Goal: Task Accomplishment & Management: Manage account settings

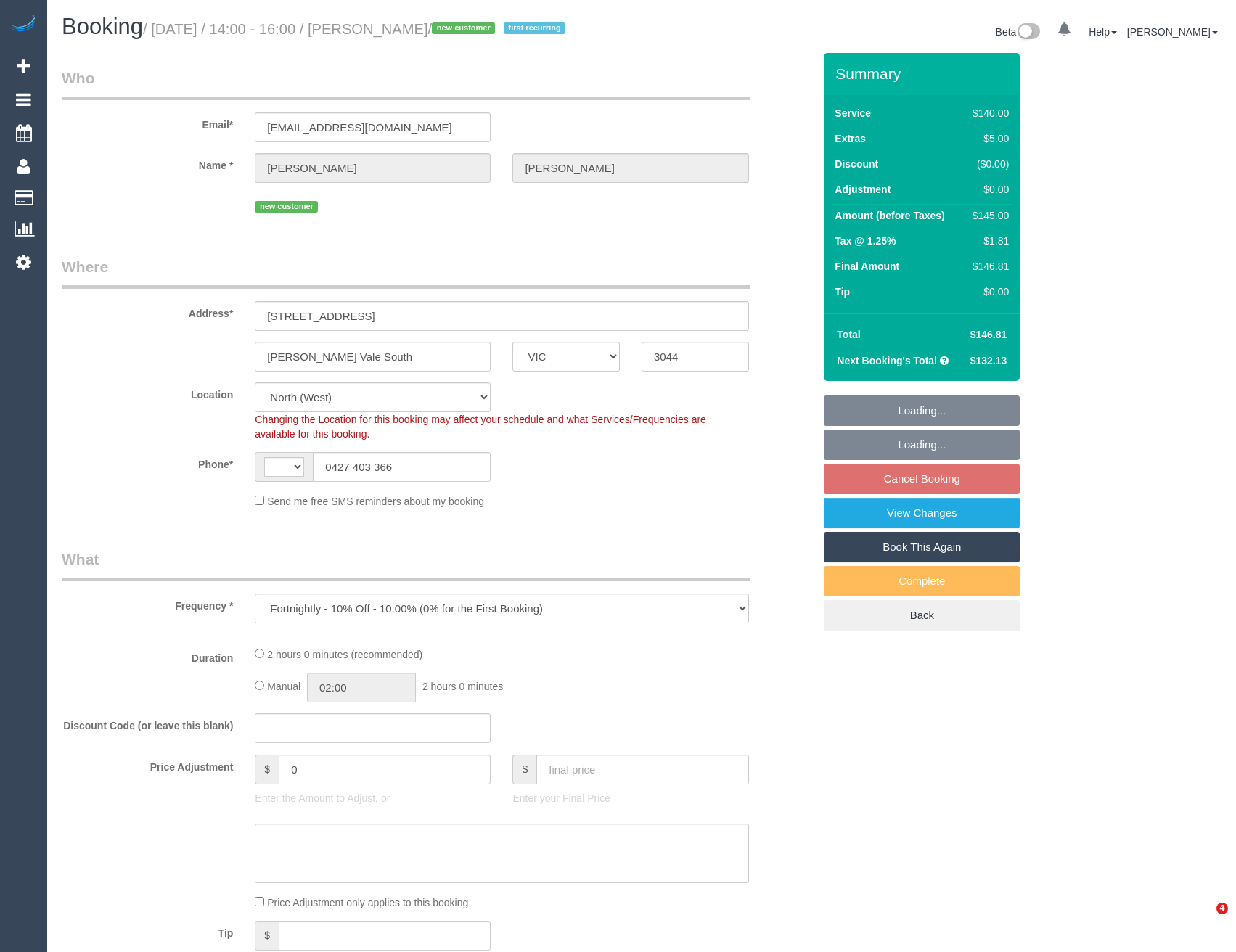
select select "VIC"
select select "string:stripe-pm_1SBRry2GScqysDRVEu55uOrN"
select select "number:29"
select select "number:14"
select select "number:18"
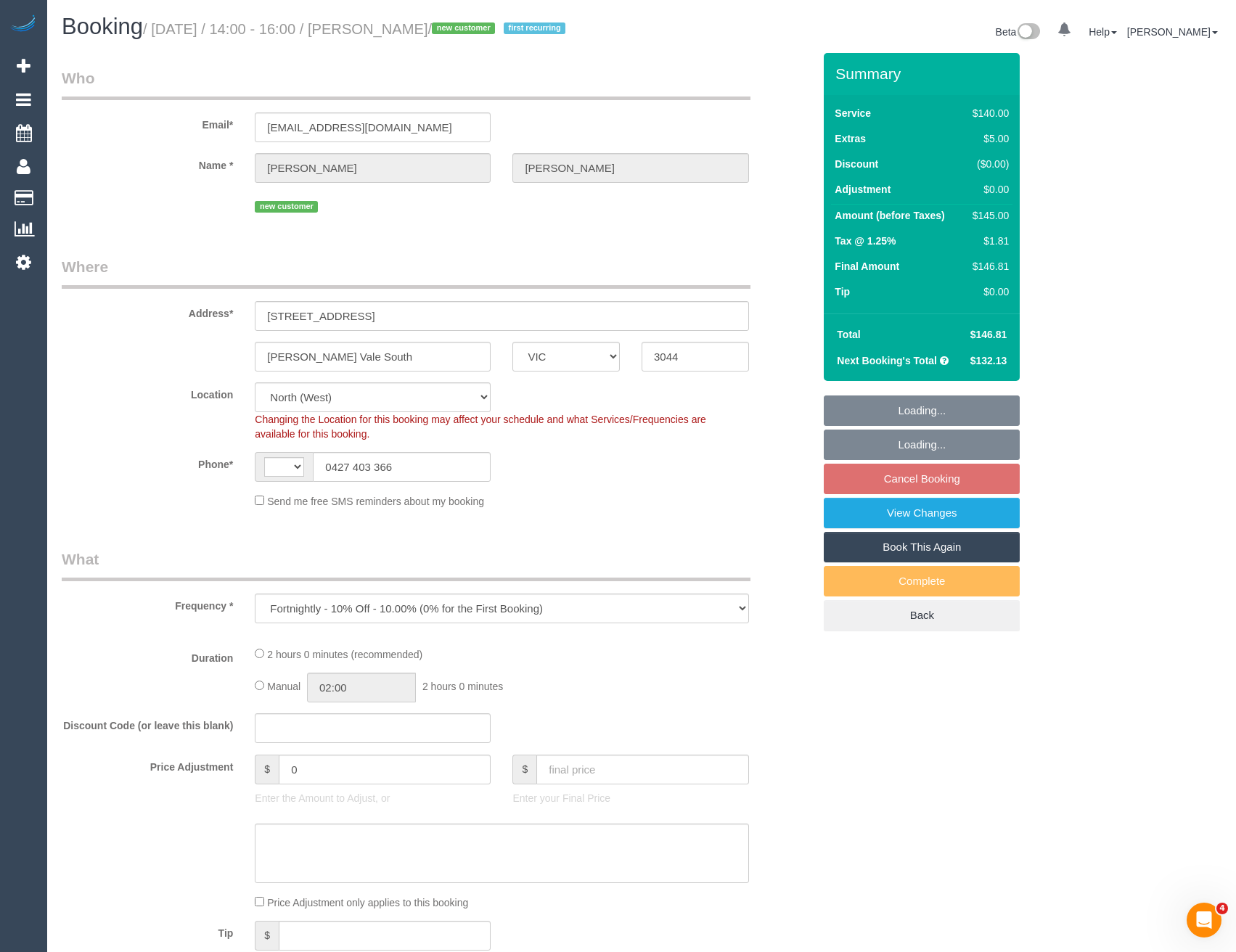
select select "number:22"
select select "number:34"
select select "number:11"
select select "object:456"
select select "string:AU"
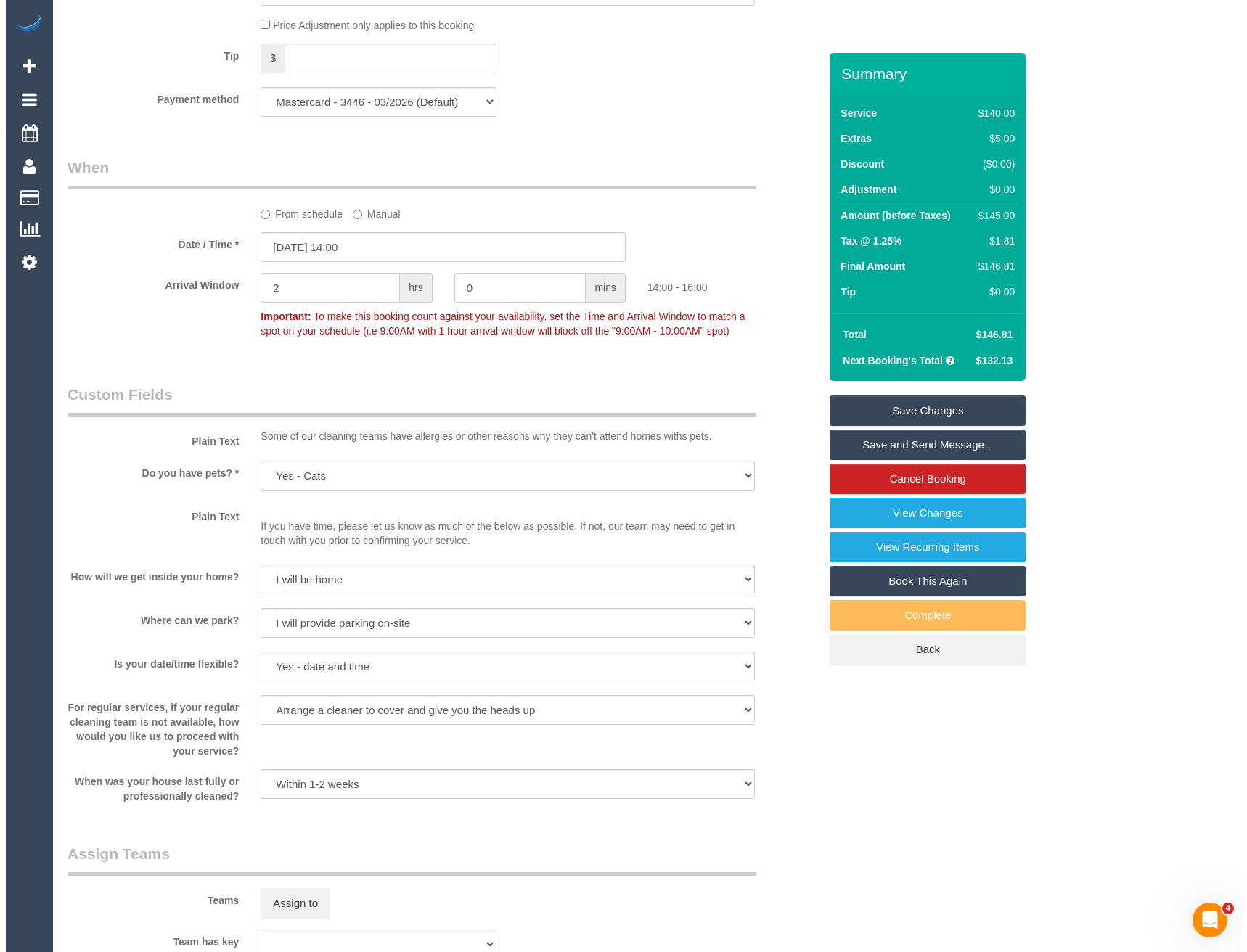
scroll to position [1669, 0]
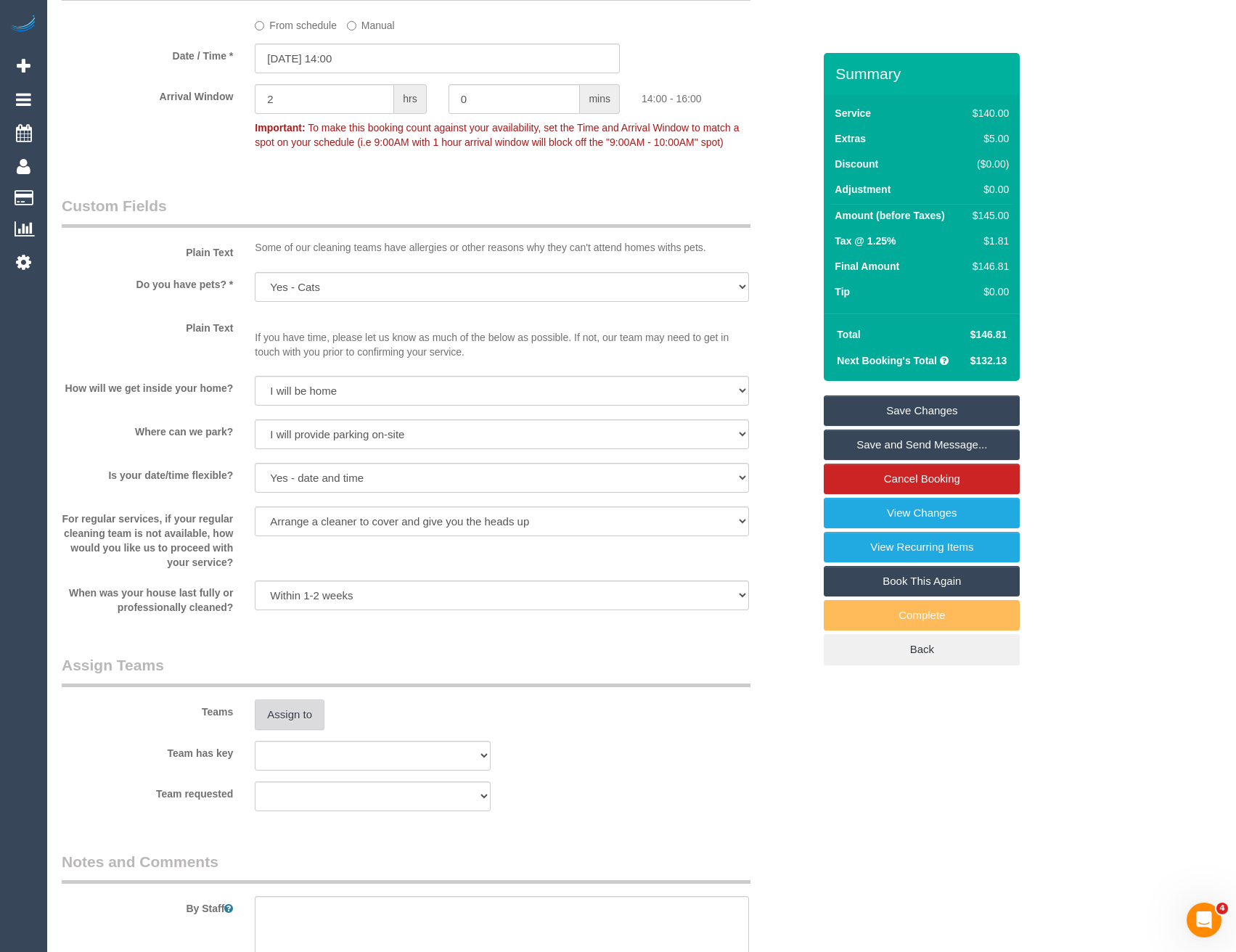
click at [307, 729] on button "Assign to" at bounding box center [290, 714] width 70 height 30
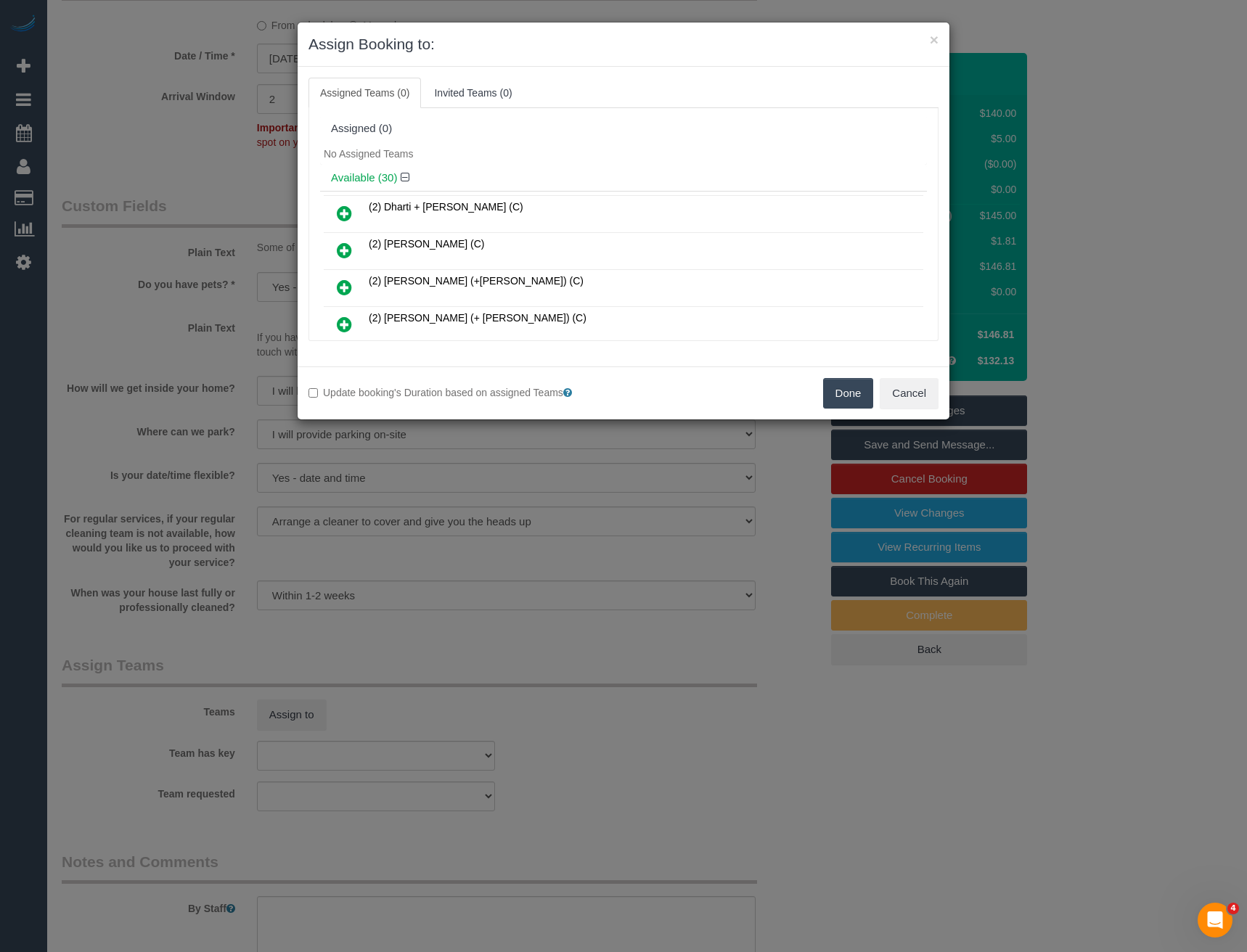
scroll to position [540, 0]
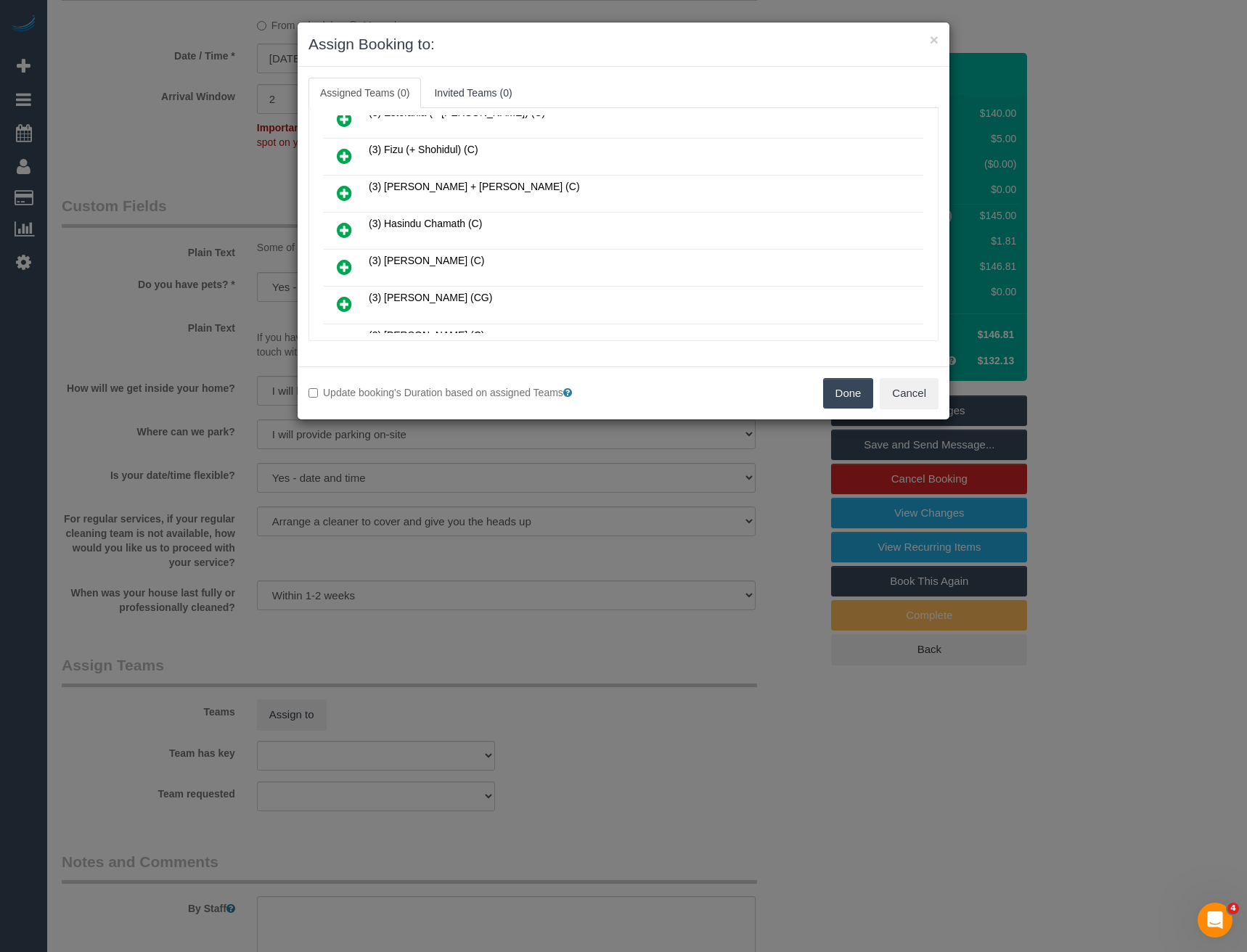
click at [339, 226] on icon at bounding box center [344, 230] width 15 height 18
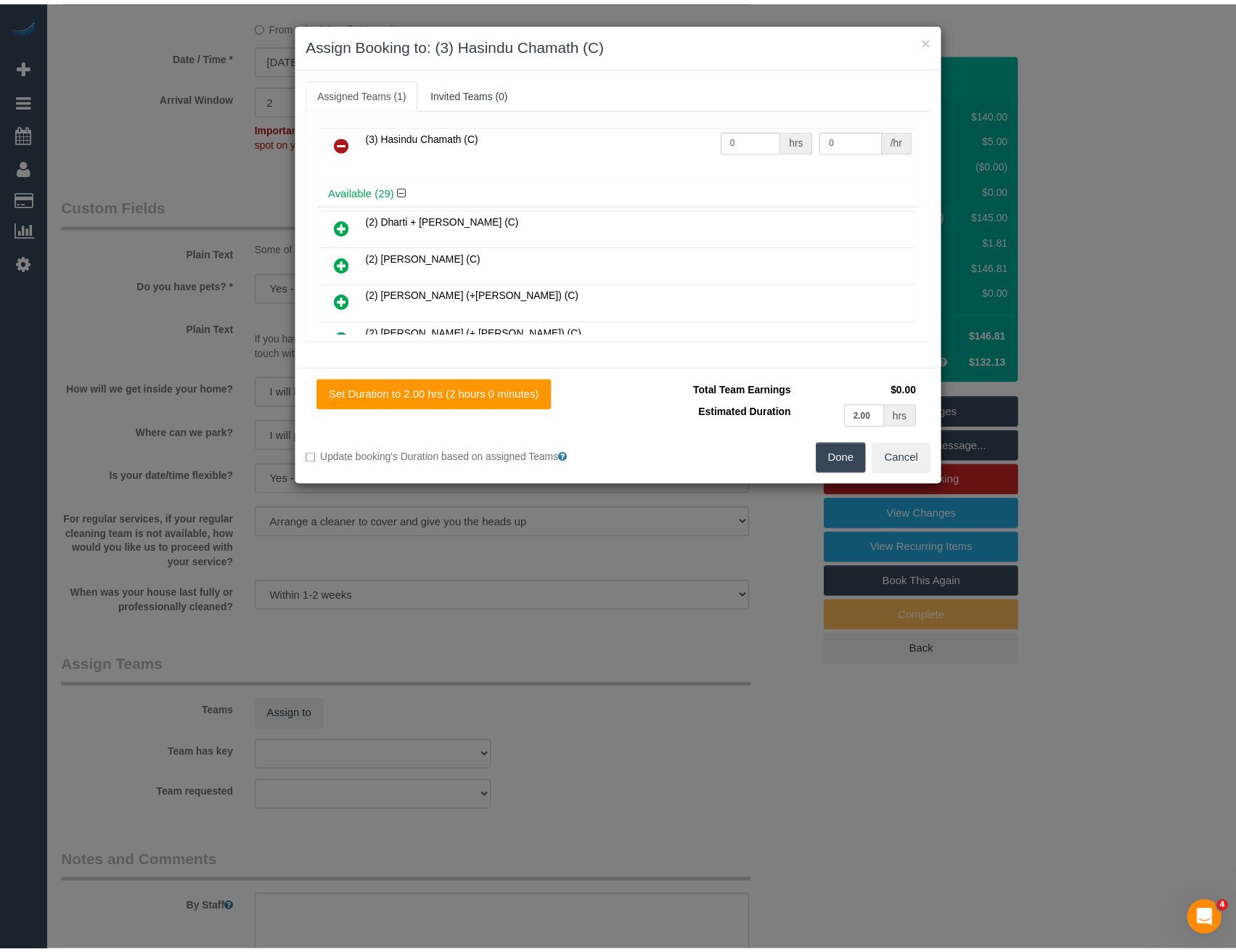
scroll to position [0, 0]
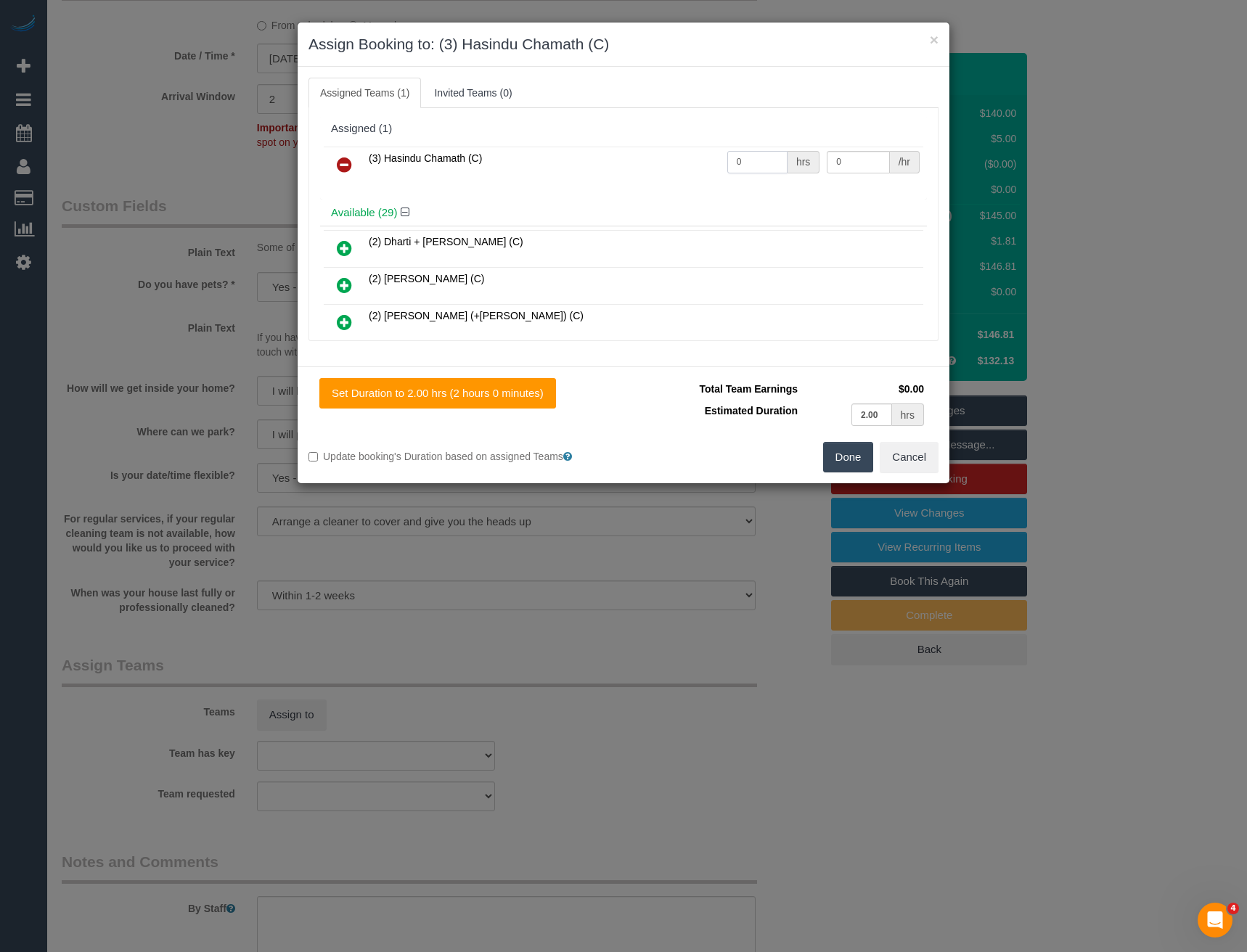
drag, startPoint x: 741, startPoint y: 158, endPoint x: 646, endPoint y: 148, distance: 95.5
click at [658, 155] on tr "(3) Hasindu Chamath (C) 0 hrs 0 /hr" at bounding box center [623, 165] width 599 height 37
type input "2"
type input "36.25"
click at [839, 453] on button "Done" at bounding box center [848, 457] width 51 height 30
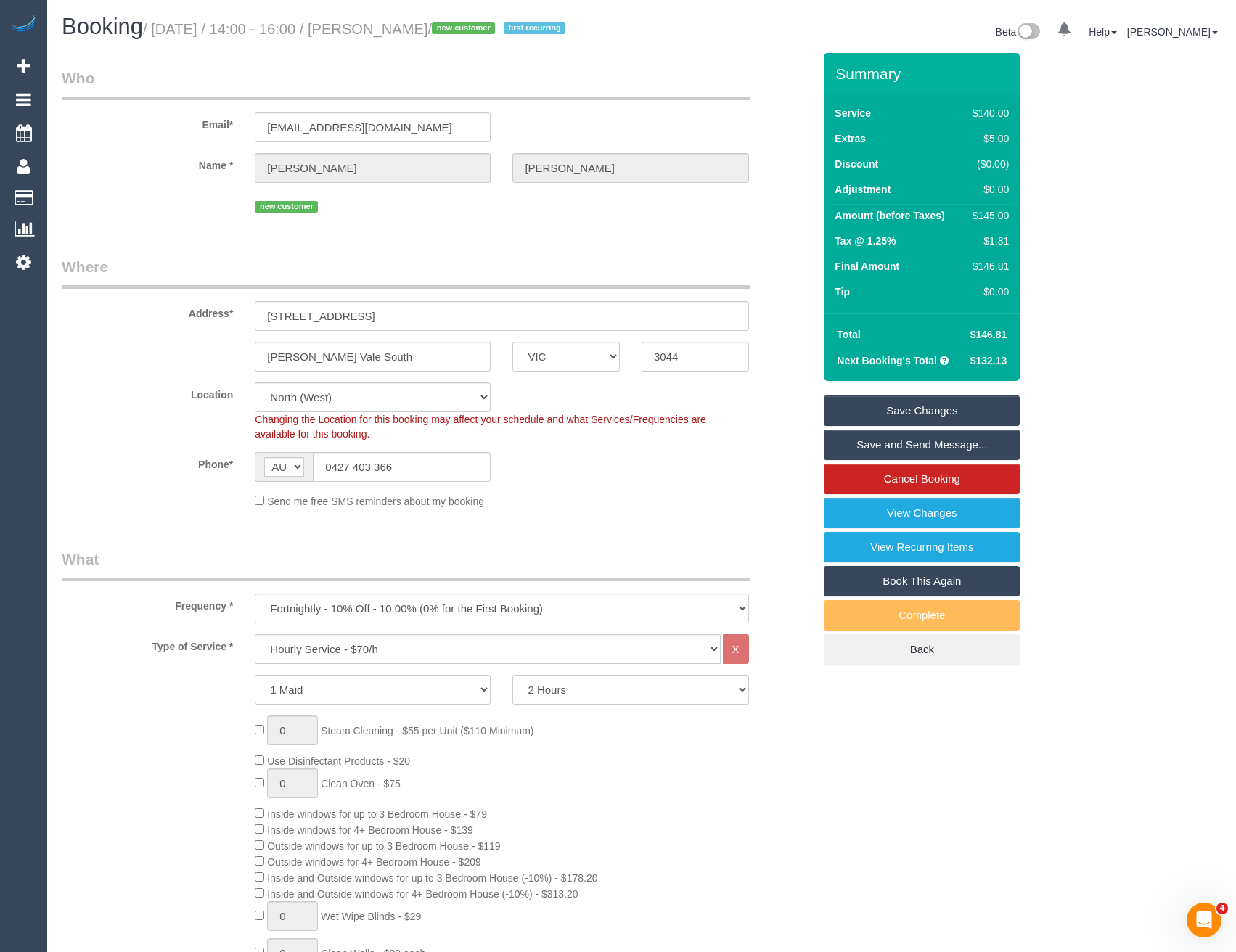
click at [846, 460] on link "Save and Send Message..." at bounding box center [922, 444] width 196 height 30
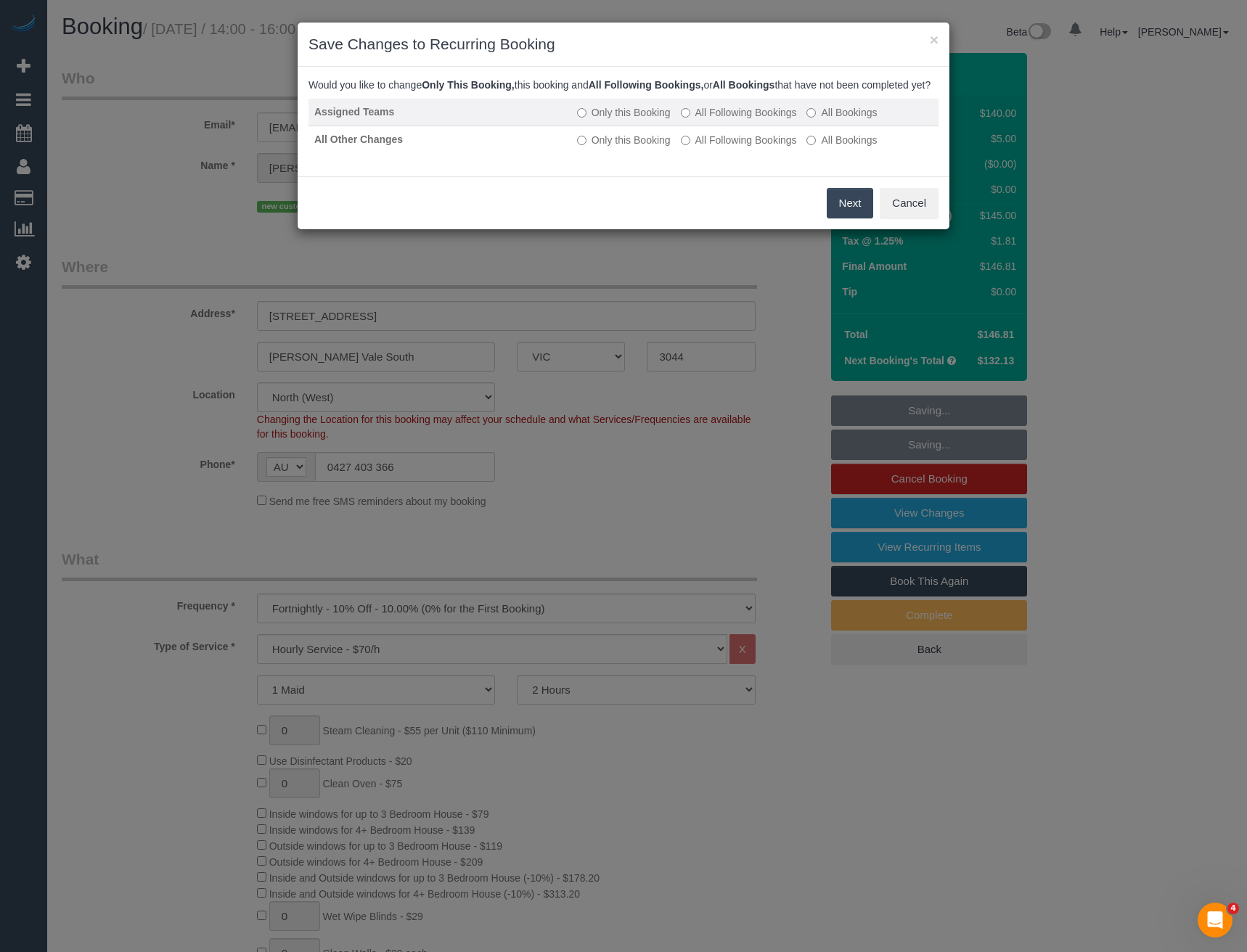
click at [730, 119] on label "All Following Bookings" at bounding box center [739, 113] width 116 height 15
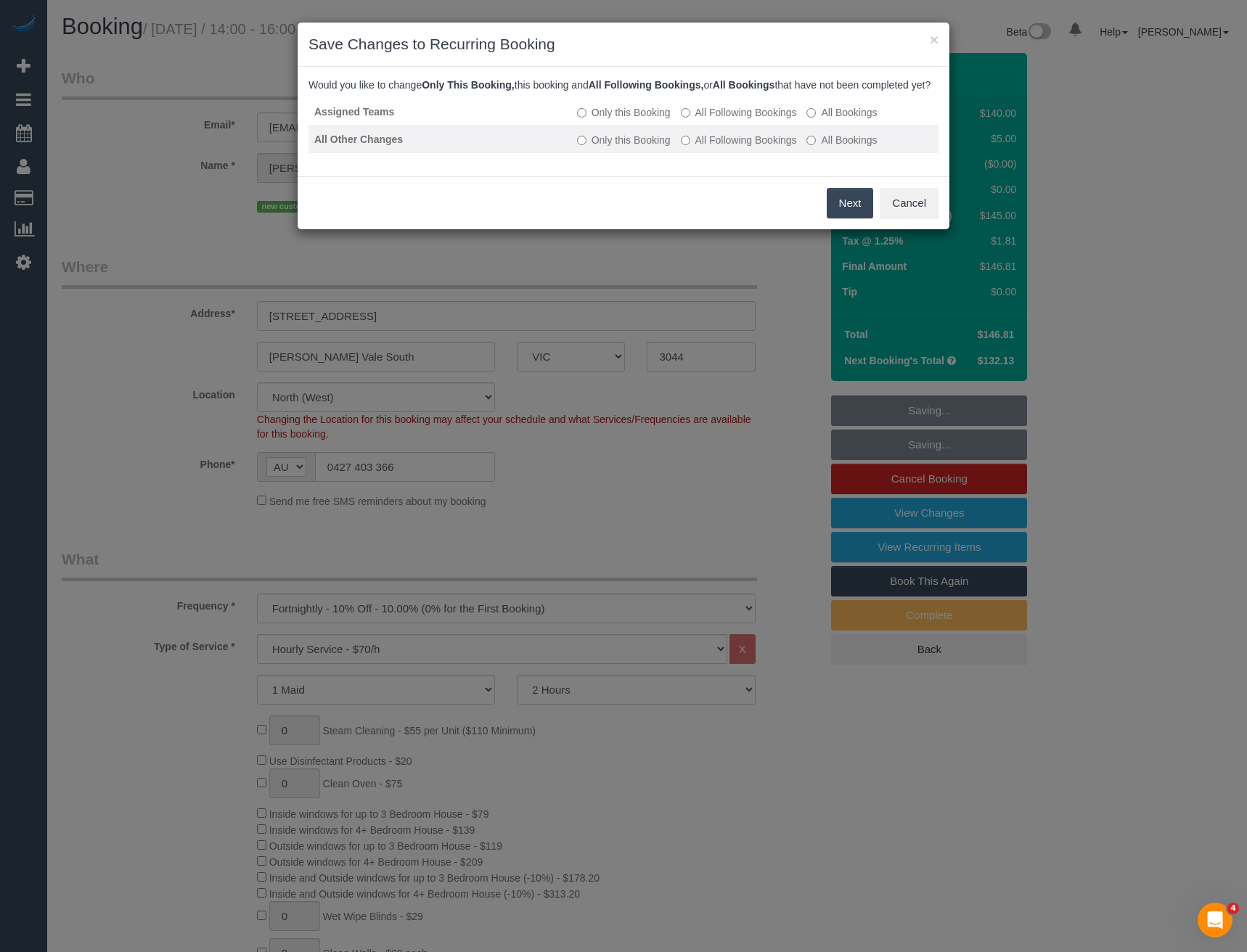
click at [746, 147] on label "All Following Bookings" at bounding box center [739, 140] width 116 height 15
click at [848, 217] on button "Save" at bounding box center [848, 203] width 49 height 30
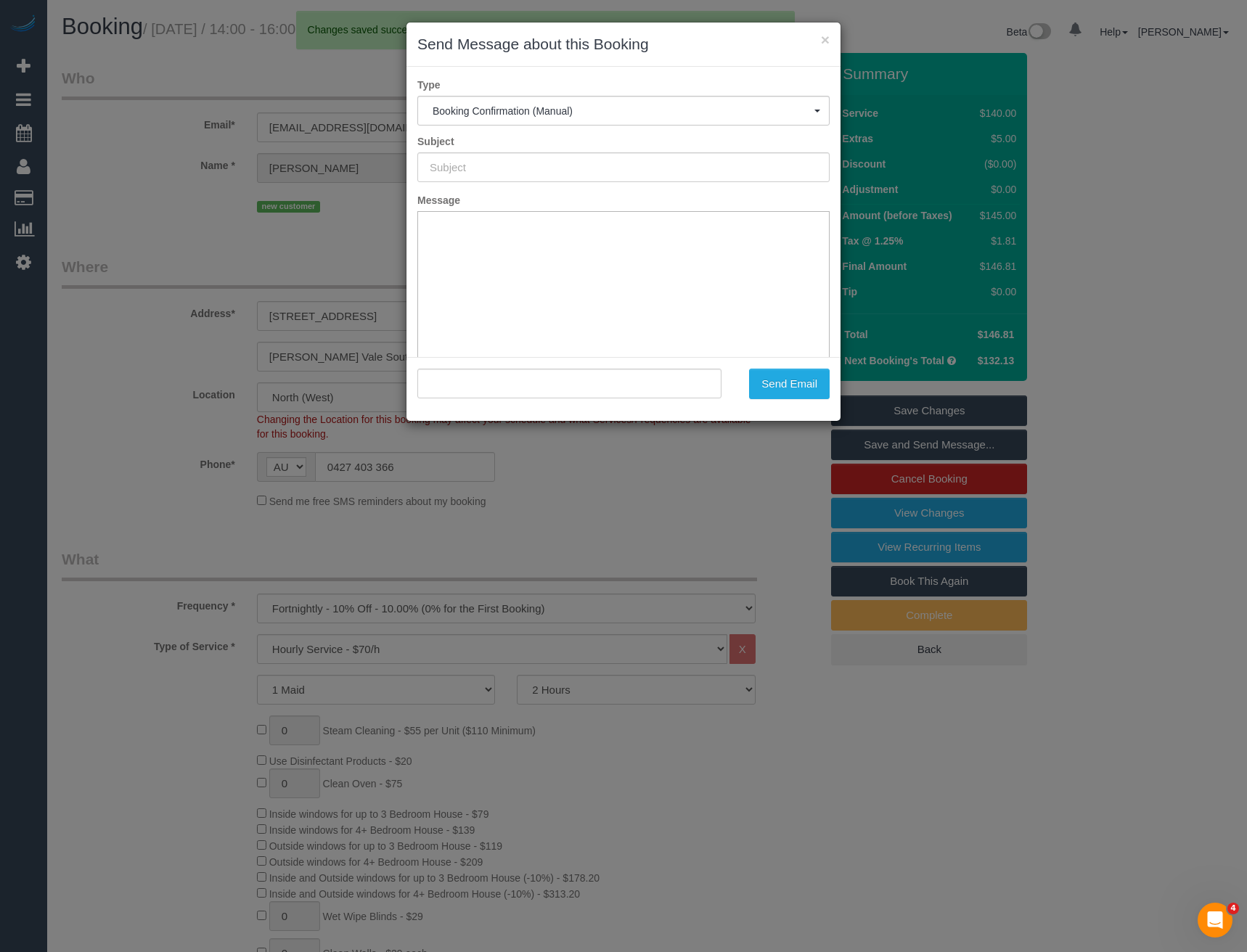
type input "Booking Confirmed"
type input ""Catherine Mackenzie" <cat_mackenzie@outlook.com>"
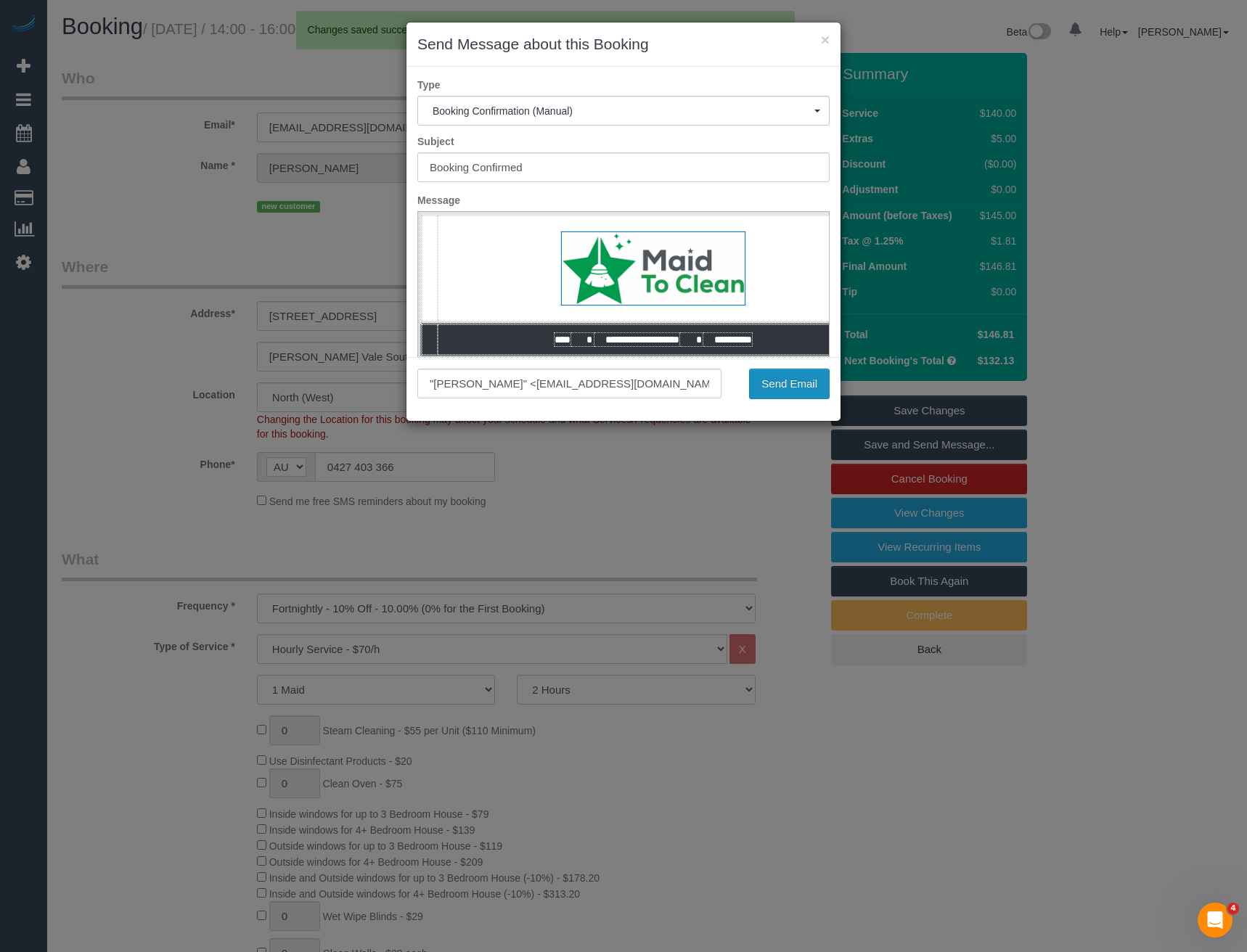
click at [780, 389] on button "Send Email" at bounding box center [789, 383] width 80 height 30
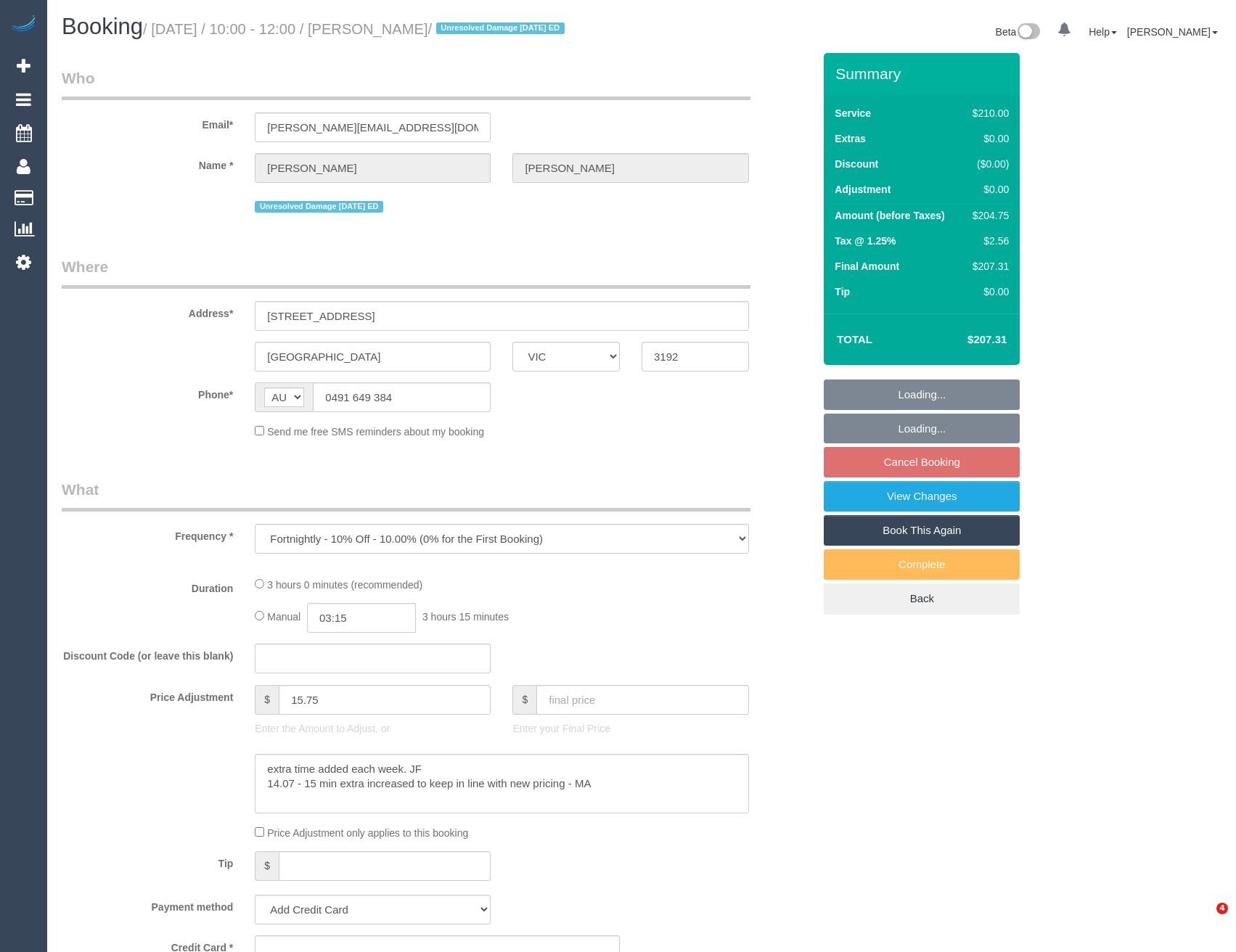
select select "VIC"
select select "180"
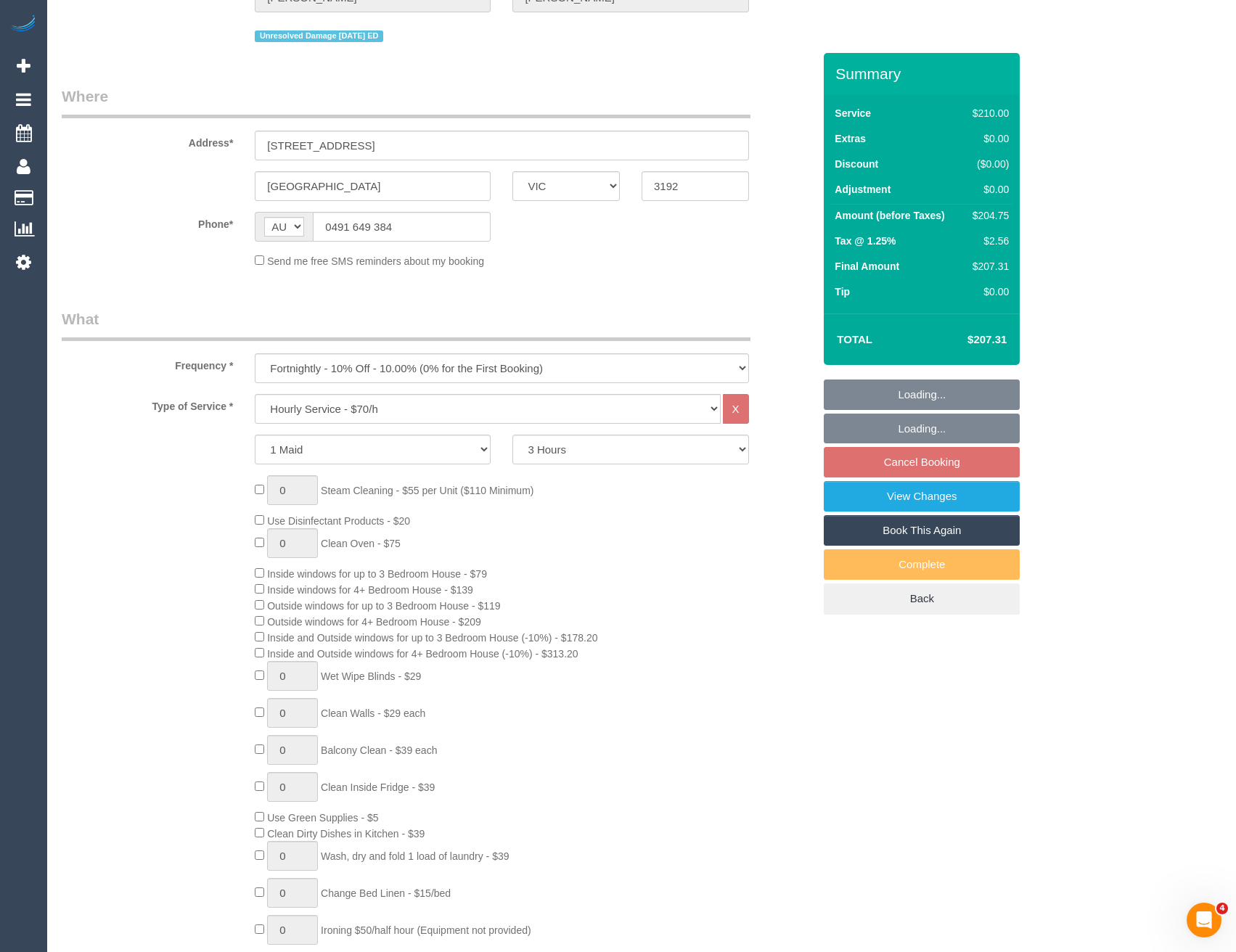
select select "string:stripe-pm_1IEM6i2GScqysDRV5FtTPRrA"
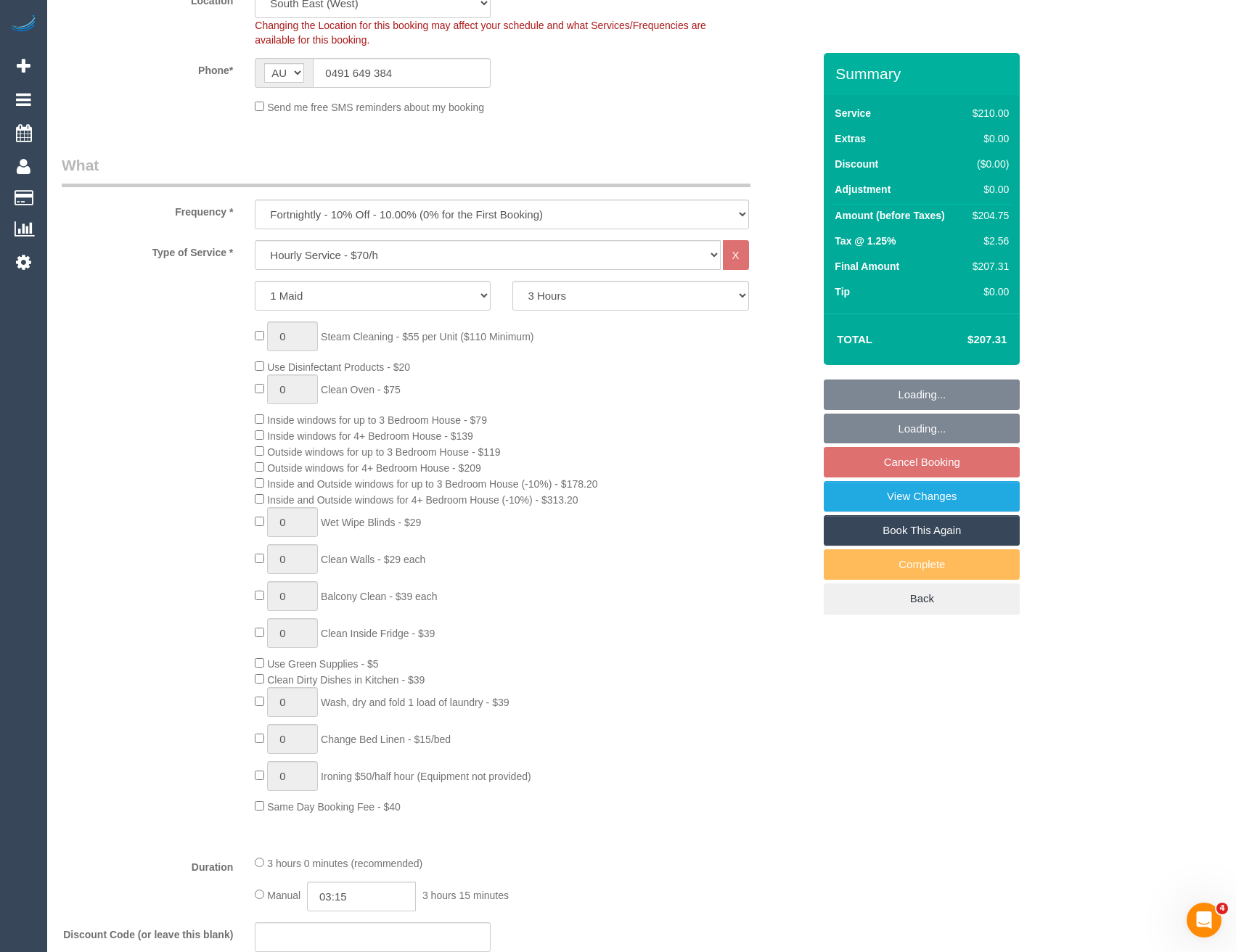
select select "number:27"
select select "number:14"
select select "number:19"
select select "number:22"
select select "number:11"
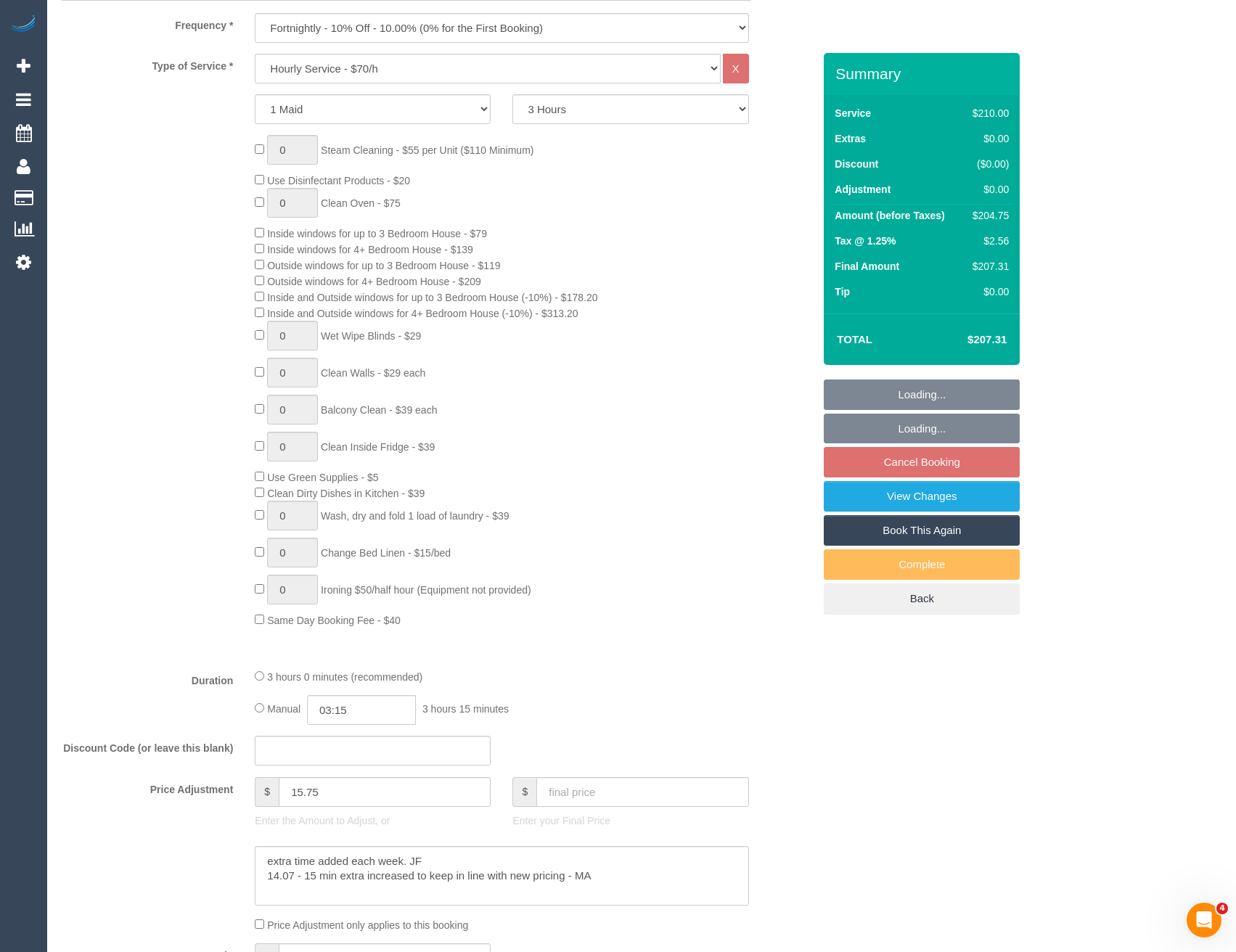
select select "object:885"
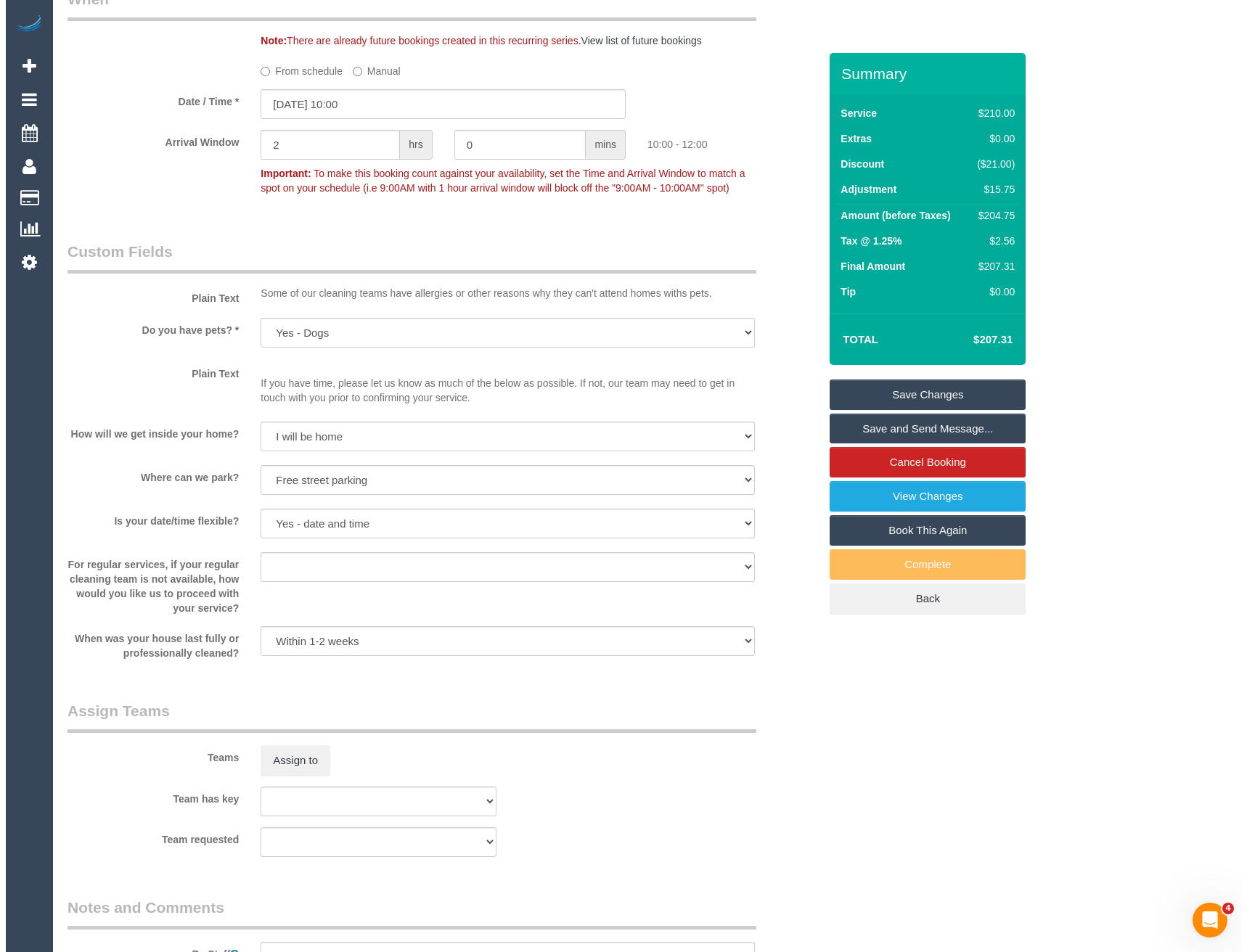
scroll to position [1669, 0]
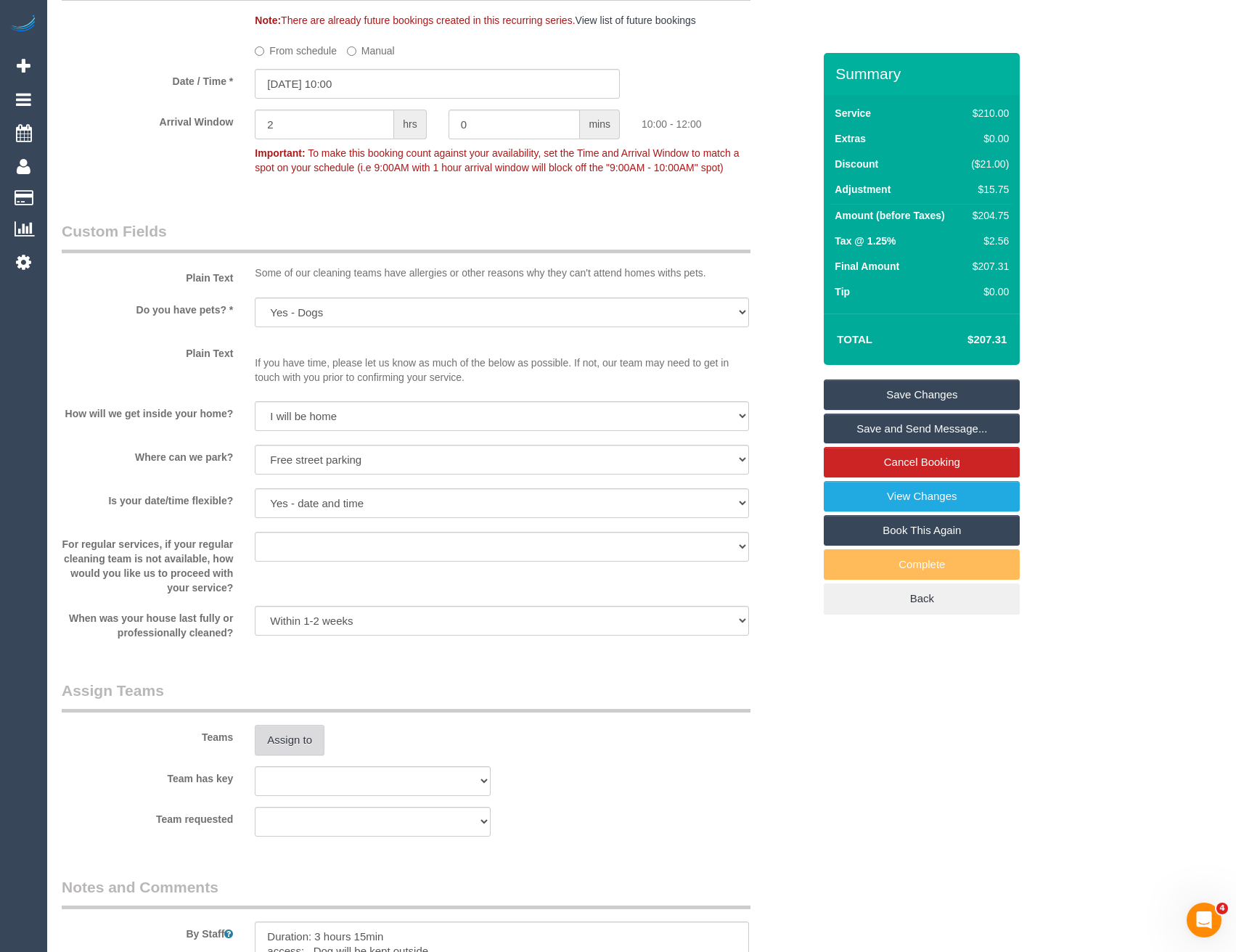
click at [300, 753] on button "Assign to" at bounding box center [290, 740] width 70 height 30
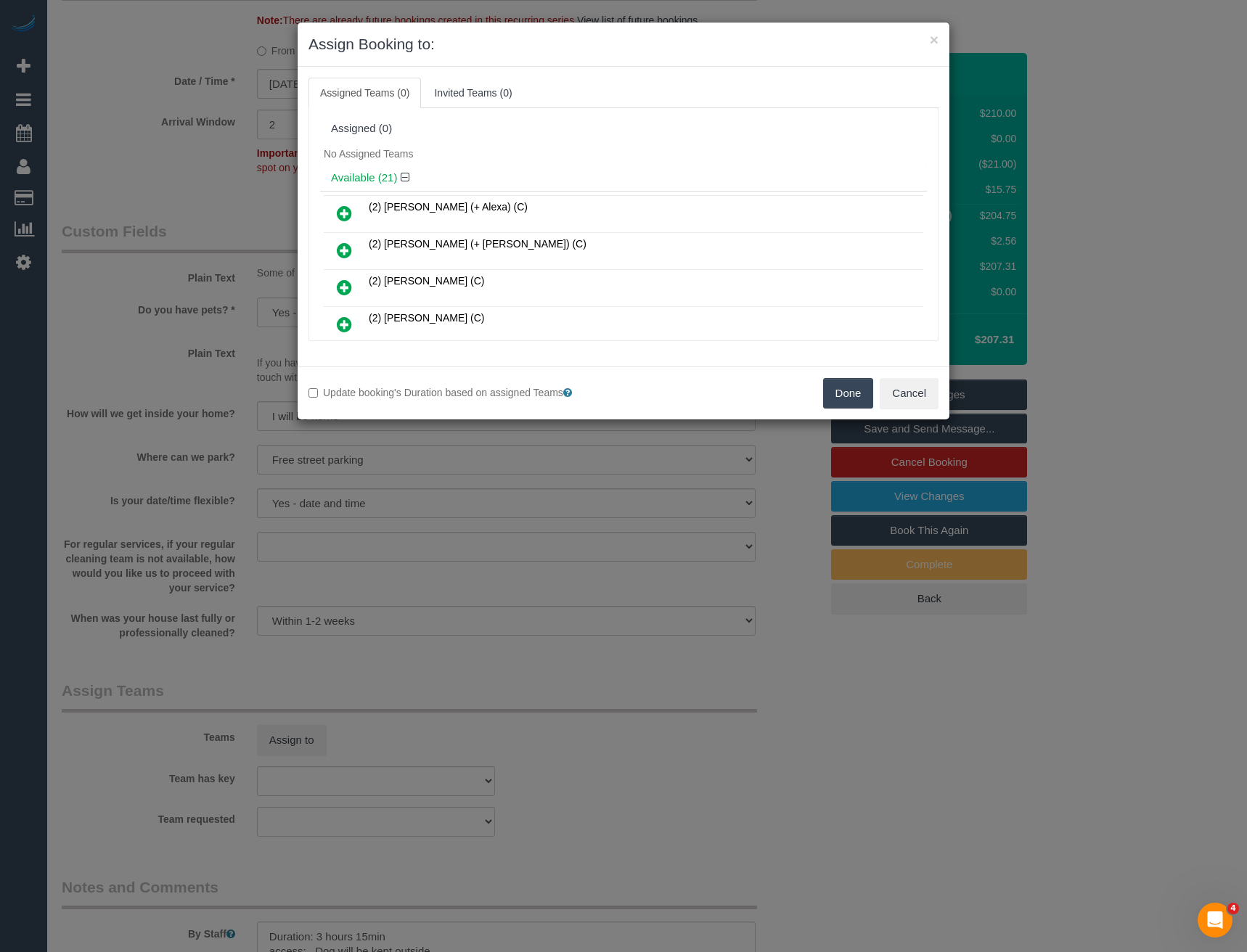
scroll to position [391, 0]
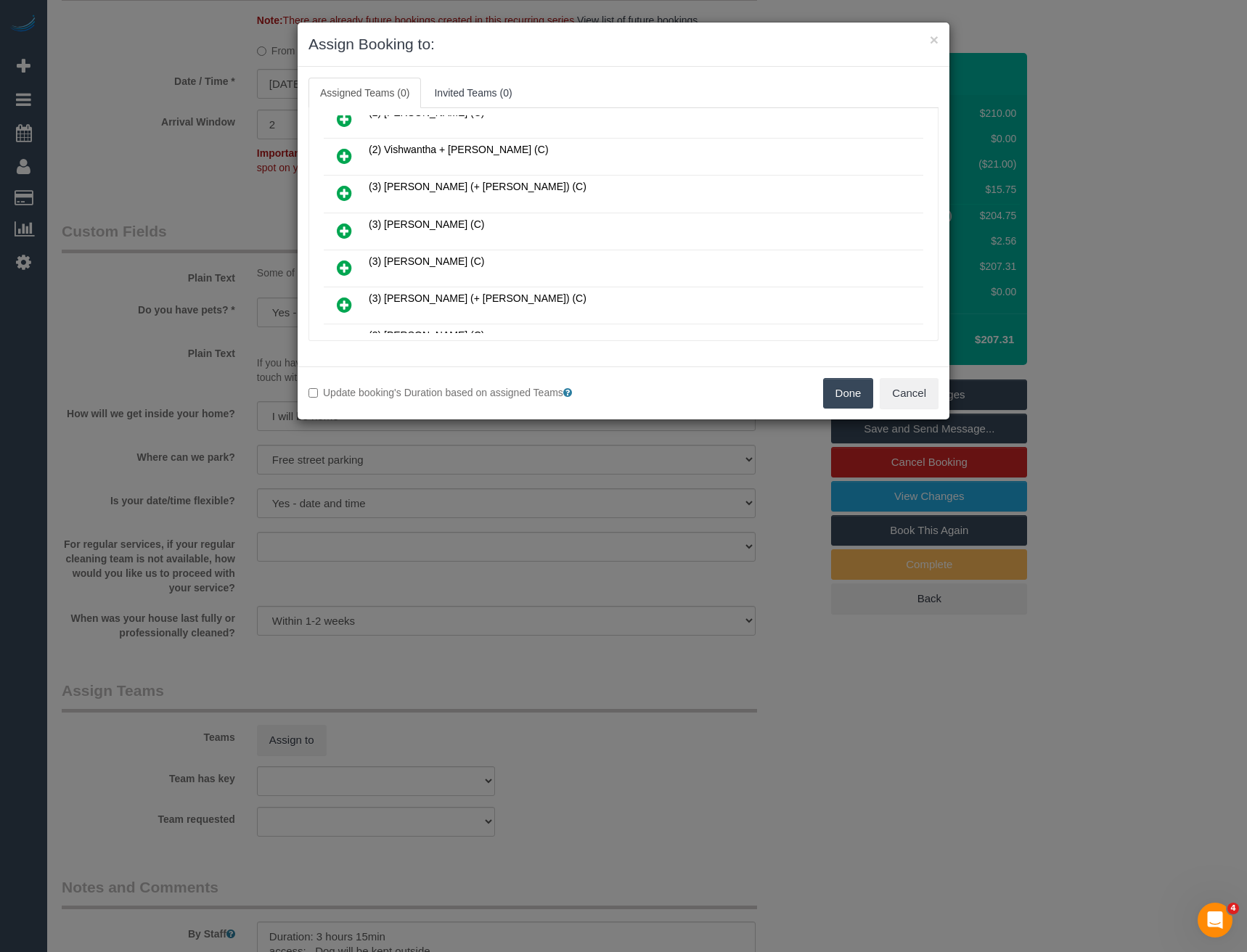
click at [342, 229] on icon at bounding box center [344, 231] width 15 height 18
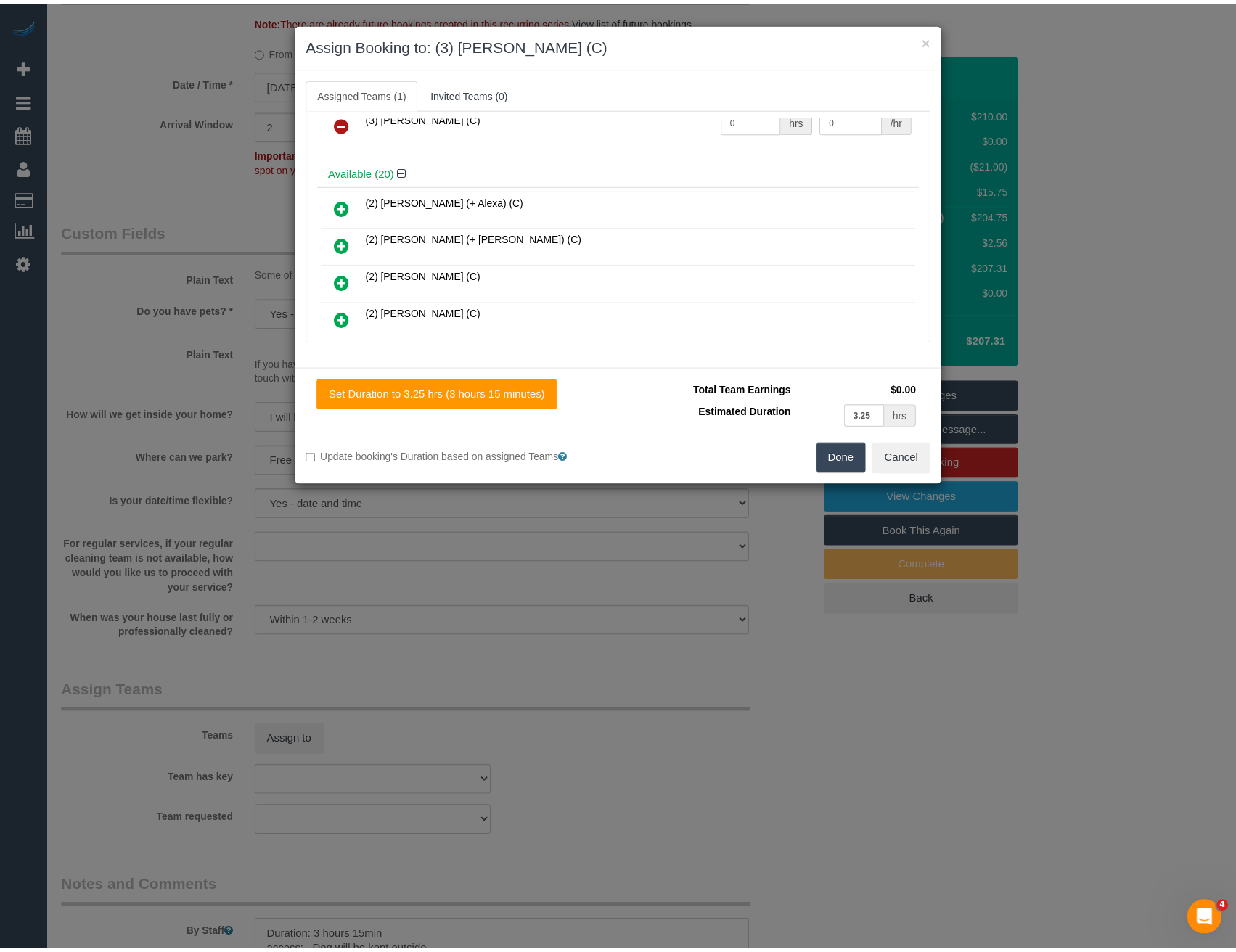
scroll to position [0, 0]
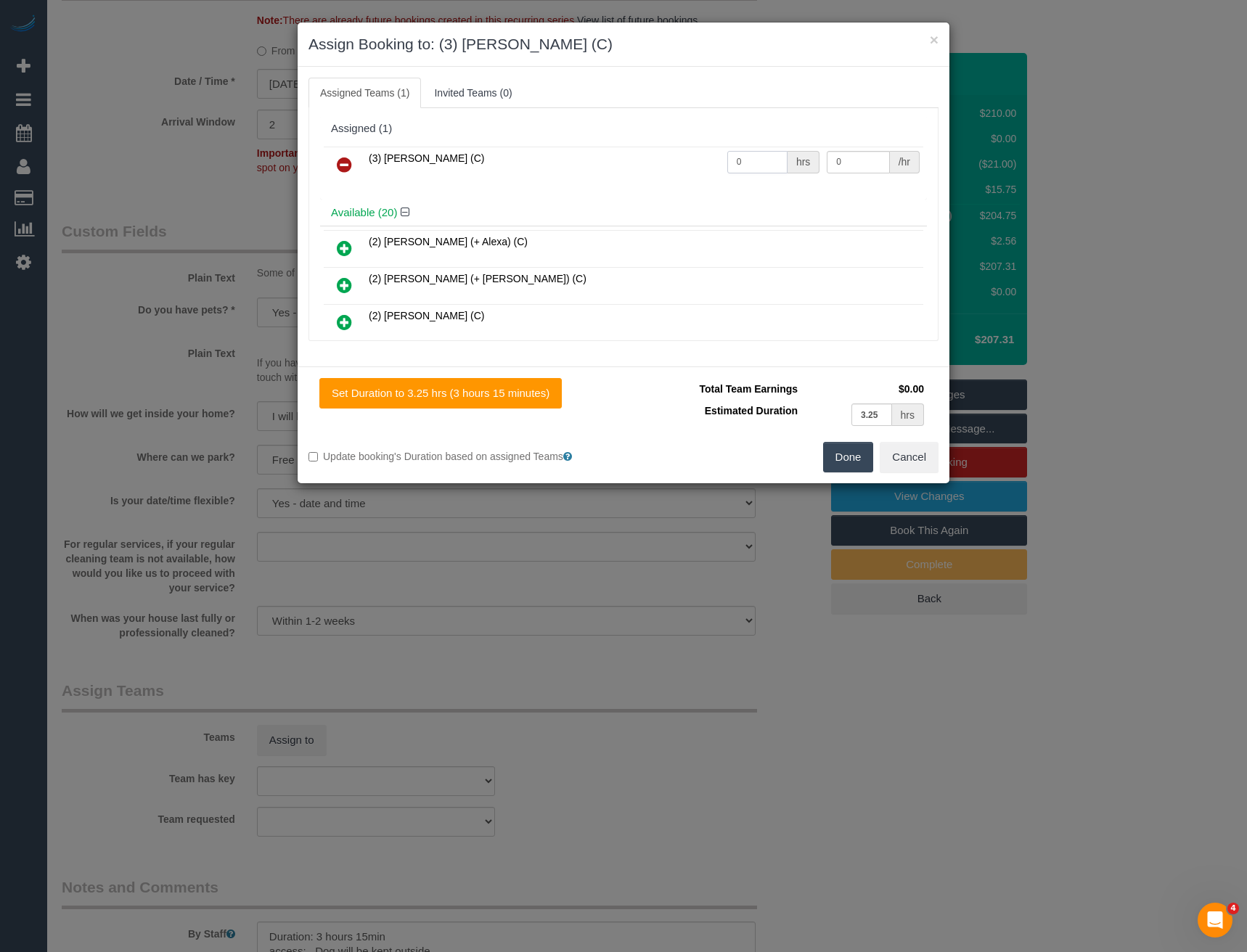
drag, startPoint x: 745, startPoint y: 171, endPoint x: 629, endPoint y: 159, distance: 116.6
click at [662, 170] on tr "(3) Kirin Miller (C) 0 hrs 0 /hr" at bounding box center [623, 165] width 599 height 37
type input "3.25"
type input "35"
click at [834, 459] on button "Done" at bounding box center [848, 457] width 51 height 30
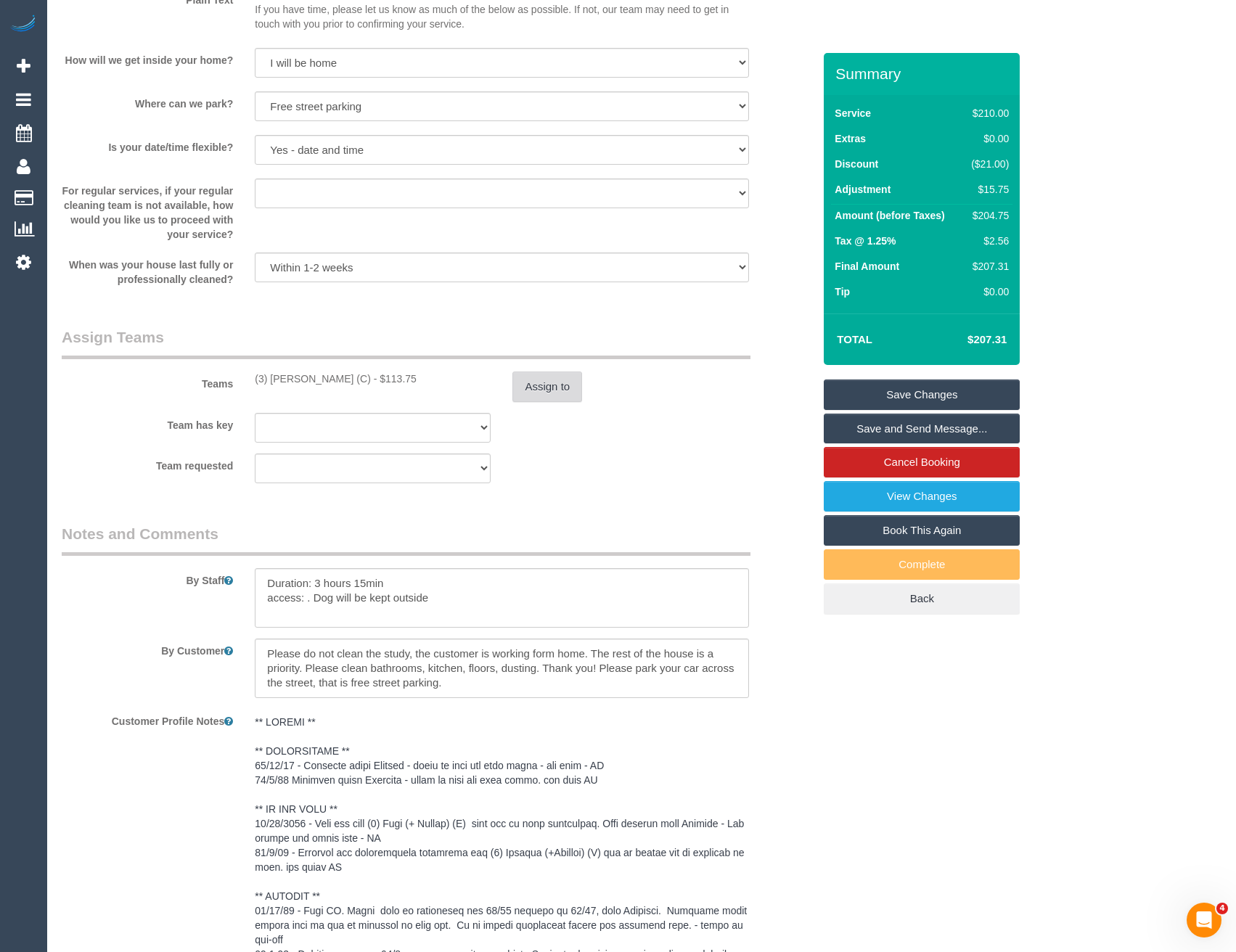
scroll to position [2031, 0]
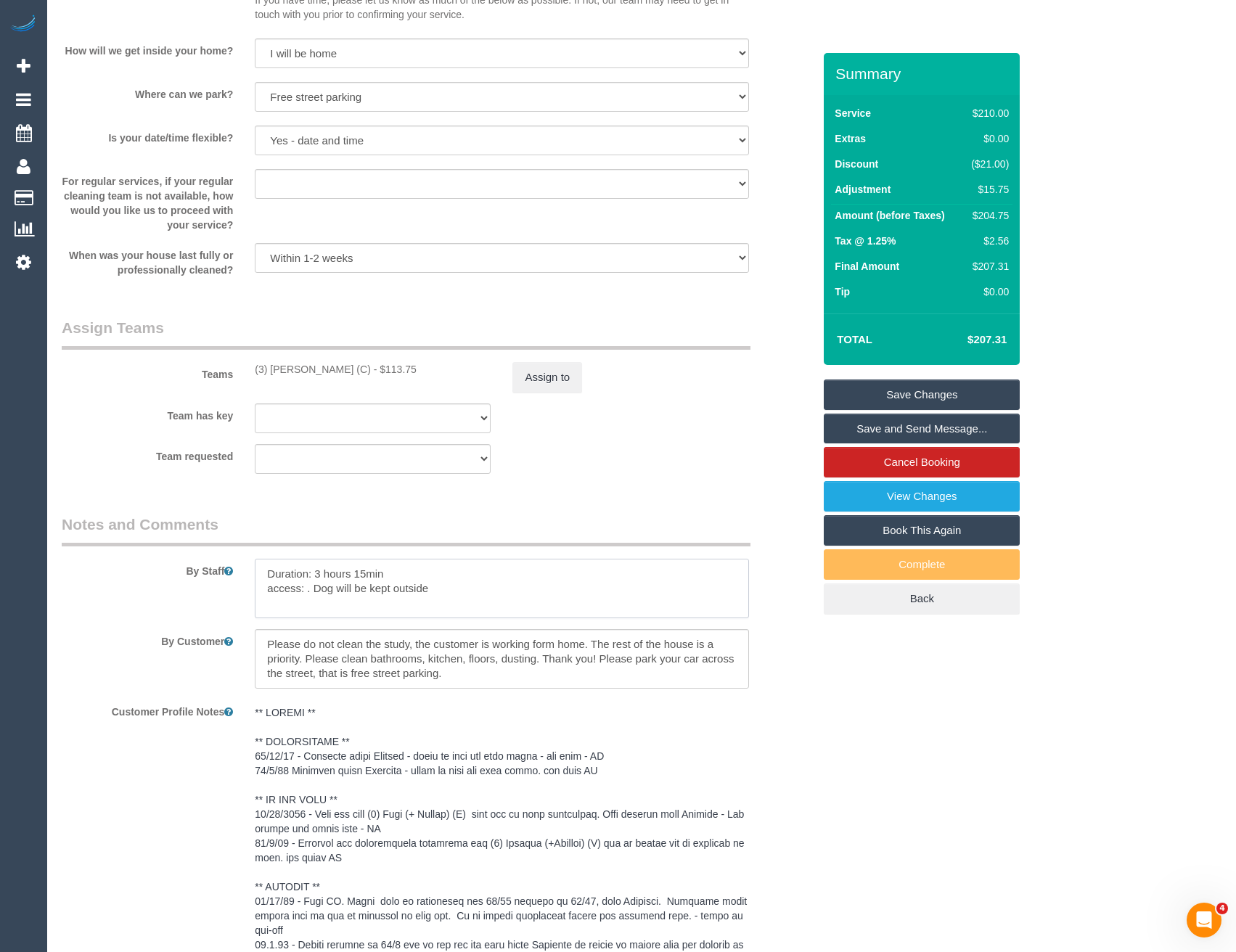
click at [262, 588] on textarea at bounding box center [502, 588] width 494 height 60
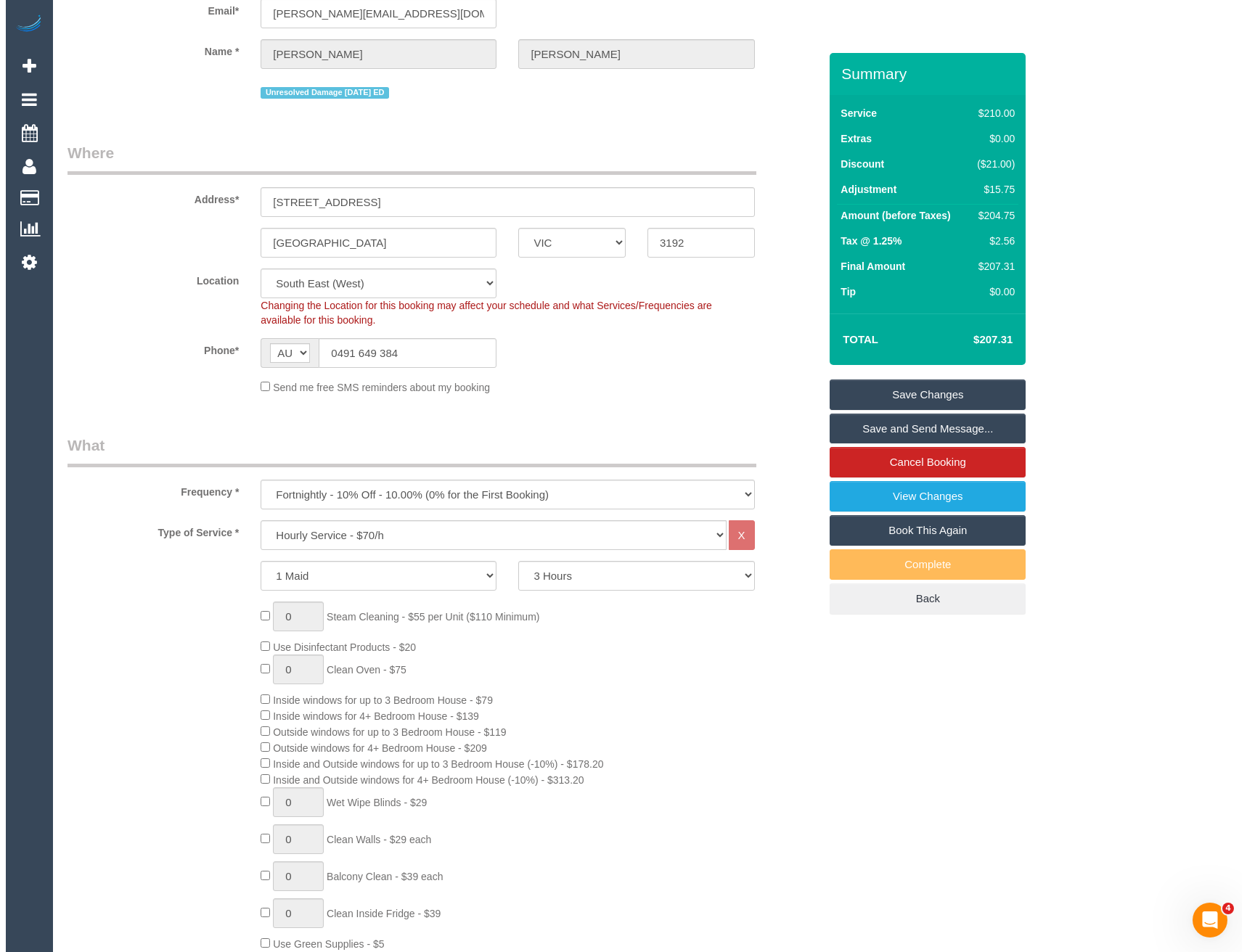
scroll to position [0, 0]
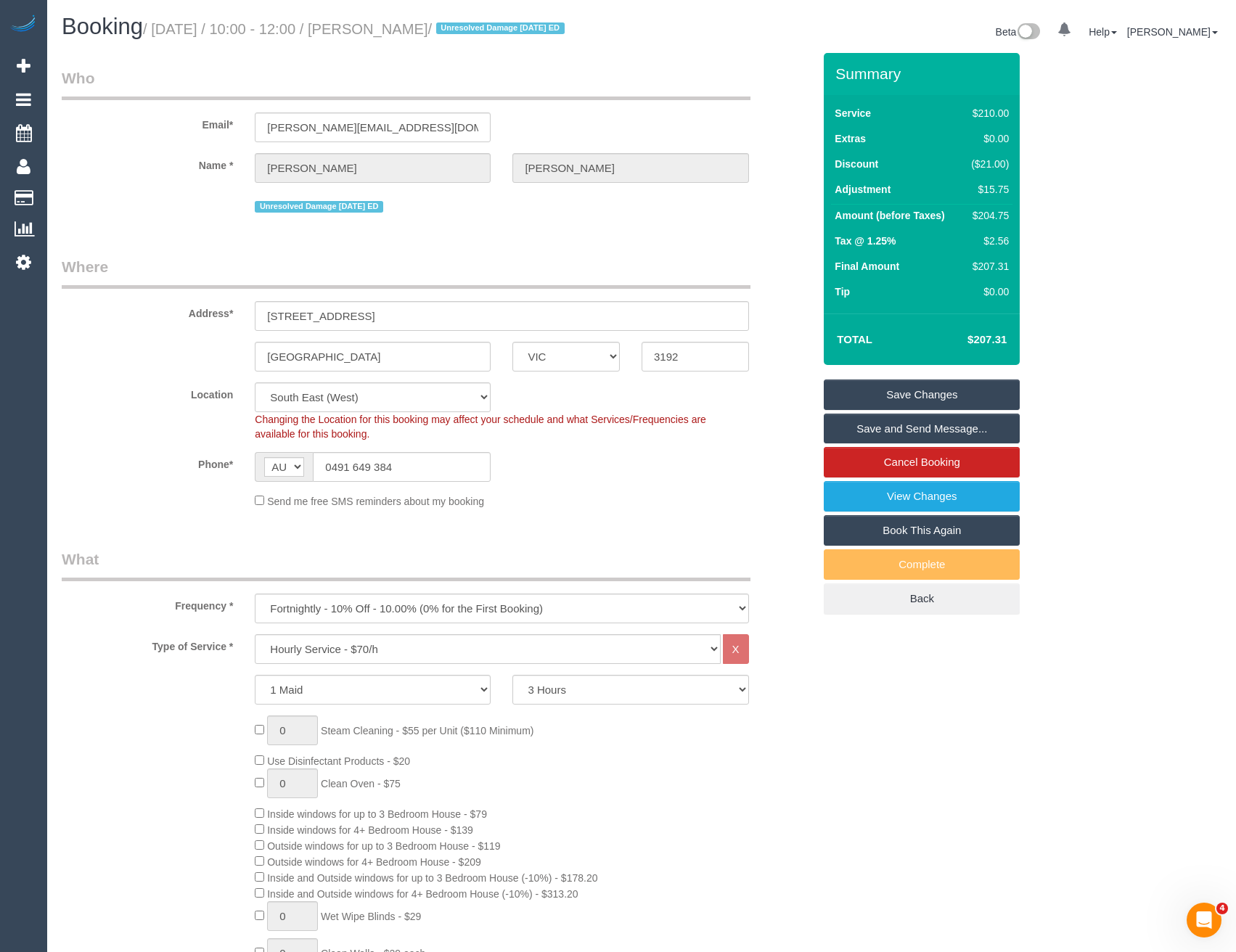
type textarea "*cover* Duration: 3 hours 15min access: . Dog will be kept outside"
click at [898, 444] on link "Save and Send Message..." at bounding box center [922, 428] width 196 height 30
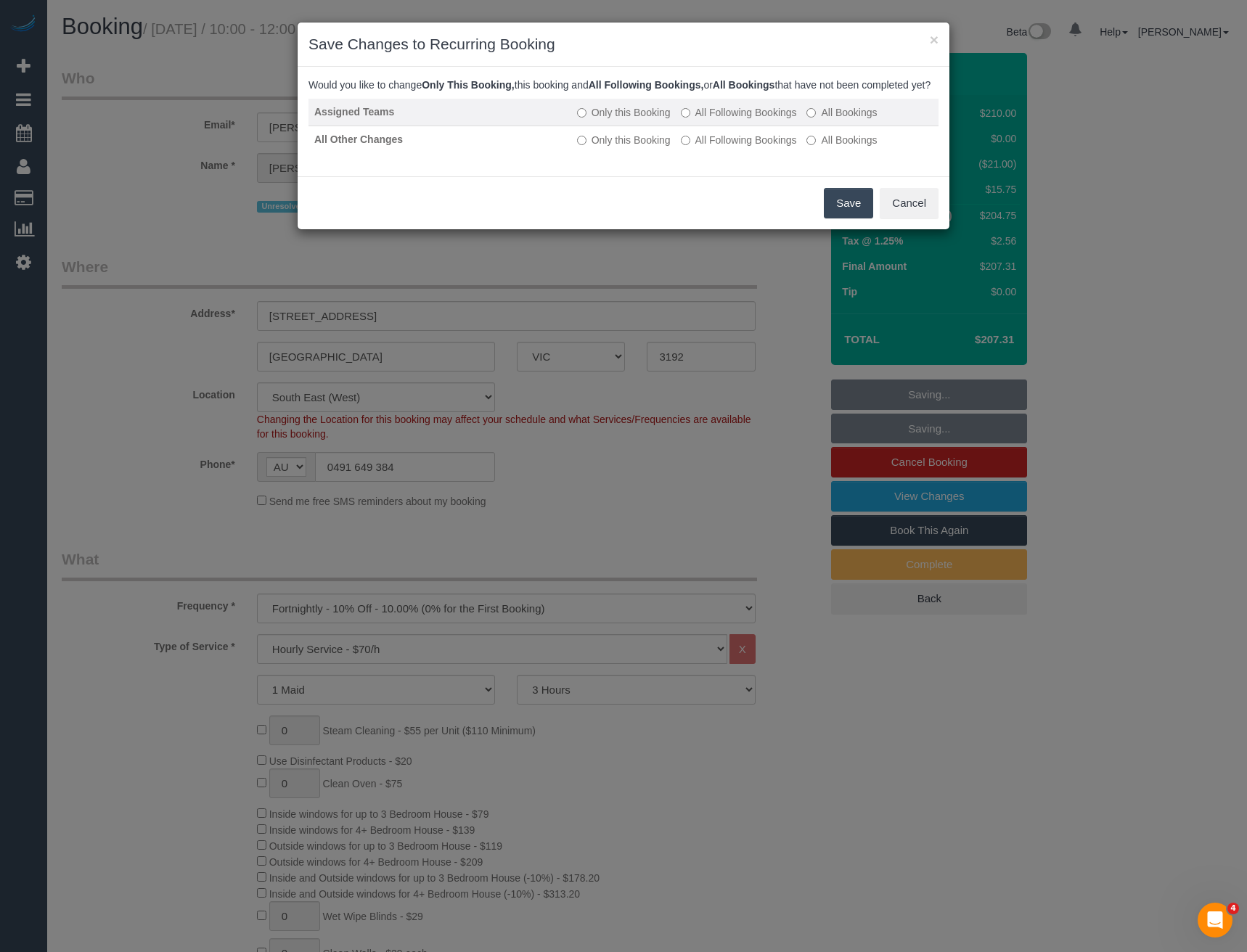
drag, startPoint x: 853, startPoint y: 211, endPoint x: 738, endPoint y: 113, distance: 151.1
click at [853, 211] on button "Save" at bounding box center [848, 203] width 49 height 30
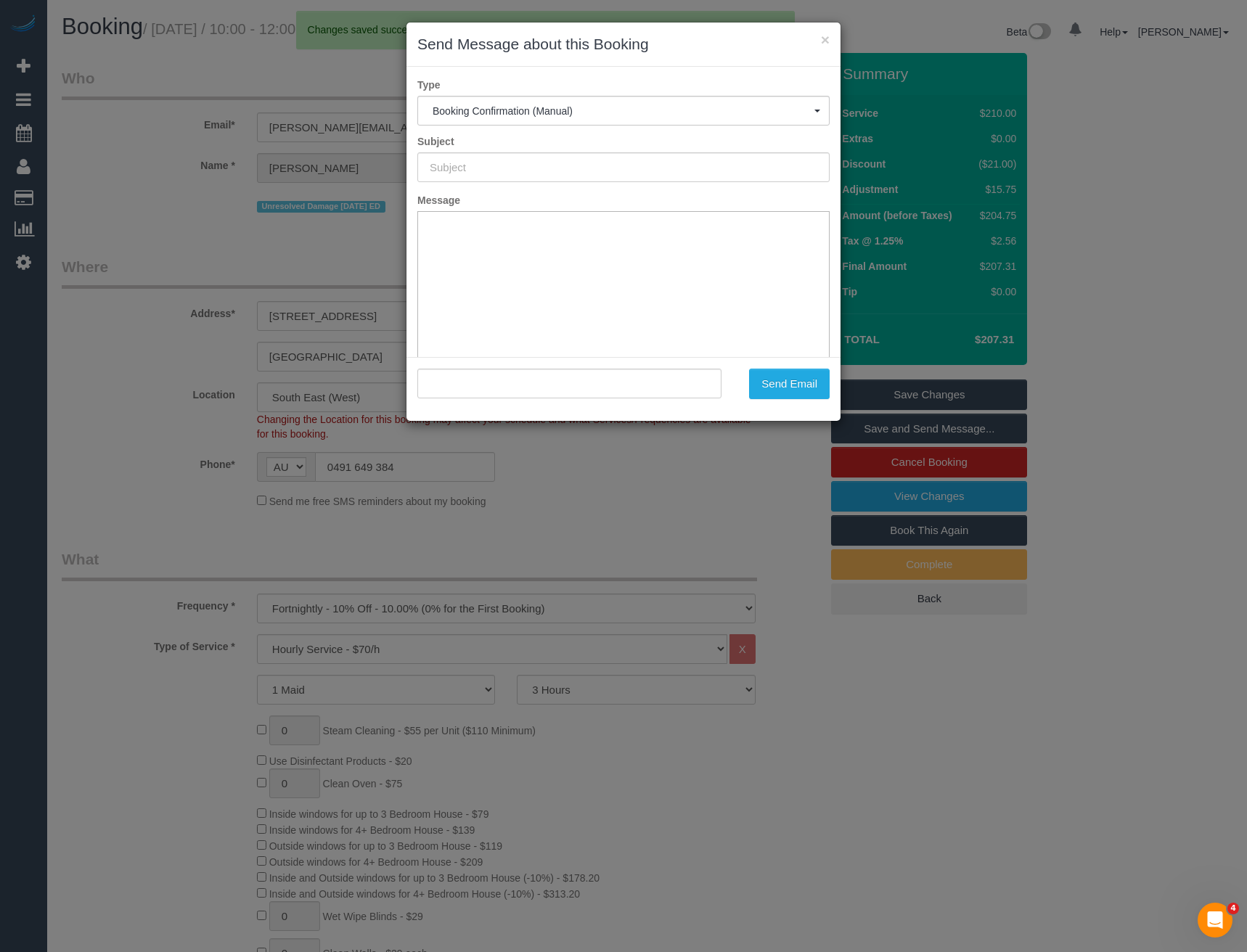
type input "Booking Confirmed"
type input ""Katherine Gregor" <katherinemariegregor@gmail.com>"
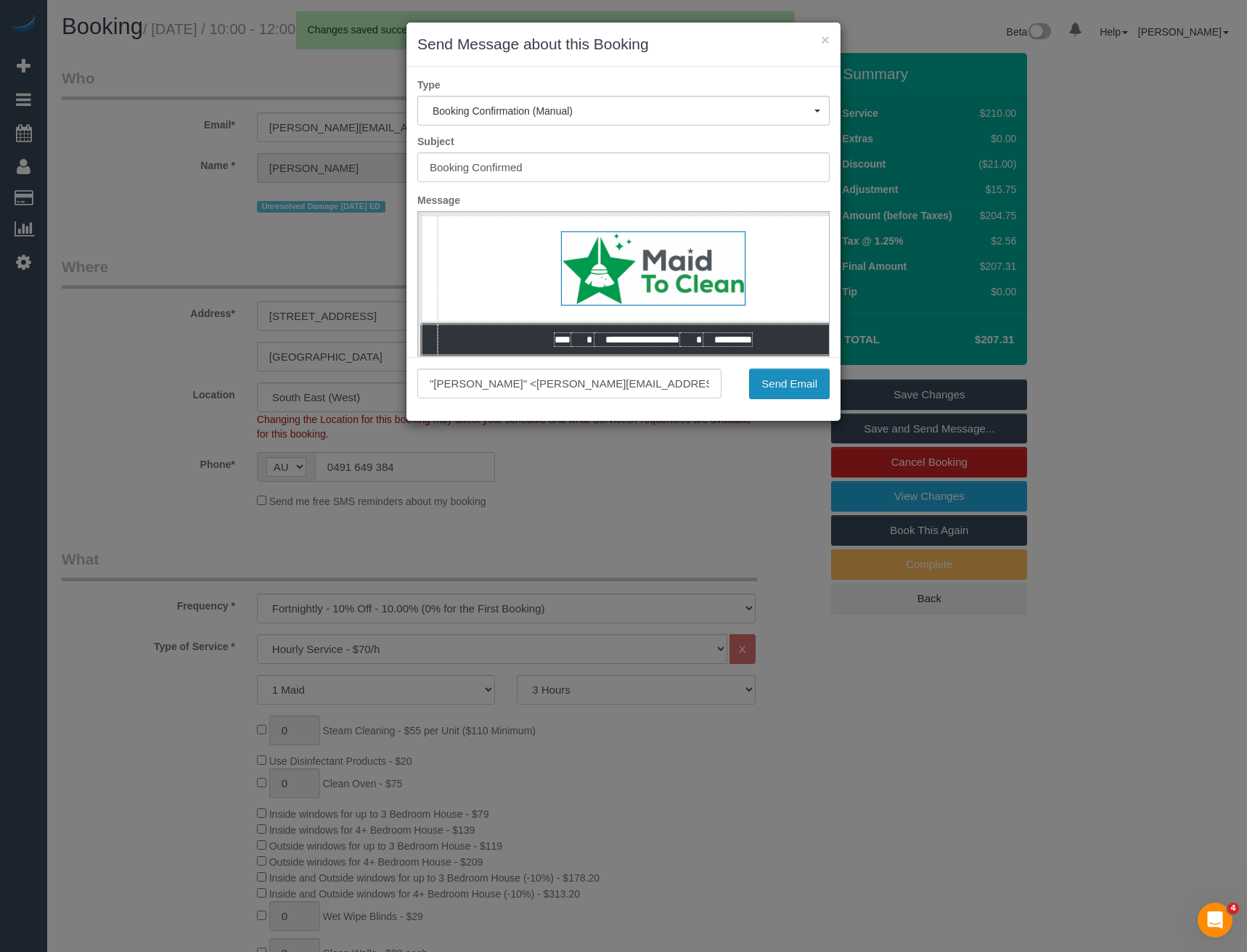
click at [775, 388] on button "Send Email" at bounding box center [789, 383] width 80 height 30
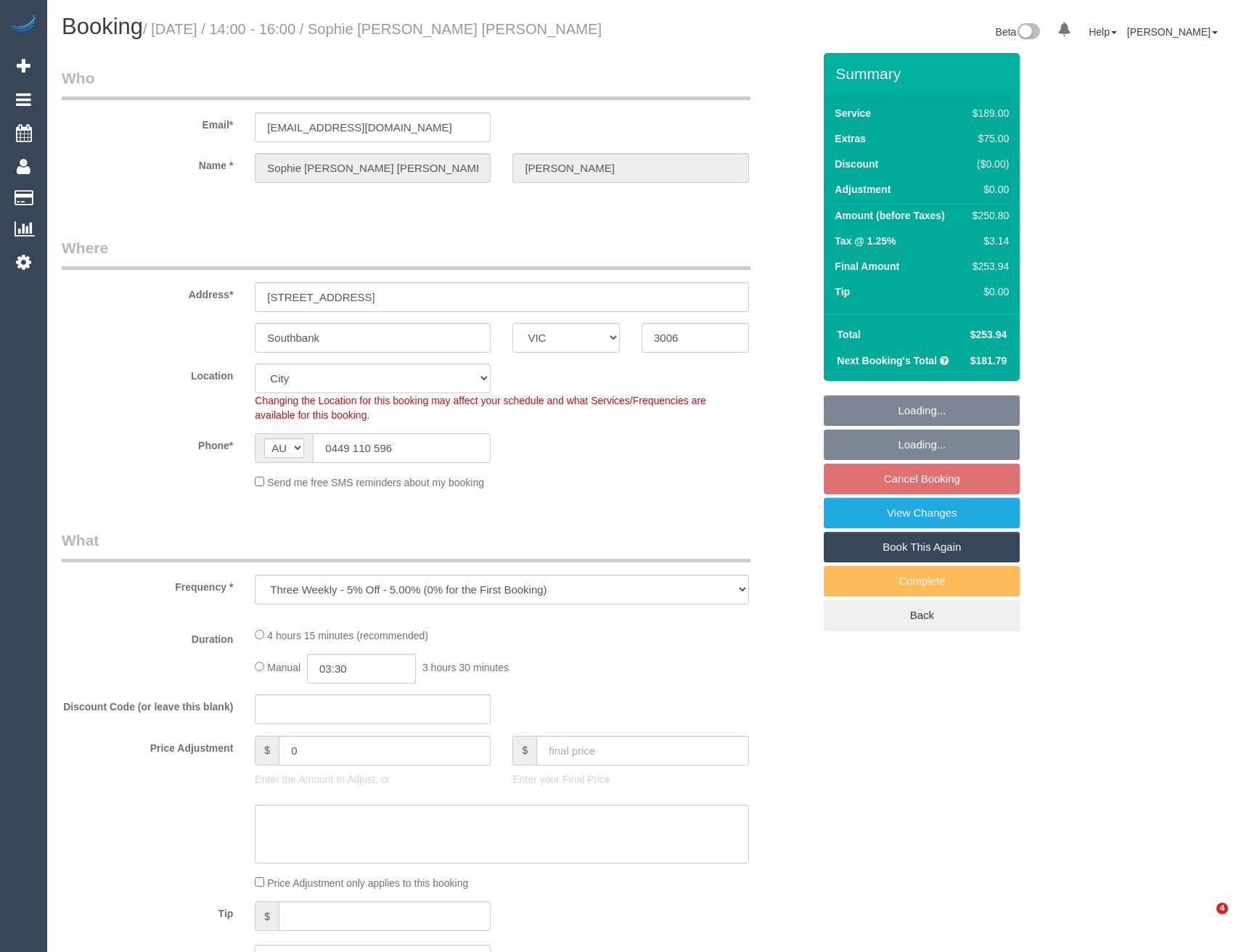
select select "VIC"
select select "object:636"
select select "string:stripe-pm_1Rg1Ar2GScqysDRVZfWaAwaX"
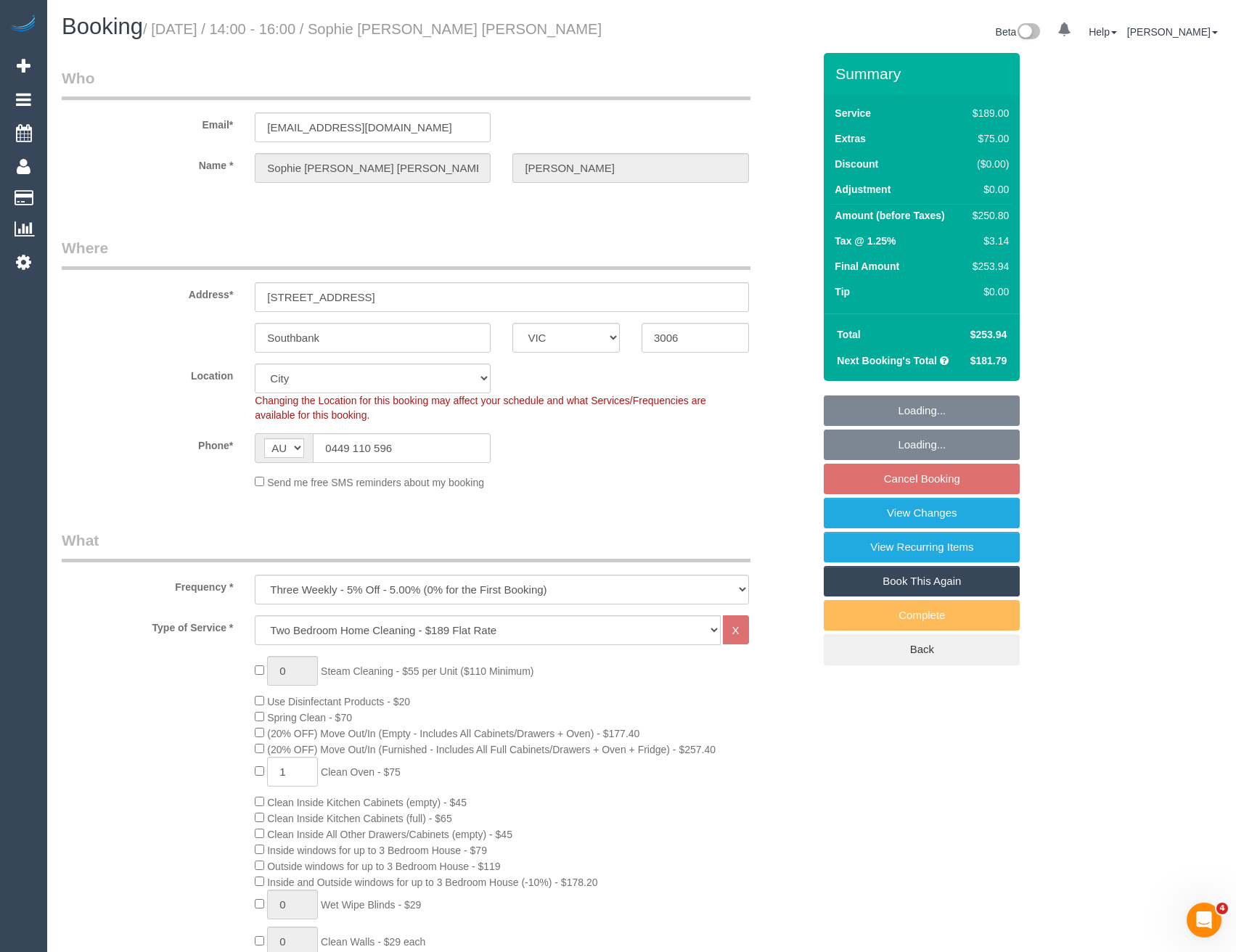
select select "number:28"
select select "number:14"
select select "number:20"
select select "number:22"
select select "number:33"
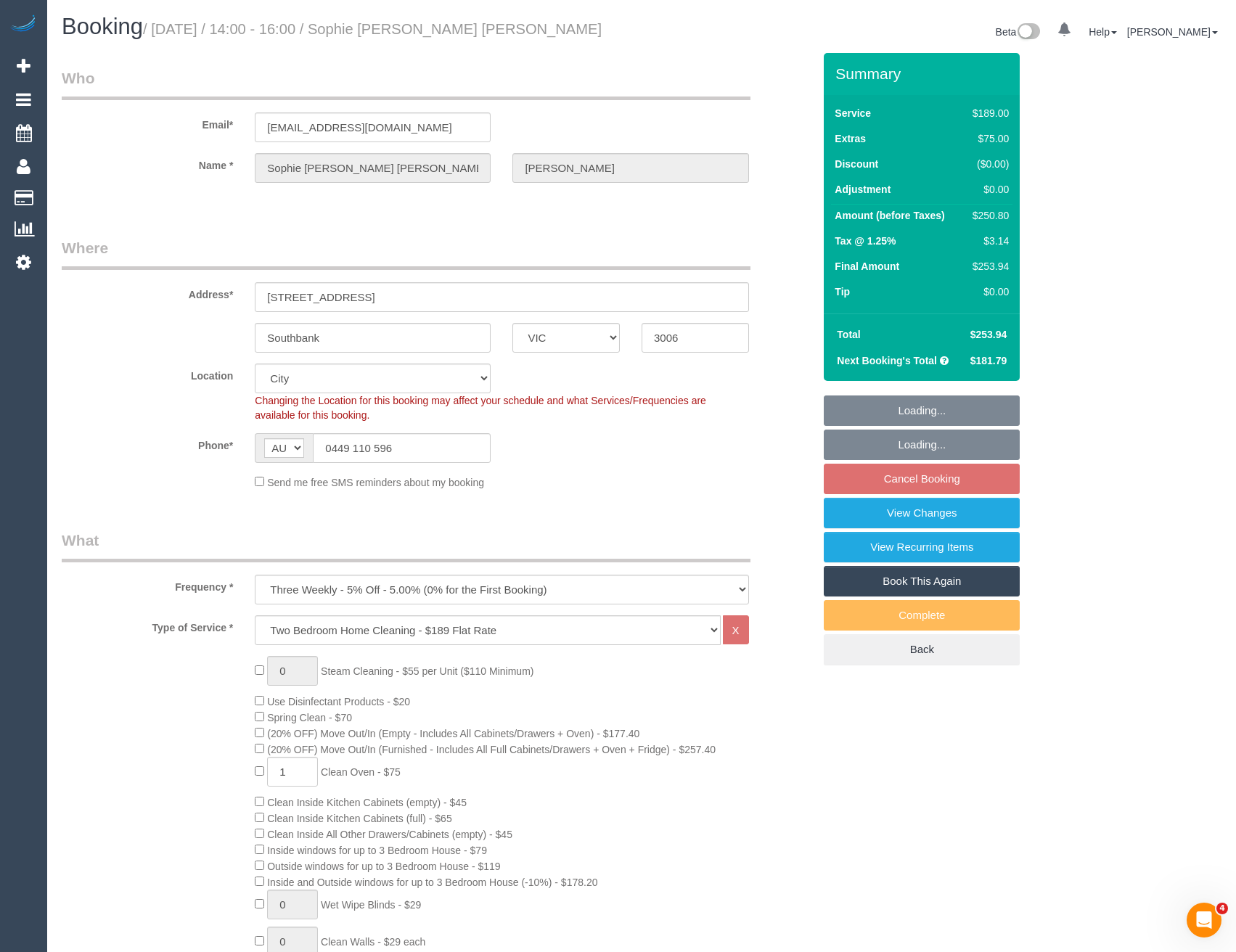
select select "number:12"
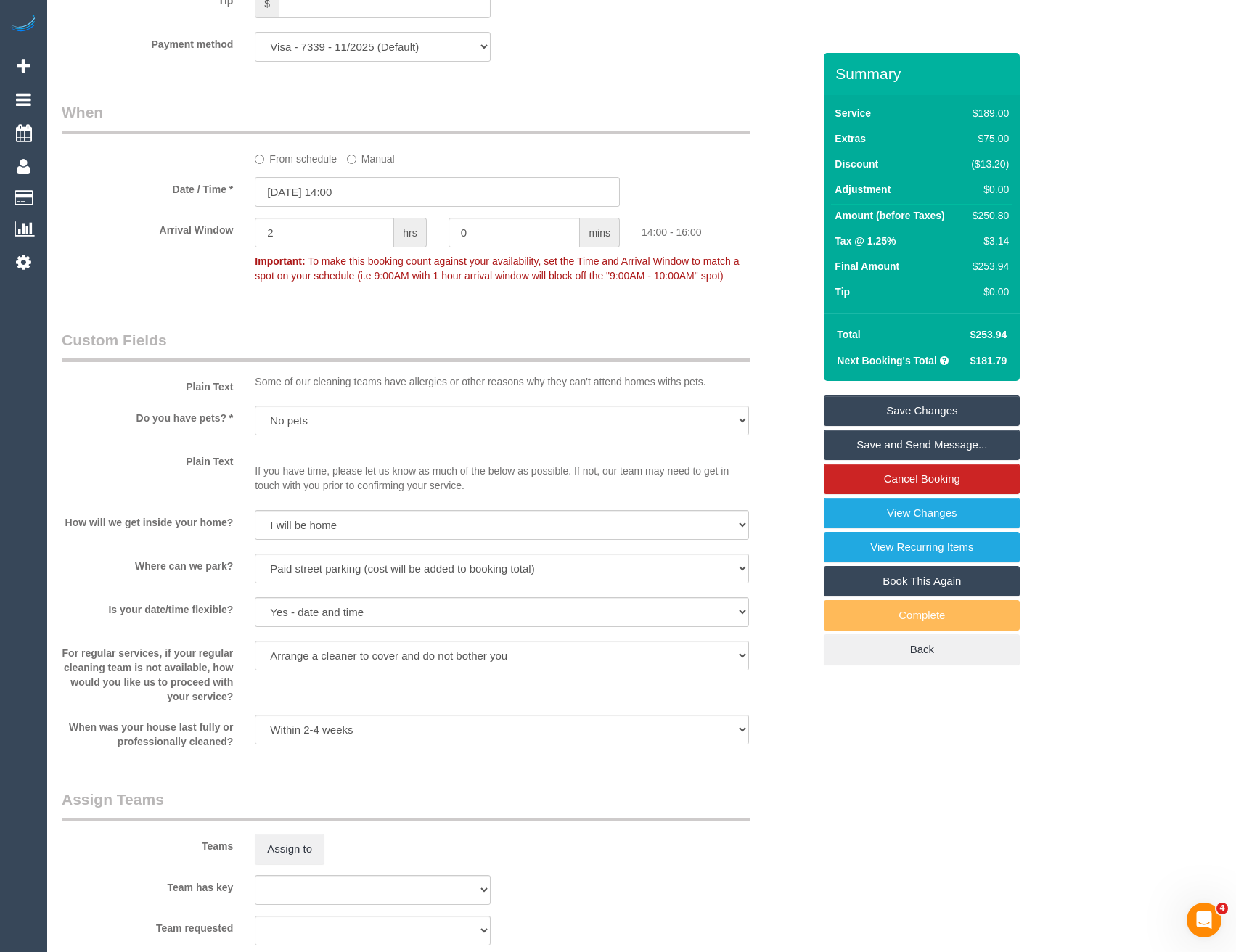
scroll to position [1814, 0]
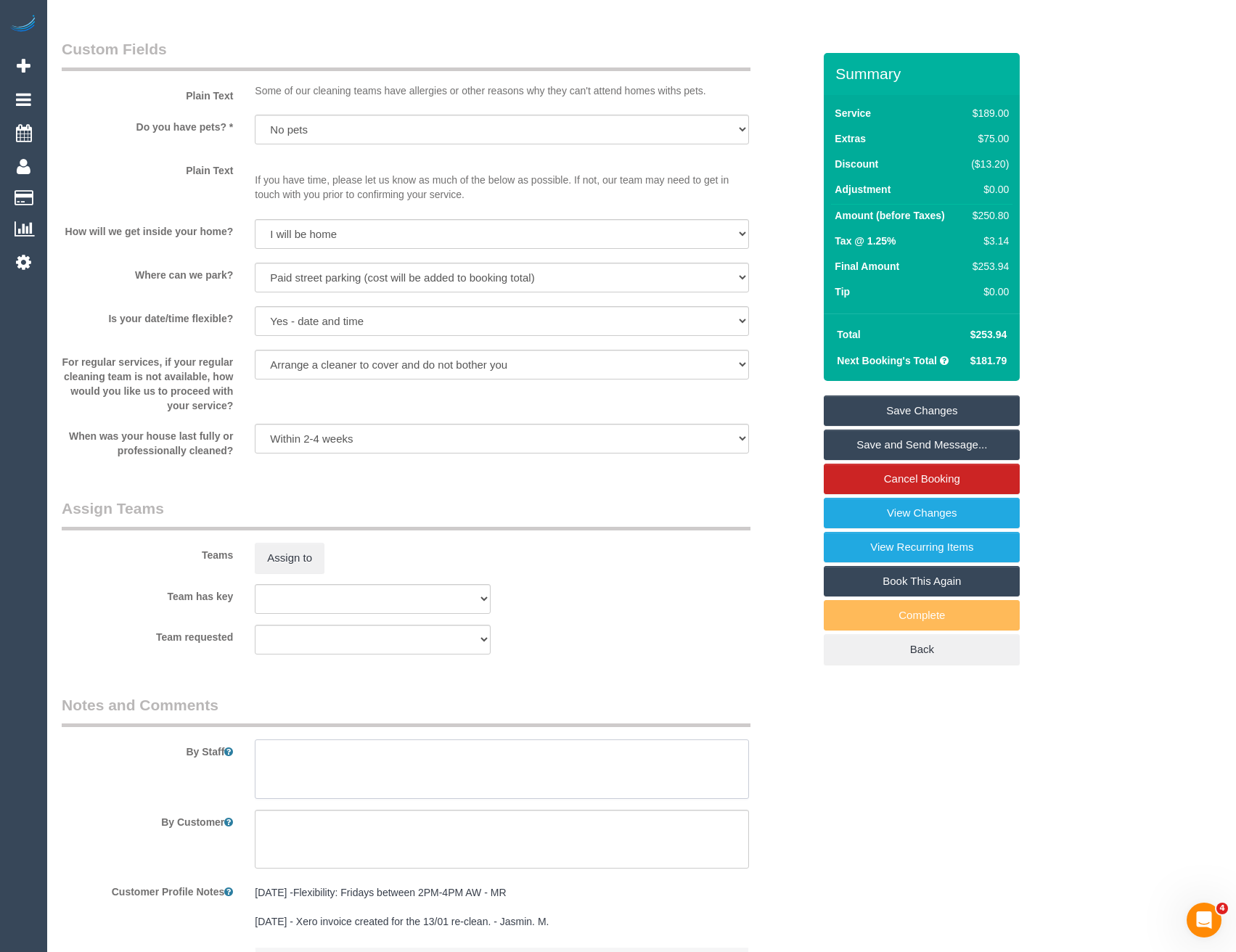
click at [348, 774] on textarea at bounding box center [502, 769] width 494 height 60
type textarea "Est 4 - 5 hours"
click at [283, 557] on button "Assign to" at bounding box center [290, 558] width 70 height 30
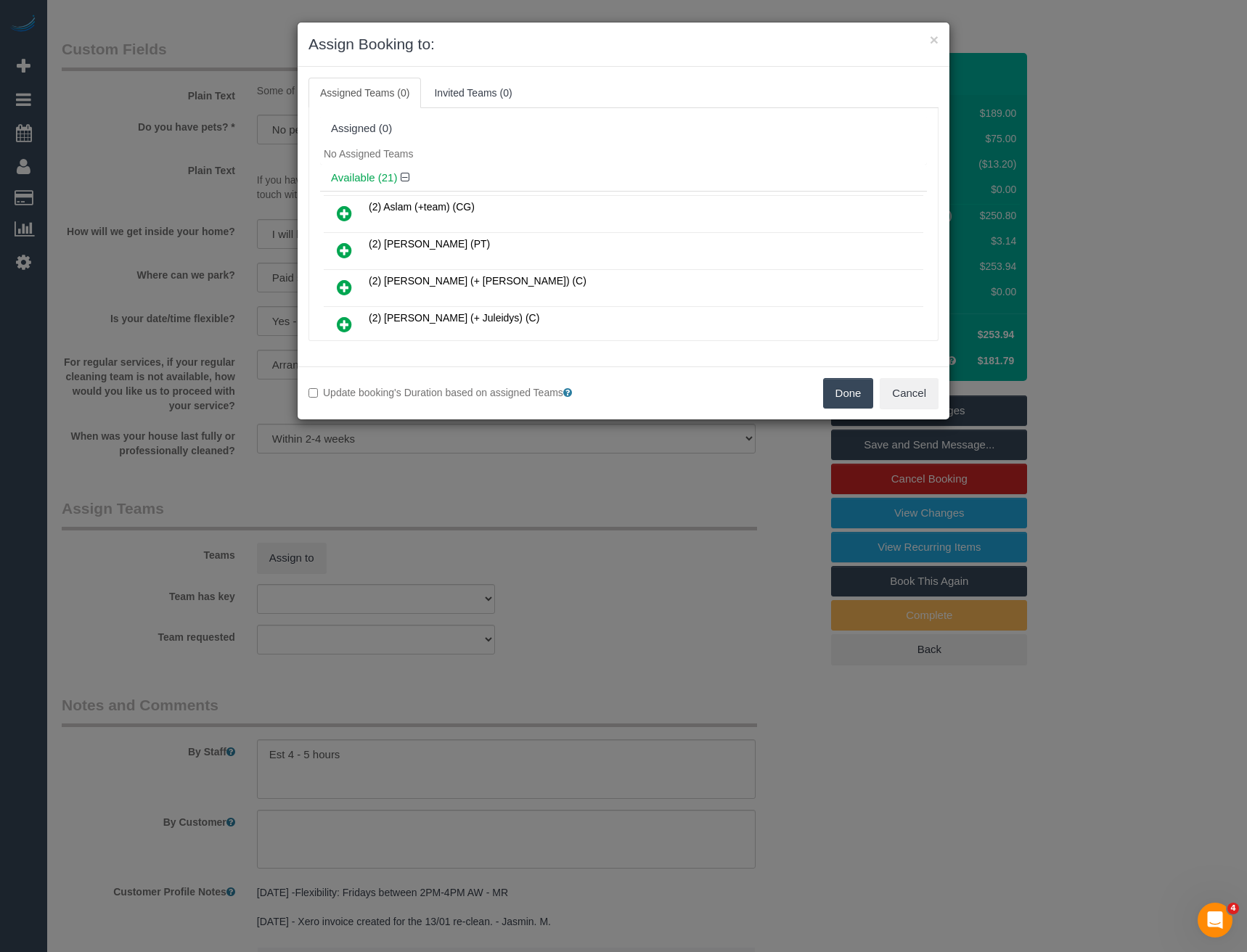
click at [662, 484] on div "× Assign Booking to: Assigned Teams (0) Invited Teams (0) Assigned (0) No Assig…" at bounding box center [624, 476] width 1247 height 952
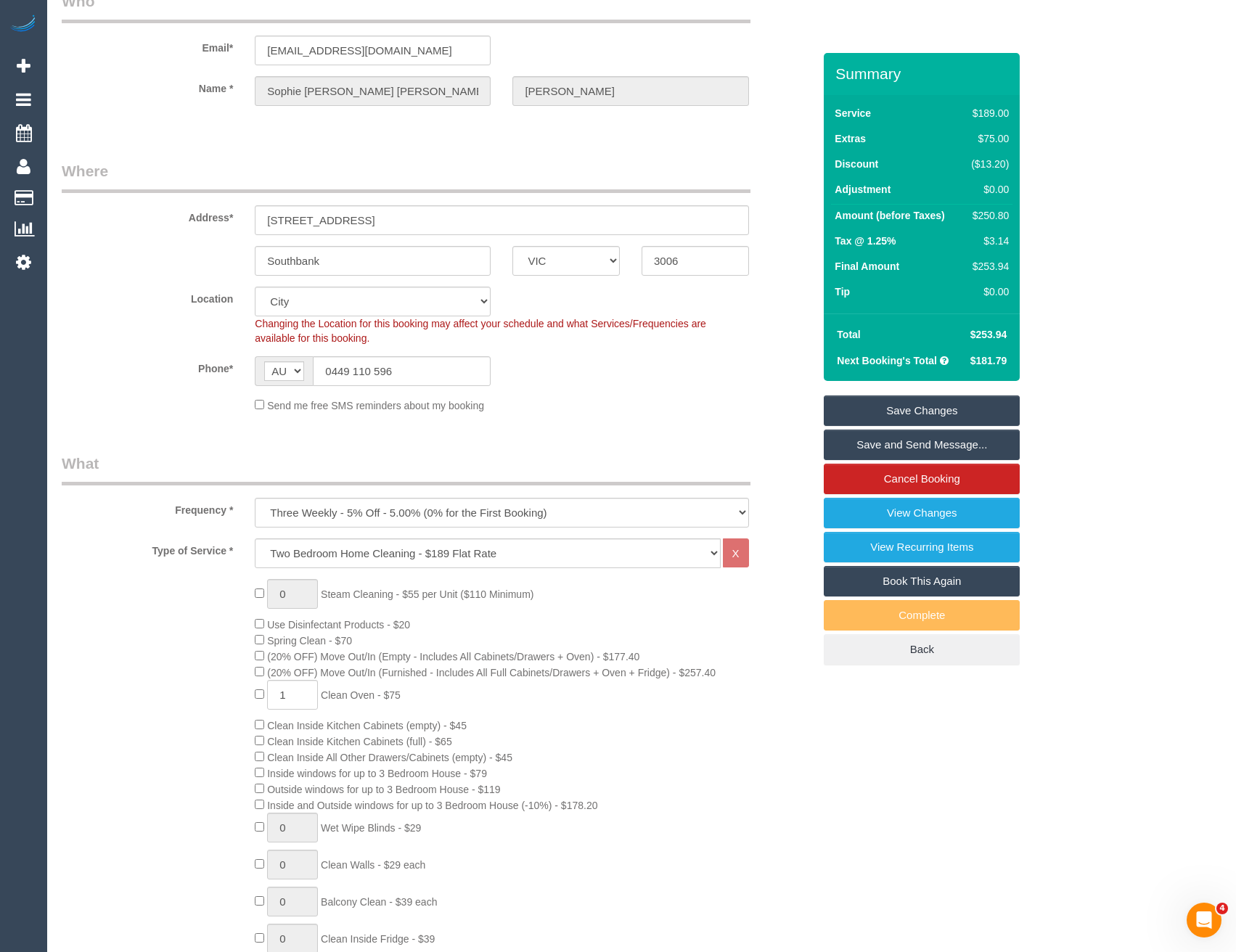
scroll to position [72, 0]
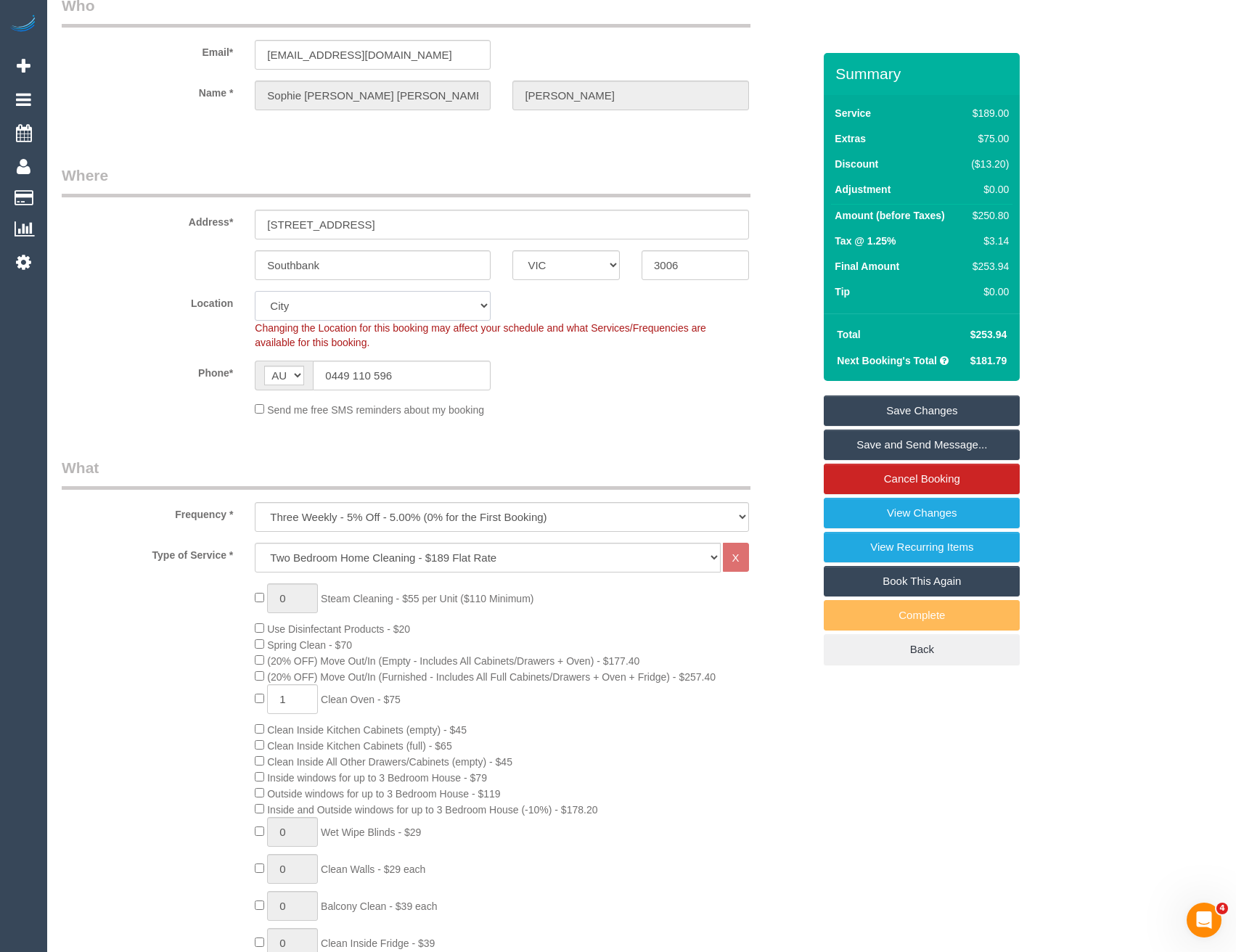
click at [310, 310] on select "Office City East (North) East (South) Inner East Inner North (East) Inner North…" at bounding box center [373, 306] width 236 height 29
select select "50"
click at [255, 291] on select "Office City East (North) East (South) Inner East Inner North (East) Inner North…" at bounding box center [373, 306] width 236 height 29
click at [516, 423] on fieldset "Where Address* 109/221 Sturt Street Southbank ACT NSW NT QLD SA TAS VIC WA 3006…" at bounding box center [437, 296] width 751 height 263
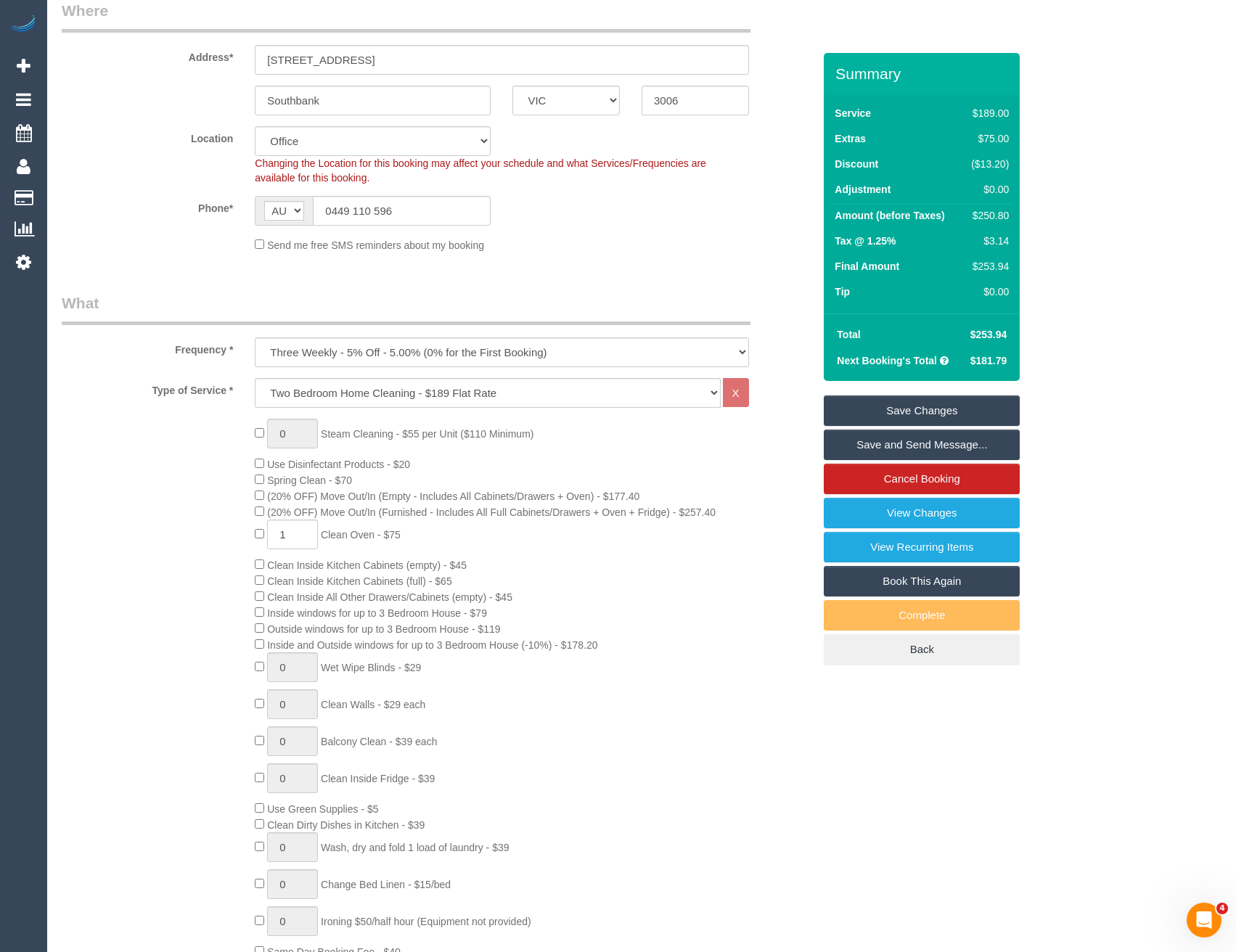
select select "object:2941"
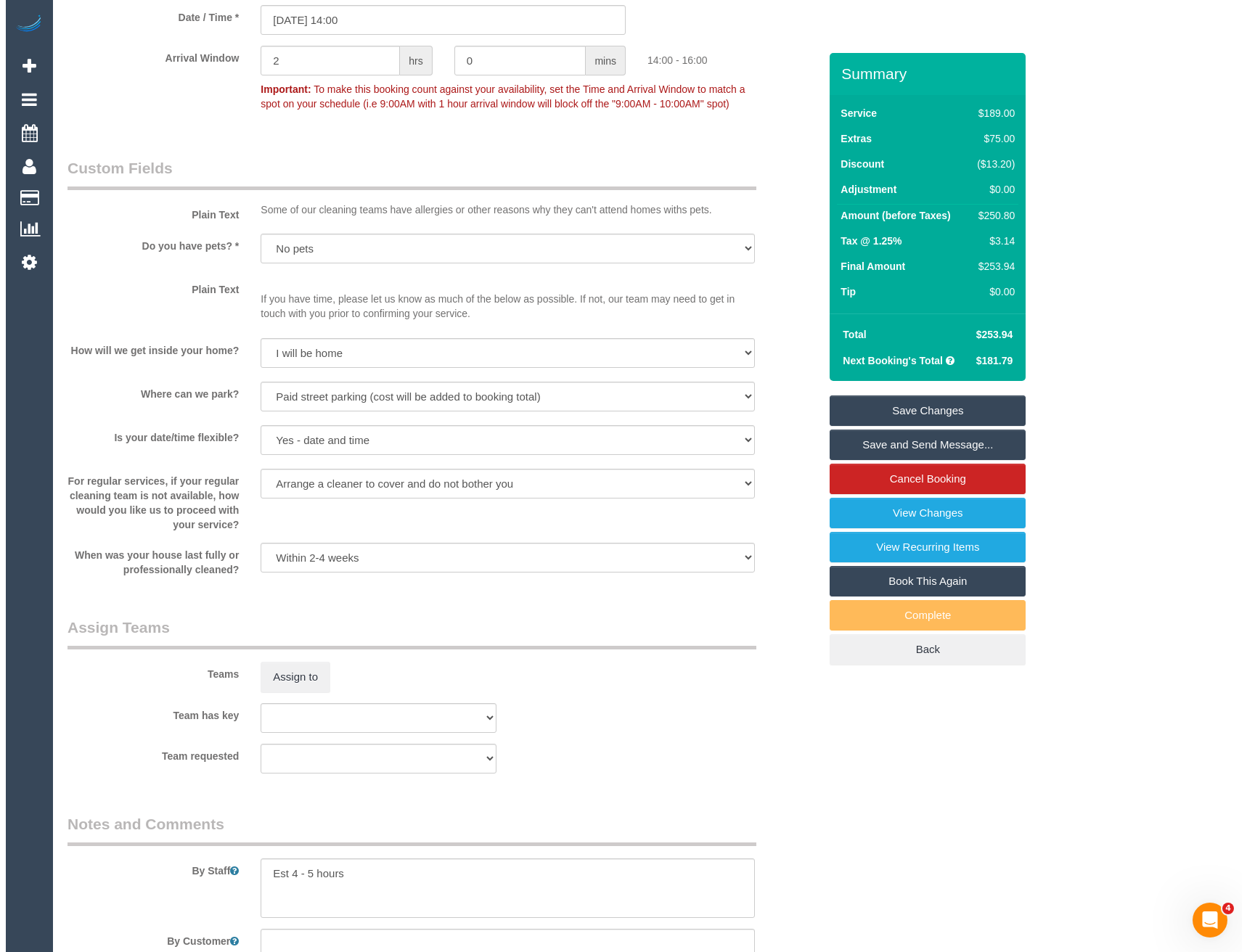
scroll to position [1693, 0]
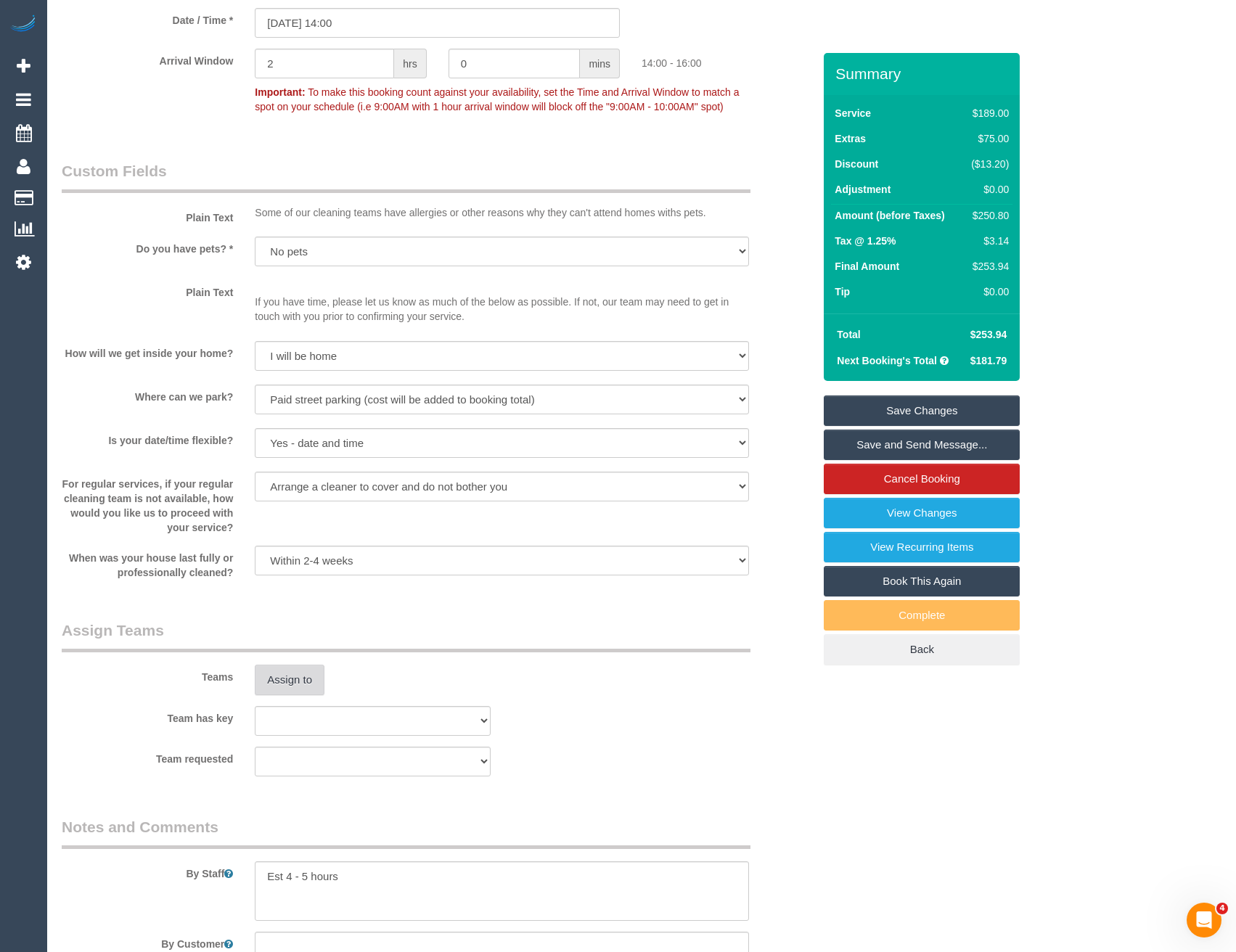
click at [303, 676] on button "Assign to" at bounding box center [290, 679] width 70 height 30
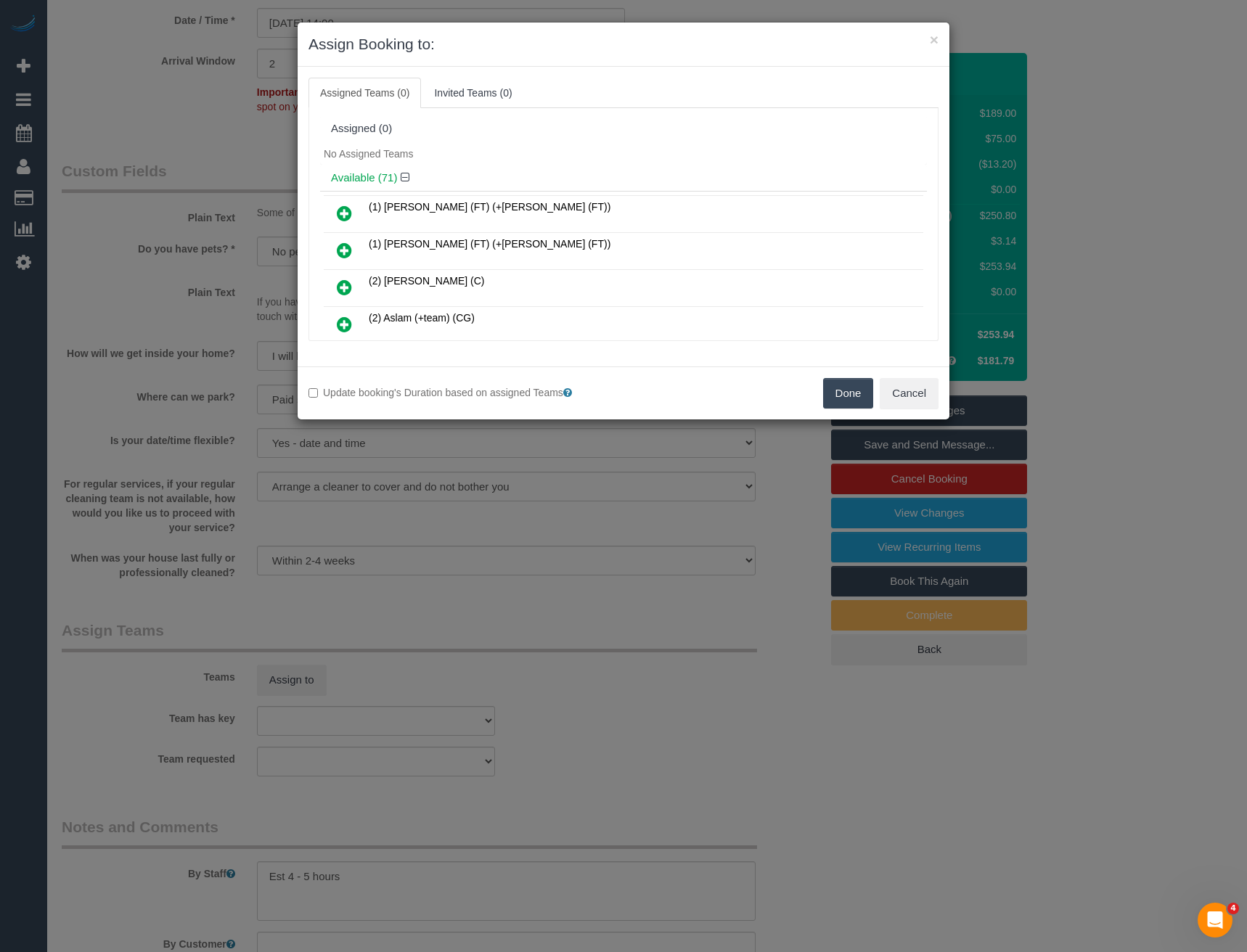
scroll to position [1060, 0]
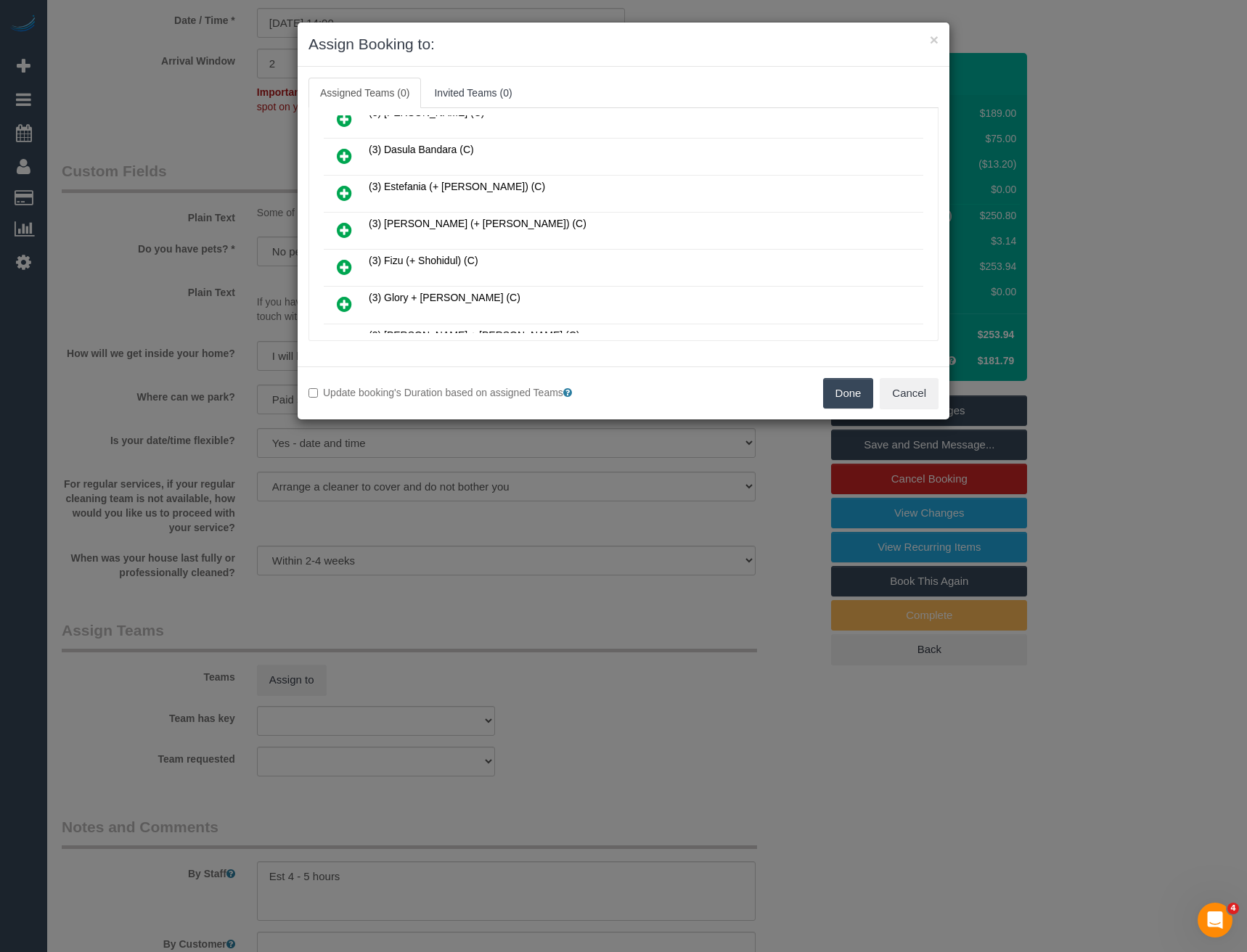
drag, startPoint x: 349, startPoint y: 231, endPoint x: 512, endPoint y: 224, distance: 163.2
click at [349, 231] on icon at bounding box center [344, 230] width 15 height 18
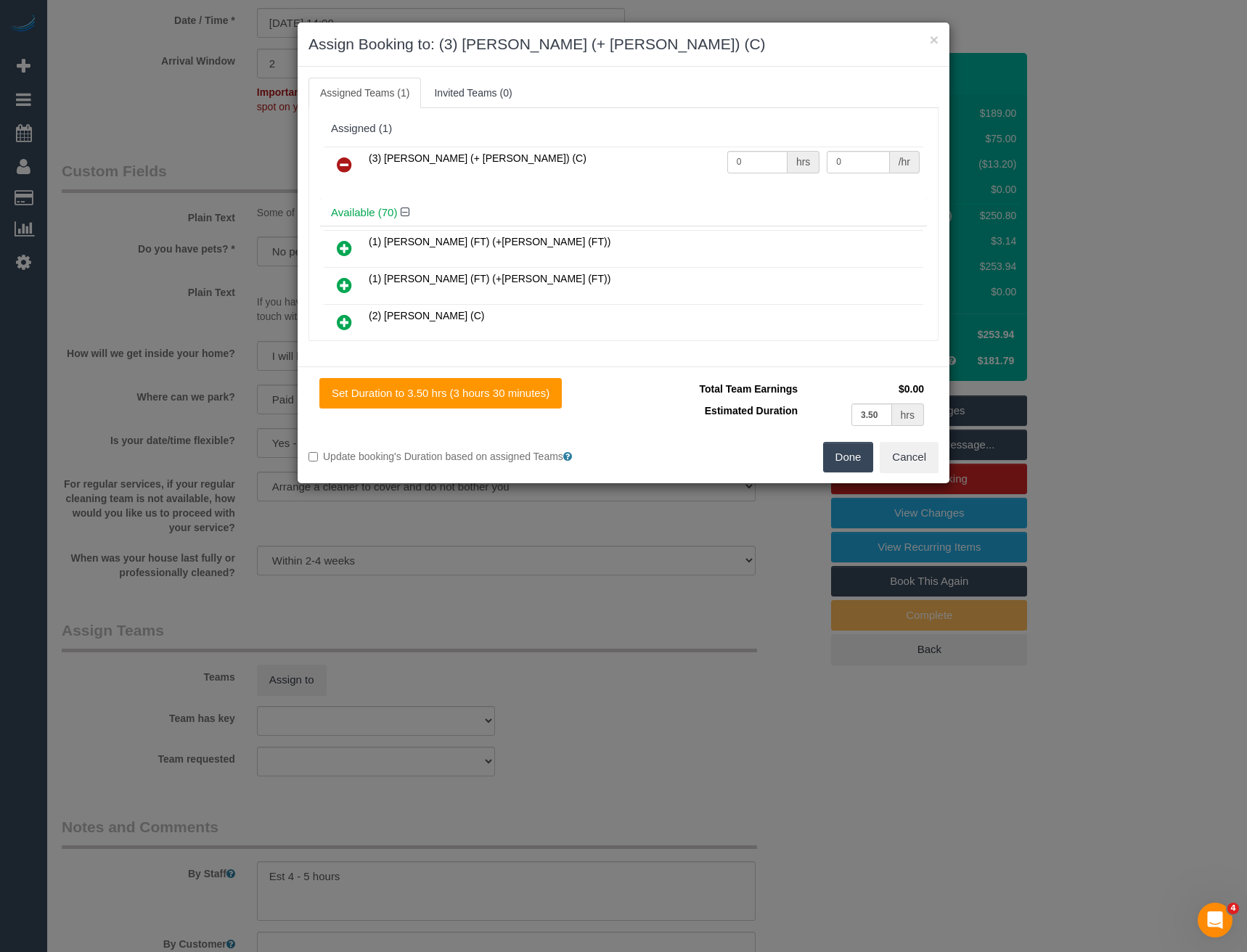
scroll to position [1242, 0]
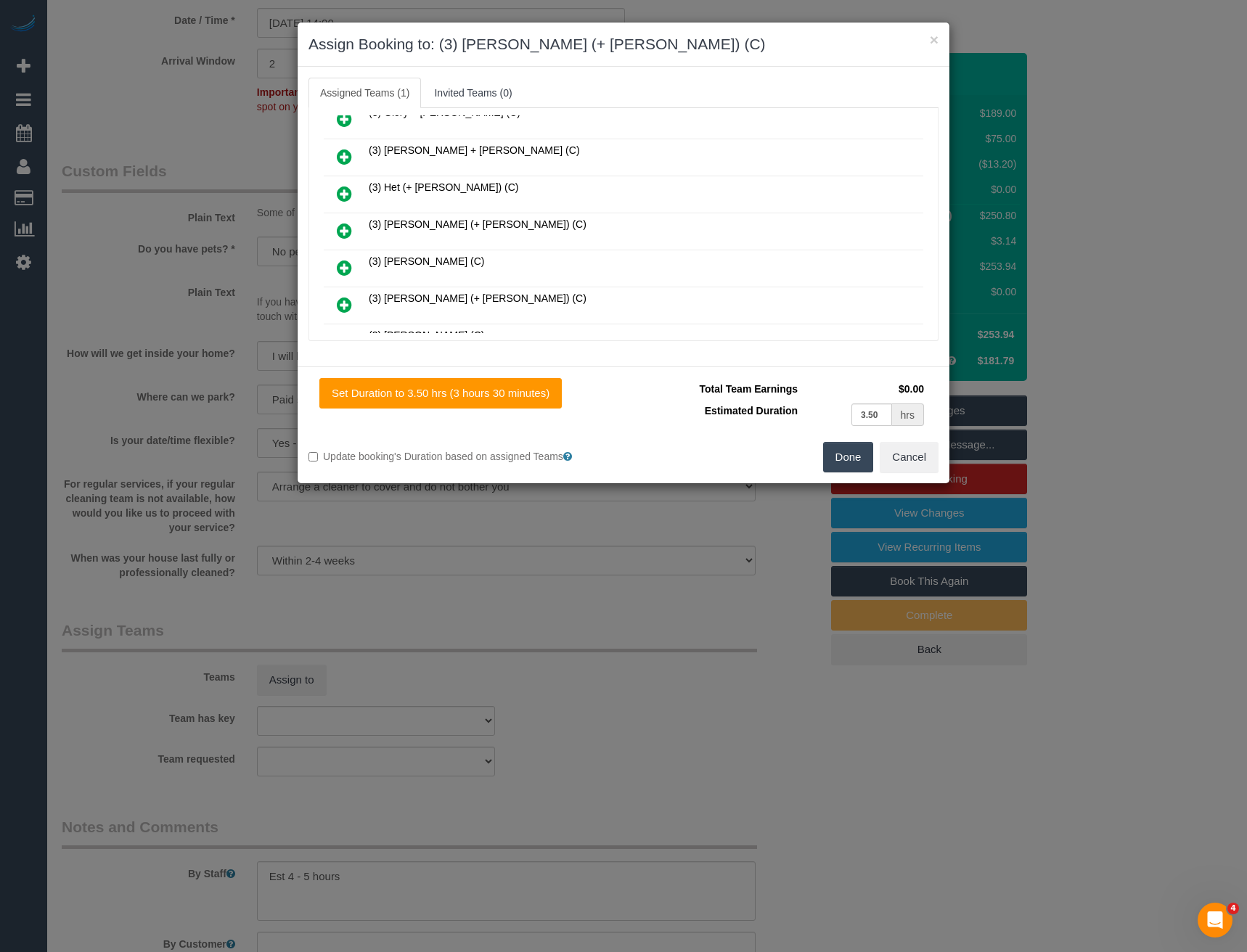
click at [349, 220] on link at bounding box center [344, 231] width 34 height 29
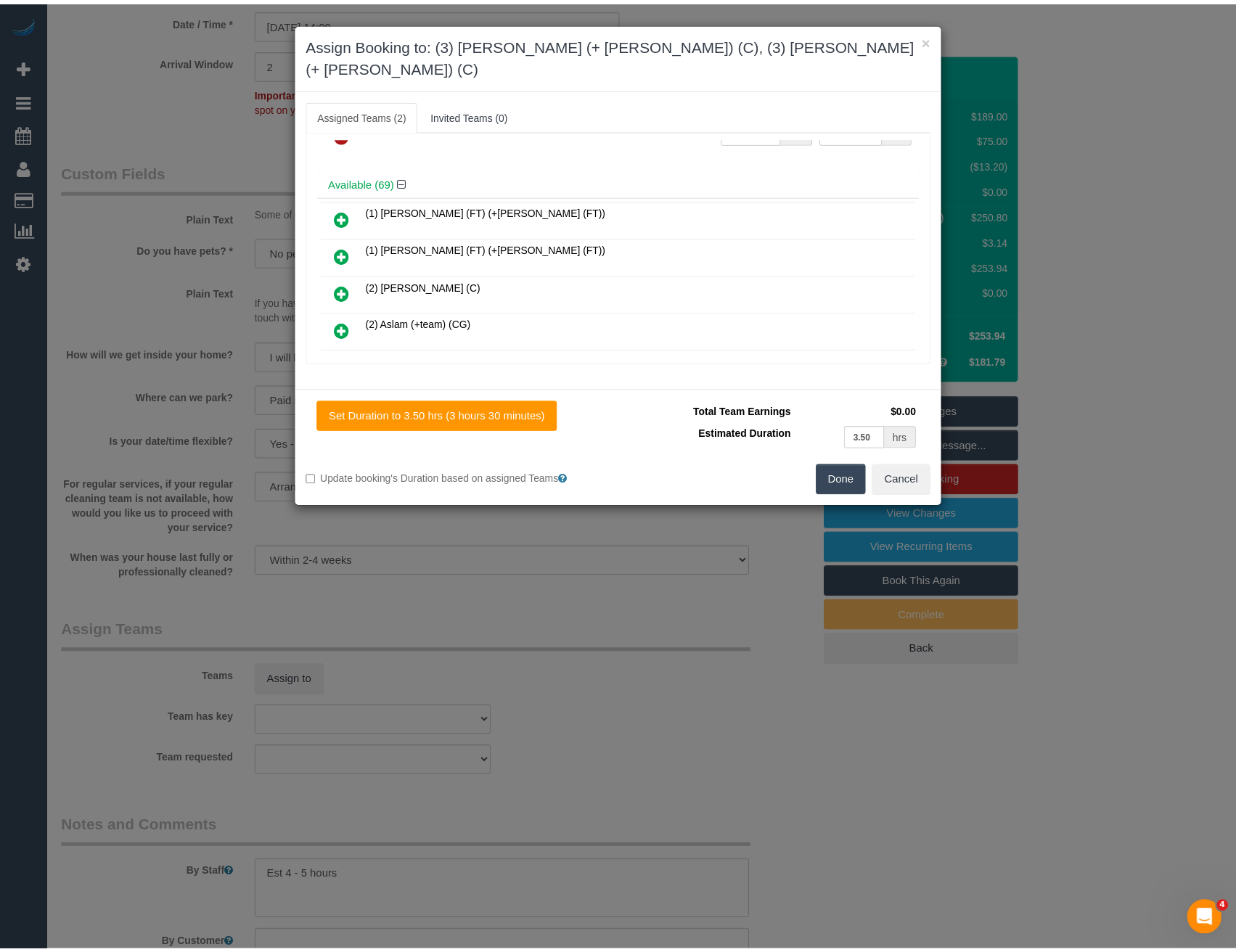
scroll to position [0, 0]
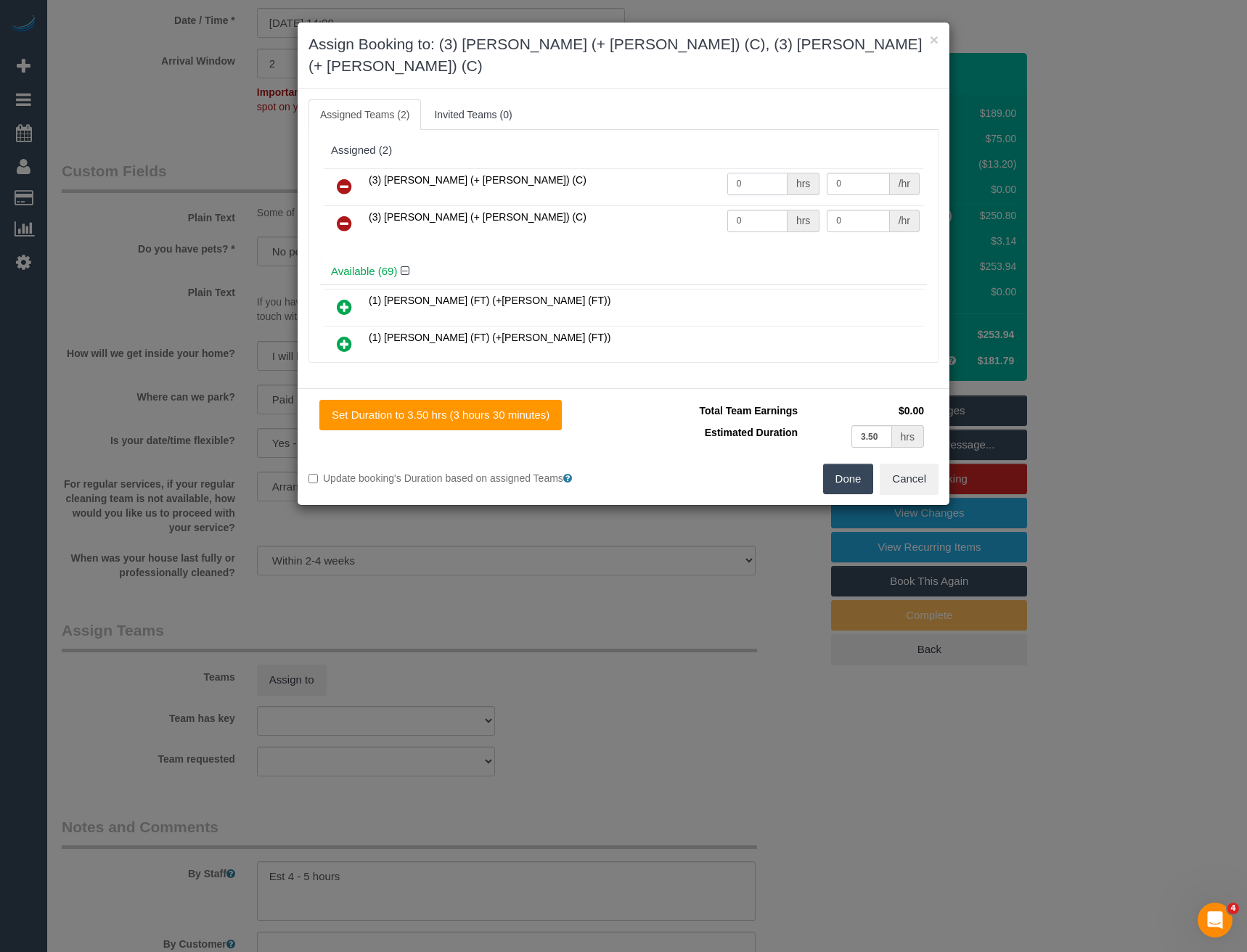
drag, startPoint x: 745, startPoint y: 162, endPoint x: 665, endPoint y: 174, distance: 80.9
click at [666, 175] on tr "(3) Farhan (+ Intisar) (C) 0 hrs 0 /hr" at bounding box center [623, 186] width 599 height 37
type input "1"
type input "80"
drag, startPoint x: 746, startPoint y: 200, endPoint x: 685, endPoint y: 204, distance: 61.1
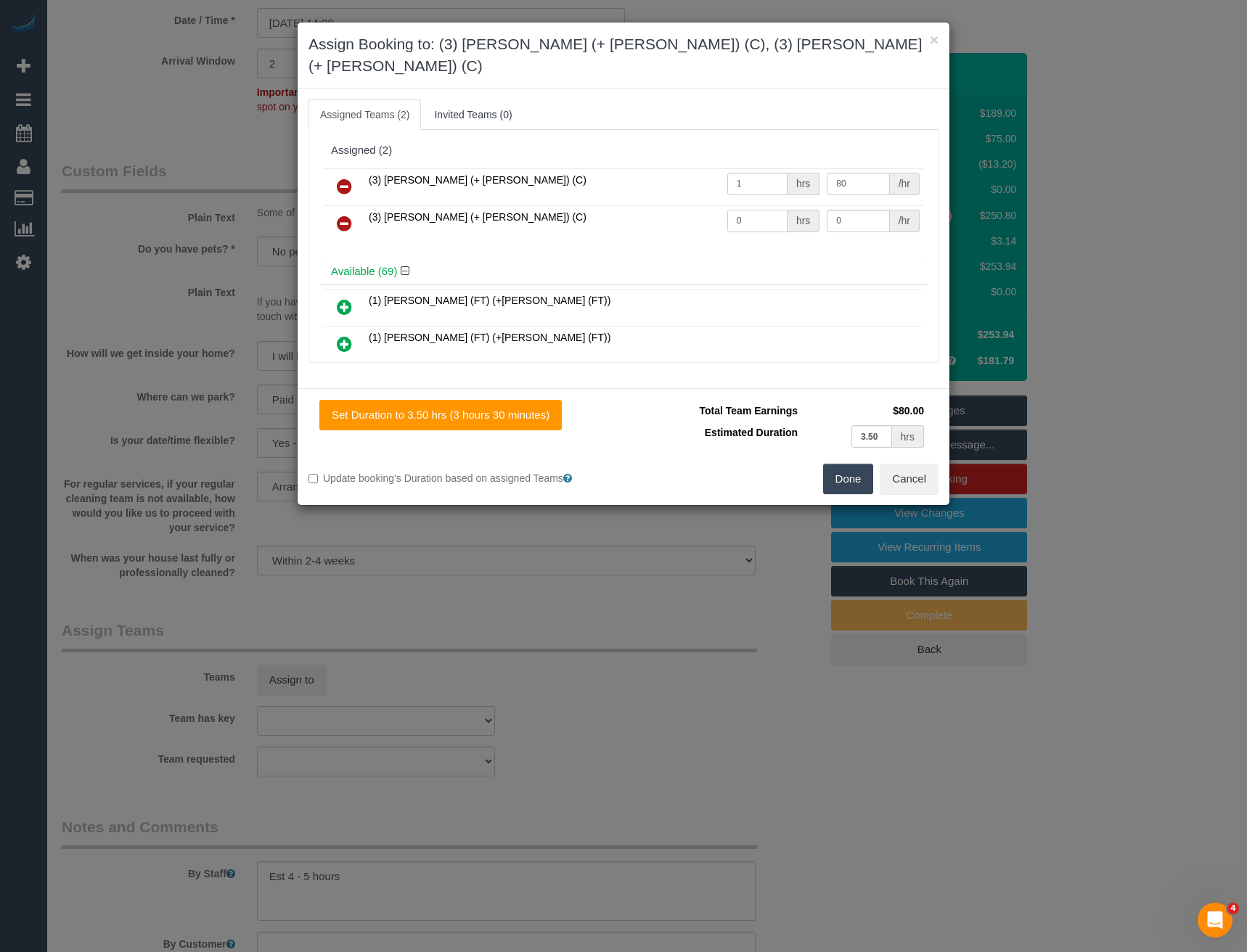
click at [688, 207] on tr "(3) Intisar (+ Farhan) (C) 0 hrs 0 /hr" at bounding box center [623, 224] width 599 height 37
type input "1"
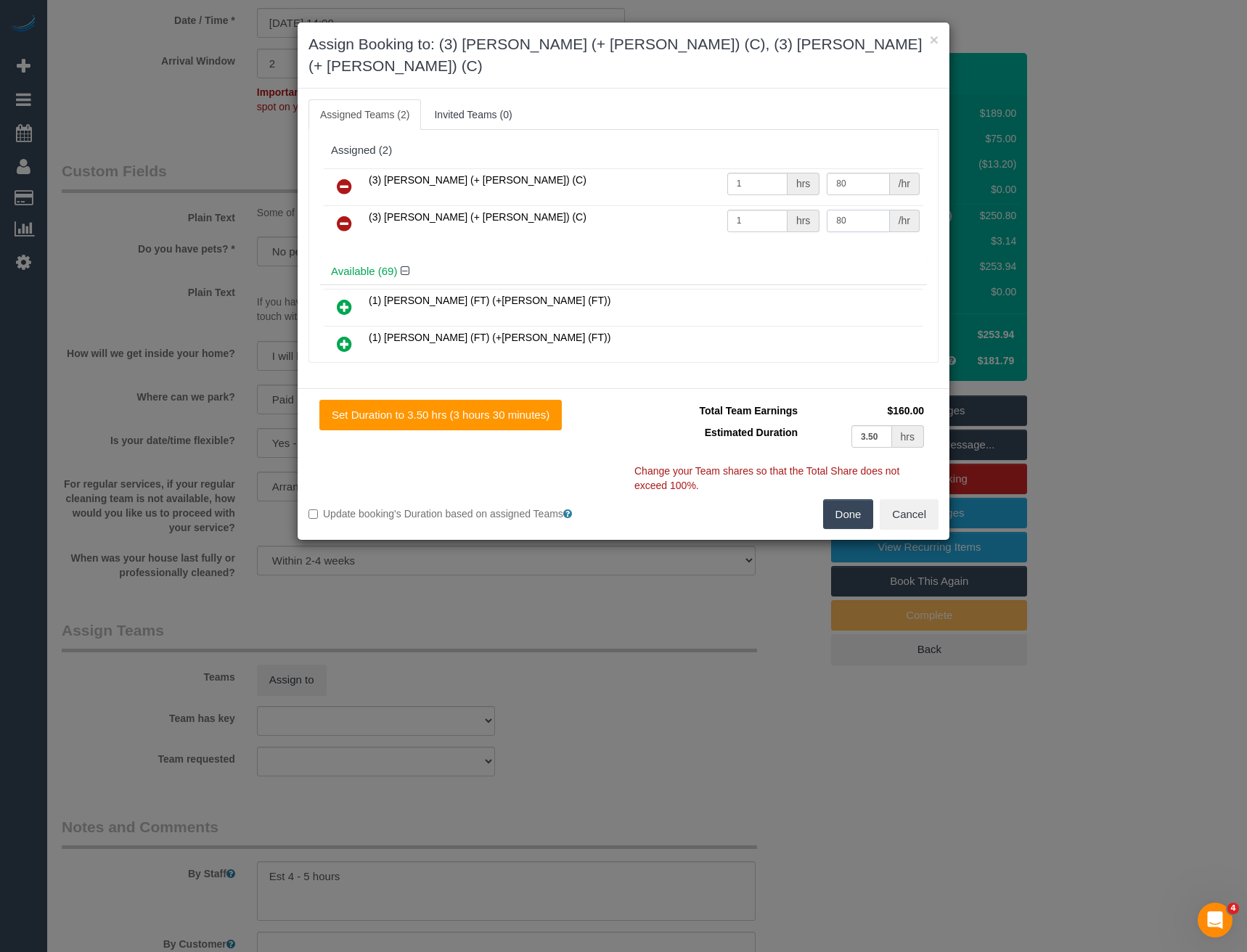
type input "80"
click at [862, 500] on button "Done" at bounding box center [848, 514] width 51 height 30
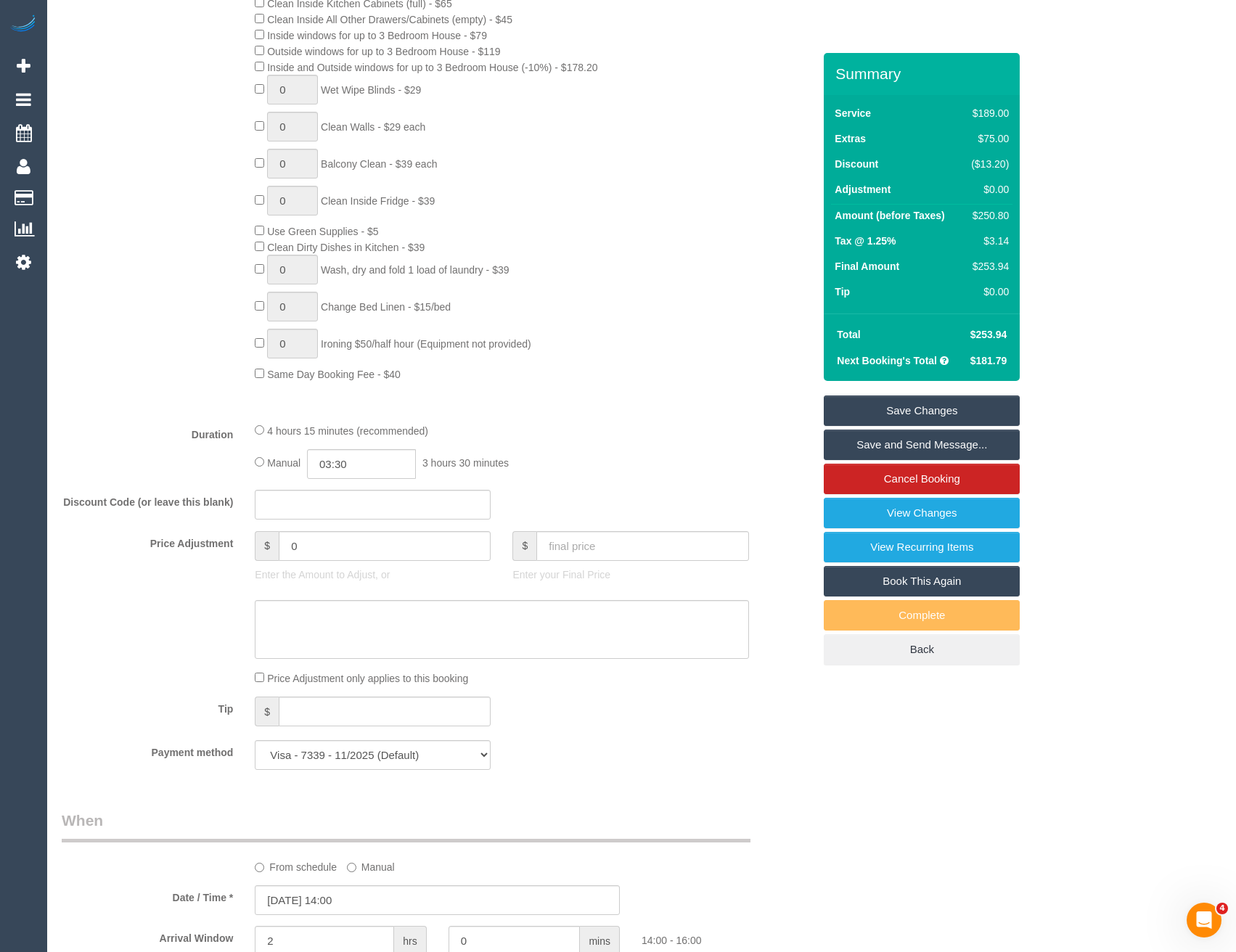
scroll to position [676, 0]
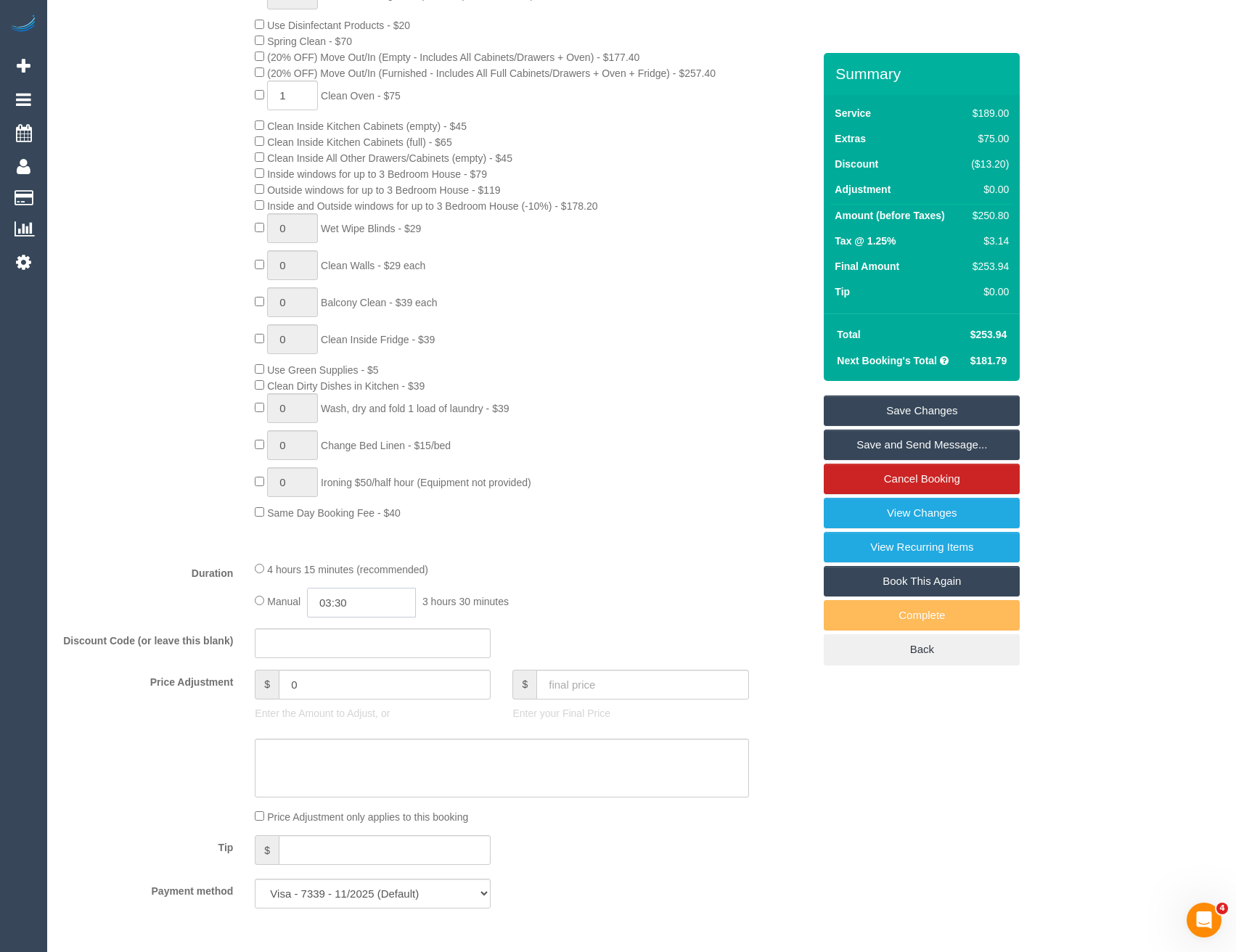
click at [366, 596] on input "03:30" at bounding box center [362, 603] width 109 height 29
type input "02:30"
click at [341, 691] on li "02:30" at bounding box center [346, 696] width 65 height 19
click at [591, 597] on div "Manual 02:30 2 hours 30 minutes" at bounding box center [502, 603] width 494 height 29
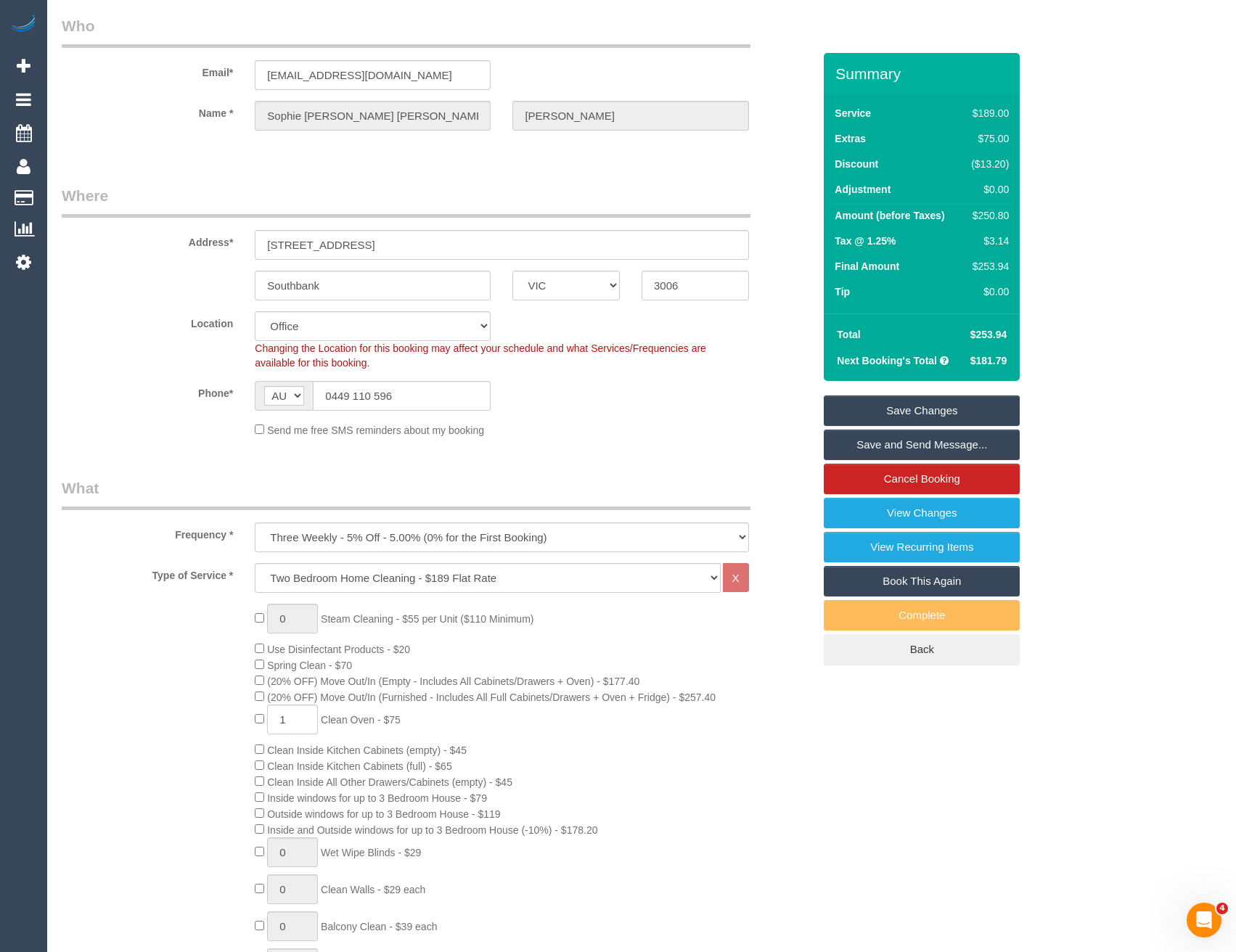
scroll to position [0, 0]
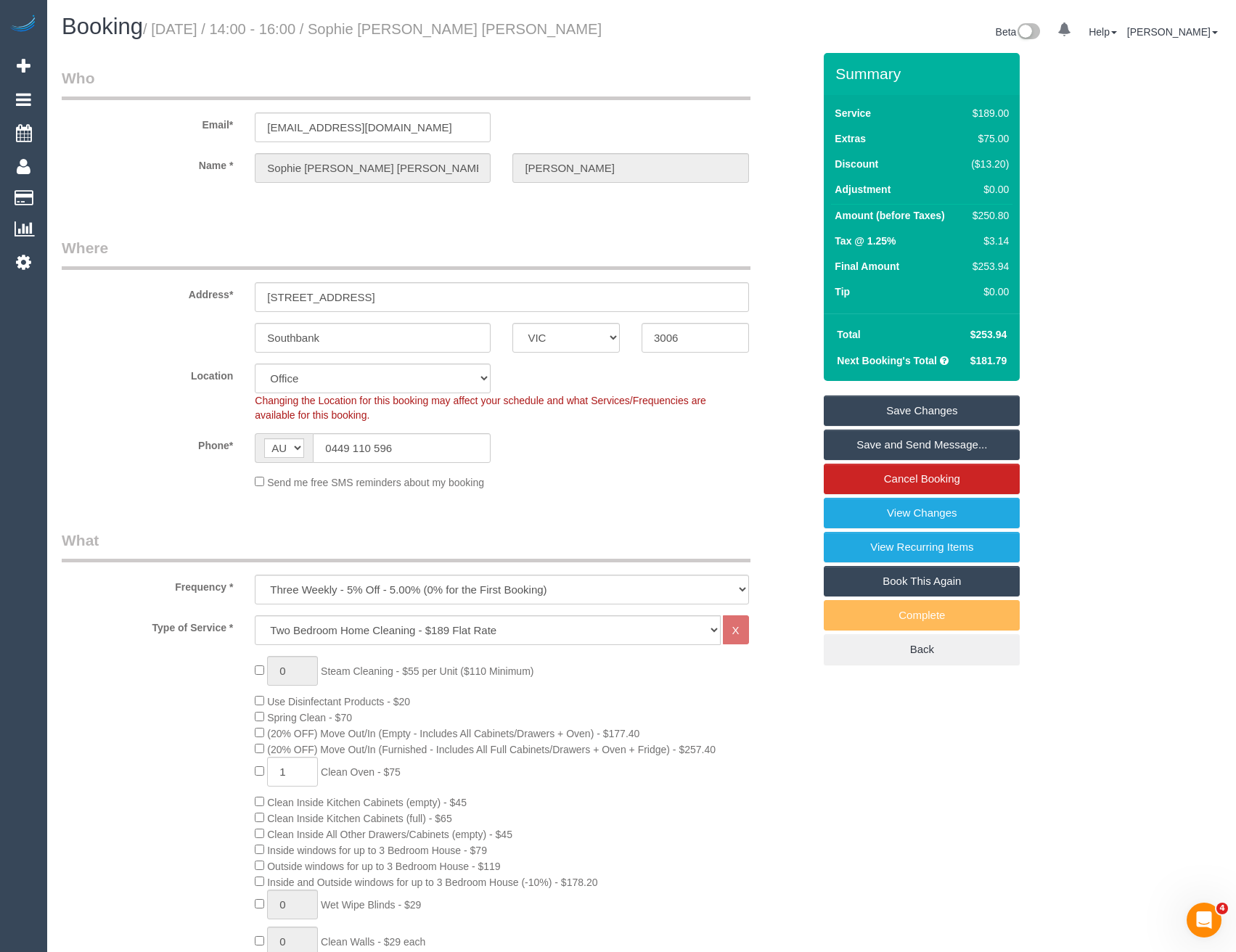
click at [878, 441] on link "Save and Send Message..." at bounding box center [922, 444] width 196 height 30
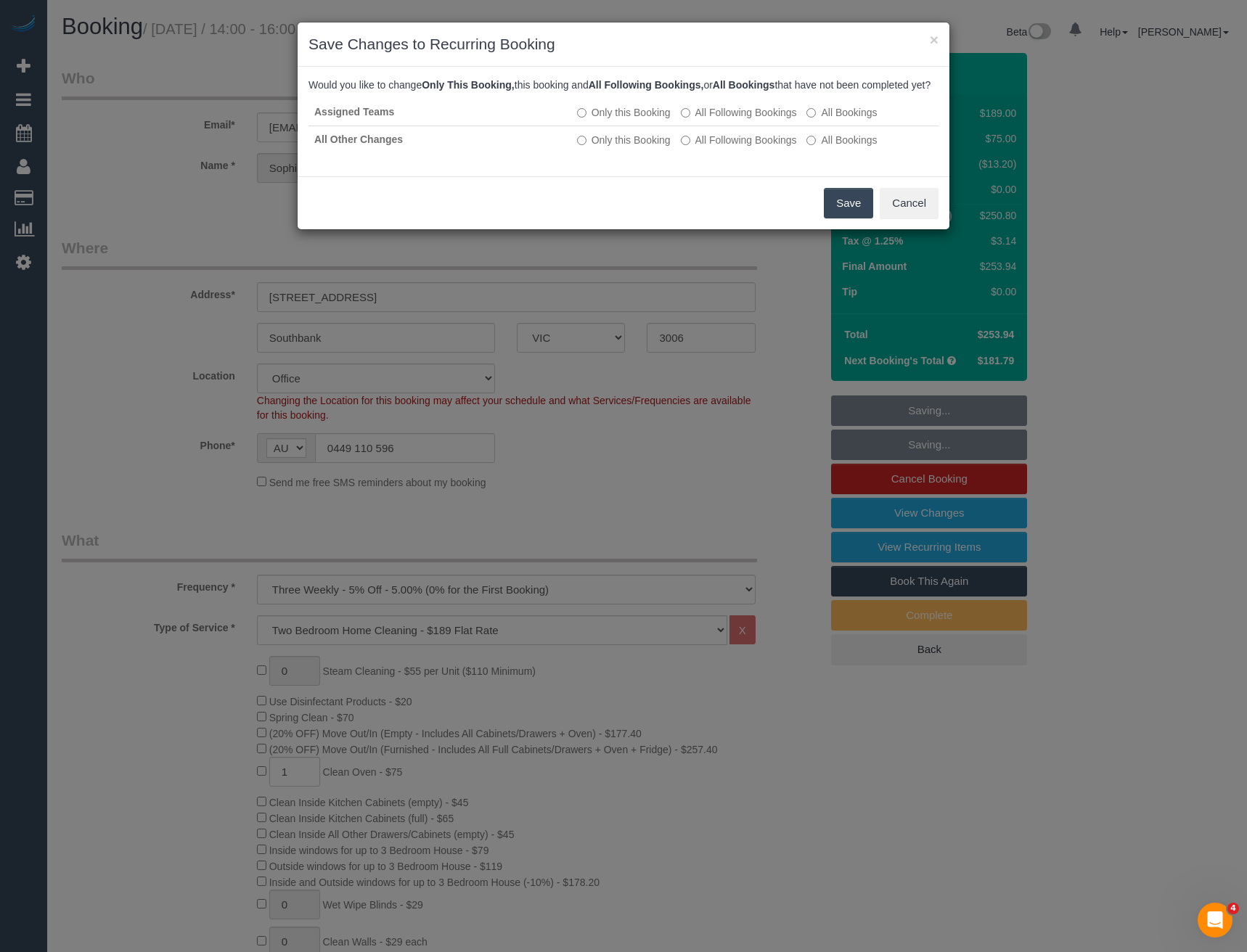
click at [857, 218] on button "Save" at bounding box center [848, 203] width 49 height 30
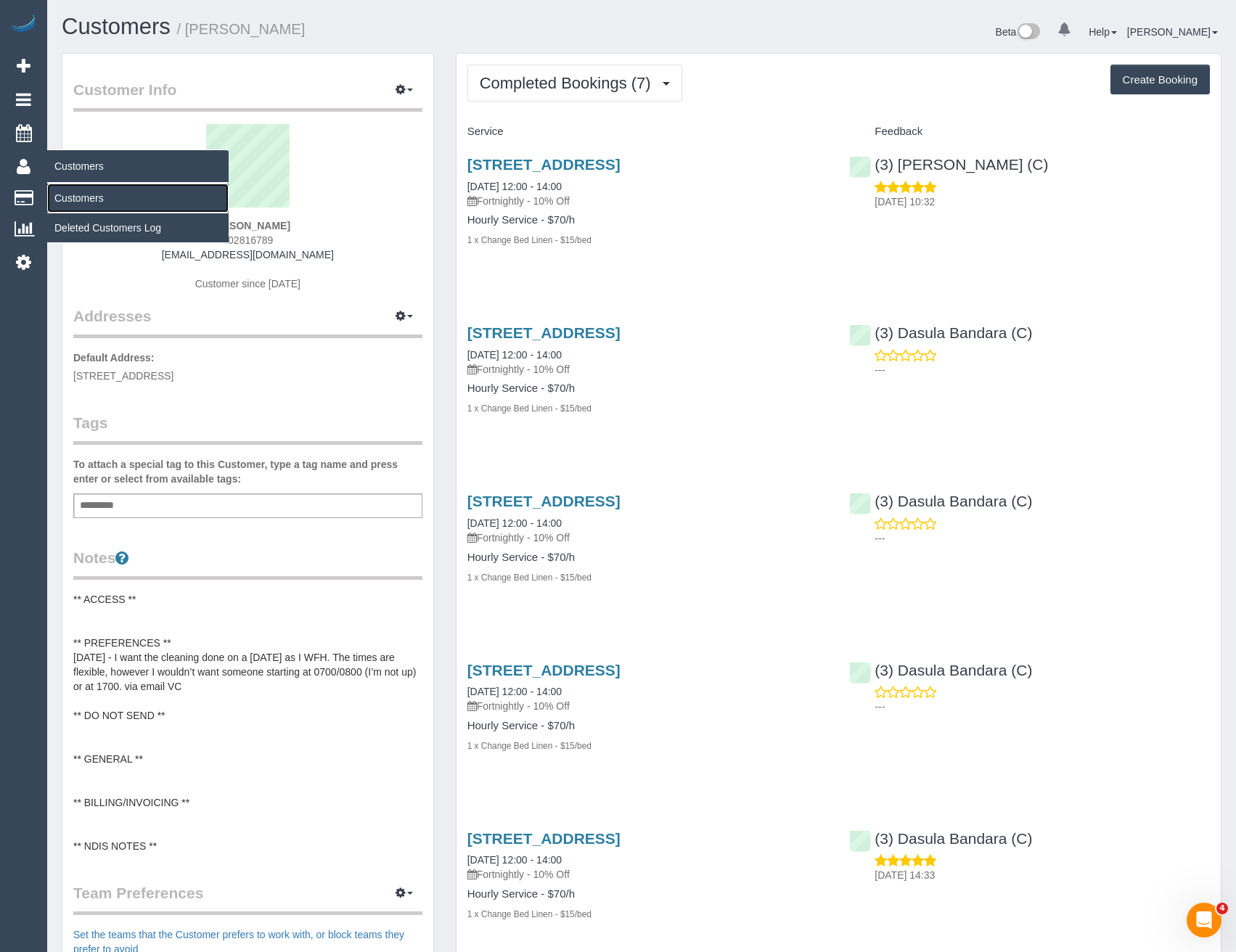
click at [92, 192] on link "Customers" at bounding box center [138, 197] width 181 height 29
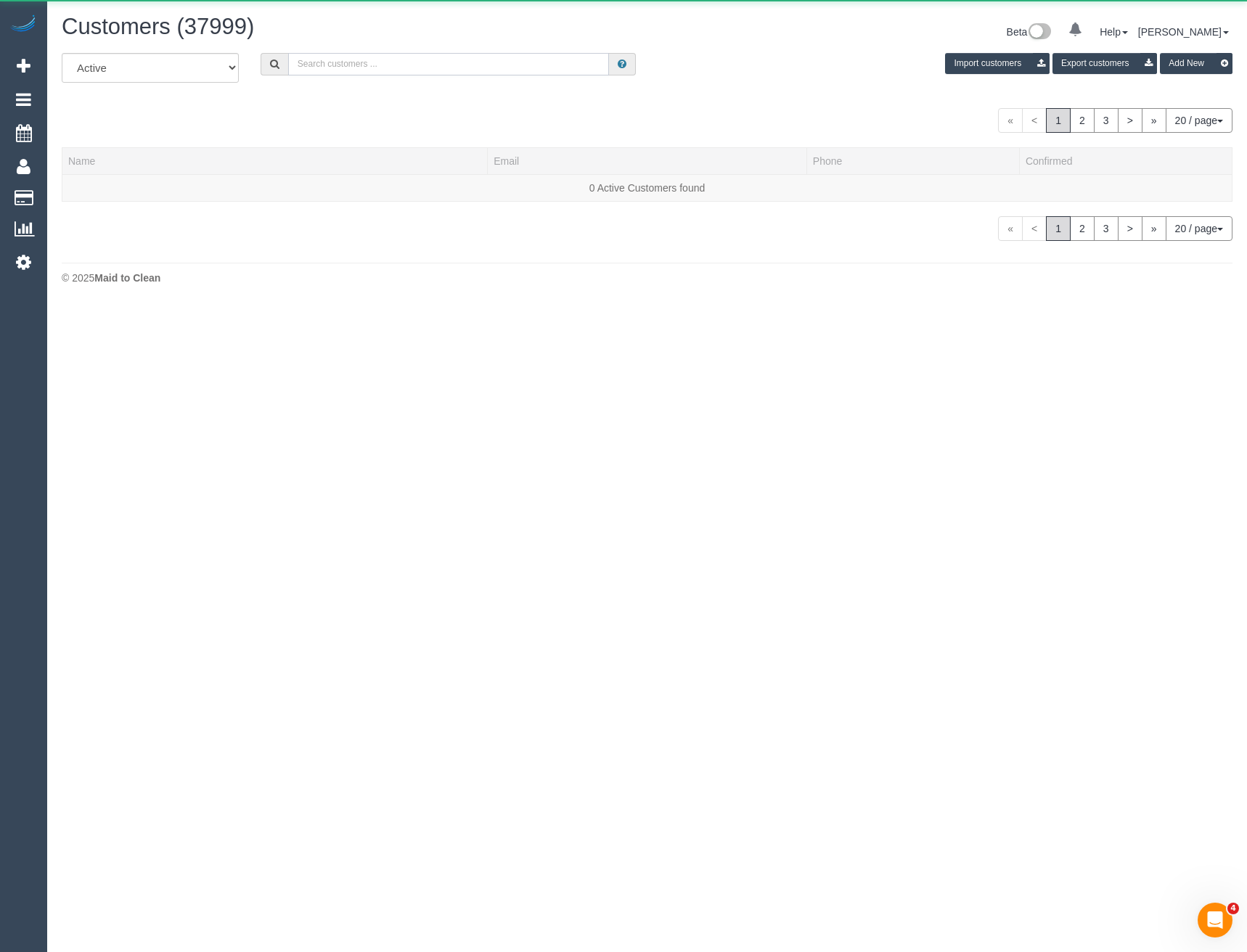
click at [430, 71] on input "text" at bounding box center [449, 64] width 321 height 23
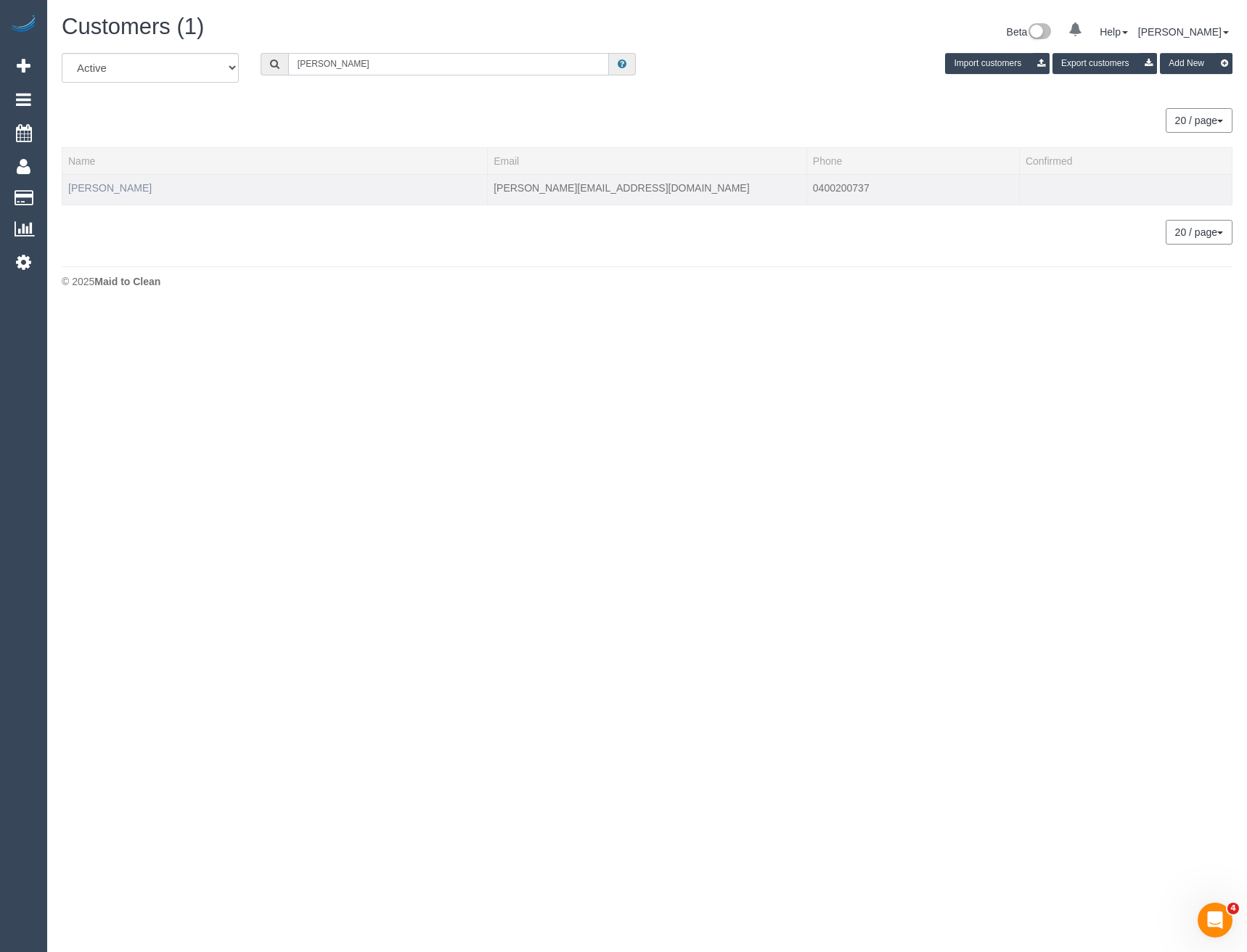
type input "[PERSON_NAME]"
click at [125, 186] on link "[PERSON_NAME]" at bounding box center [110, 188] width 83 height 12
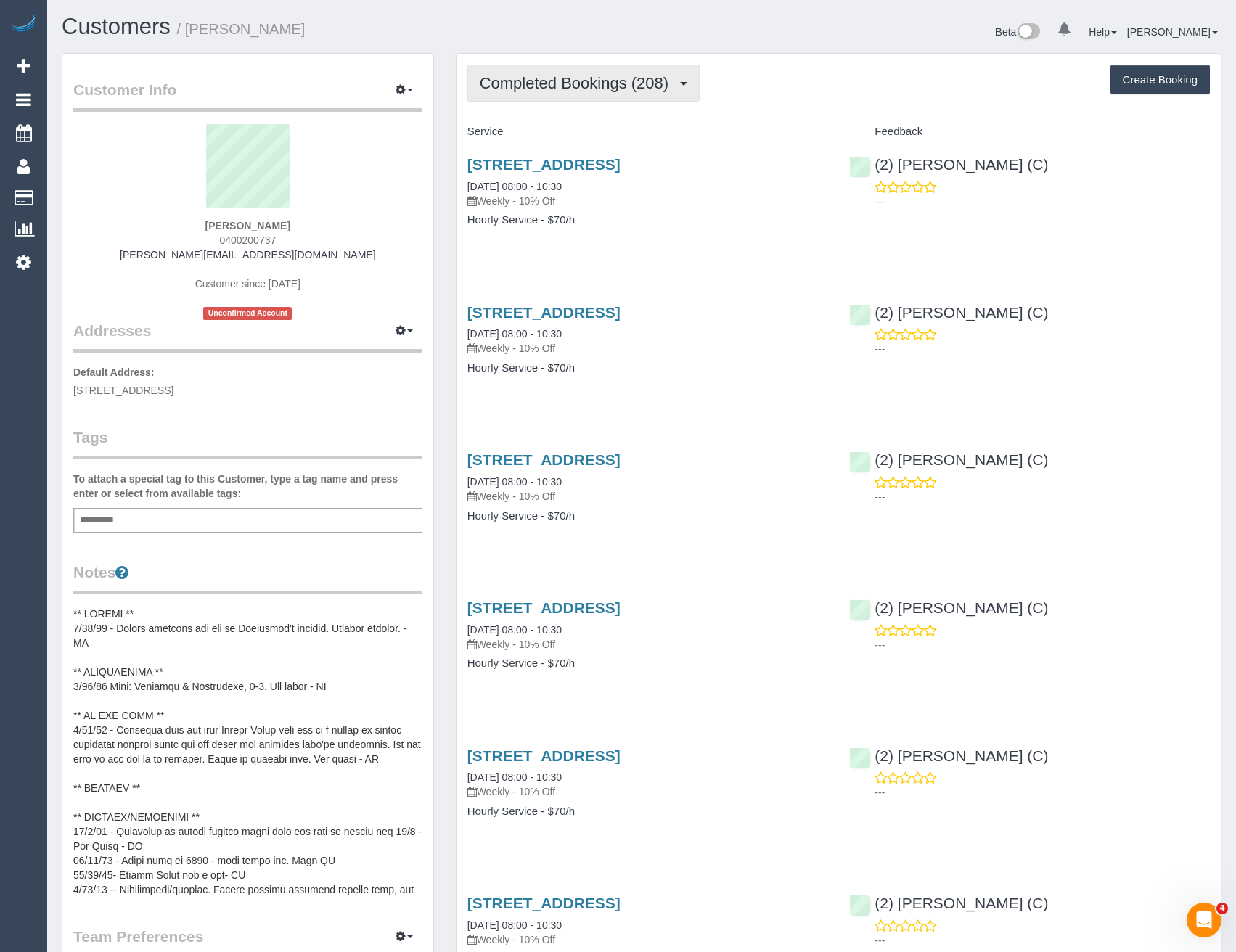
click at [618, 83] on span "Completed Bookings (208)" at bounding box center [578, 83] width 196 height 18
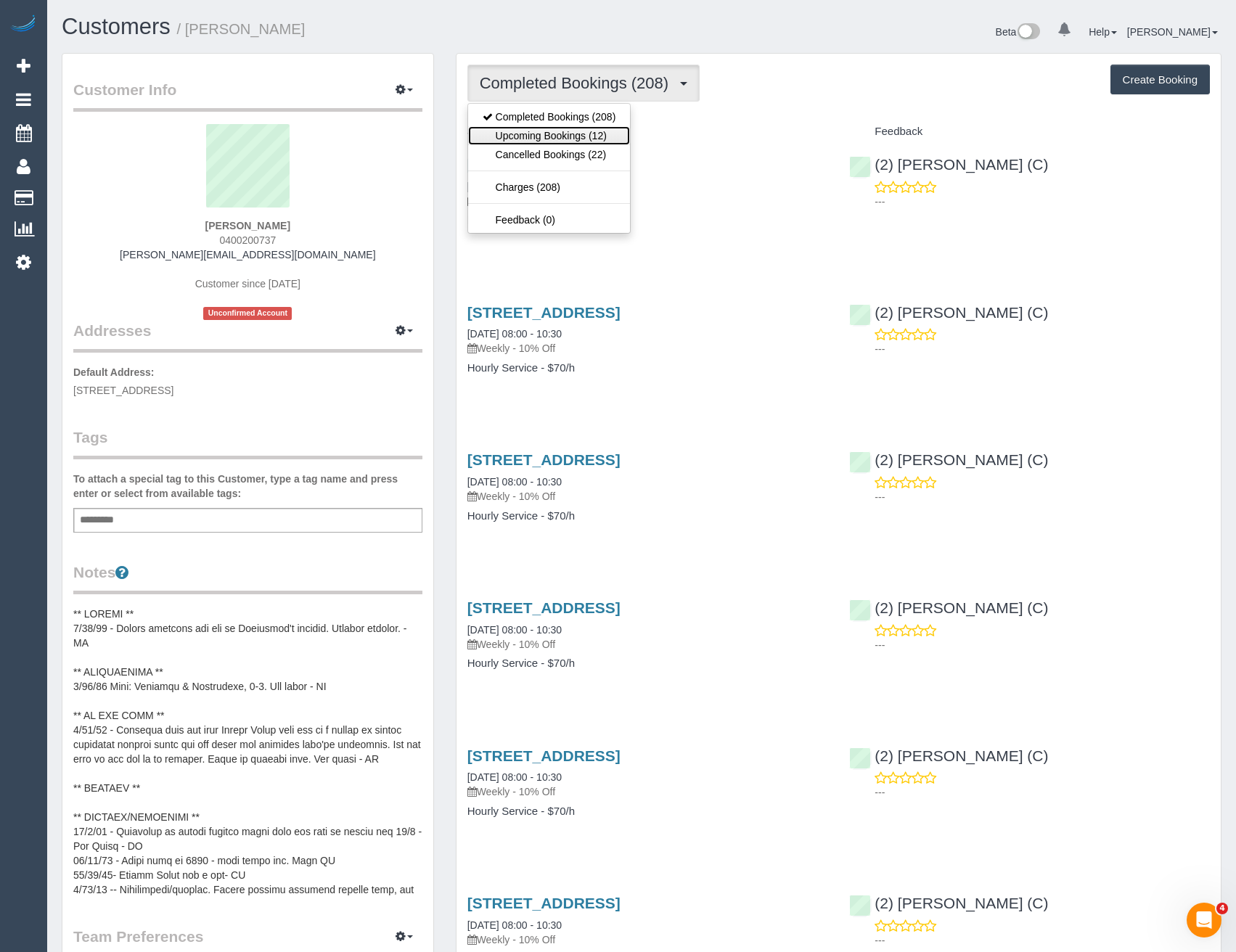
click at [610, 130] on link "Upcoming Bookings (12)" at bounding box center [549, 136] width 163 height 19
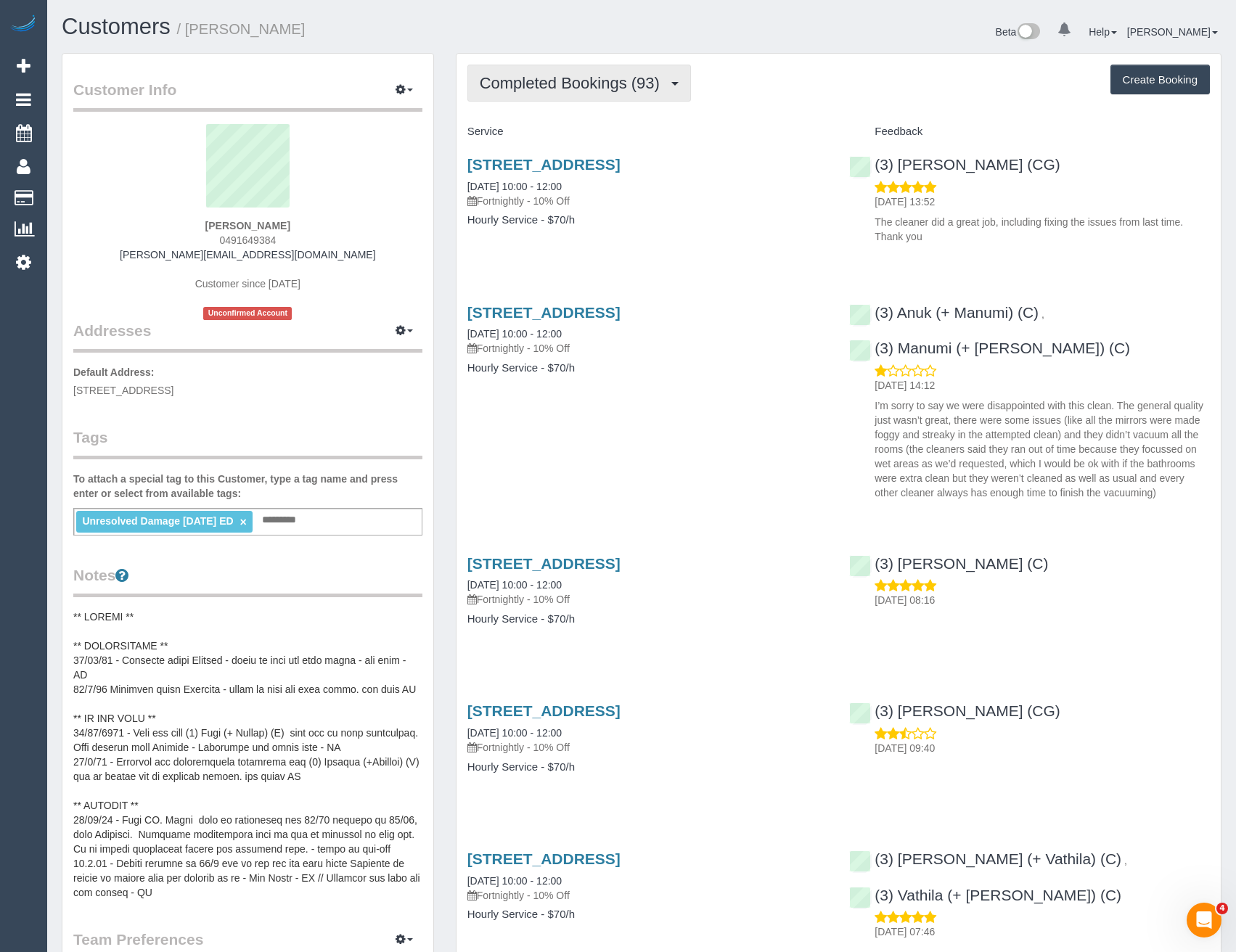
click at [651, 83] on span "Completed Bookings (93)" at bounding box center [573, 83] width 187 height 18
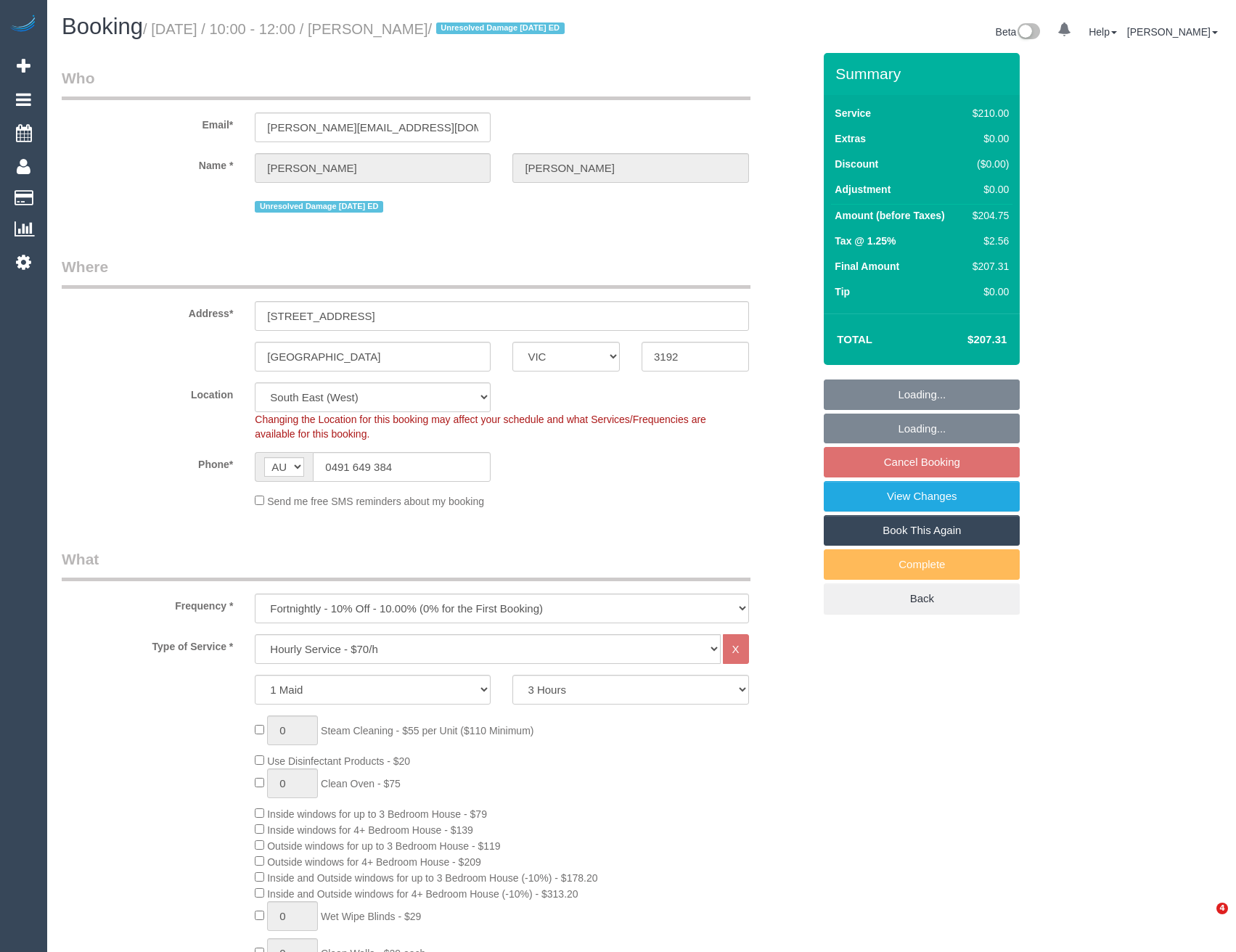
select select "VIC"
select select "180"
select select "number:27"
select select "number:14"
select select "number:19"
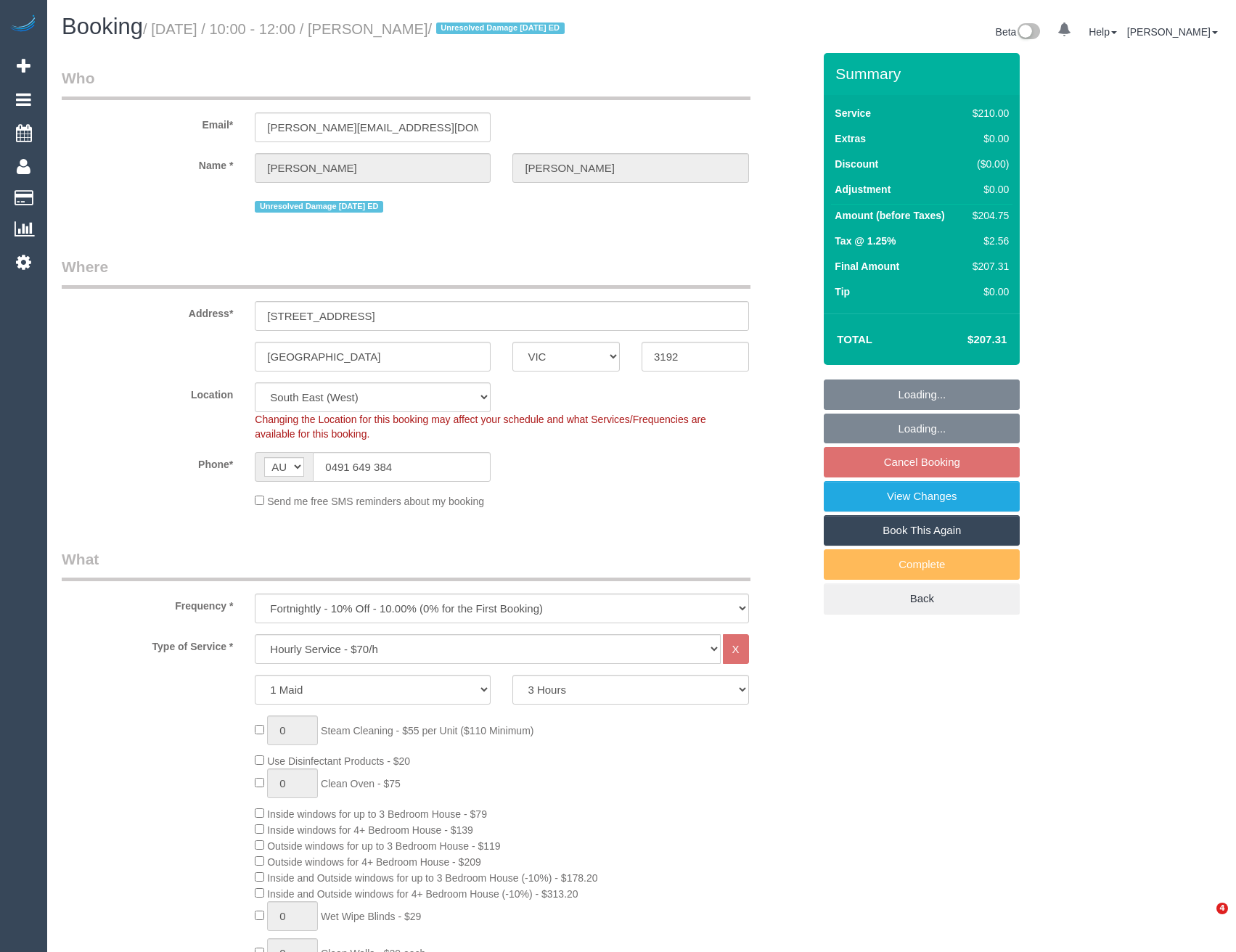
select select "number:22"
select select "number:11"
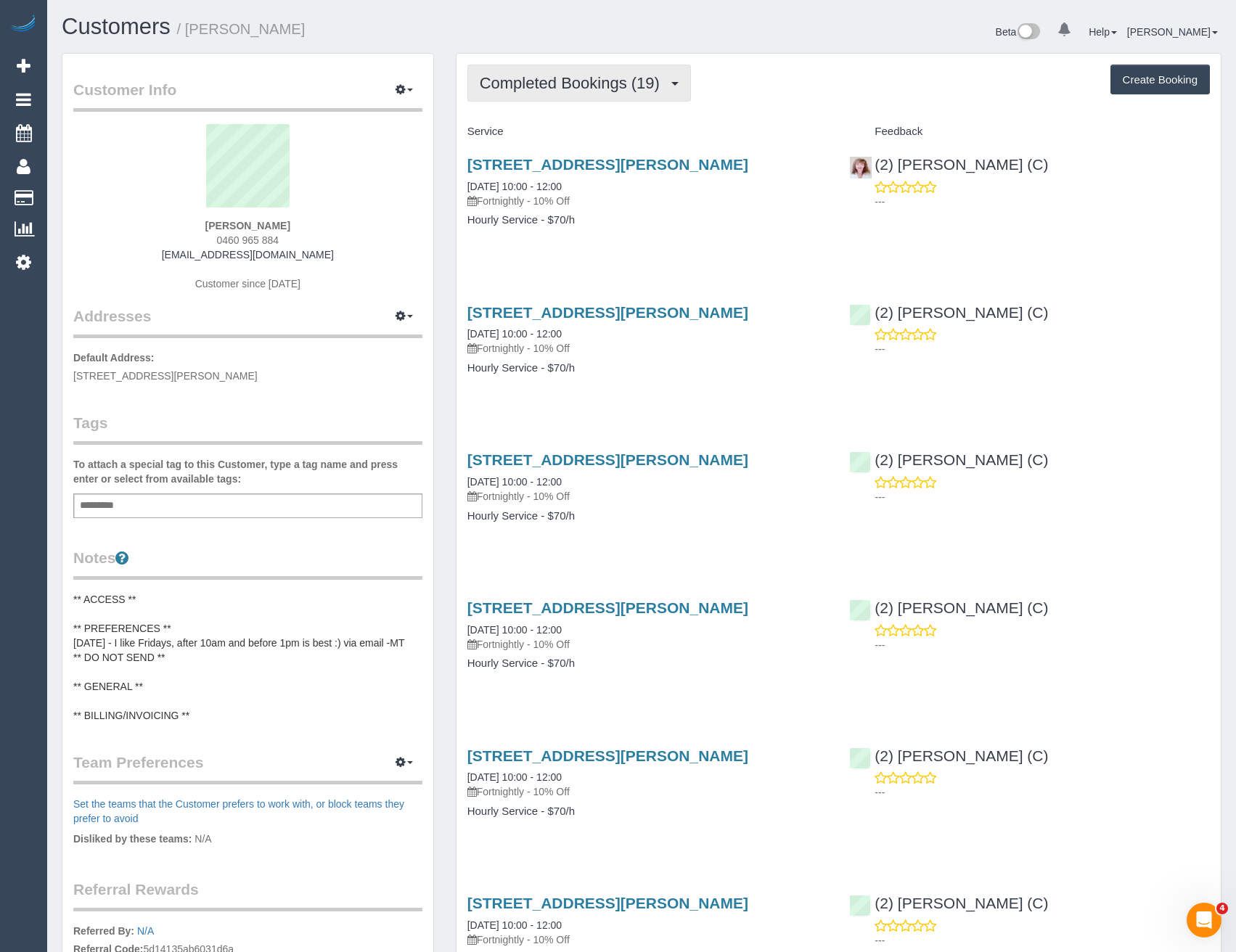
click at [526, 88] on span "Completed Bookings (19)" at bounding box center [573, 83] width 187 height 18
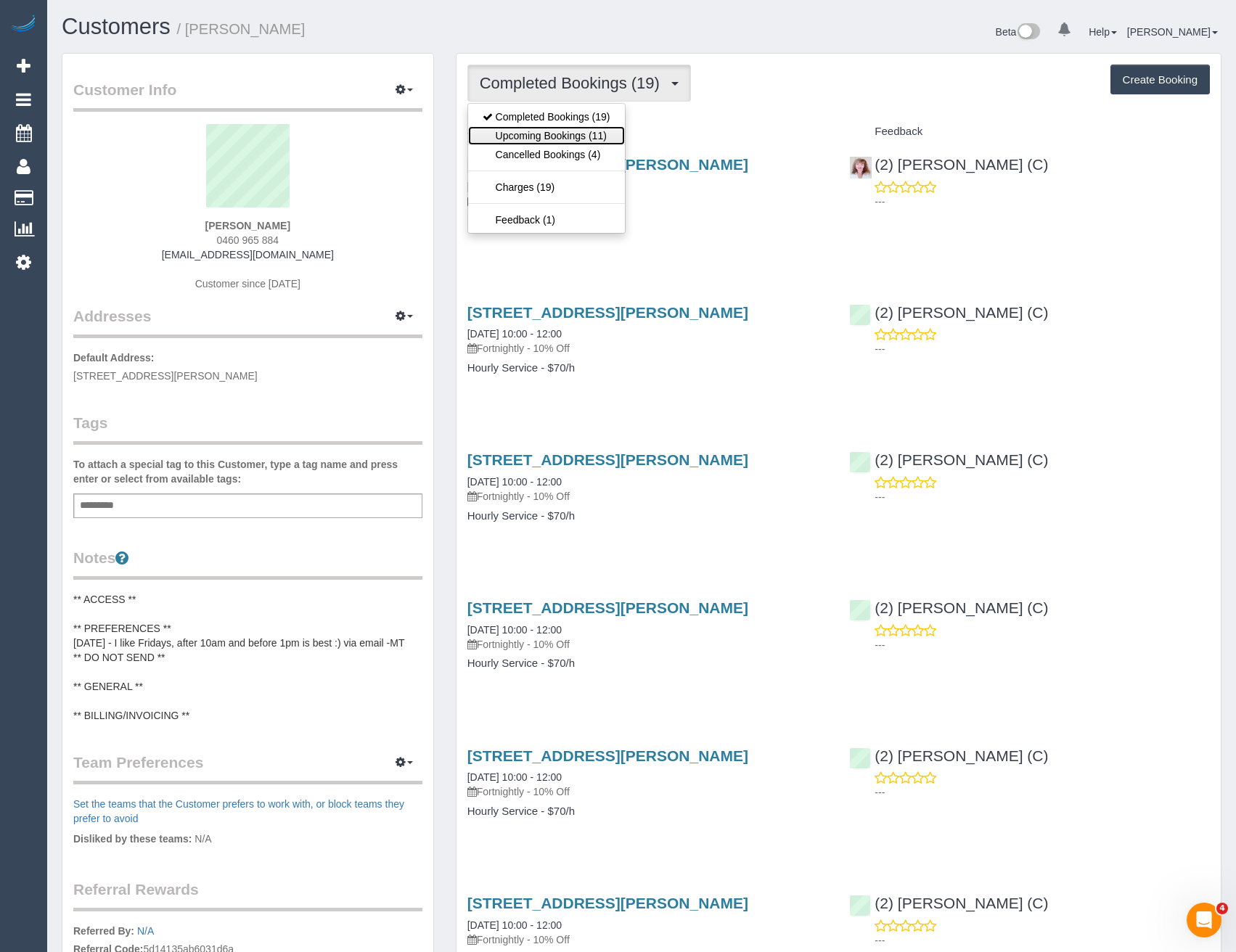
click at [569, 139] on link "Upcoming Bookings (11)" at bounding box center [546, 136] width 157 height 19
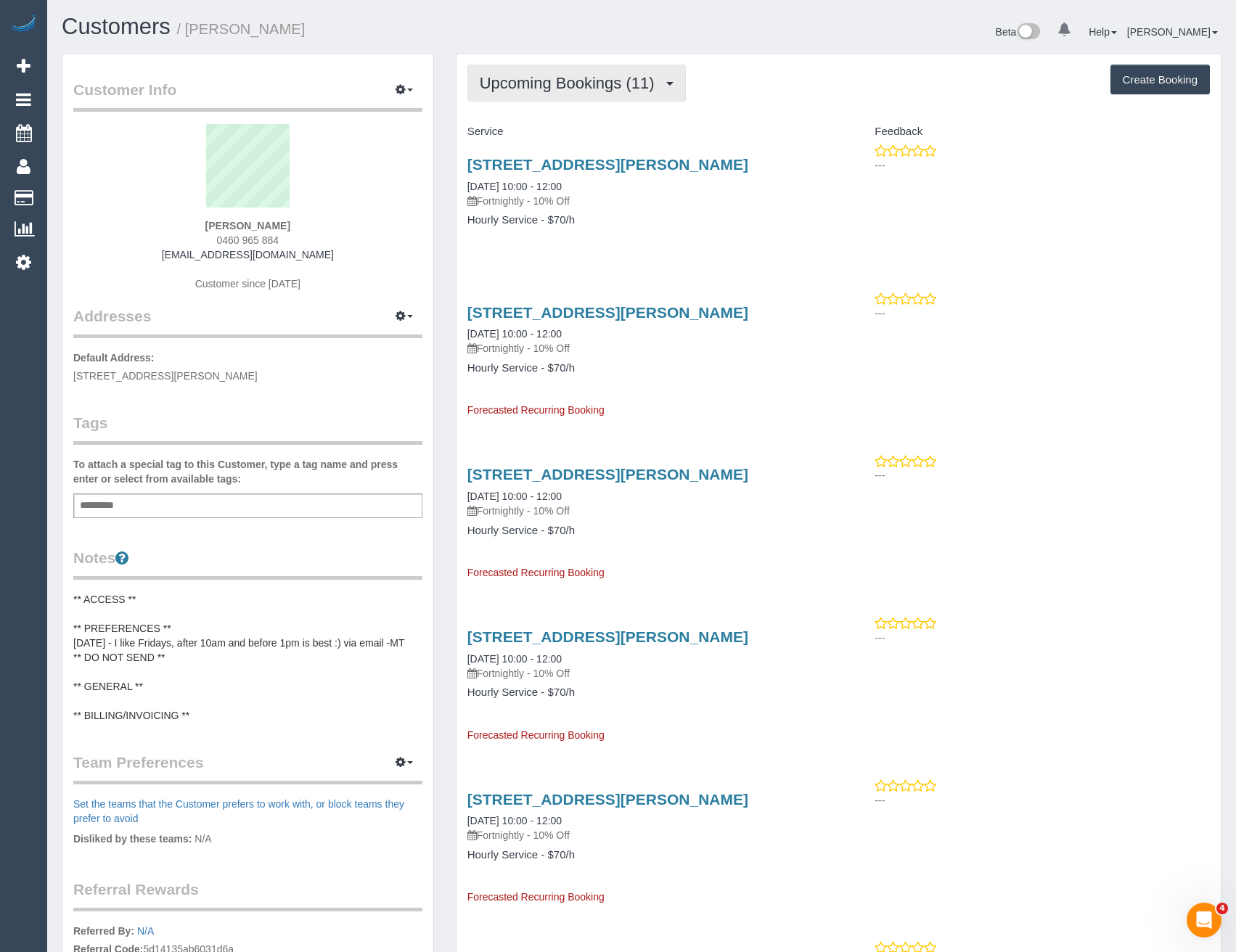
click at [579, 88] on span "Upcoming Bookings (11)" at bounding box center [570, 83] width 182 height 18
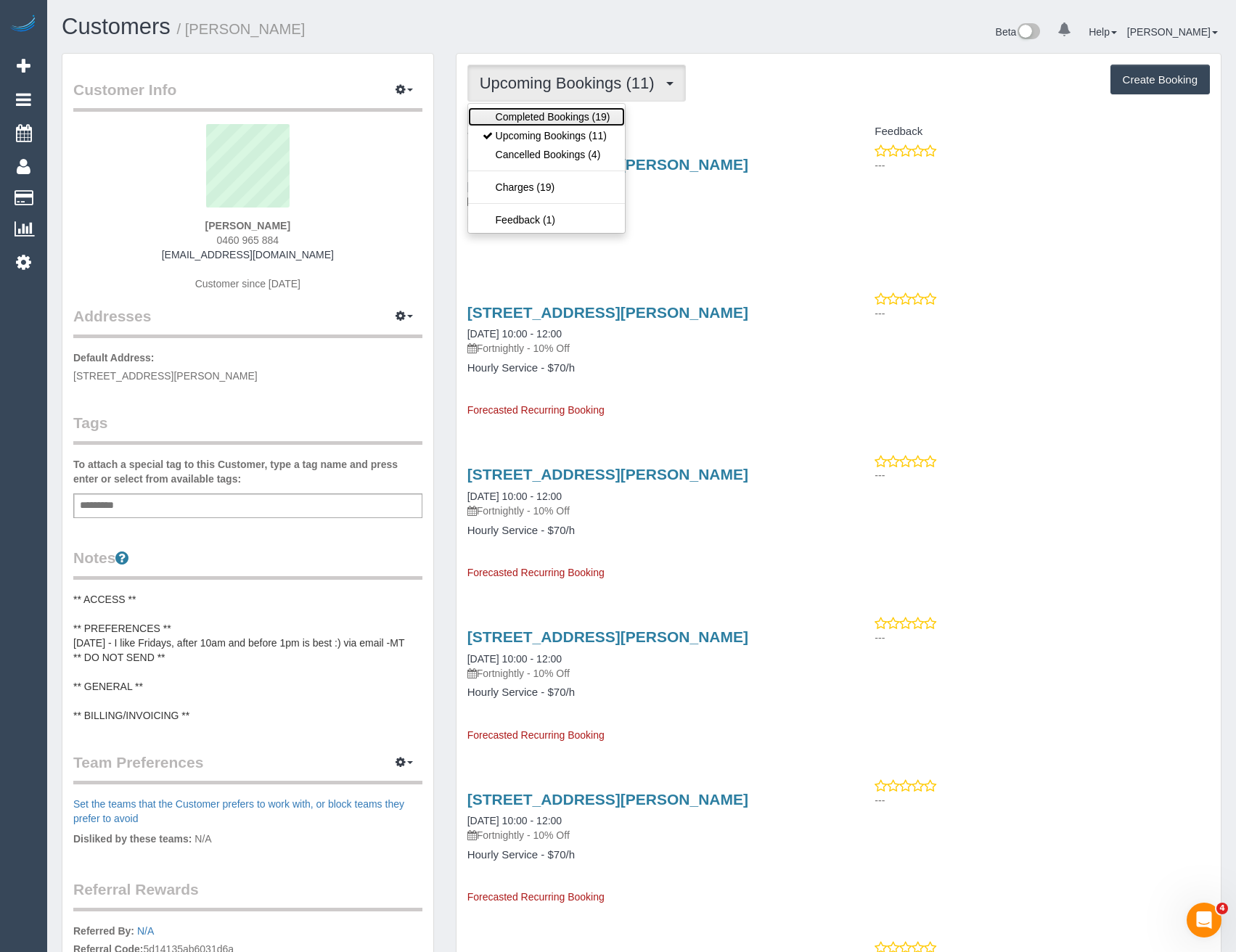
click at [564, 118] on link "Completed Bookings (19)" at bounding box center [546, 117] width 157 height 19
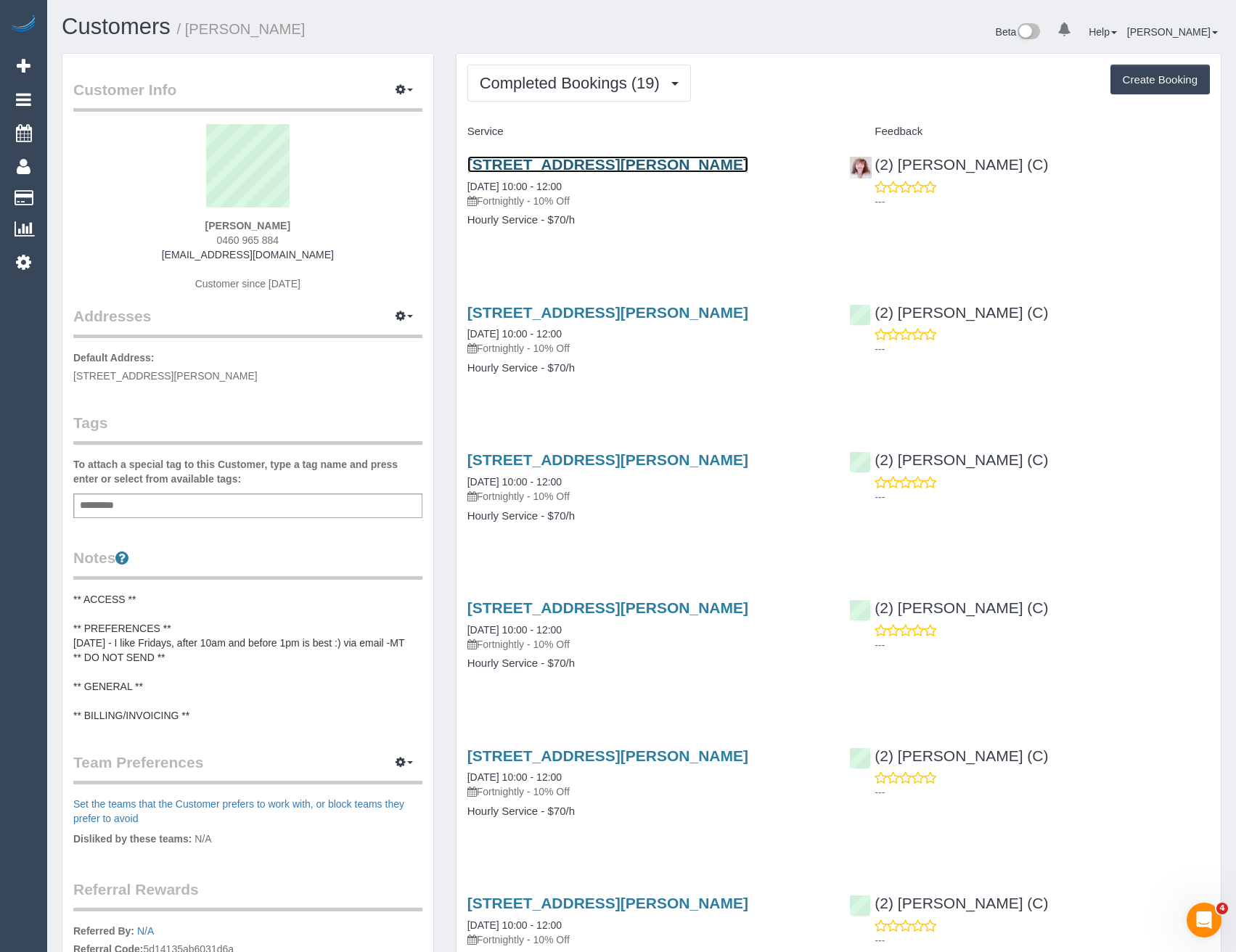
click at [631, 165] on link "114/8, Percy St, Brunswick, VIC 3056" at bounding box center [607, 164] width 281 height 17
click at [542, 92] on button "Completed Bookings (19)" at bounding box center [579, 83] width 223 height 37
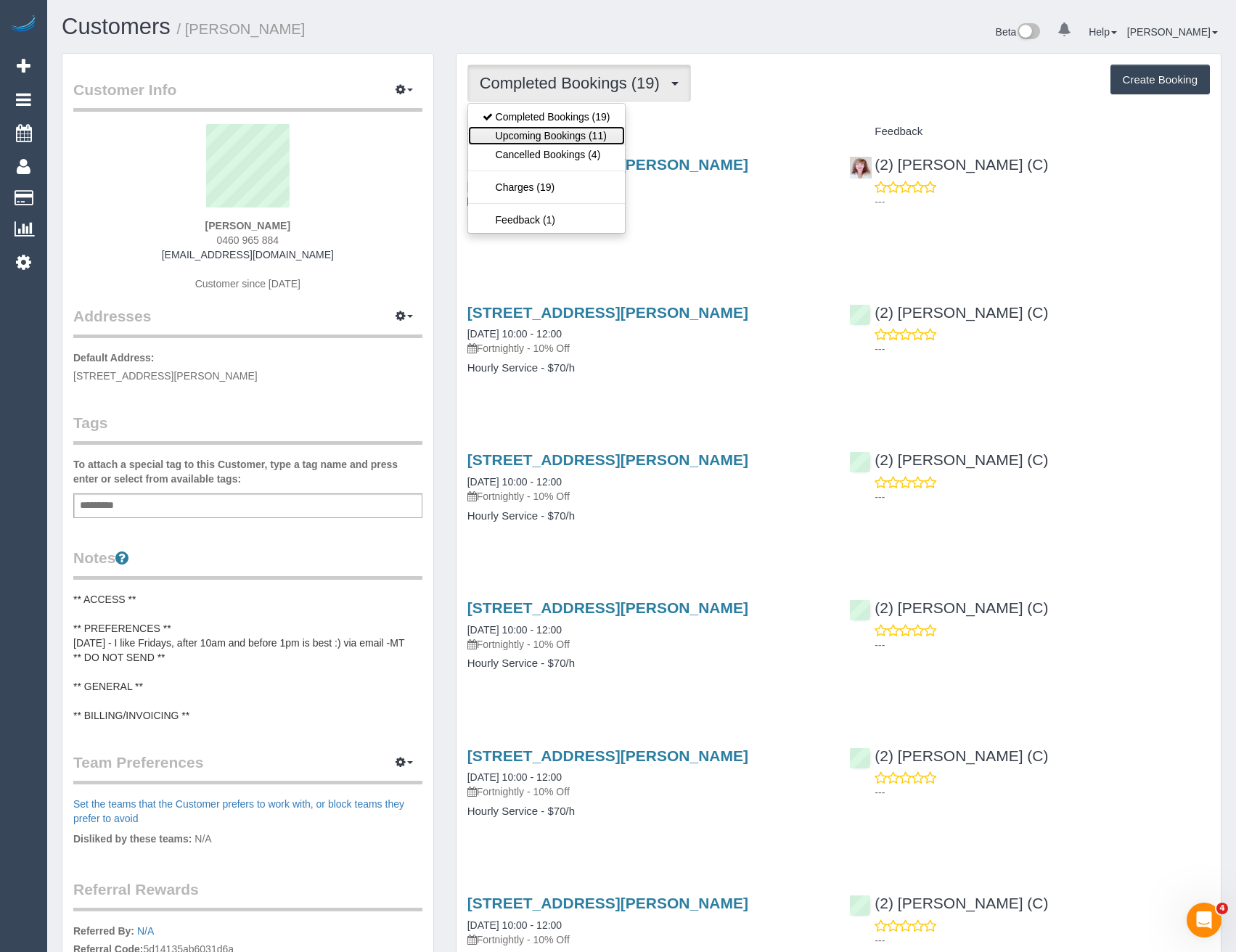
click at [539, 138] on link "Upcoming Bookings (11)" at bounding box center [546, 136] width 157 height 19
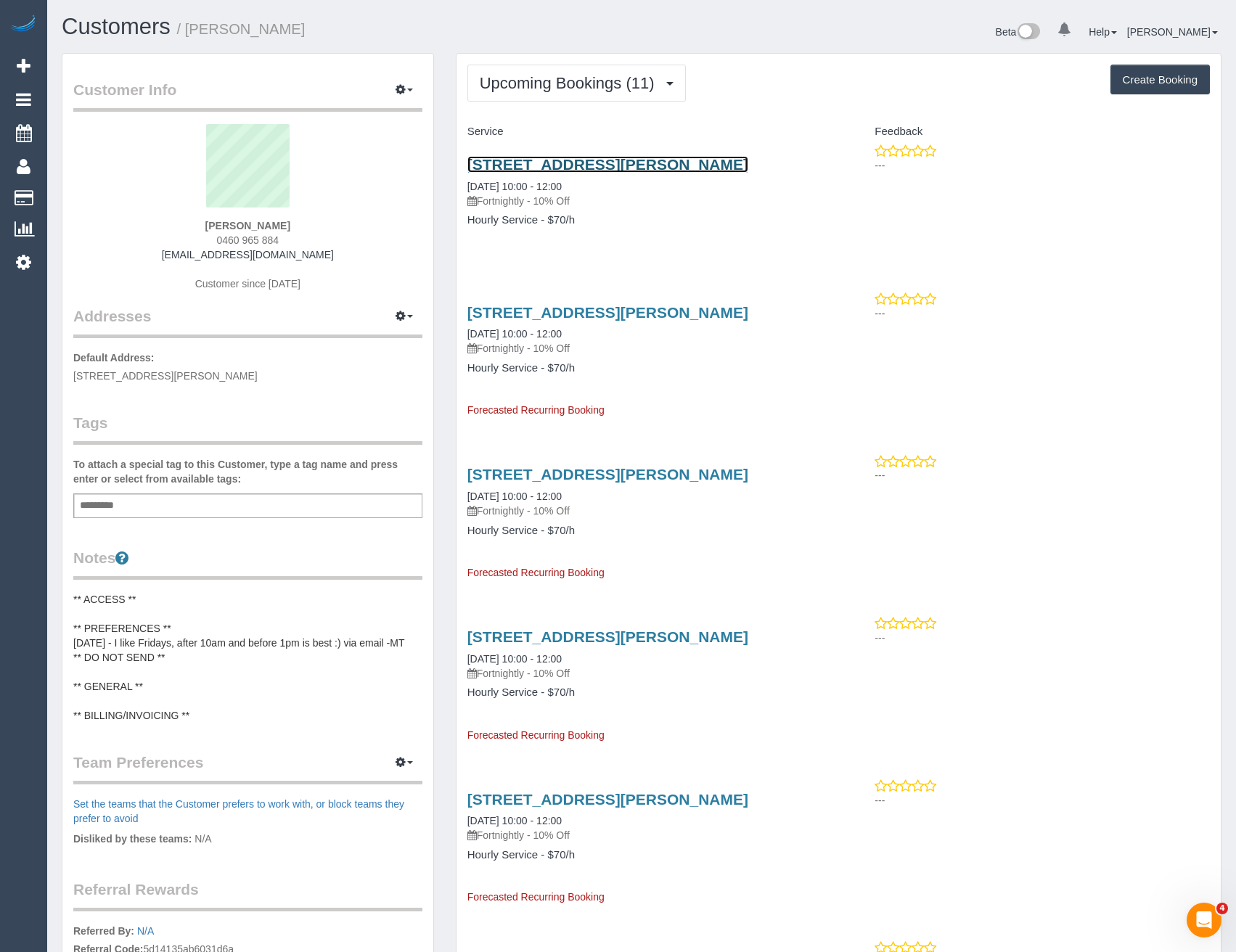
click at [673, 167] on link "114/8, Percy St, Brunswick, VIC 3056" at bounding box center [607, 164] width 281 height 17
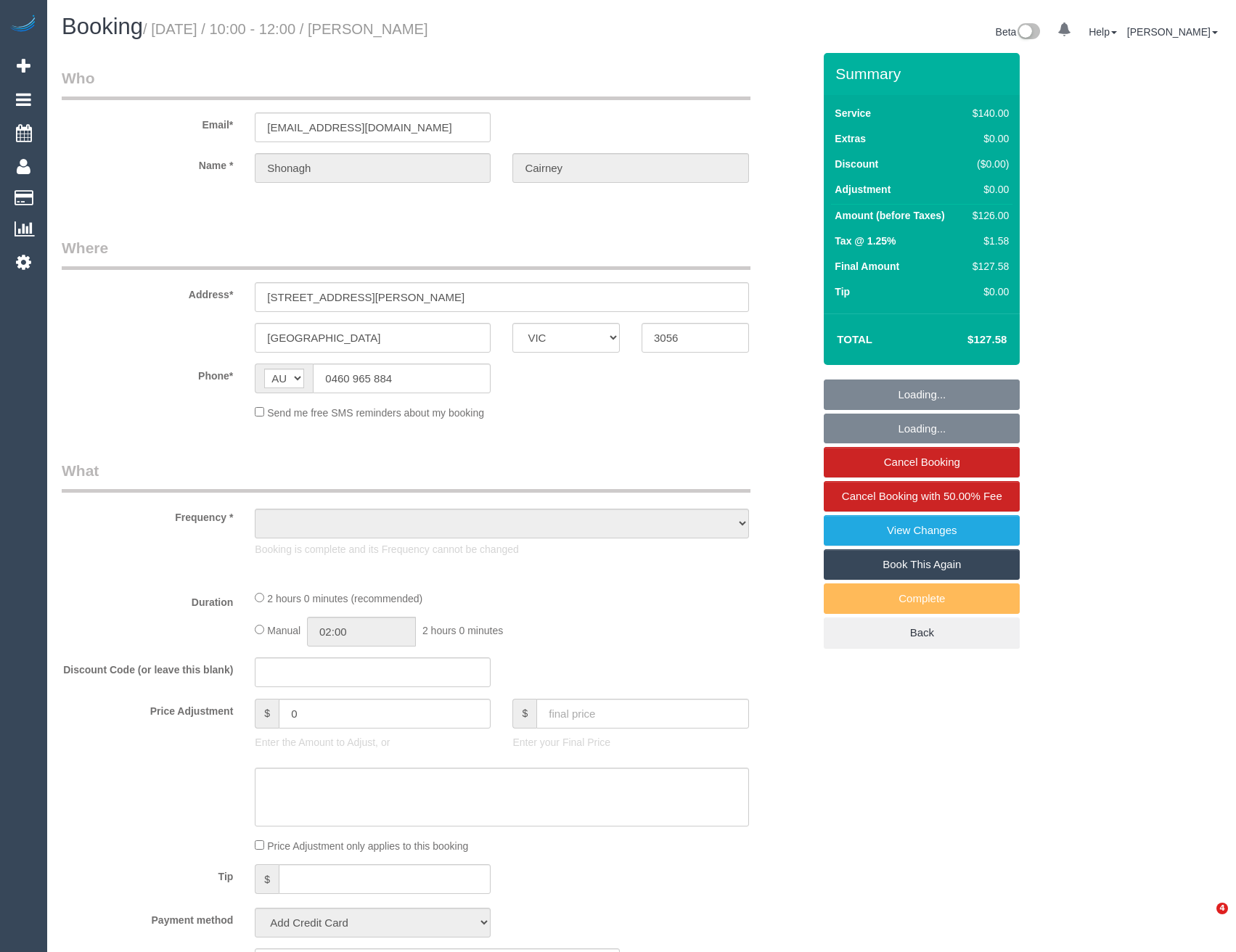
select select "VIC"
select select "string:stripe-pm_1QJOby2GScqysDRV5avdXnAj"
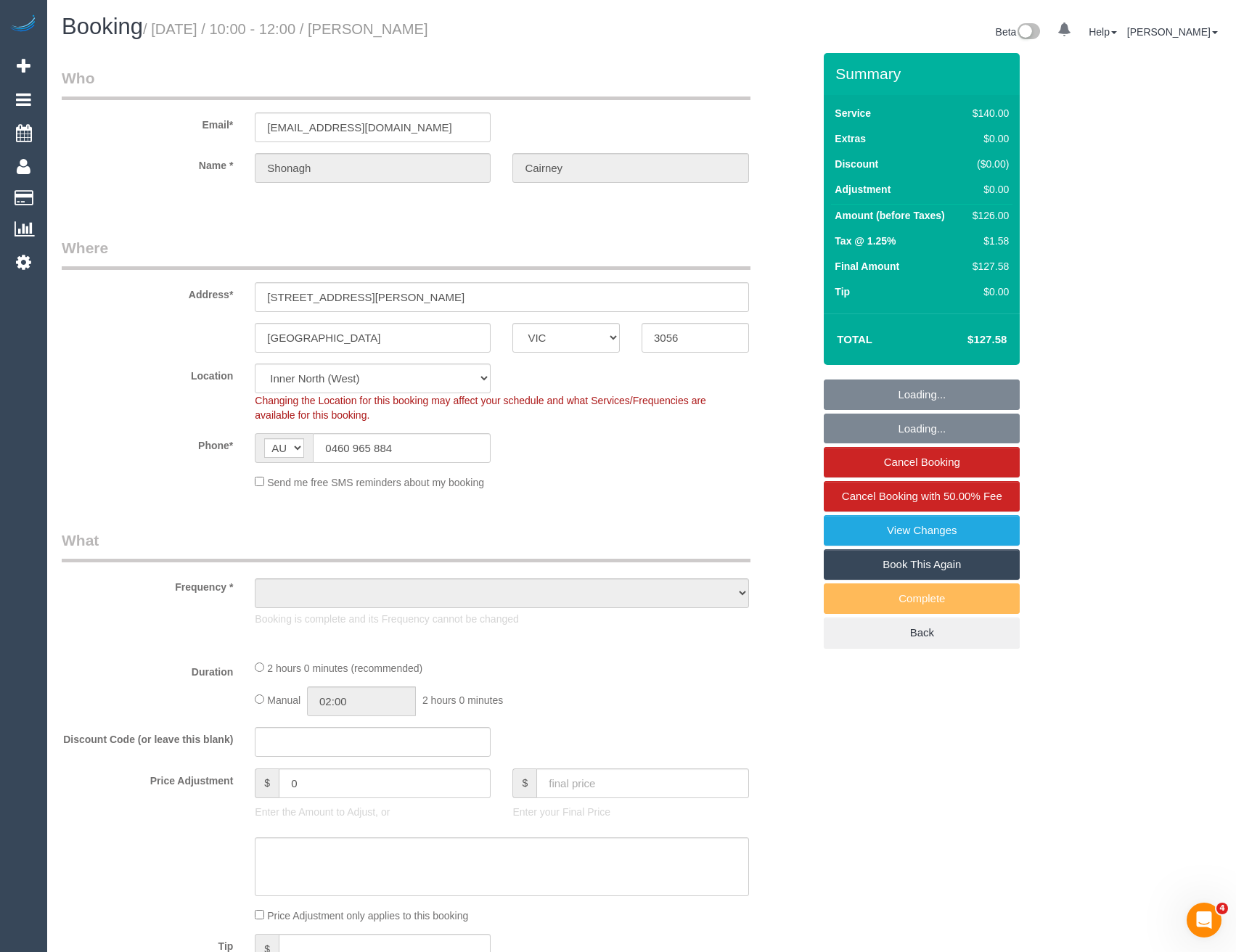
select select "object:578"
select select "number:28"
select select "number:14"
select select "number:18"
select select "number:22"
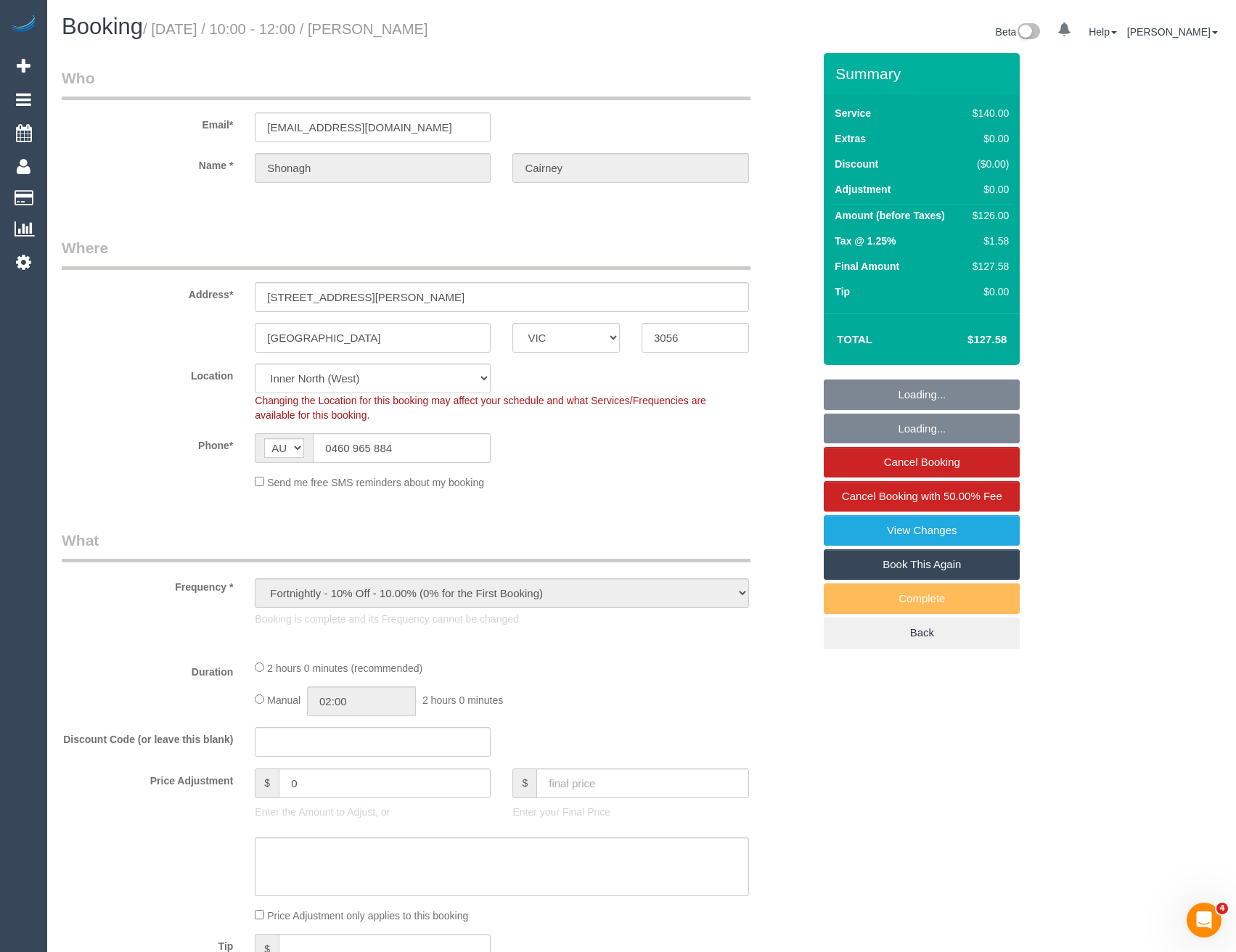
select select "number:34"
select select "number:13"
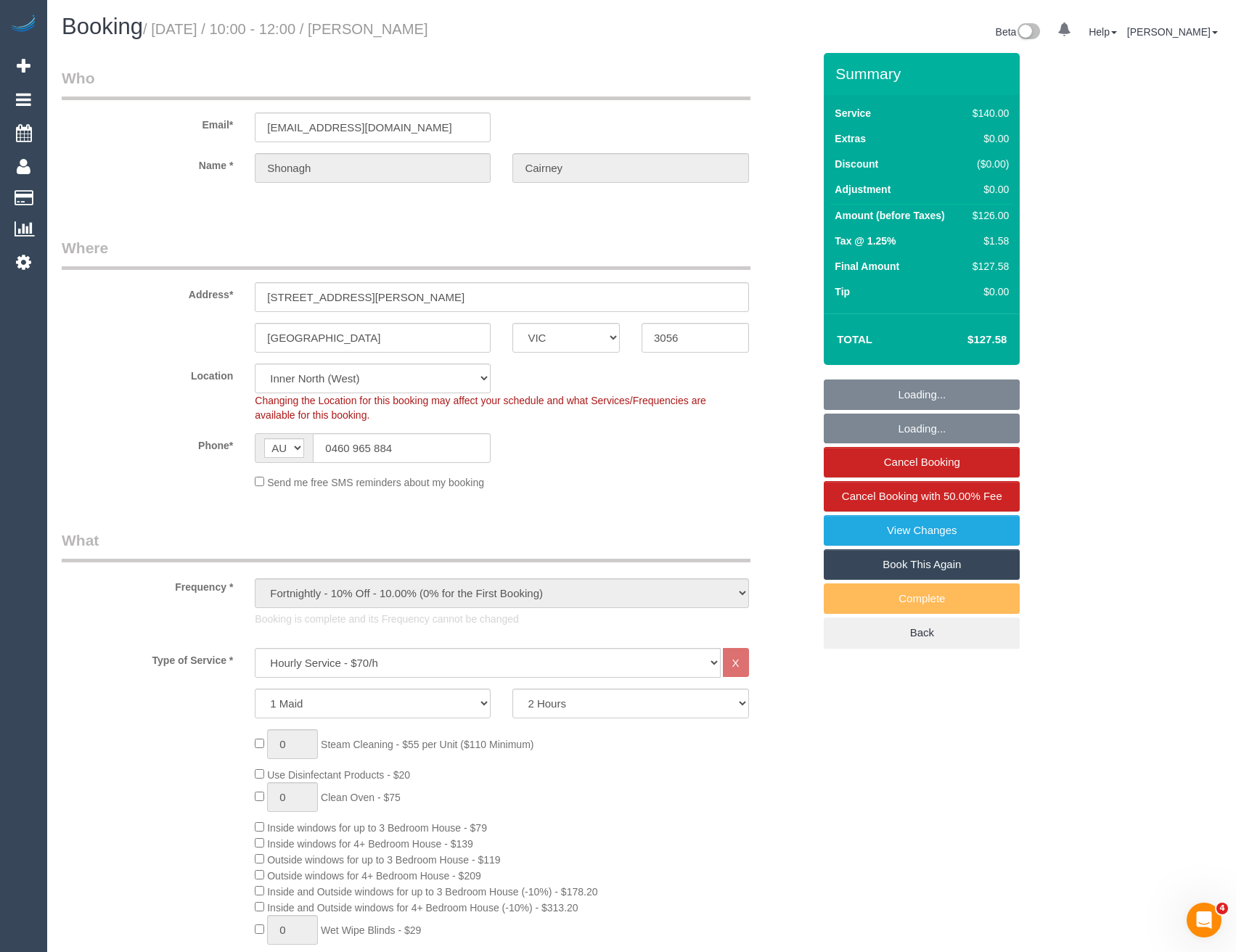
select select "object:1747"
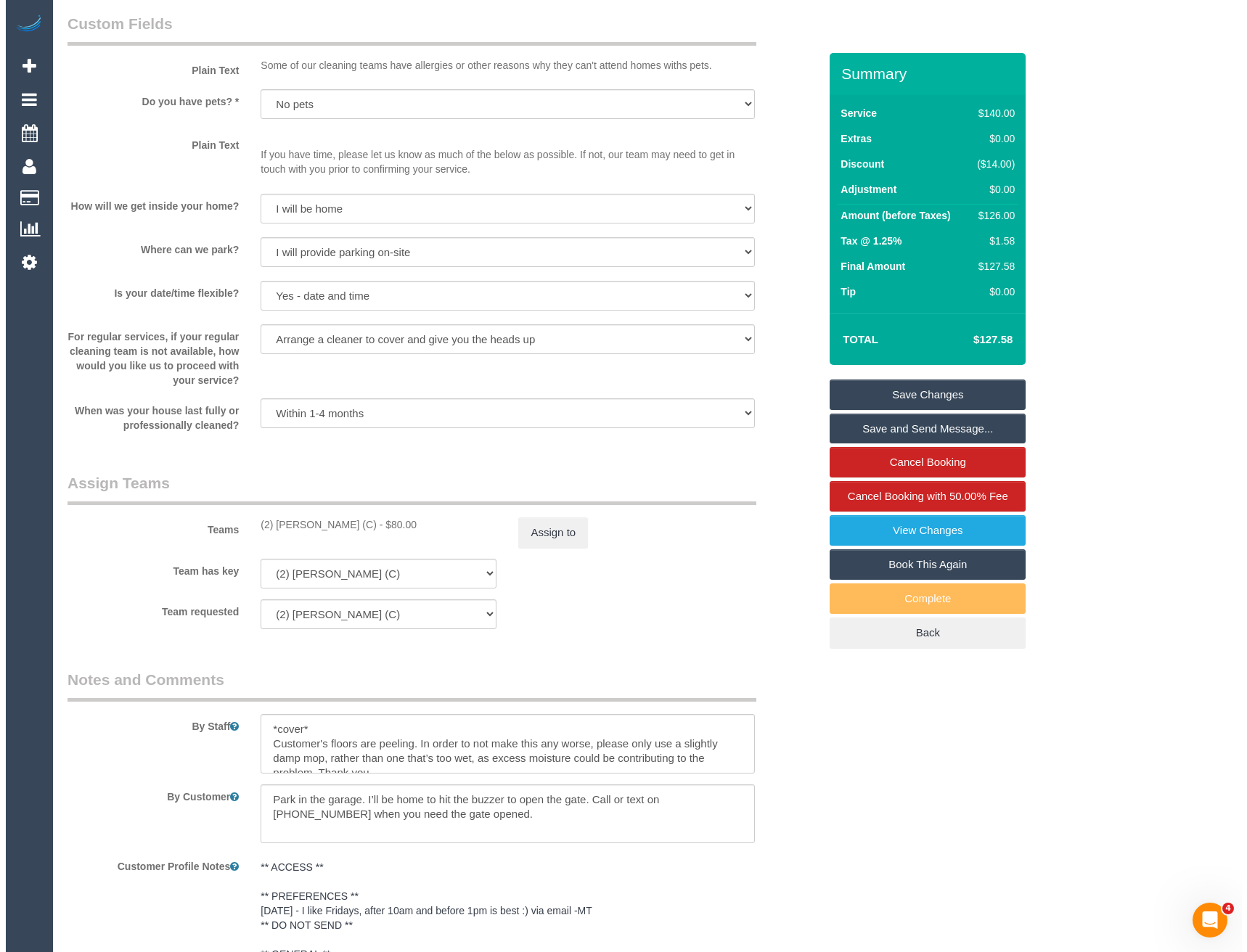
scroll to position [2250, 0]
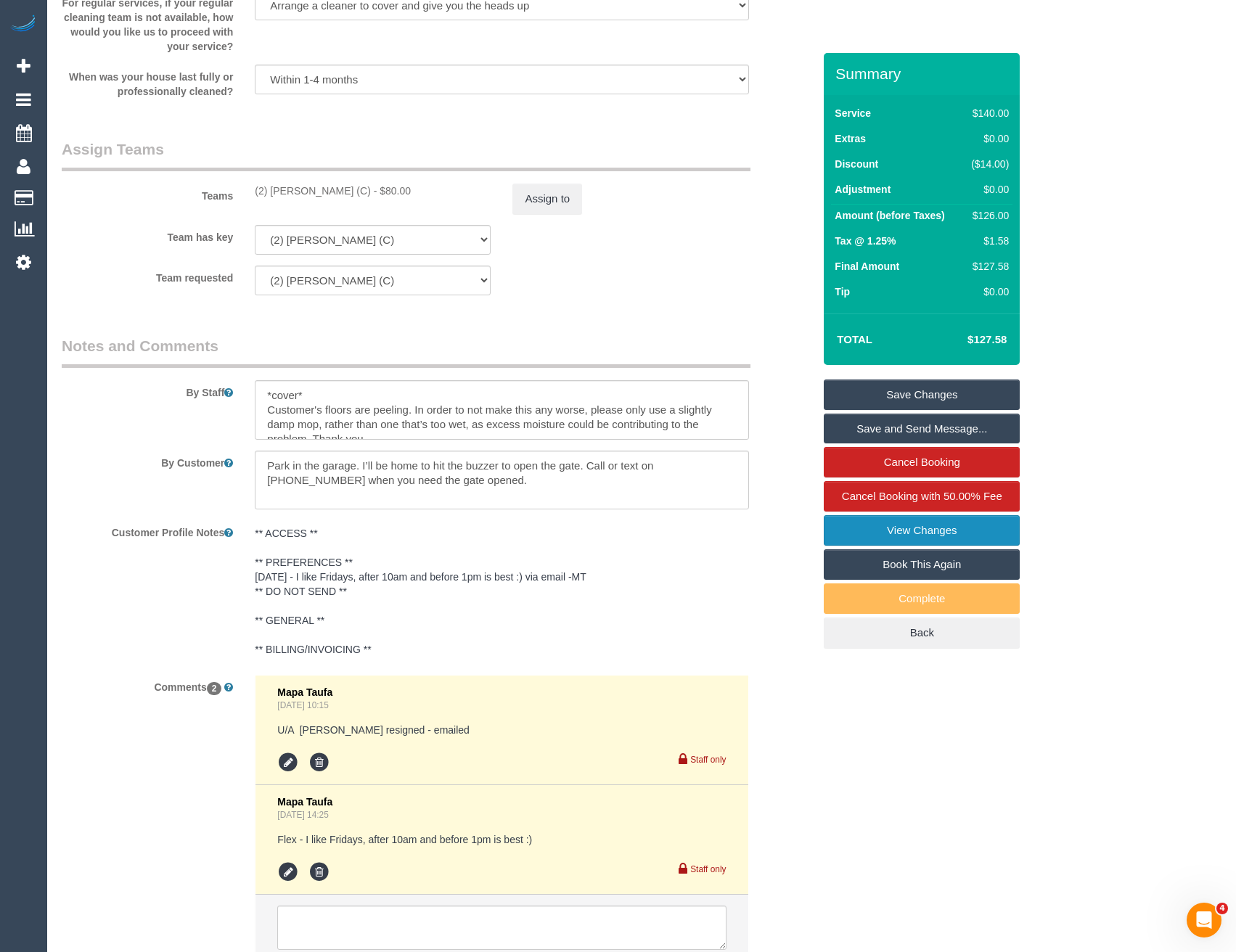
click at [881, 534] on link "View Changes" at bounding box center [922, 530] width 196 height 30
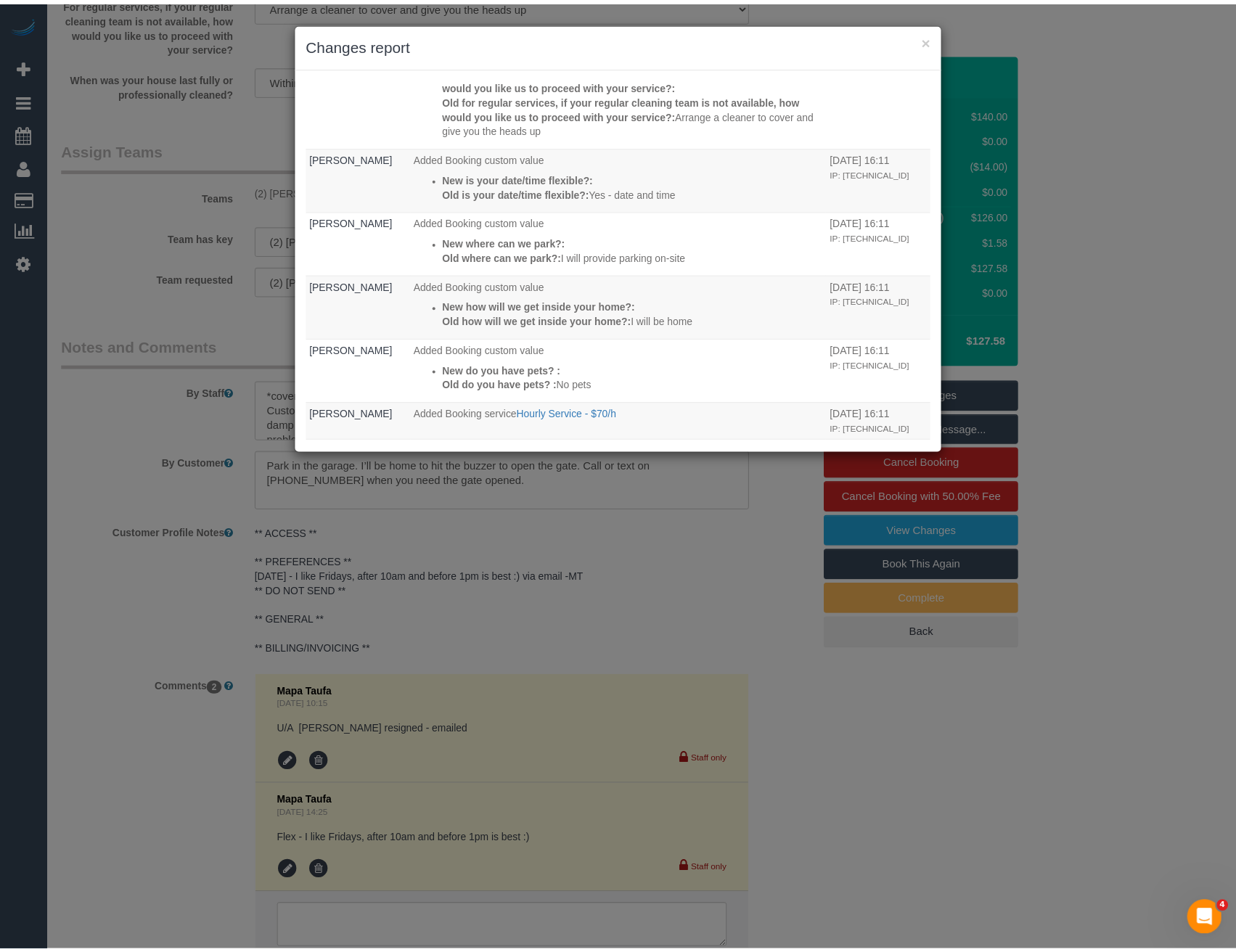
scroll to position [1009, 0]
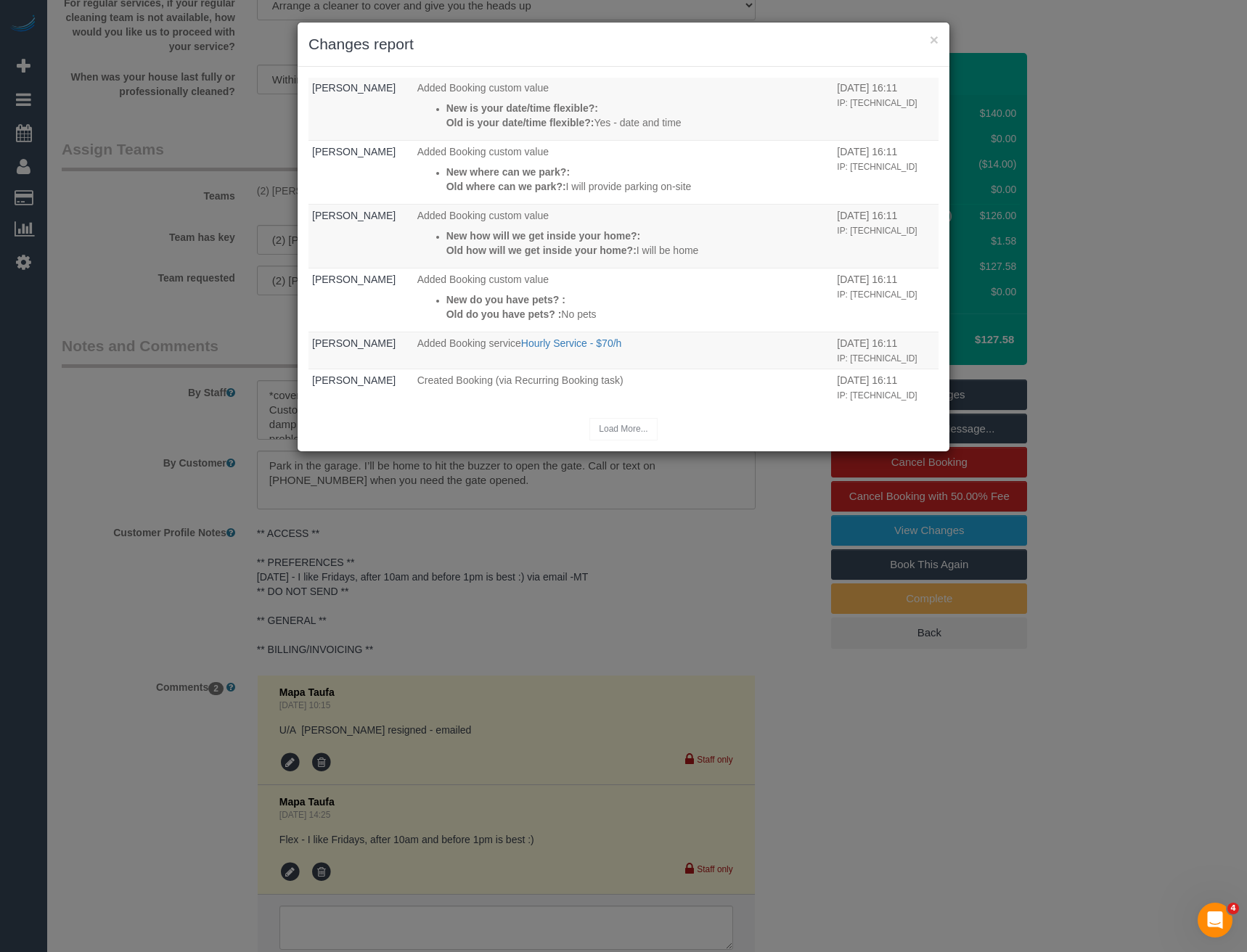
click at [537, 610] on div "× Changes report Who What When Odelle Marie The Invoice charged email was sent …" at bounding box center [624, 476] width 1247 height 952
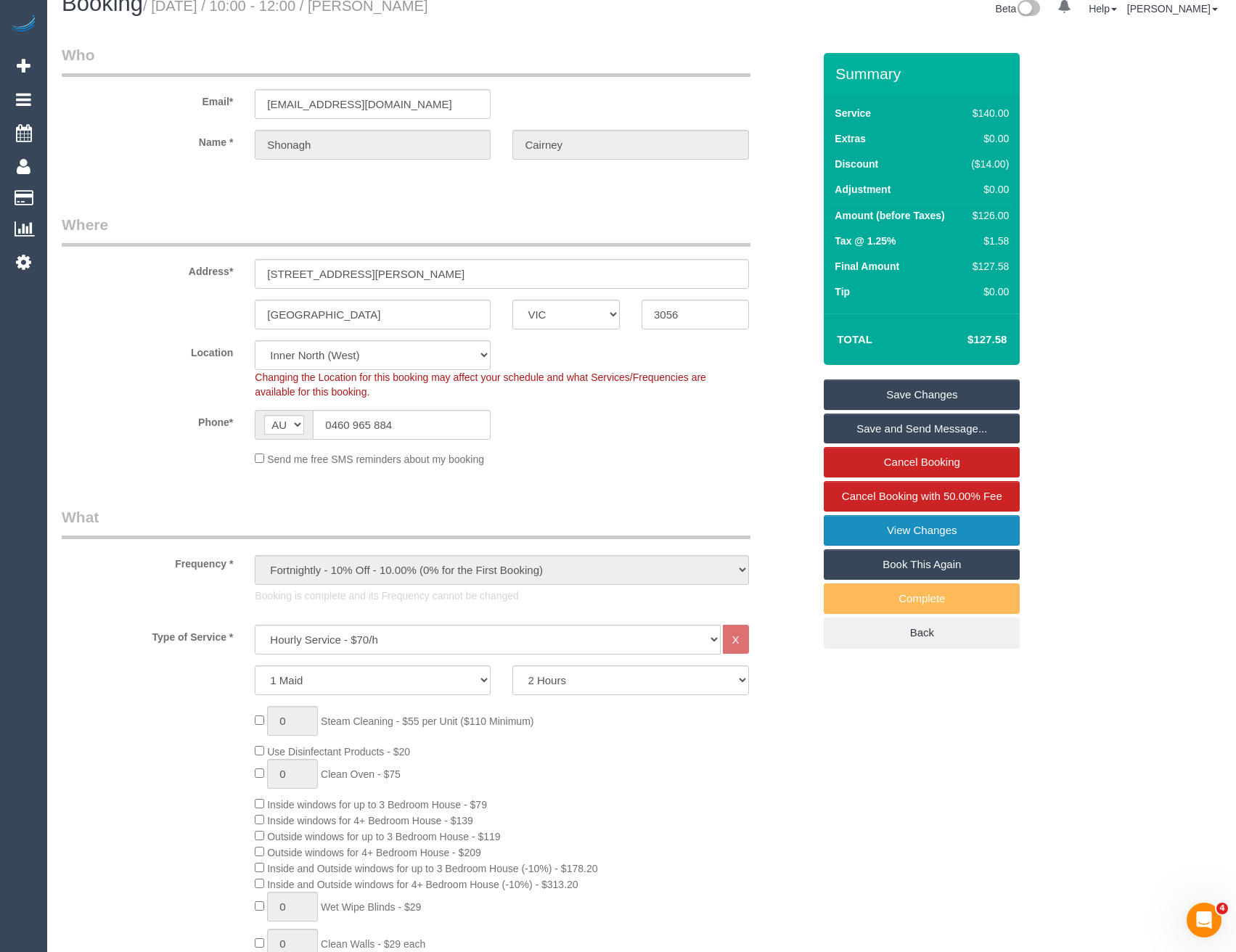
scroll to position [0, 0]
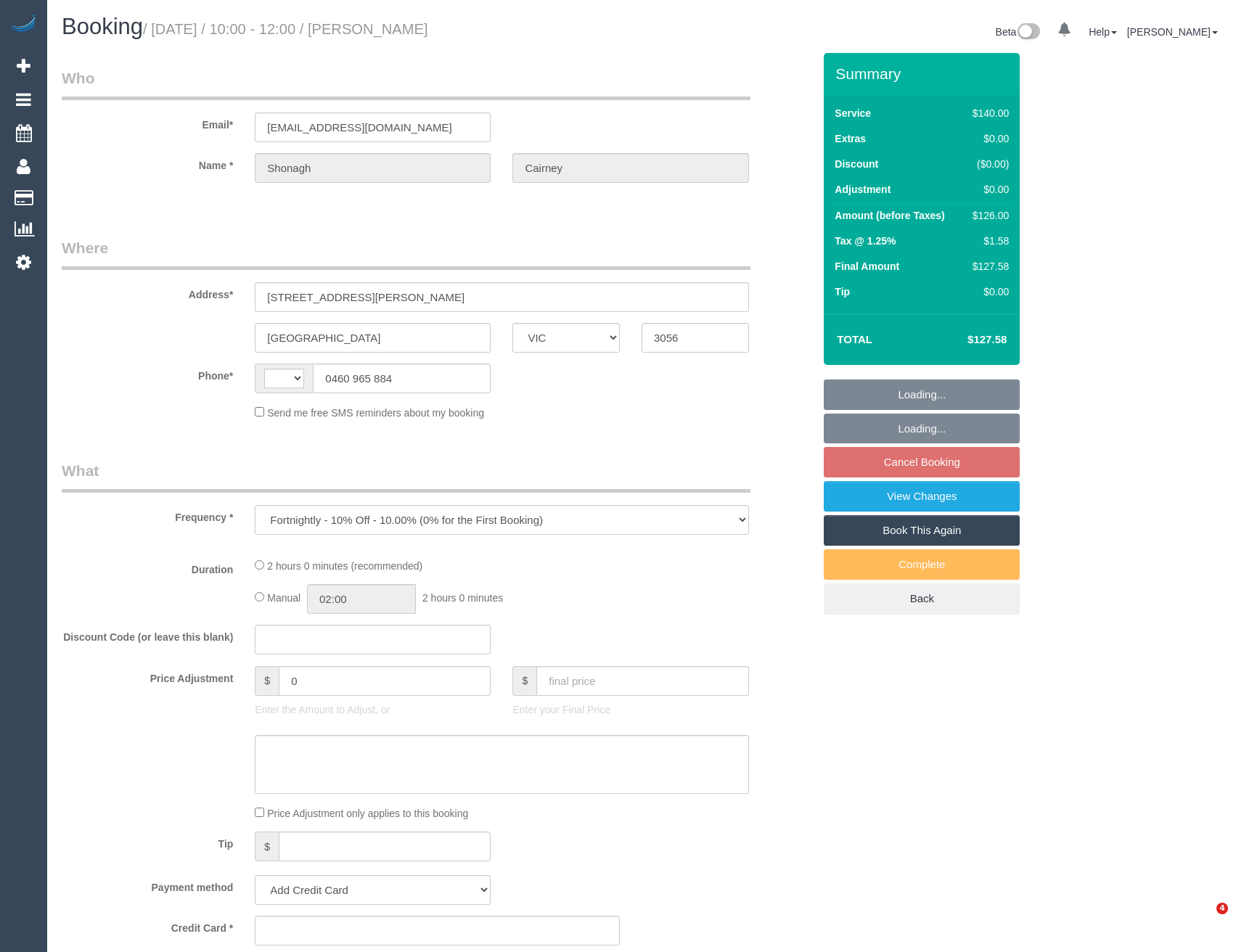
select select "VIC"
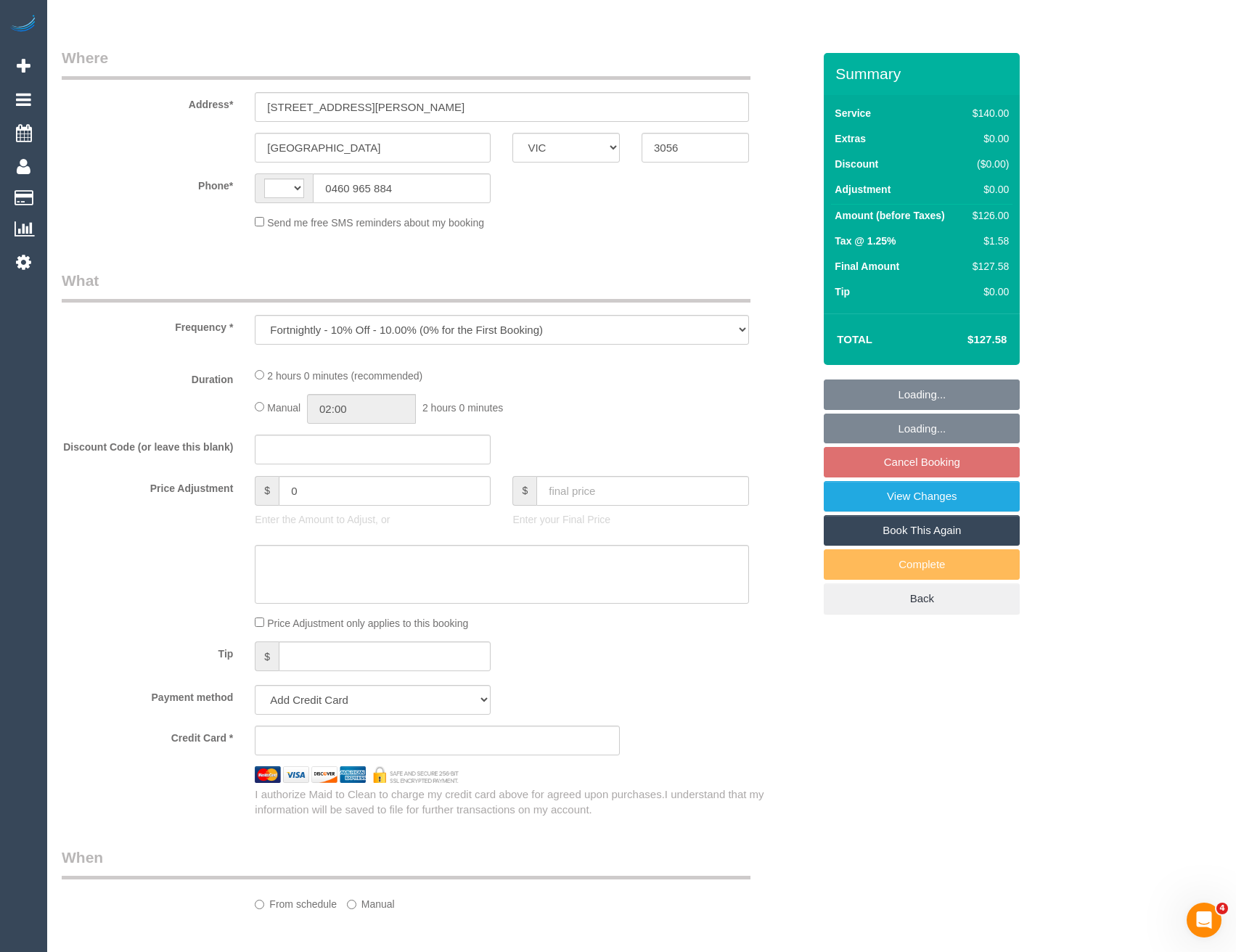
scroll to position [290, 0]
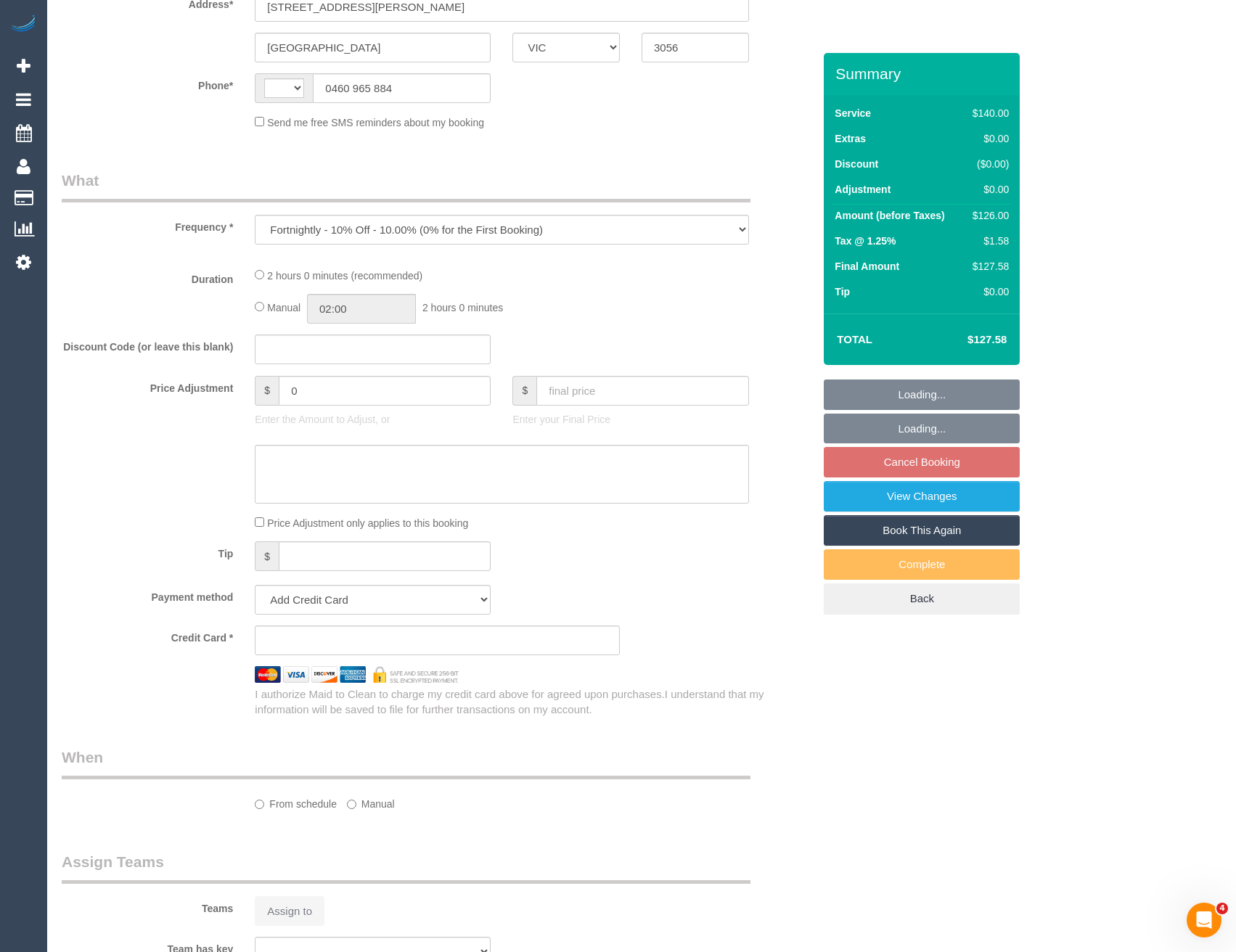
select select "string:AU"
select select "string:stripe-pm_1QJOby2GScqysDRV5avdXnAj"
select select "number:28"
select select "number:14"
select select "number:18"
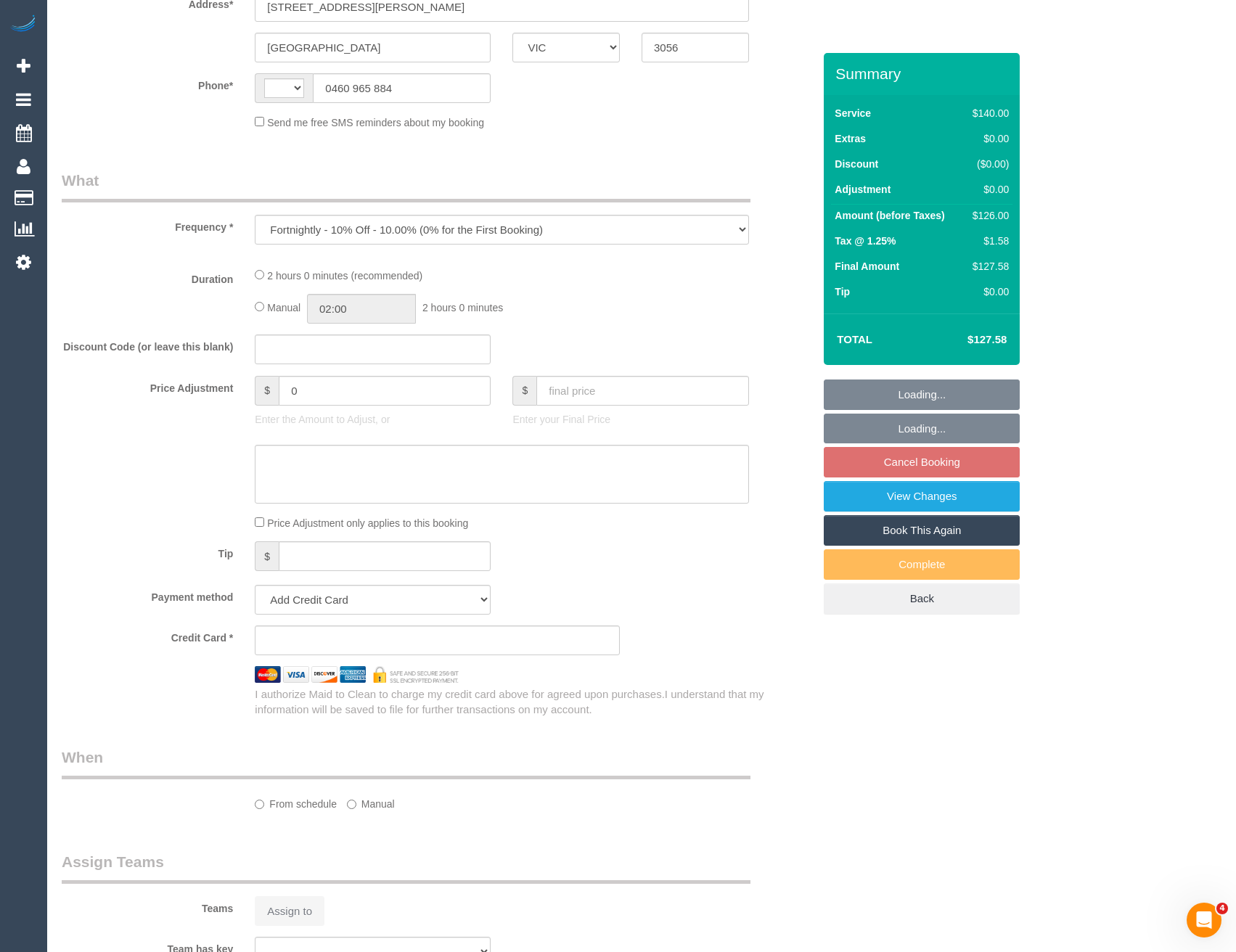
select select "number:22"
select select "number:34"
select select "number:13"
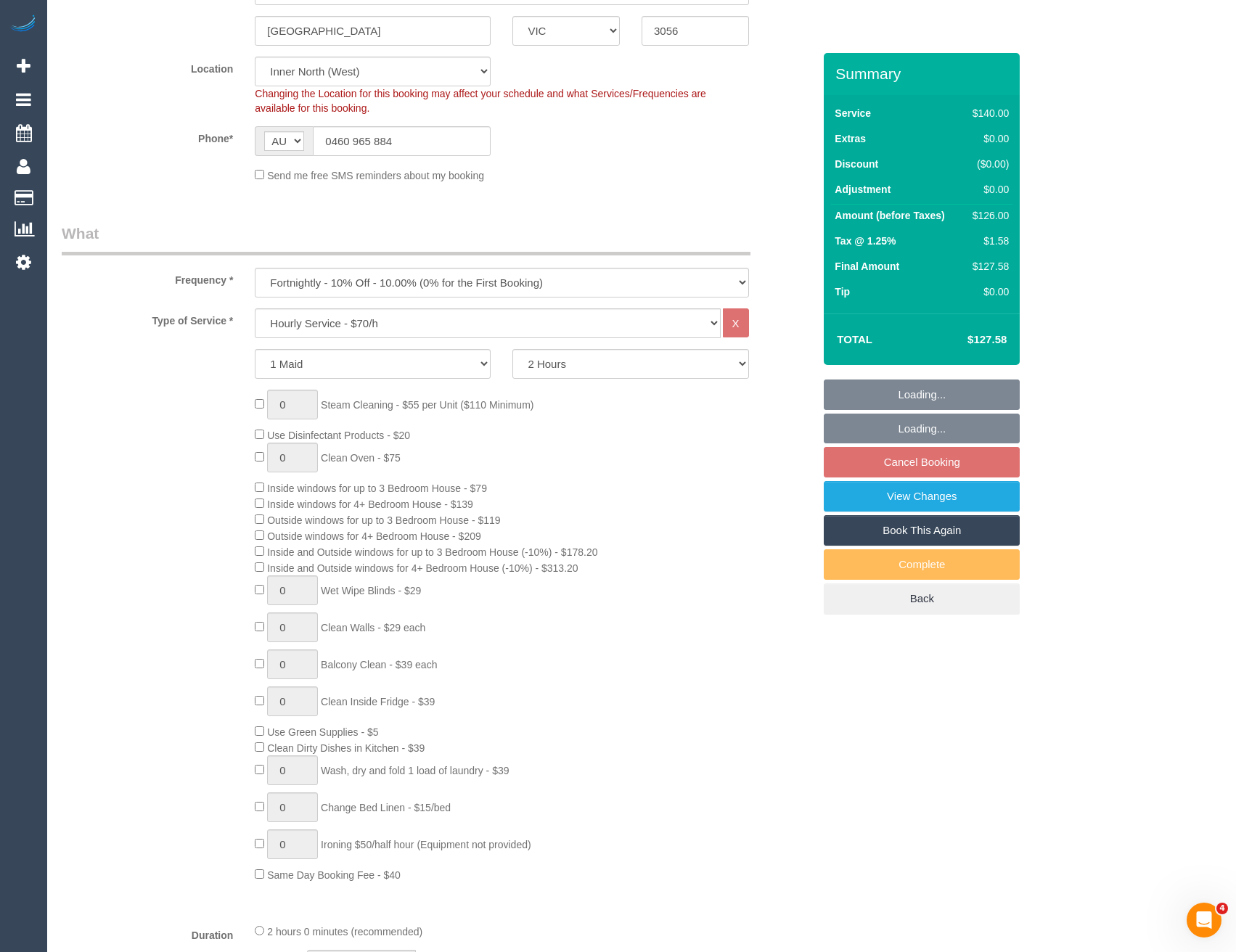
select select "object:851"
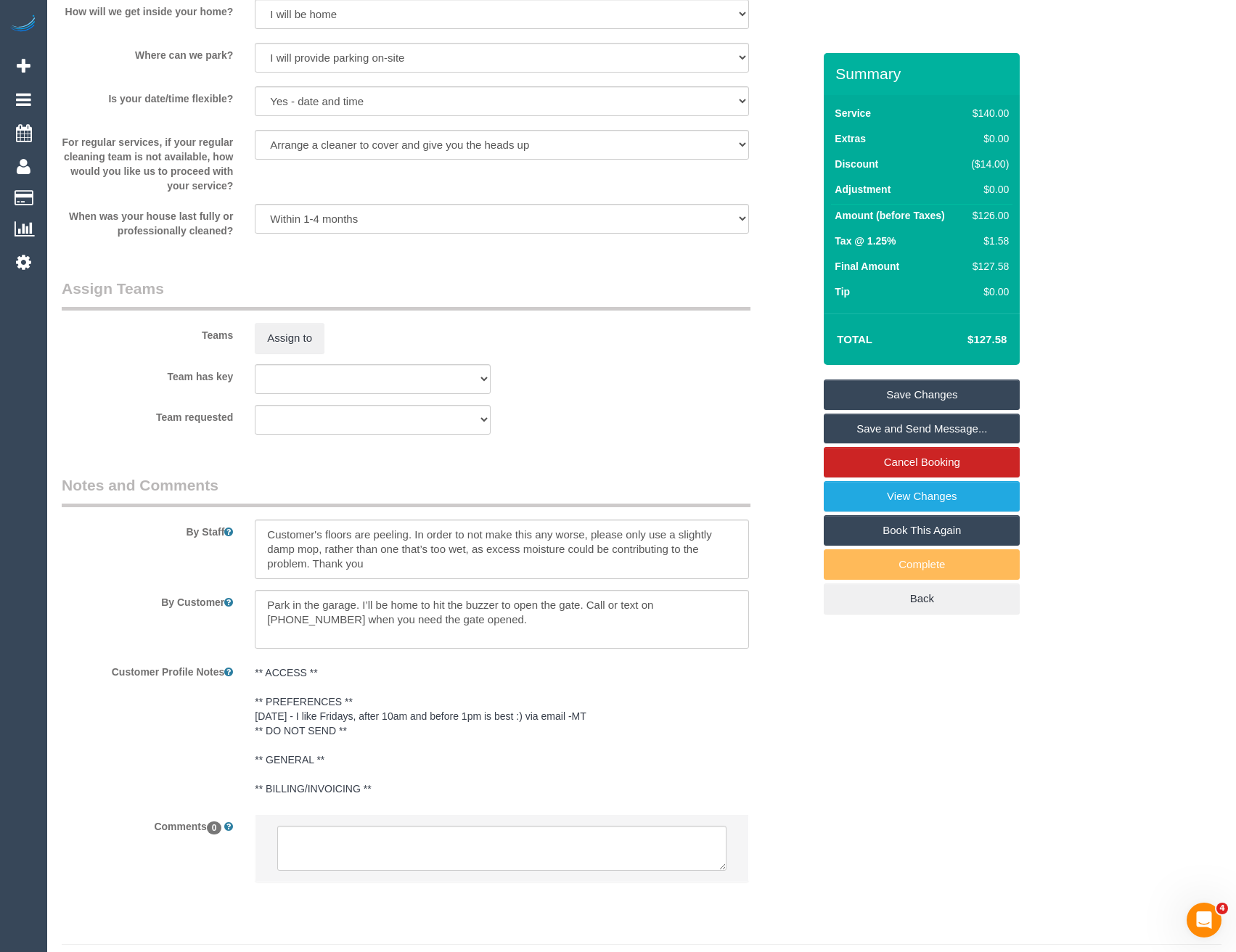
click at [416, 815] on li at bounding box center [502, 848] width 492 height 67
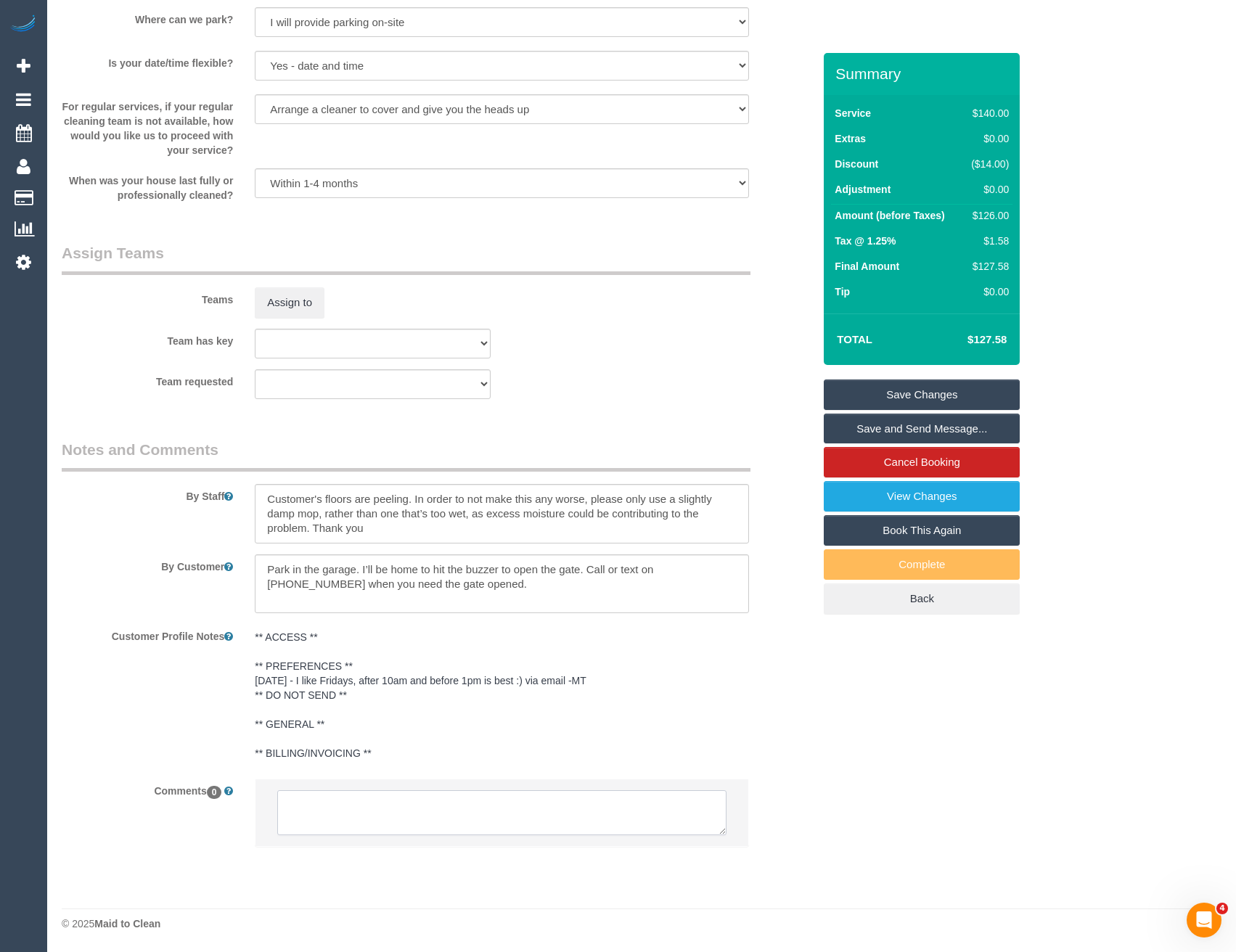
click at [432, 799] on textarea at bounding box center [501, 812] width 449 height 45
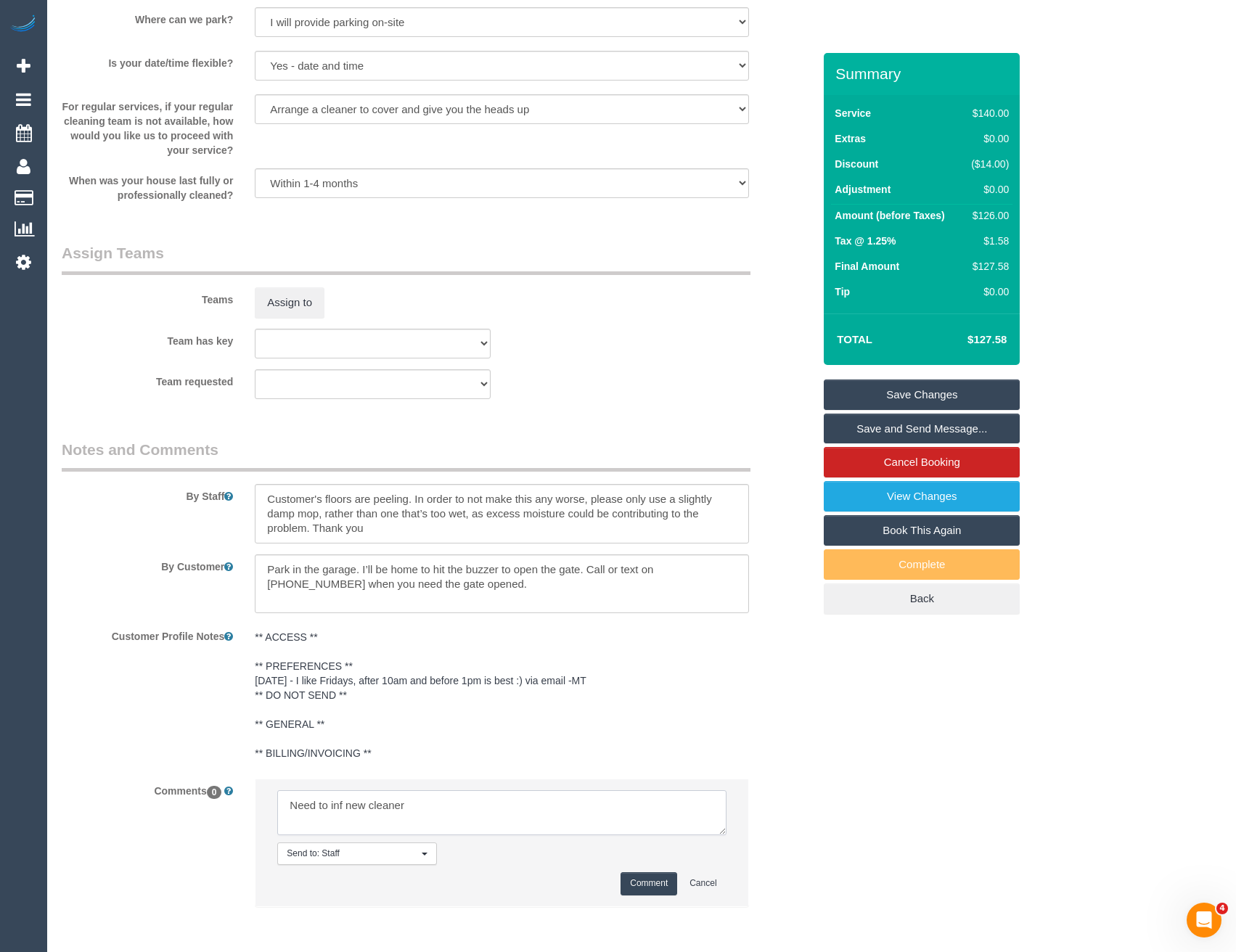
type textarea "Need to inf new cleaner"
click at [655, 882] on button "Comment" at bounding box center [649, 883] width 57 height 23
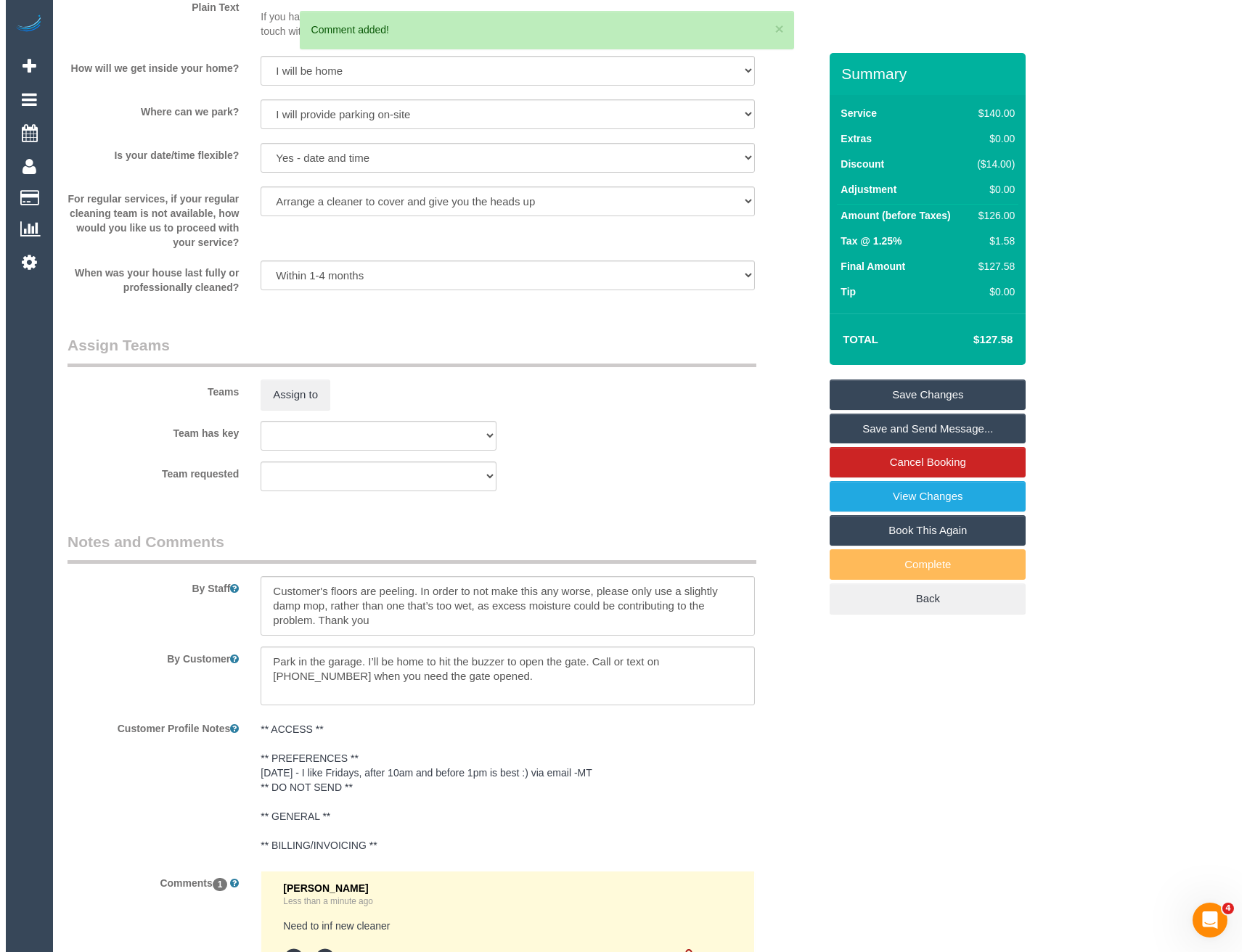
scroll to position [1917, 0]
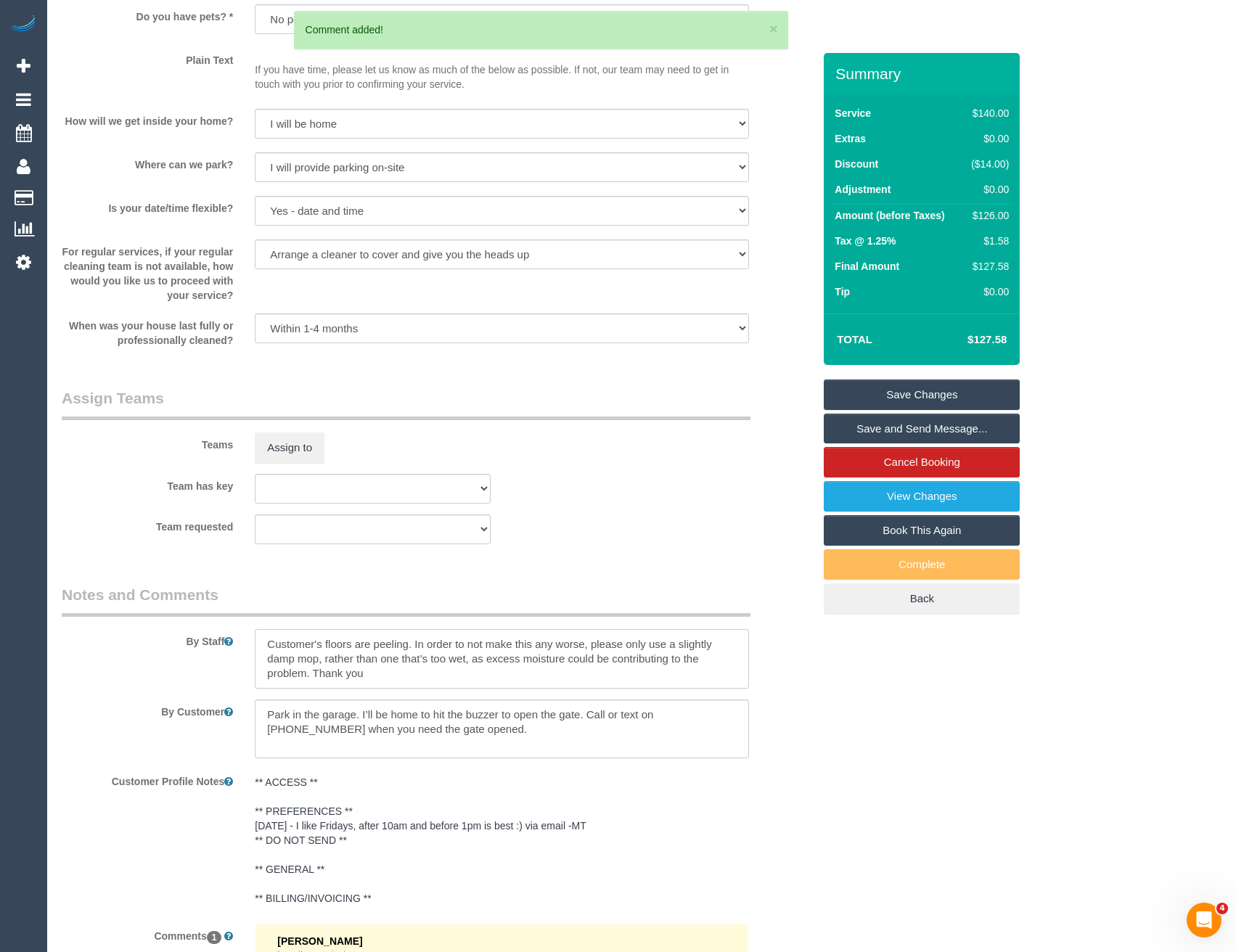
click at [262, 638] on textarea at bounding box center [502, 659] width 494 height 60
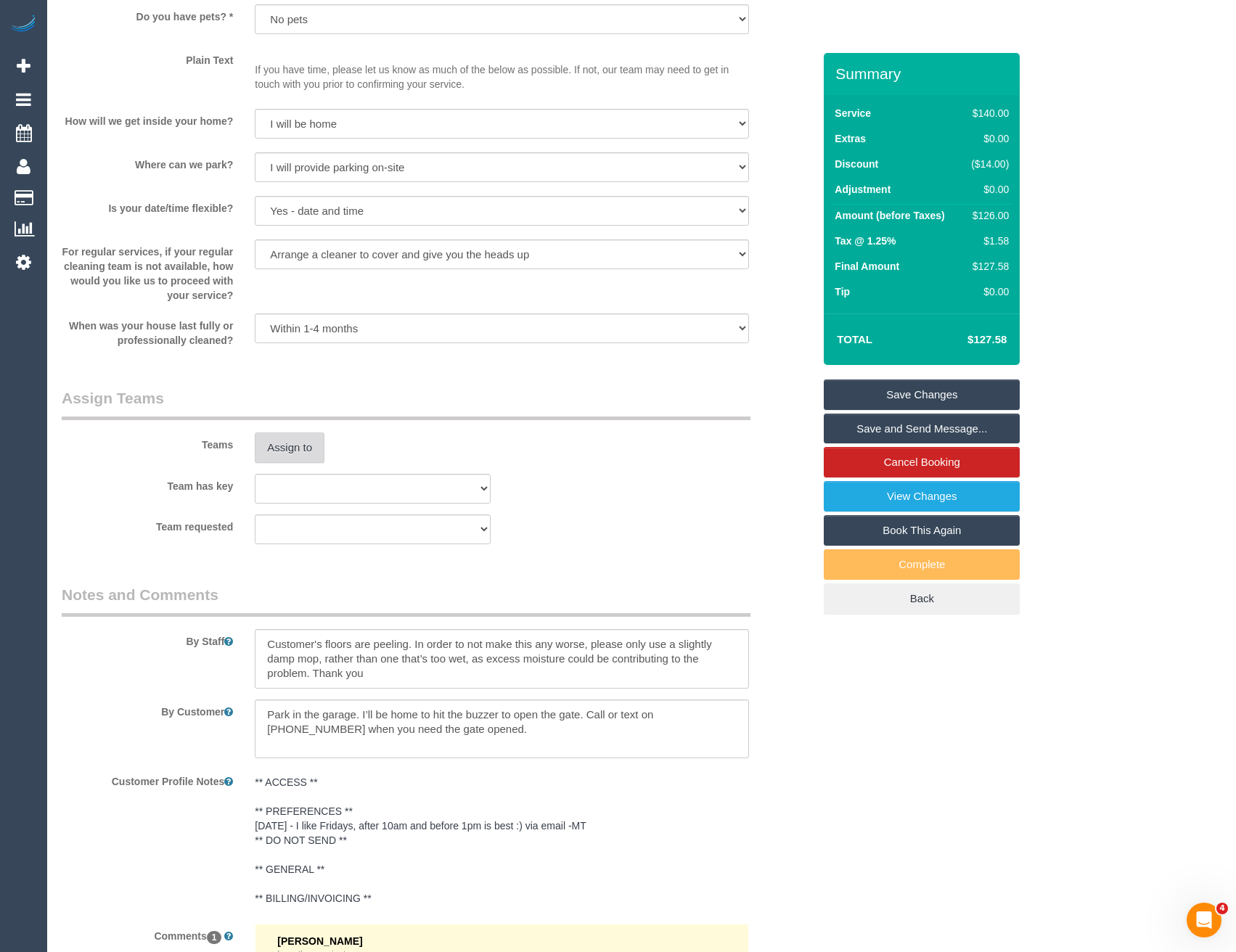
click at [305, 452] on button "Assign to" at bounding box center [290, 447] width 70 height 30
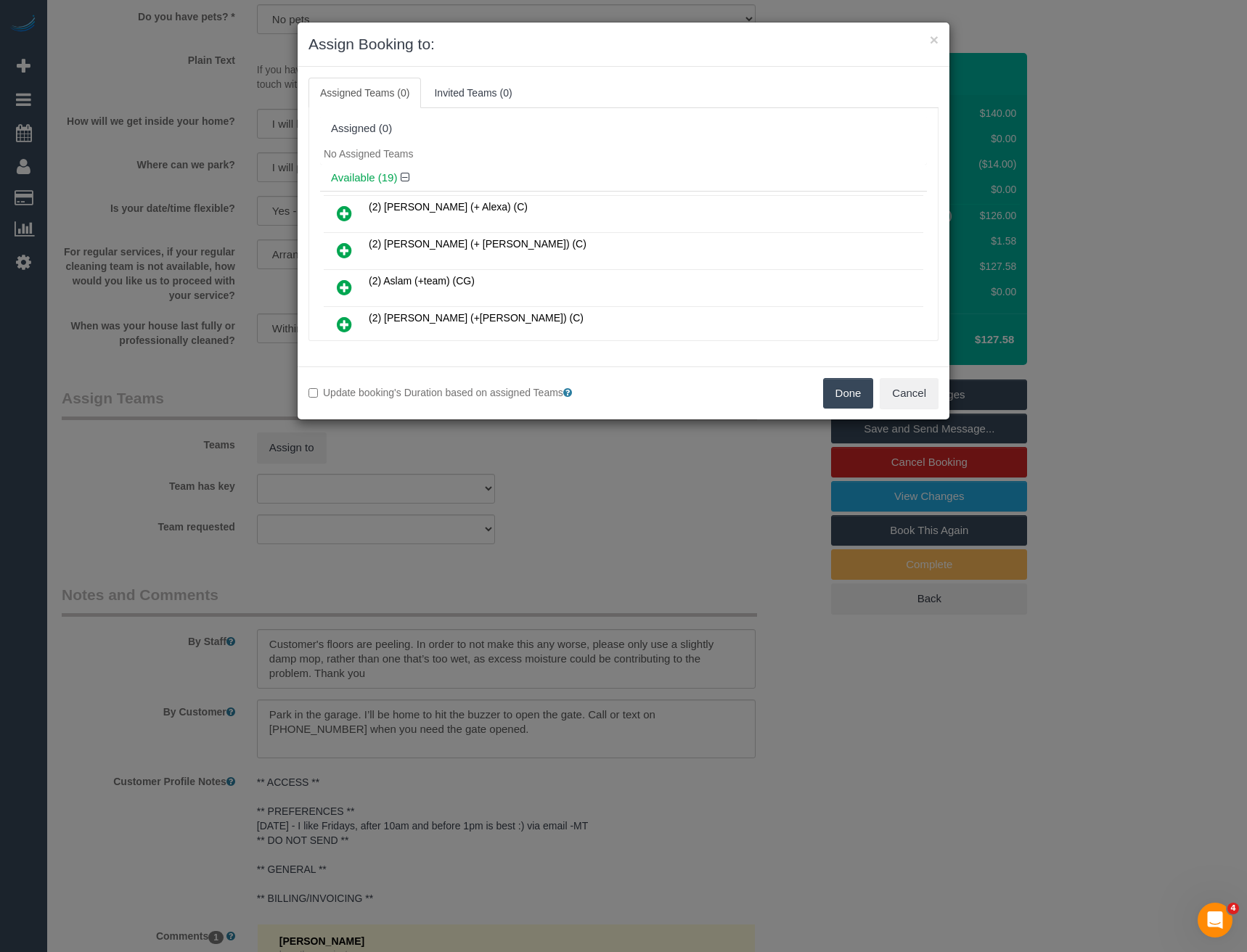
scroll to position [5792, 0]
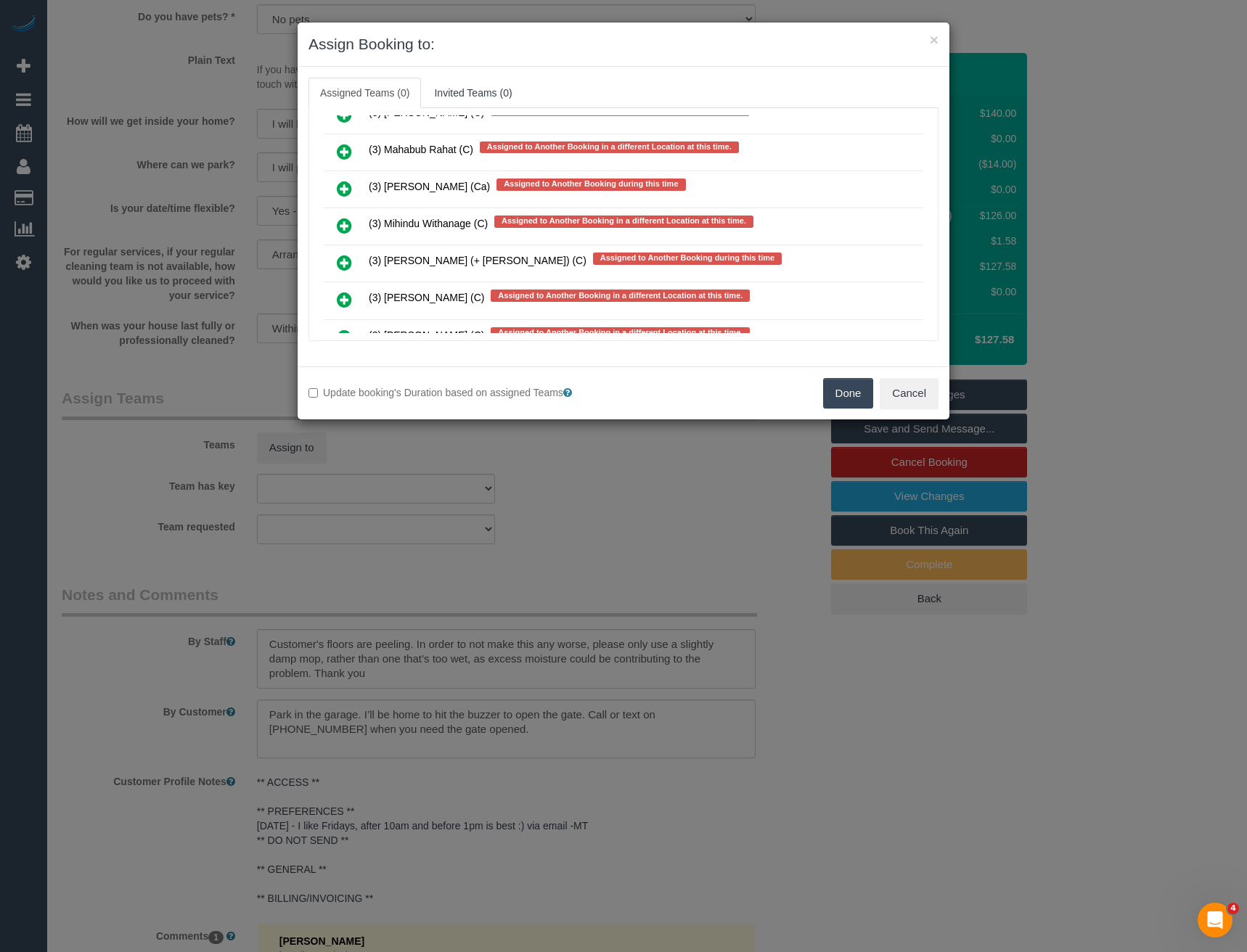
click at [343, 225] on icon at bounding box center [344, 225] width 15 height 18
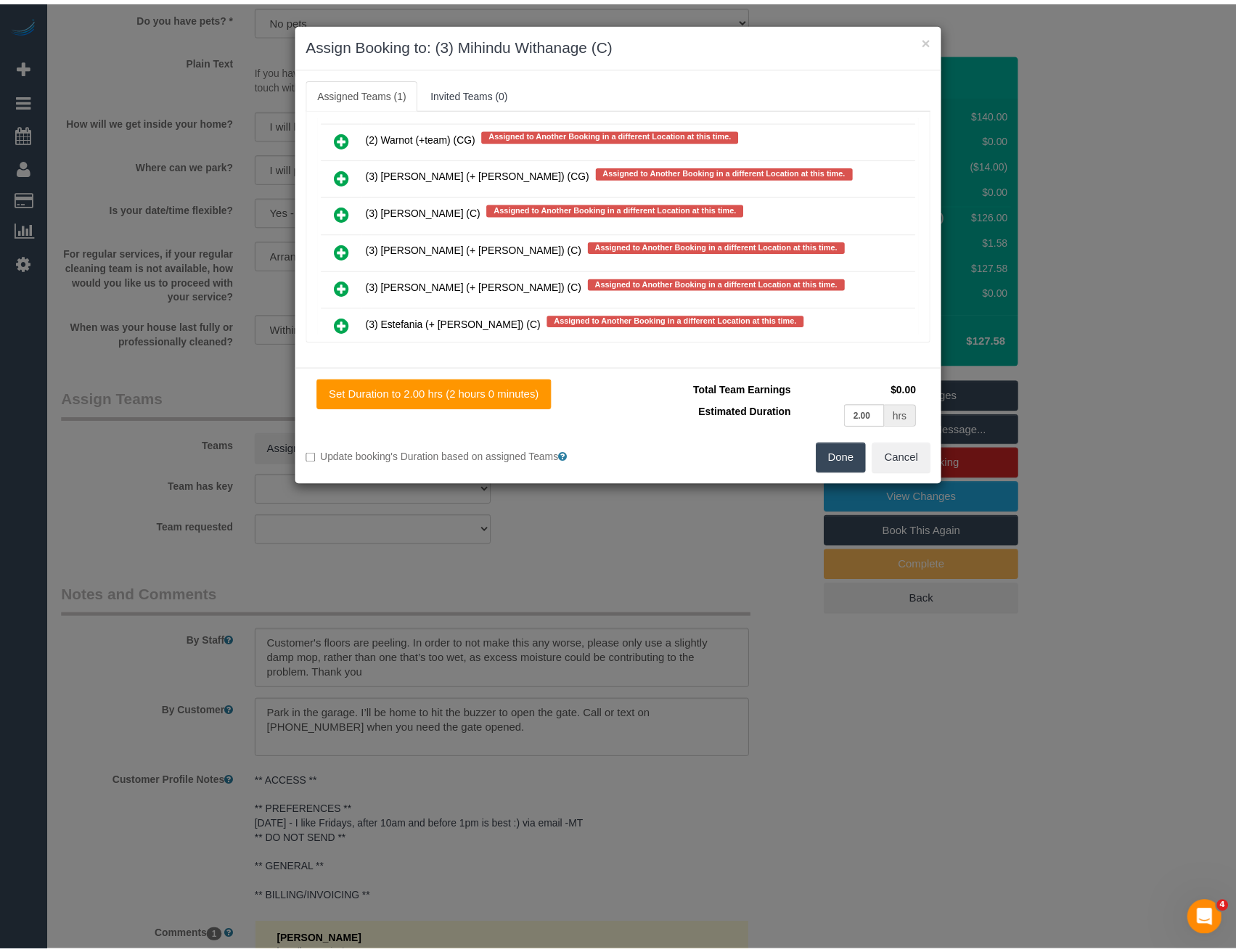
scroll to position [0, 0]
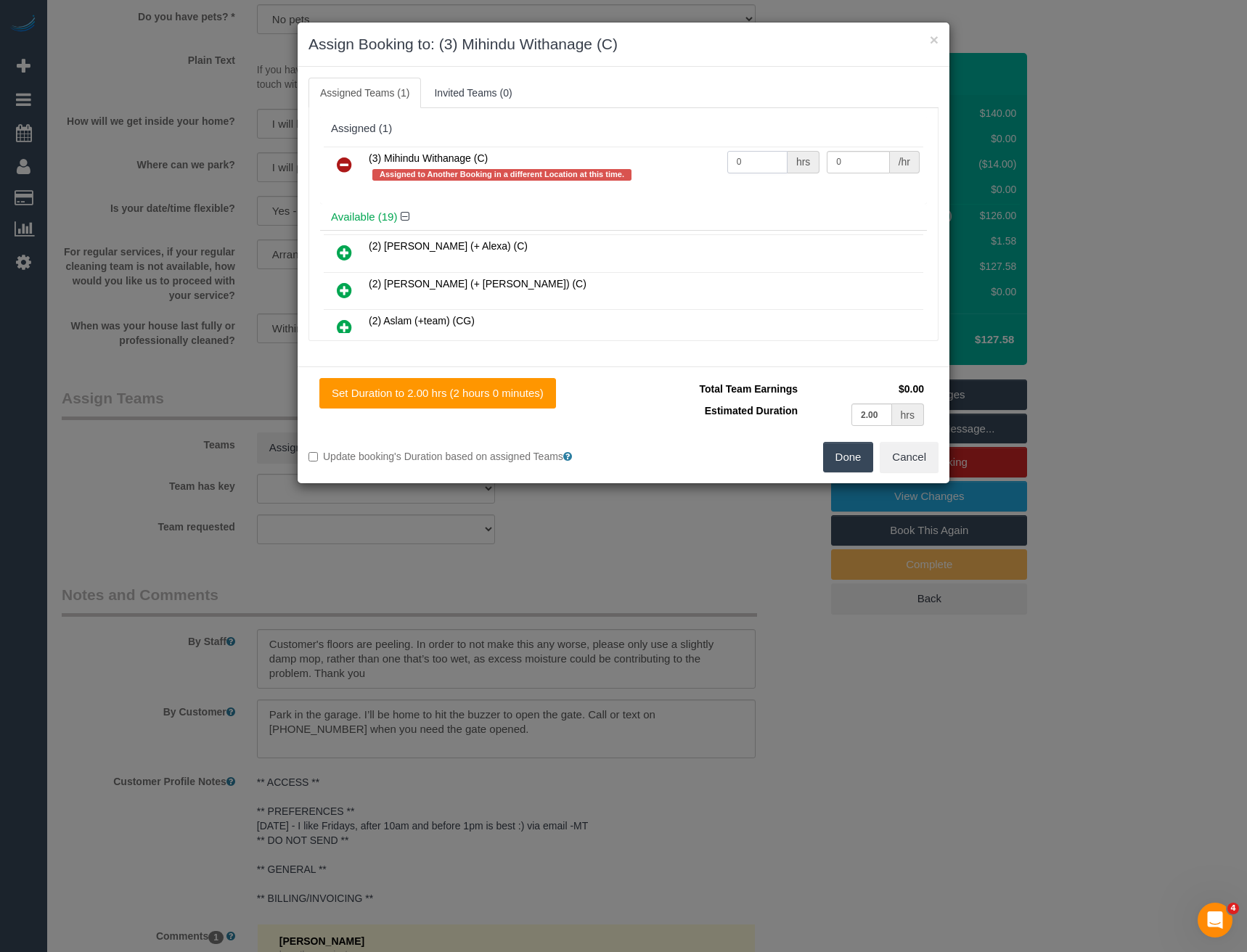
drag, startPoint x: 765, startPoint y: 165, endPoint x: 668, endPoint y: 164, distance: 97.0
click at [677, 167] on tr "(3) Mihindu Withanage (C) Assigned to Another Booking in a different Location a…" at bounding box center [623, 167] width 599 height 41
type input "2"
type input "35"
click at [861, 459] on button "Done" at bounding box center [848, 457] width 51 height 30
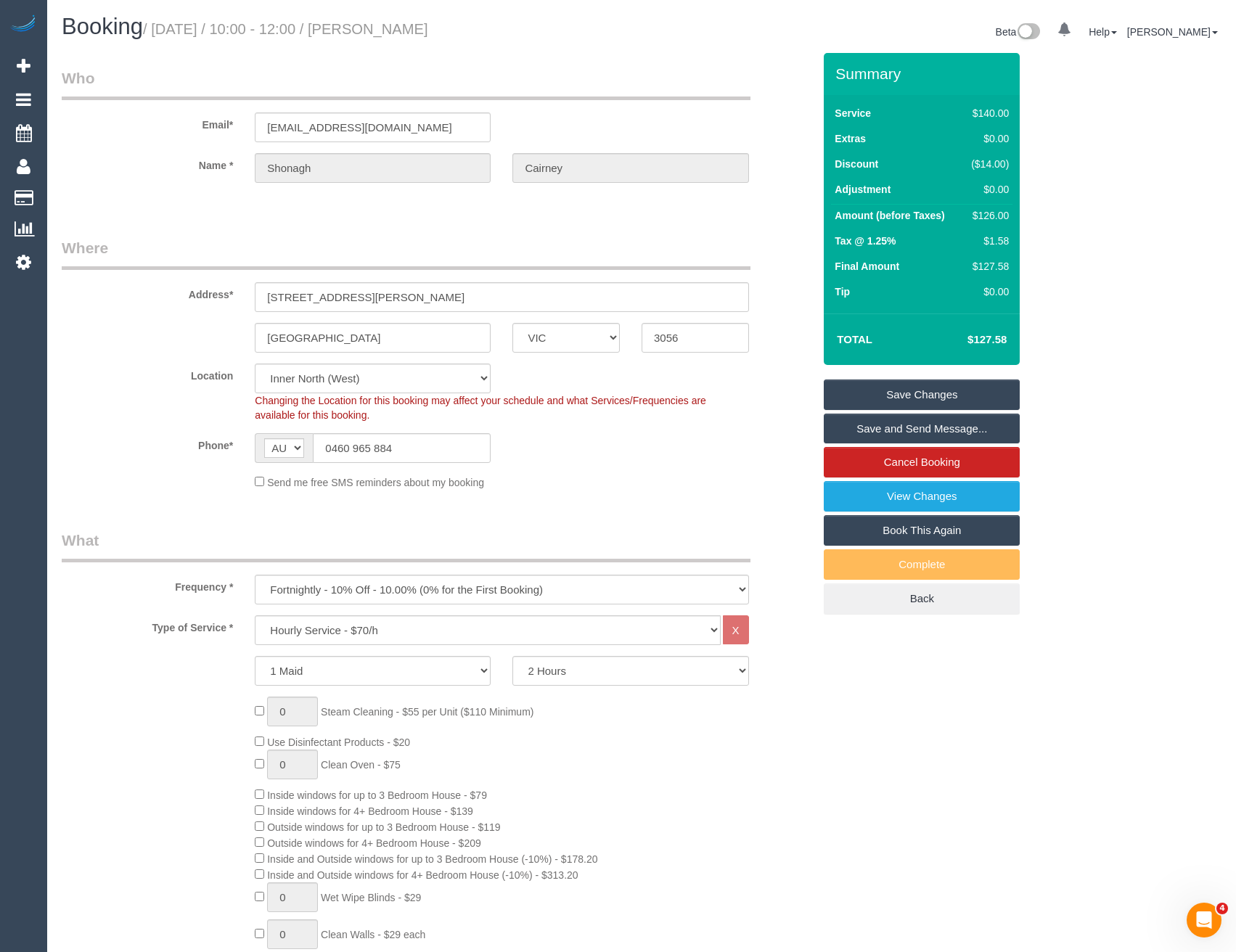
click at [925, 408] on link "Save Changes" at bounding box center [922, 394] width 196 height 30
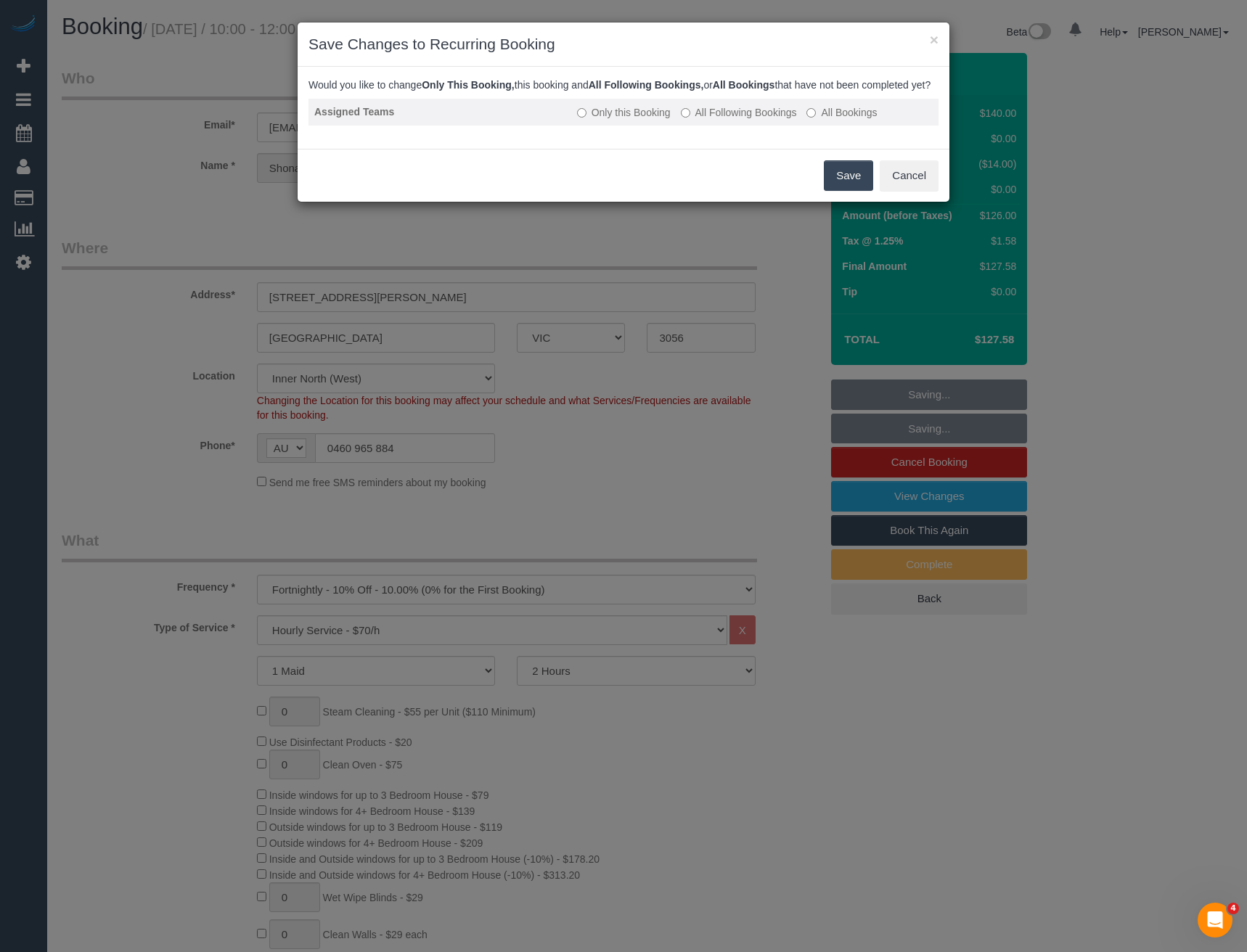
click at [707, 119] on label "All Following Bookings" at bounding box center [739, 113] width 116 height 15
click at [840, 191] on button "Save" at bounding box center [848, 175] width 49 height 30
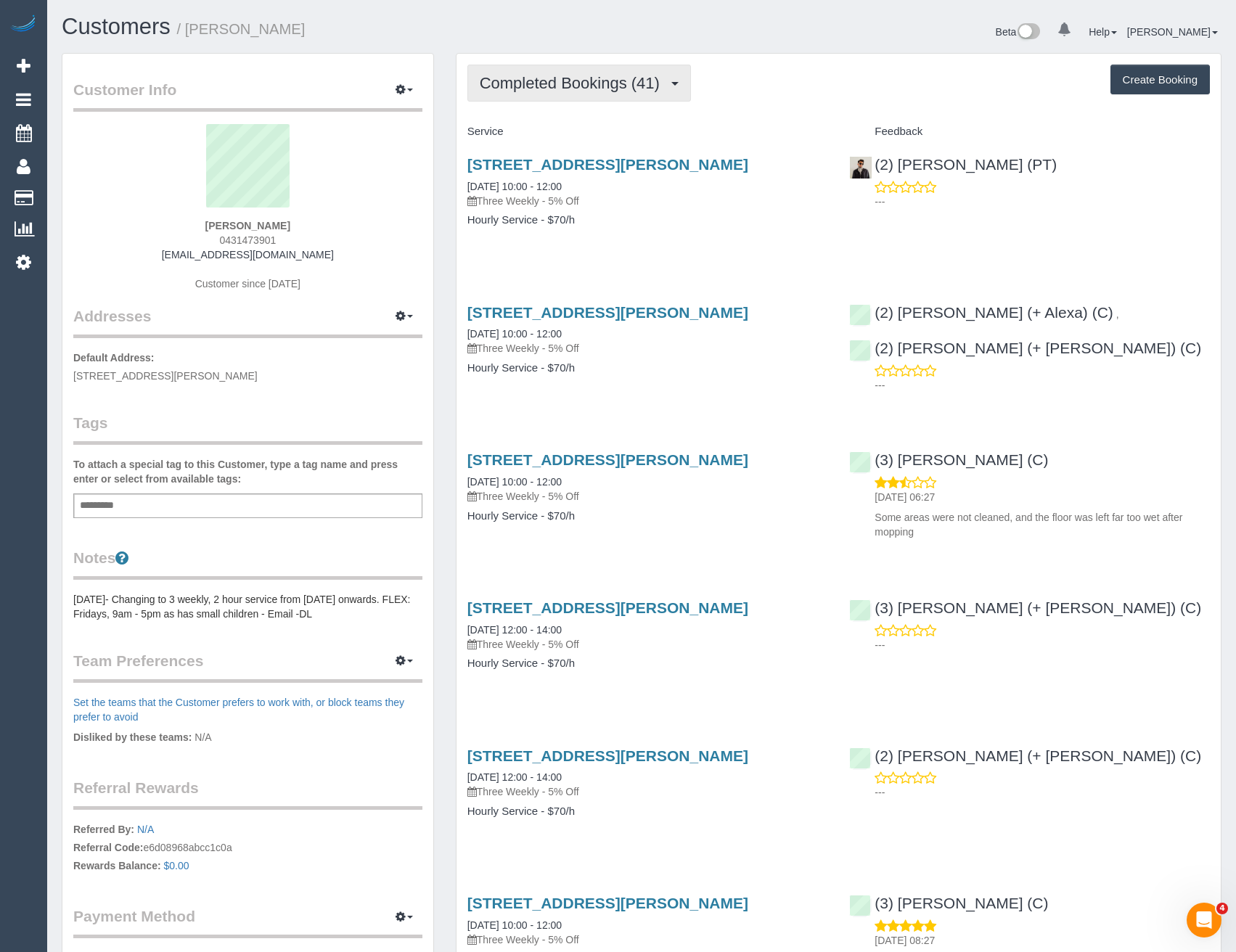
click at [665, 77] on span "Completed Bookings (41)" at bounding box center [573, 83] width 187 height 18
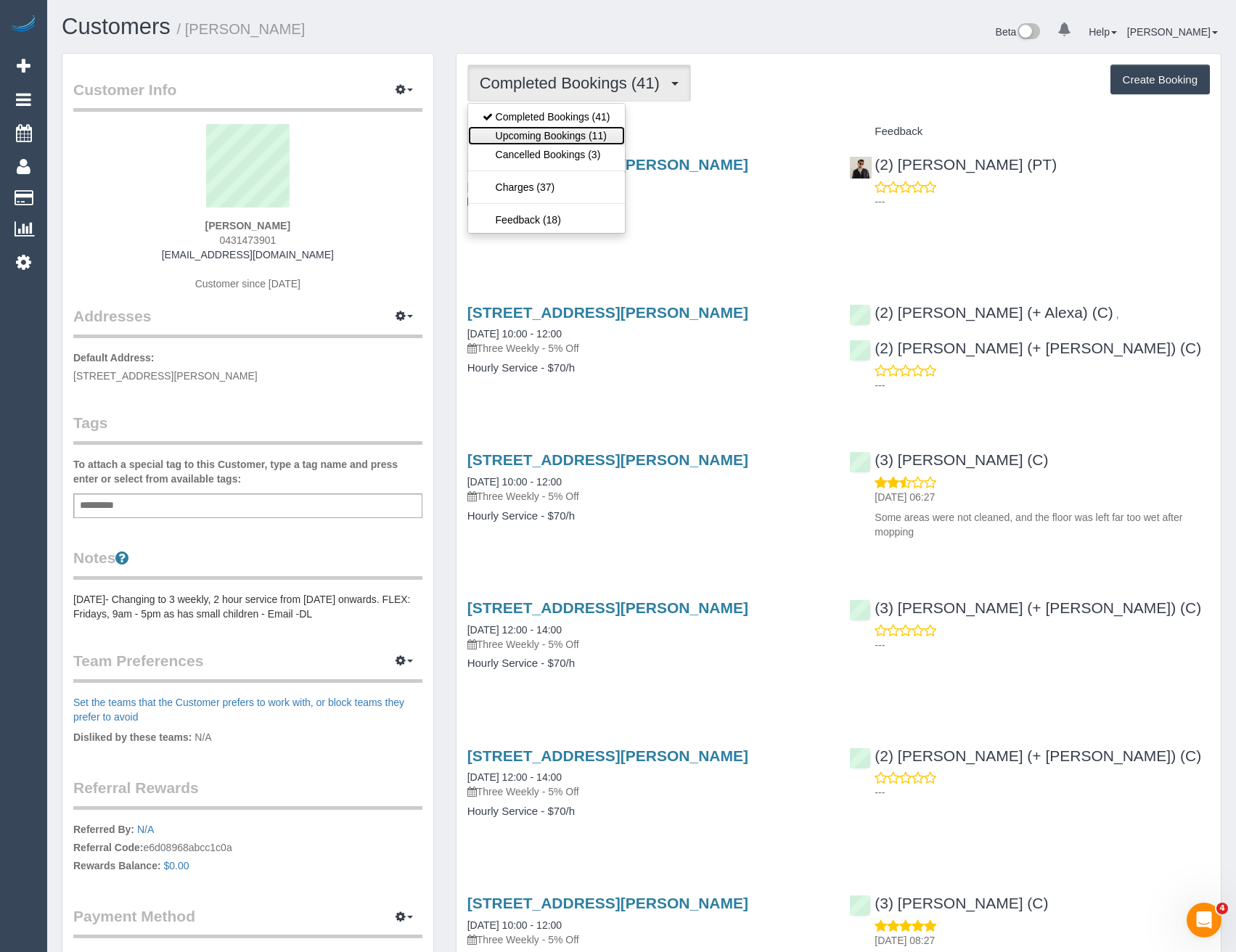
click at [605, 136] on link "Upcoming Bookings (11)" at bounding box center [546, 136] width 157 height 19
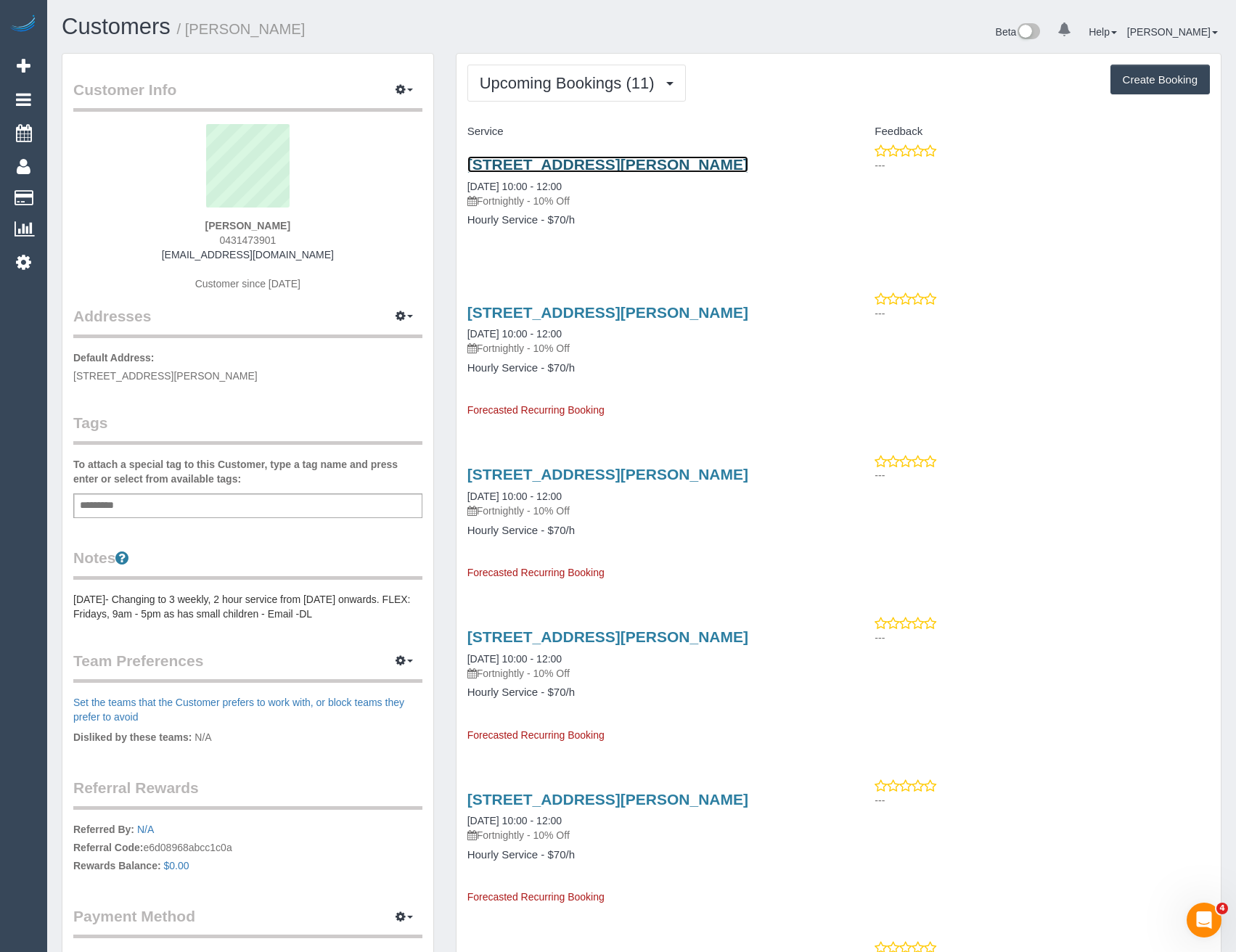
click at [655, 166] on link "[STREET_ADDRESS][PERSON_NAME]" at bounding box center [607, 164] width 281 height 17
click at [549, 89] on span "Upcoming Bookings (11)" at bounding box center [570, 83] width 182 height 18
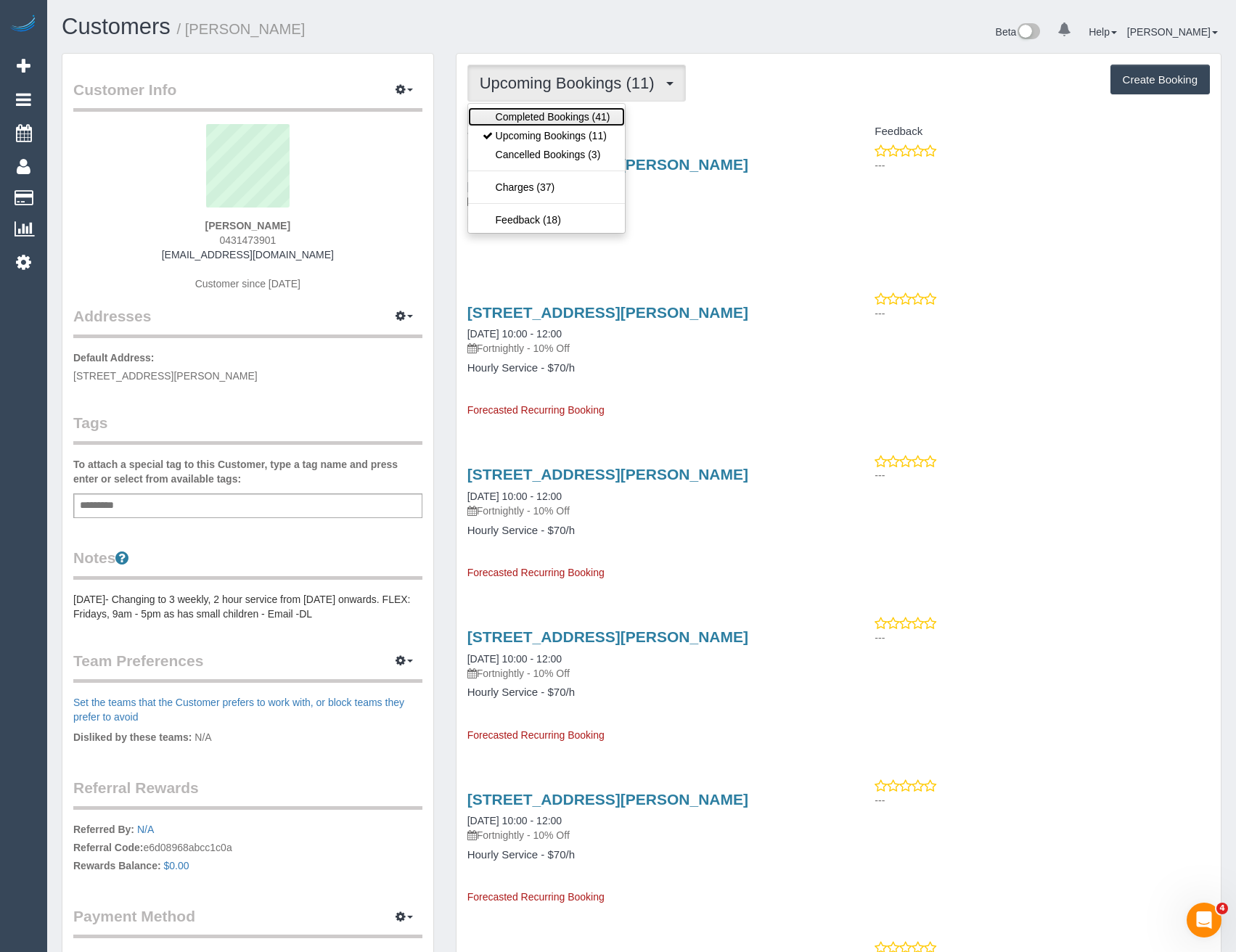
click at [548, 124] on link "Completed Bookings (41)" at bounding box center [546, 117] width 157 height 19
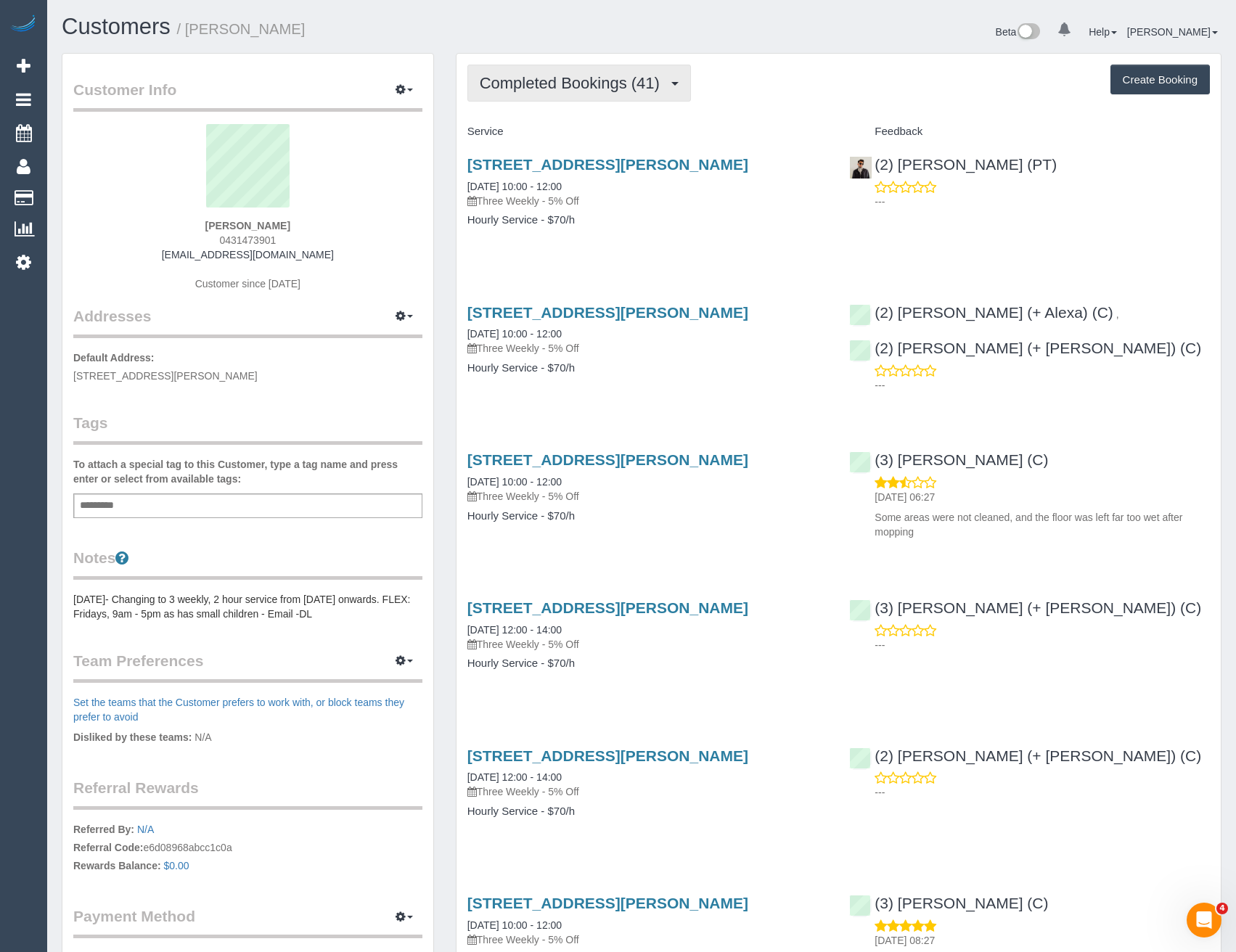
click at [592, 88] on span "Completed Bookings (41)" at bounding box center [573, 83] width 187 height 18
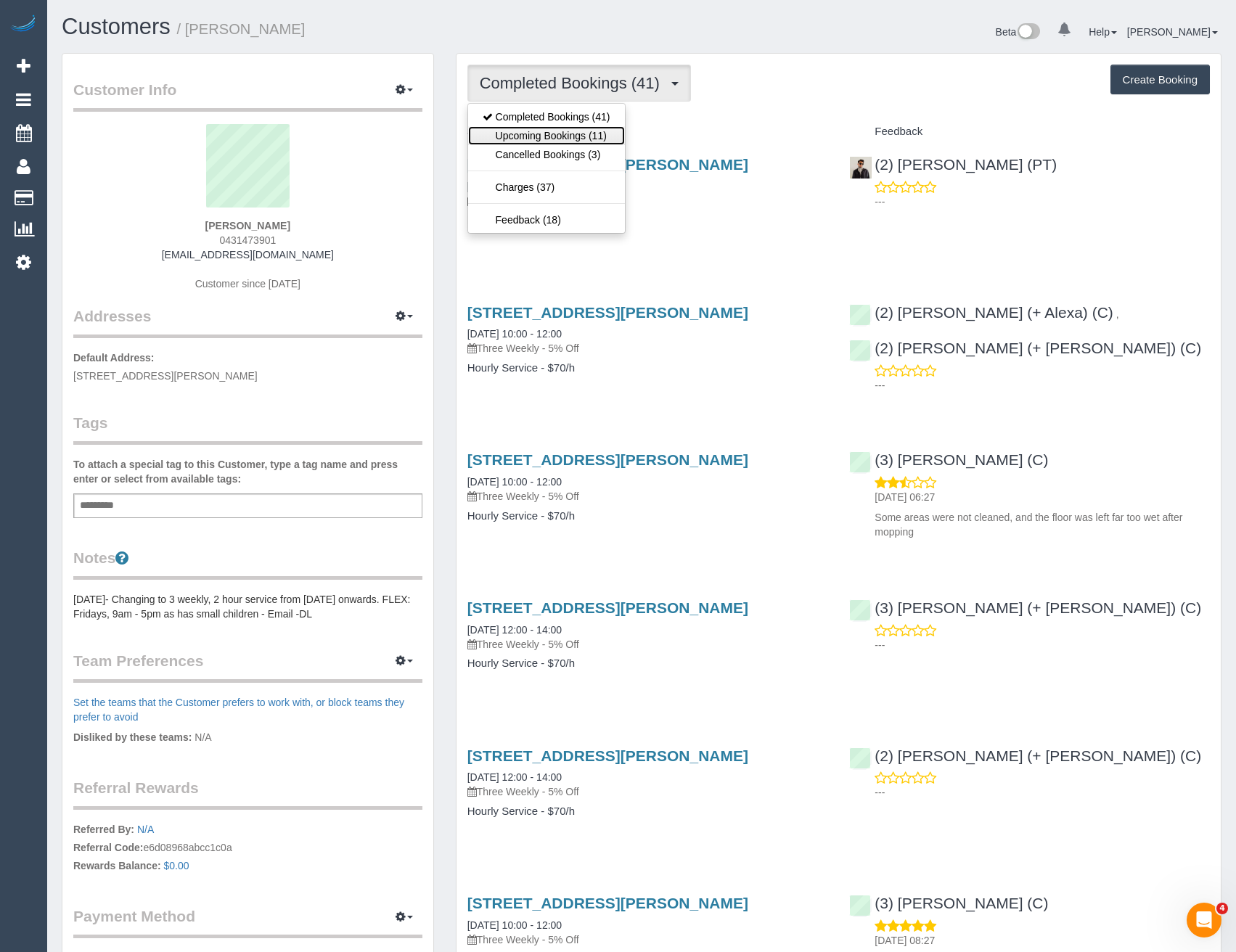
click at [566, 133] on link "Upcoming Bookings (11)" at bounding box center [546, 136] width 157 height 19
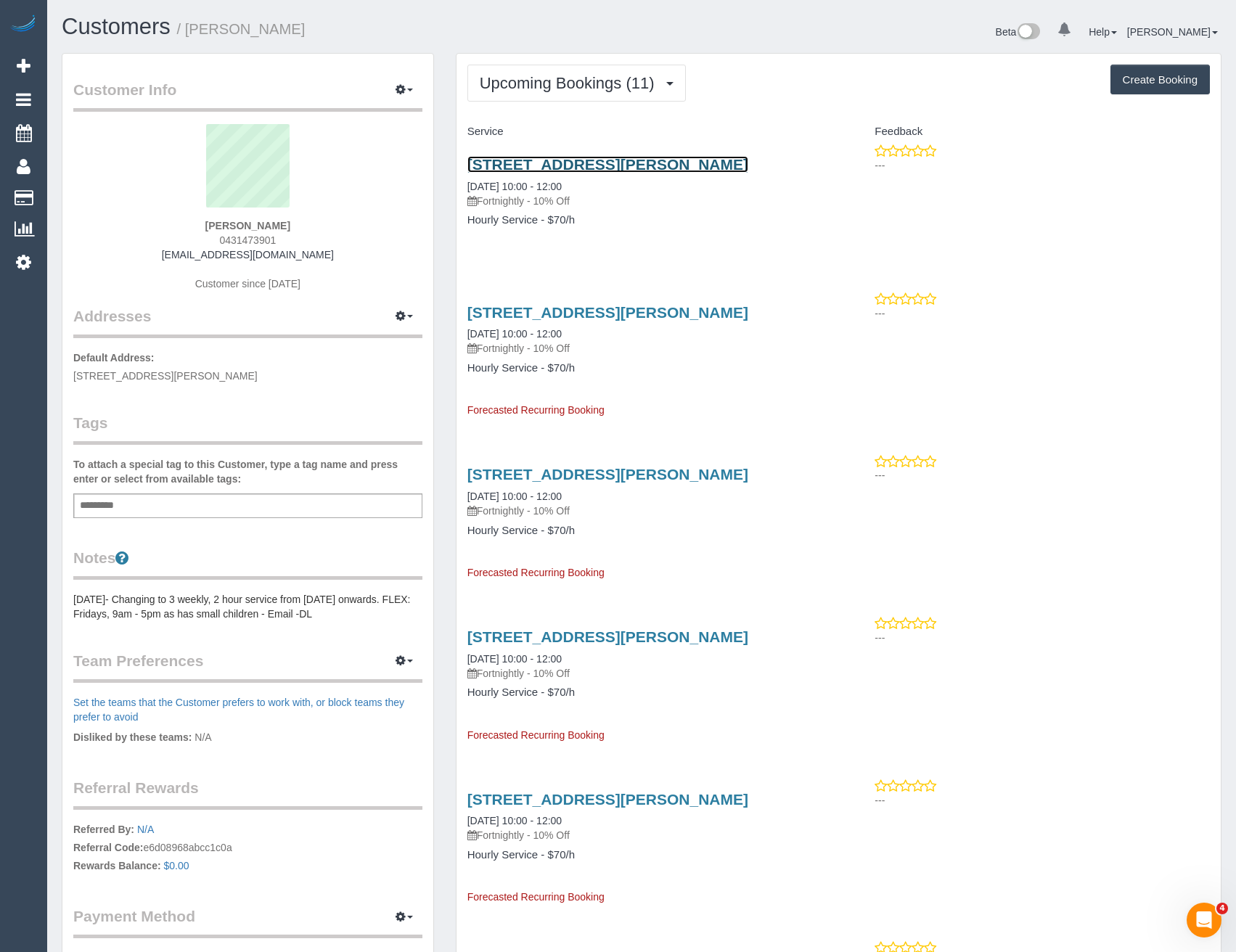
click at [602, 164] on link "[STREET_ADDRESS][PERSON_NAME]" at bounding box center [607, 164] width 281 height 17
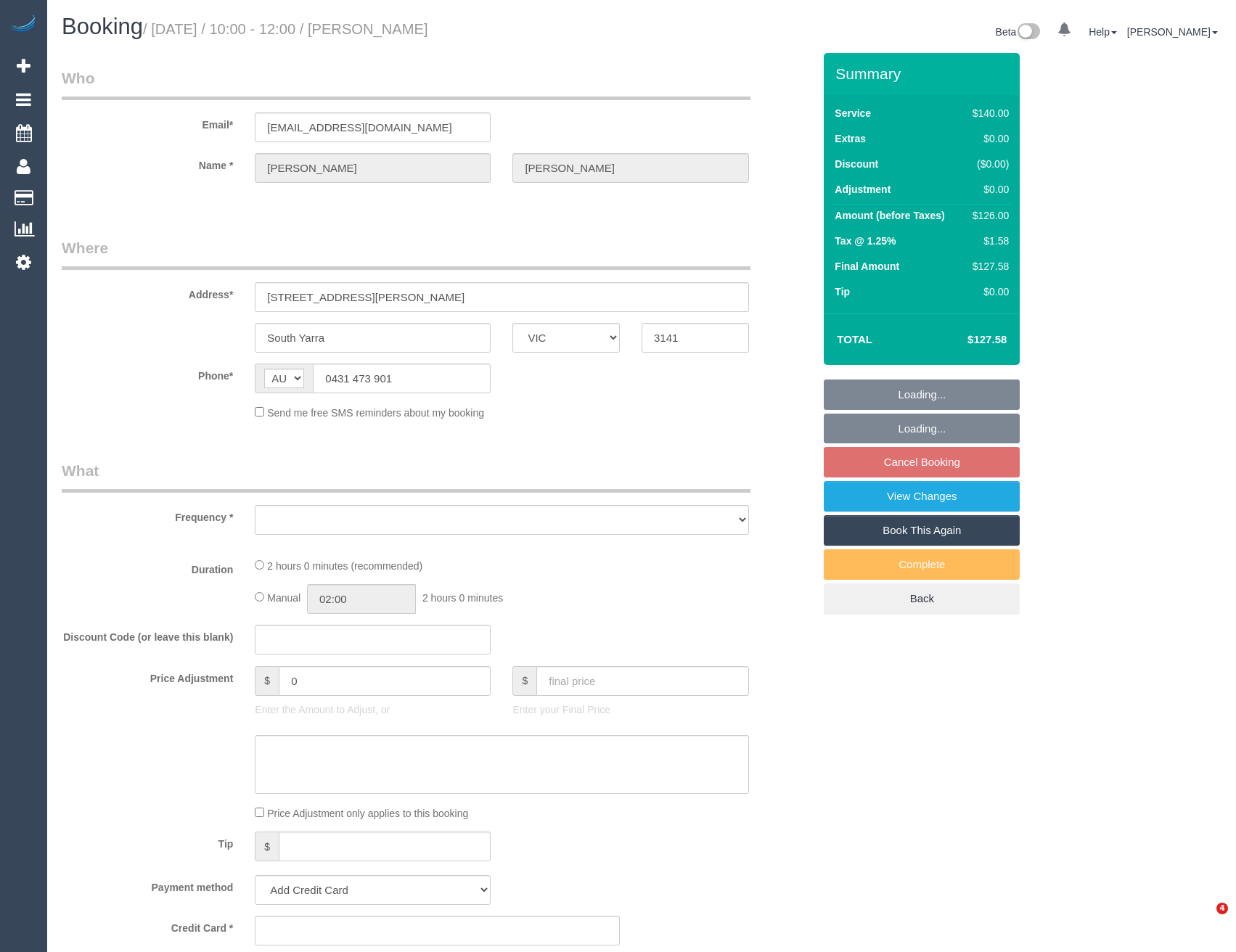
select select "VIC"
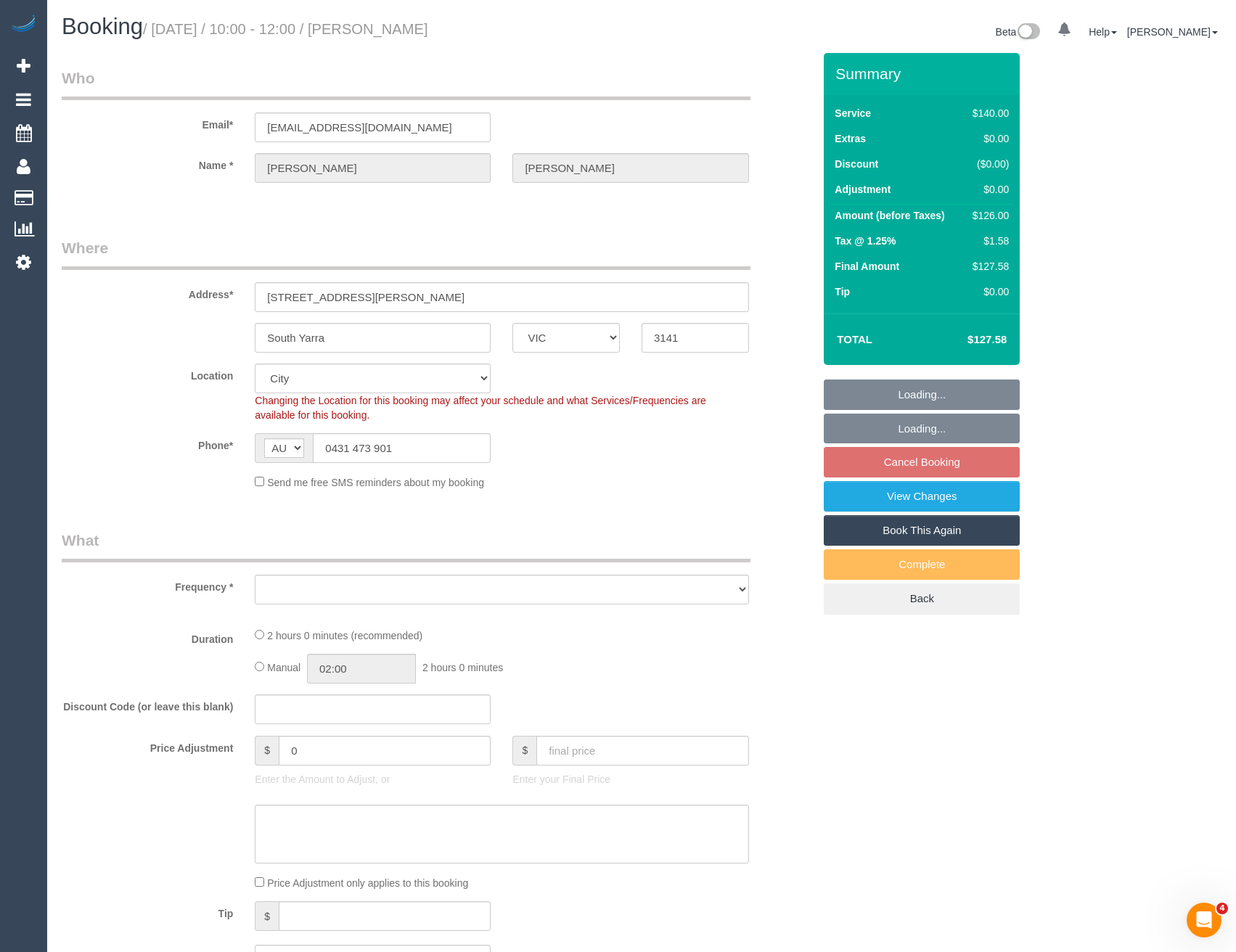
select select "object:524"
select select "string:stripe-pm_1OA8mh2GScqysDRVQEhLO3P1"
select select "number:27"
select select "number:16"
select select "number:21"
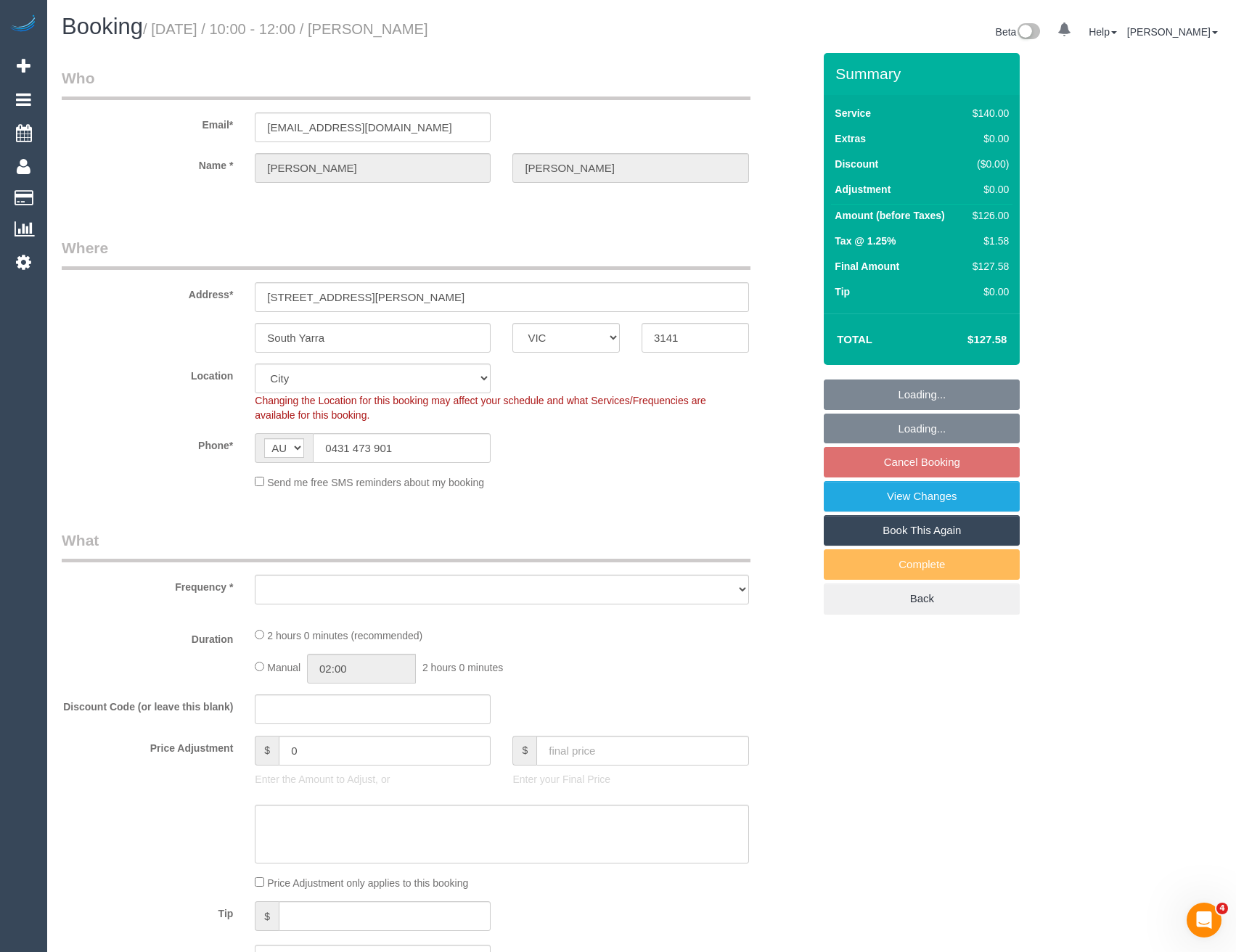
select select "number:24"
select select "number:34"
select select "number:13"
select select "object:675"
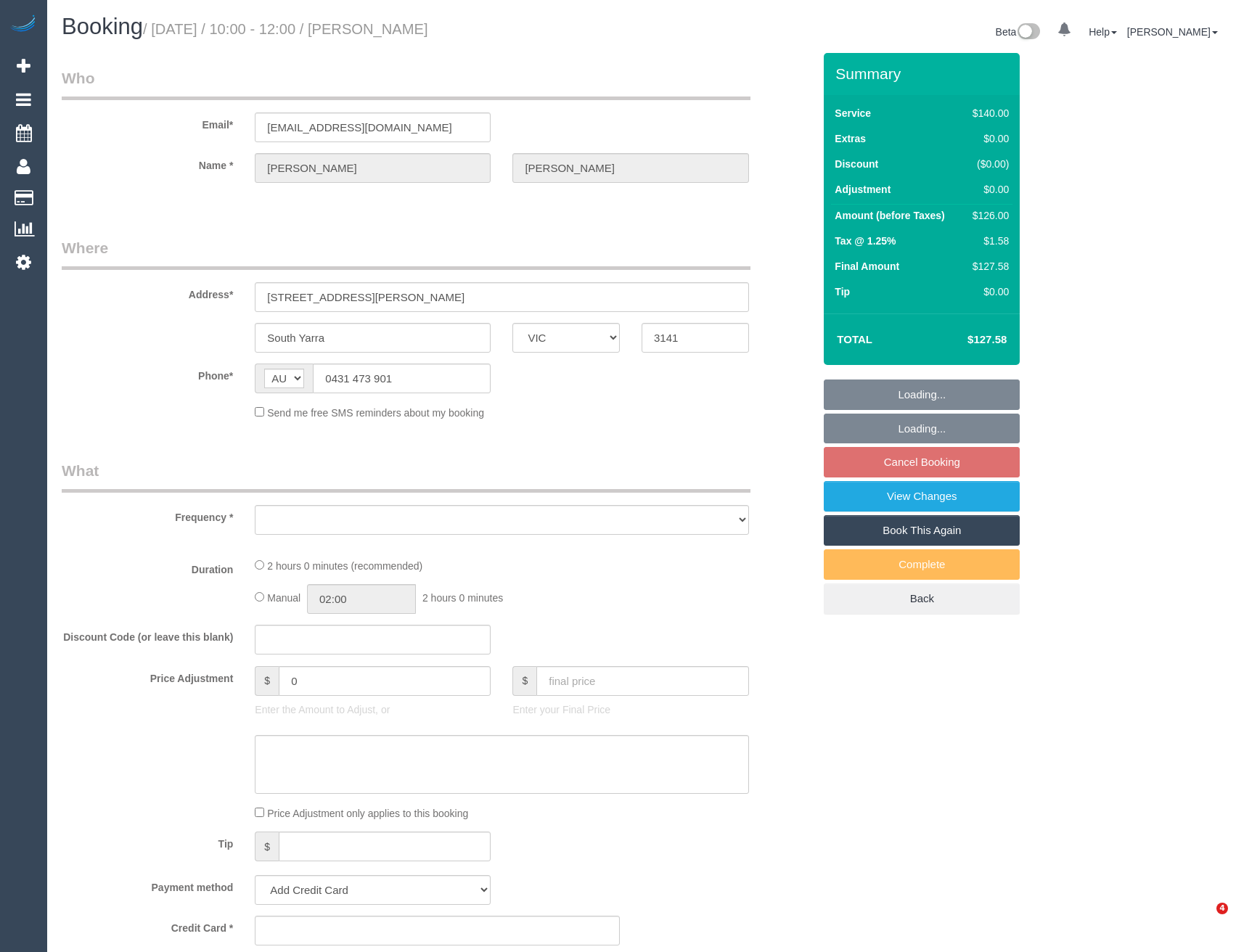
select select "VIC"
select select "object:522"
select select "string:stripe-pm_1OA8mh2GScqysDRVQEhLO3P1"
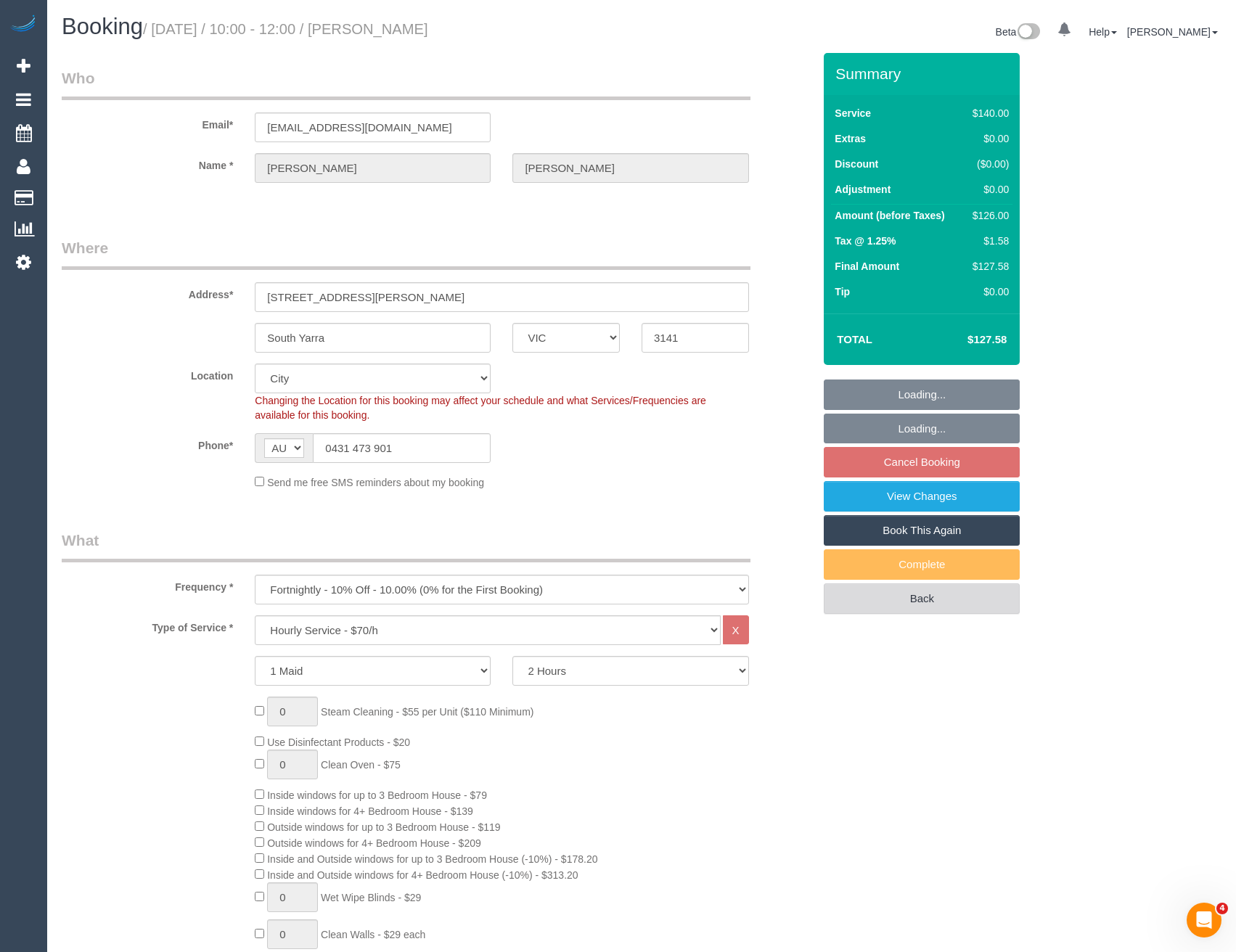
select select "object:851"
select select "number:27"
select select "number:16"
select select "number:21"
select select "number:24"
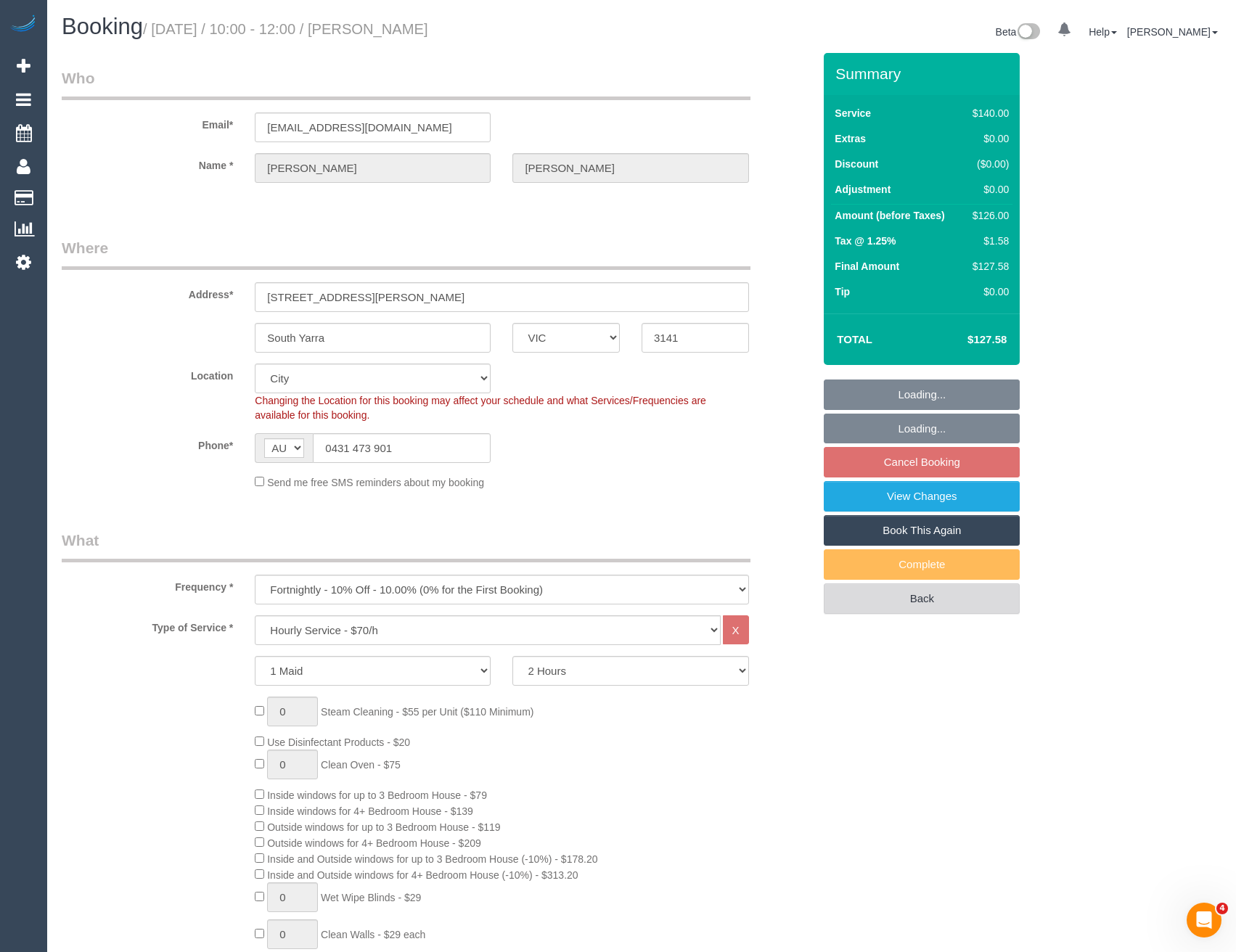
select select "number:34"
select select "number:13"
click at [907, 500] on link "View Changes" at bounding box center [922, 496] width 196 height 30
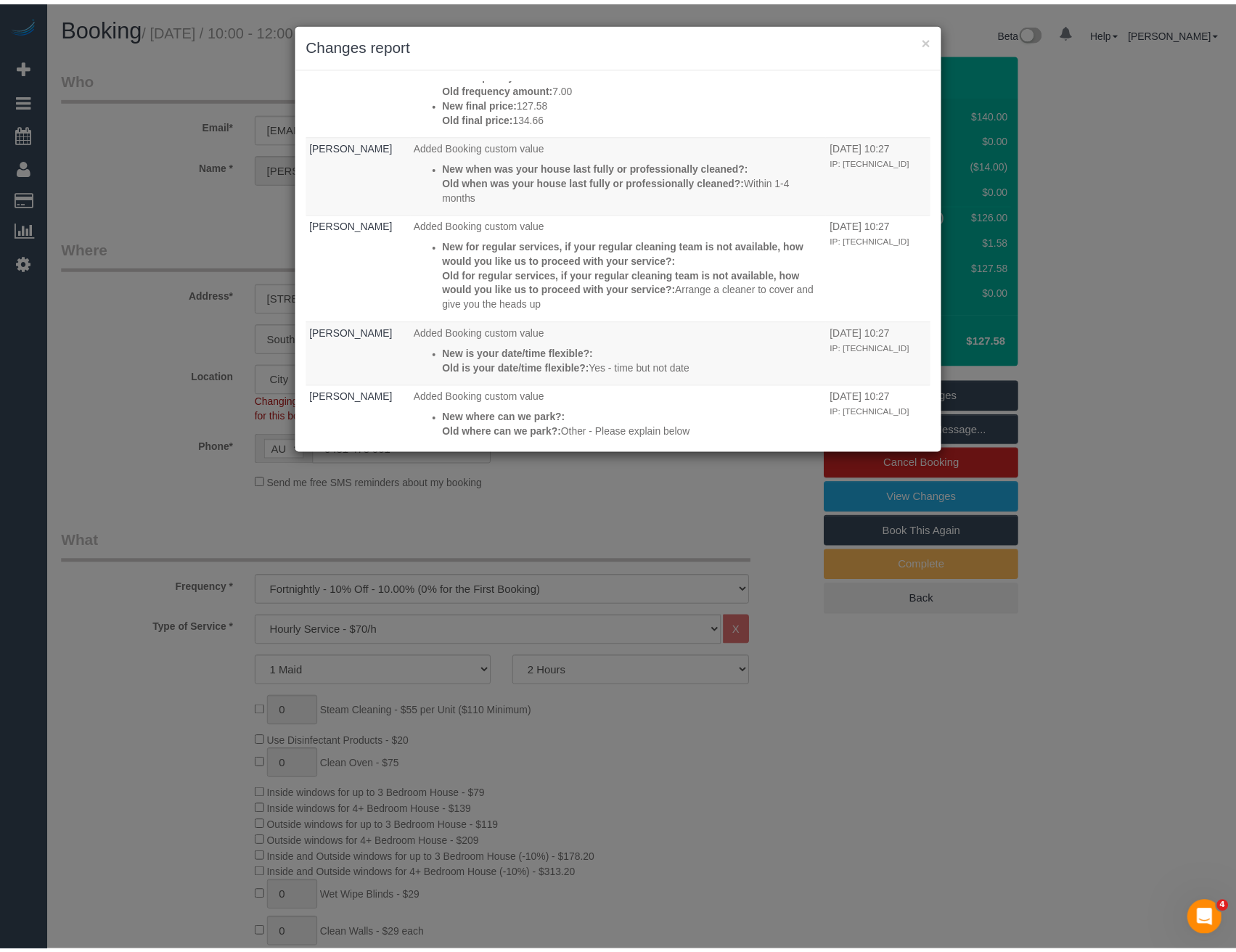
scroll to position [363, 0]
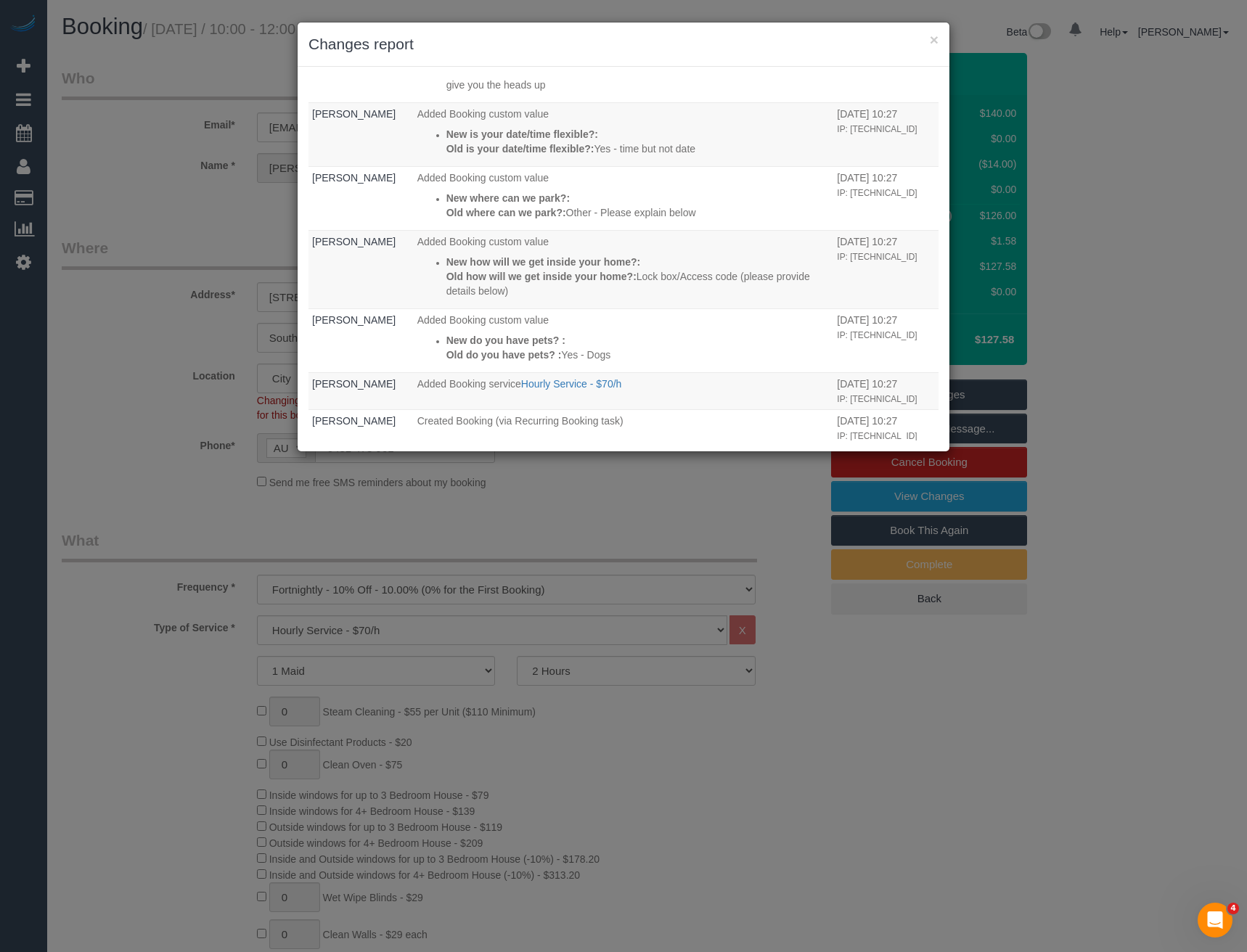
click at [520, 516] on div "× Changes report Who What When System The "Booking 3 Days Reminder SMS" was sen…" at bounding box center [624, 476] width 1247 height 952
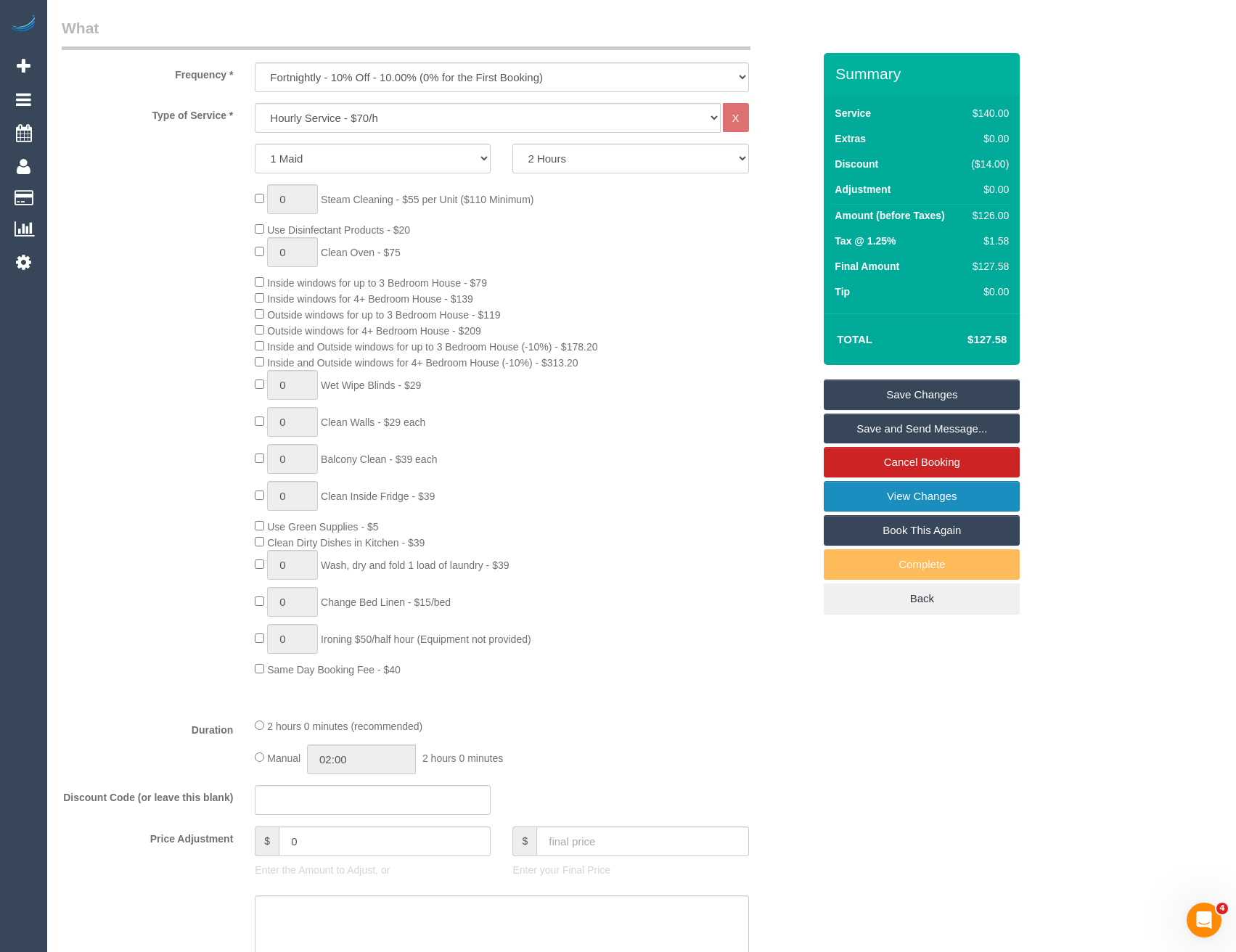
scroll to position [653, 0]
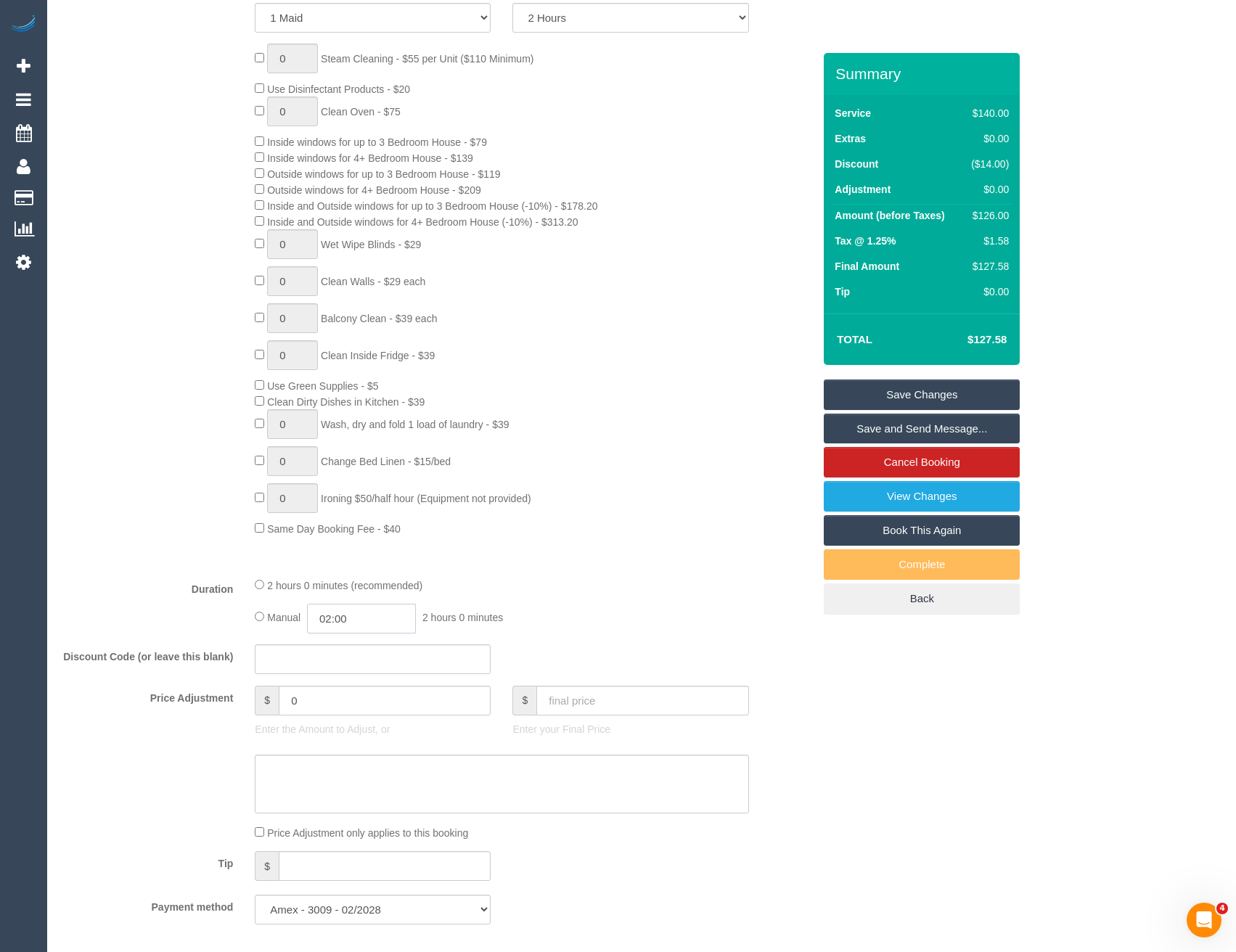
click at [405, 618] on input "02:00" at bounding box center [362, 618] width 109 height 29
type input "01:00"
click at [355, 654] on li "01:00" at bounding box center [346, 654] width 65 height 19
click at [619, 602] on div "2 hours 0 minutes (recommended) Manual 01:00 1 hour 0 minutes" at bounding box center [501, 605] width 515 height 57
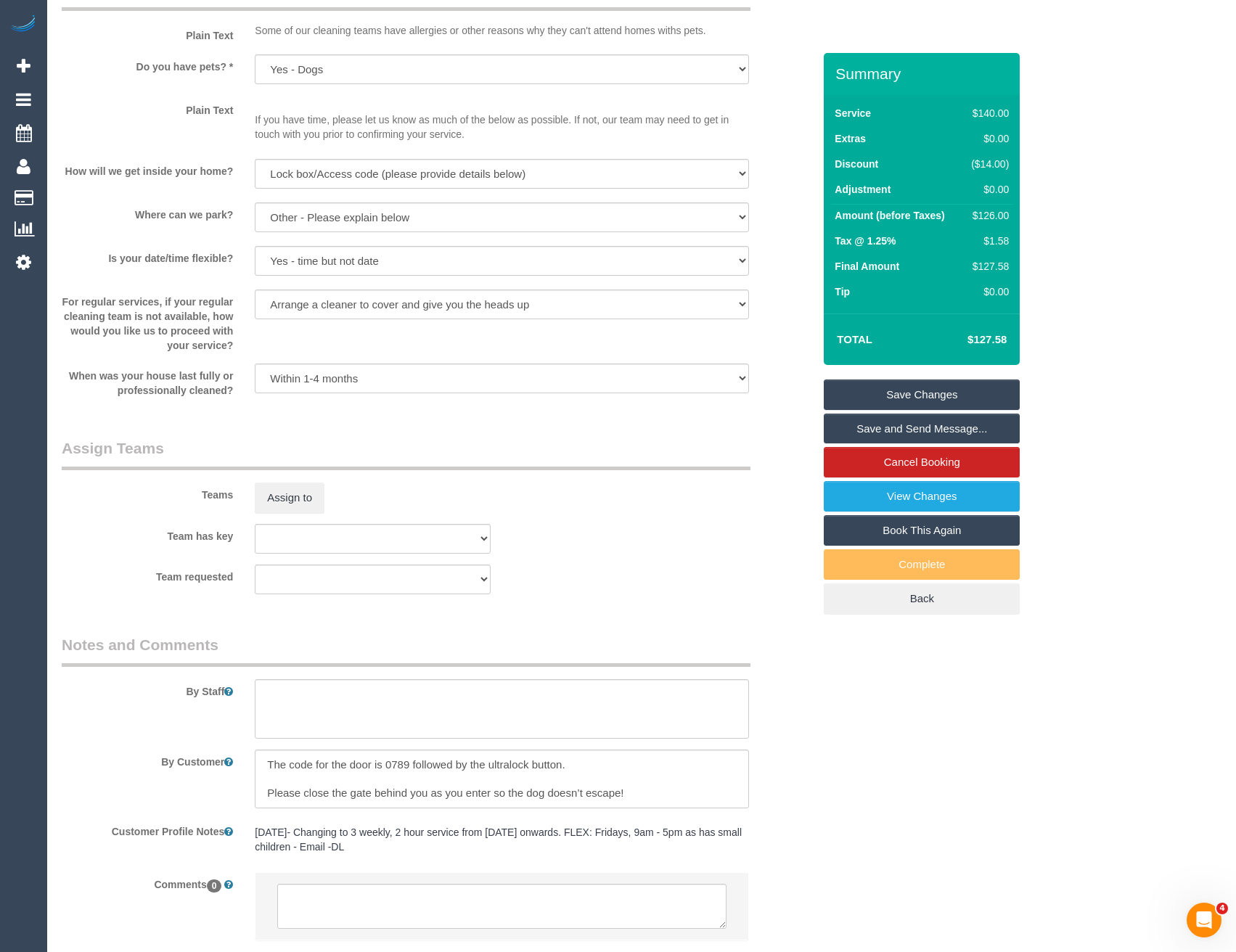
scroll to position [1961, 0]
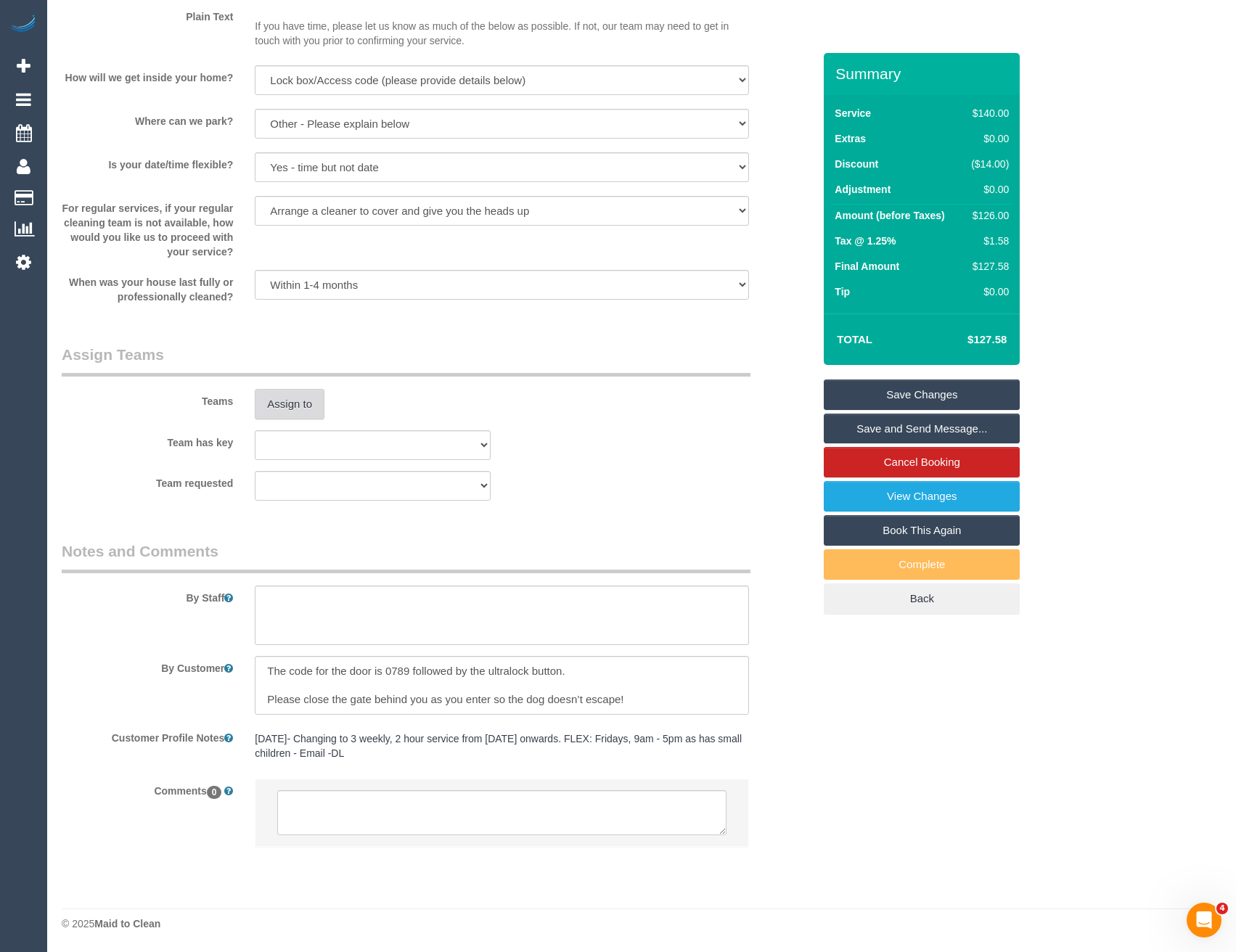
click at [297, 411] on button "Assign to" at bounding box center [290, 404] width 70 height 30
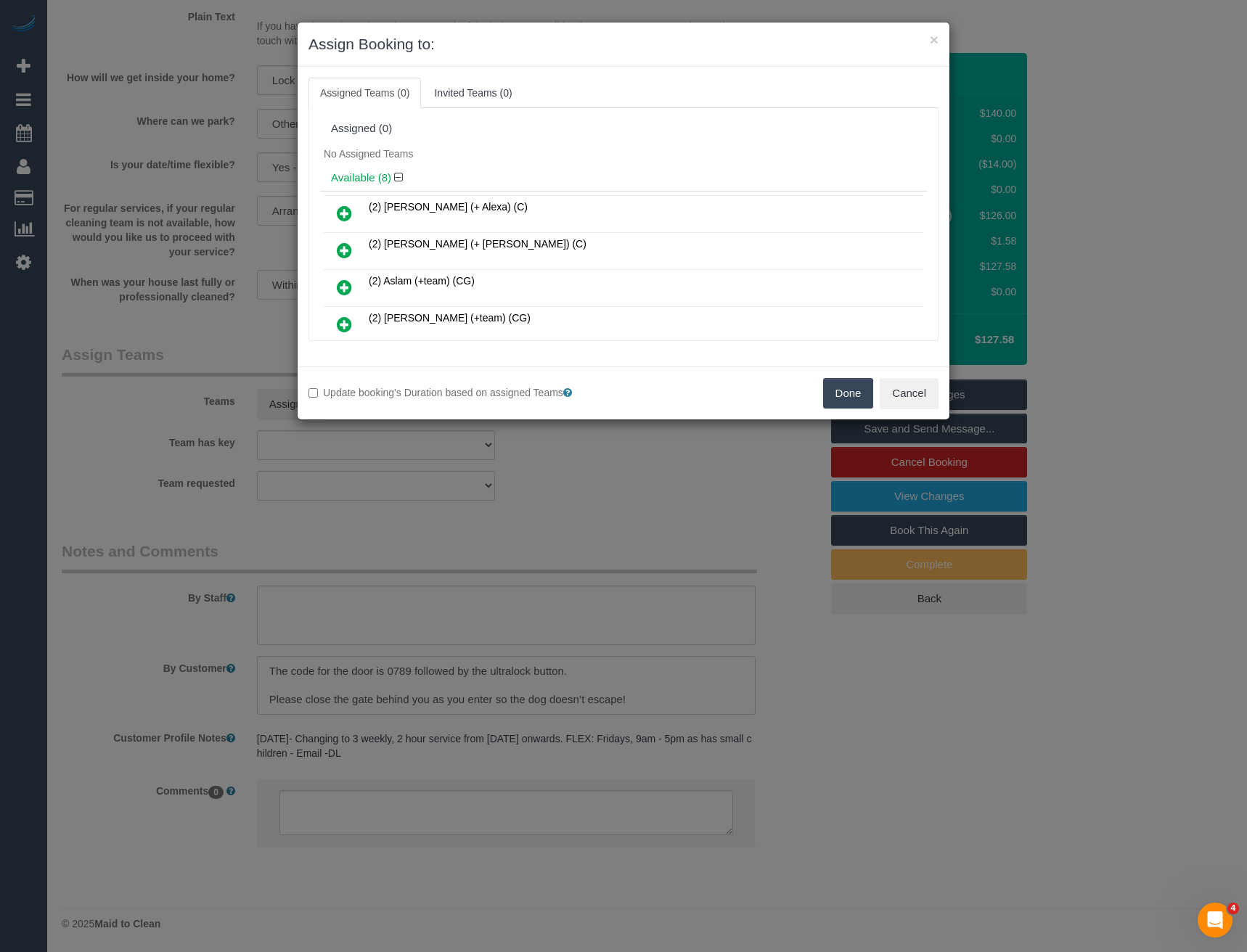
click at [343, 248] on icon at bounding box center [344, 251] width 15 height 18
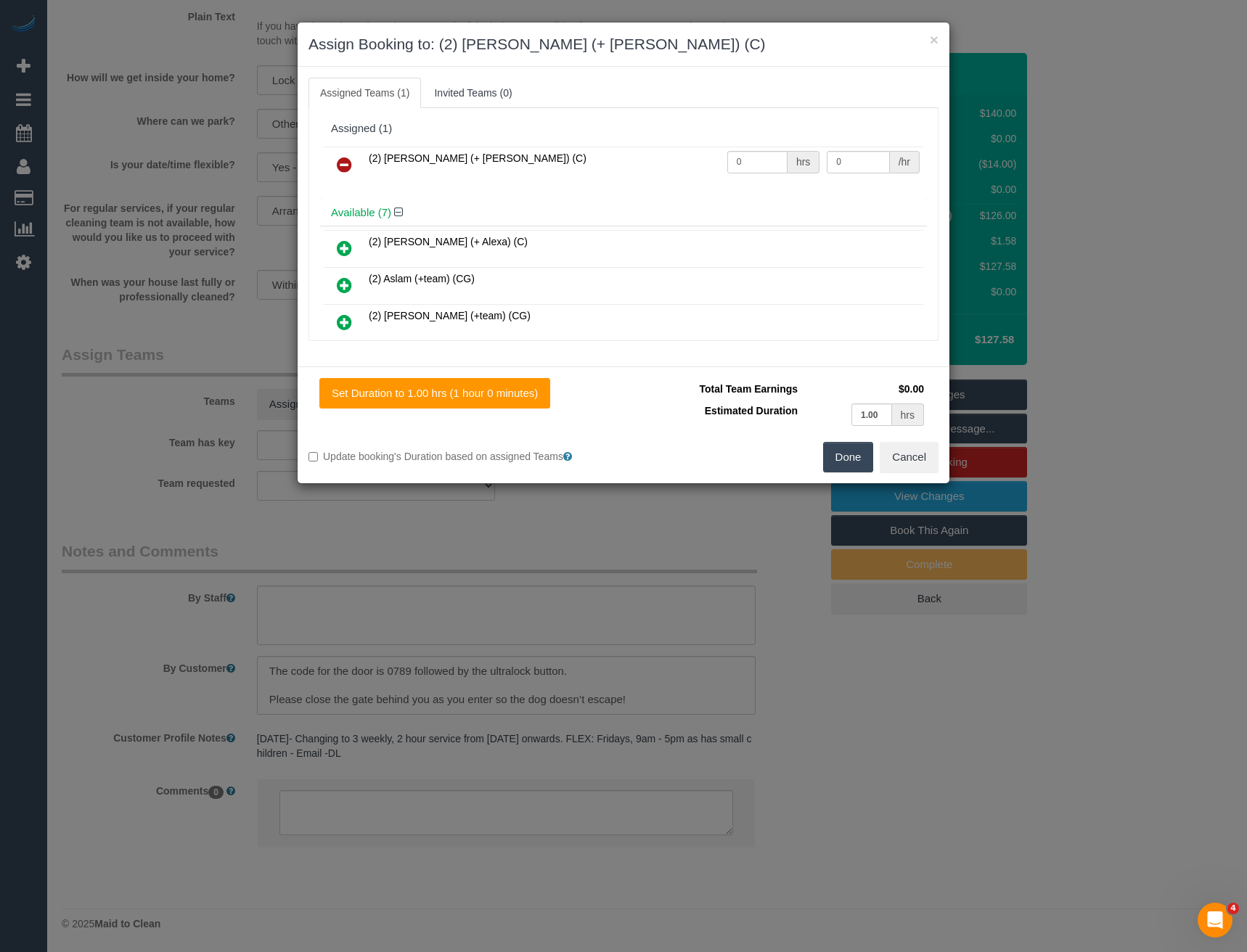
click at [343, 248] on icon at bounding box center [344, 248] width 15 height 18
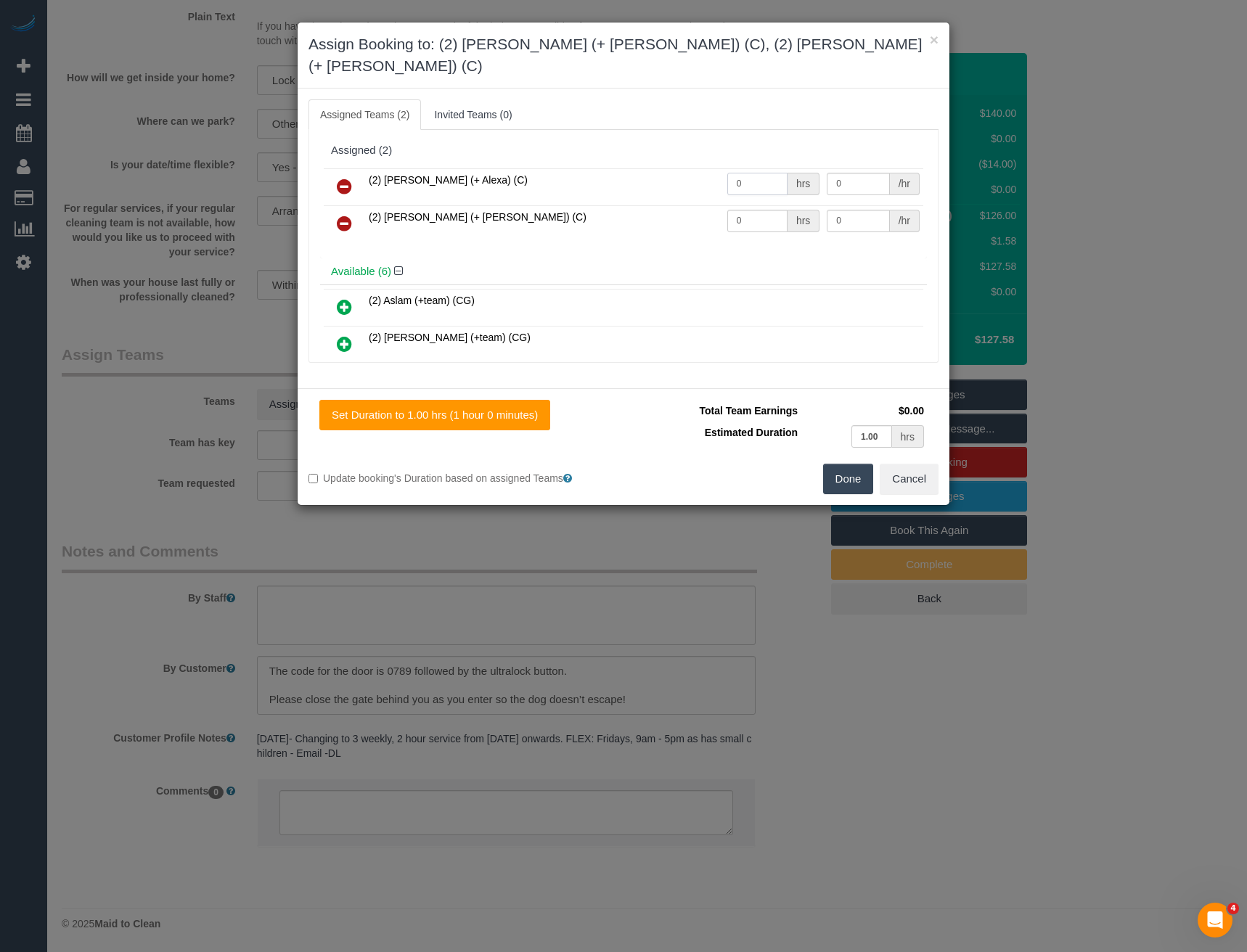
drag, startPoint x: 750, startPoint y: 161, endPoint x: 679, endPoint y: 167, distance: 71.3
click at [680, 168] on tr "(2) Alejandro (+ Alexa) (C) 0 hrs 0 /hr" at bounding box center [623, 186] width 599 height 37
type input "1"
type input "37.5"
drag, startPoint x: 748, startPoint y: 201, endPoint x: 682, endPoint y: 202, distance: 66.0
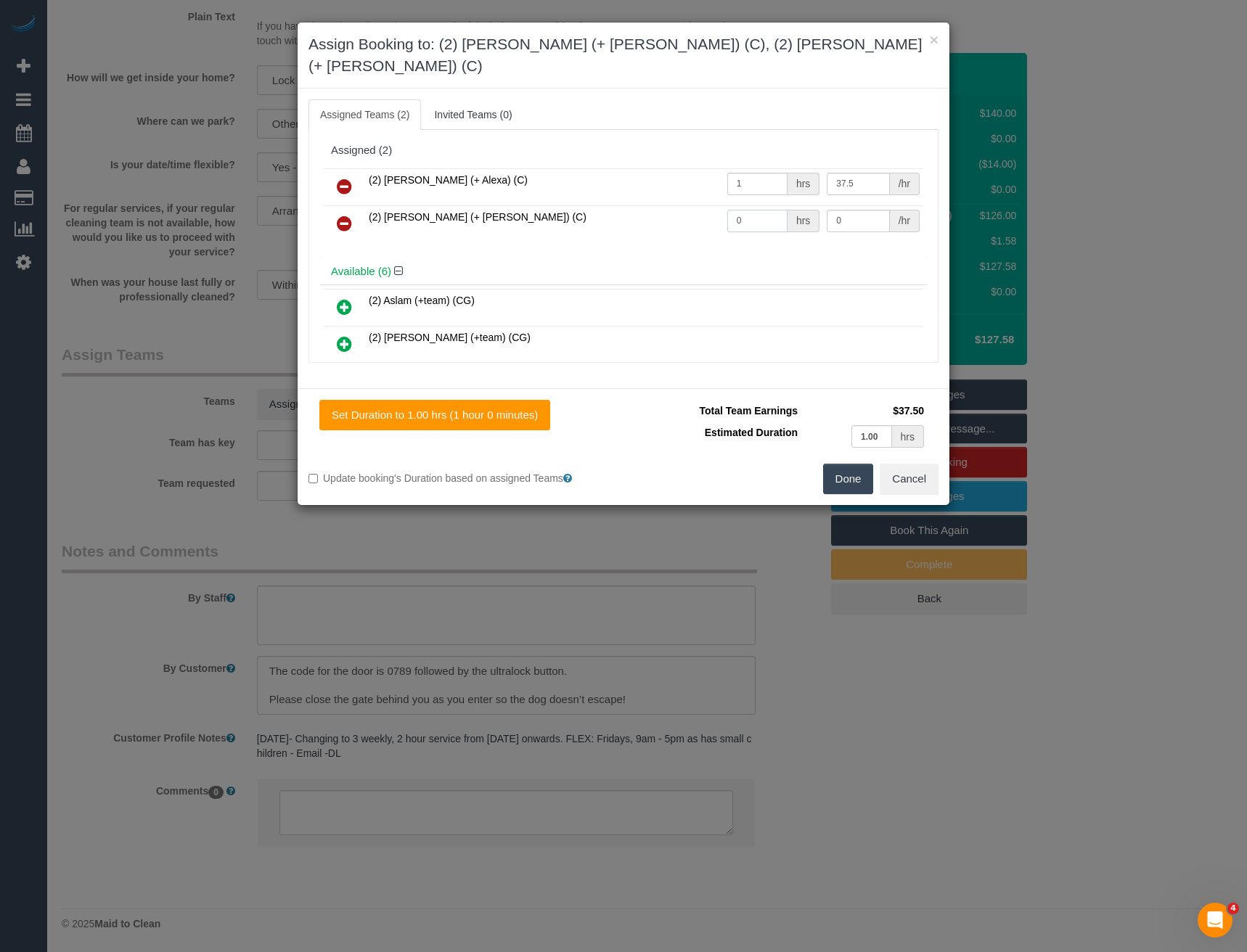
click at [693, 206] on tr "(2) Alexa (+ Alejandro) (C) 0 hrs 0 /hr" at bounding box center [623, 224] width 599 height 37
type input "1"
type input "37.5"
click at [864, 463] on button "Done" at bounding box center [848, 478] width 51 height 30
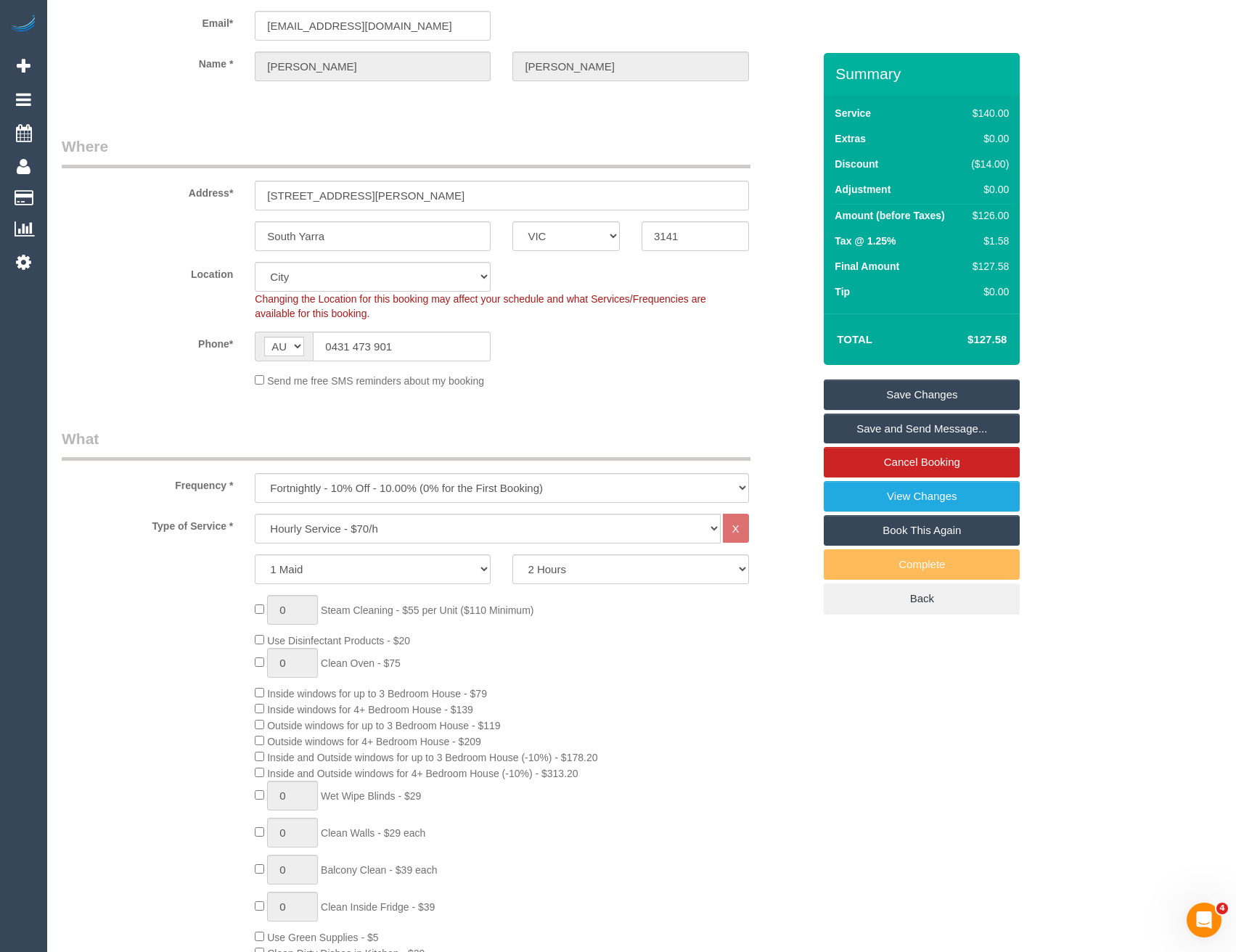
scroll to position [0, 0]
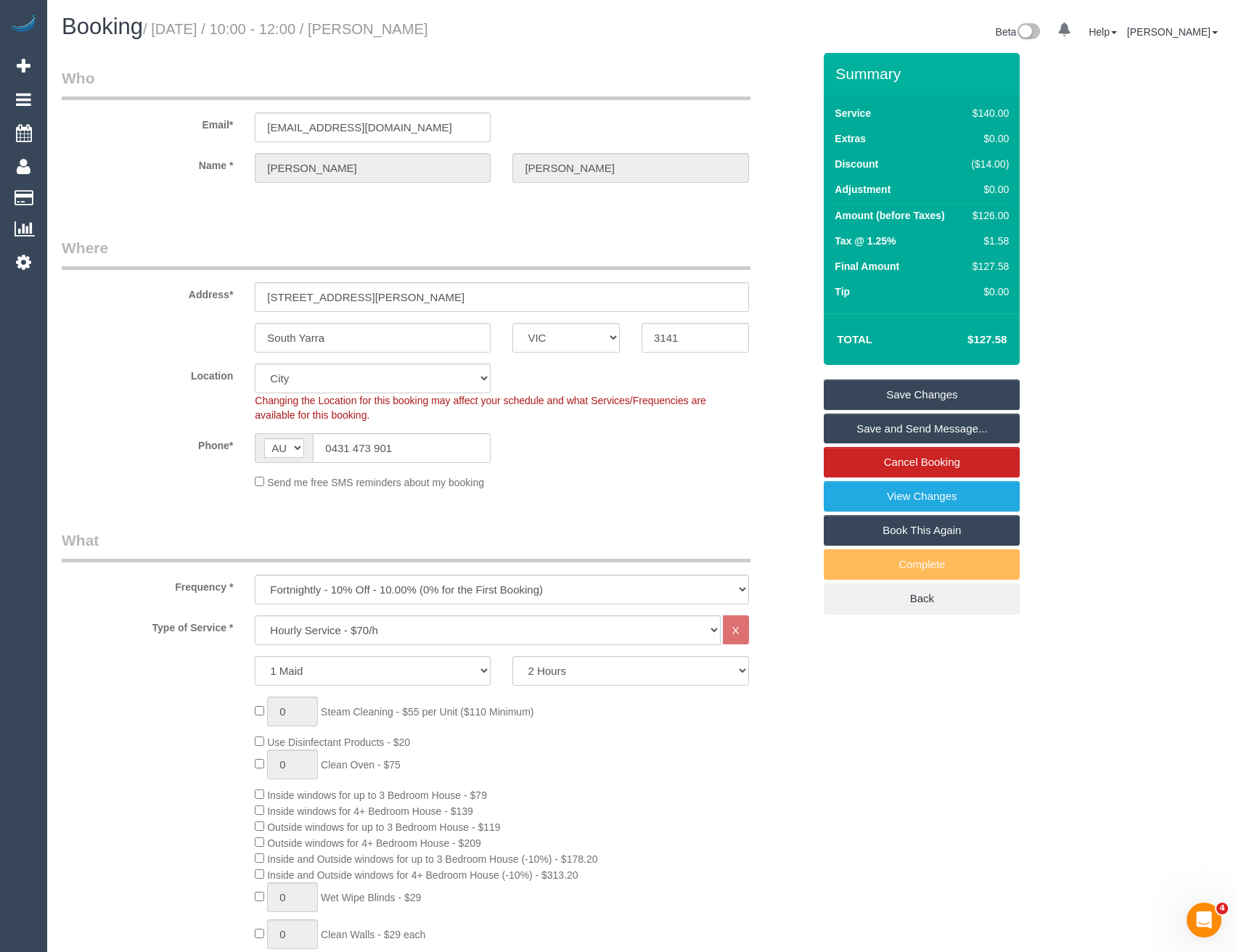
click at [869, 432] on link "Save and Send Message..." at bounding box center [922, 428] width 196 height 30
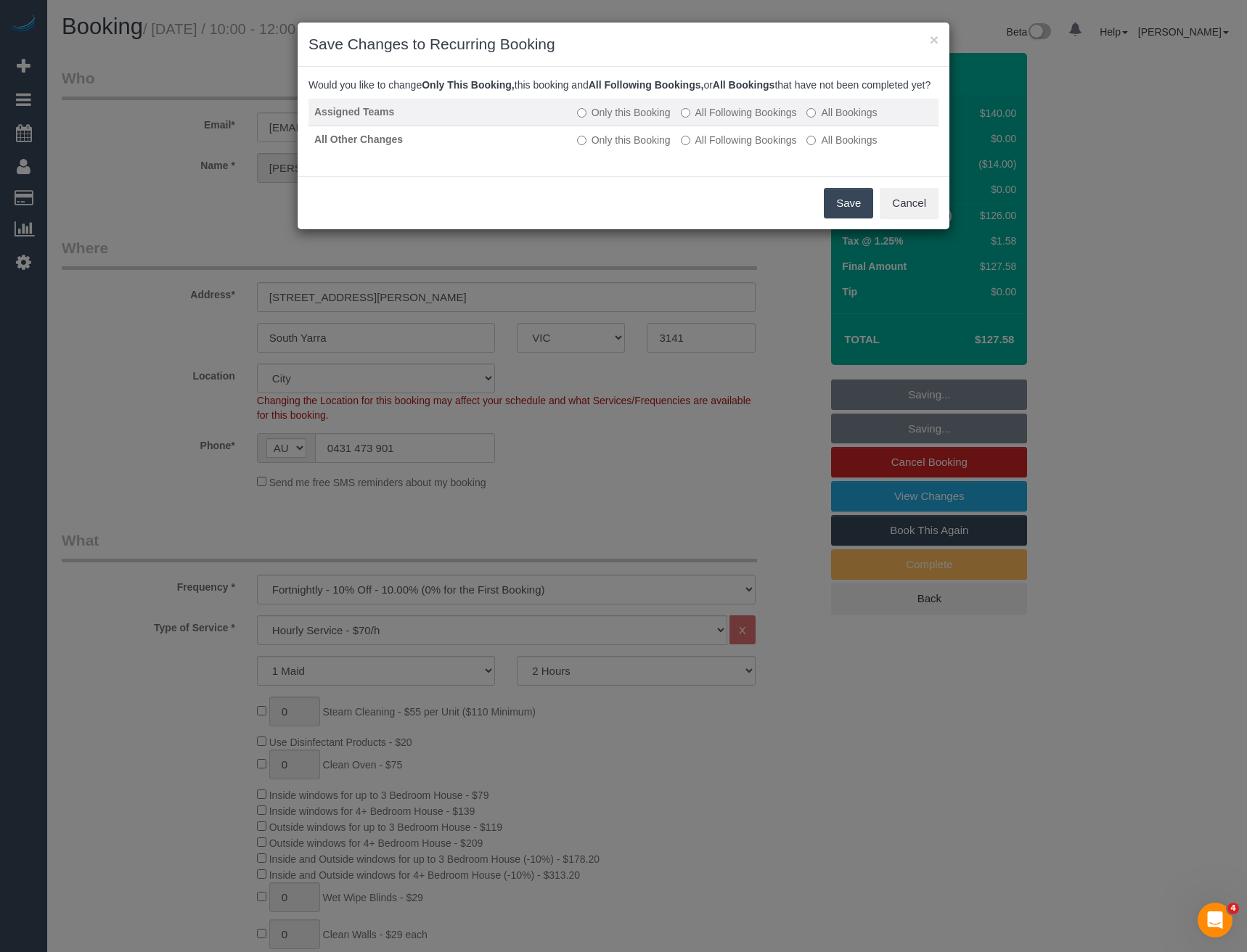
click at [719, 118] on td "Only this Booking All Following Bookings All Bookings" at bounding box center [755, 112] width 367 height 27
click at [708, 119] on label "All Following Bookings" at bounding box center [739, 113] width 116 height 15
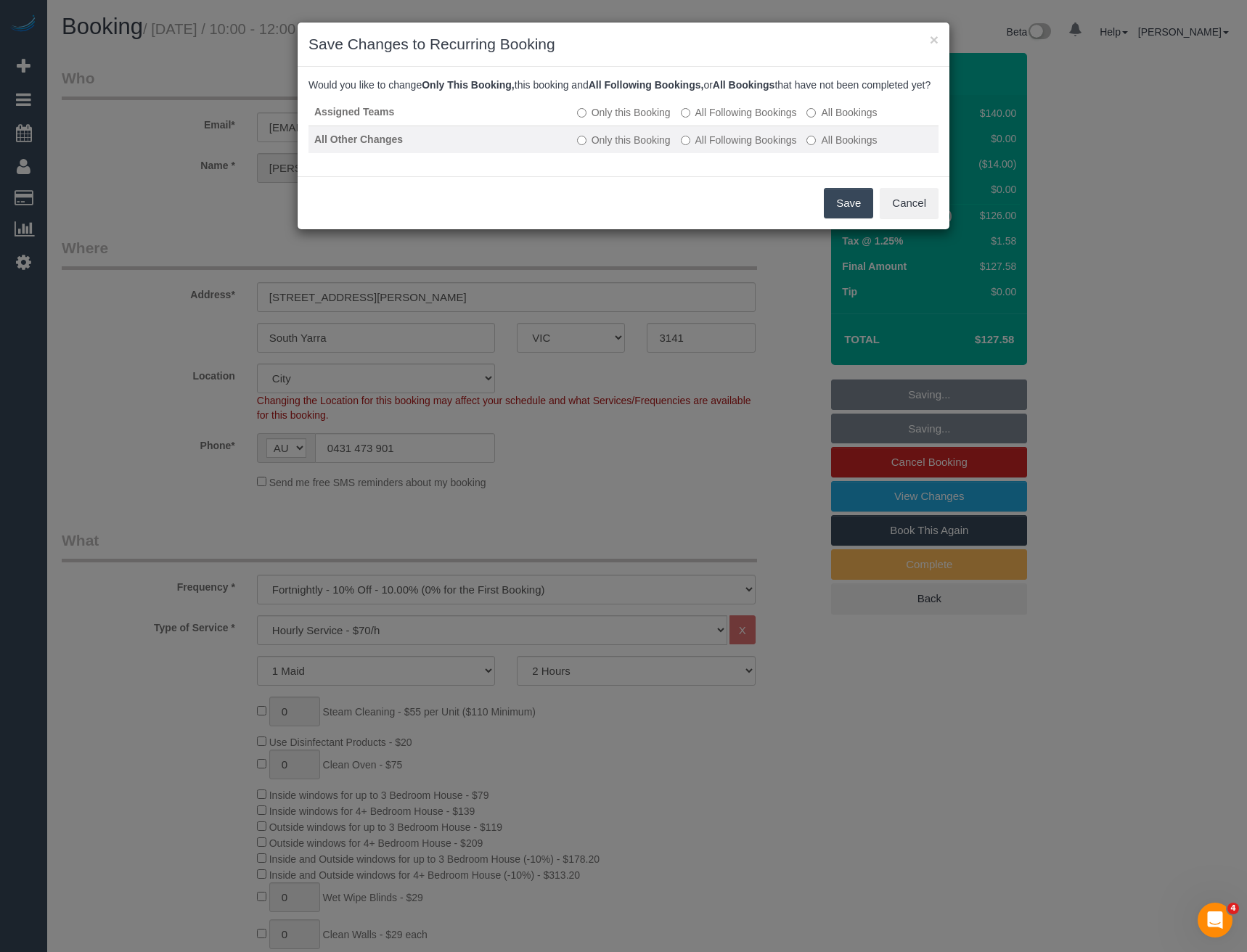
click at [710, 147] on label "All Following Bookings" at bounding box center [739, 140] width 116 height 15
click at [834, 217] on button "Save" at bounding box center [848, 203] width 49 height 30
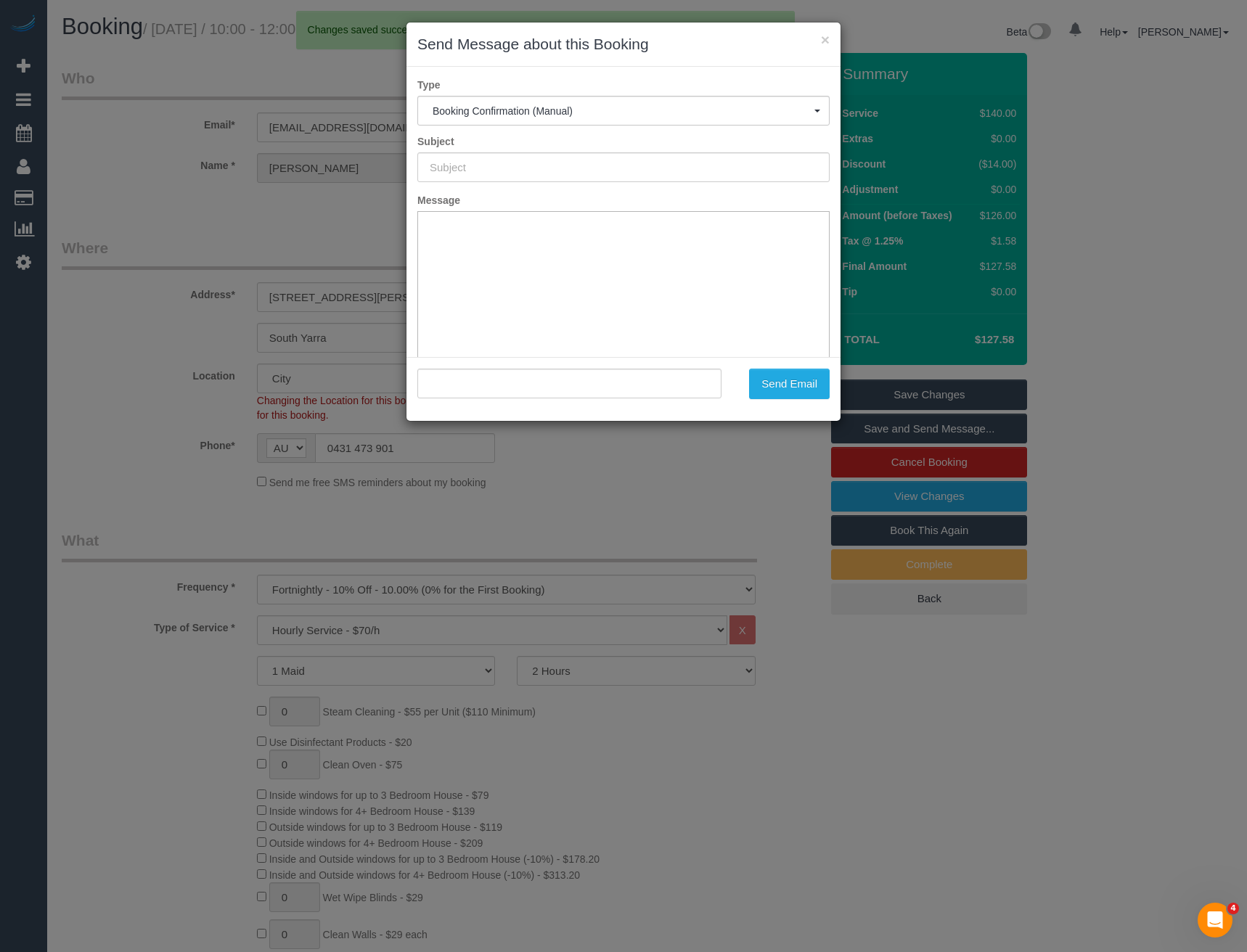
type input "Booking Confirmed"
type input ""Hannah Harvey" <hannahharvey1306@hotmail.com>"
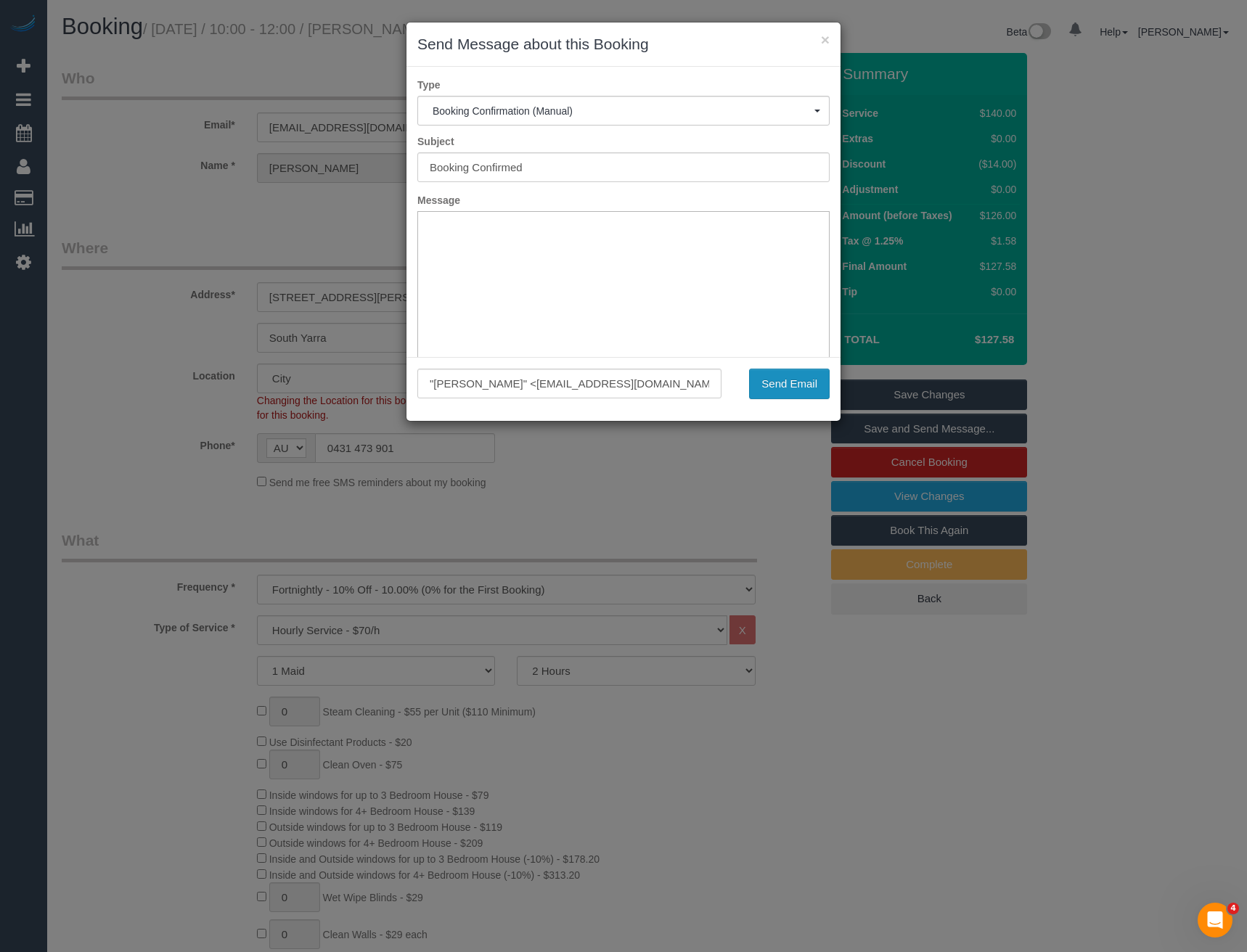
click at [785, 381] on button "Send Email" at bounding box center [789, 383] width 80 height 30
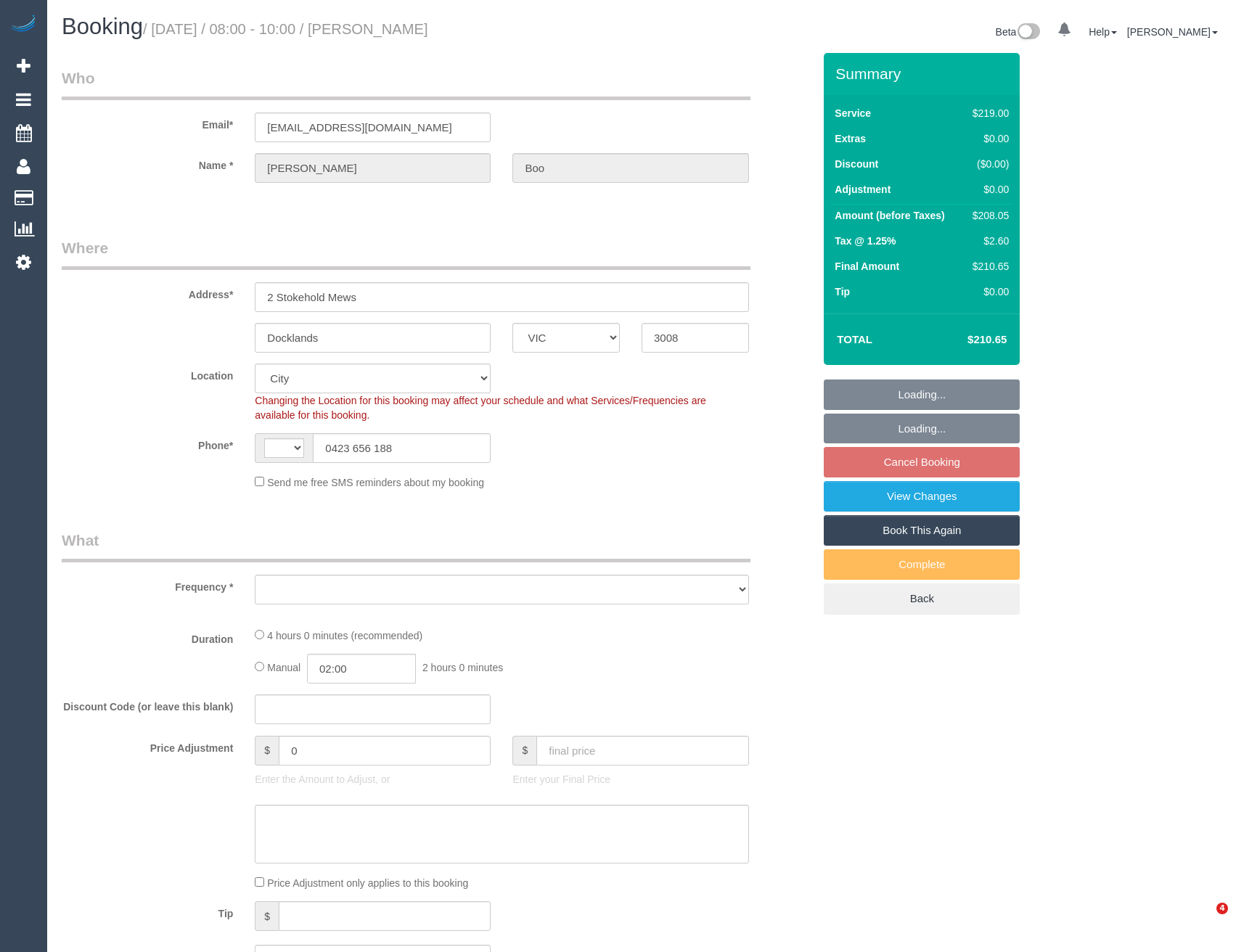
select select "VIC"
select select "string:AU"
select select "object:772"
select select "string:stripe-pm_1Mb2sn2GScqysDRV3LqaYVhB"
select select "number:27"
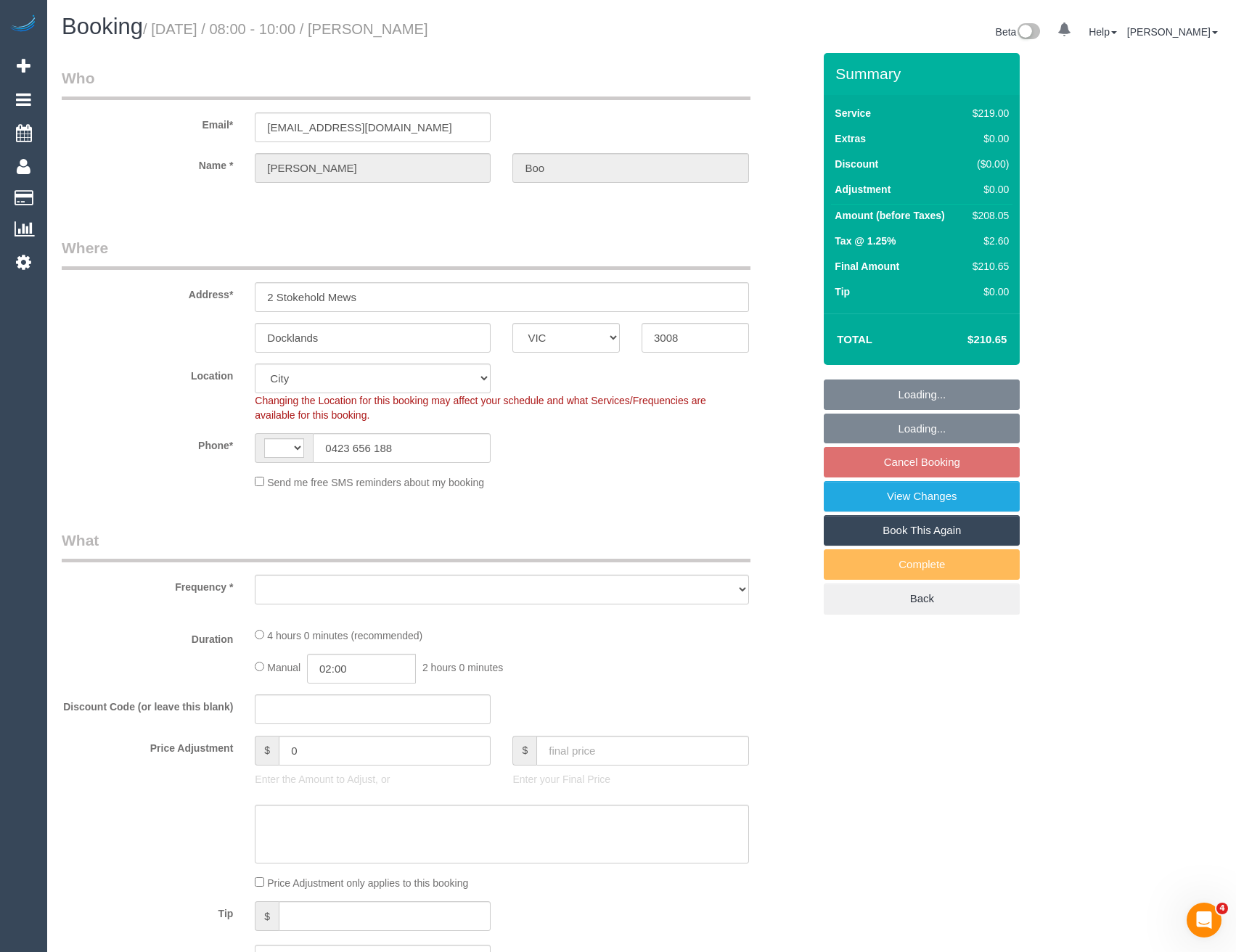
select select "number:14"
select select "number:19"
select select "number:24"
select select "number:34"
select select "number:13"
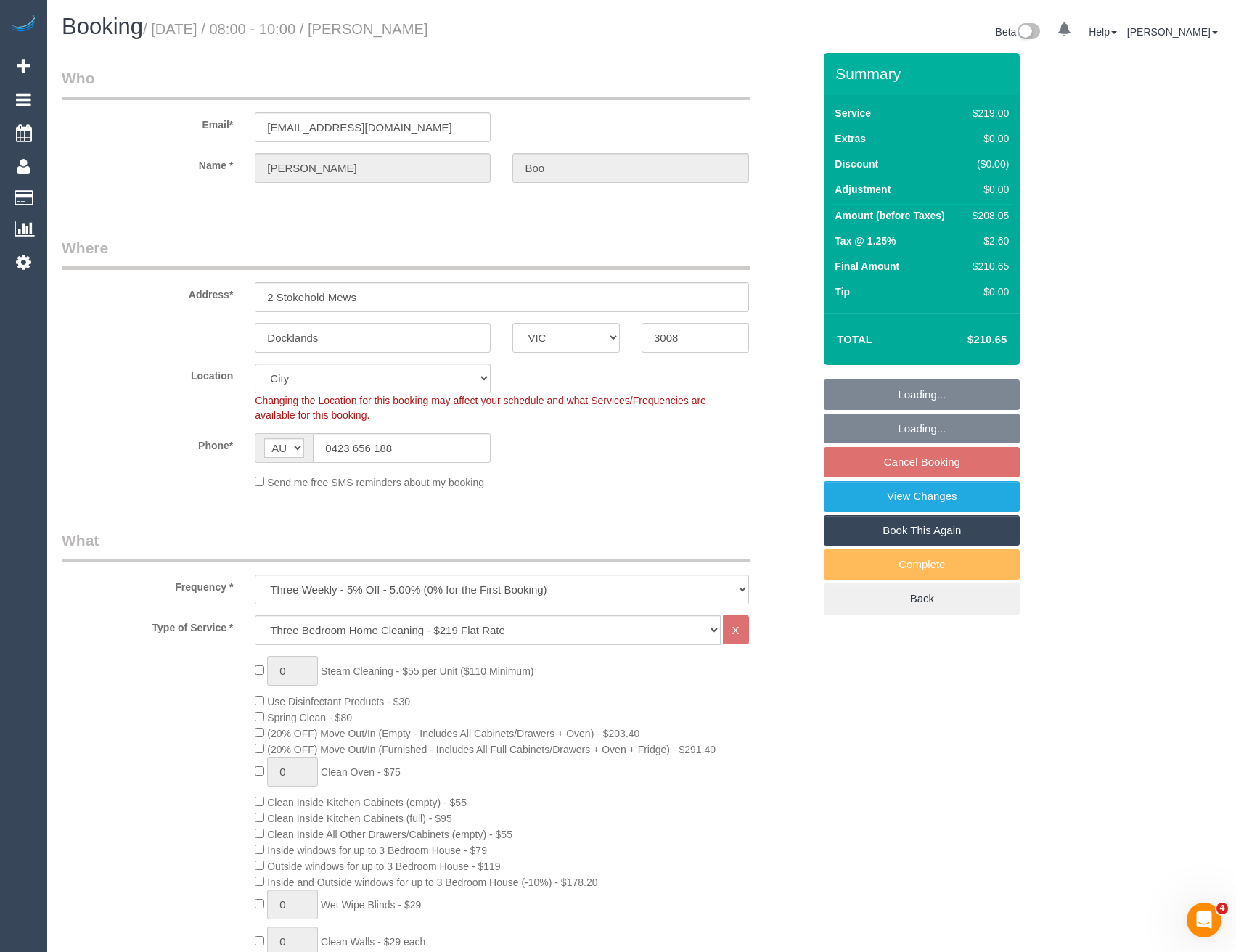
select select "object:777"
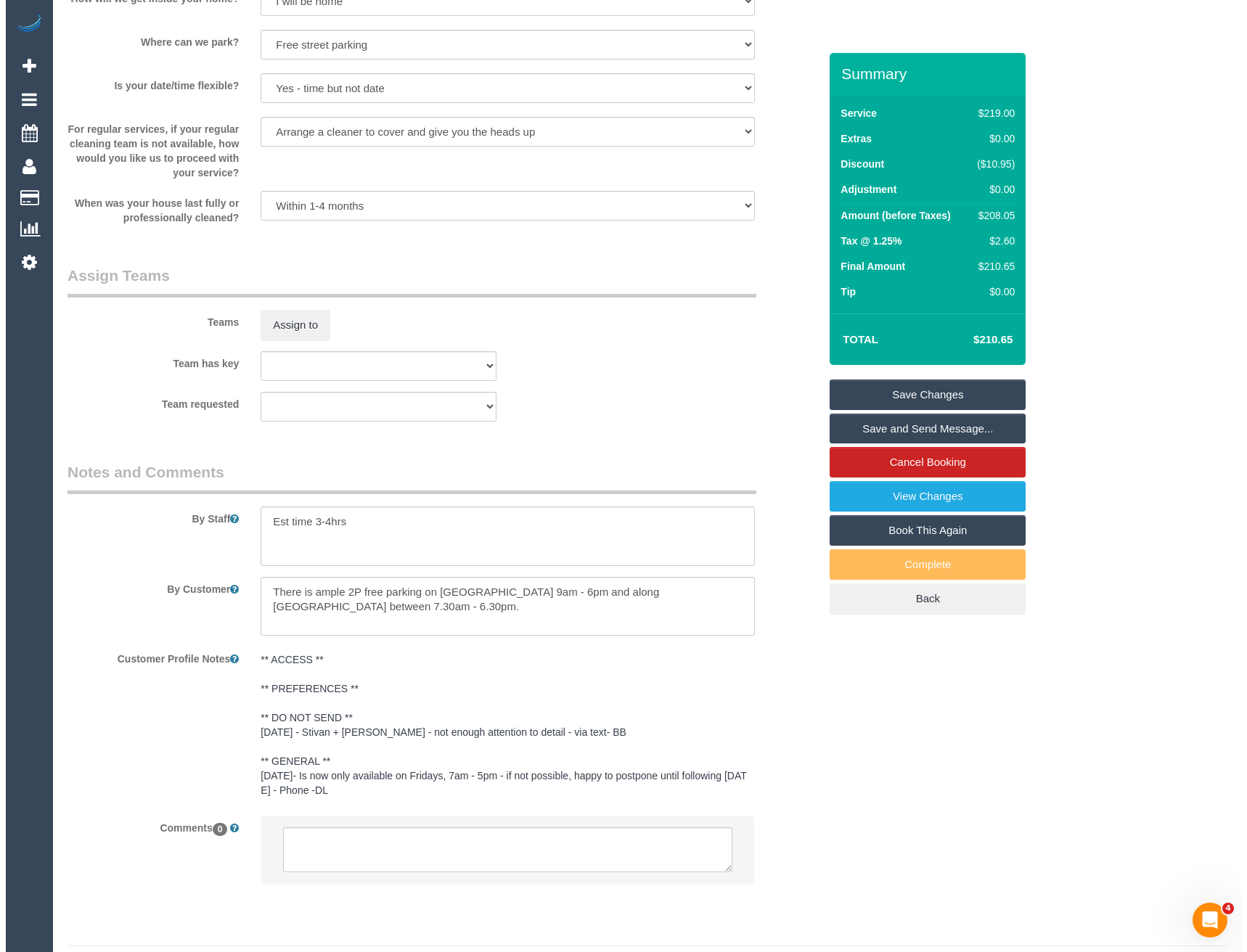
scroll to position [2084, 0]
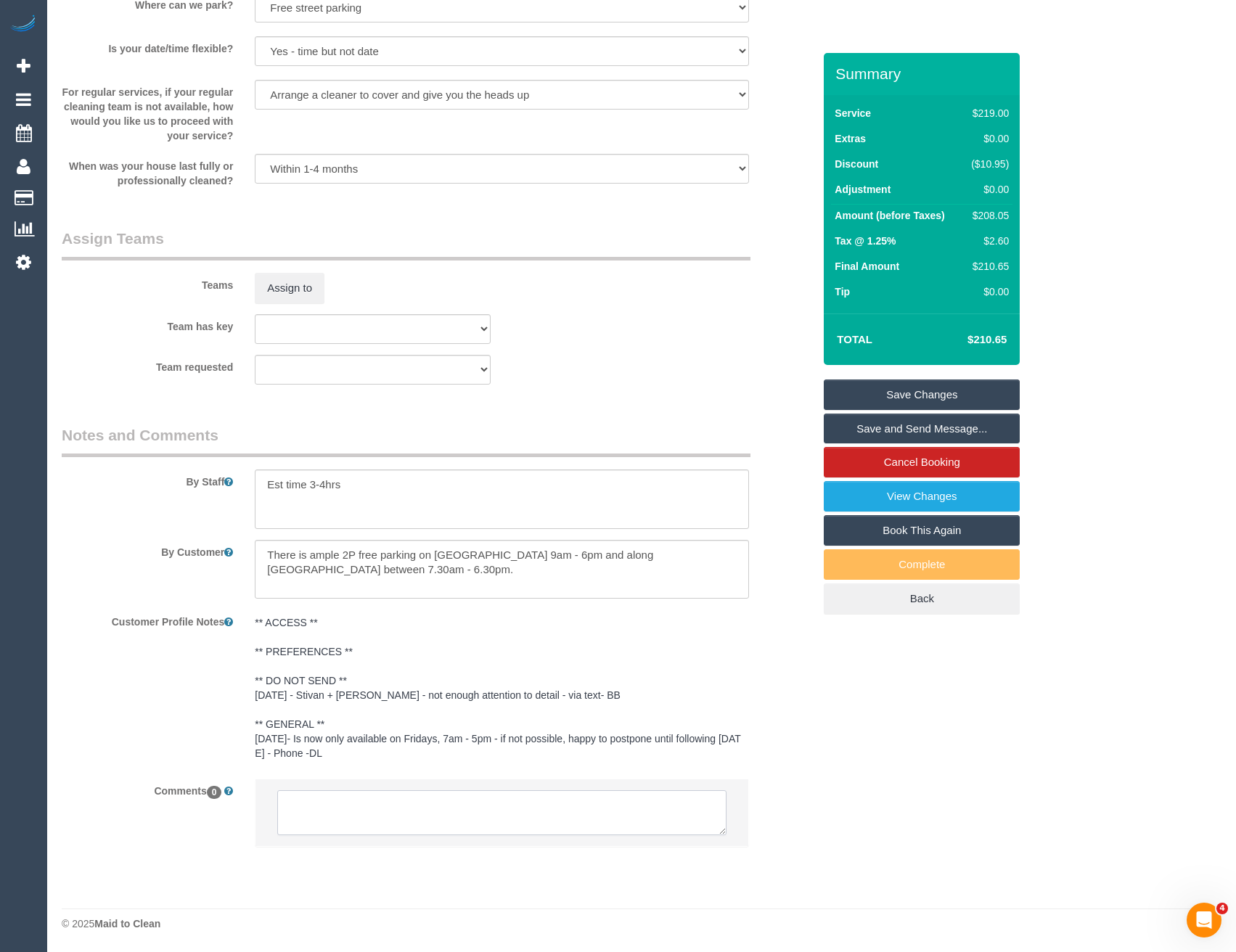
click at [362, 811] on textarea at bounding box center [501, 812] width 449 height 45
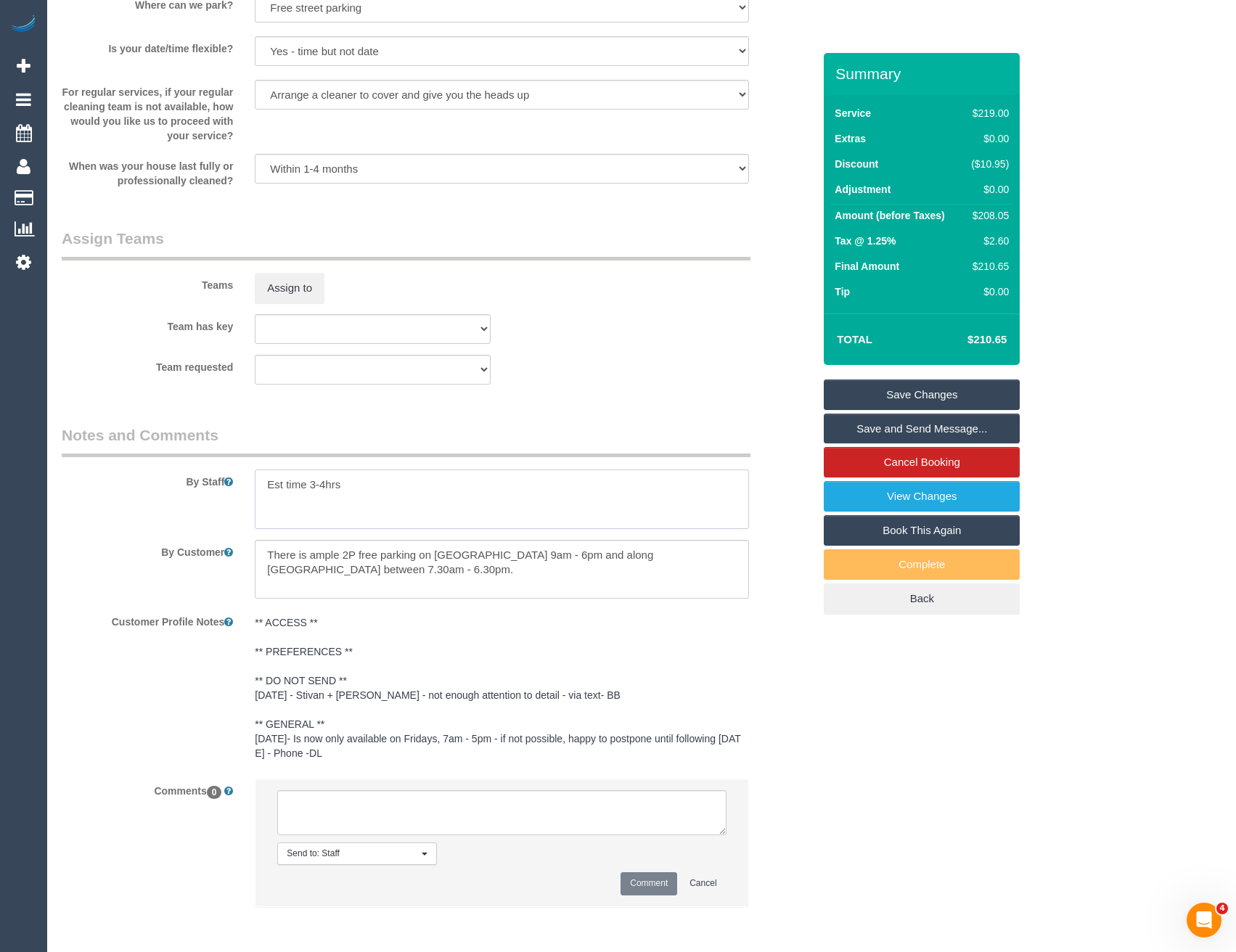
click at [349, 487] on textarea at bounding box center [502, 499] width 494 height 60
click at [278, 276] on button "Assign to" at bounding box center [290, 287] width 70 height 30
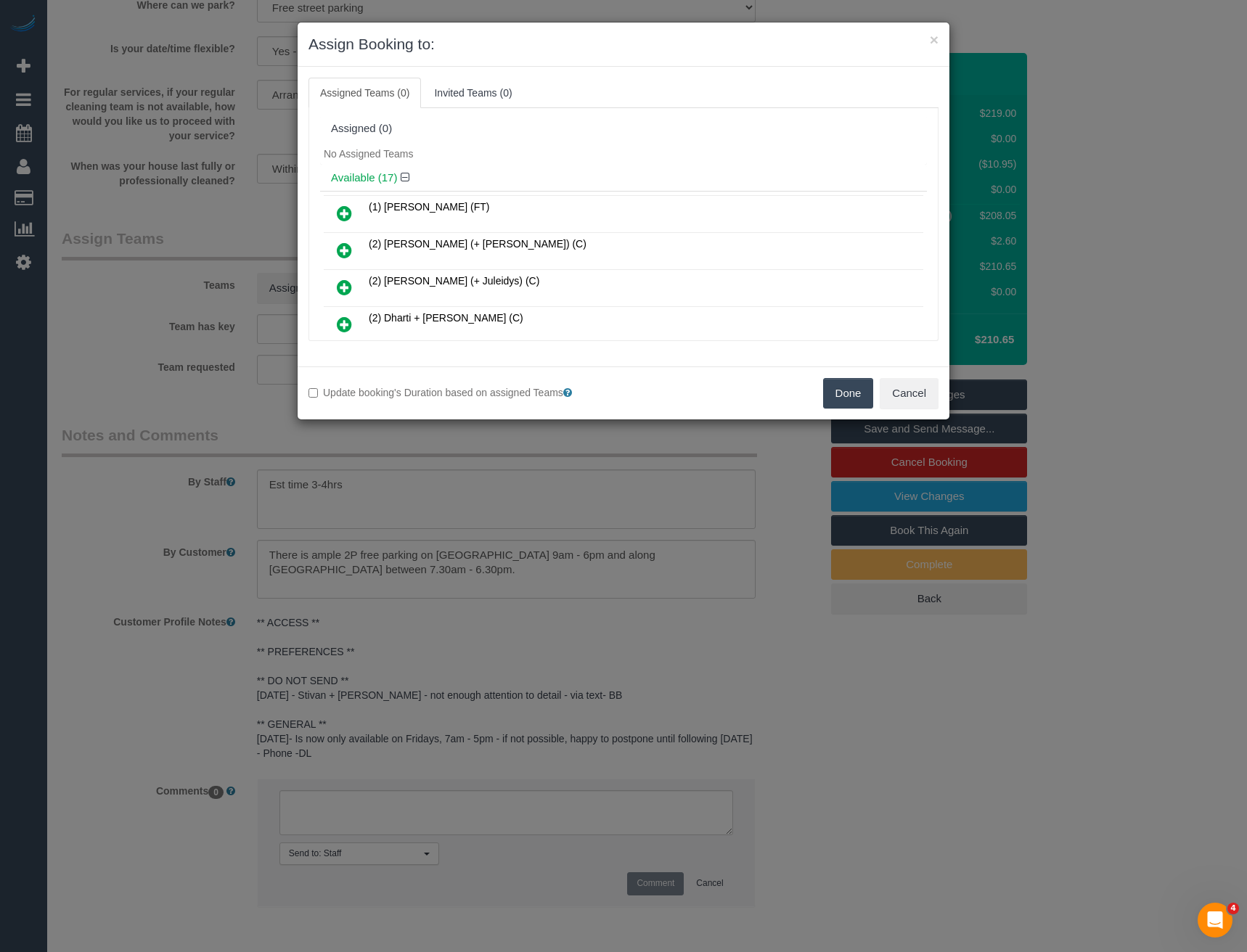
click at [290, 462] on div "× Assign Booking to: Assigned Teams (0) Invited Teams (0) Assigned (0) No Assig…" at bounding box center [624, 476] width 1247 height 952
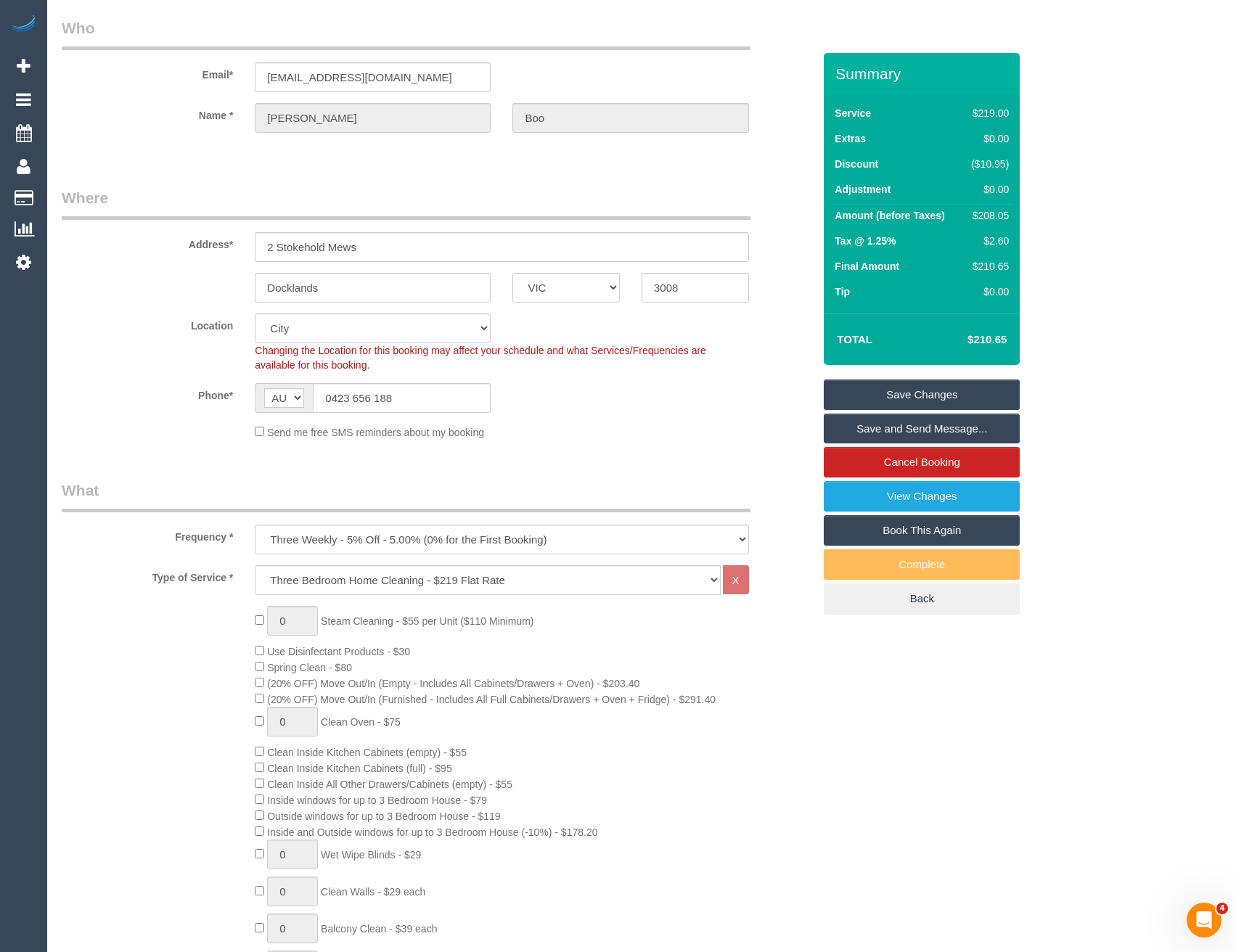
scroll to position [0, 0]
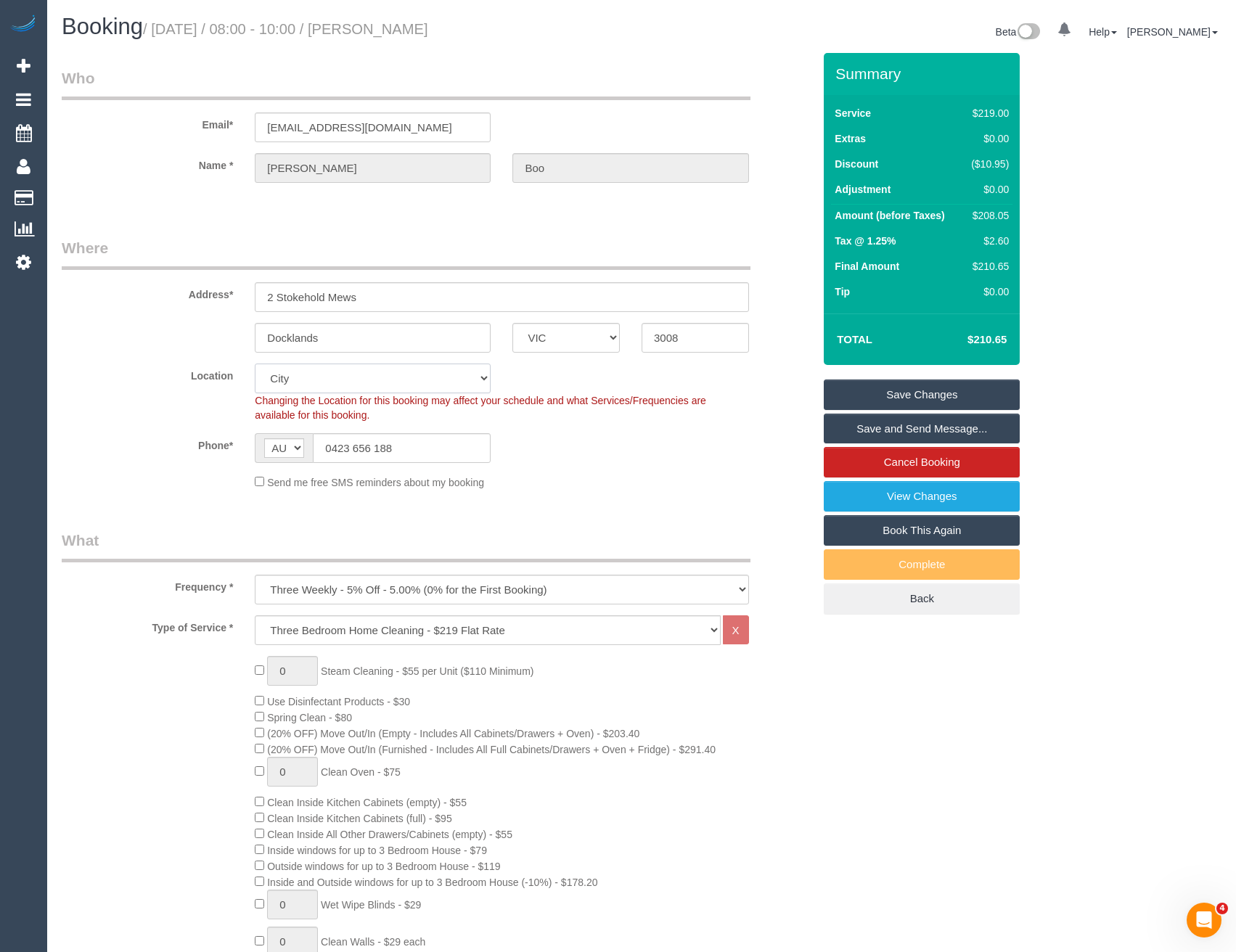
click at [332, 381] on select "Office [GEOGRAPHIC_DATA] (North) East (South) [GEOGRAPHIC_DATA] (East) [GEOGRAP…" at bounding box center [373, 378] width 236 height 29
select select "50"
click at [255, 363] on select "Office [GEOGRAPHIC_DATA] (North) East (South) [GEOGRAPHIC_DATA] (East) [GEOGRAP…" at bounding box center [373, 378] width 236 height 29
click at [554, 484] on div "Send me free SMS reminders about my booking" at bounding box center [501, 482] width 515 height 16
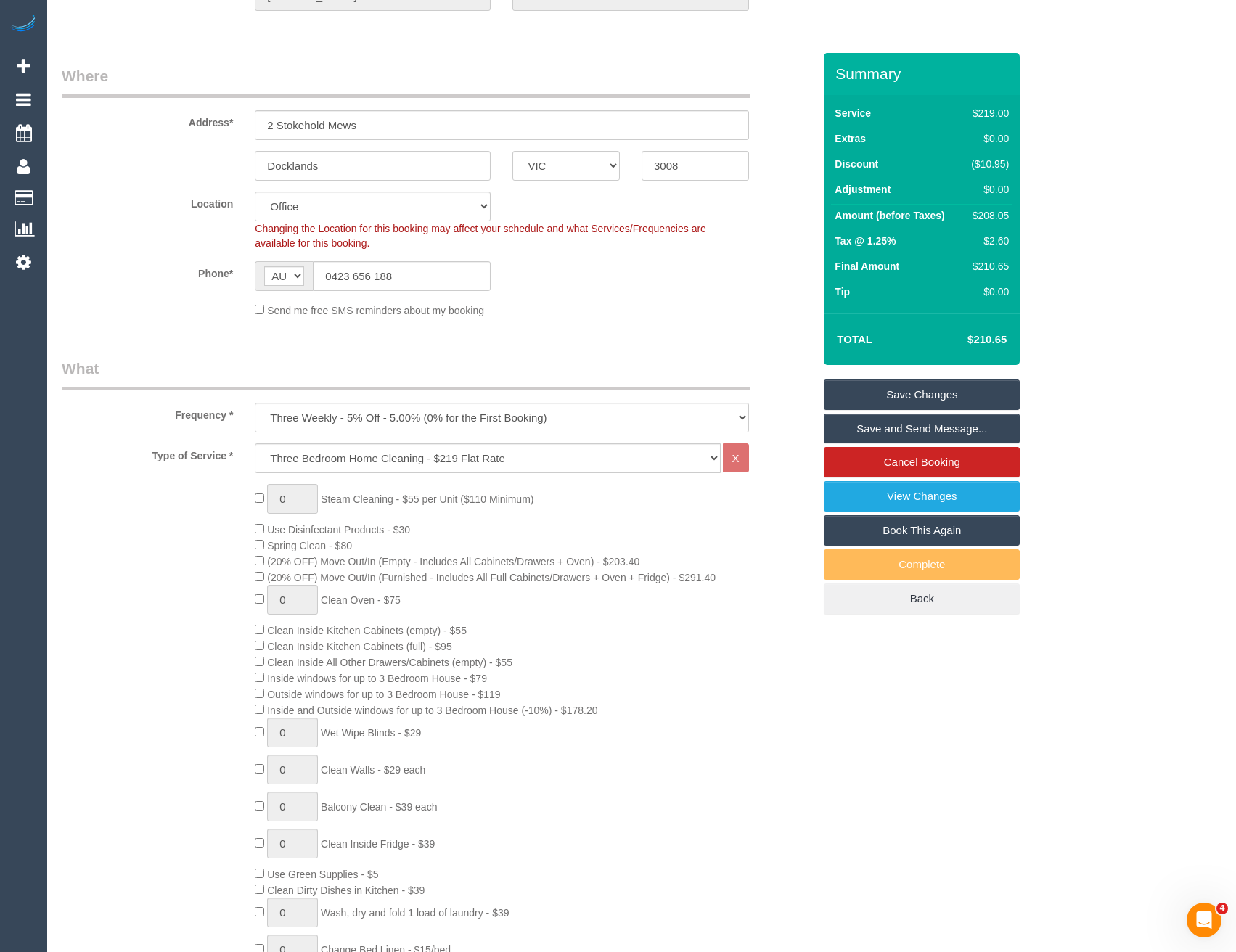
select select "object:2967"
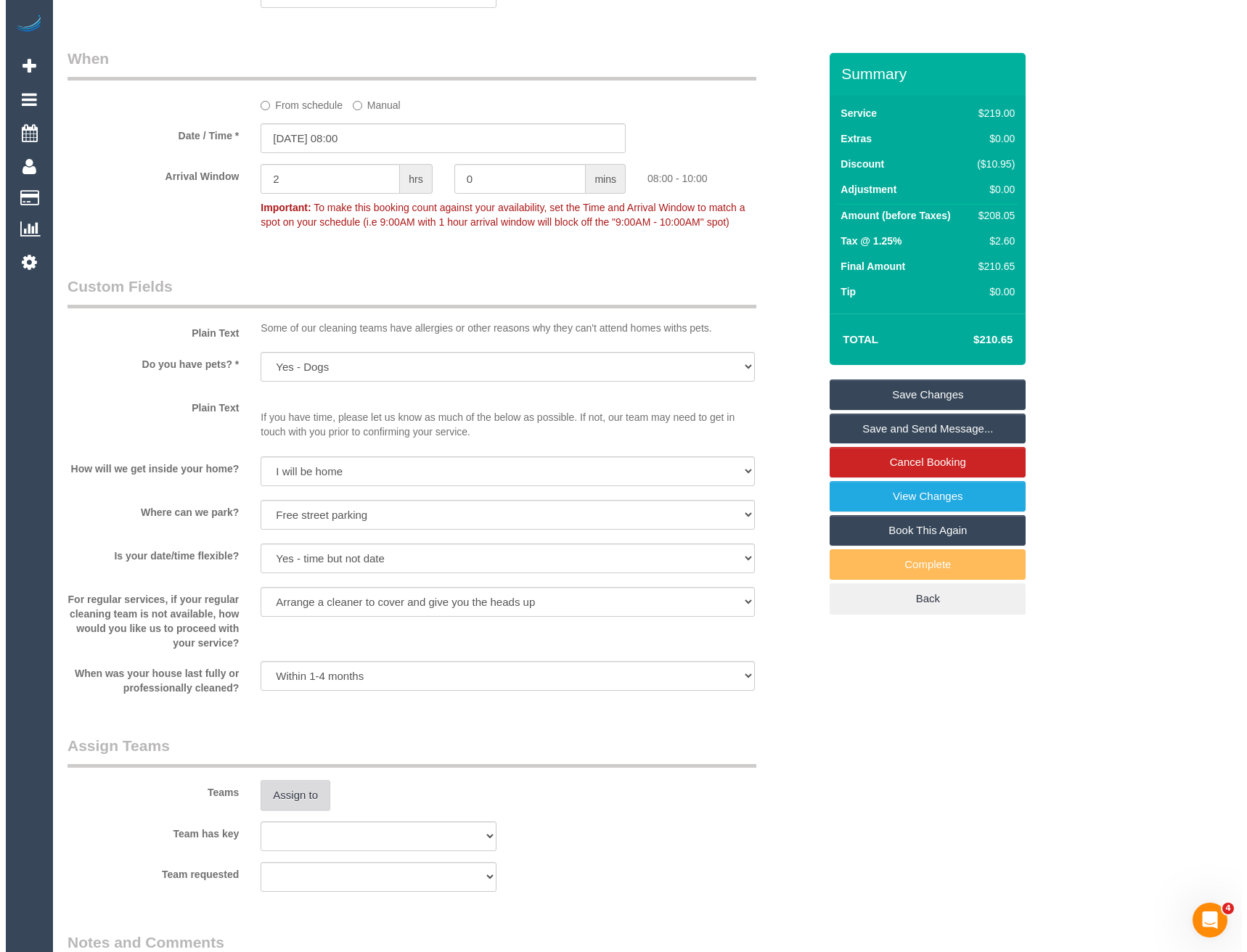
scroll to position [1597, 0]
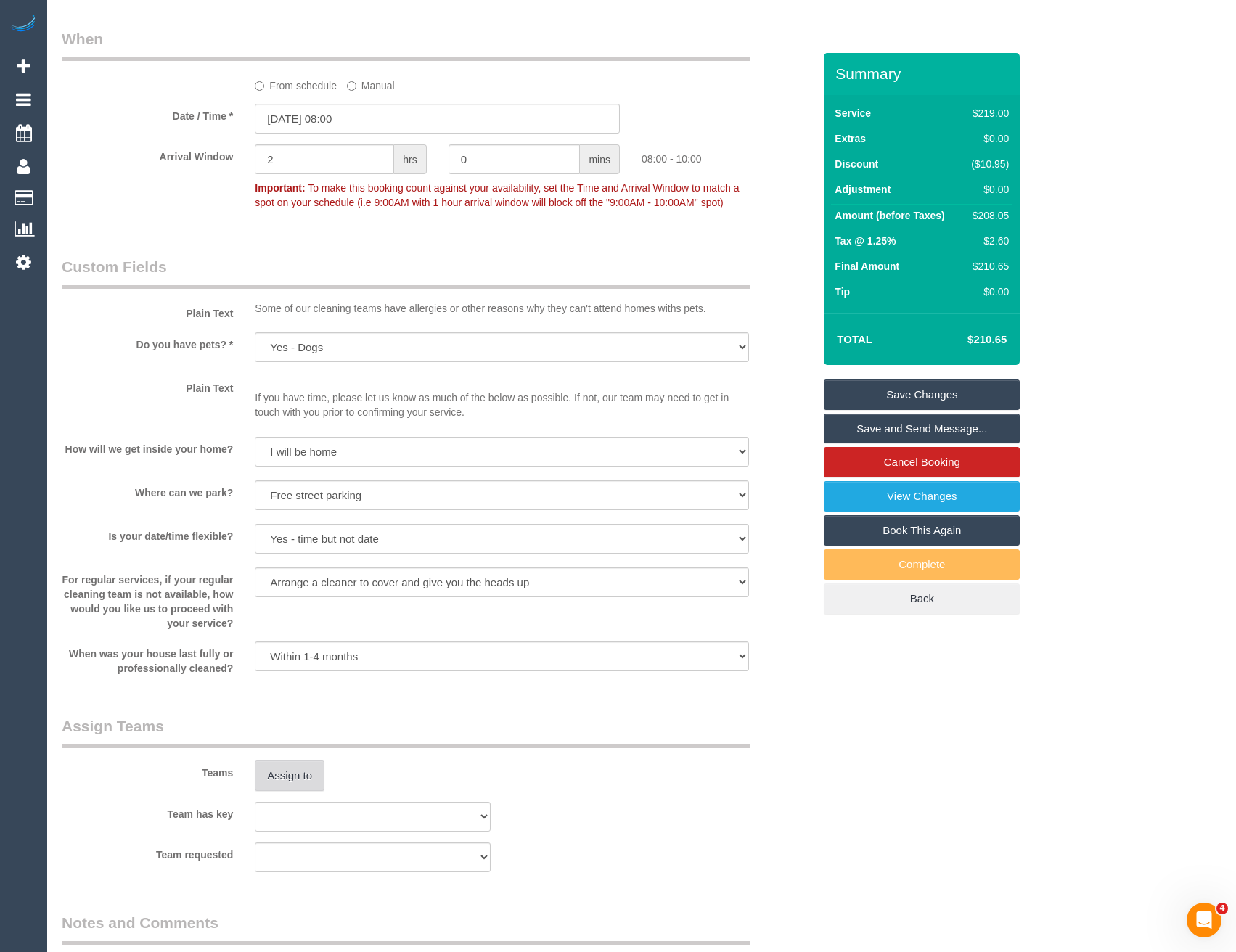
click at [299, 770] on button "Assign to" at bounding box center [290, 775] width 70 height 30
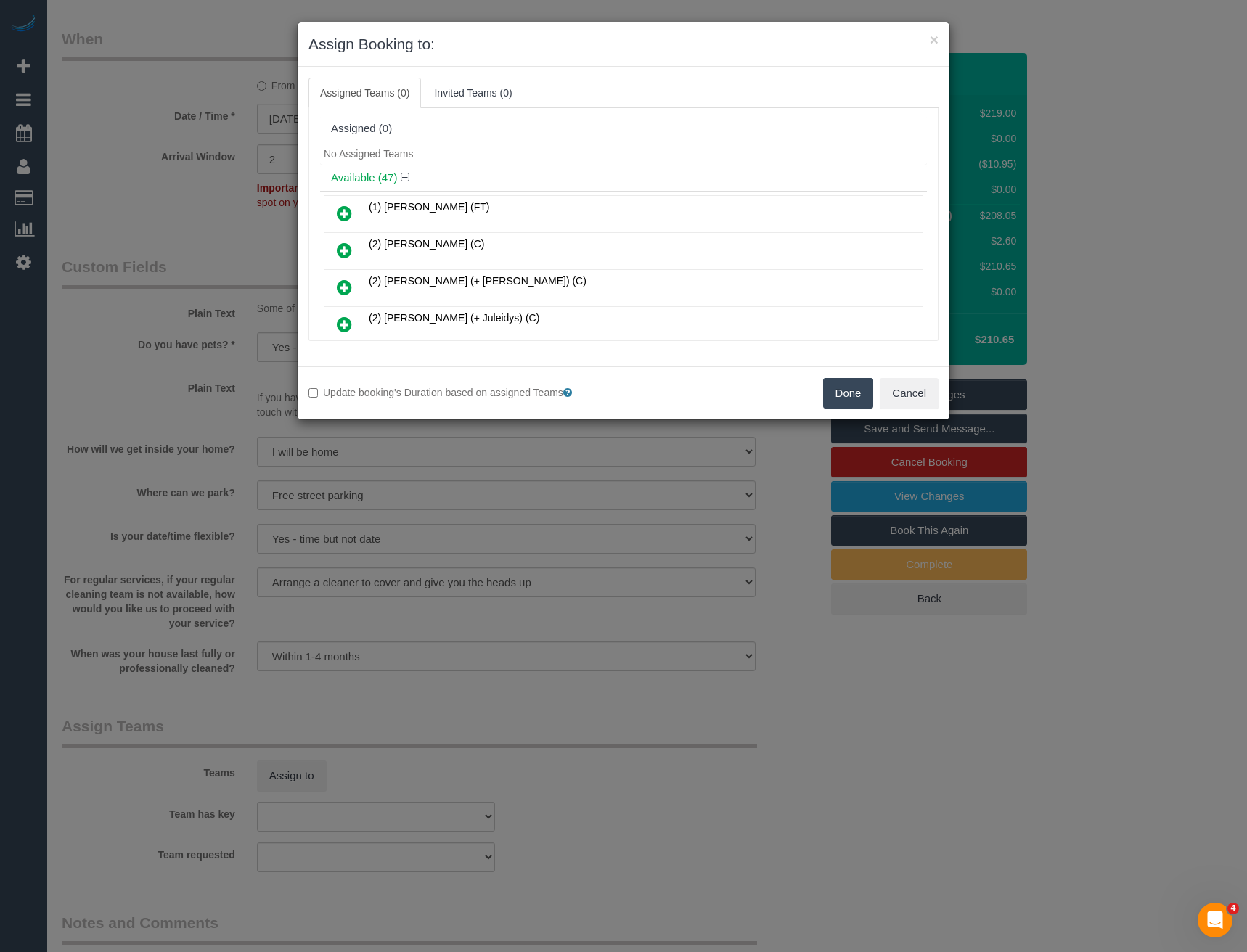
click at [554, 601] on div "× Assign Booking to: Assigned Teams (0) Invited Teams (0) Assigned (0) No Assig…" at bounding box center [624, 476] width 1247 height 952
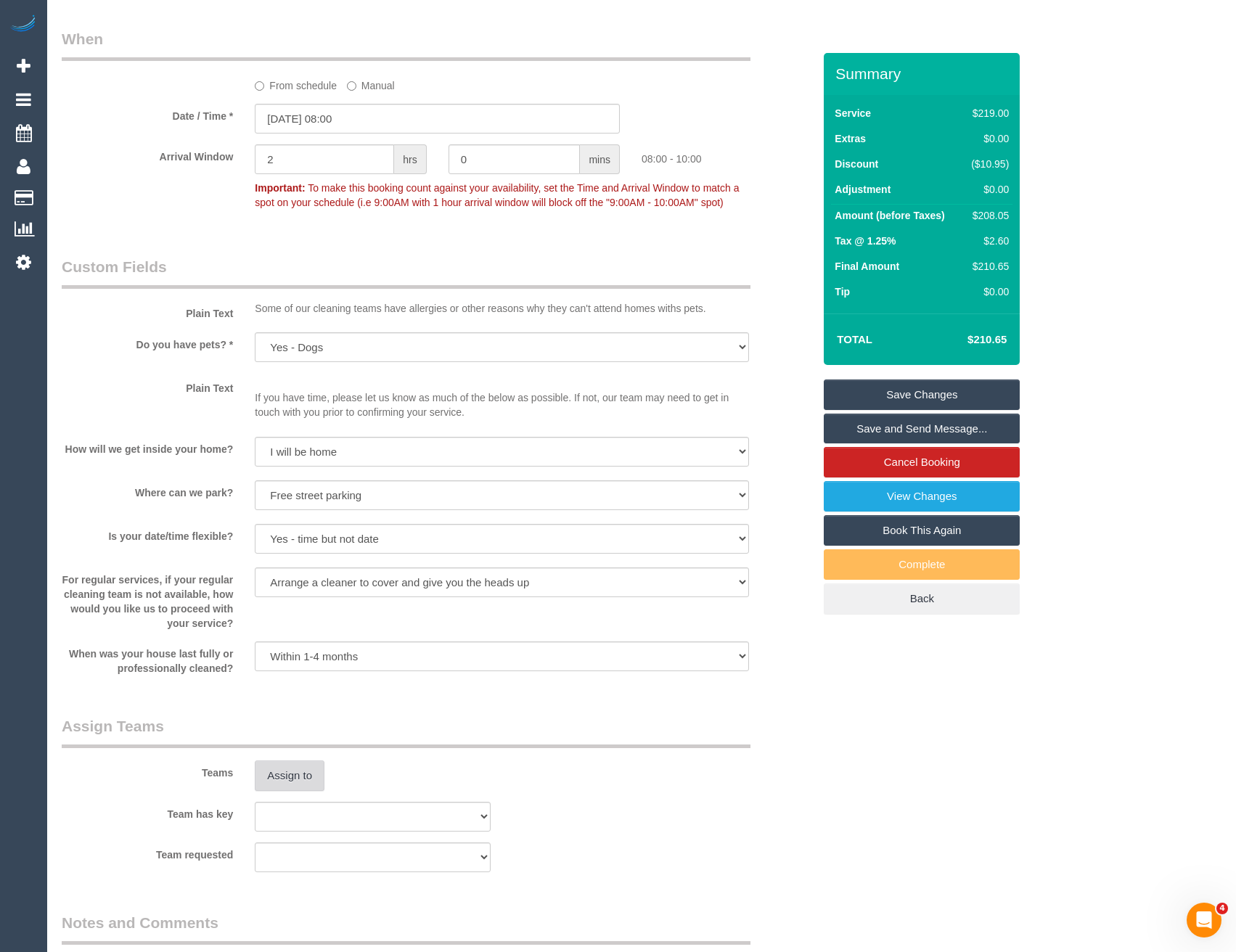
click at [306, 787] on button "Assign to" at bounding box center [290, 775] width 70 height 30
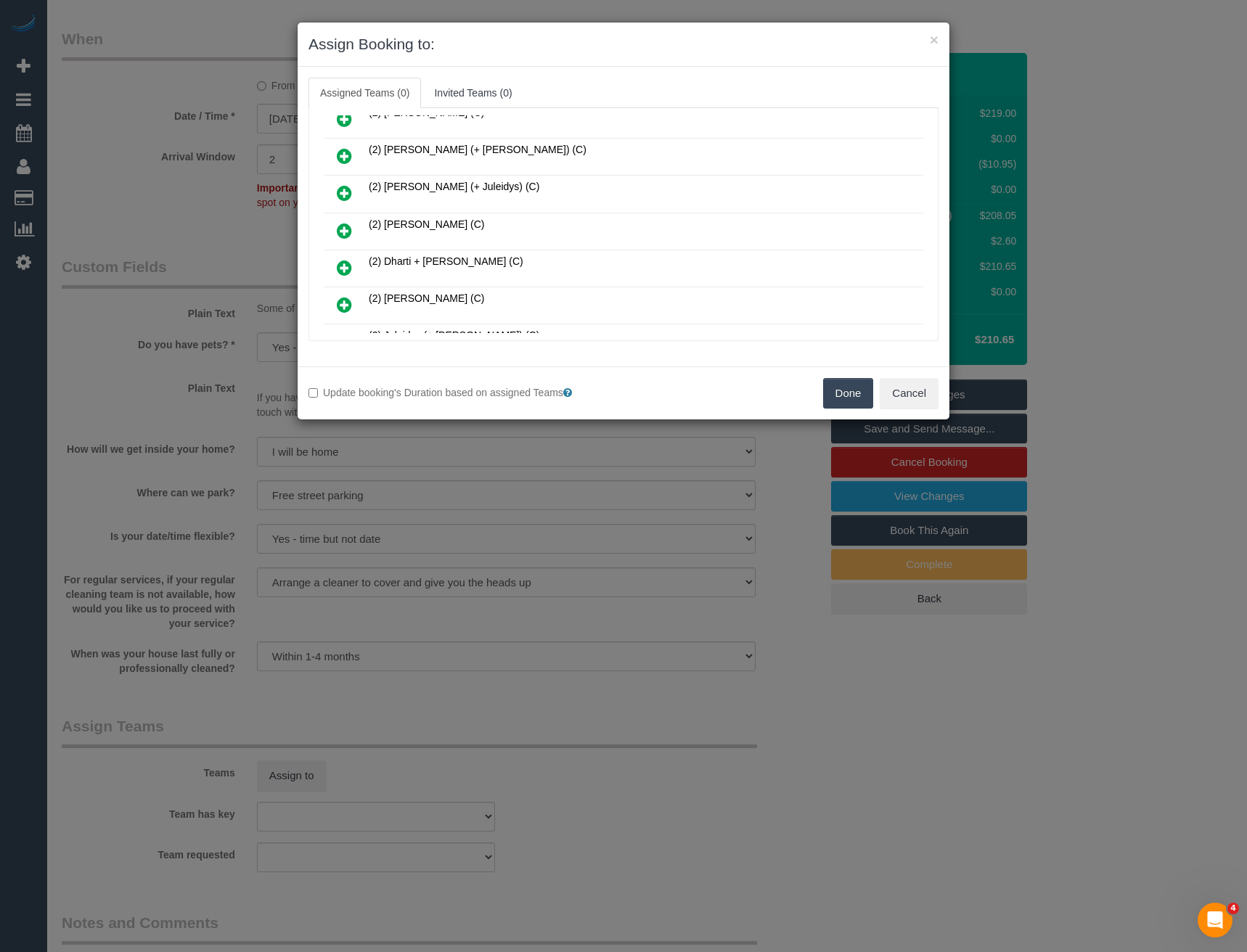
scroll to position [762, 0]
click at [343, 235] on icon at bounding box center [344, 231] width 15 height 18
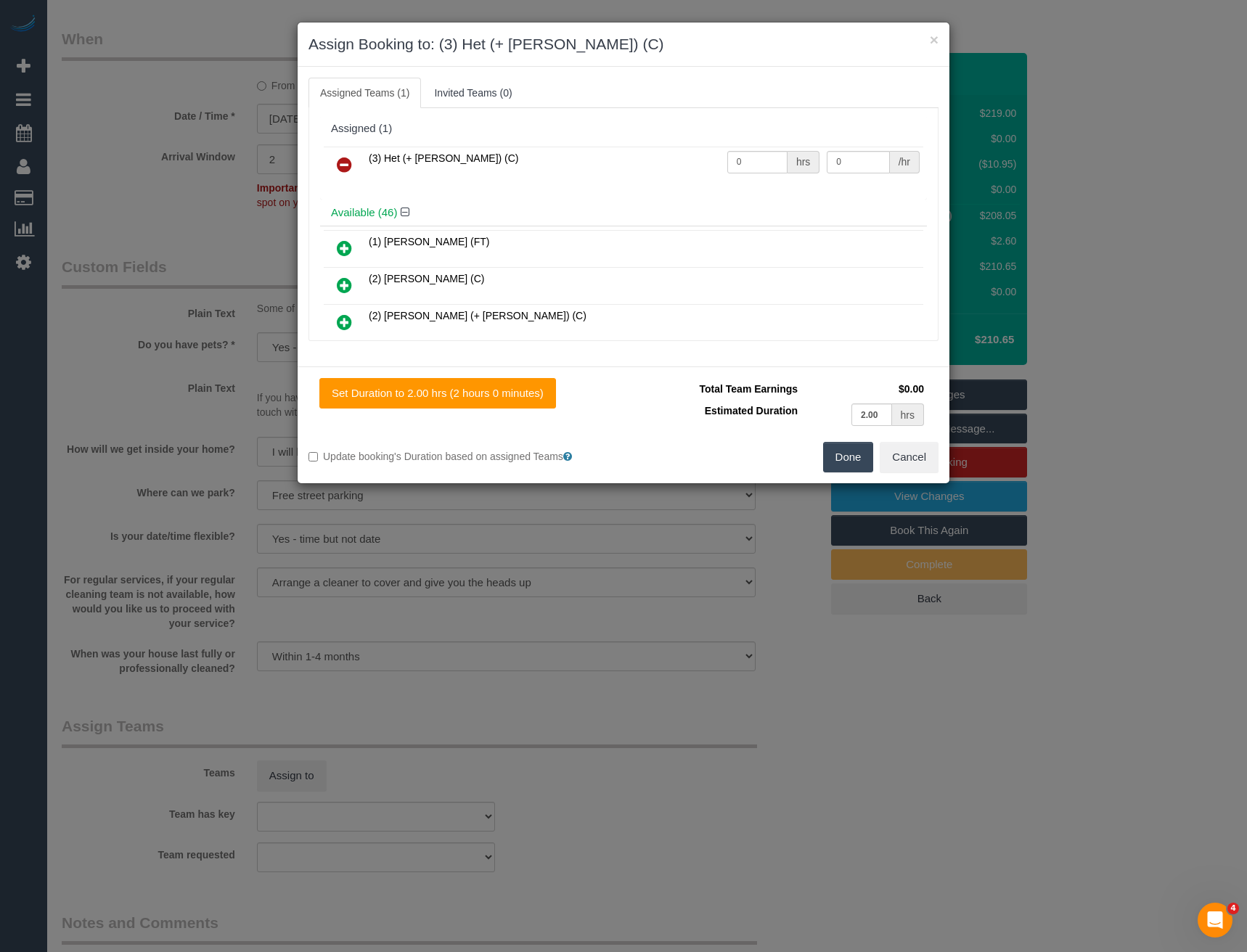
scroll to position [1205, 0]
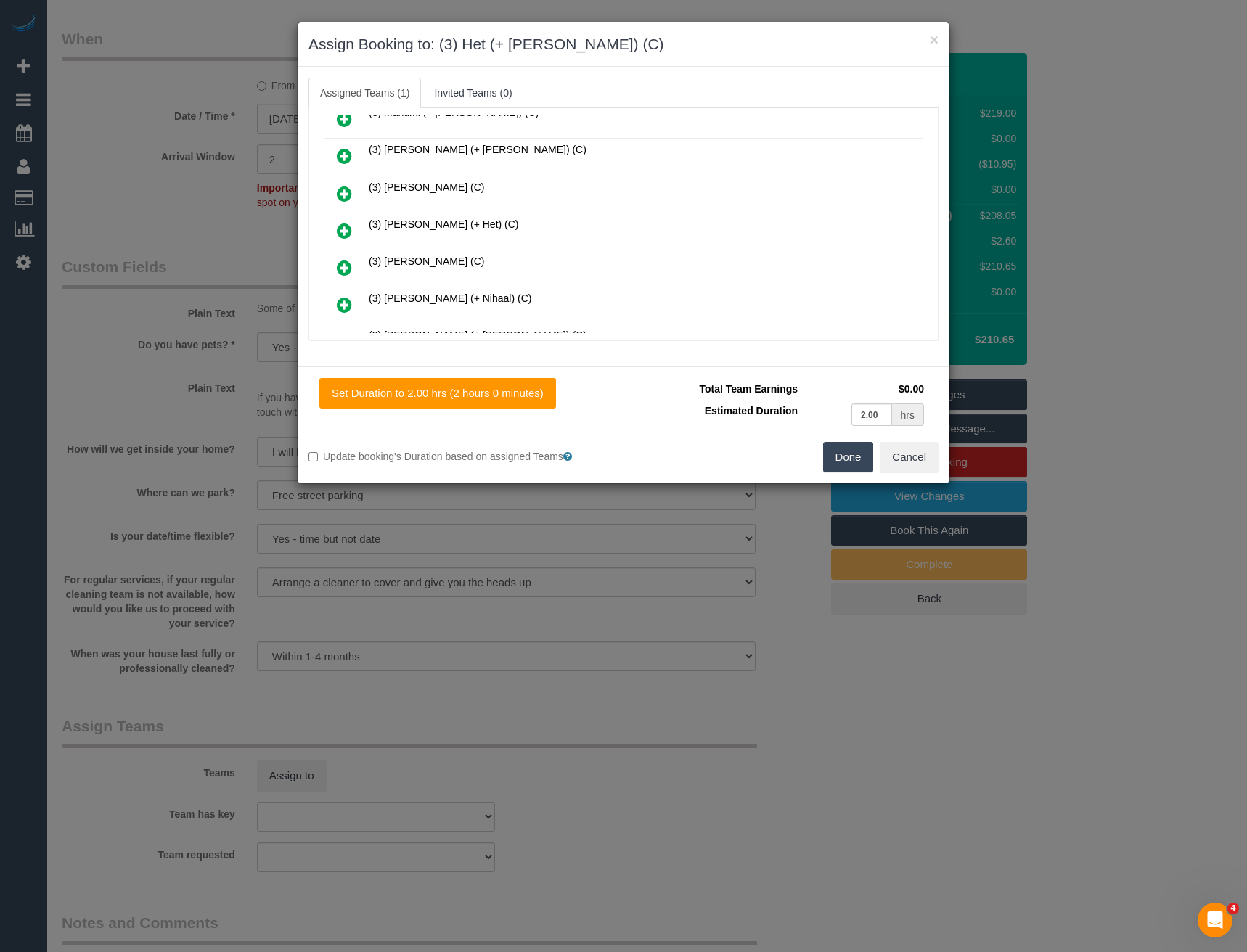
click at [348, 233] on icon at bounding box center [344, 231] width 15 height 18
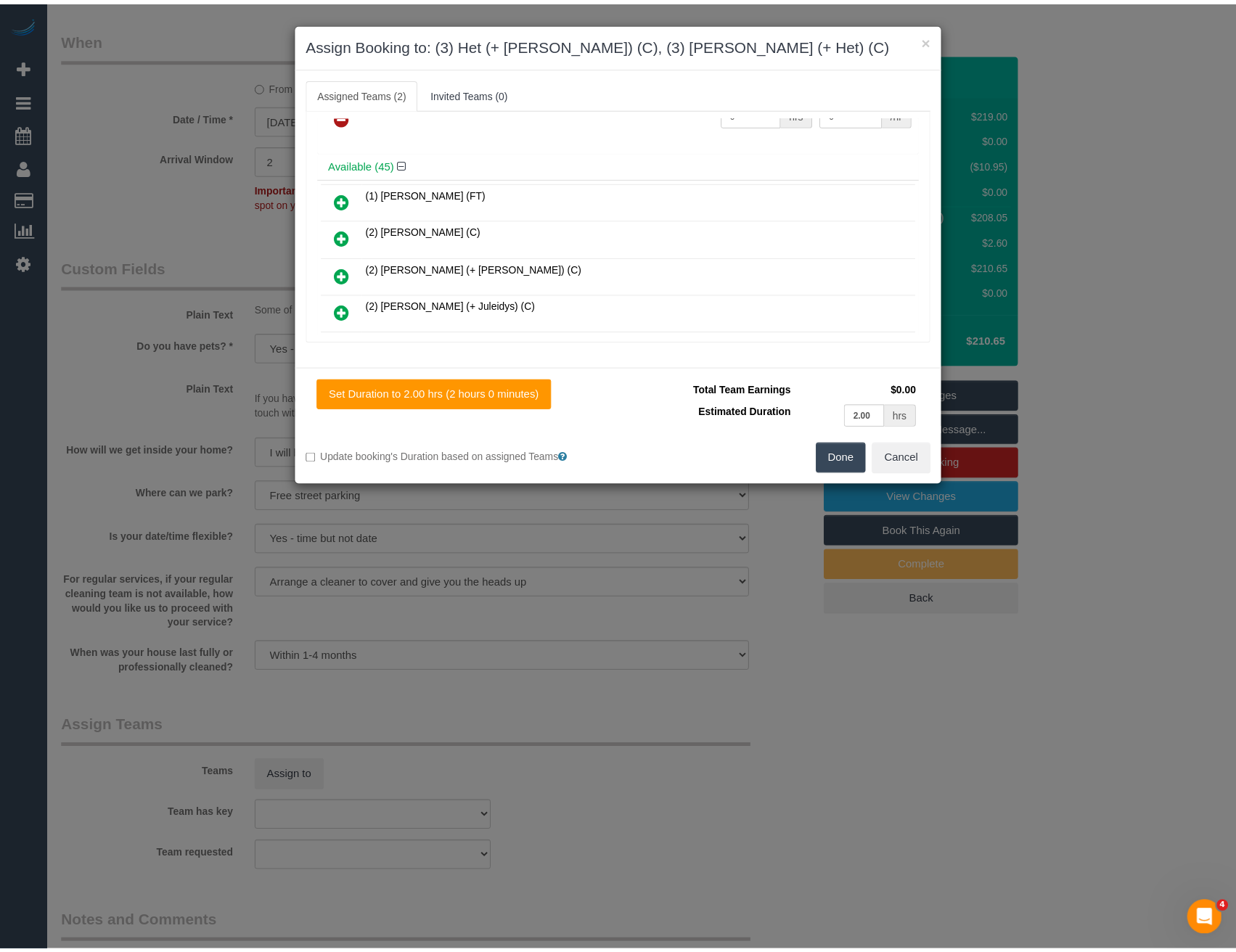
scroll to position [0, 0]
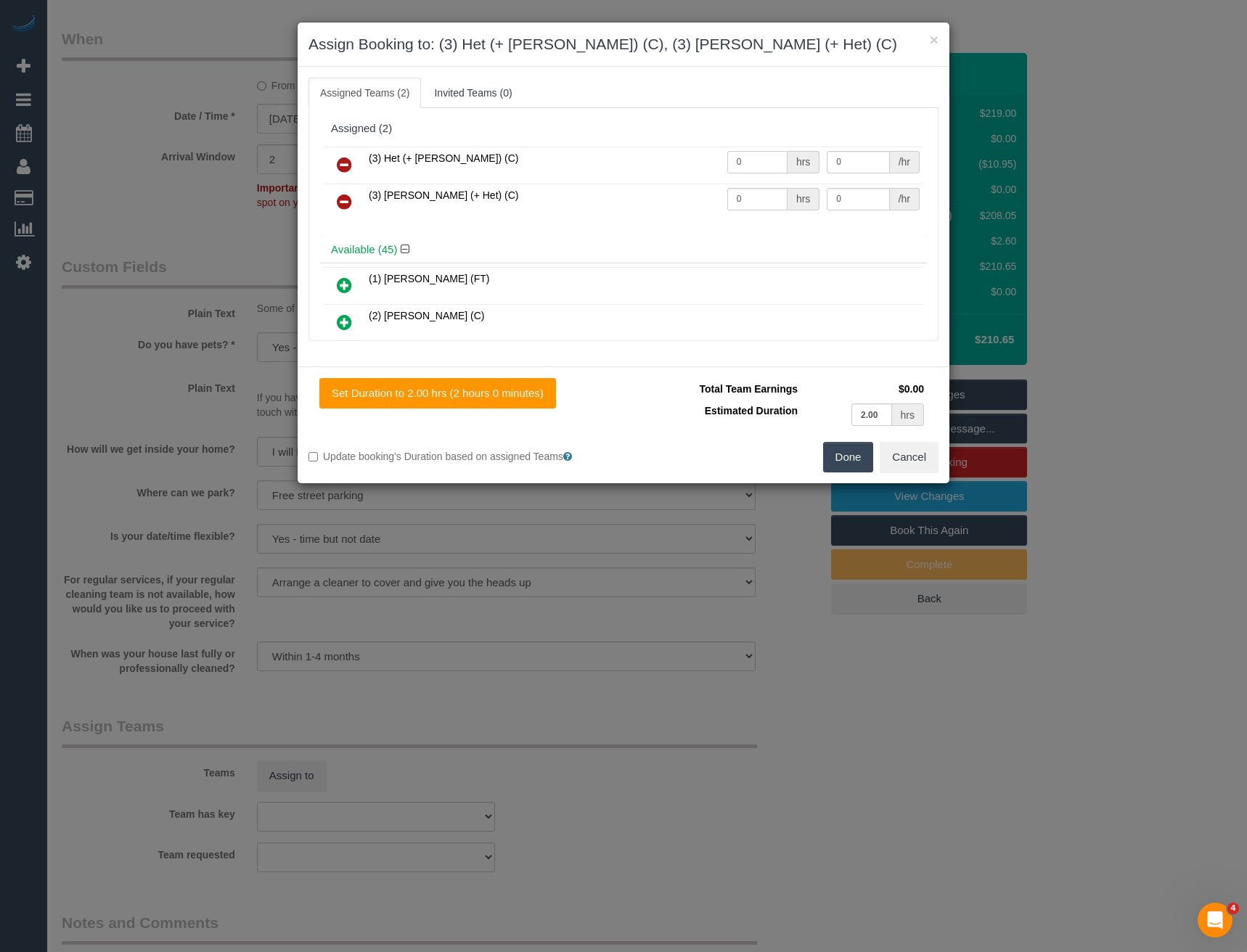
drag, startPoint x: 734, startPoint y: 164, endPoint x: 652, endPoint y: 177, distance: 83.0
click at [654, 177] on tr "(3) Het (+ [PERSON_NAME]) (C) 0 hrs 0 /hr" at bounding box center [623, 165] width 599 height 37
type input "1"
type input "67.5"
drag, startPoint x: 743, startPoint y: 197, endPoint x: 677, endPoint y: 210, distance: 67.3
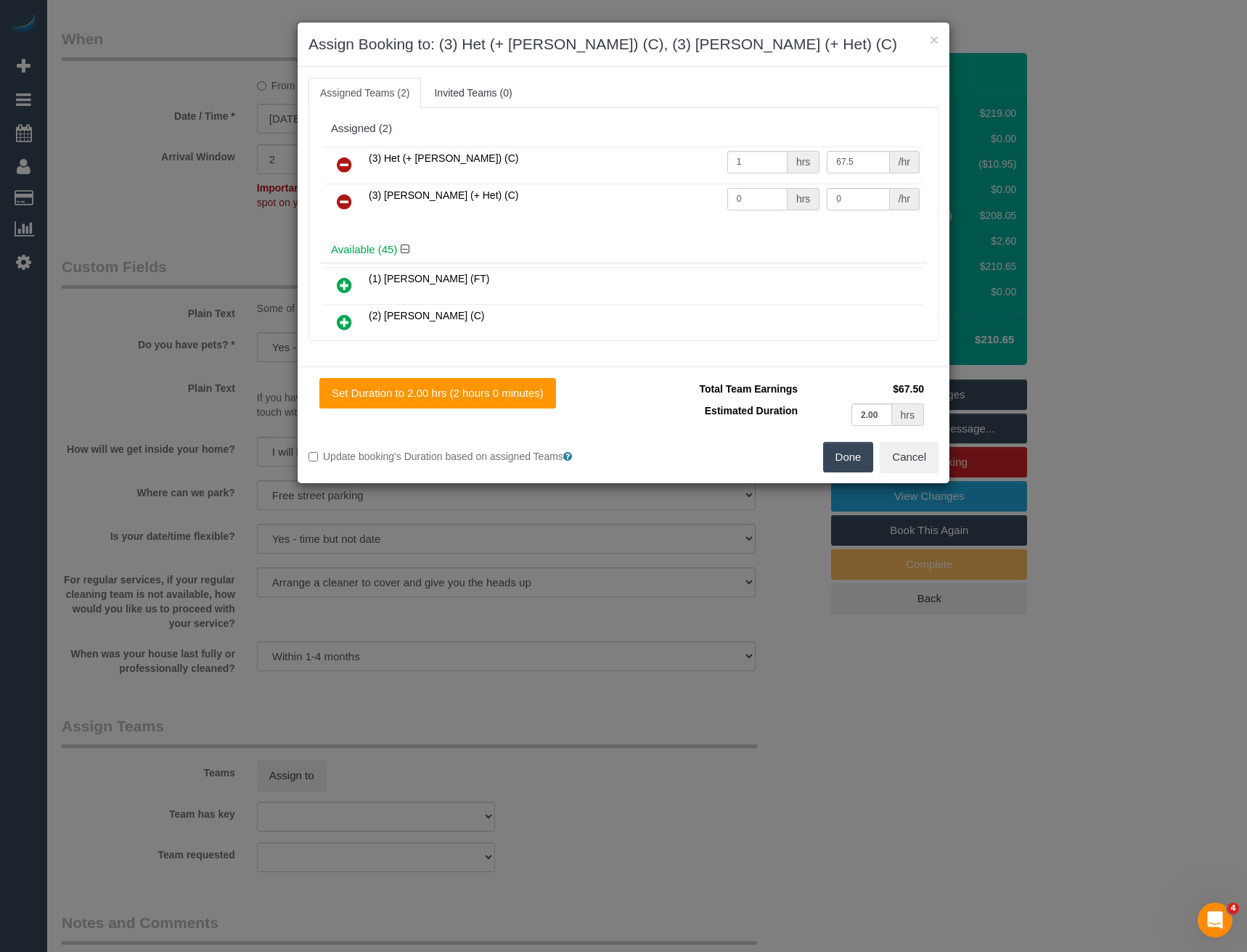
click at [685, 209] on tr "(3) [PERSON_NAME] (+ Het) (C) 0 hrs 0 /hr" at bounding box center [623, 202] width 599 height 37
type input "1"
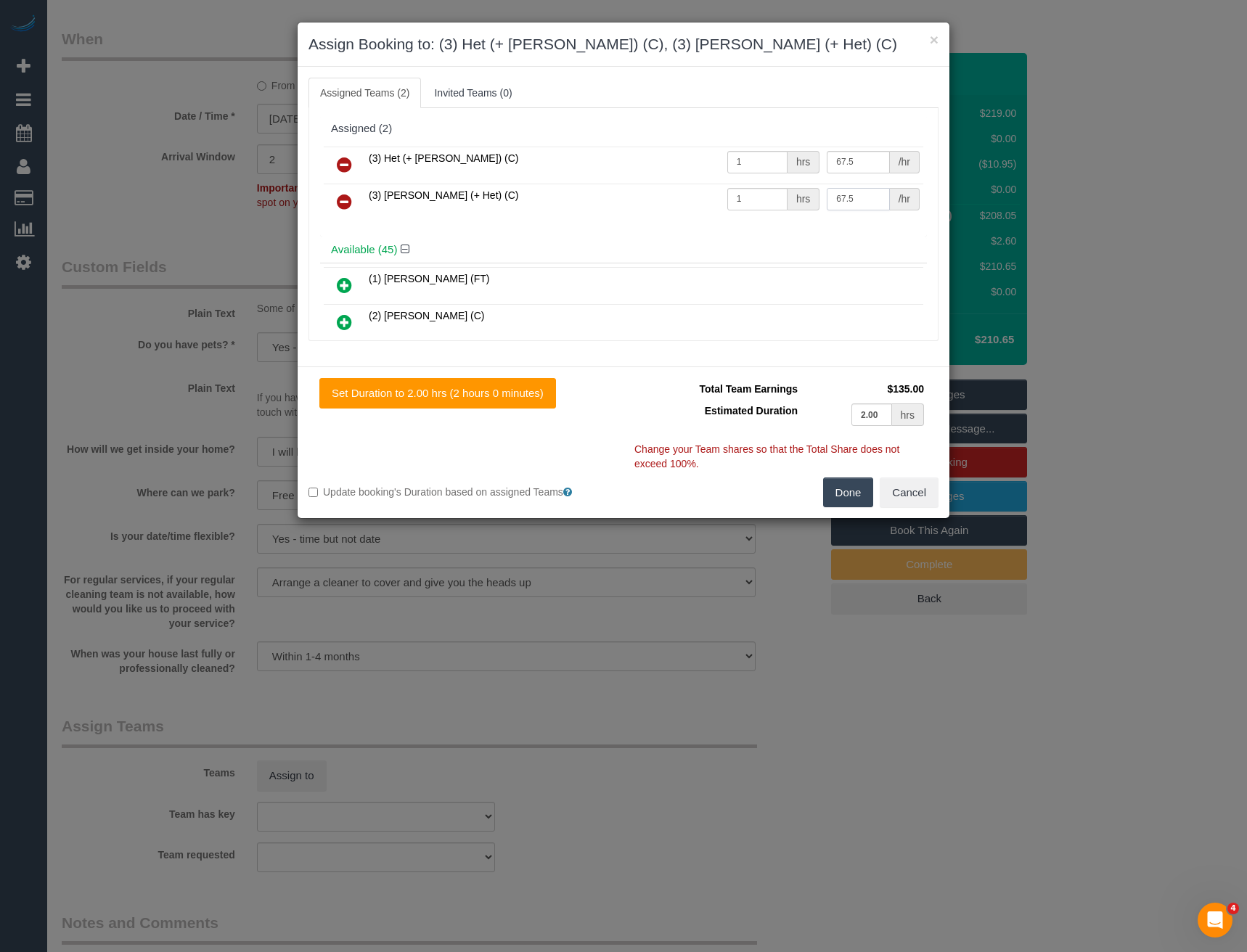
type input "67.5"
click at [850, 496] on button "Done" at bounding box center [848, 492] width 51 height 30
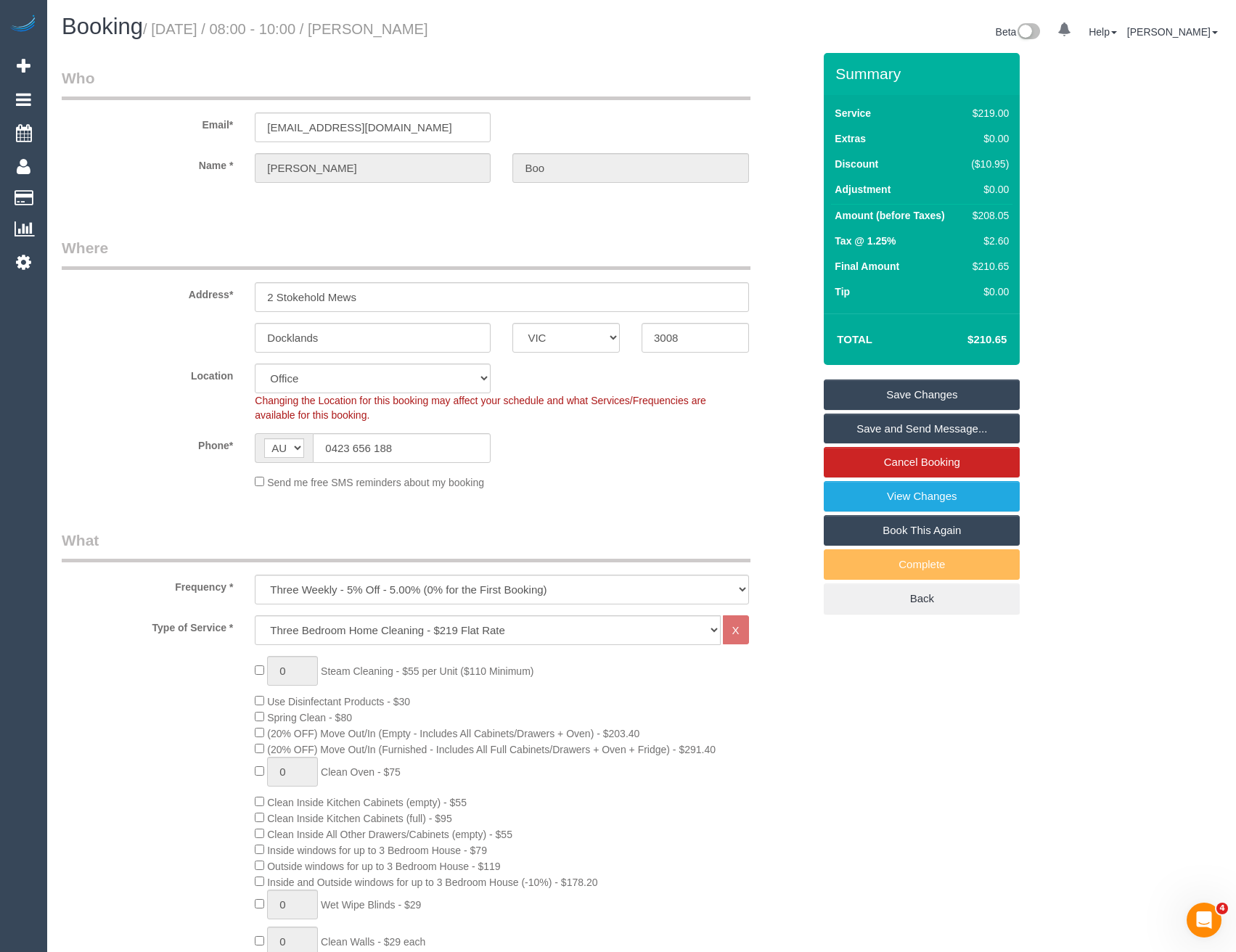
click at [870, 435] on link "Save and Send Message..." at bounding box center [922, 428] width 196 height 30
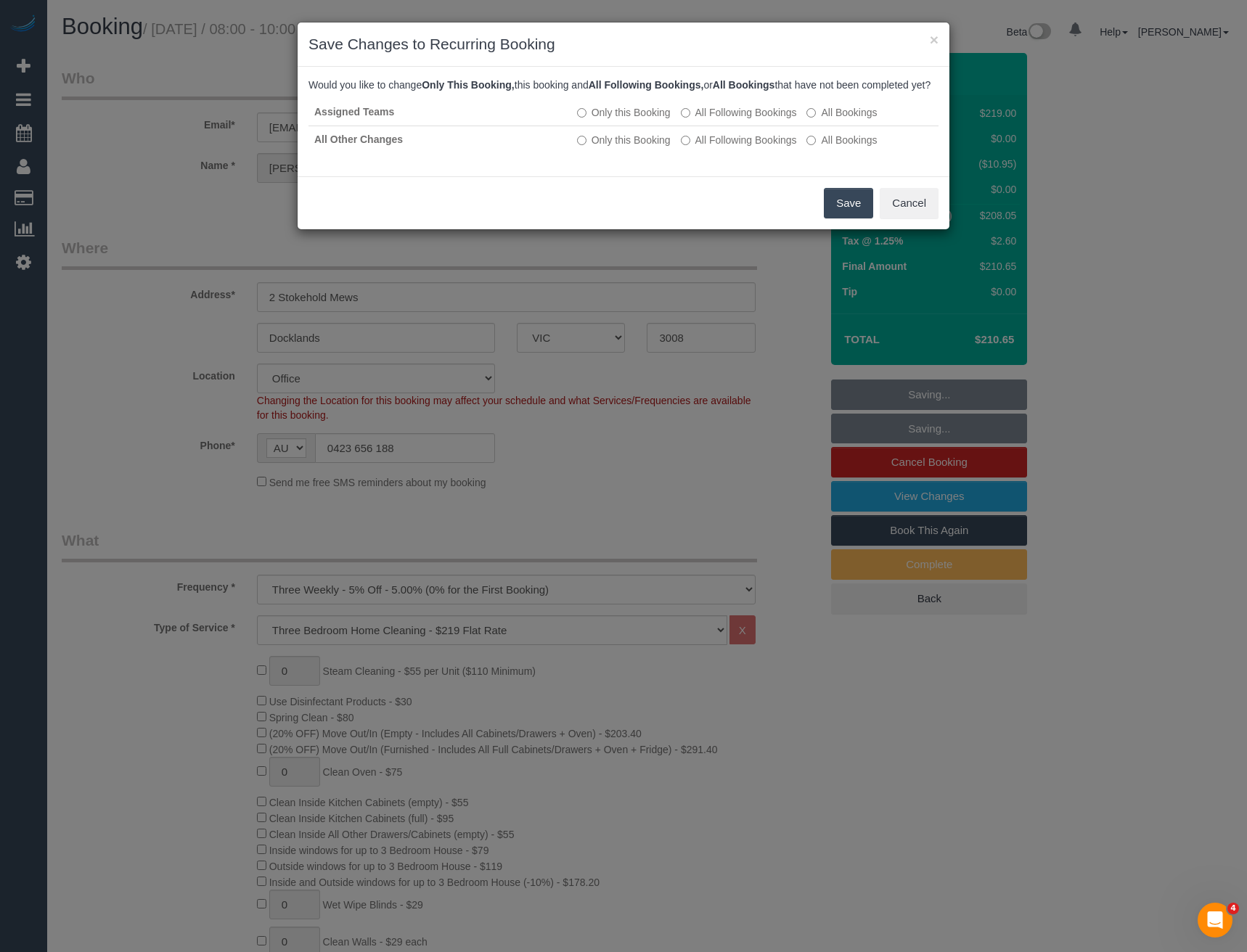
click at [848, 211] on button "Save" at bounding box center [848, 203] width 49 height 30
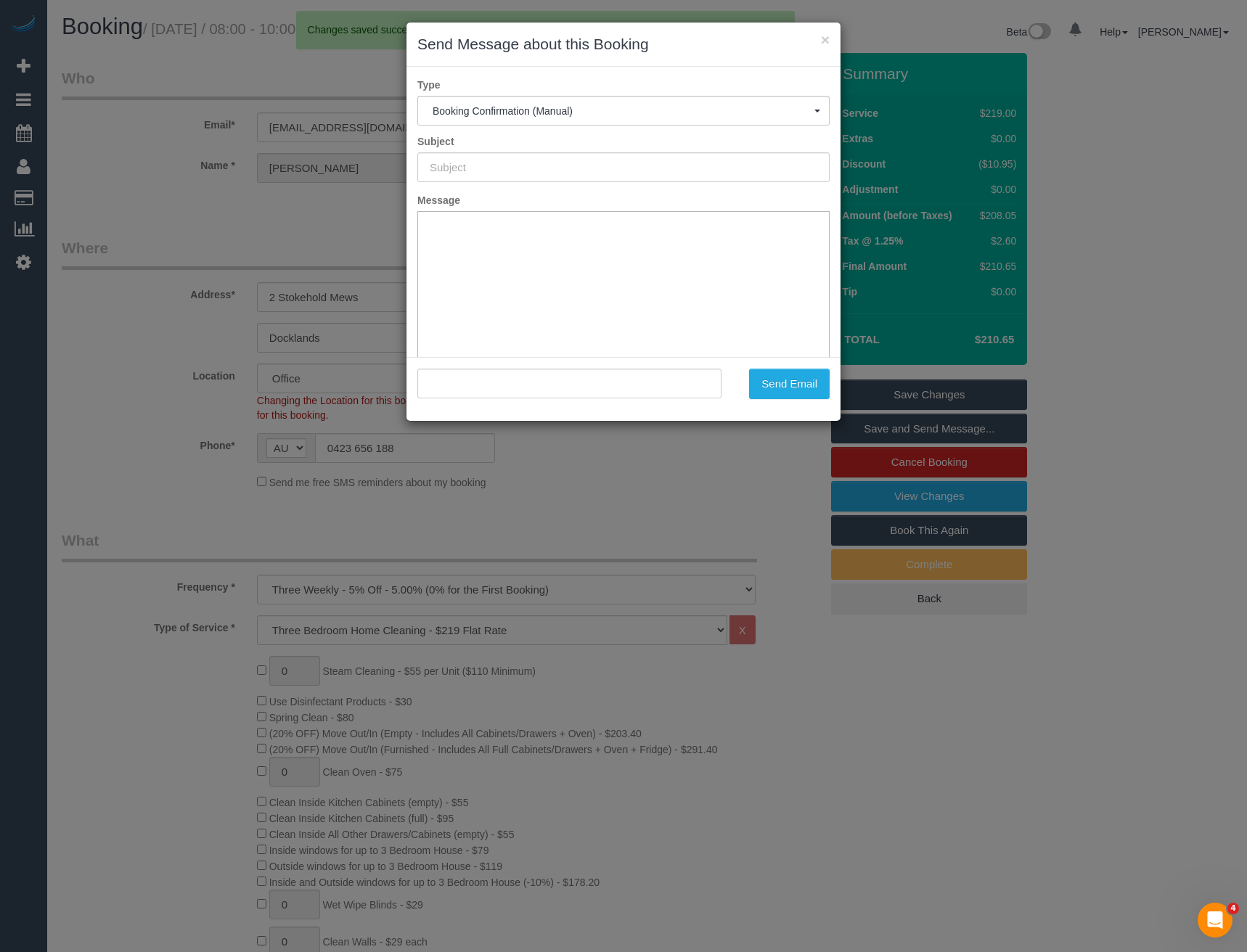
type input "Booking Confirmed"
type input ""[PERSON_NAME]" <[EMAIL_ADDRESS][DOMAIN_NAME]>"
click at [795, 399] on div ""[PERSON_NAME]" <[EMAIL_ADDRESS][DOMAIN_NAME]> Send Email" at bounding box center [623, 389] width 434 height 64
click at [795, 391] on button "Send Email" at bounding box center [789, 383] width 80 height 30
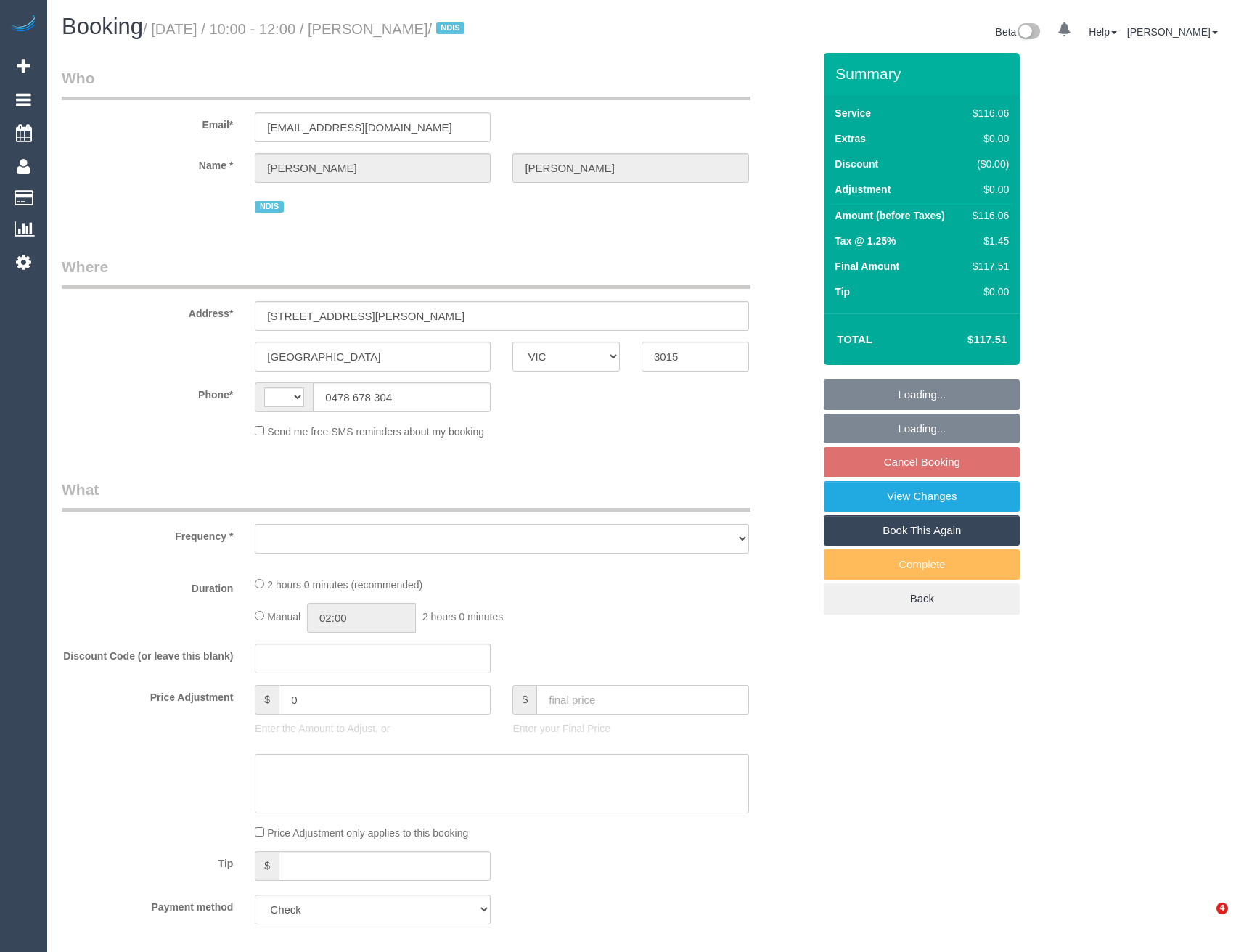
select select "VIC"
select select "string:AU"
select select "object:538"
select select "number:28"
select select "number:14"
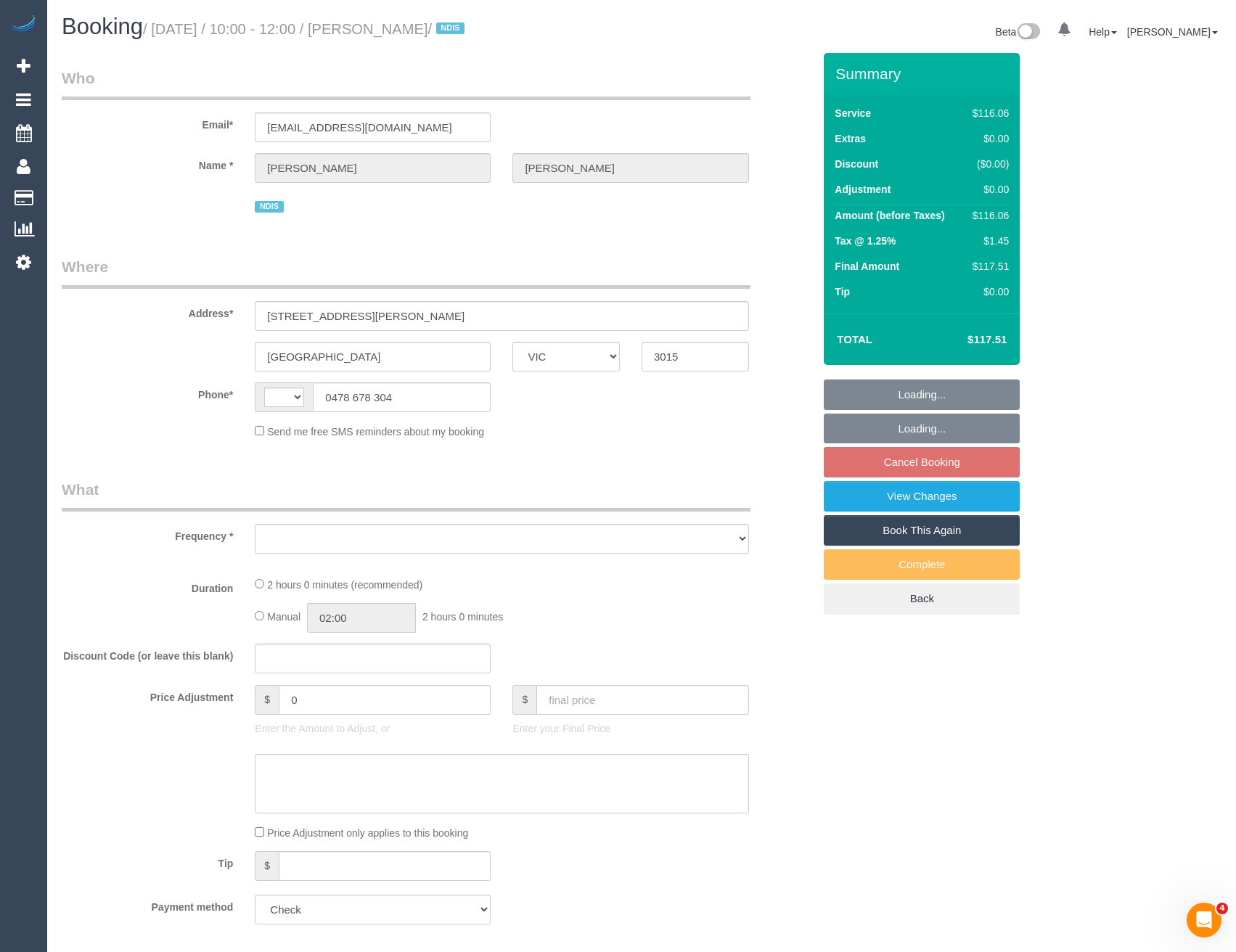
select select "number:19"
select select "number:23"
select select "number:35"
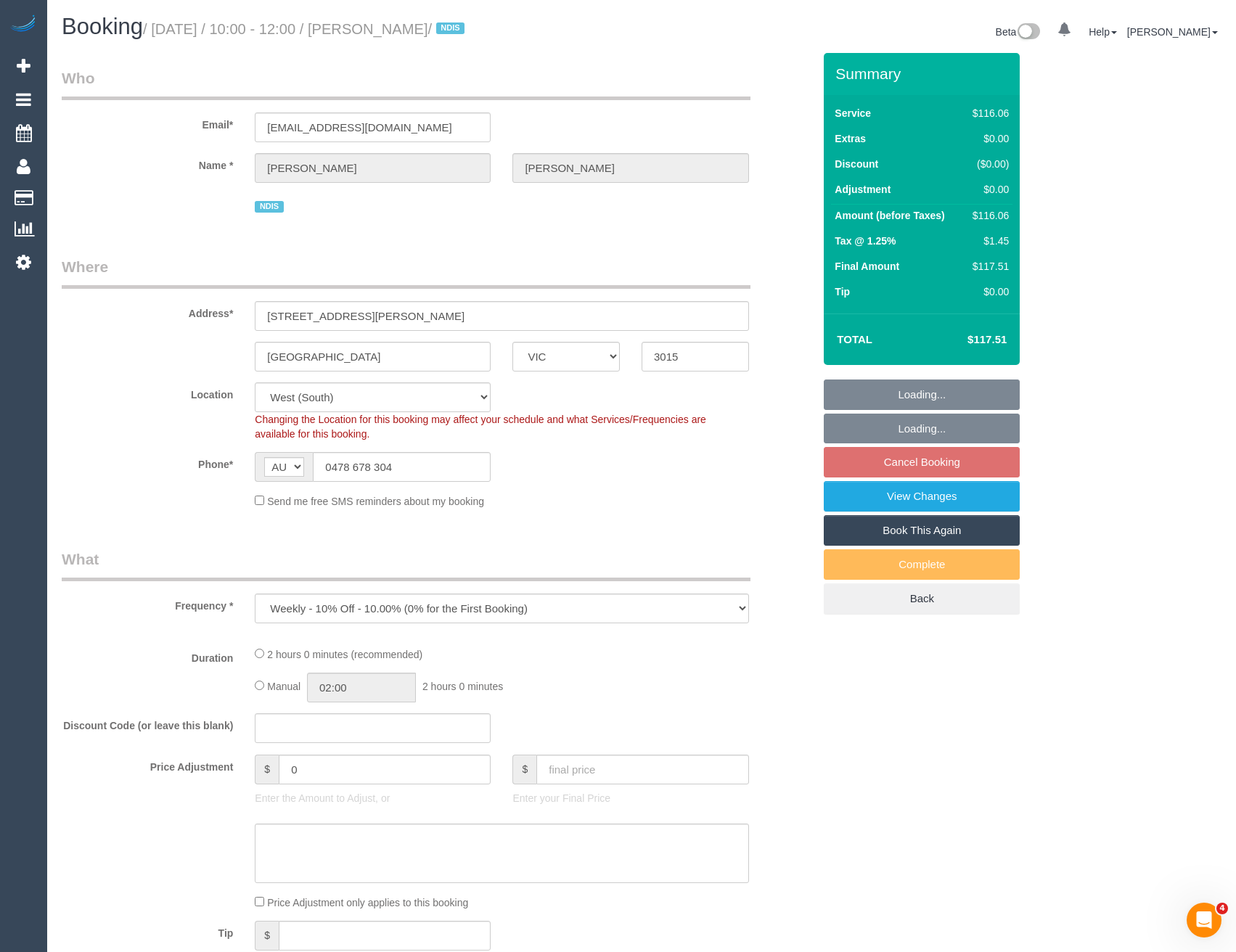
select select "object:689"
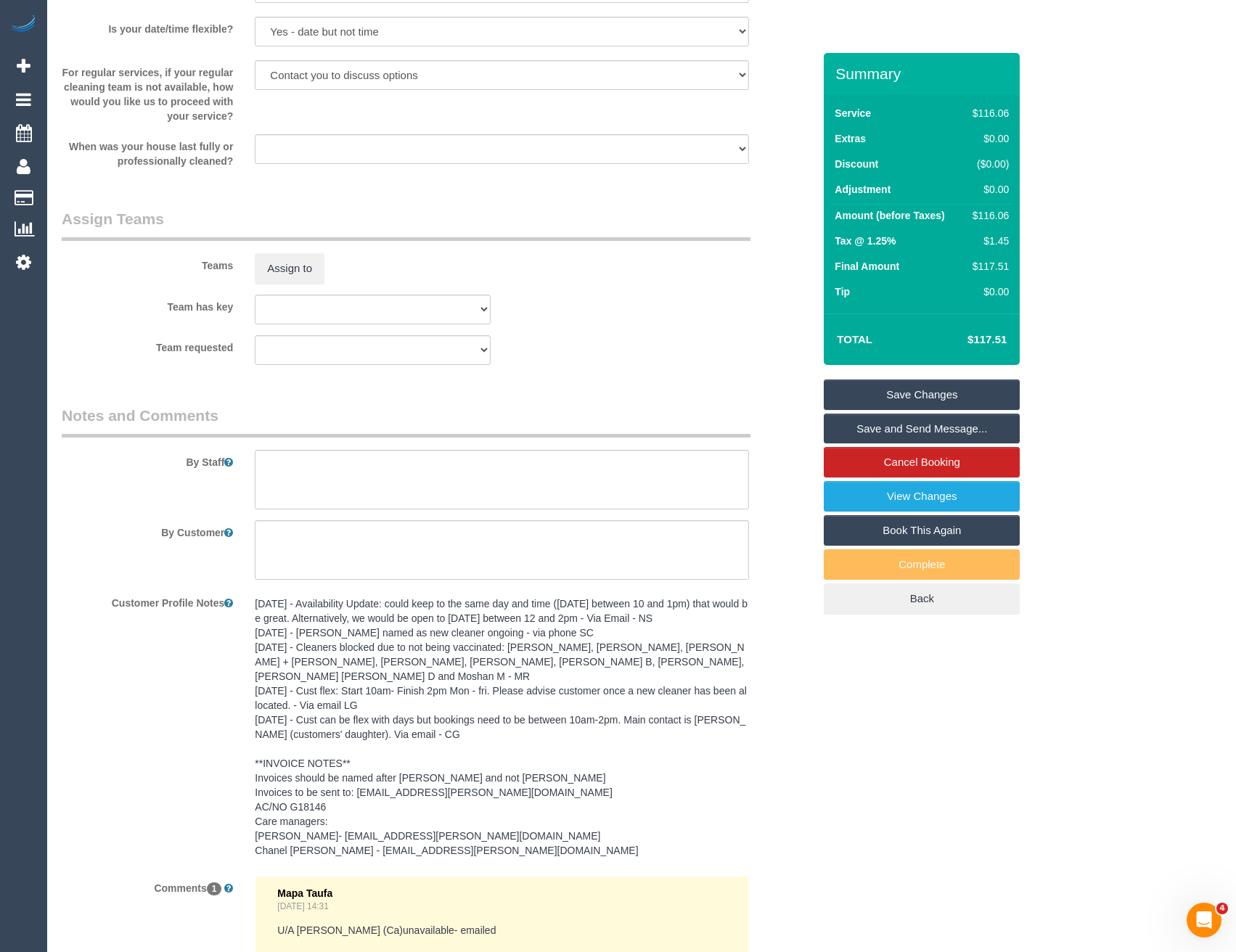
scroll to position [1741, 0]
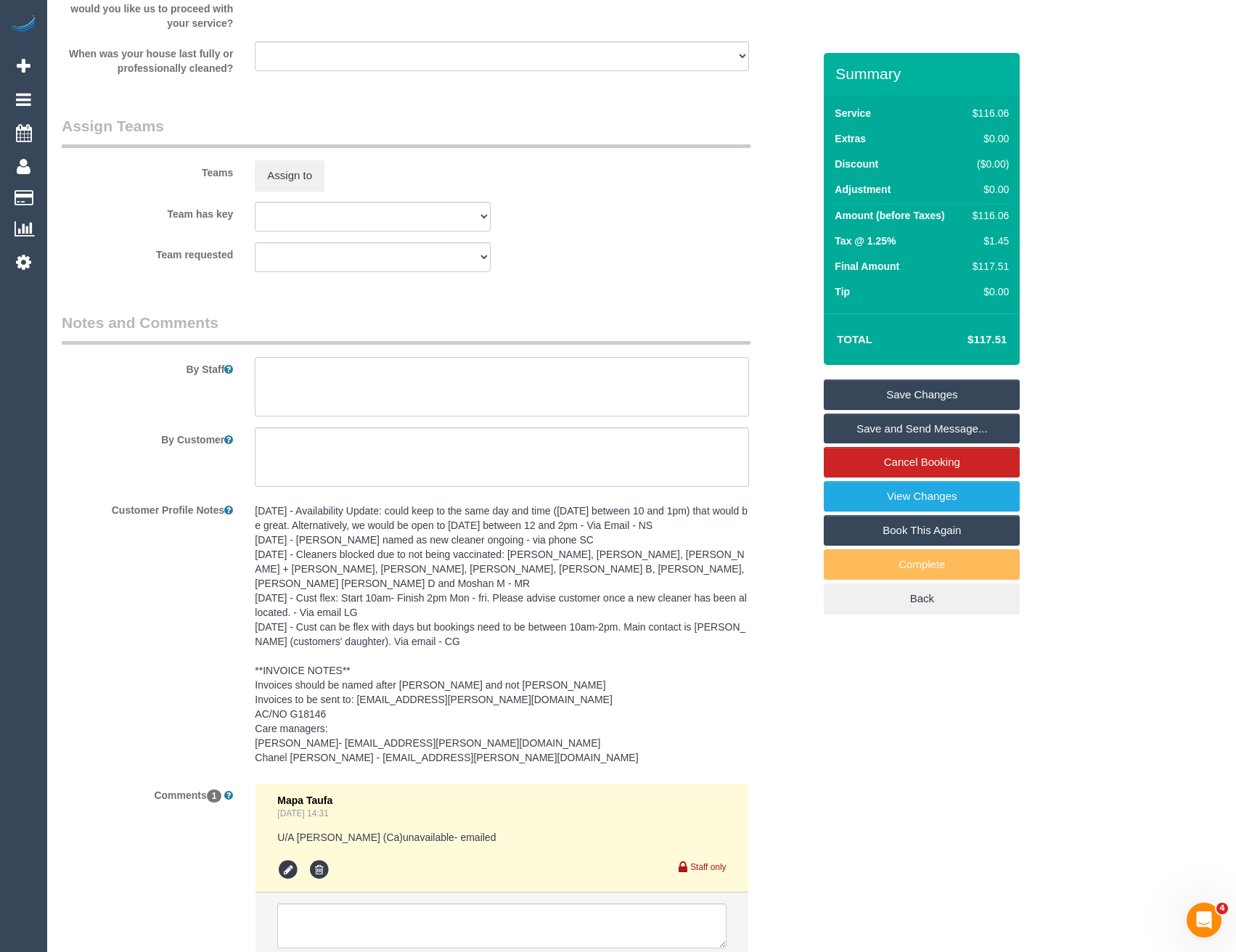
click at [290, 382] on textarea at bounding box center [502, 387] width 494 height 60
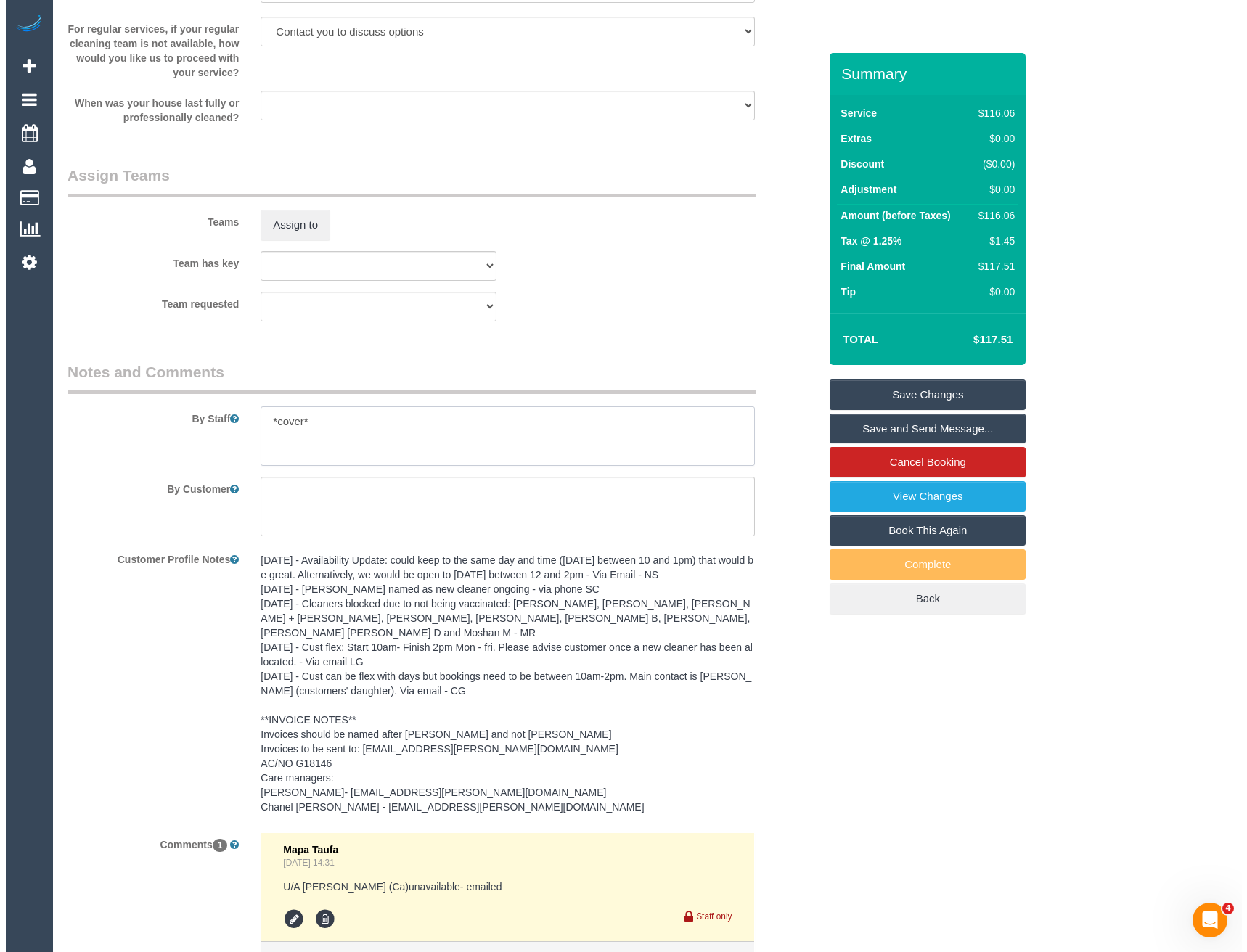
scroll to position [1669, 0]
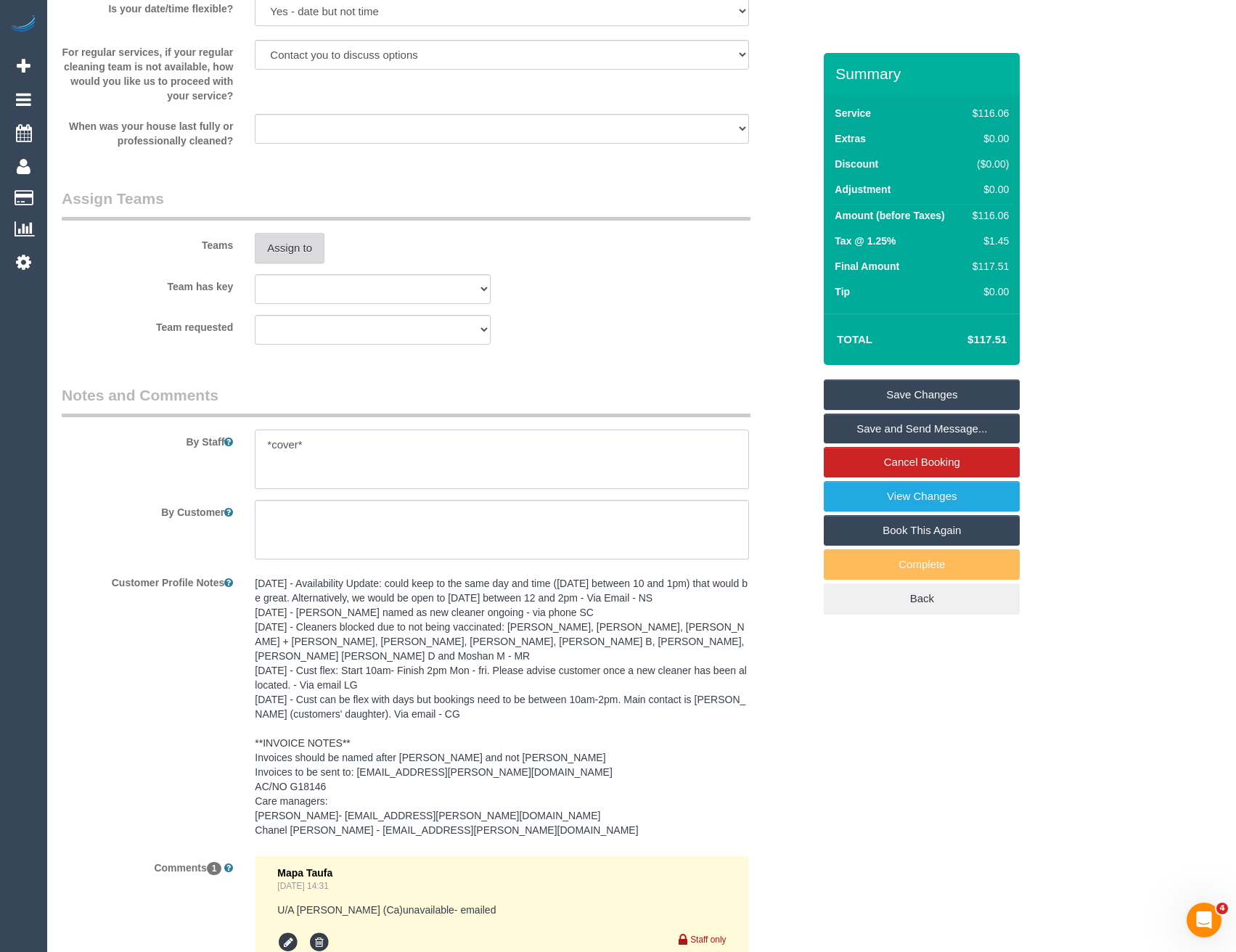
type textarea "*cover*"
click at [285, 251] on button "Assign to" at bounding box center [290, 248] width 70 height 30
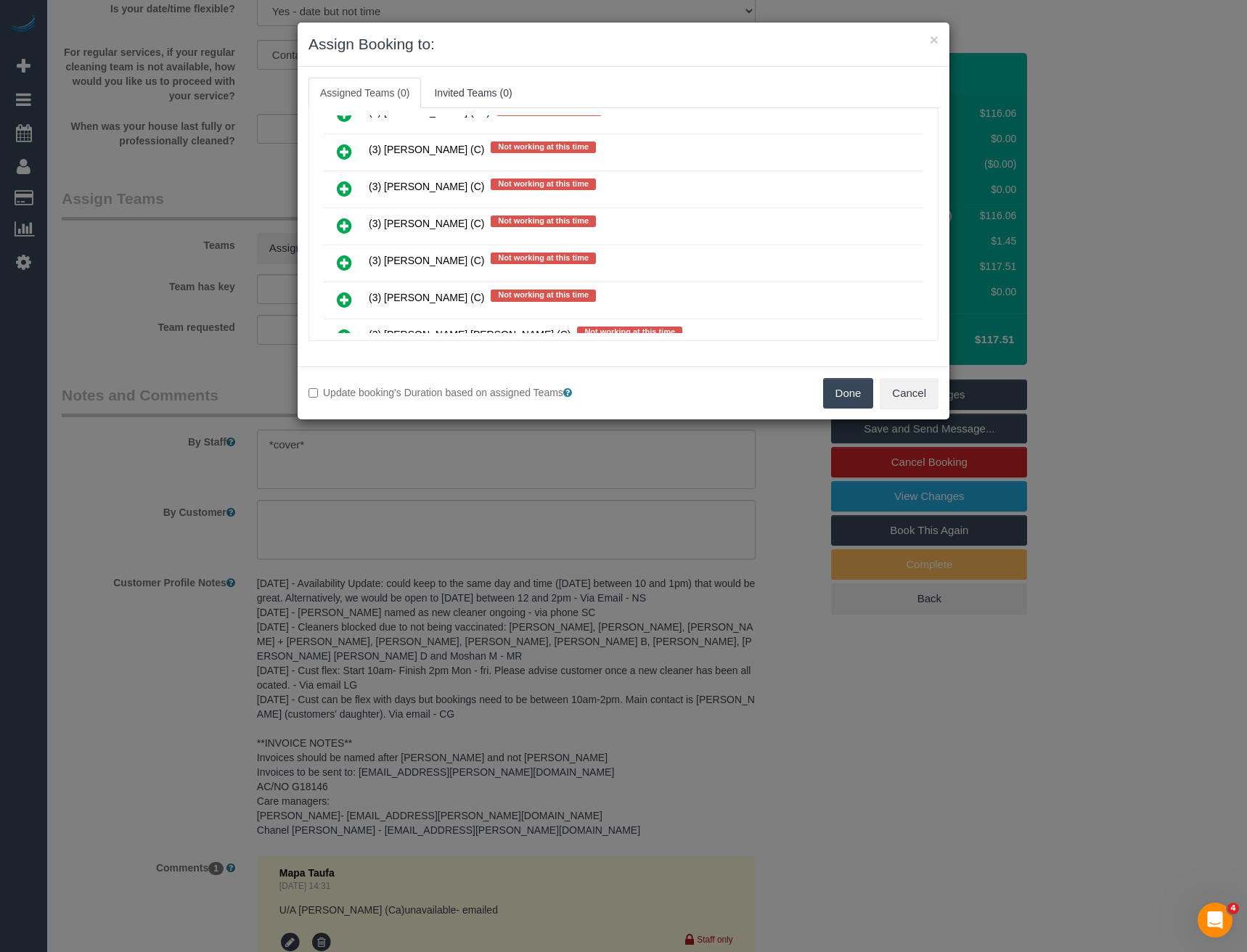
scroll to position [3045, 0]
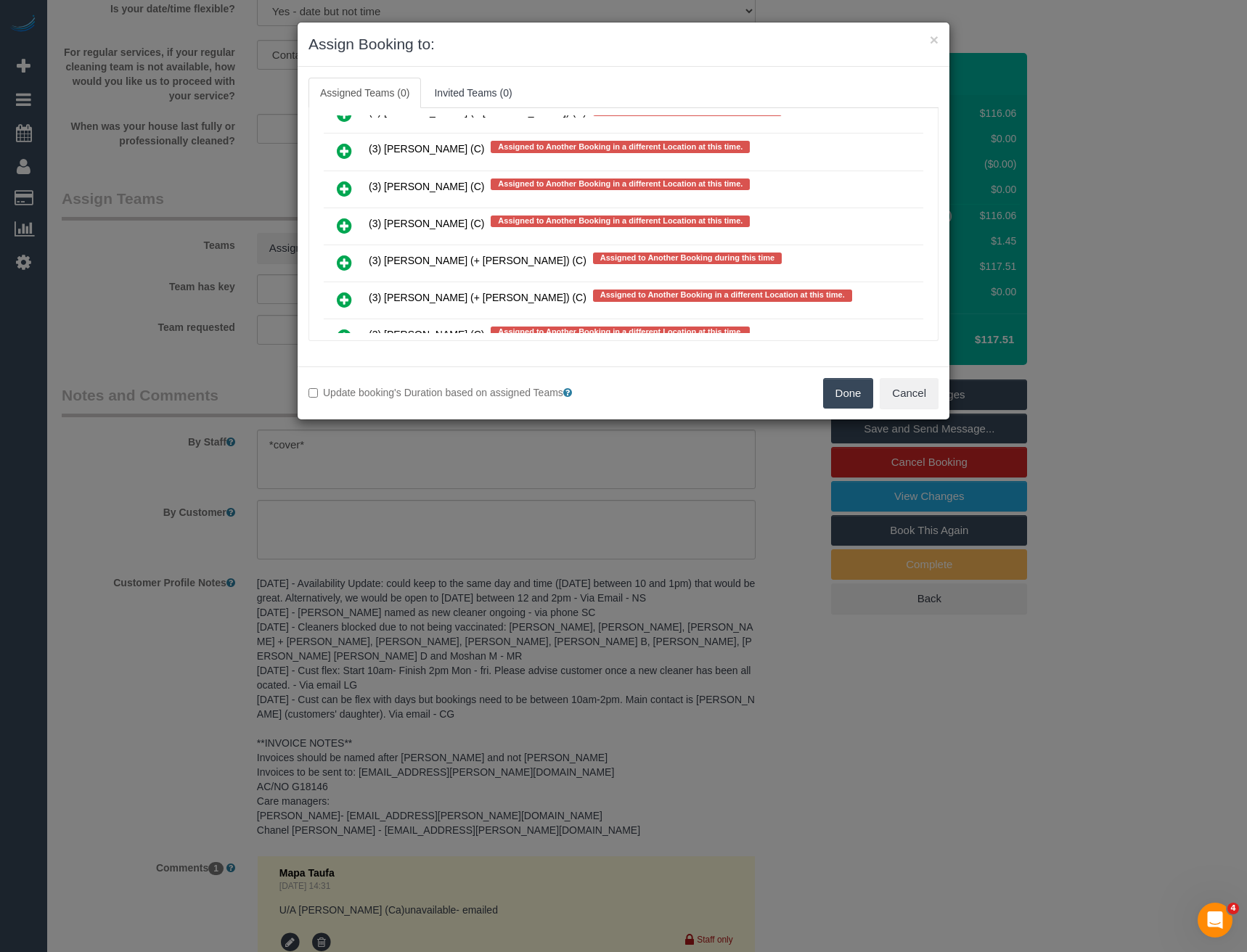
click at [342, 223] on icon at bounding box center [344, 225] width 15 height 18
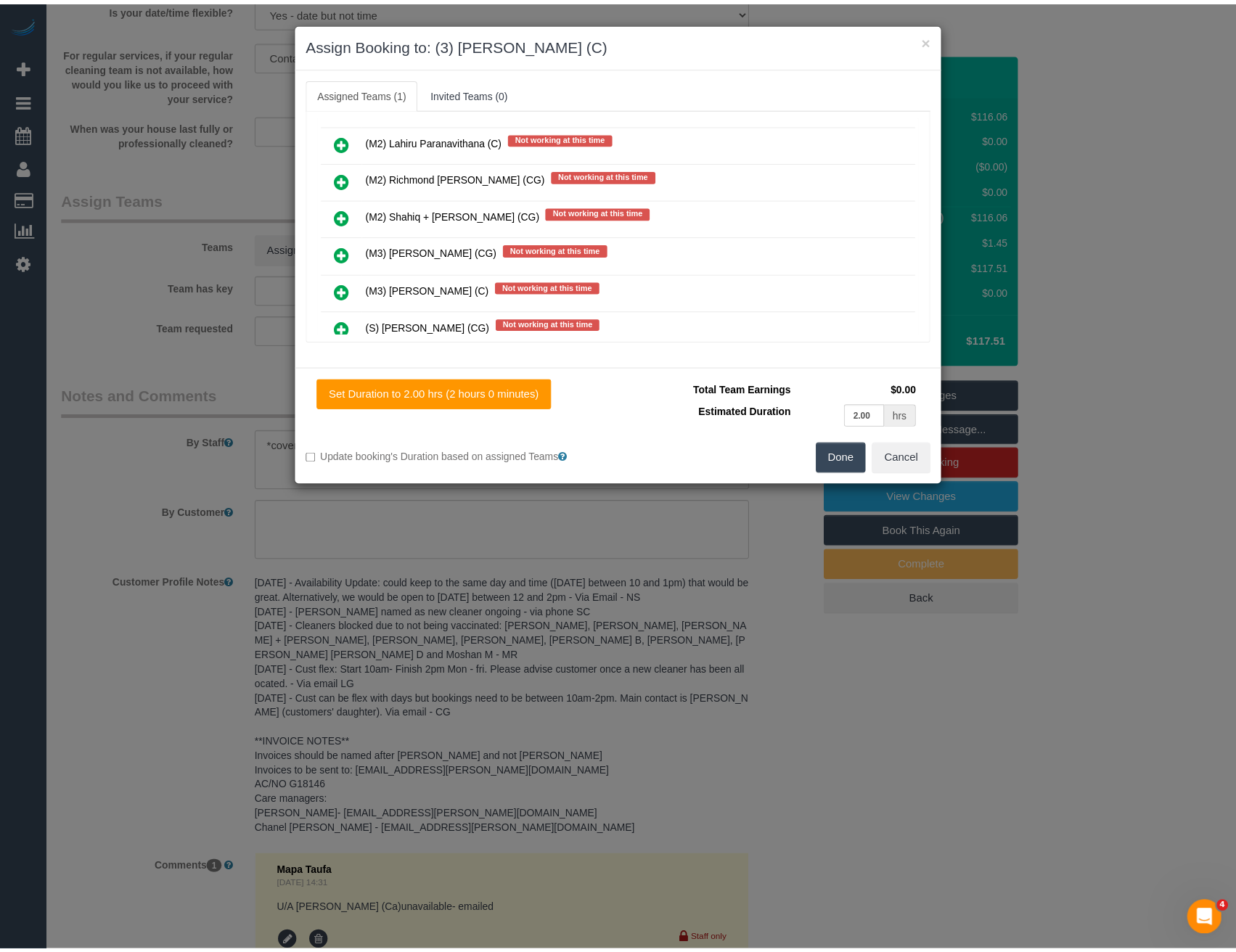
scroll to position [0, 0]
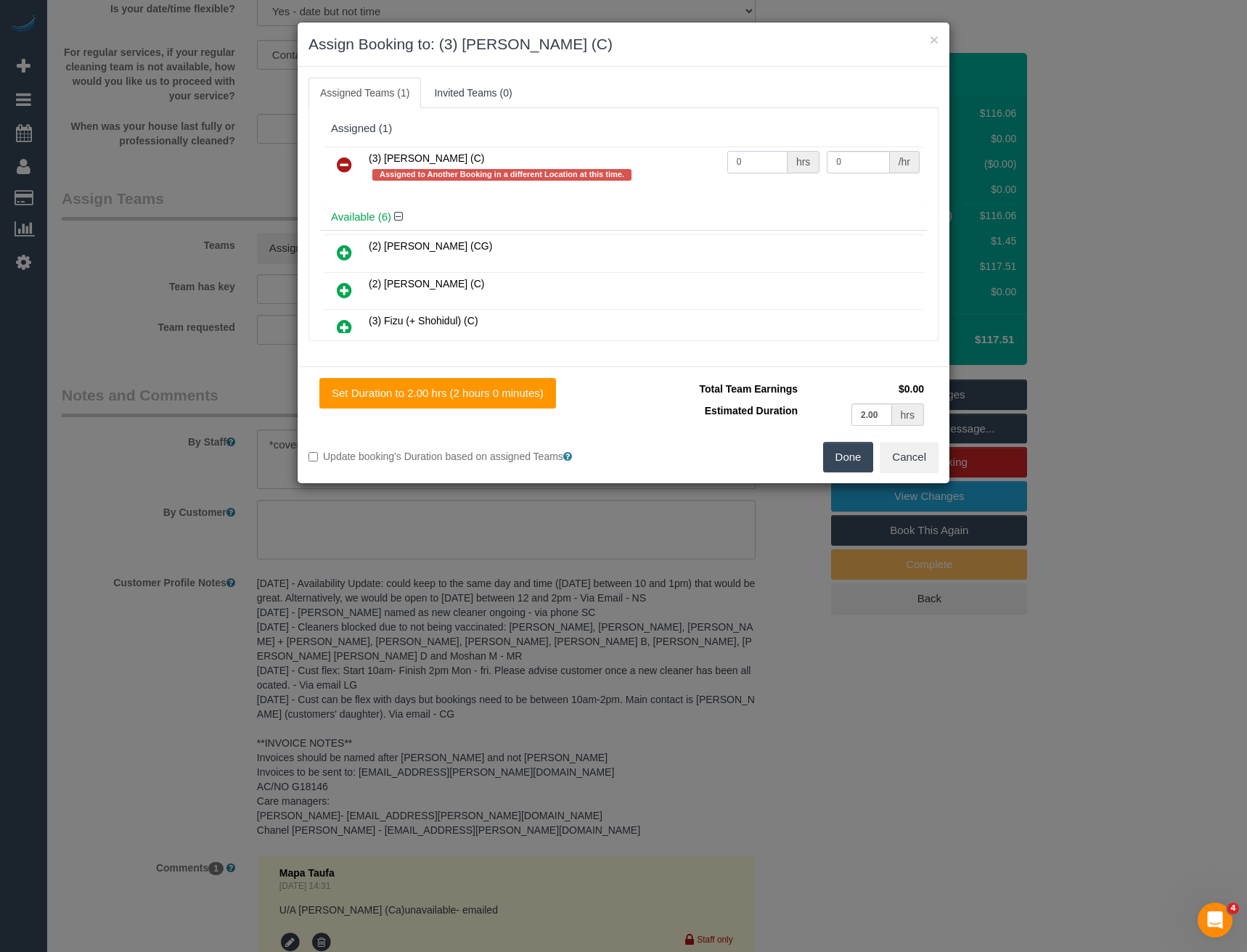
drag, startPoint x: 758, startPoint y: 160, endPoint x: 621, endPoint y: 177, distance: 138.1
click at [627, 177] on tr "(3) Juan Manuel (C) Assigned to Another Booking in a different Location at this…" at bounding box center [623, 167] width 599 height 41
type input "2"
type input "35"
click at [863, 463] on button "Done" at bounding box center [848, 457] width 51 height 30
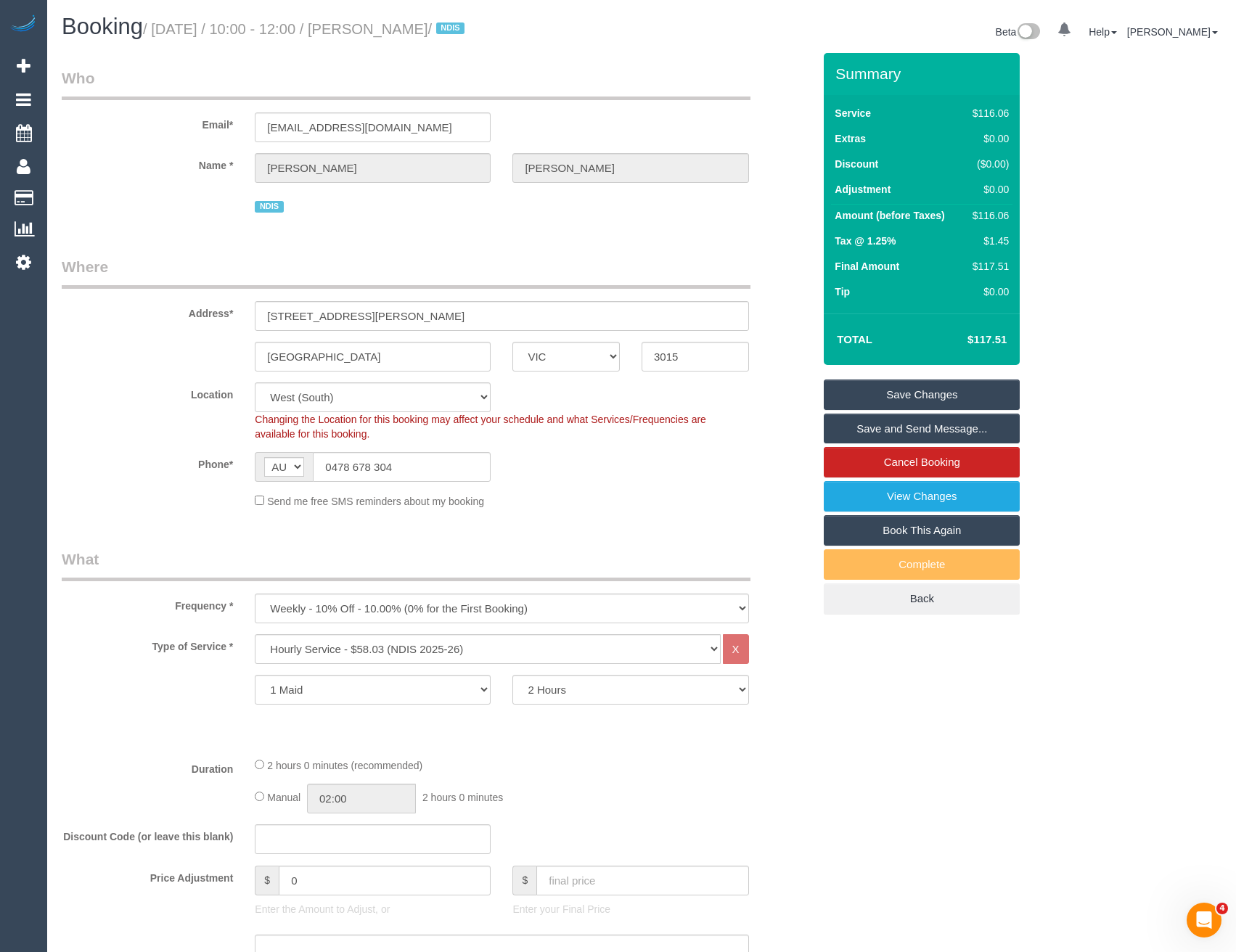
click at [939, 429] on link "Save and Send Message..." at bounding box center [922, 428] width 196 height 30
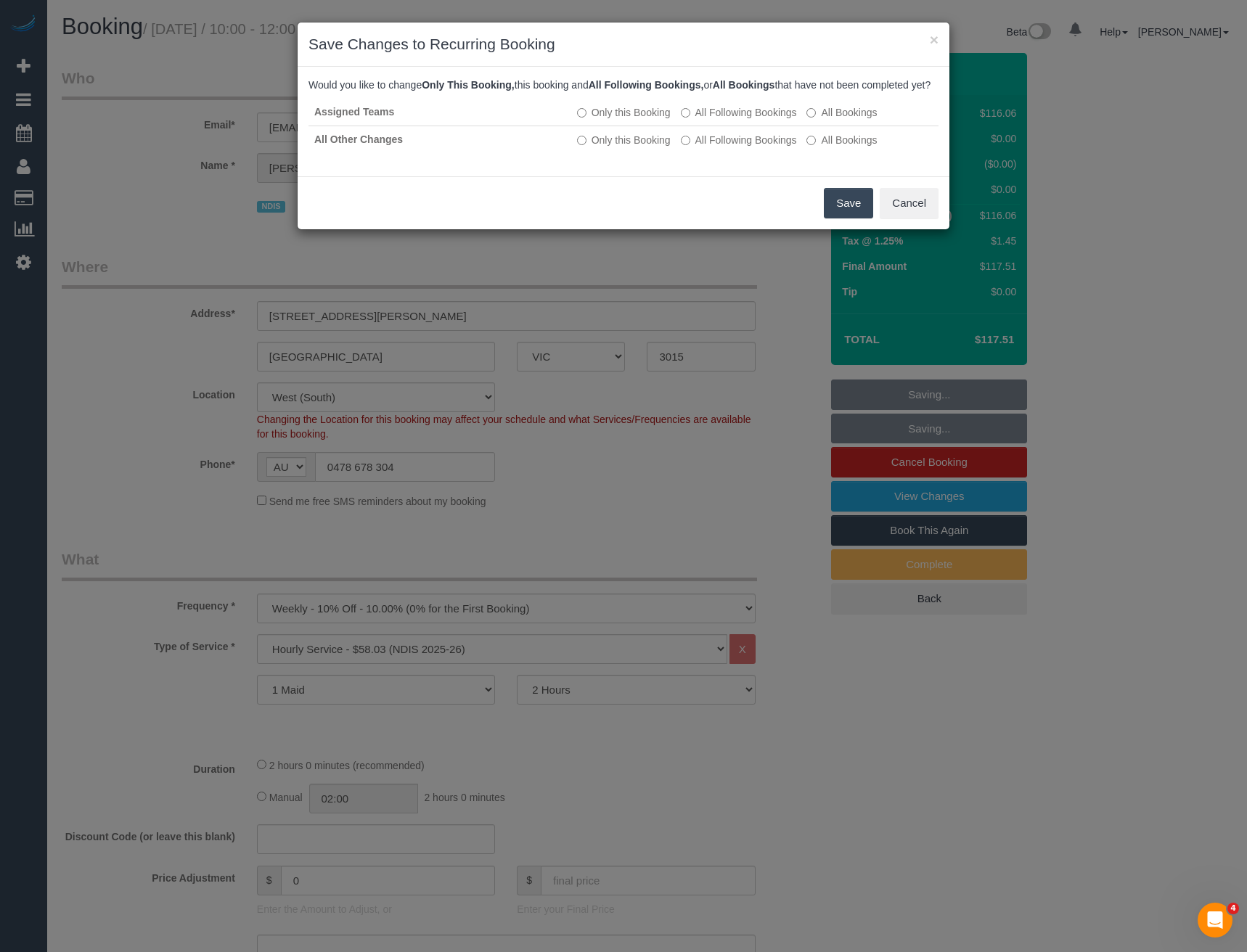
click at [852, 218] on button "Save" at bounding box center [848, 203] width 49 height 30
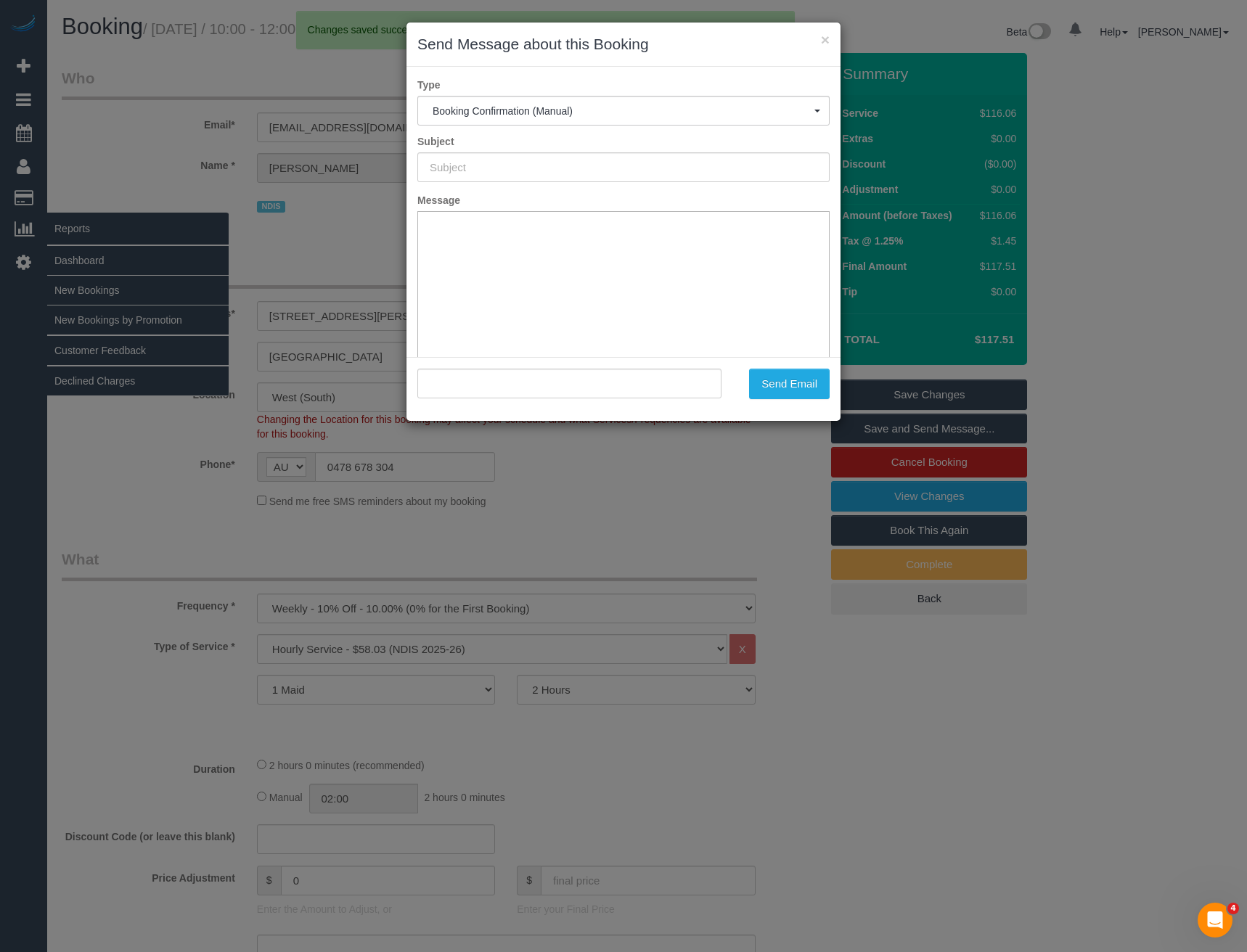
type input "Booking Confirmed"
type input ""Melodye Sartori" <melissartakada@gmail.com>"
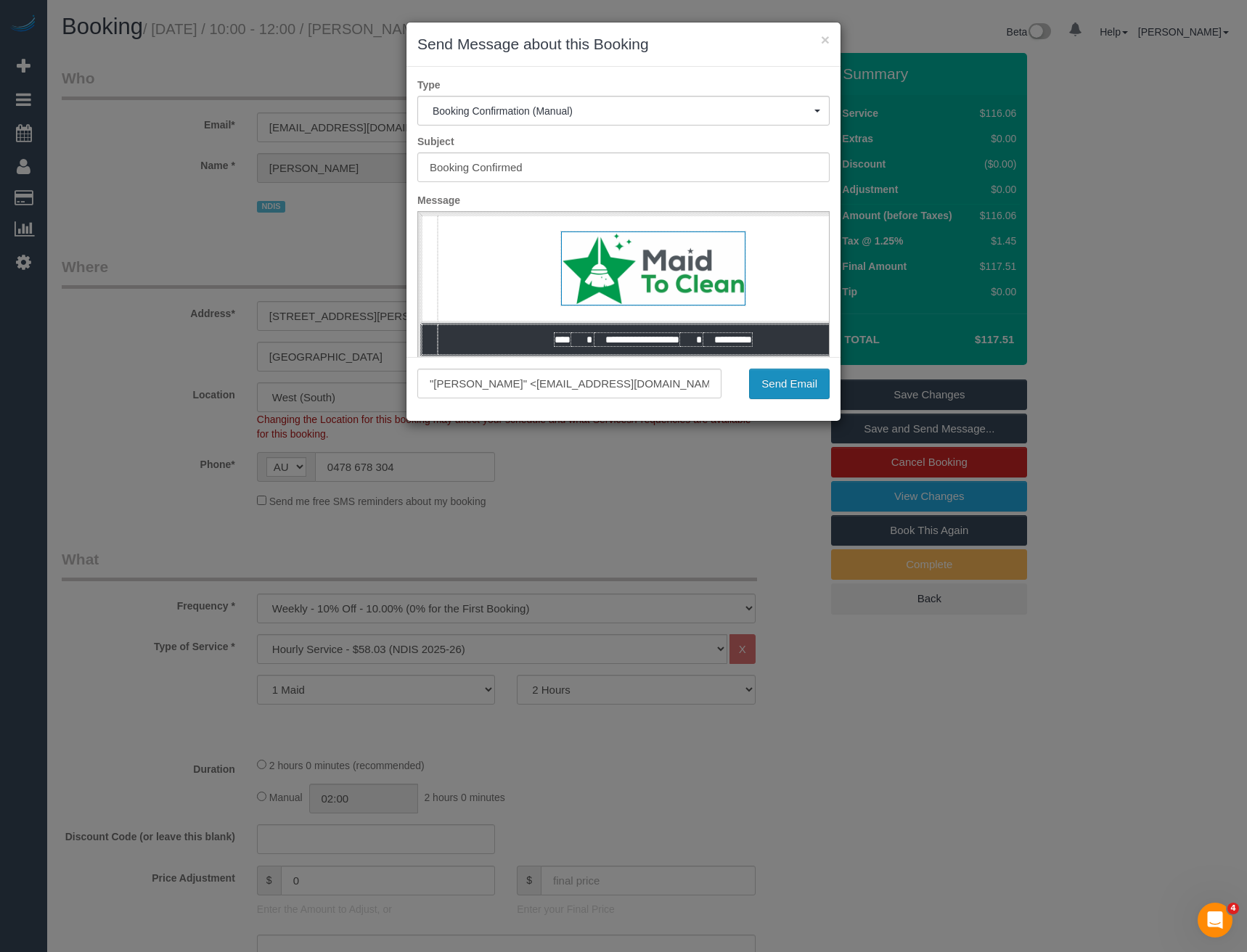
click at [792, 377] on button "Send Email" at bounding box center [789, 383] width 80 height 30
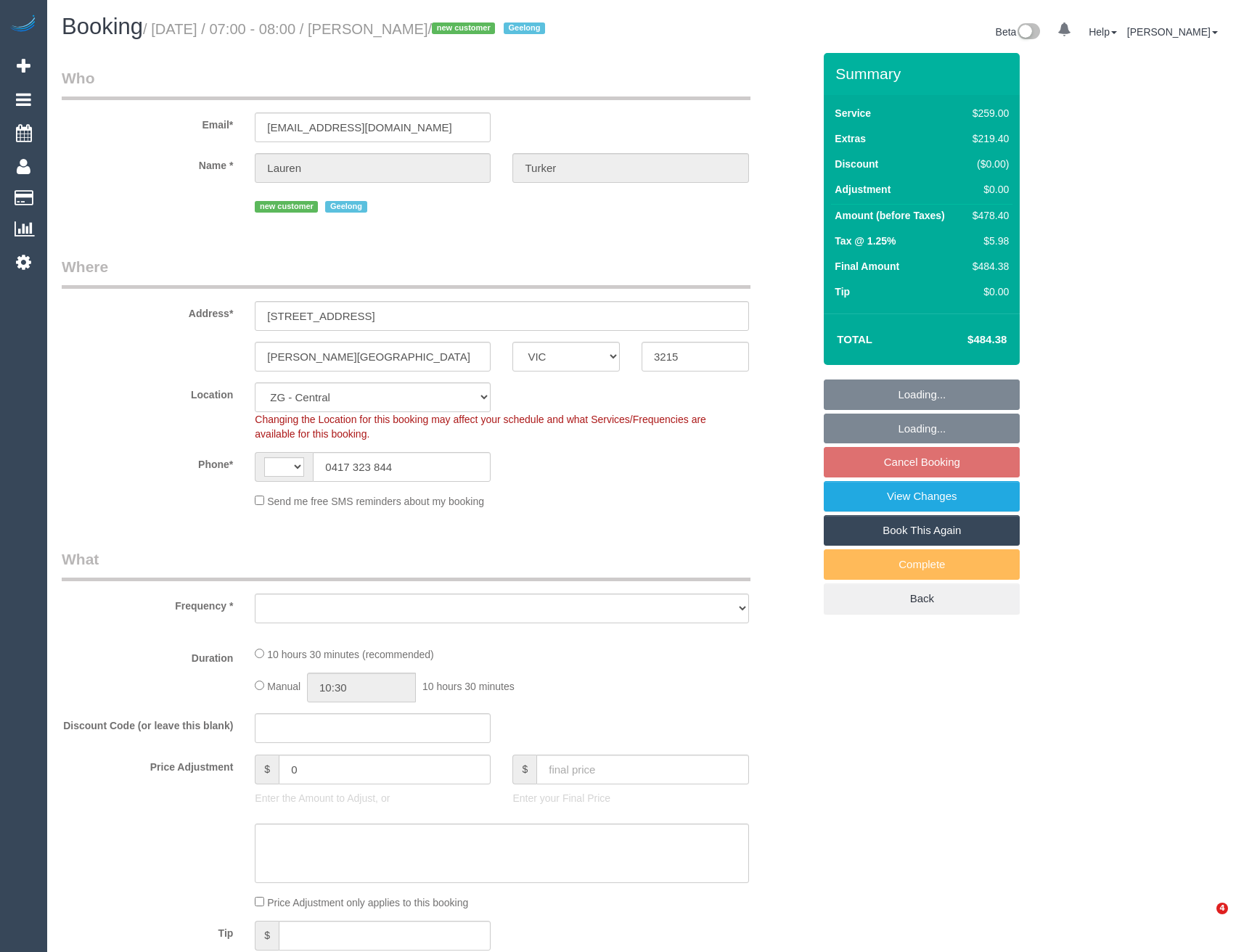
select select "VIC"
select select "string:AU"
select select "string:stripe-pm_1SF5uz2GScqysDRVsVuZHJt9"
select select "object:537"
select select "number:28"
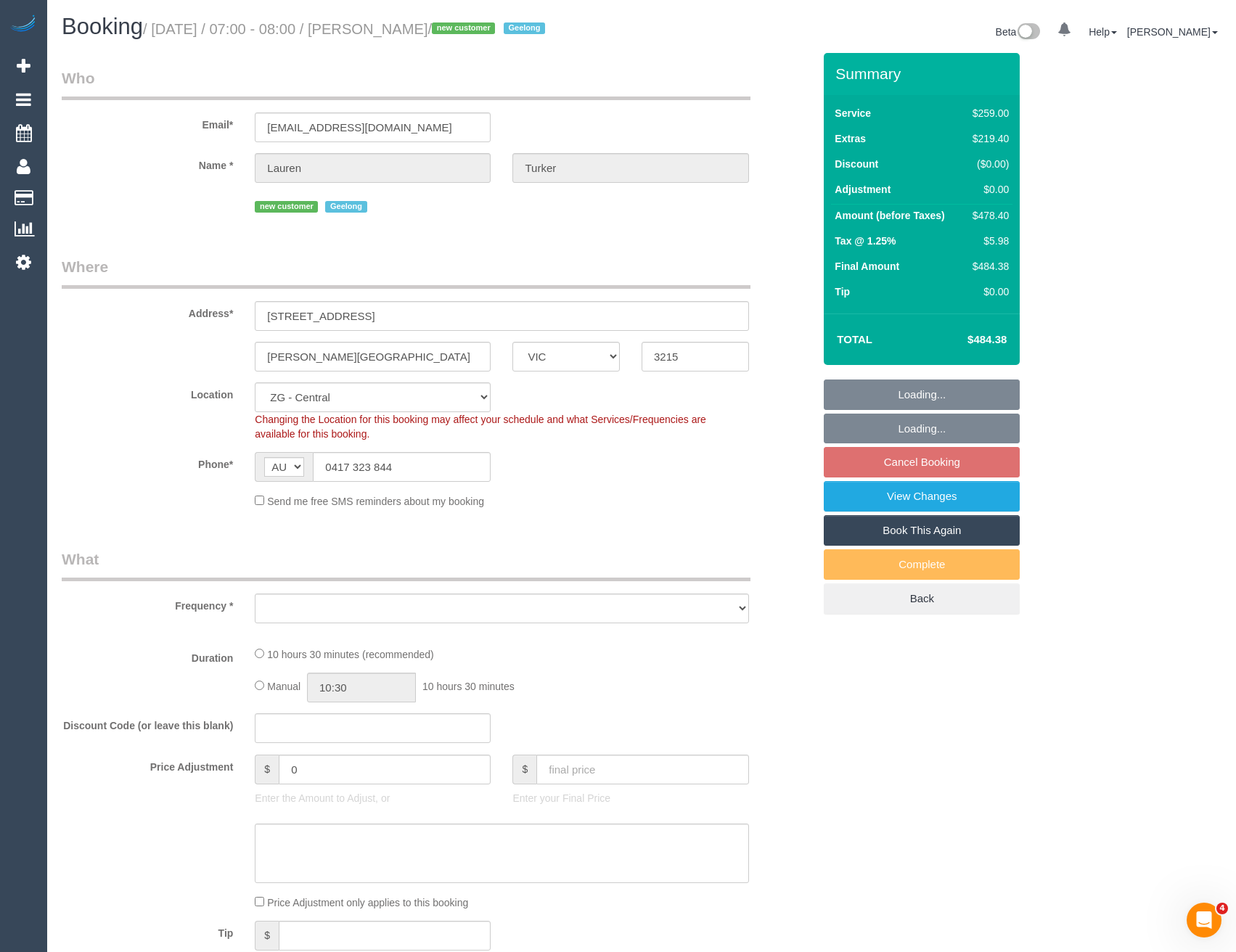
select select "number:14"
select select "number:18"
select select "number:24"
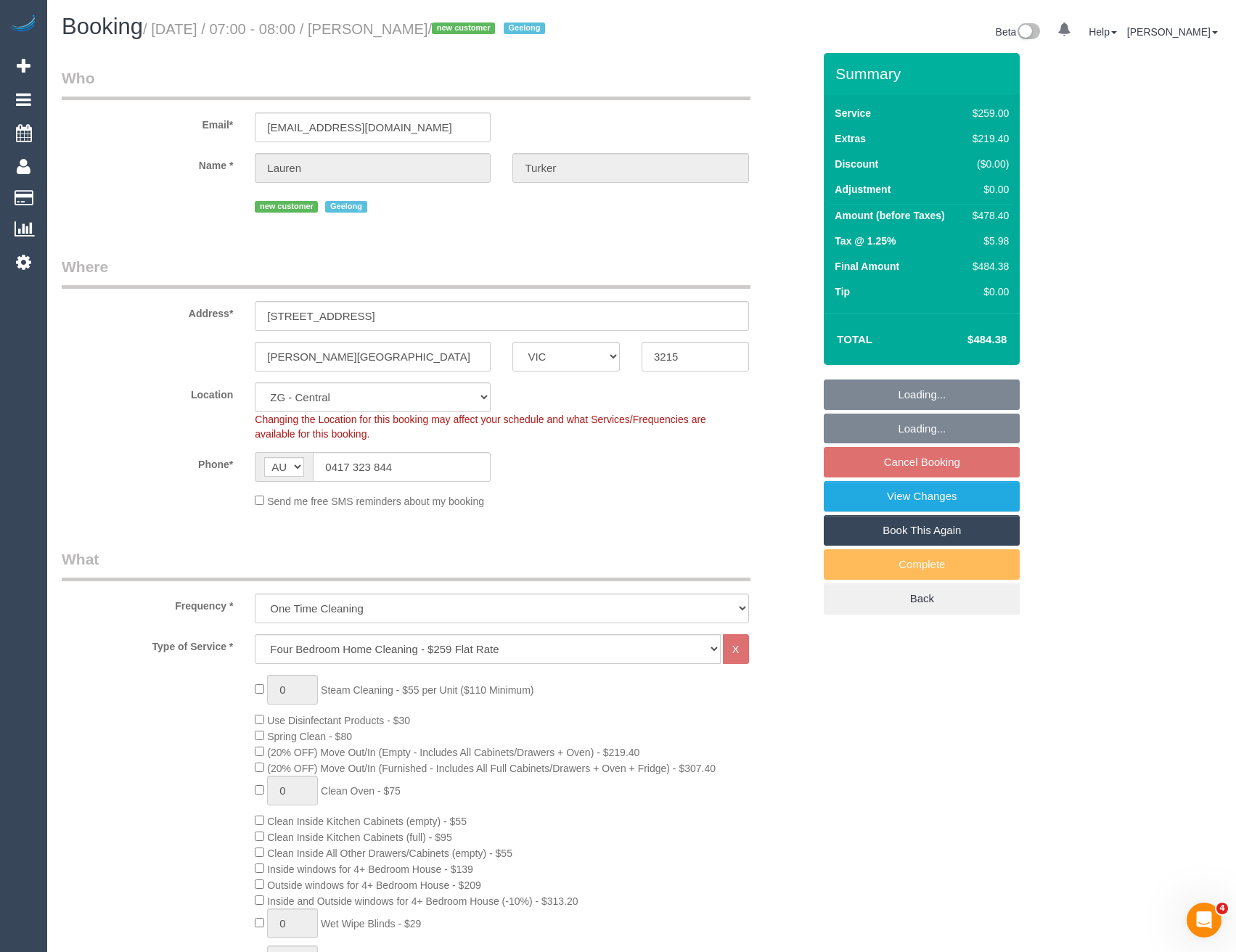
select select "object:875"
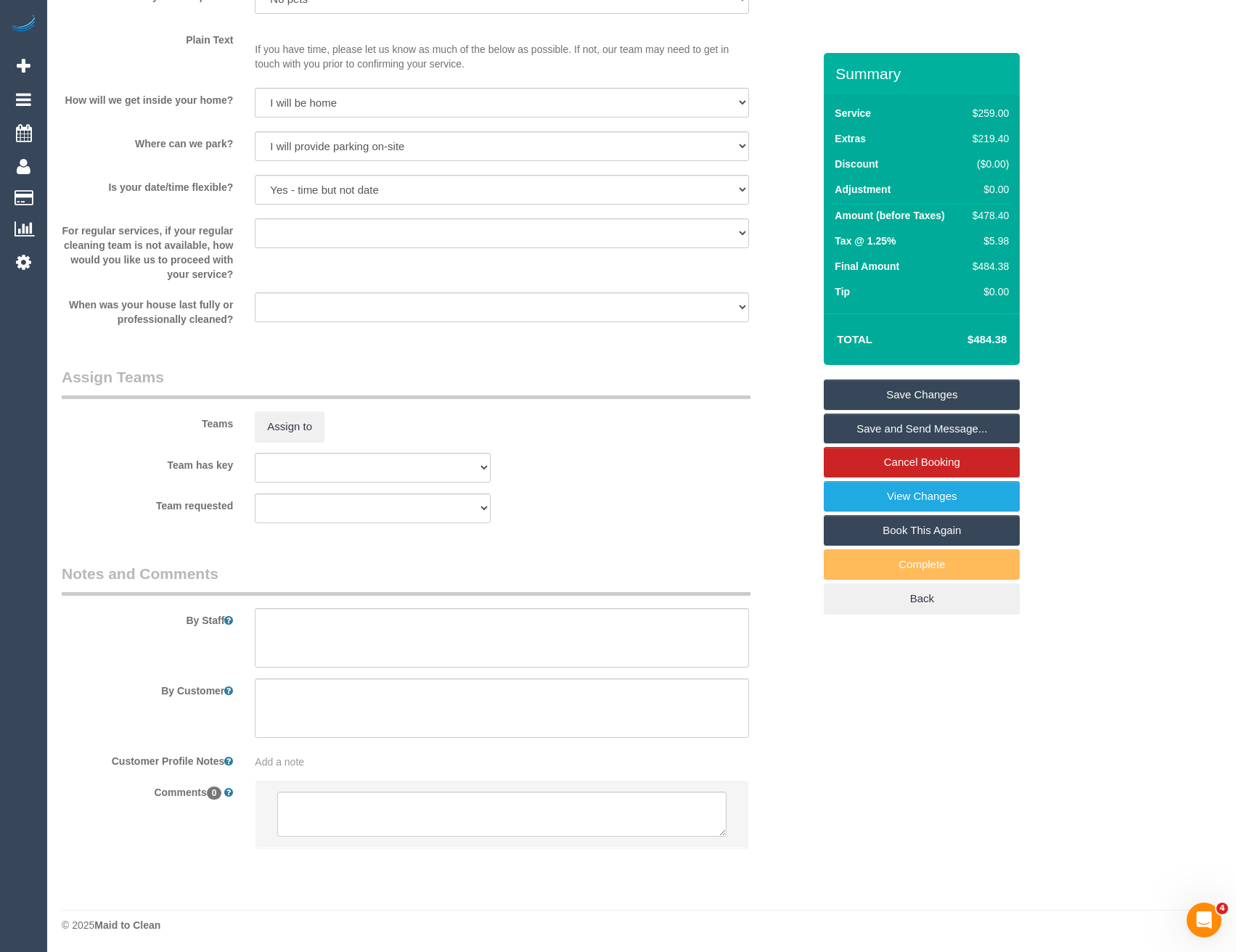
scroll to position [1966, 0]
click at [347, 802] on textarea at bounding box center [501, 812] width 449 height 45
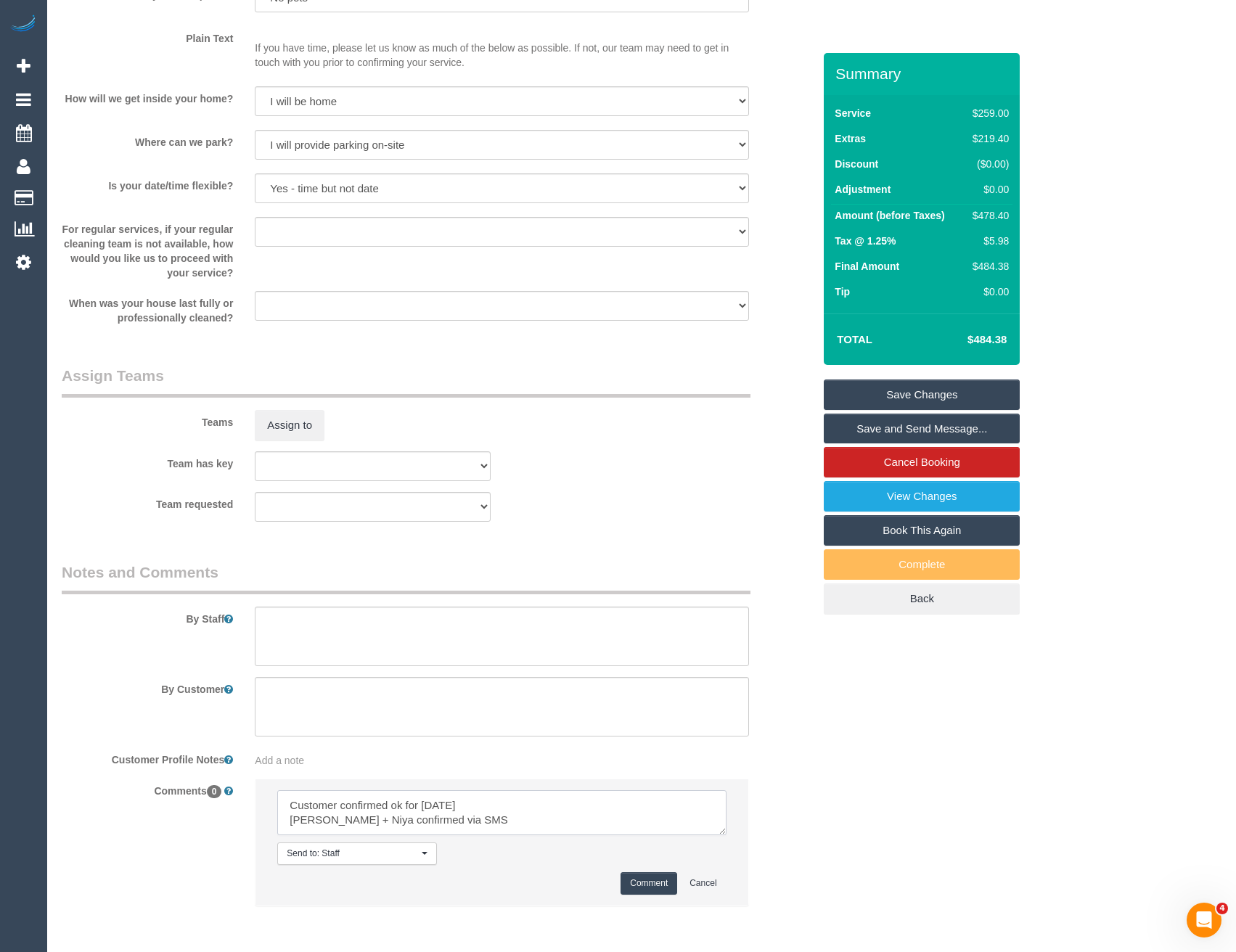
type textarea "Customer confirmed ok for Friday Suneeth + Niya confirmed via SMS"
click at [660, 882] on button "Comment" at bounding box center [649, 883] width 57 height 23
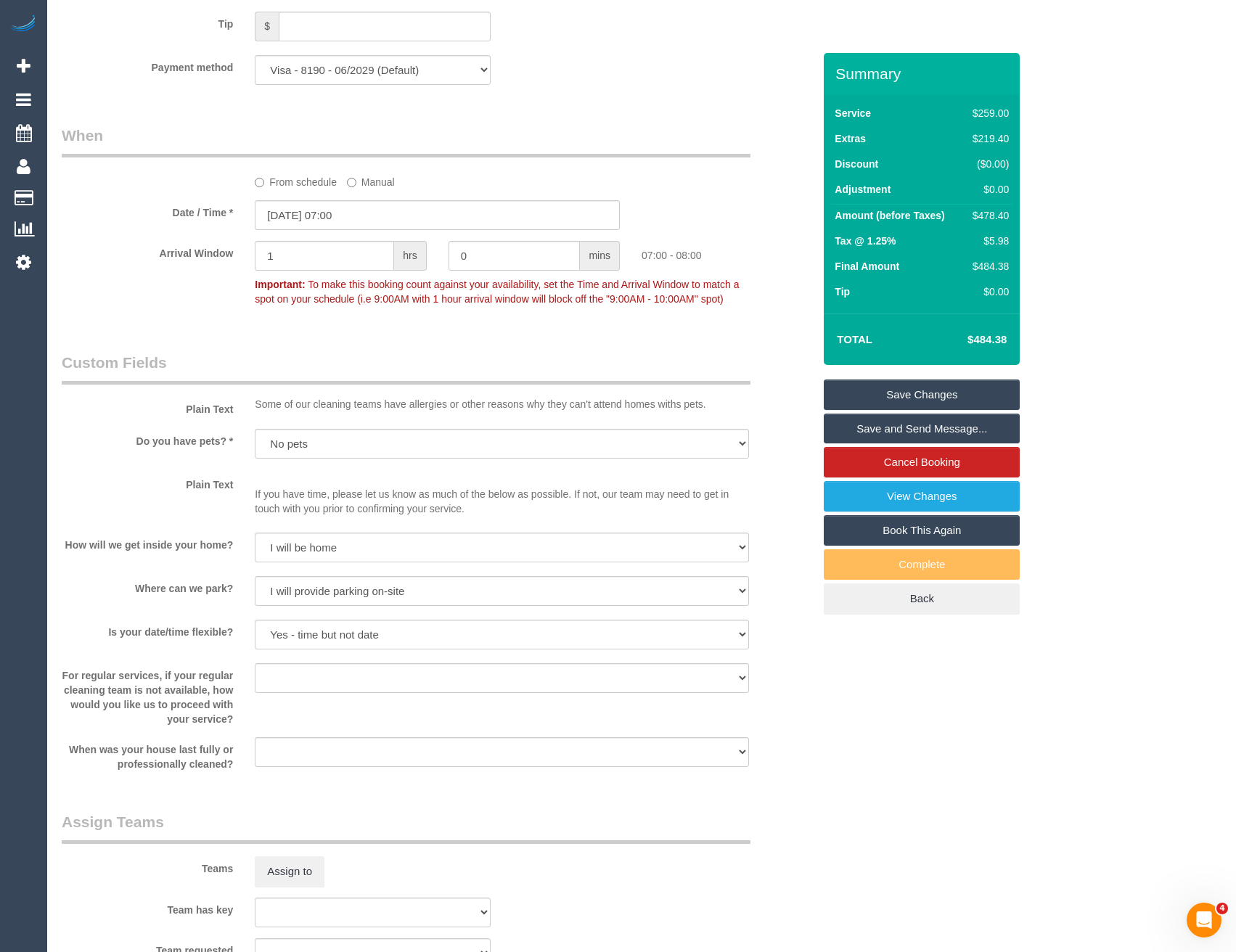
scroll to position [1385, 0]
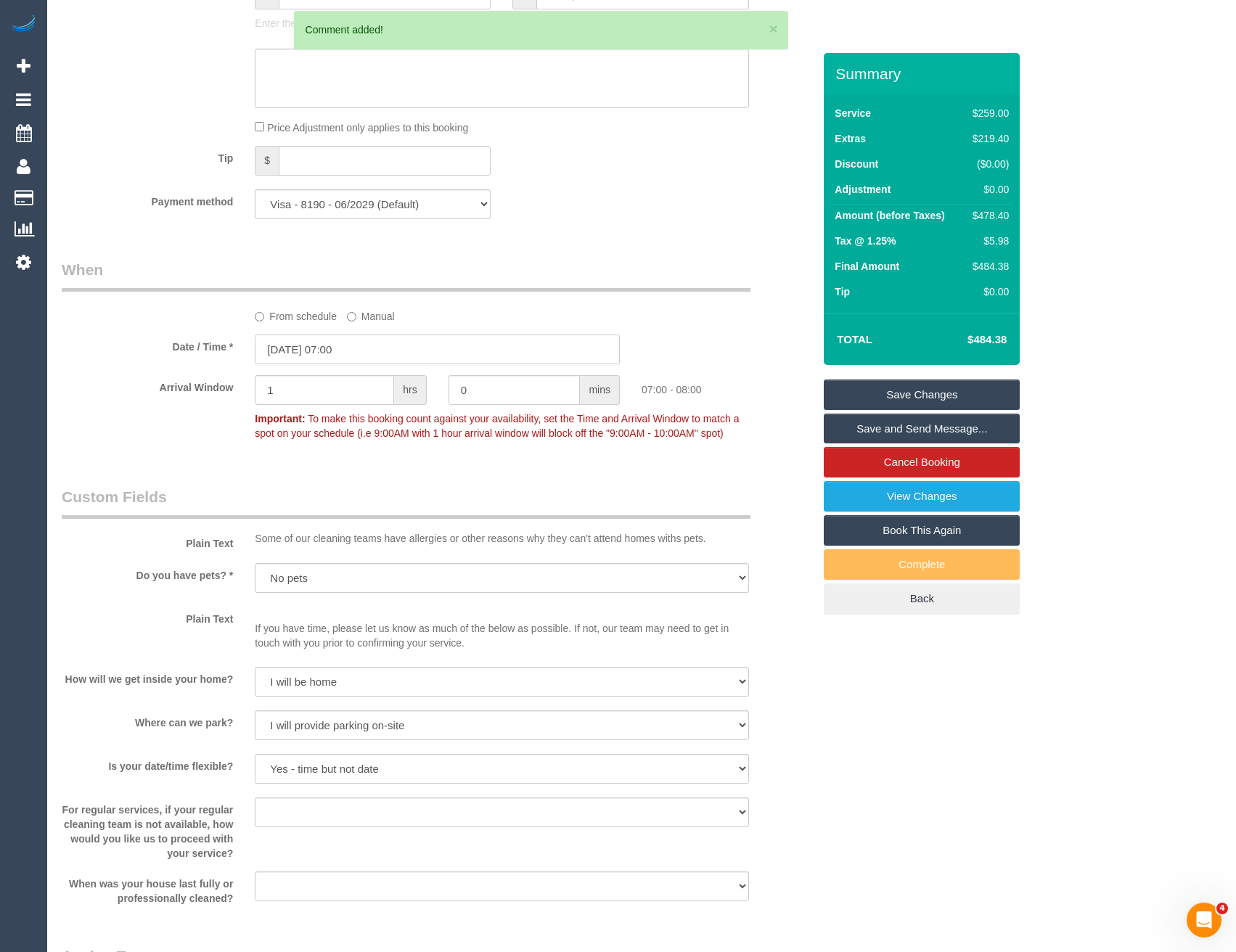
click at [341, 340] on input "11/10/2025 07:00" at bounding box center [437, 349] width 365 height 29
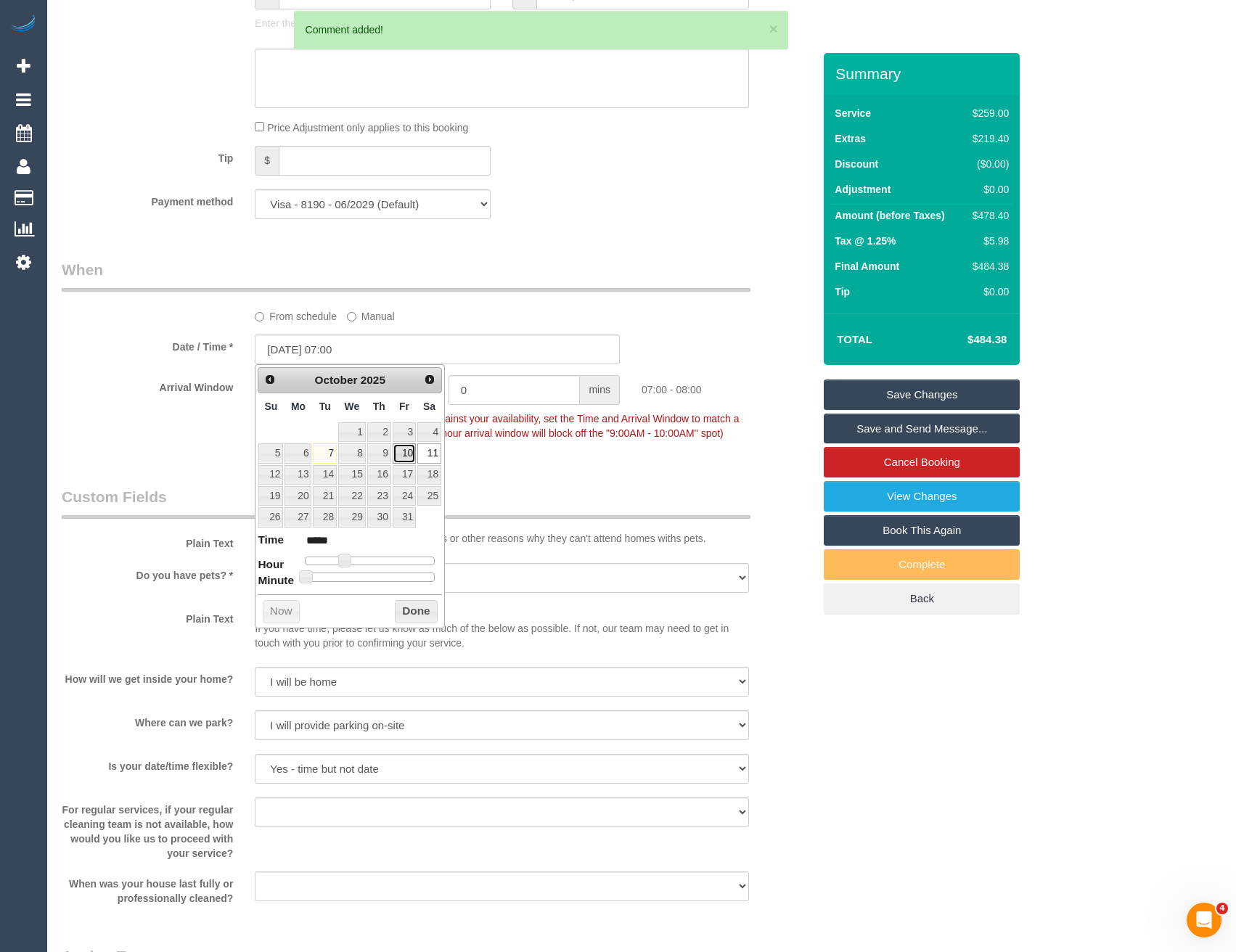
click at [406, 451] on link "10" at bounding box center [405, 453] width 24 height 20
type input "10/10/2025 07:00"
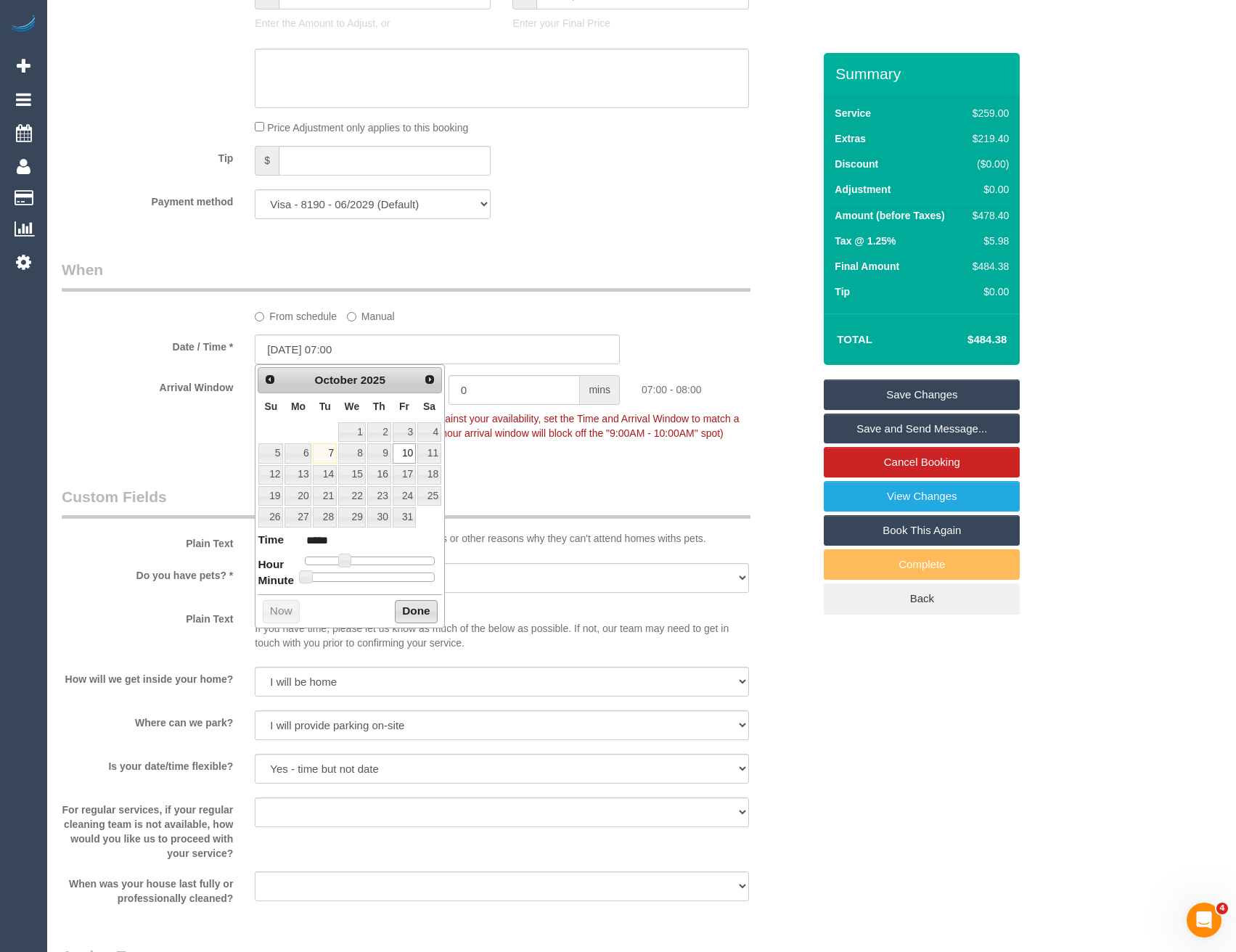
click at [425, 617] on button "Done" at bounding box center [416, 612] width 43 height 24
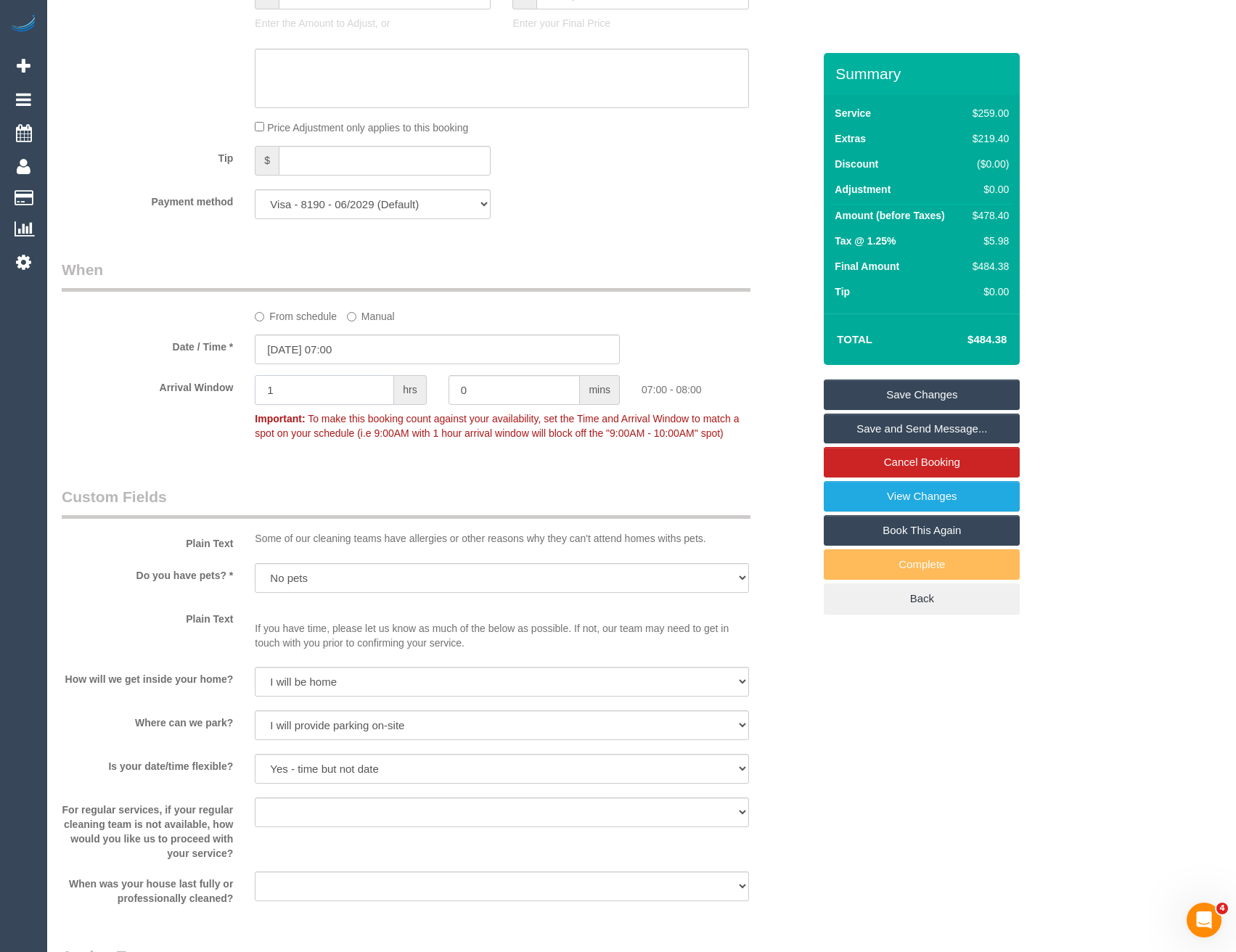
drag, startPoint x: 303, startPoint y: 397, endPoint x: 198, endPoint y: 395, distance: 105.0
click at [199, 398] on div "Arrival Window 1 hrs 0 mins 07:00 - 08:00 Important: To make this booking count…" at bounding box center [437, 410] width 773 height 71
type input "2"
click at [363, 432] on span "To make this booking count against your availability, set the Time and Arrival …" at bounding box center [497, 425] width 484 height 26
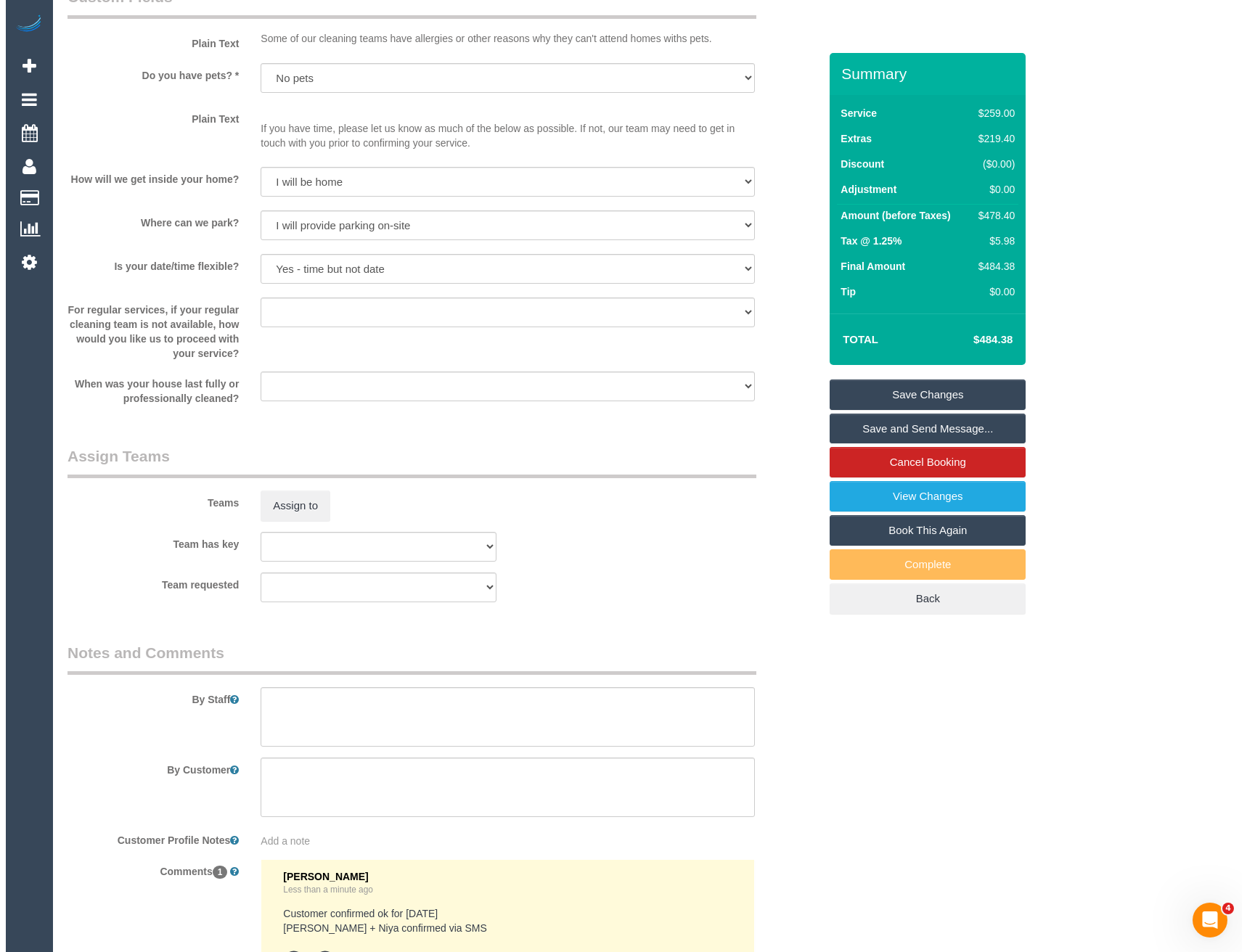
scroll to position [1959, 0]
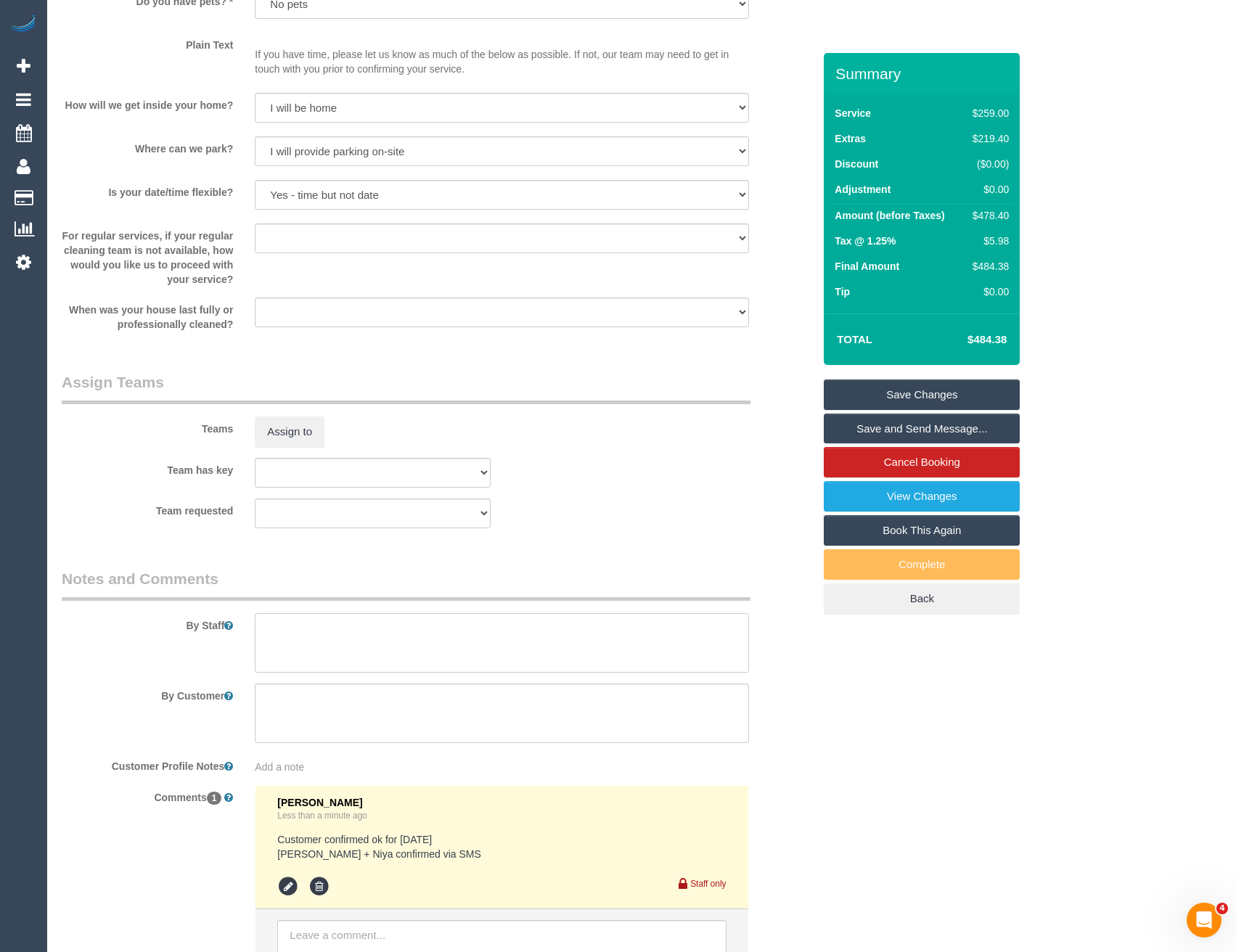
click at [300, 634] on textarea at bounding box center [502, 643] width 494 height 60
type textarea "Est 7 - 9 hours"
click at [294, 446] on button "Assign to" at bounding box center [290, 431] width 70 height 30
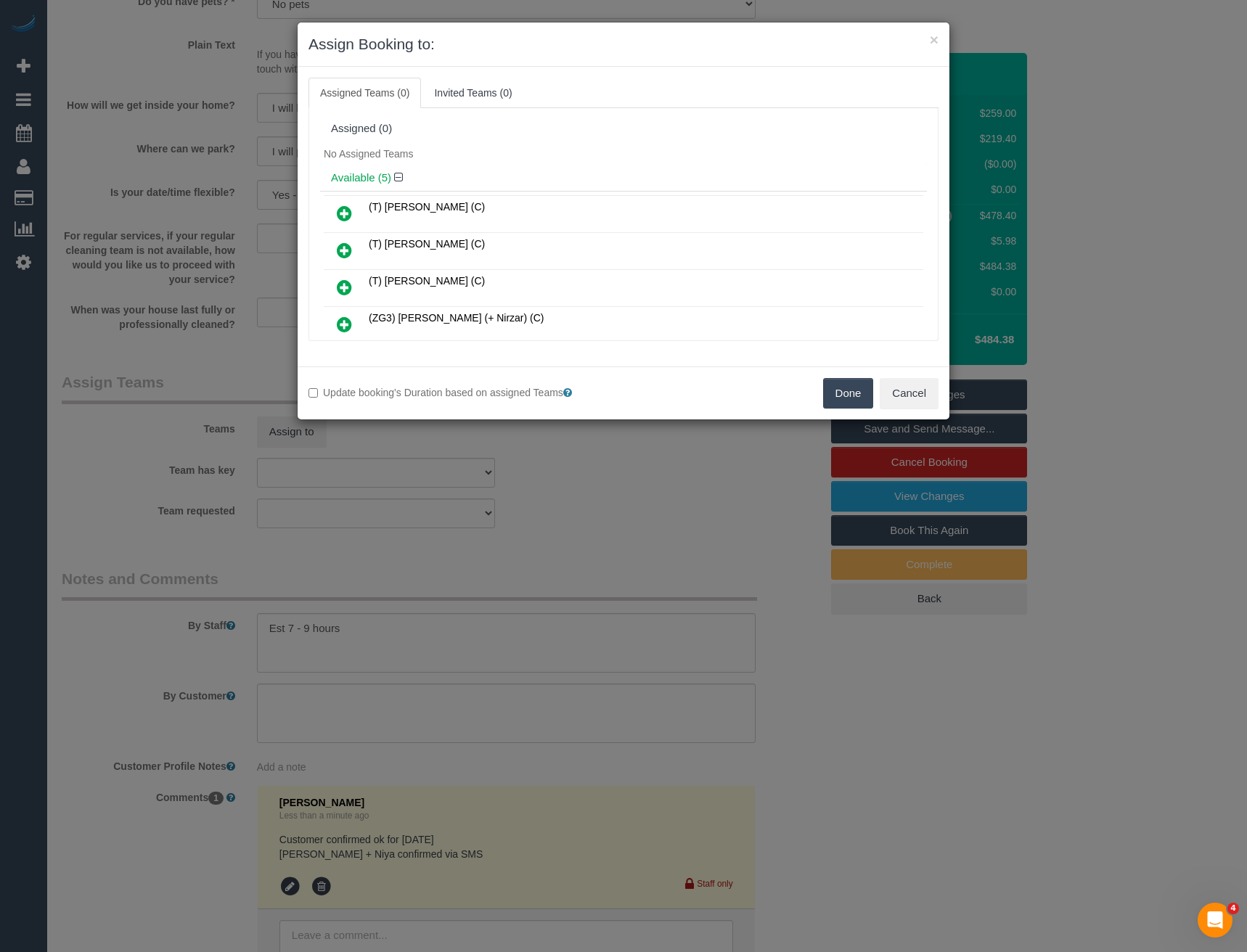
scroll to position [440, 0]
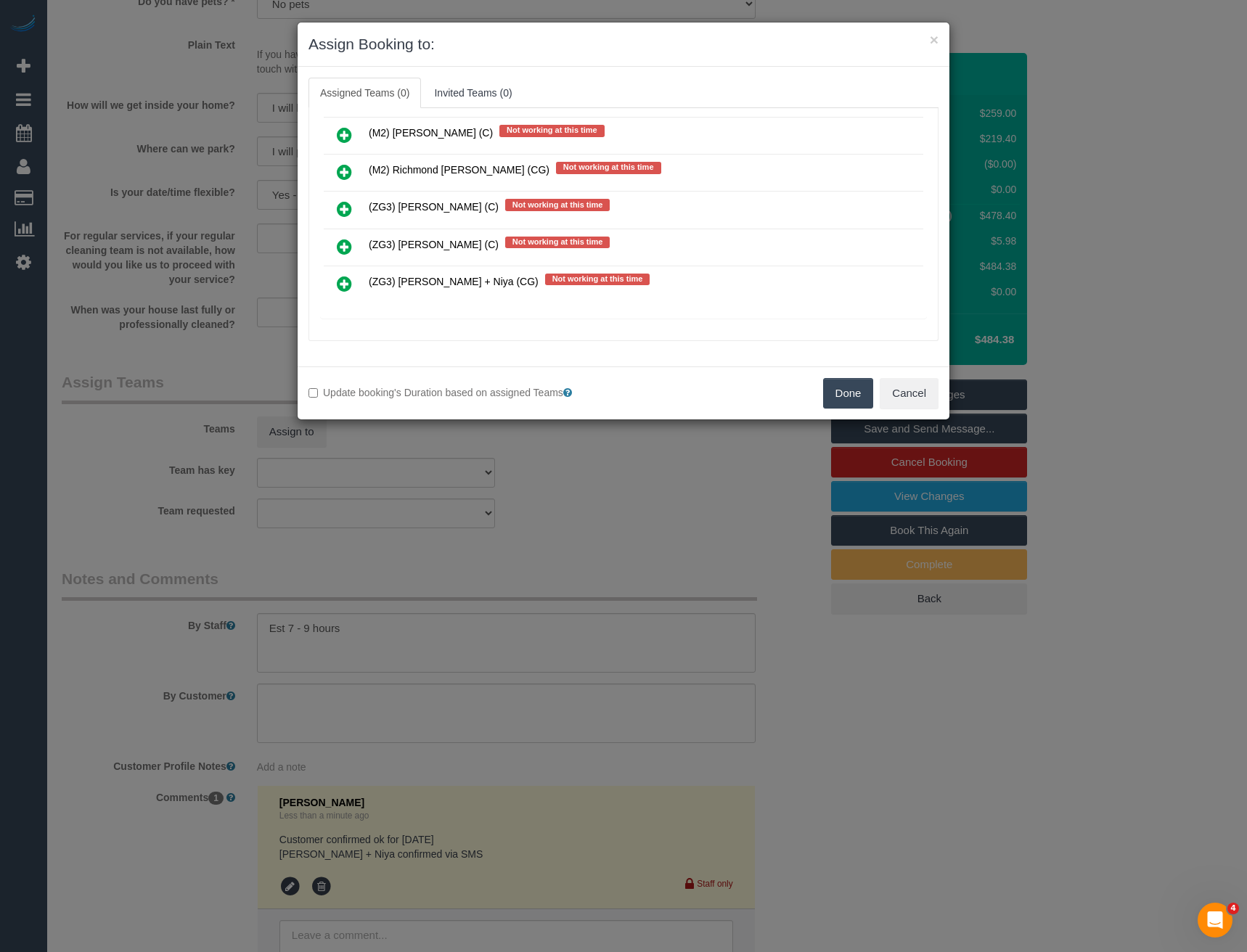
click at [344, 285] on icon at bounding box center [344, 284] width 15 height 18
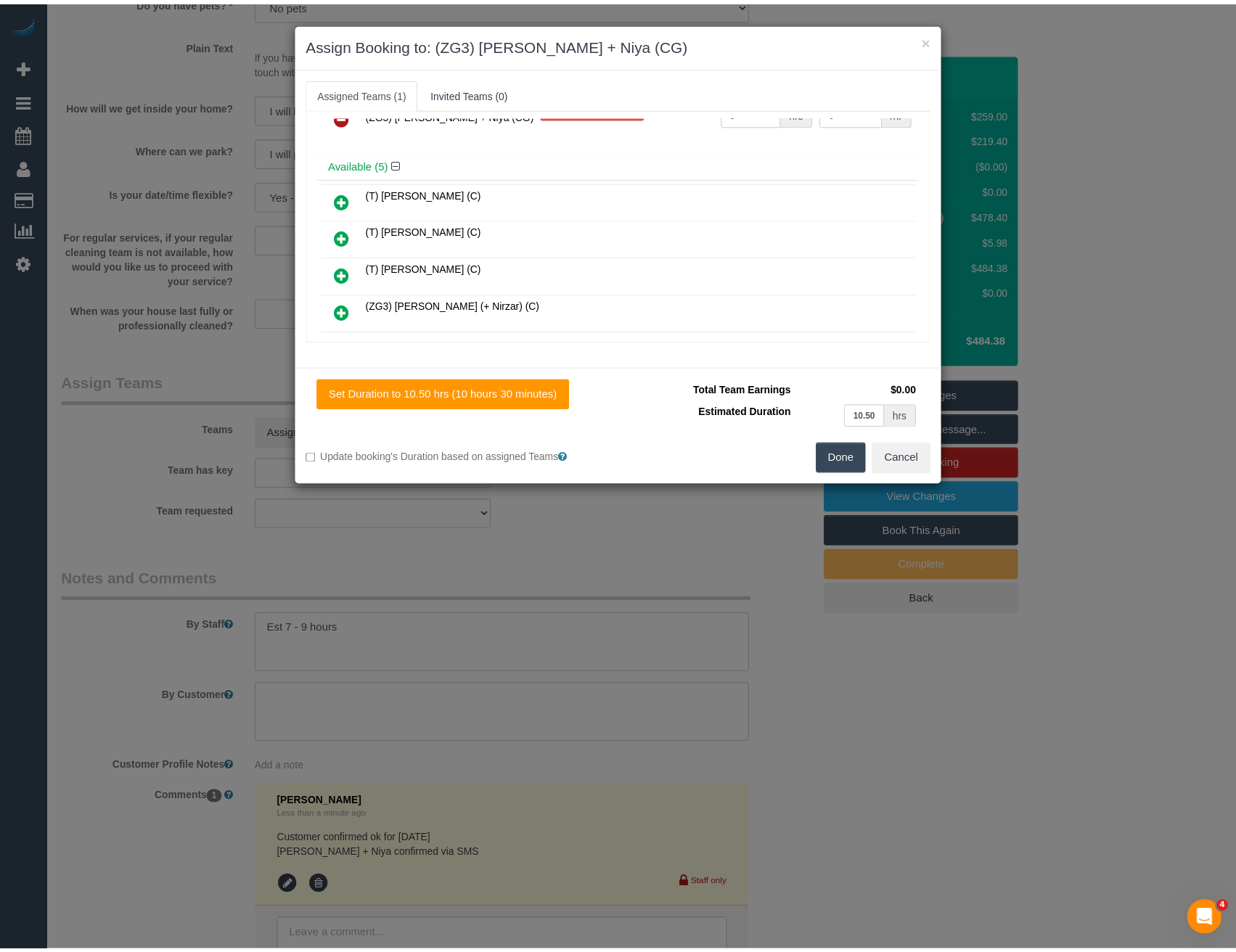
scroll to position [0, 0]
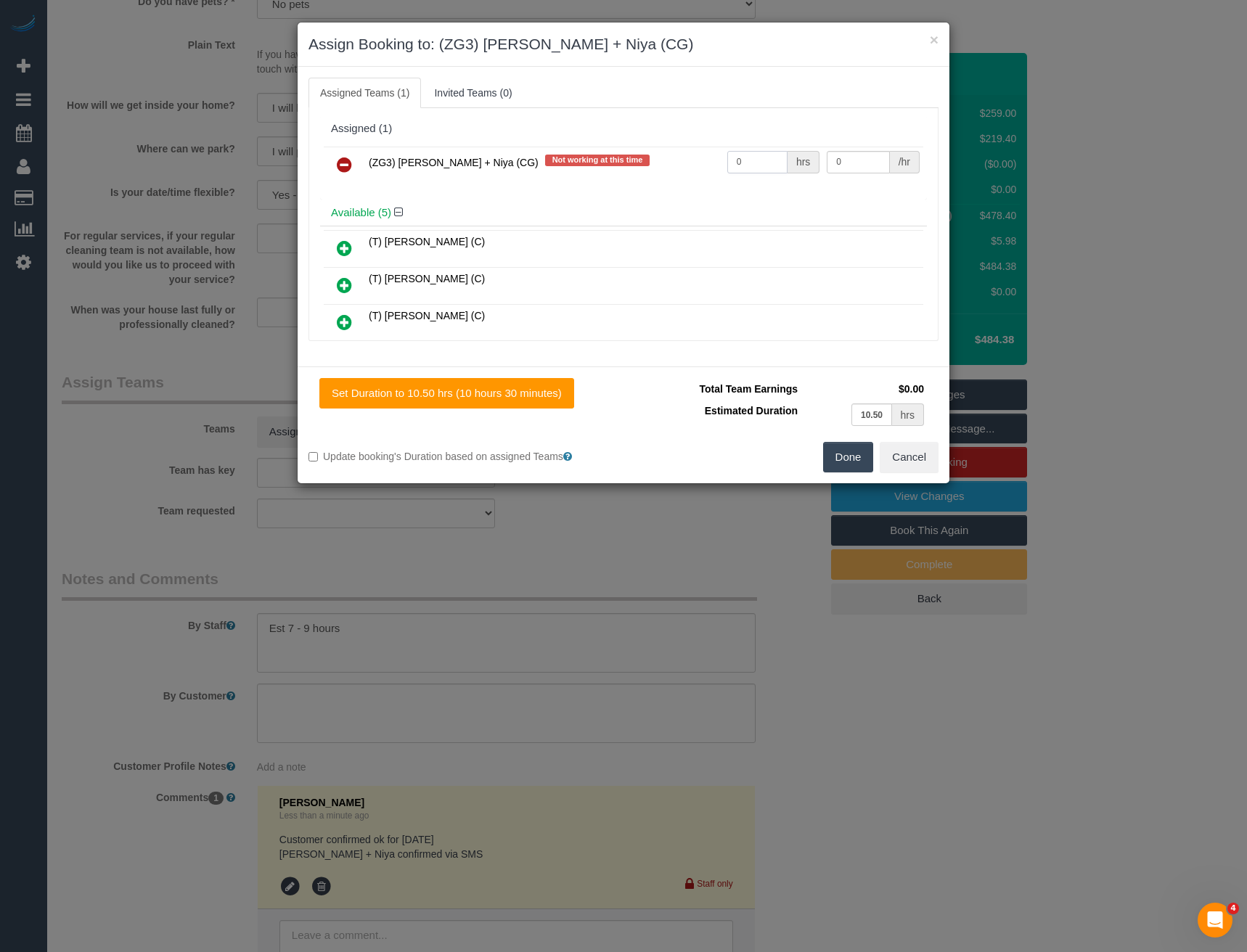
drag, startPoint x: 740, startPoint y: 161, endPoint x: 668, endPoint y: 164, distance: 72.1
click at [672, 164] on tr "(ZG3) Suneeth + Niya (CG) Not working at this time 0 hrs 0 /hr" at bounding box center [623, 165] width 599 height 37
type input "1"
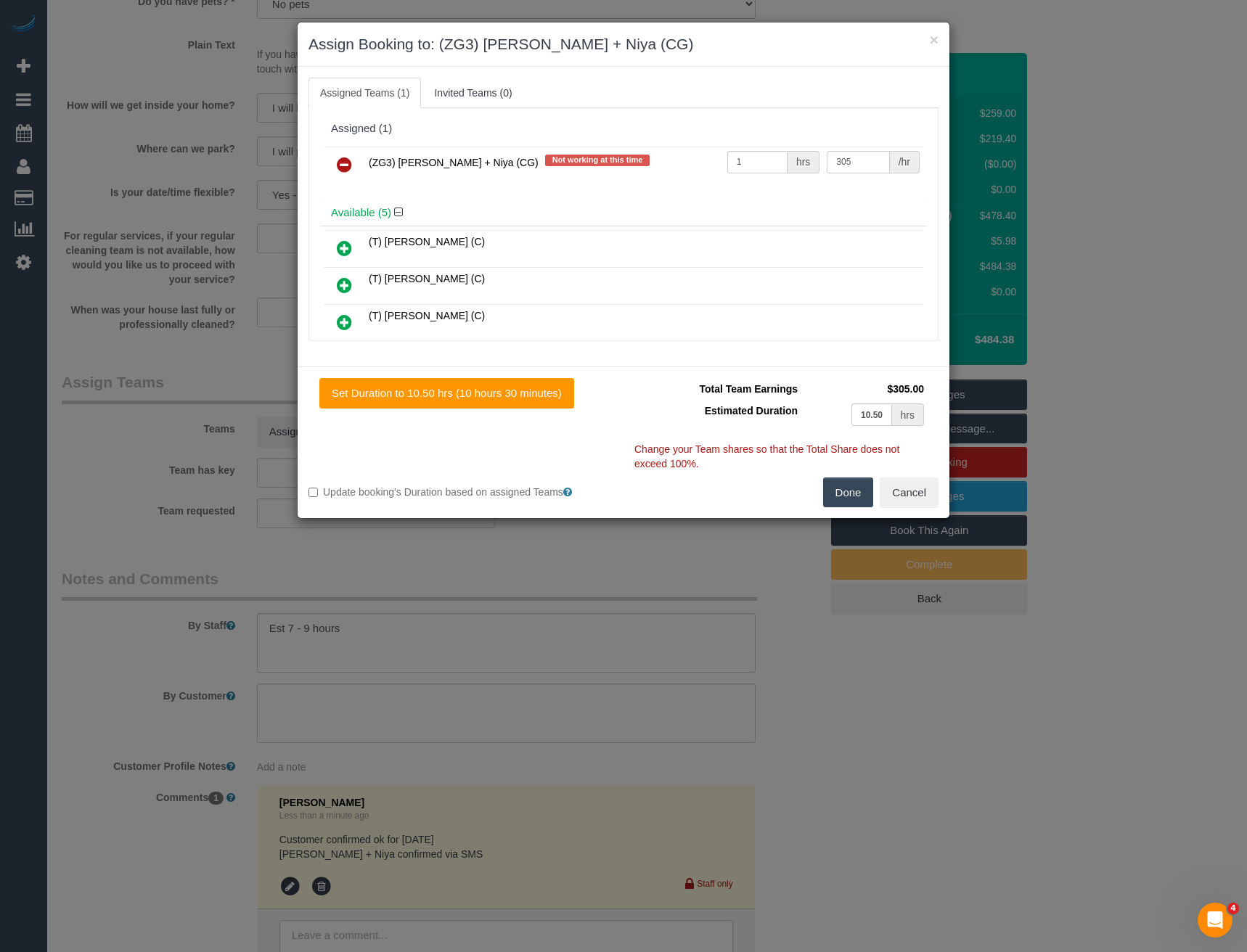
type input "305"
click at [834, 500] on button "Done" at bounding box center [848, 492] width 51 height 30
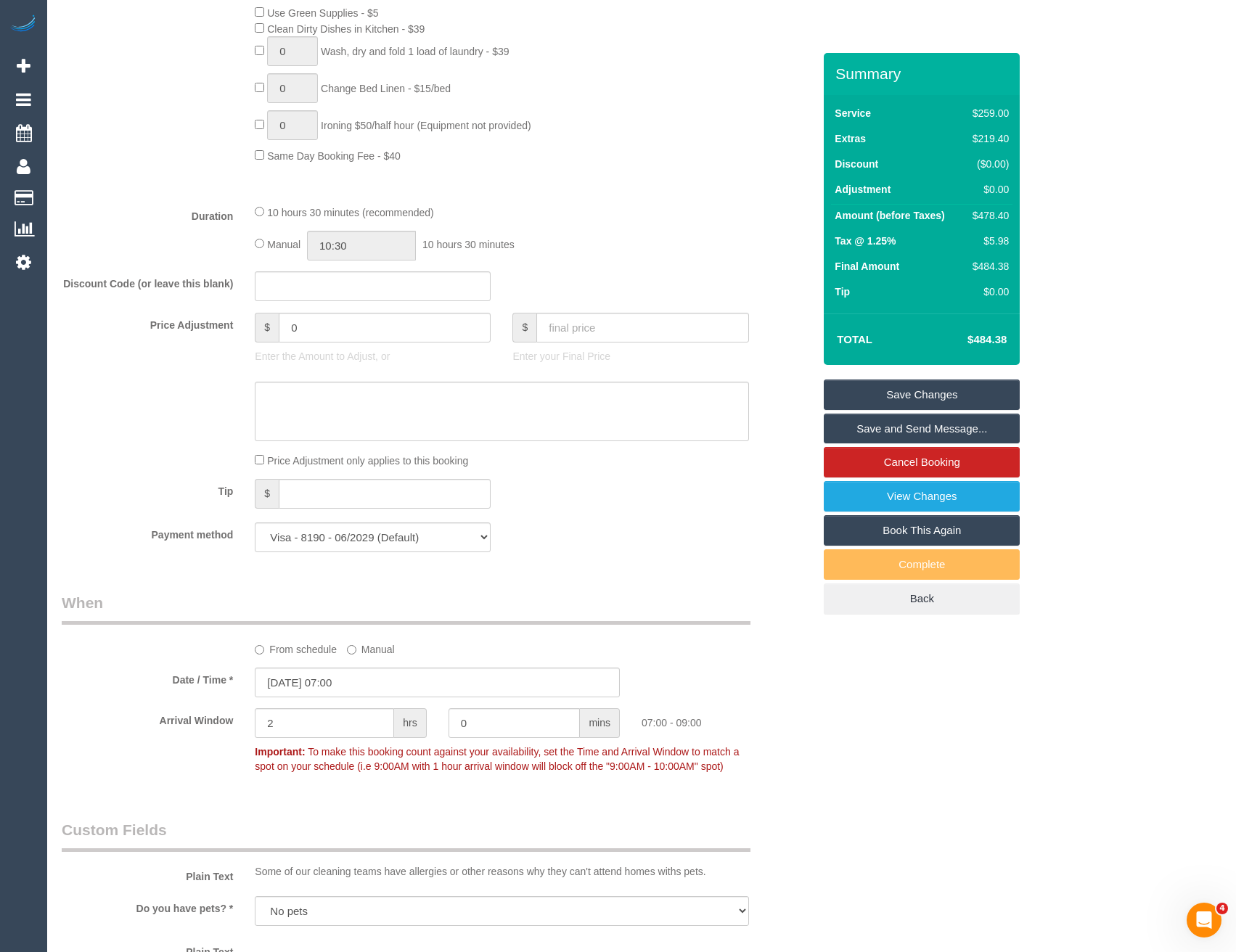
scroll to position [1088, 0]
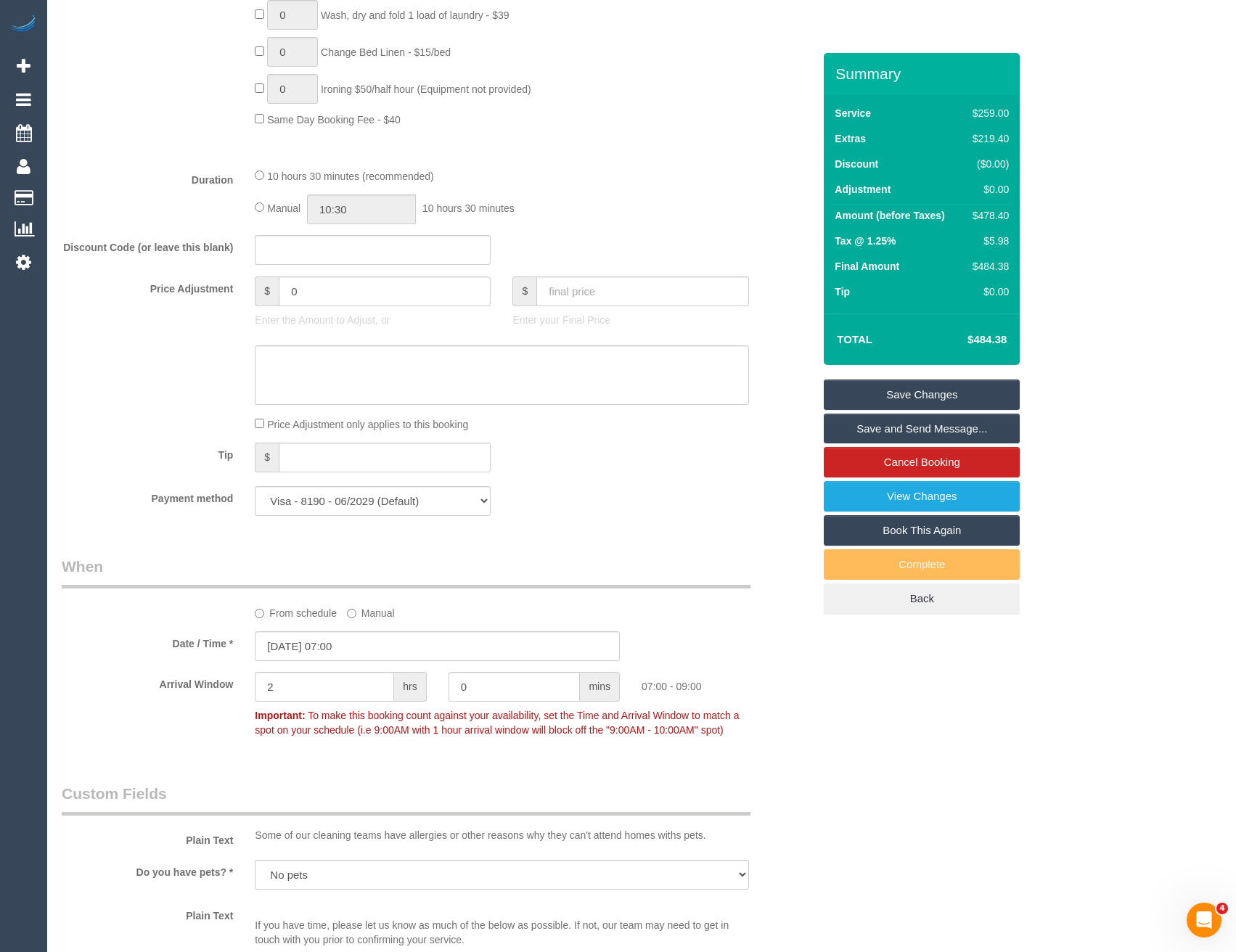
click at [265, 209] on div "Manual 10:30 10 hours 30 minutes" at bounding box center [502, 209] width 494 height 29
click at [352, 207] on input "10:30" at bounding box center [362, 209] width 109 height 29
type input "04:30"
click at [335, 262] on li "04:30" at bounding box center [346, 259] width 65 height 19
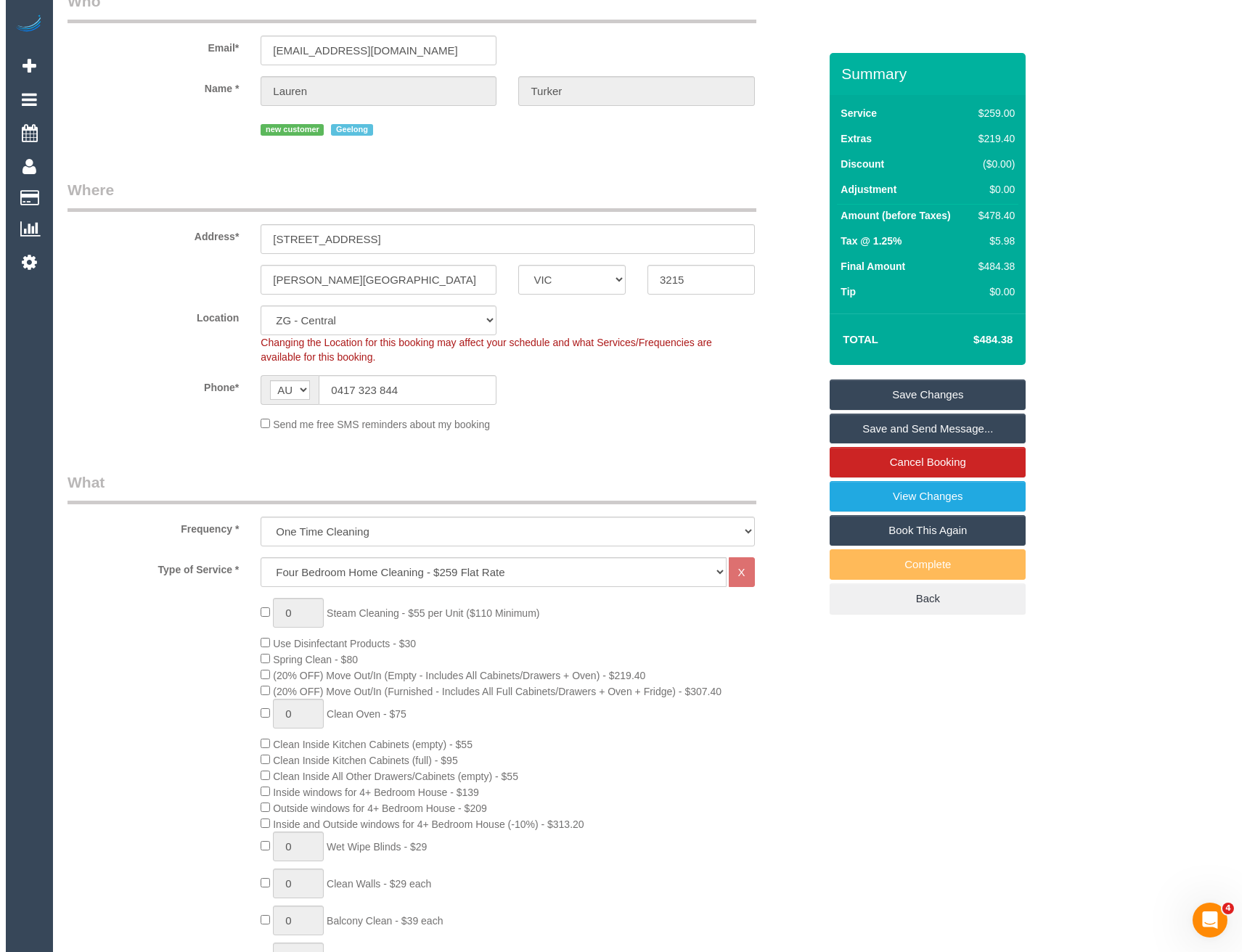
scroll to position [0, 0]
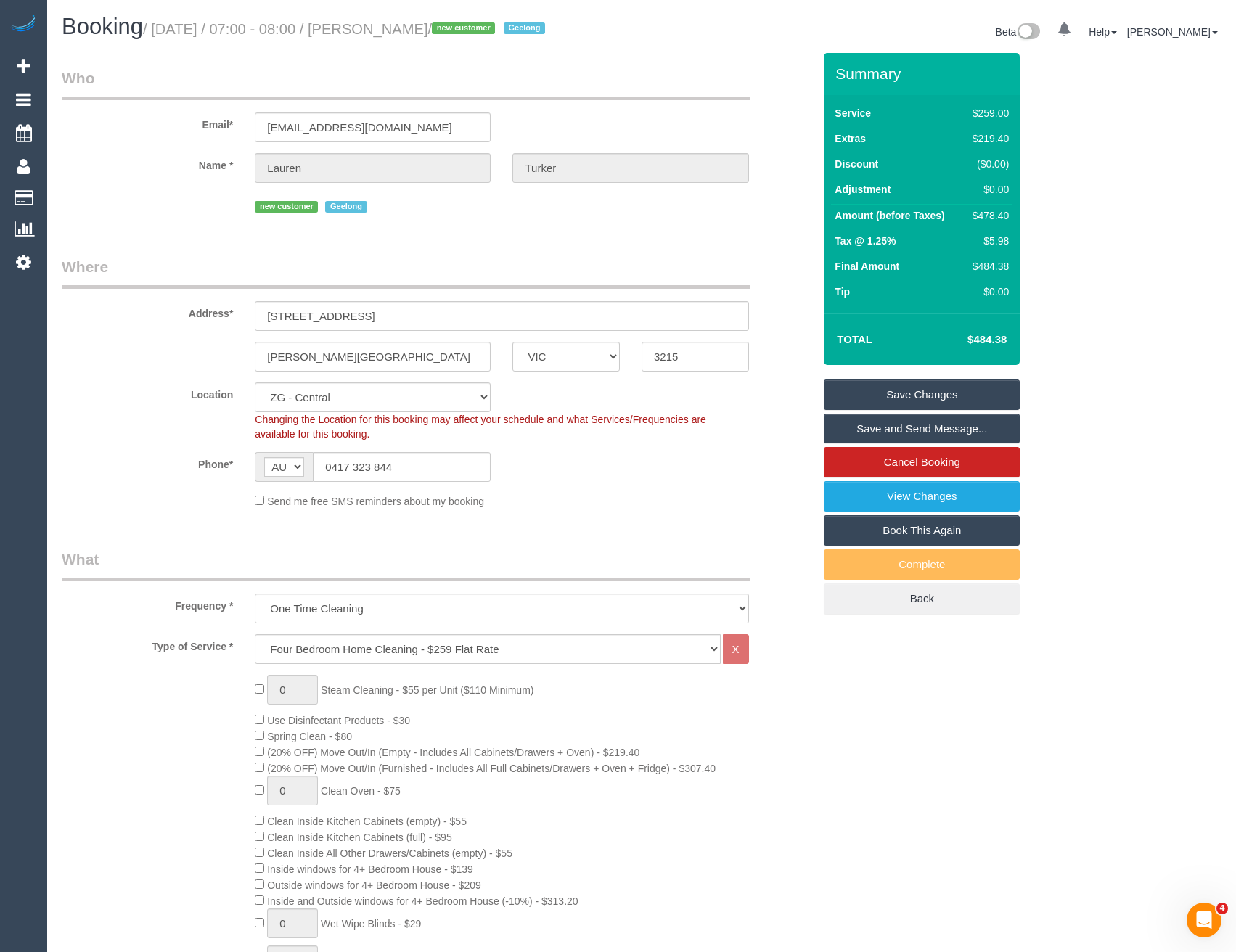
click at [854, 424] on link "Save and Send Message..." at bounding box center [922, 428] width 196 height 30
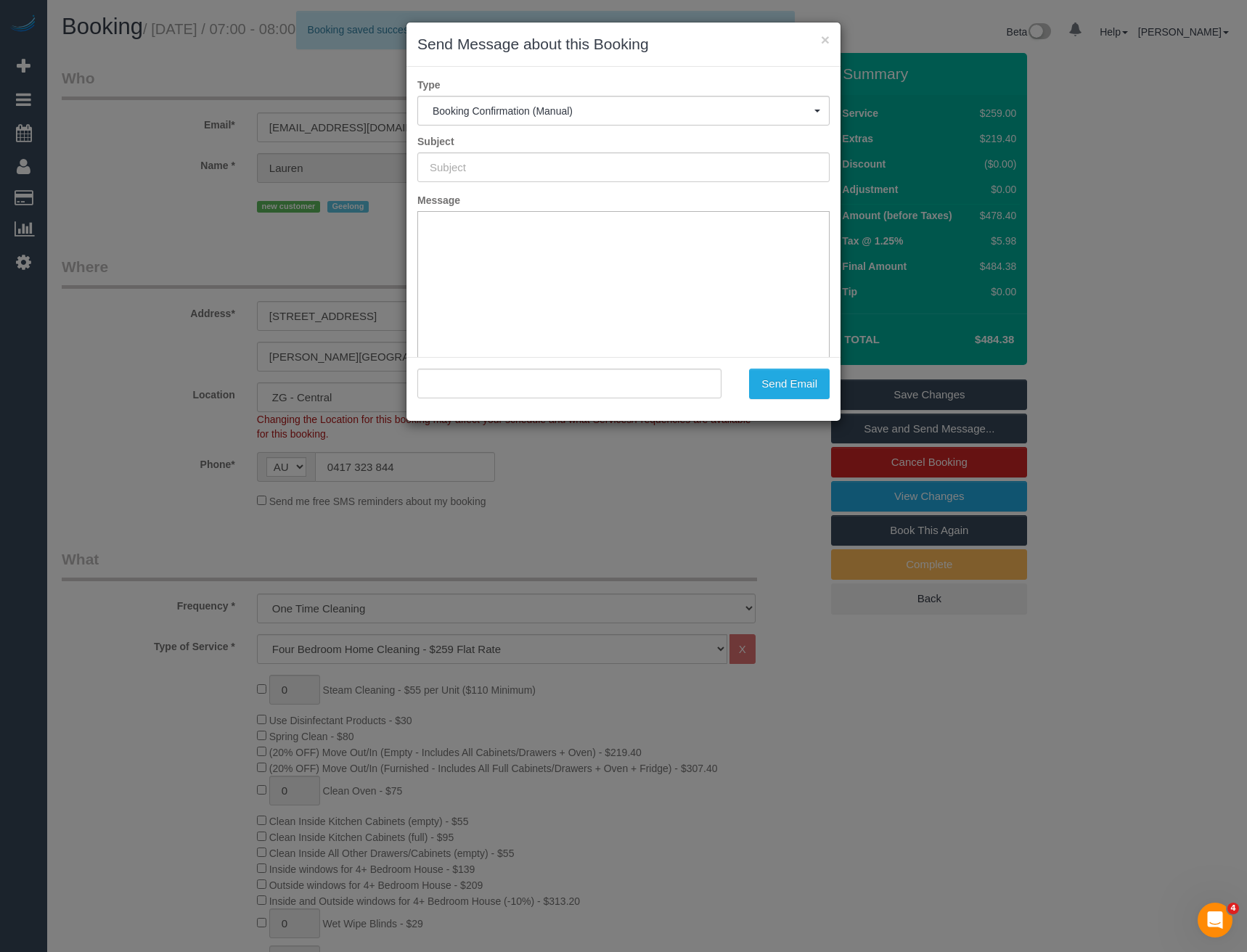
type input "Booking Confirmed"
type input ""Lauren Turker" <lmbrown1981@gmail.com>"
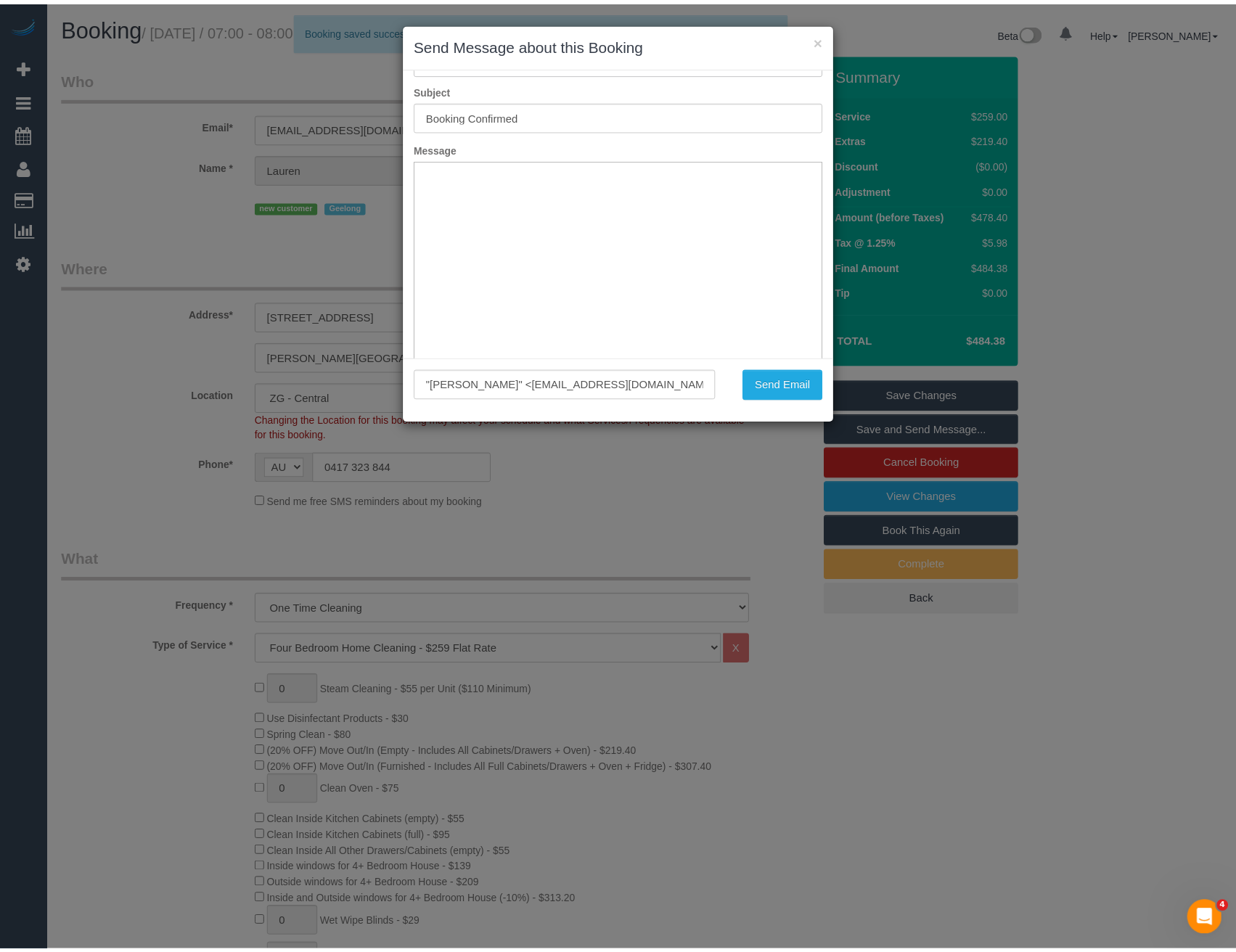
scroll to position [107, 0]
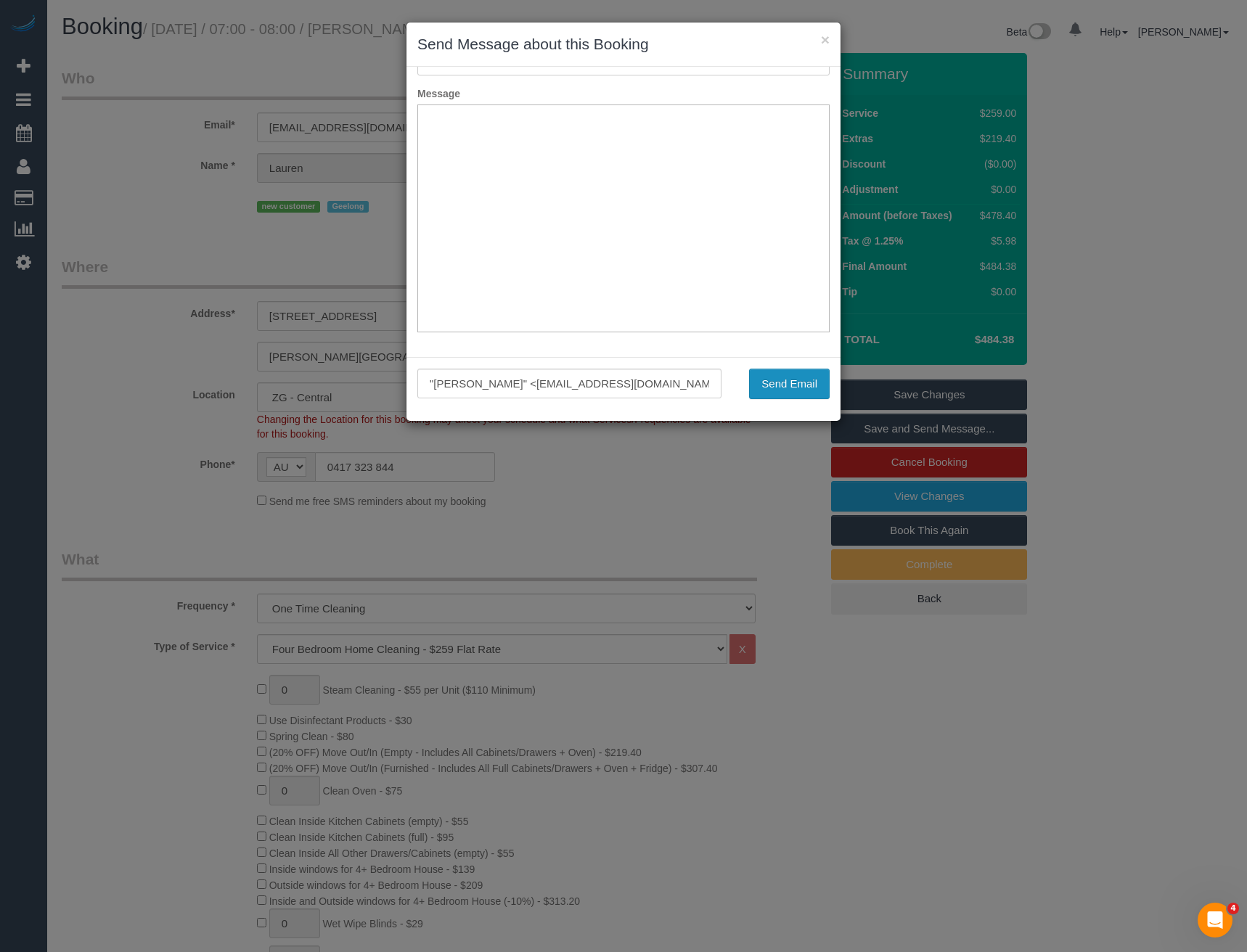
drag, startPoint x: 776, startPoint y: 382, endPoint x: 754, endPoint y: 367, distance: 26.6
click at [776, 382] on button "Send Email" at bounding box center [789, 383] width 80 height 30
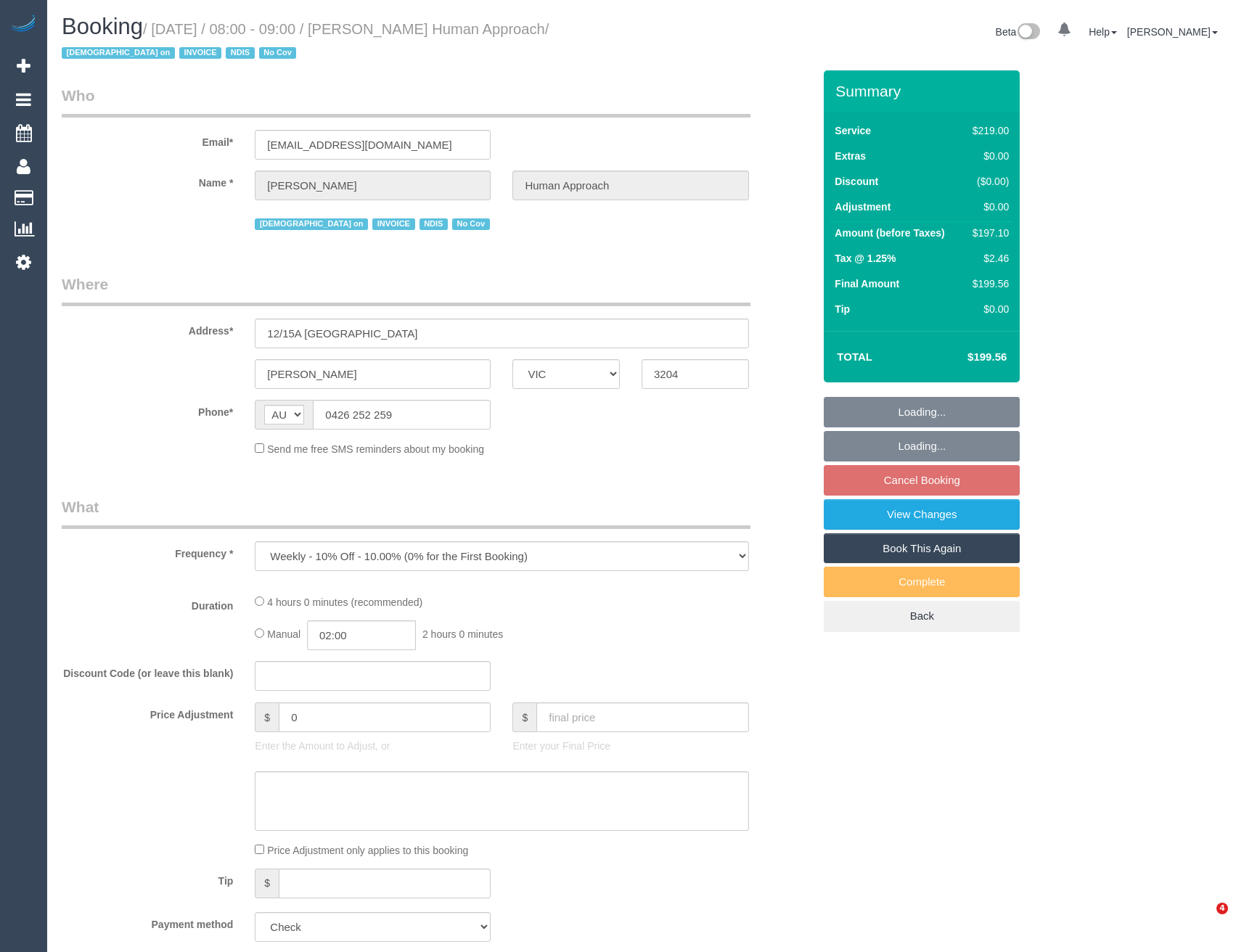
select select "VIC"
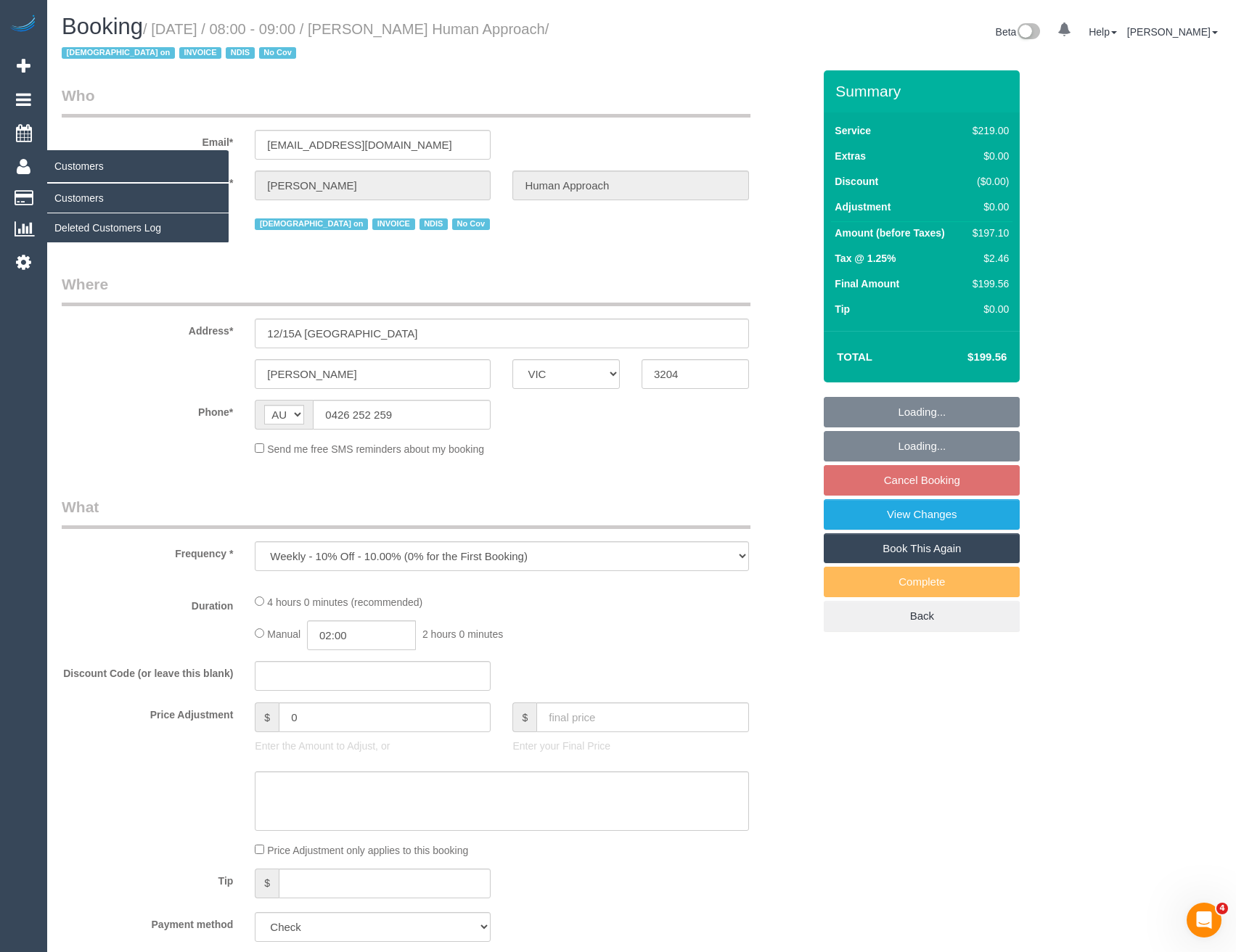
select select "object:830"
select select "number:27"
select select "number:14"
select select "number:18"
select select "number:36"
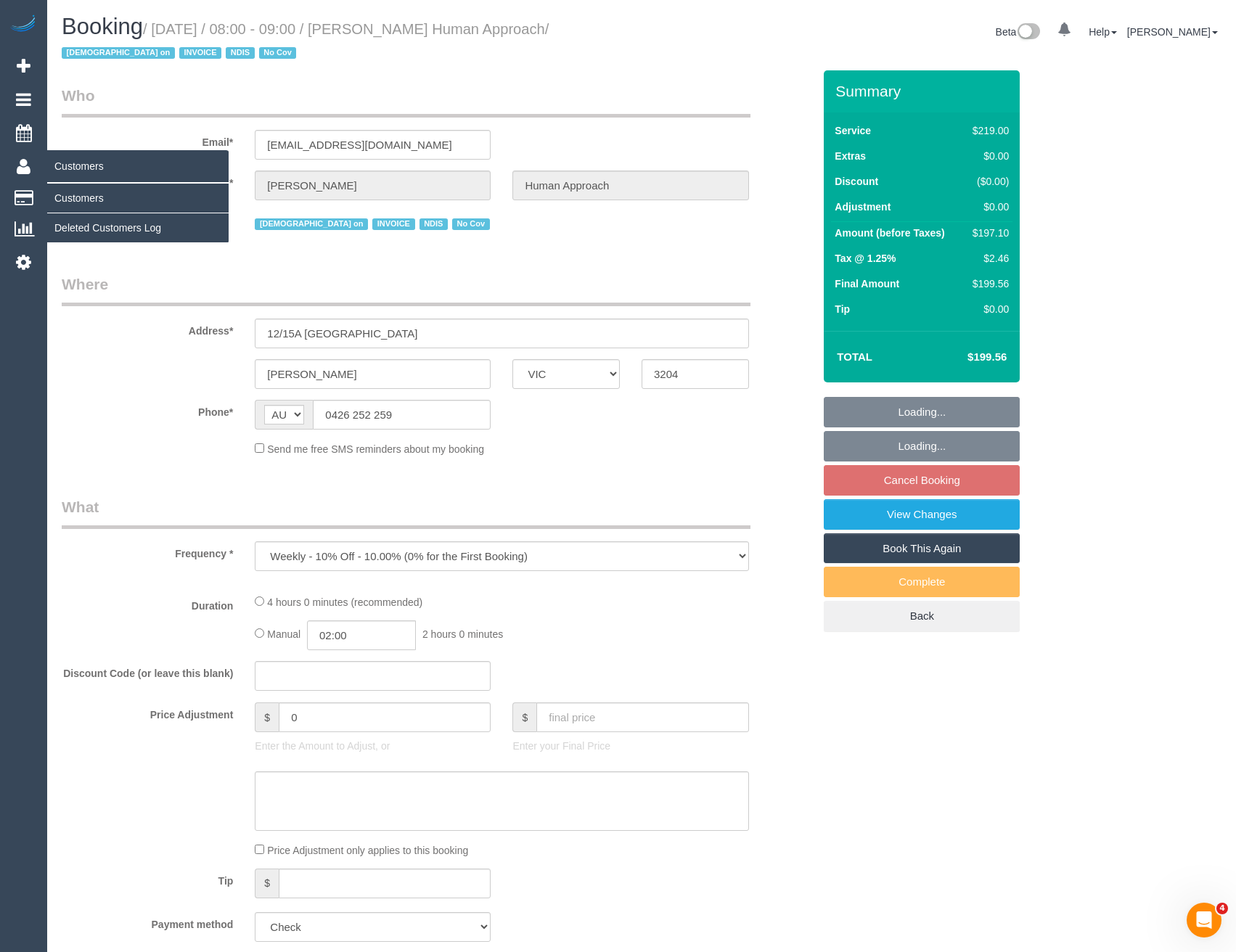
select select "number:35"
select select "number:13"
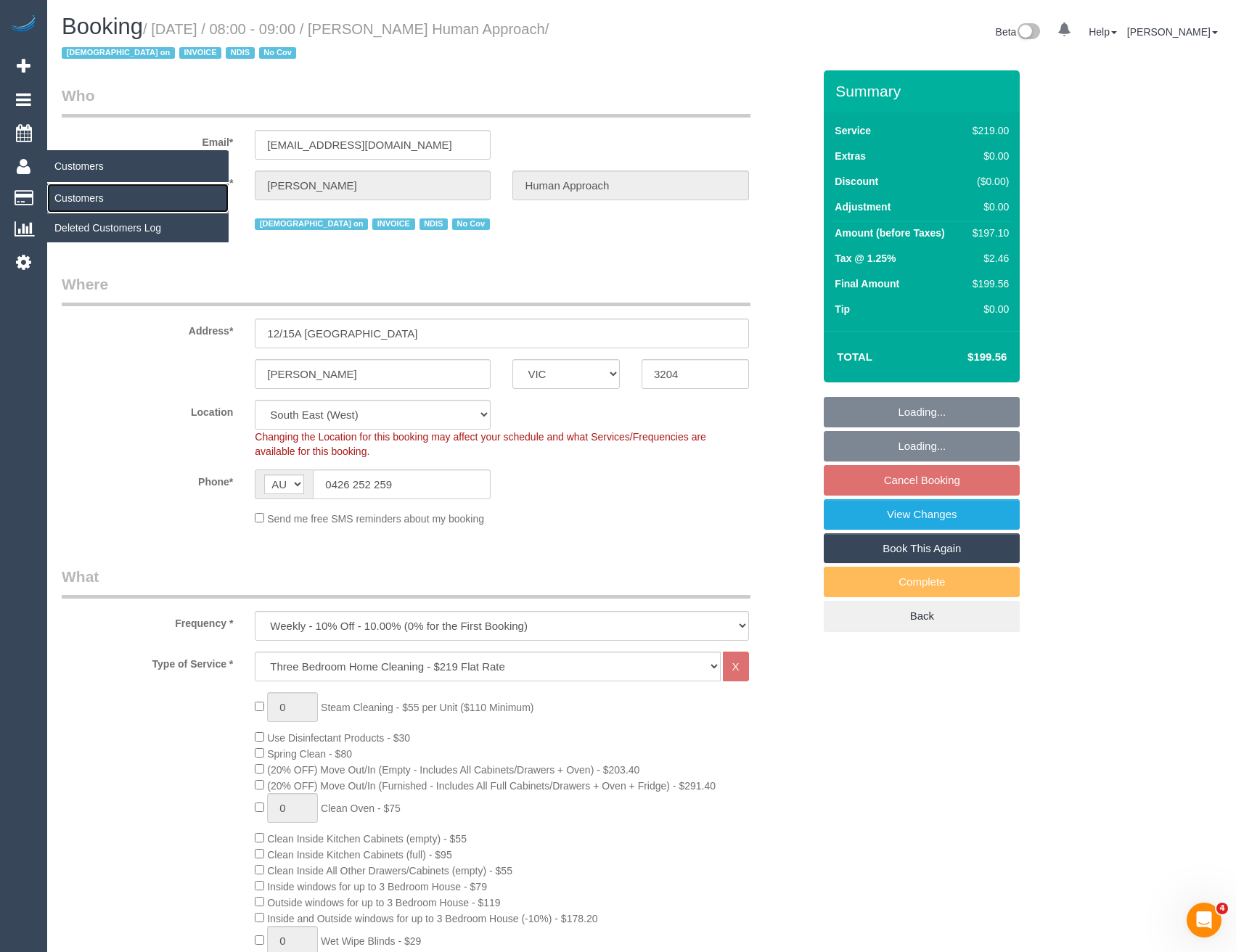
click at [95, 203] on link "Customers" at bounding box center [138, 197] width 181 height 29
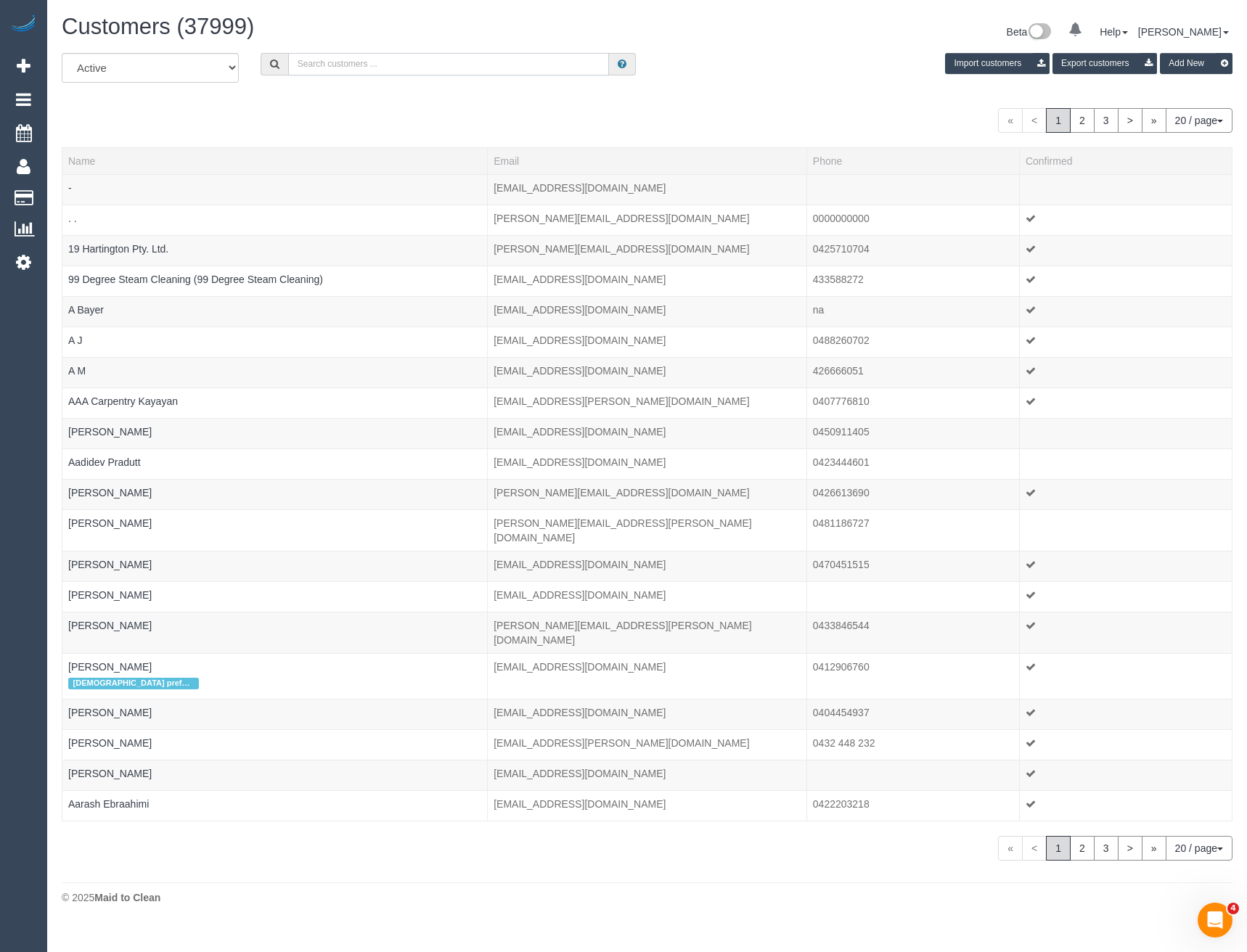
click at [338, 62] on input "text" at bounding box center [449, 64] width 321 height 23
type input "L"
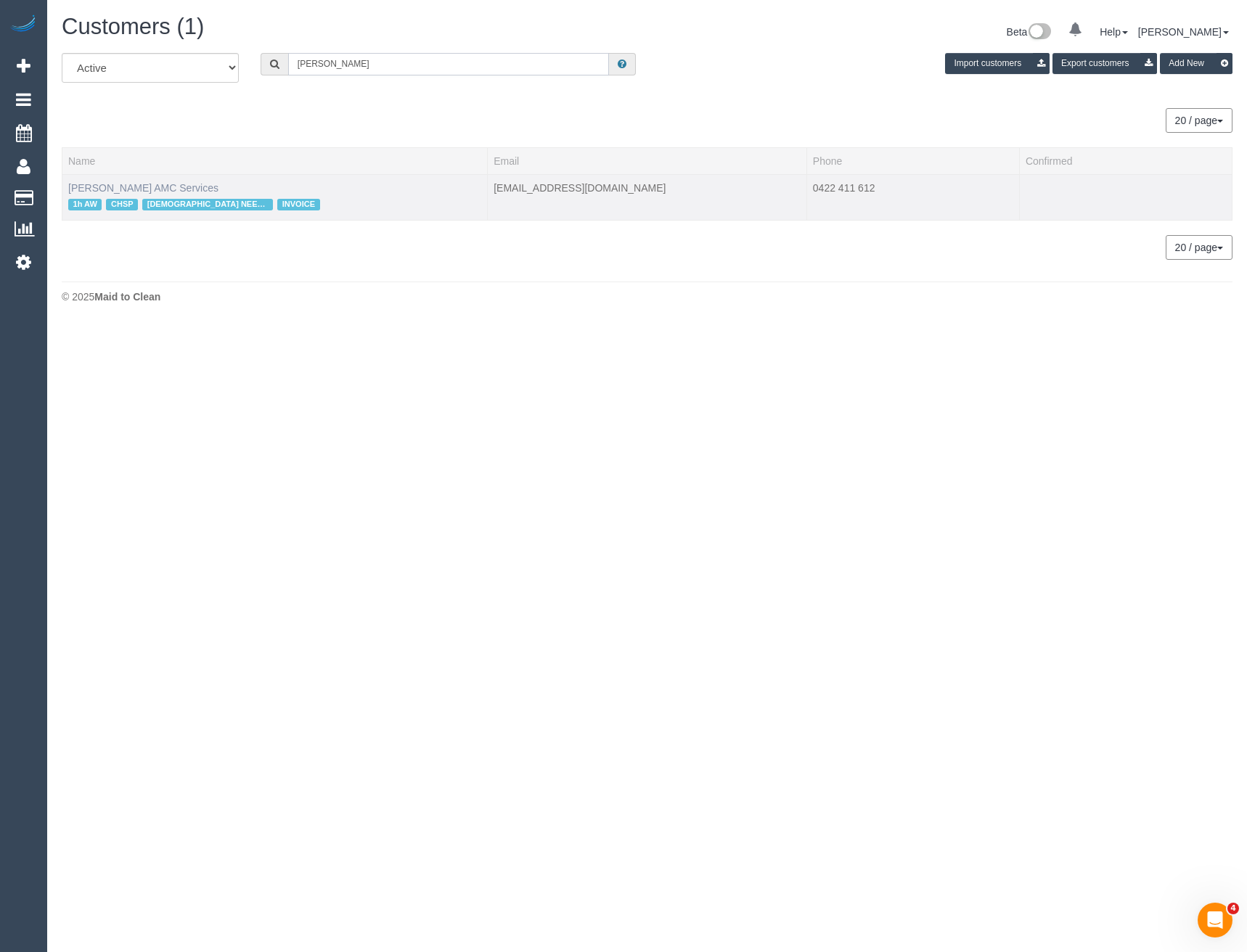
type input "Ljubica"
click at [138, 186] on link "Ljubica Tasevska AMC Services" at bounding box center [144, 188] width 150 height 12
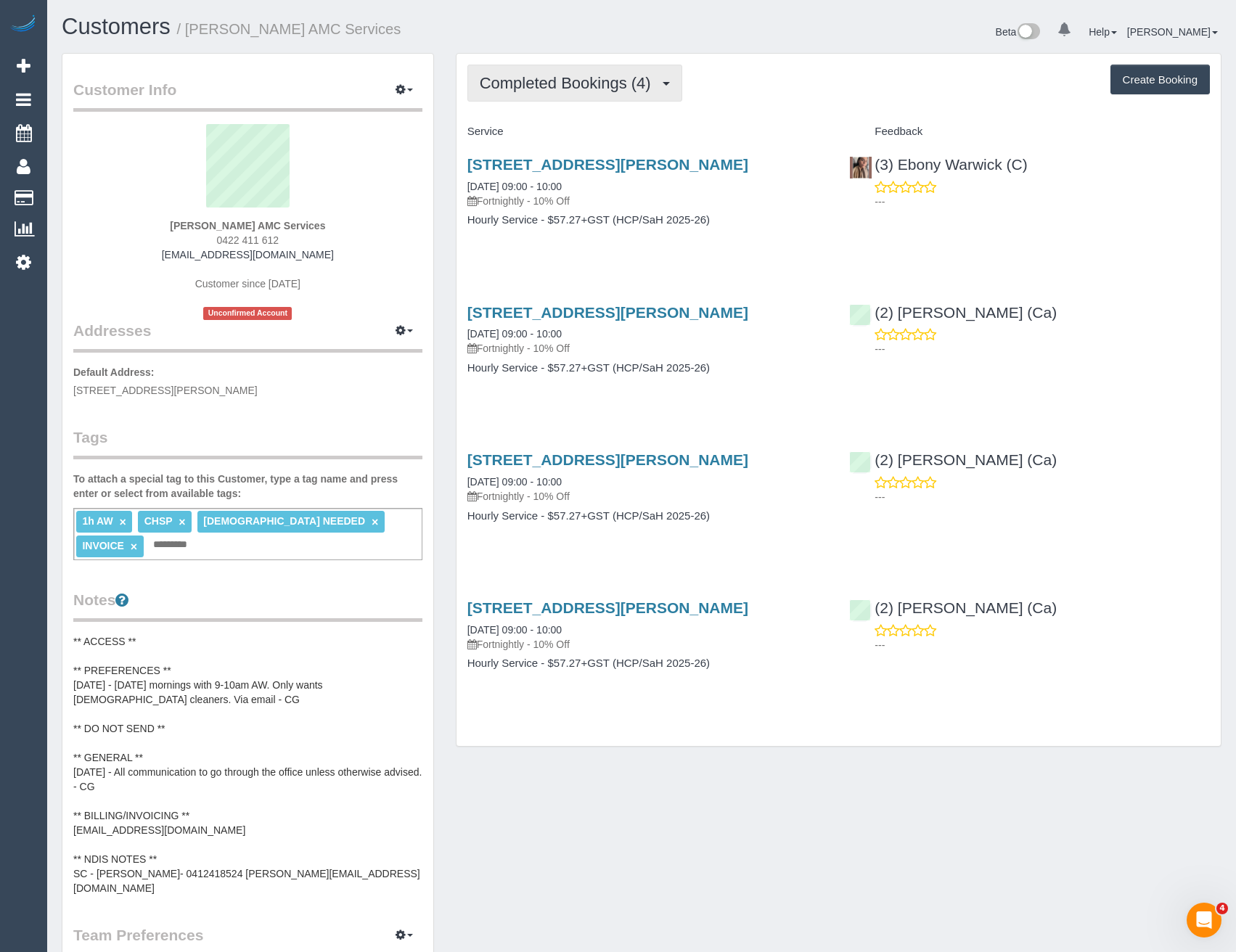
click at [622, 91] on span "Completed Bookings (4)" at bounding box center [569, 83] width 178 height 18
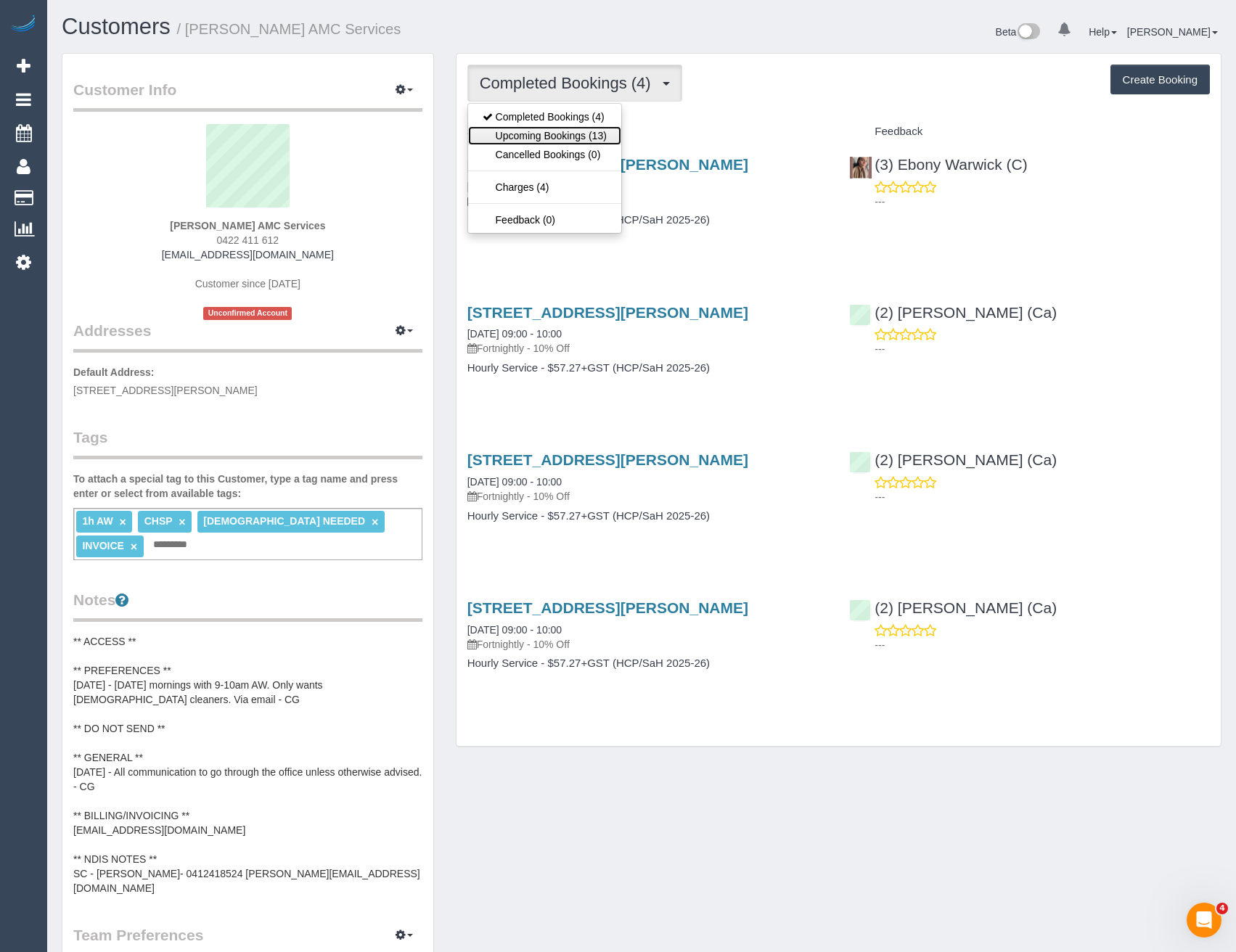
click at [601, 136] on link "Upcoming Bookings (13)" at bounding box center [545, 136] width 153 height 19
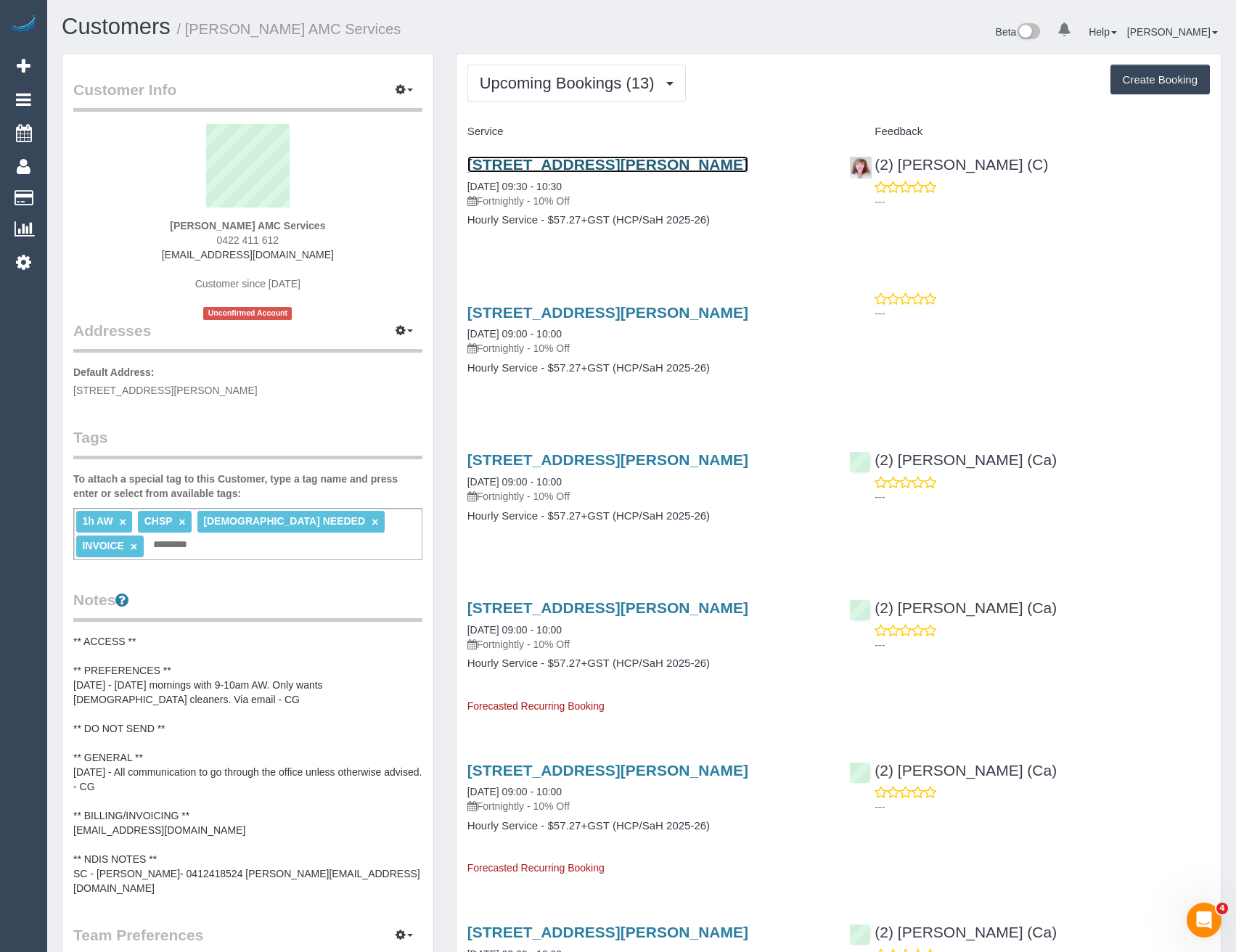
click at [744, 167] on link "Unit 2, 58 William Street, St Albans, VIC 3021" at bounding box center [607, 164] width 281 height 17
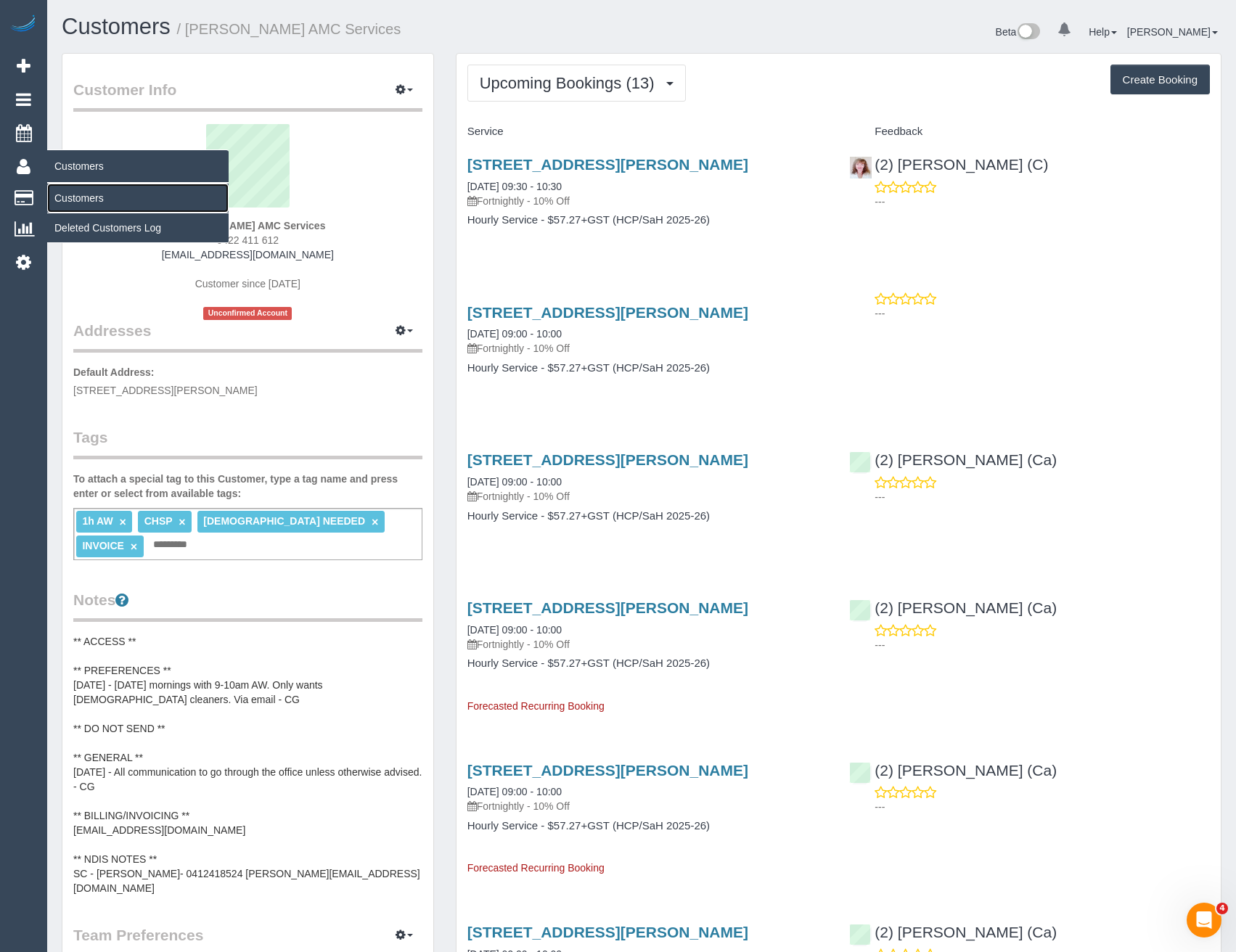
drag, startPoint x: 91, startPoint y: 200, endPoint x: 101, endPoint y: 200, distance: 10.0
click at [91, 200] on link "Customers" at bounding box center [138, 197] width 181 height 29
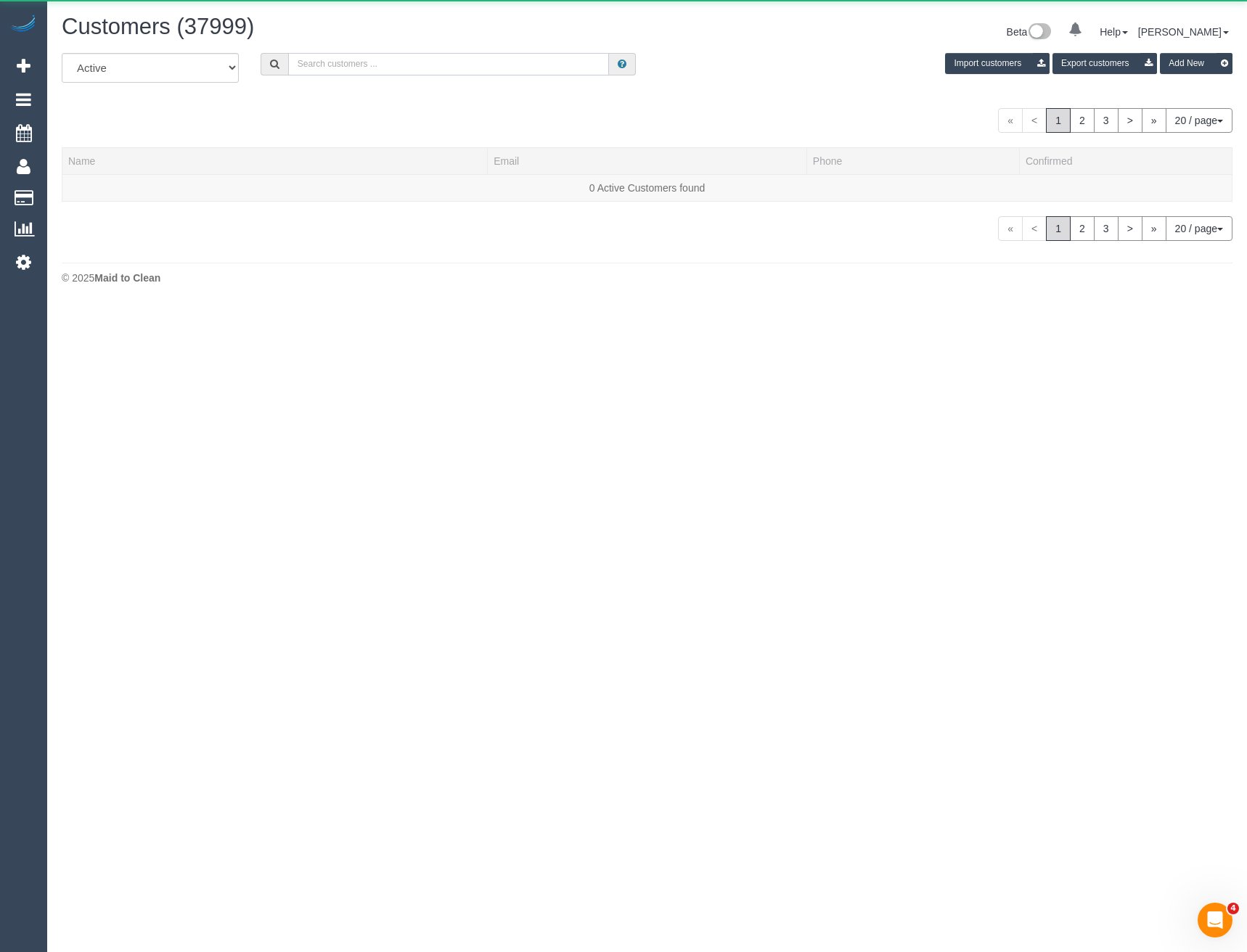
click at [324, 61] on input "text" at bounding box center [449, 64] width 321 height 23
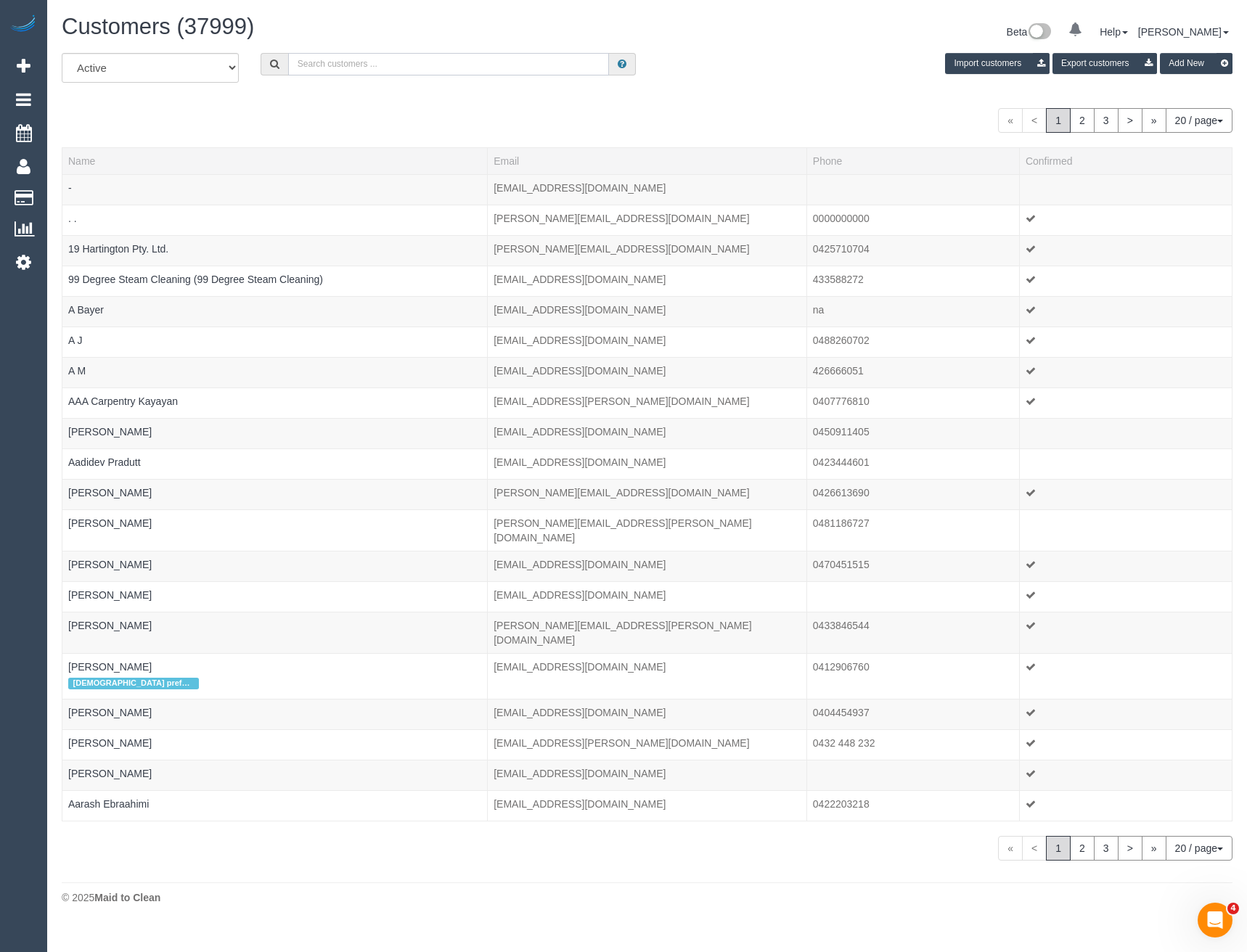
paste input "chrisandmarika@me.com"
click at [417, 58] on input "chrisandmarika@me.com" at bounding box center [449, 64] width 321 height 23
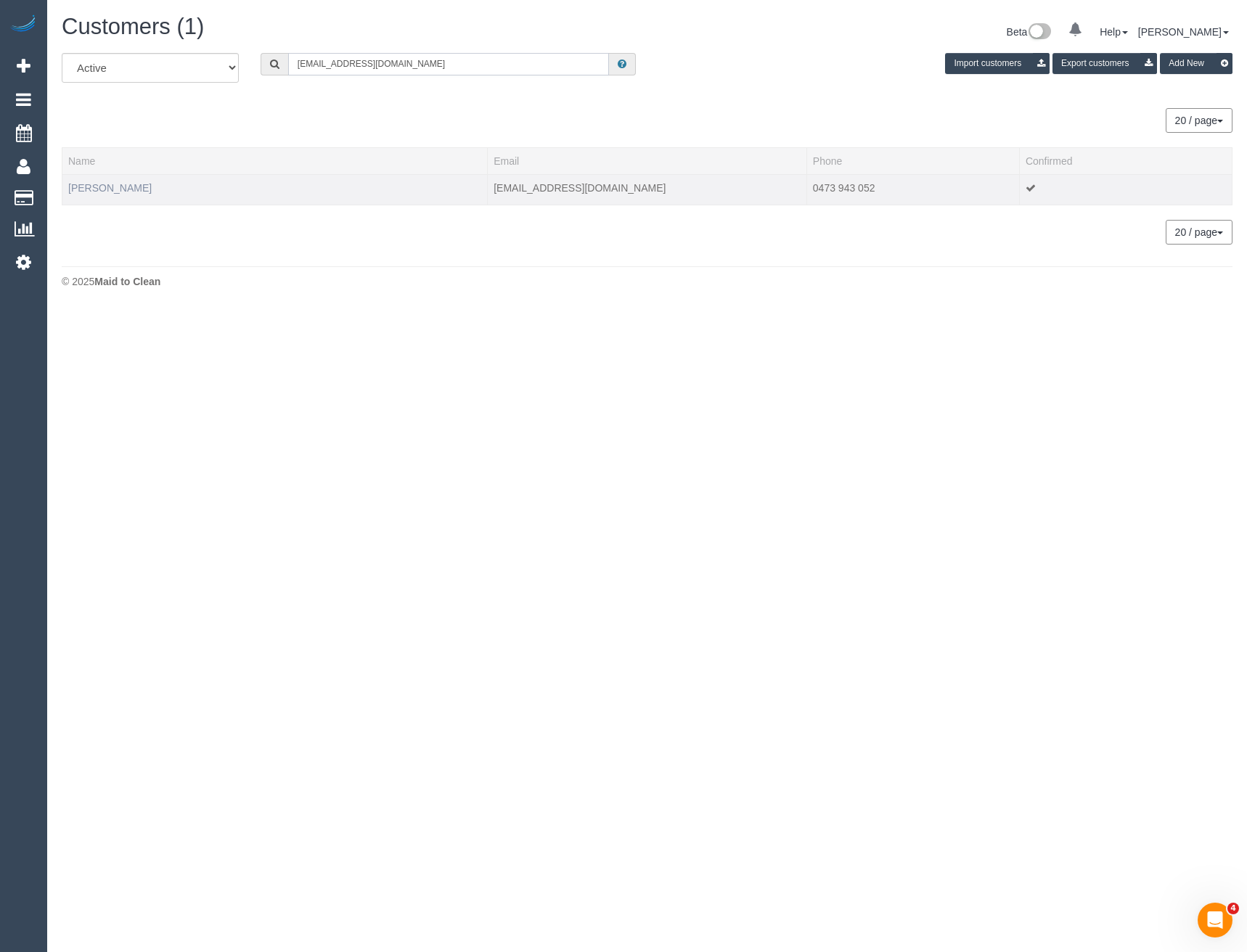
type input "chrisandmarika@me.com"
click at [83, 189] on link "Teah Smith" at bounding box center [110, 188] width 83 height 12
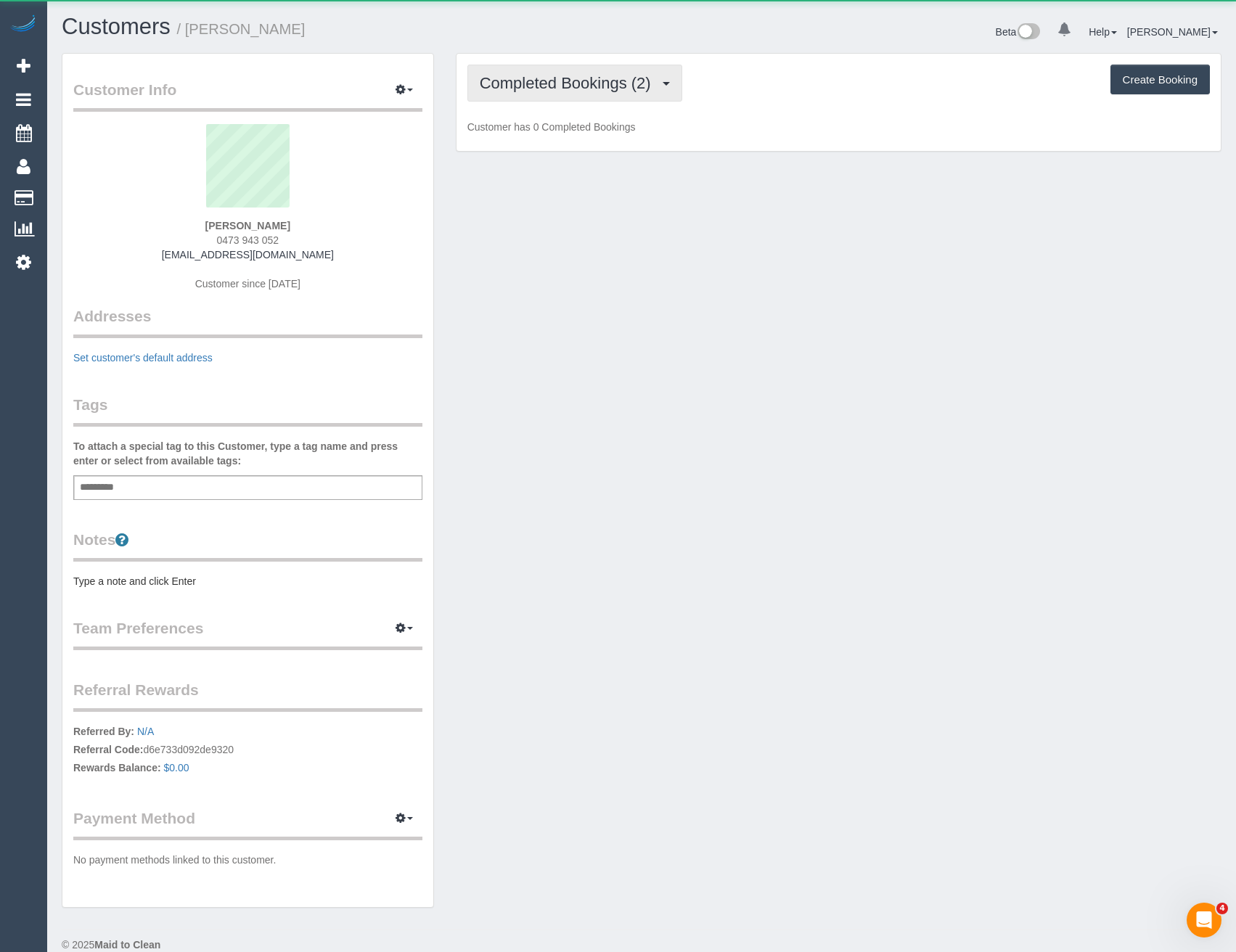
click at [599, 85] on span "Completed Bookings (2)" at bounding box center [569, 83] width 178 height 18
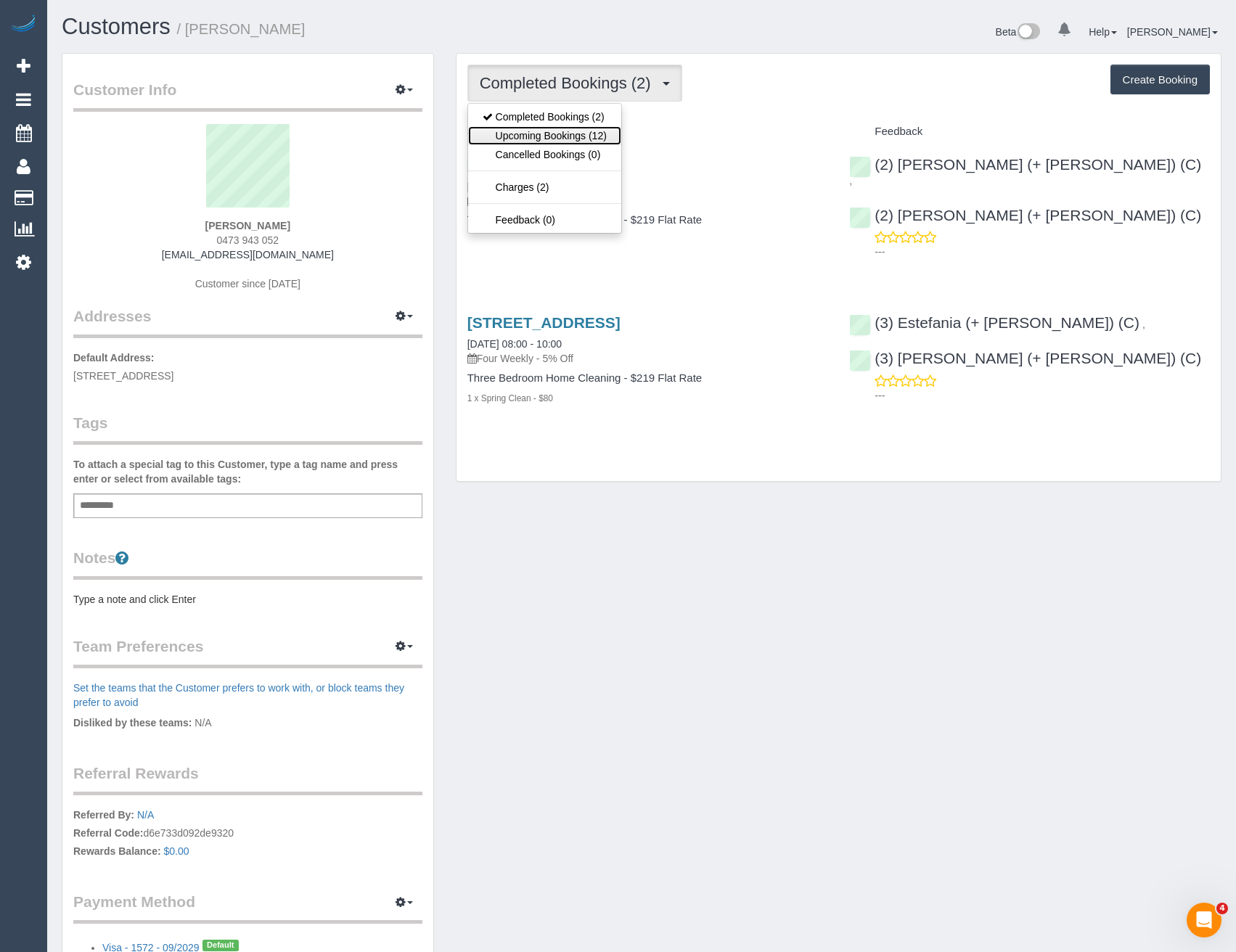
click at [586, 141] on link "Upcoming Bookings (12)" at bounding box center [545, 136] width 153 height 19
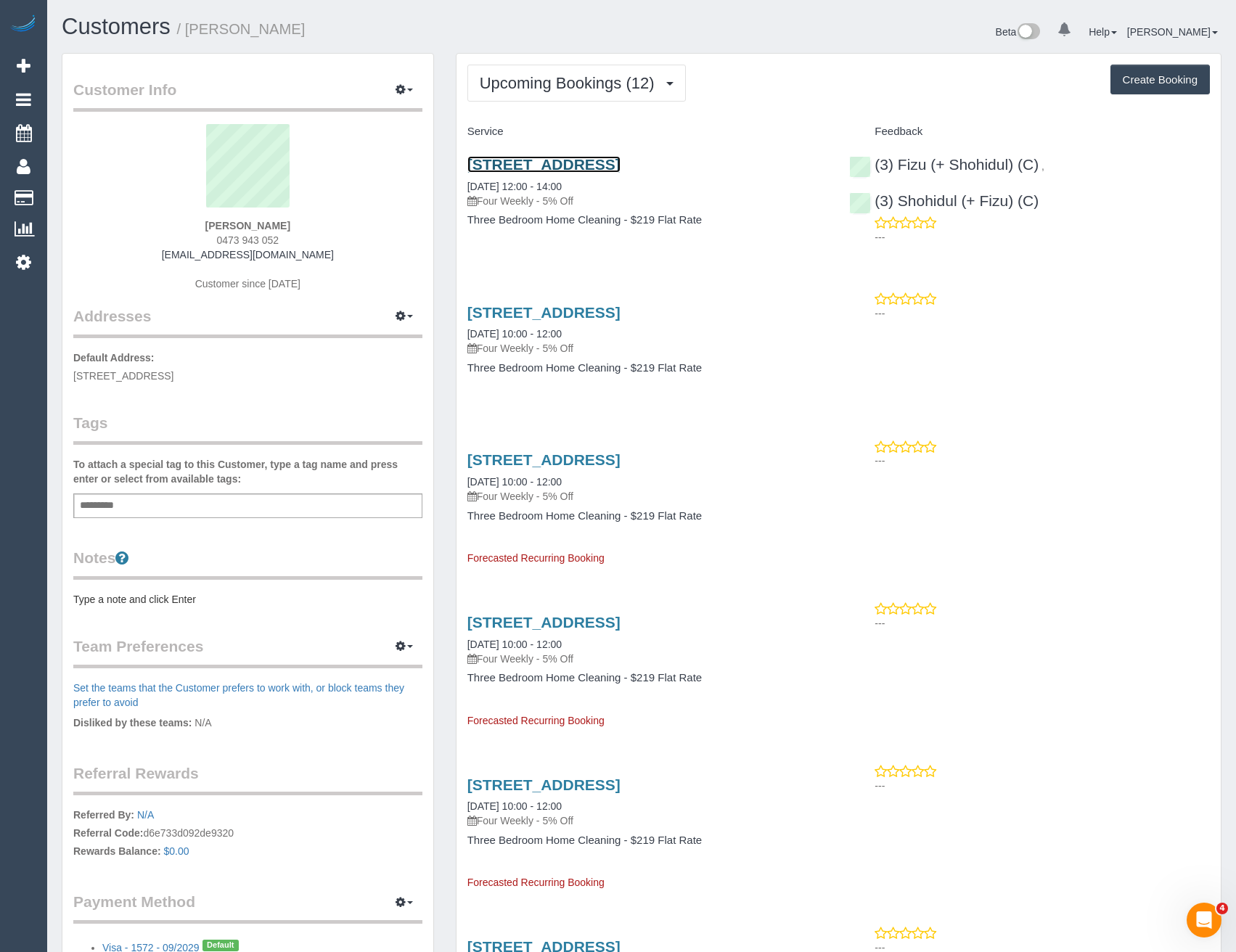
click at [621, 164] on link "3/93 Stevedore St, Williamstown, VIC 3016" at bounding box center [544, 164] width 153 height 17
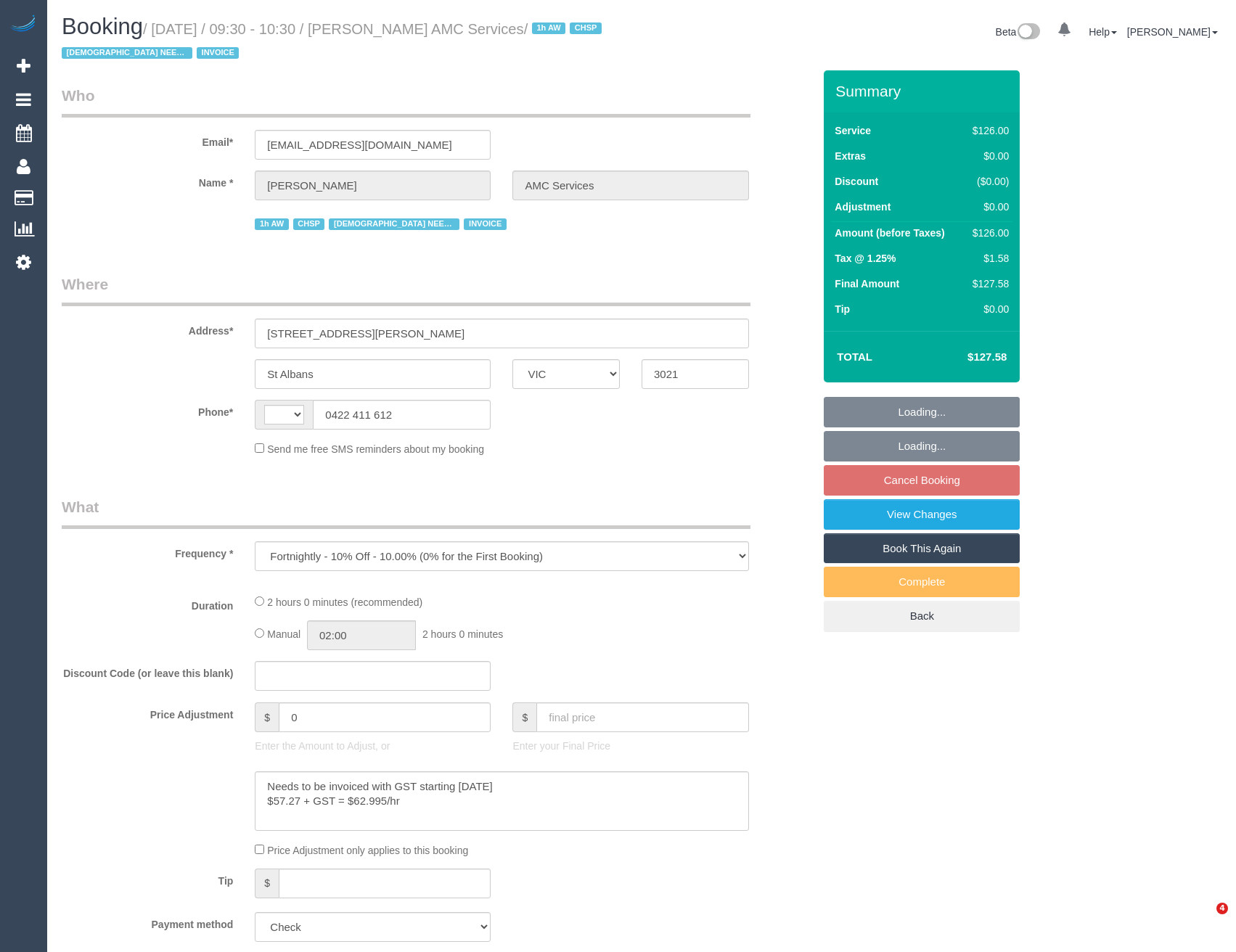
select select "VIC"
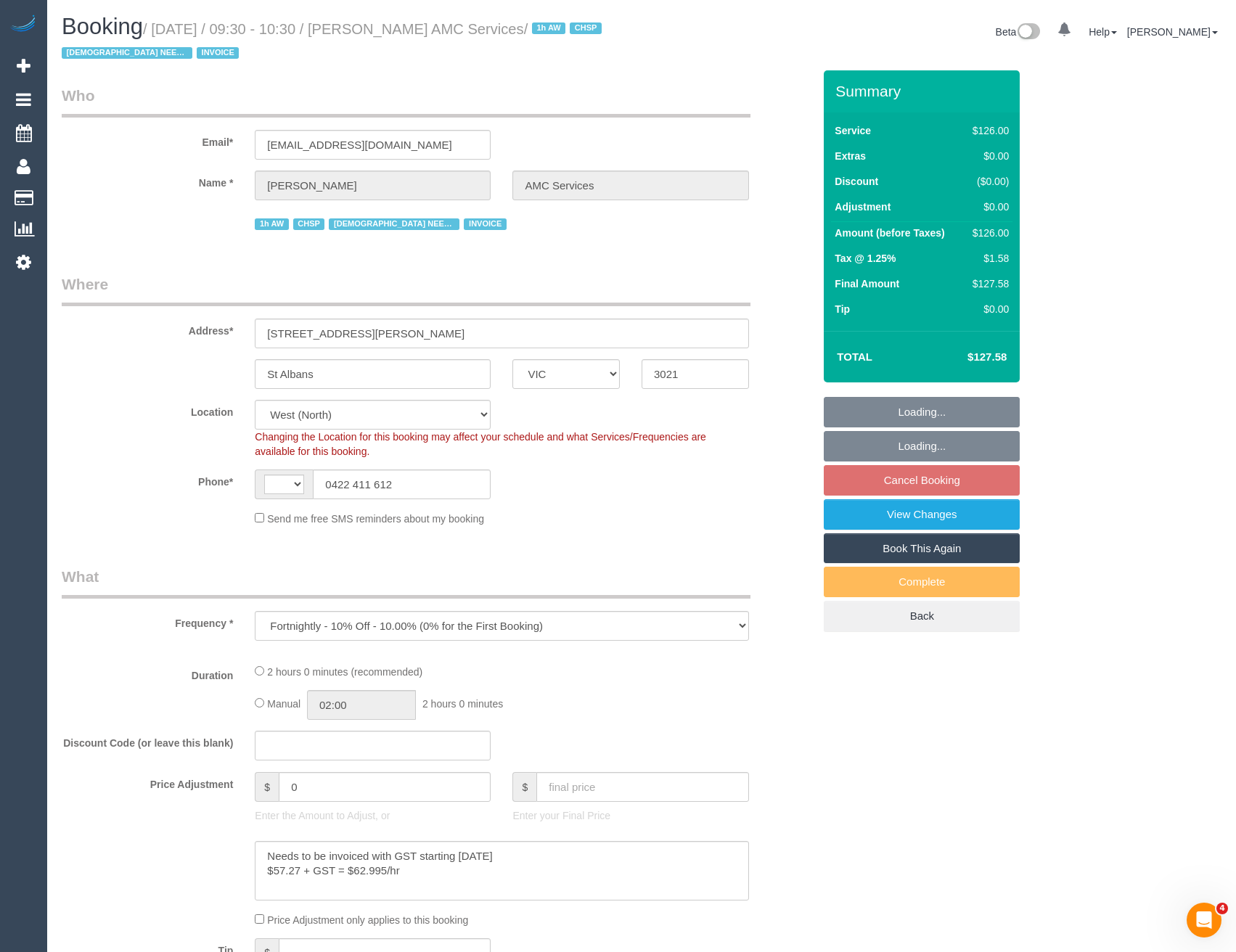
select select "object:371"
select select "string:AU"
select select "120"
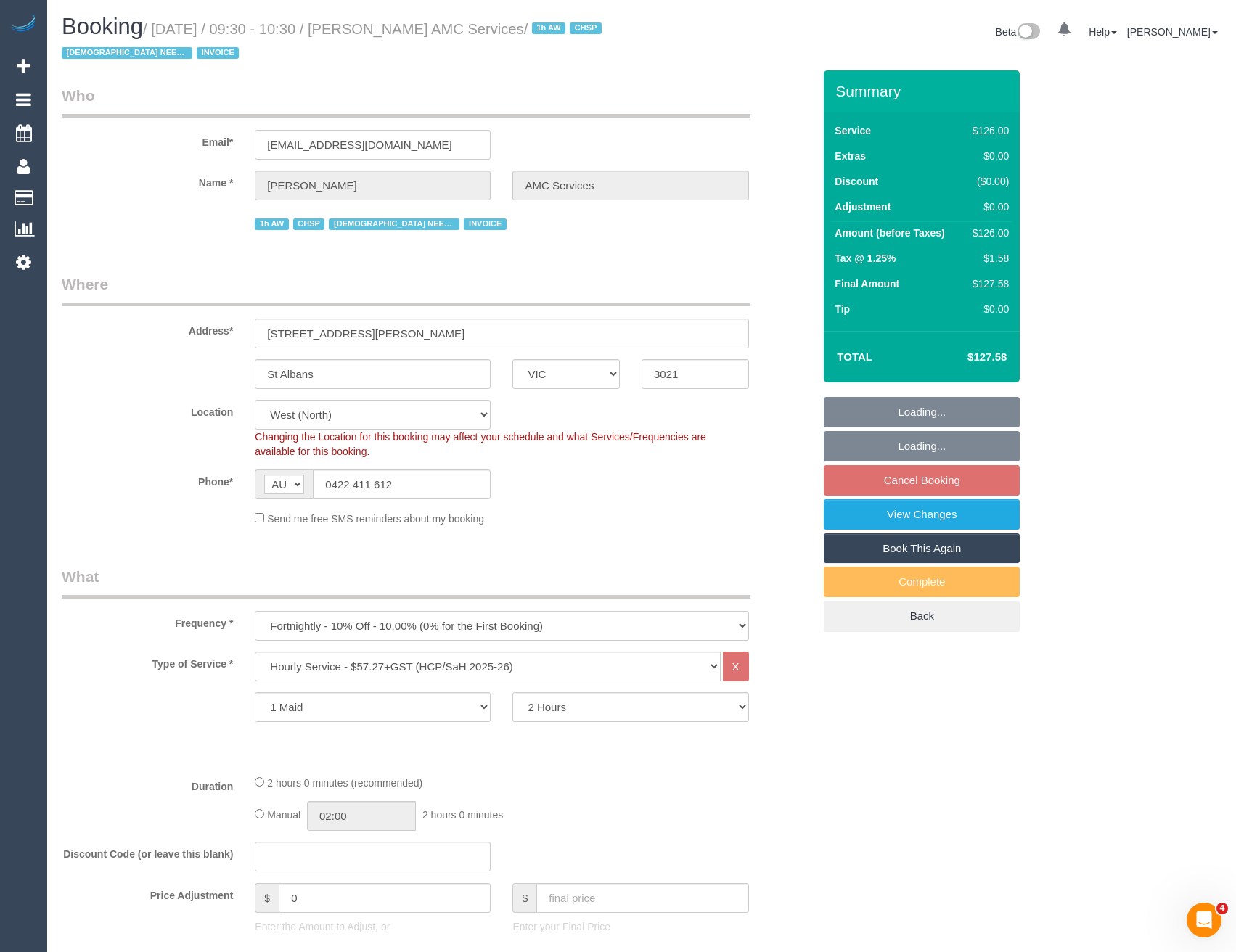
select select "number:28"
select select "number:14"
select select "number:19"
select select "number:25"
select select "number:35"
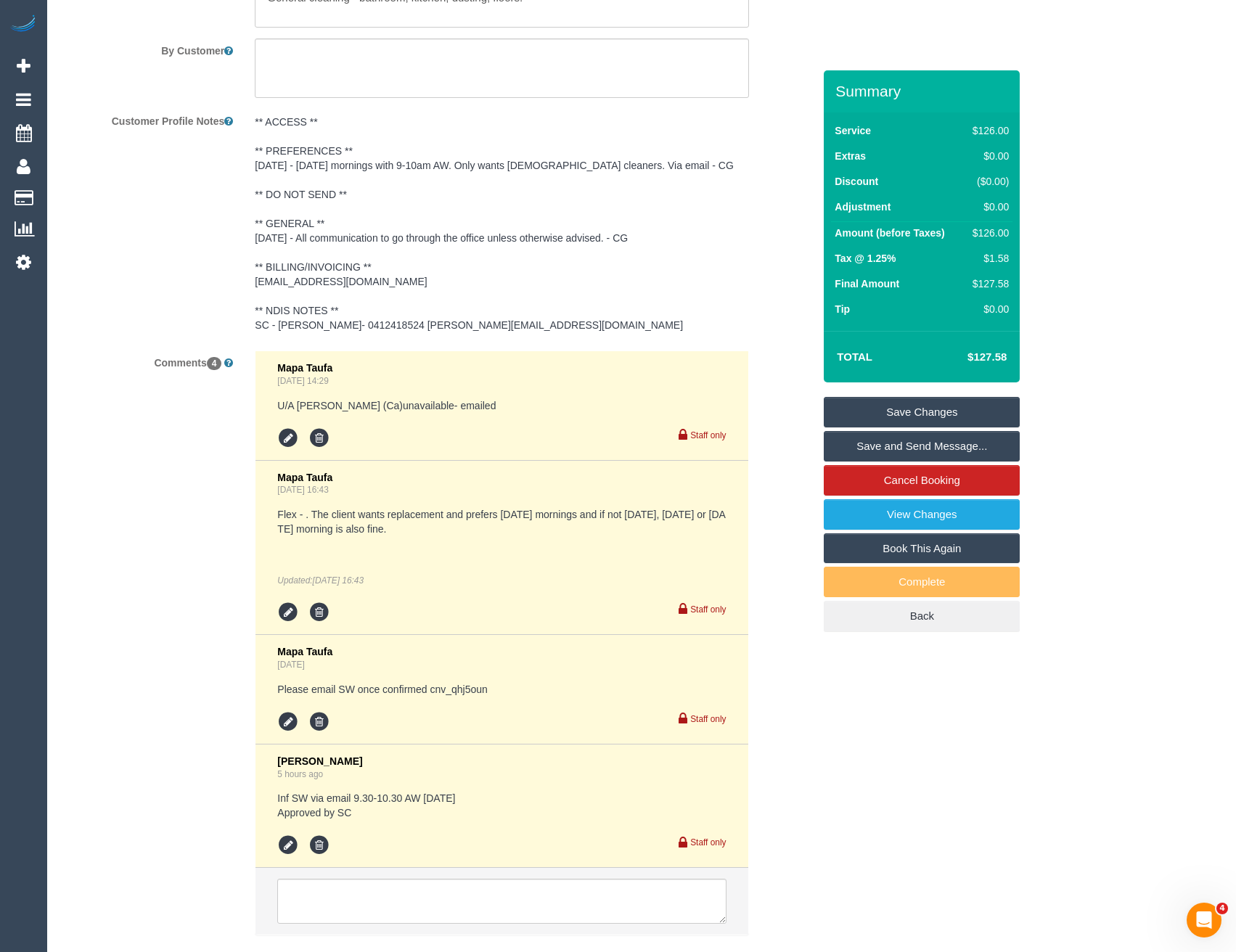
scroll to position [2236, 0]
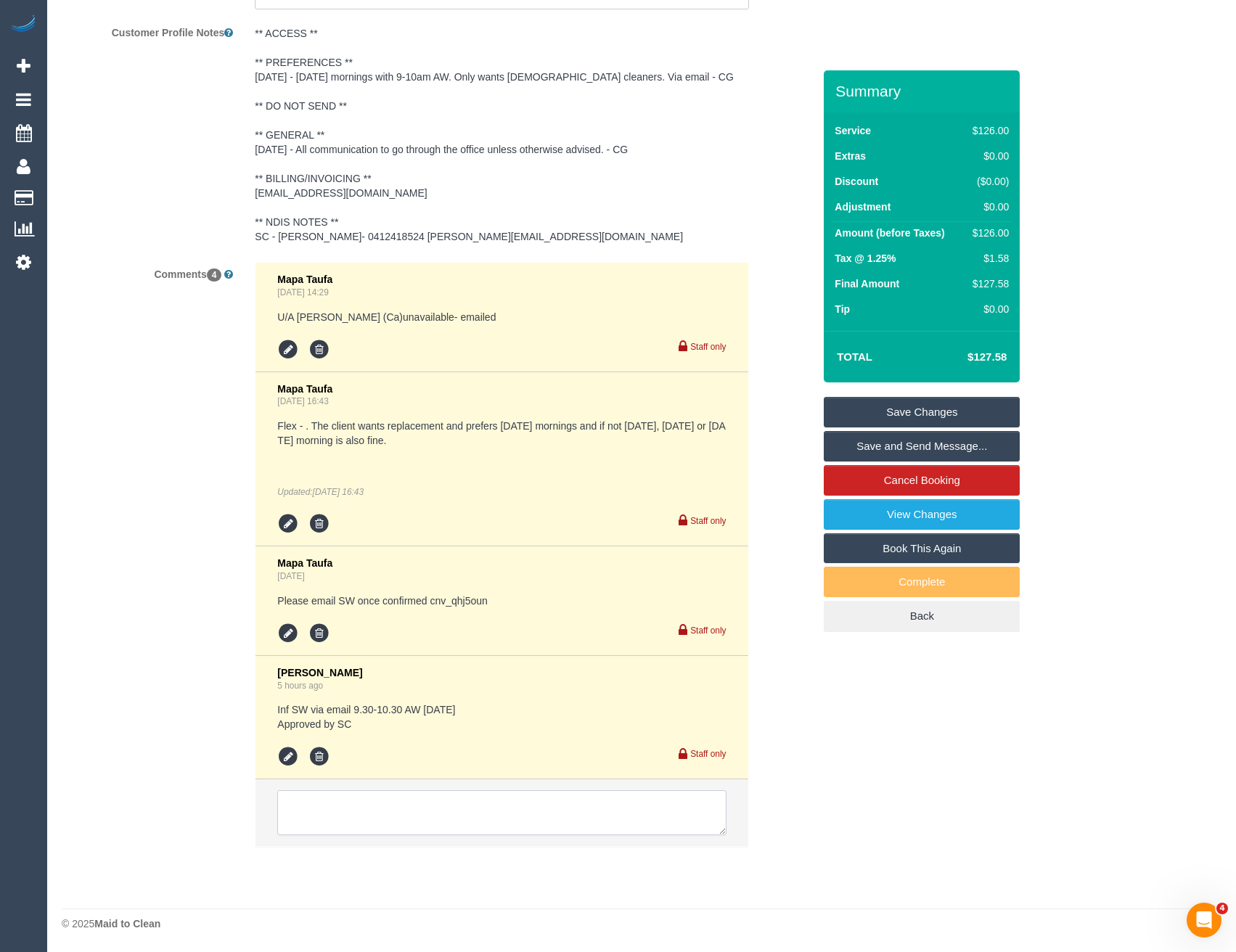
click at [391, 817] on textarea at bounding box center [501, 812] width 449 height 45
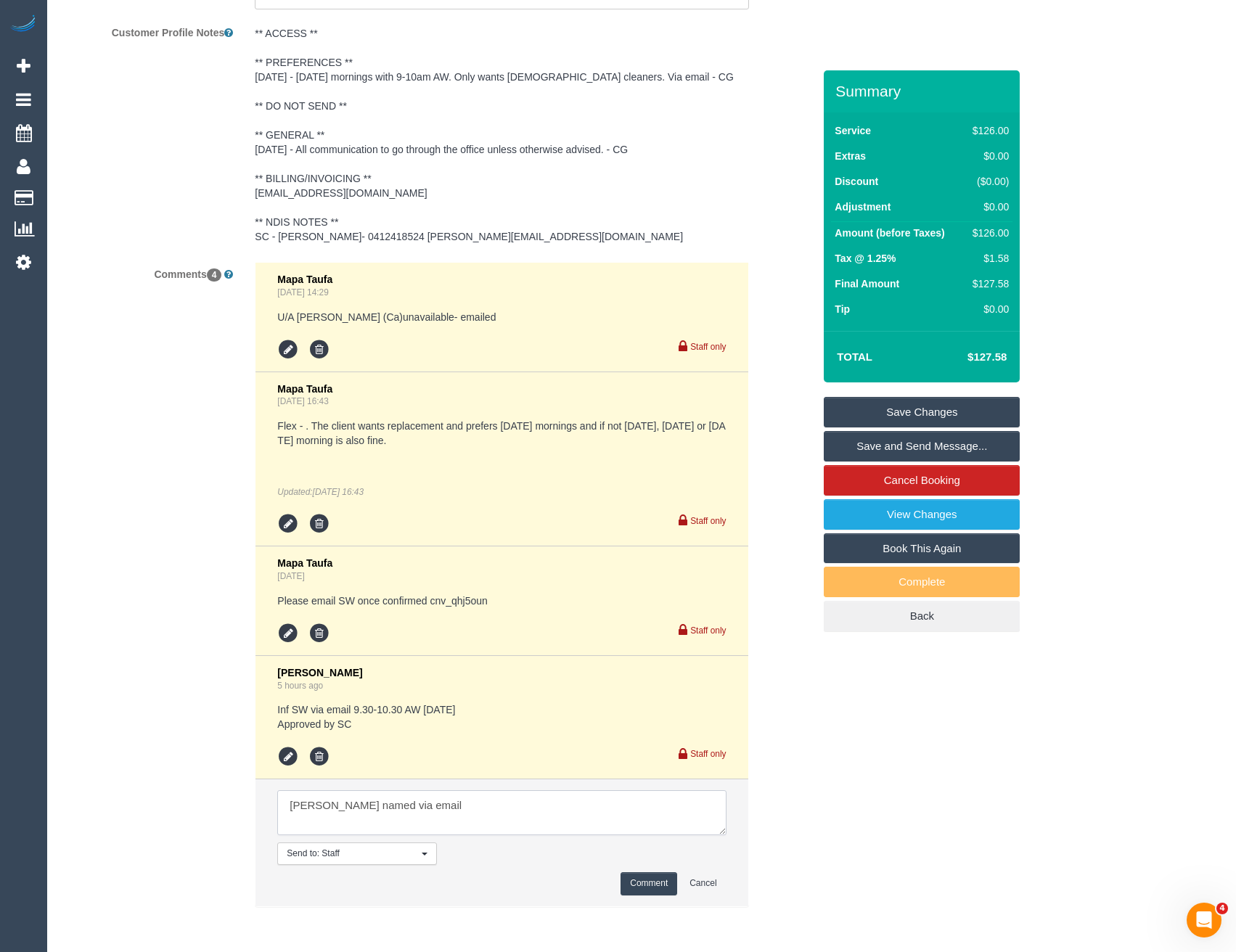
type textarea "[PERSON_NAME] named via email"
click at [643, 883] on button "Comment" at bounding box center [649, 883] width 57 height 23
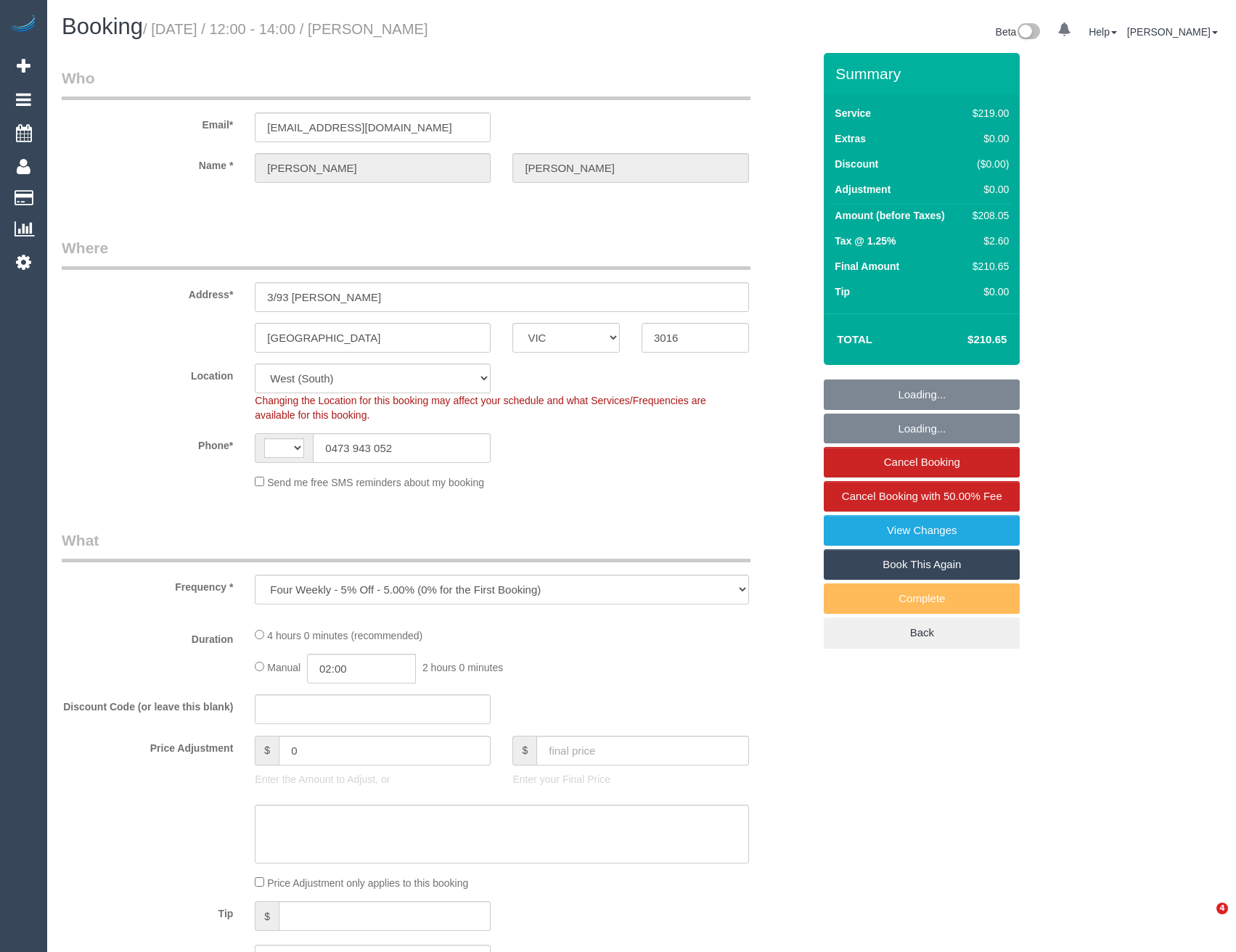
select select "VIC"
select select "object:746"
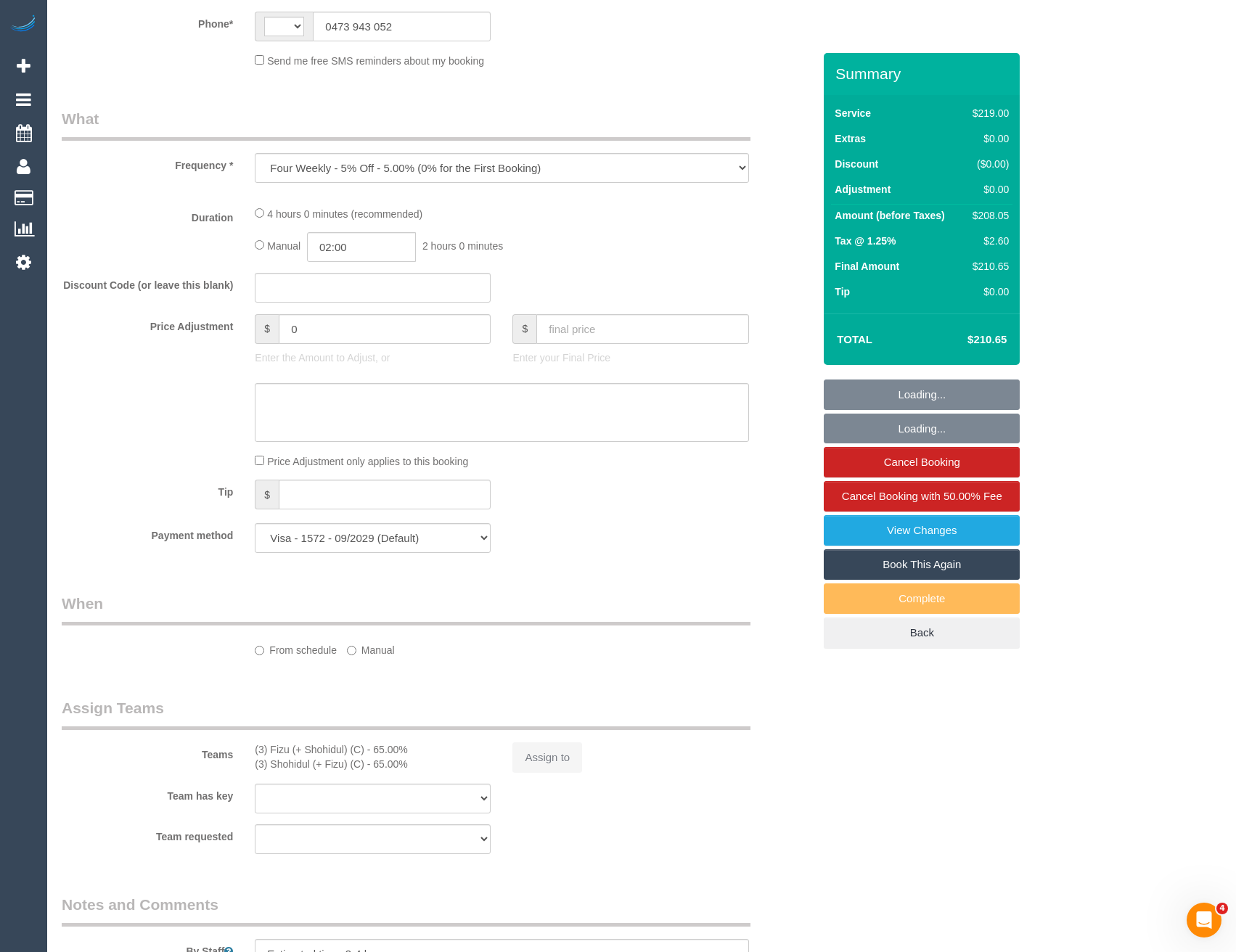
select select "string:AU"
select select "number:27"
select select "number:14"
select select "number:19"
select select "number:36"
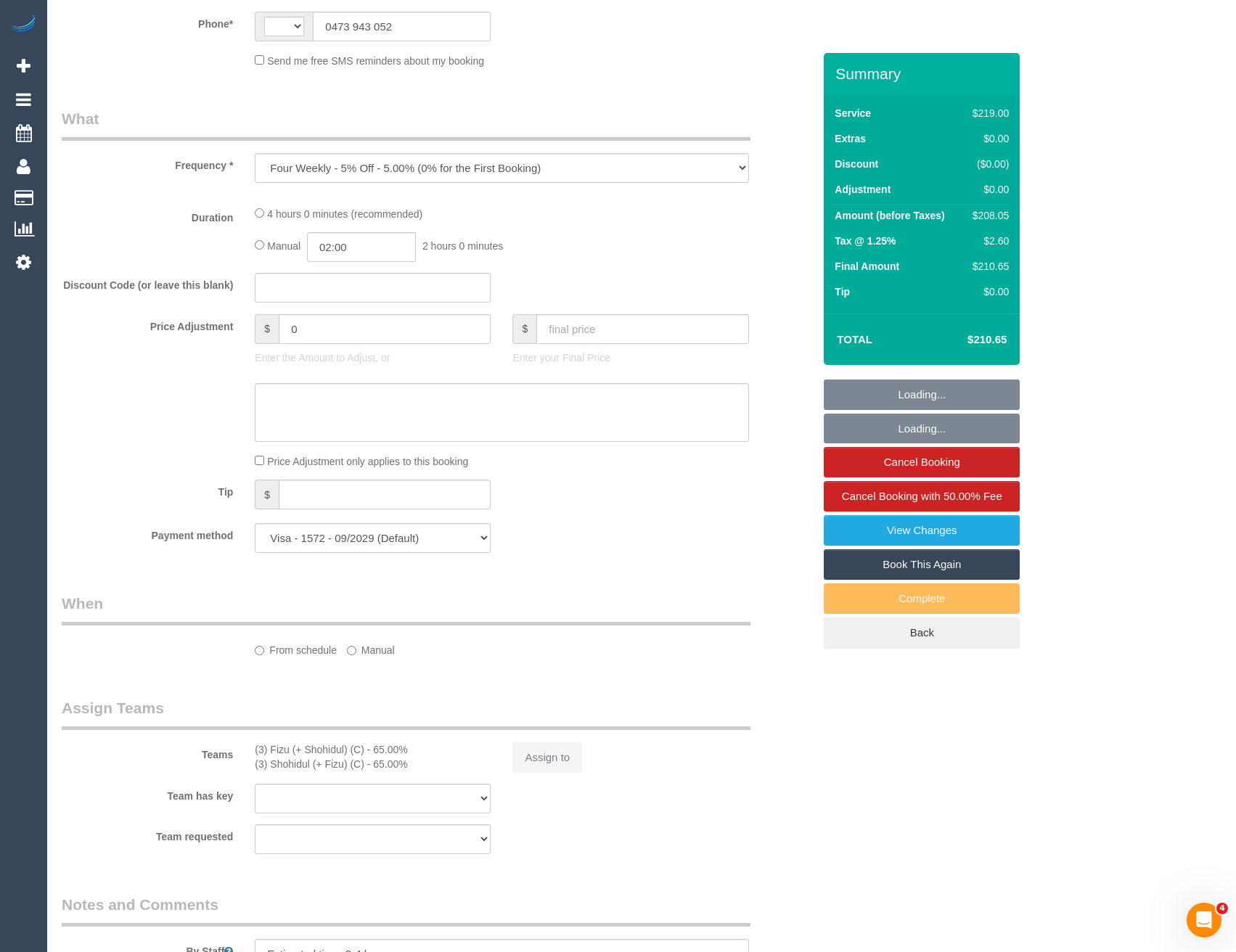
select select "number:35"
select select "number:13"
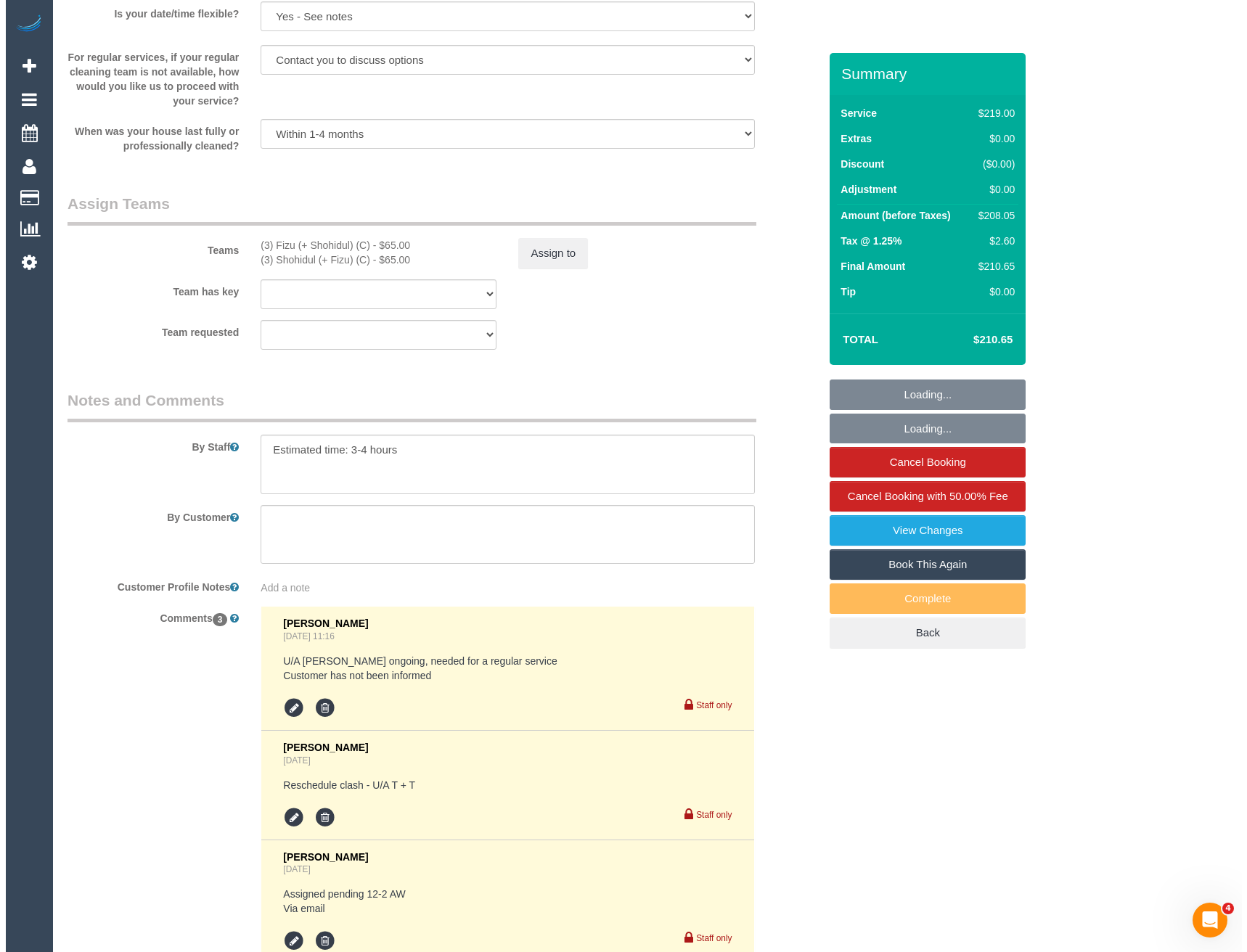
scroll to position [2328, 0]
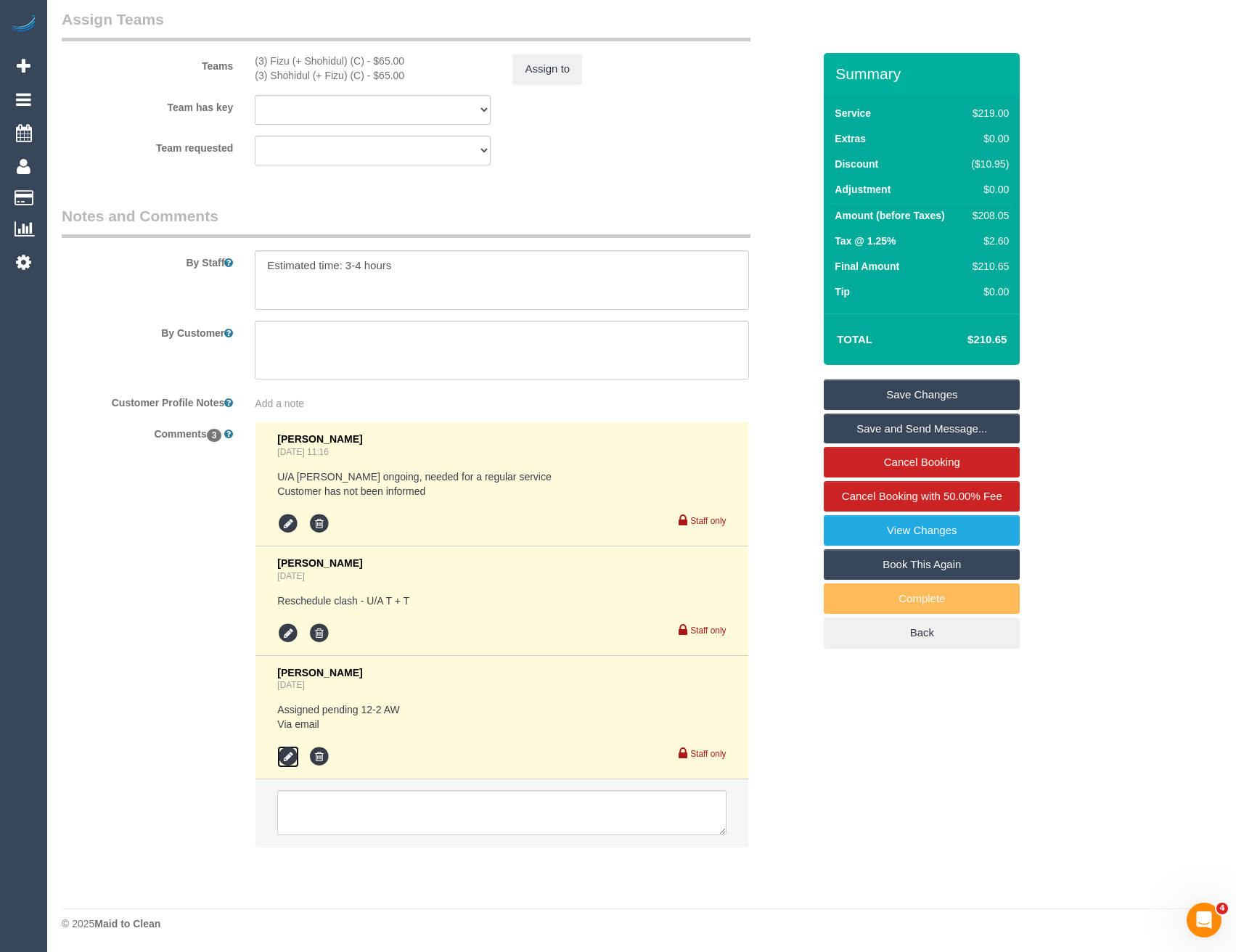
click at [293, 759] on icon at bounding box center [288, 757] width 22 height 22
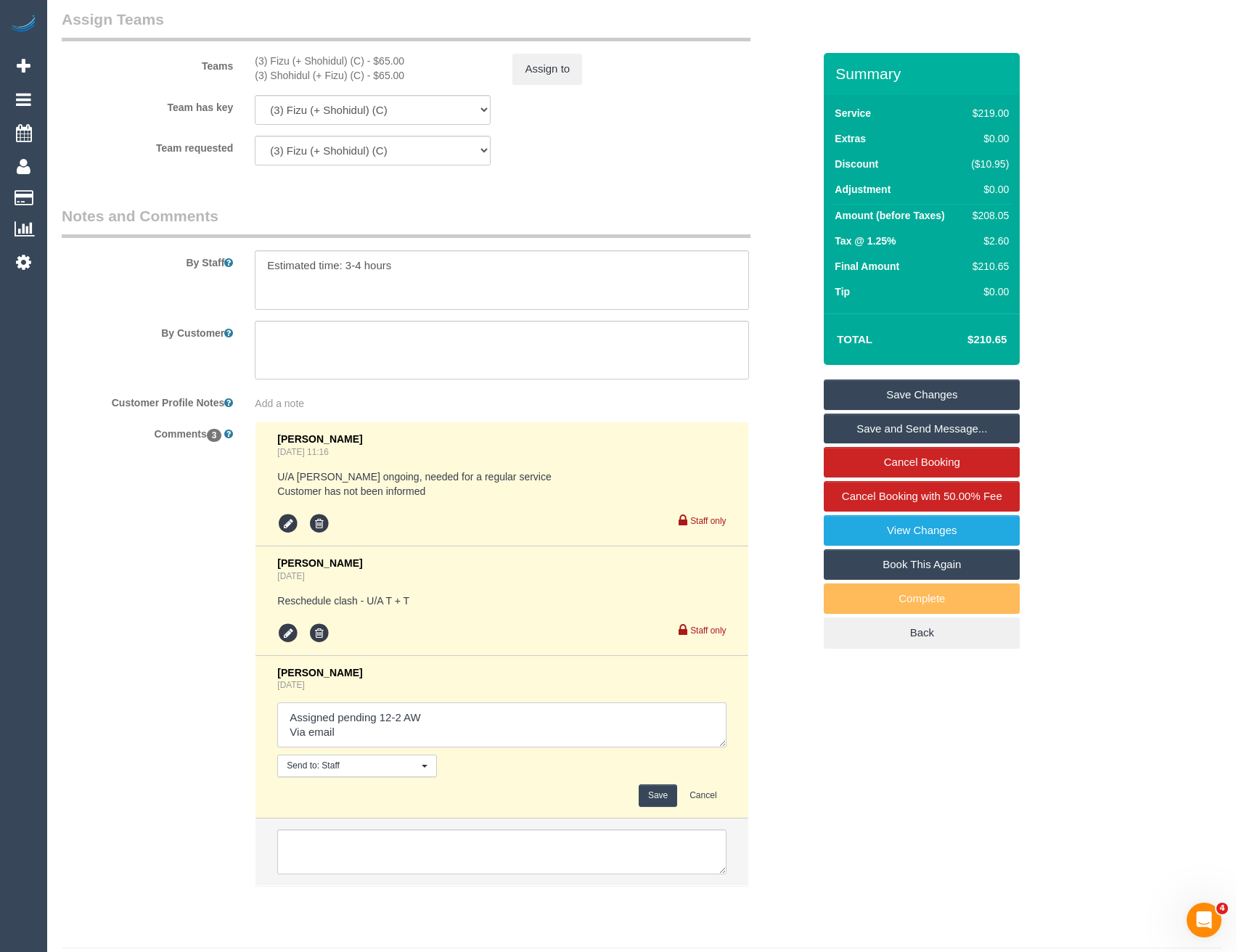
click at [436, 727] on textarea at bounding box center [501, 724] width 449 height 45
click at [441, 722] on textarea at bounding box center [501, 724] width 449 height 45
type textarea "Assigned pending 12-2 AW // confirmed Via email"
click at [665, 797] on button "Save" at bounding box center [658, 796] width 38 height 23
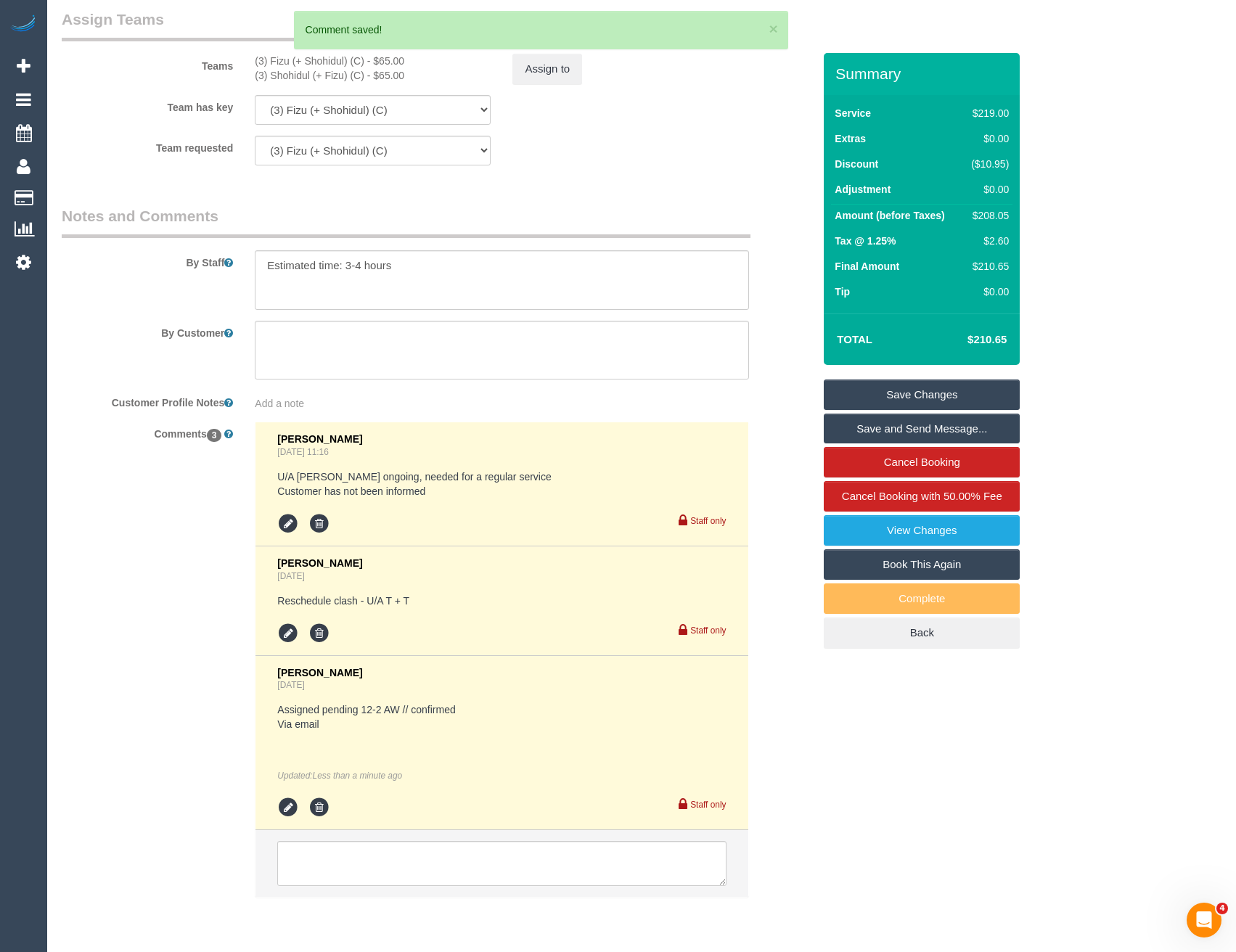
click at [849, 429] on link "Save and Send Message..." at bounding box center [922, 428] width 196 height 30
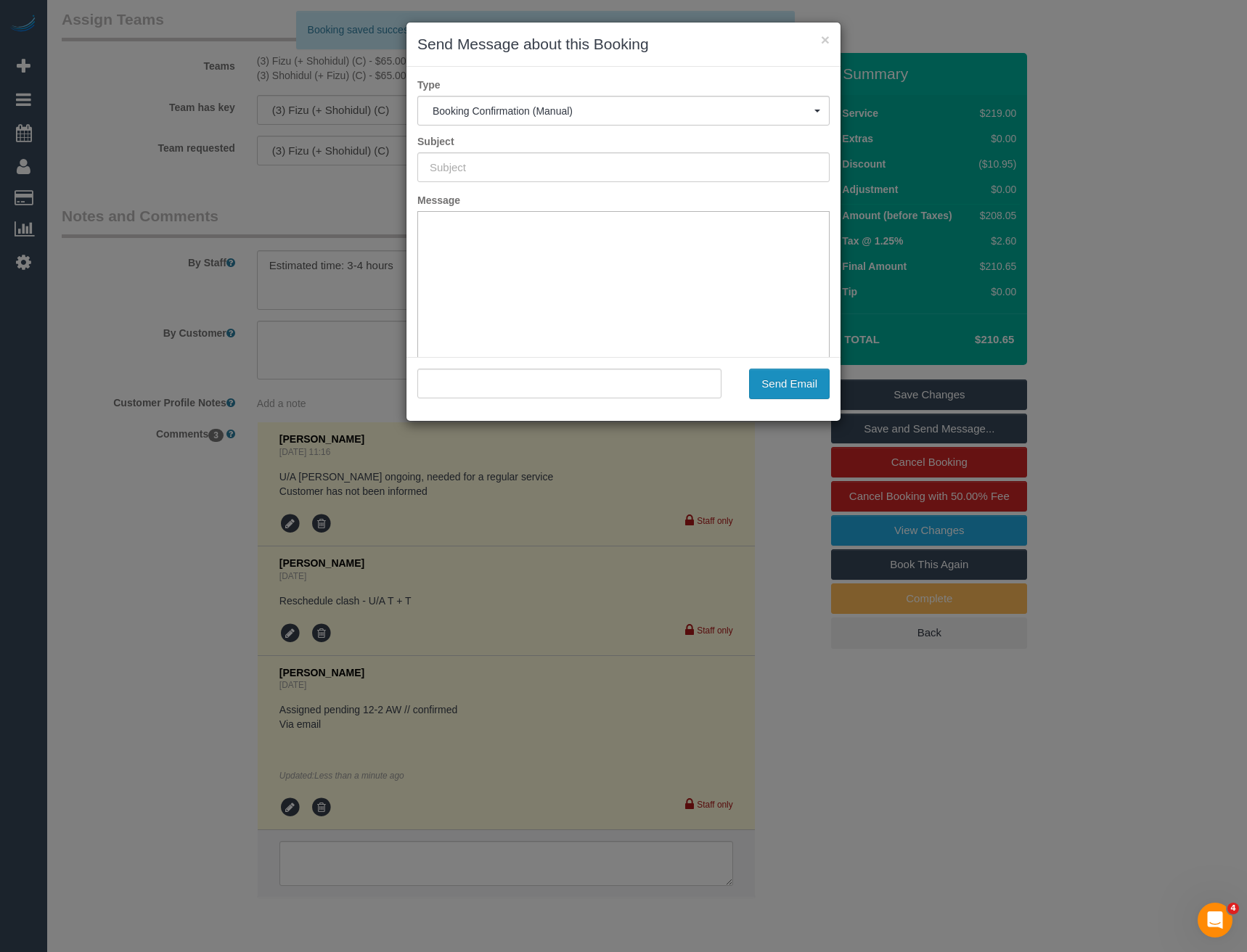
scroll to position [0, 0]
type input "Booking Confirmed"
type input ""Teah Smith" <chrisandmarika@me.com>"
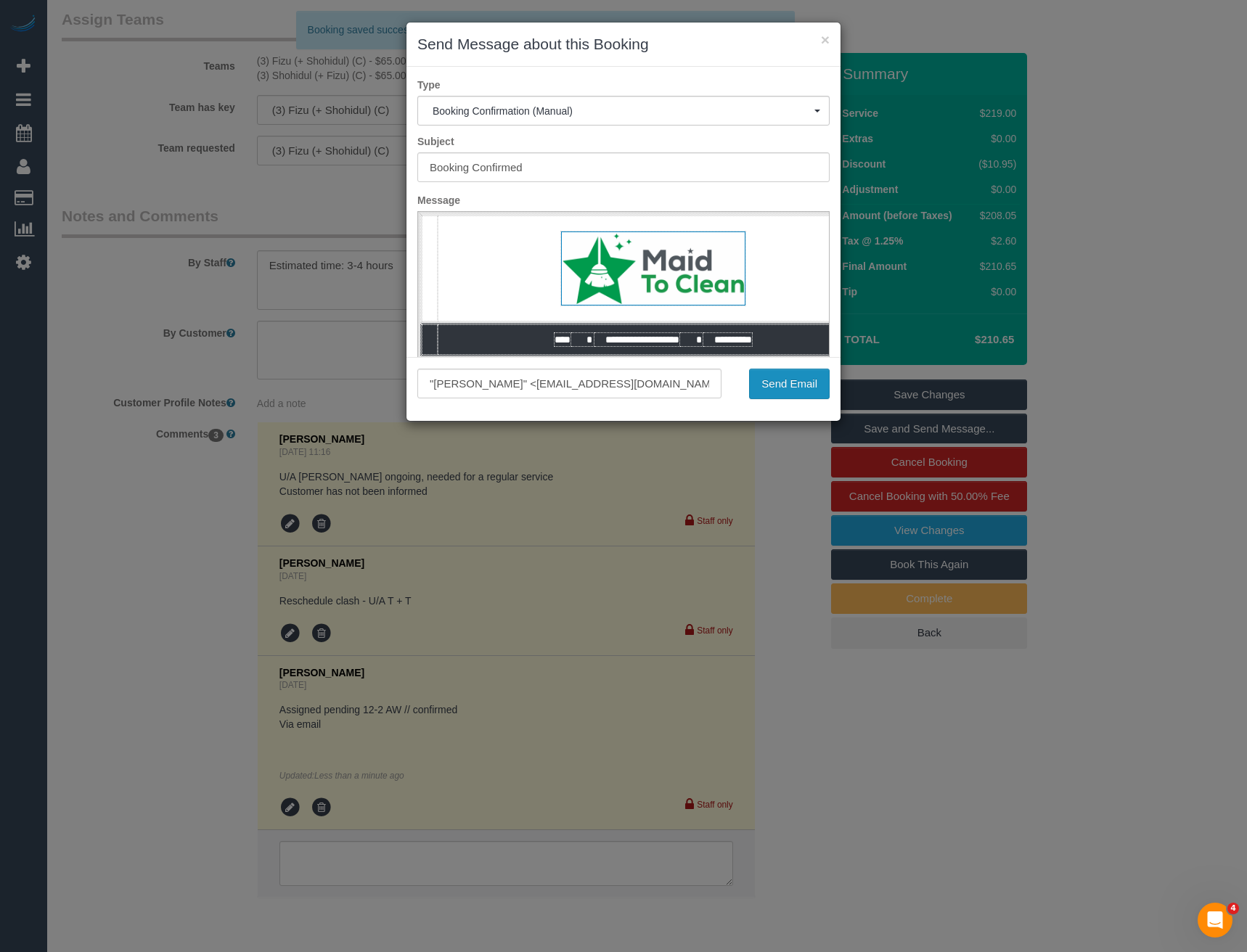
click at [780, 388] on button "Send Email" at bounding box center [789, 383] width 80 height 30
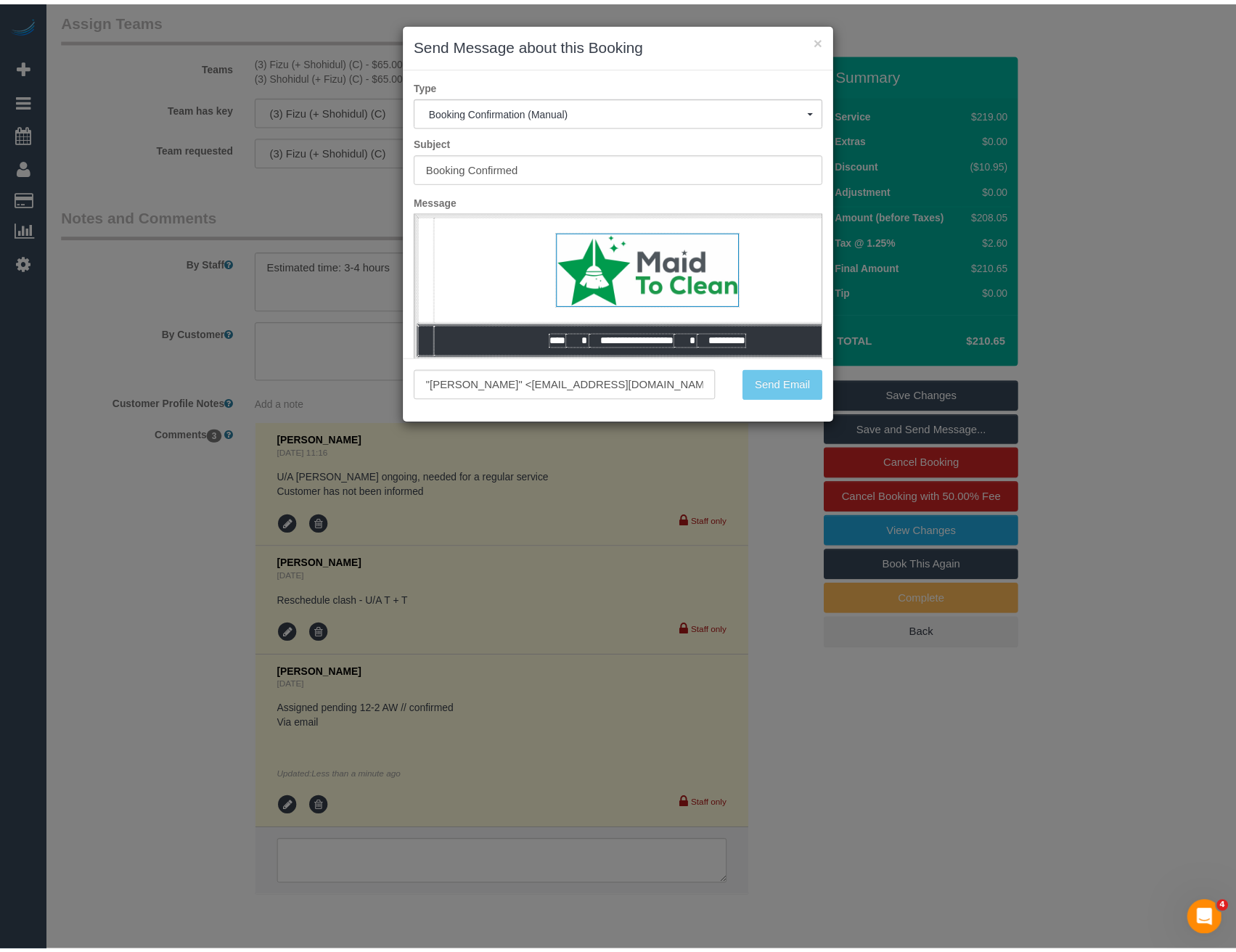
scroll to position [2381, 0]
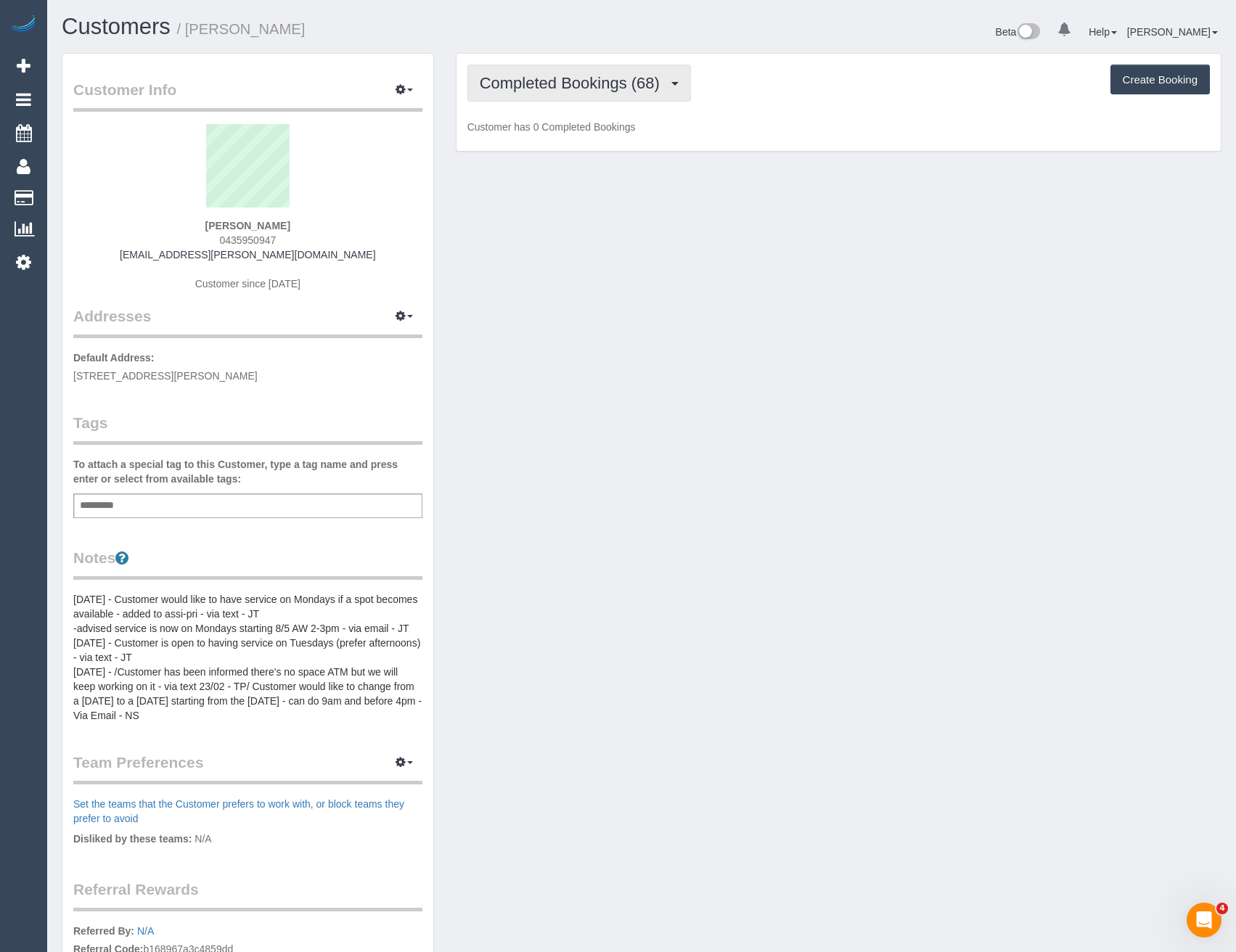
click at [599, 78] on span "Completed Bookings (68)" at bounding box center [573, 83] width 187 height 18
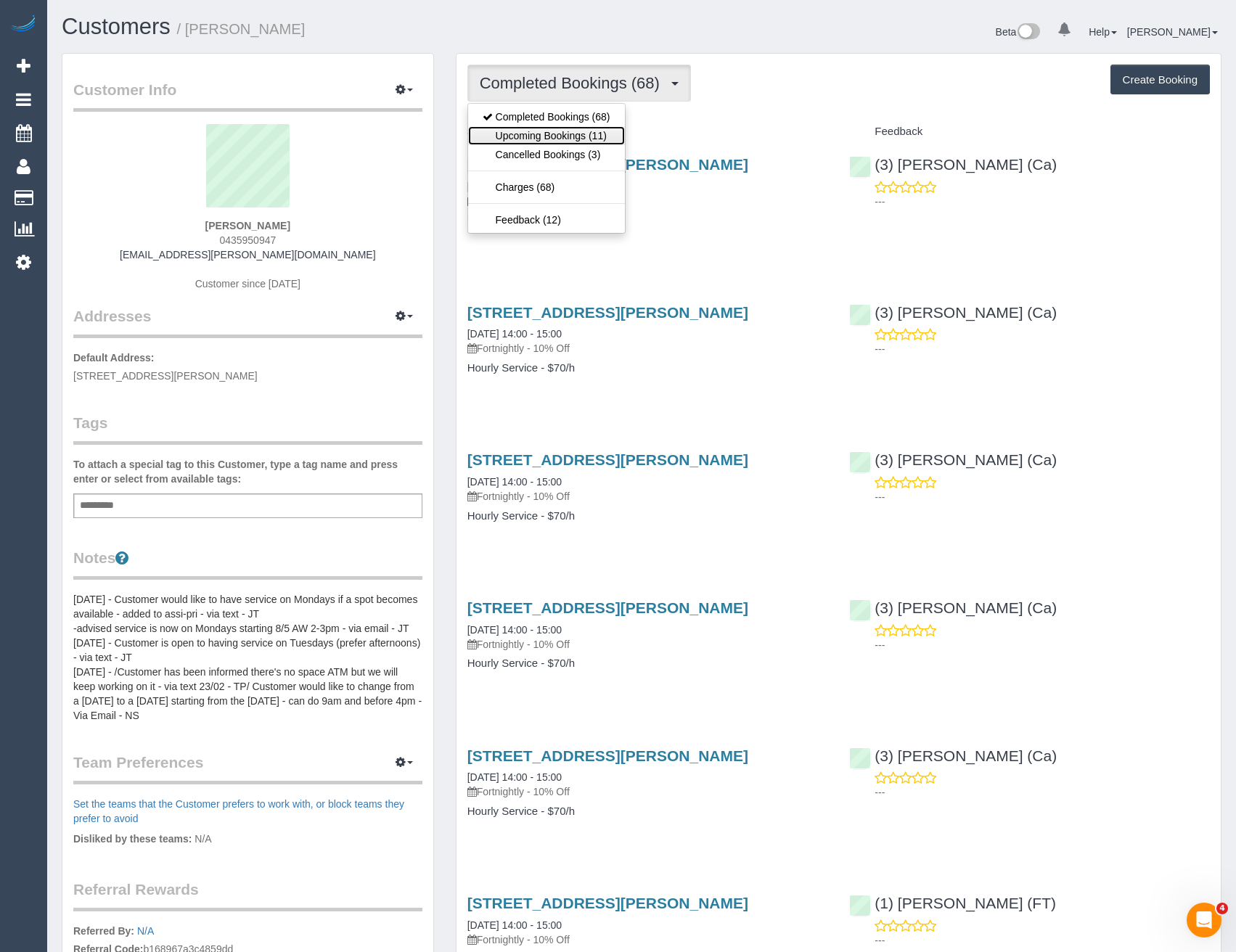
click at [596, 139] on link "Upcoming Bookings (11)" at bounding box center [546, 136] width 157 height 19
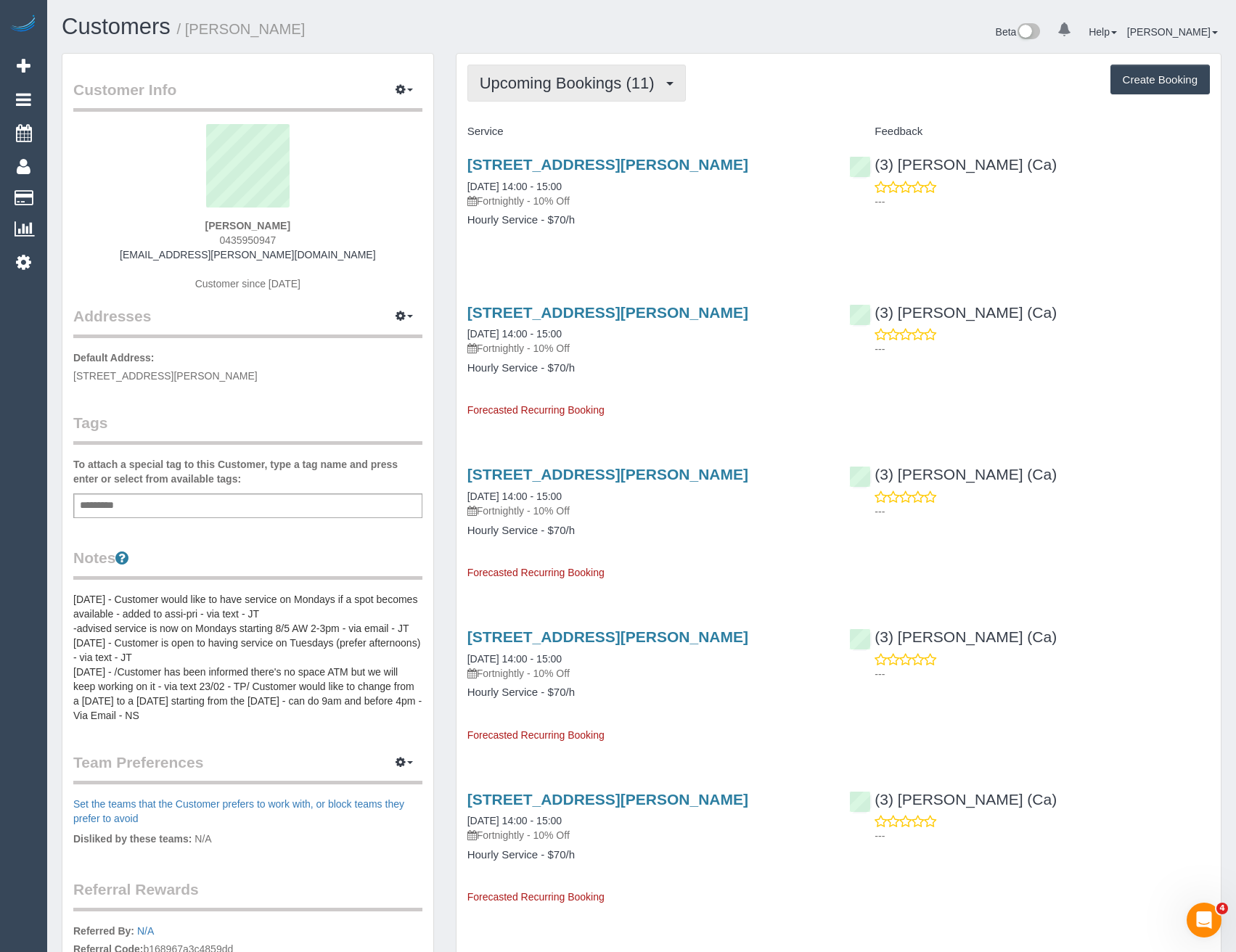
click at [561, 77] on span "Upcoming Bookings (11)" at bounding box center [570, 83] width 182 height 18
click at [676, 253] on div "[STREET_ADDRESS][PERSON_NAME] [DATE] 14:00 - 15:00 Fortnightly - 10% Off Hourly…" at bounding box center [647, 200] width 383 height 112
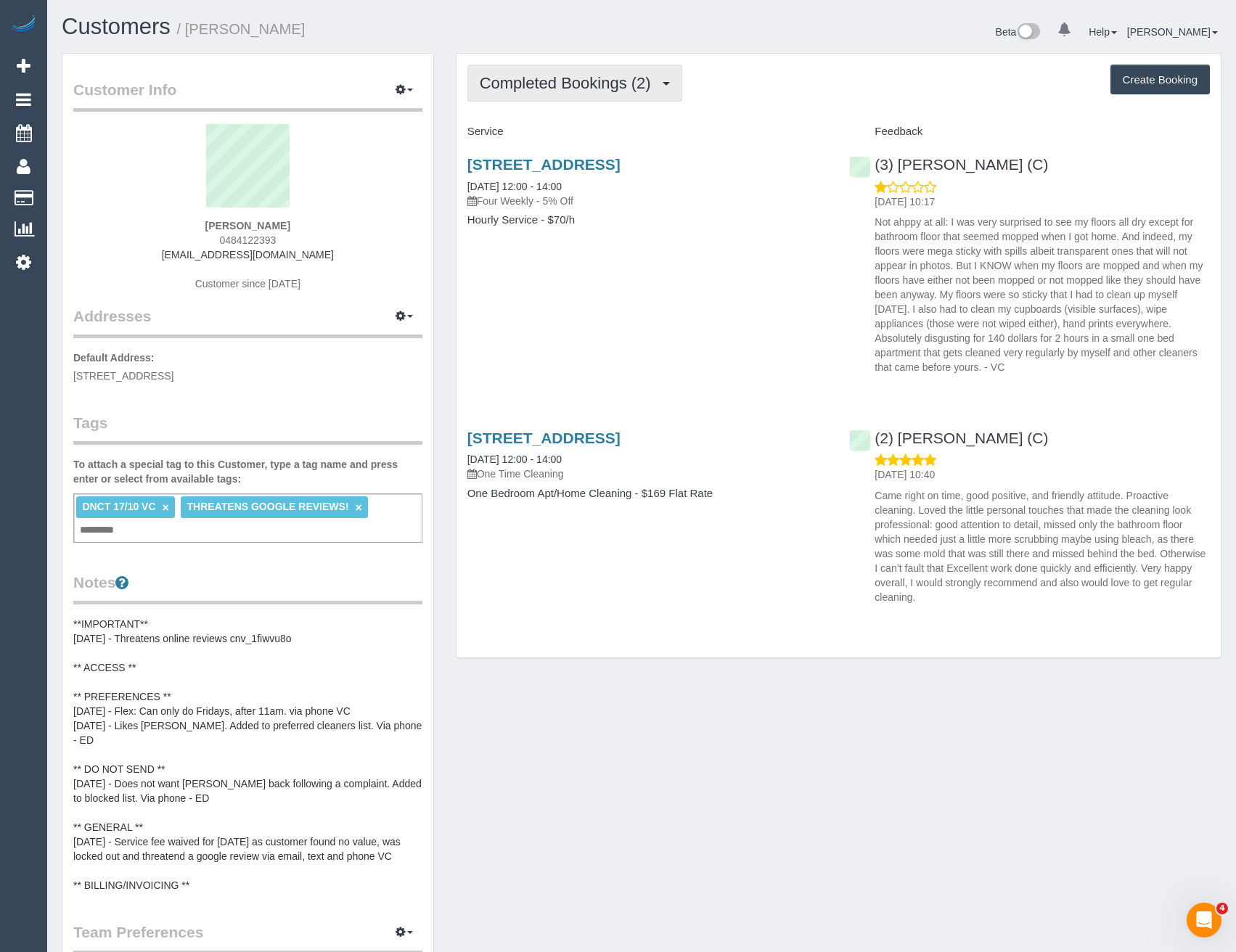
click at [626, 90] on span "Completed Bookings (2)" at bounding box center [569, 83] width 178 height 18
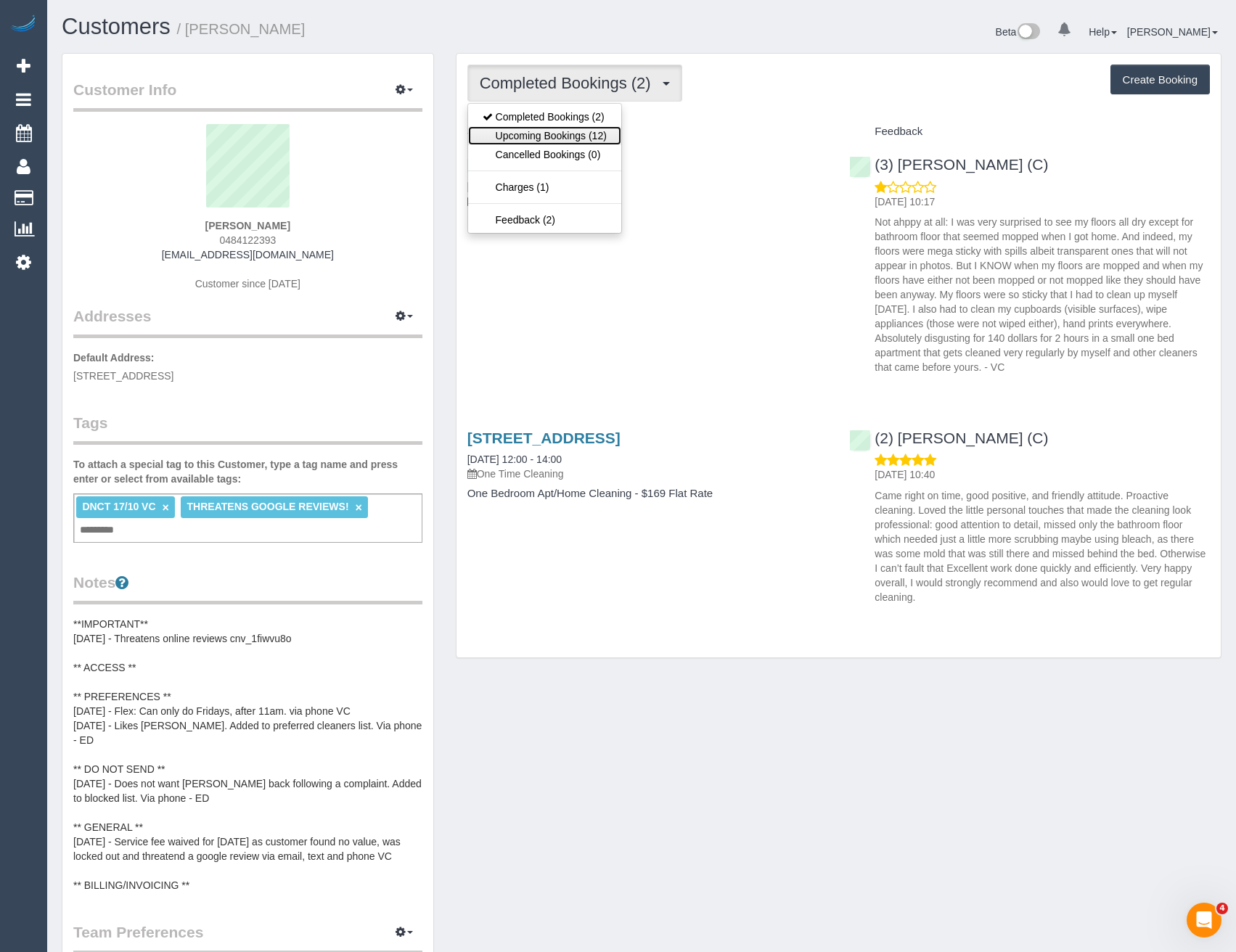
click at [576, 140] on link "Upcoming Bookings (12)" at bounding box center [545, 136] width 153 height 19
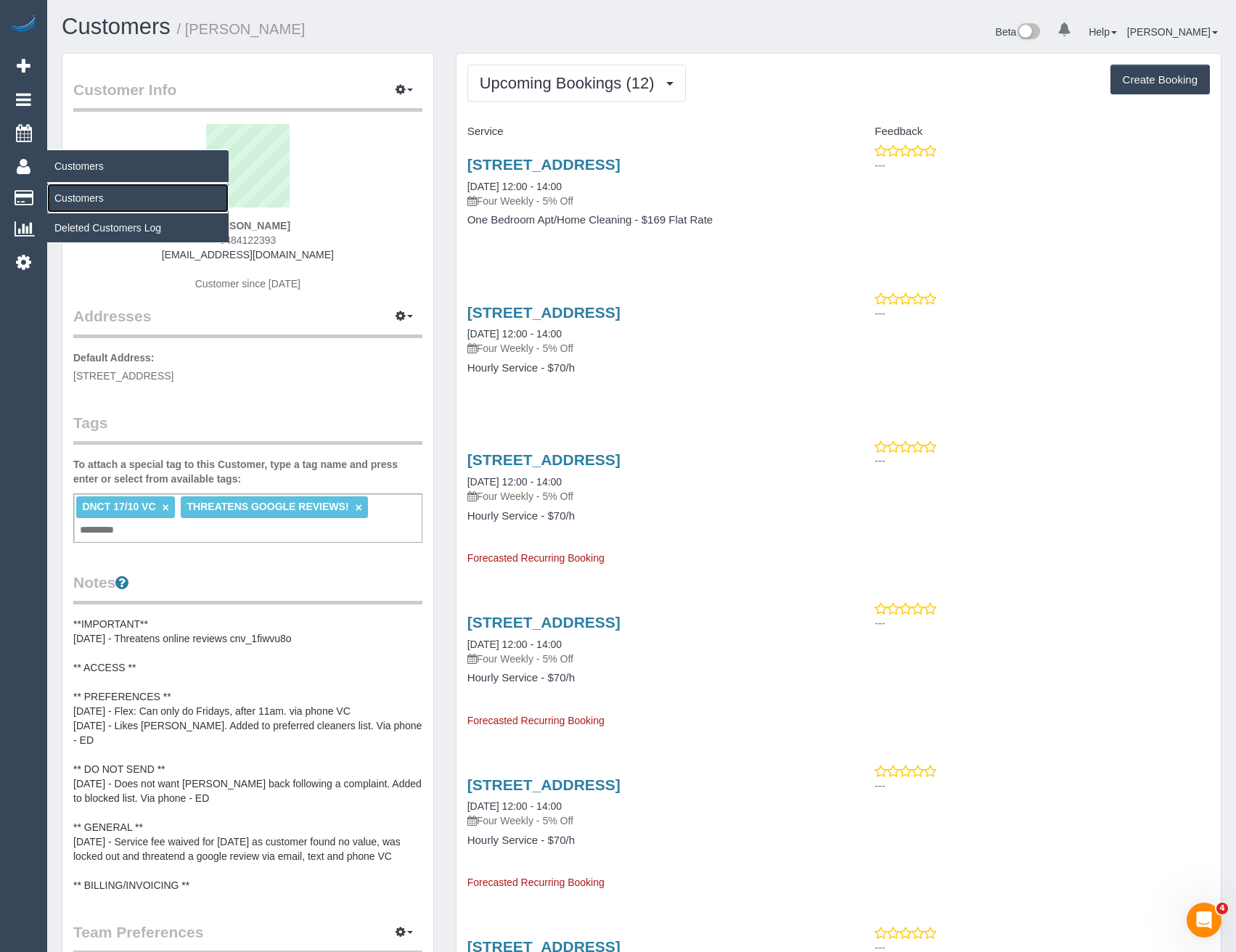
drag, startPoint x: 79, startPoint y: 195, endPoint x: 113, endPoint y: 187, distance: 34.9
click at [79, 195] on link "Customers" at bounding box center [138, 197] width 181 height 29
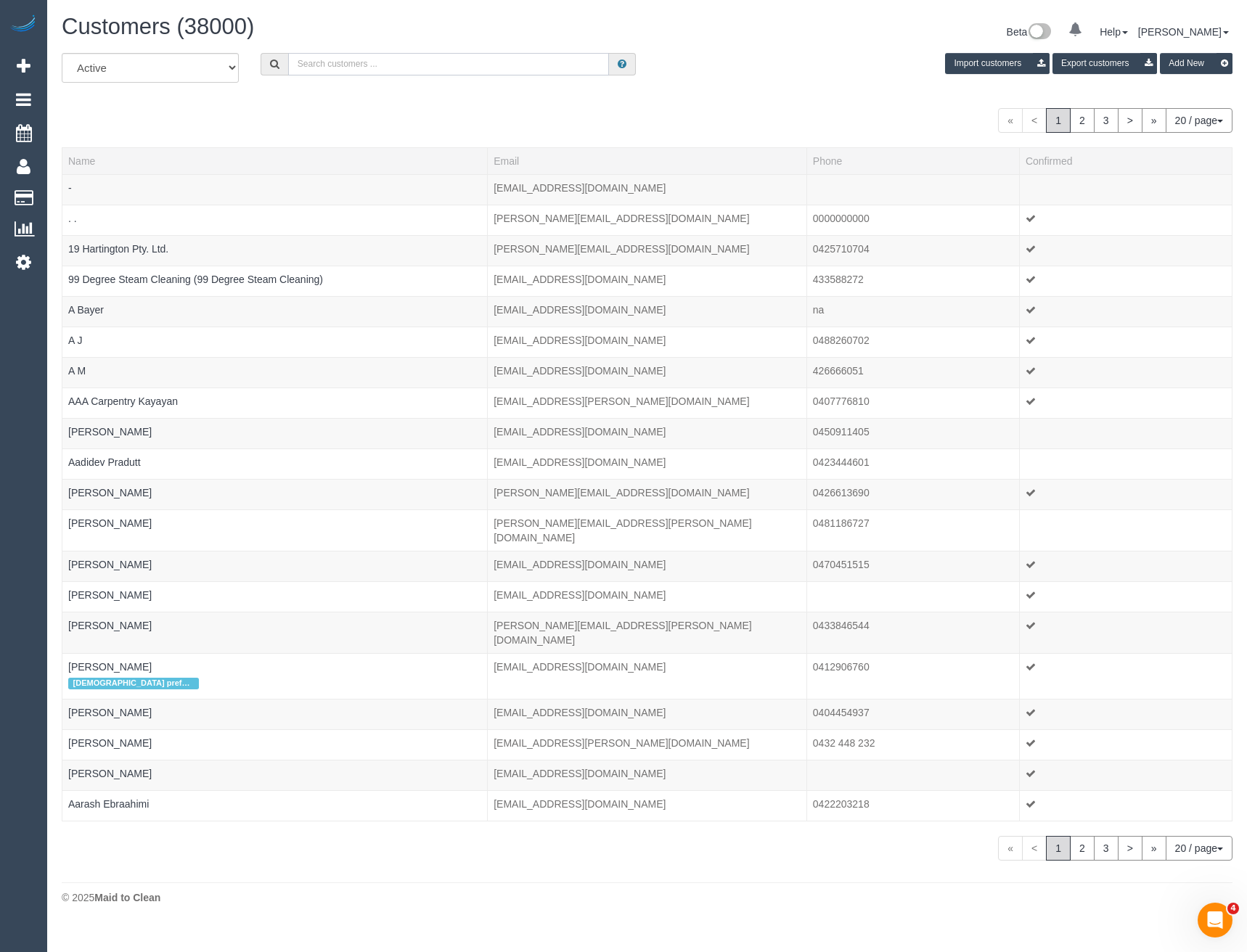
click at [343, 66] on input "text" at bounding box center [449, 64] width 321 height 23
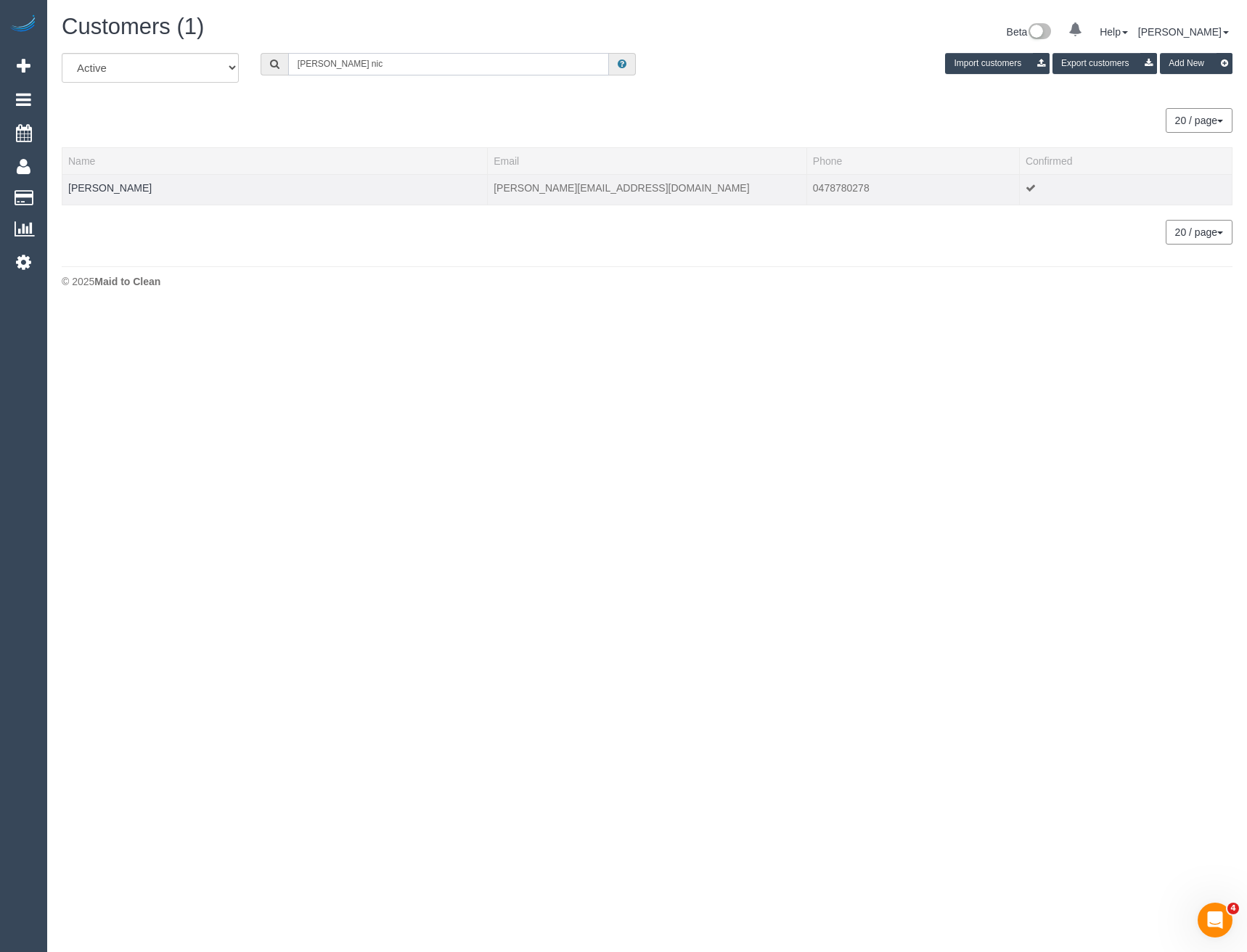
type input "Kerri nic"
click at [113, 181] on td "[PERSON_NAME]" at bounding box center [275, 189] width 425 height 30
click at [102, 187] on link "[PERSON_NAME]" at bounding box center [110, 188] width 83 height 12
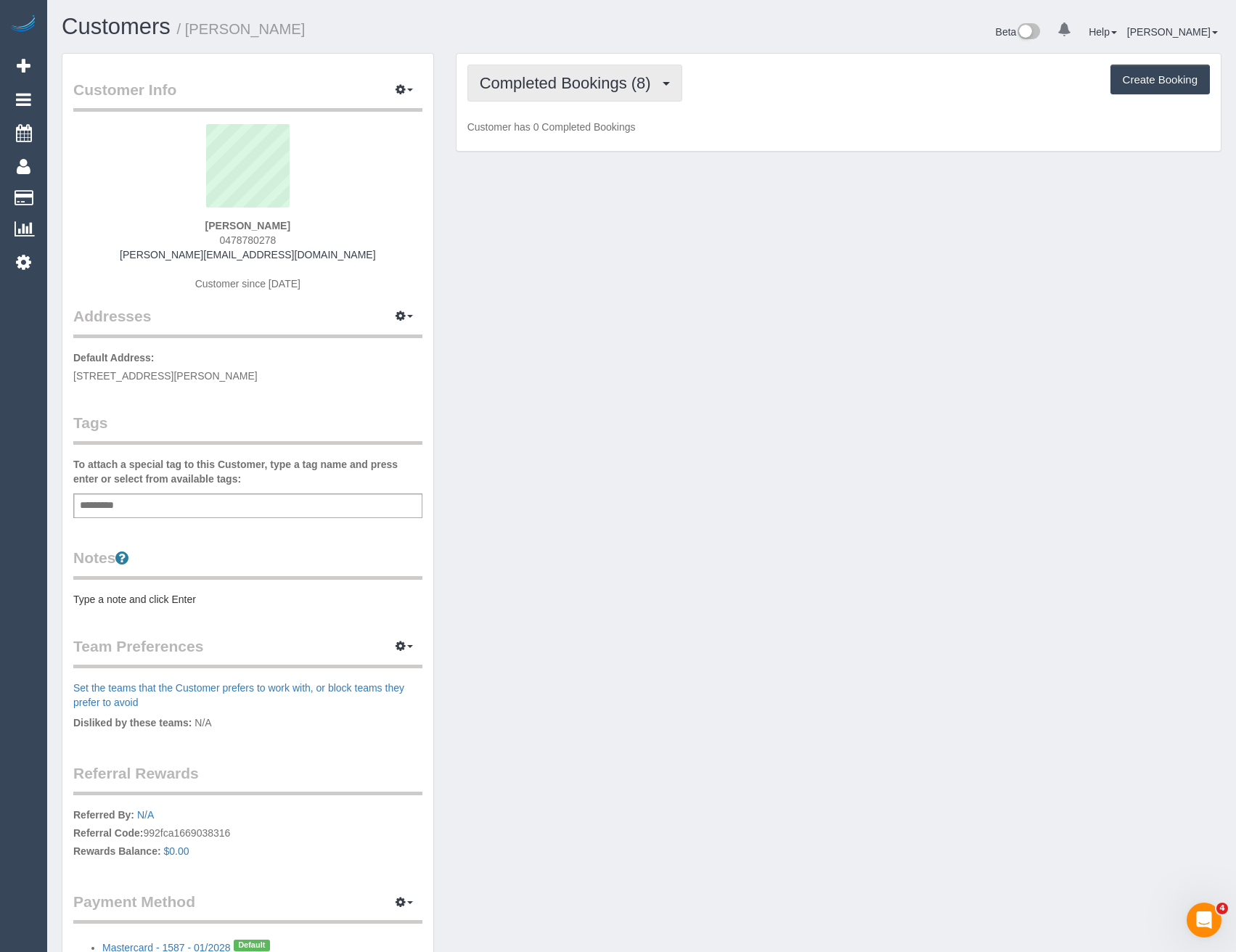
click at [570, 80] on span "Completed Bookings (8)" at bounding box center [569, 83] width 178 height 18
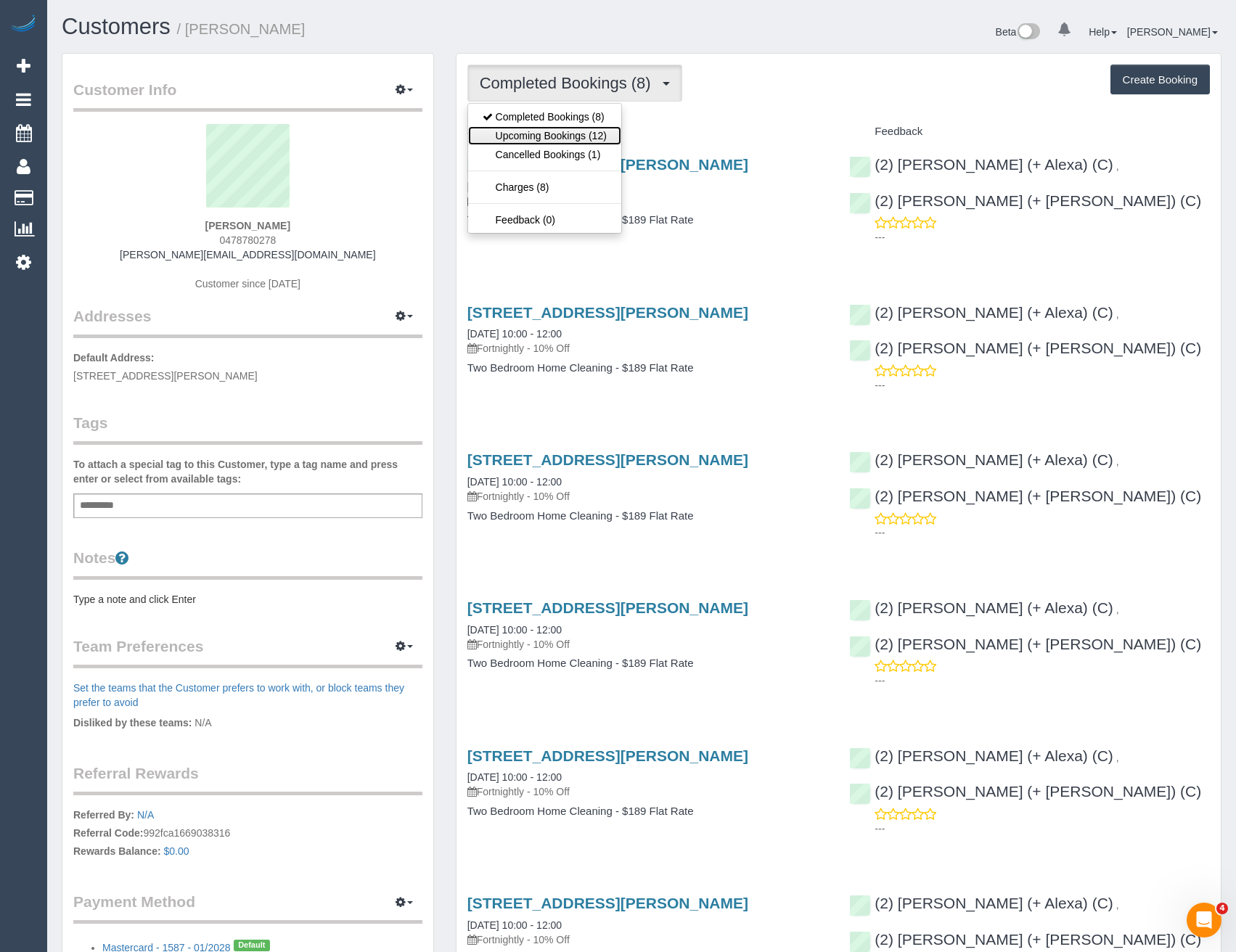
click at [566, 133] on link "Upcoming Bookings (12)" at bounding box center [545, 136] width 153 height 19
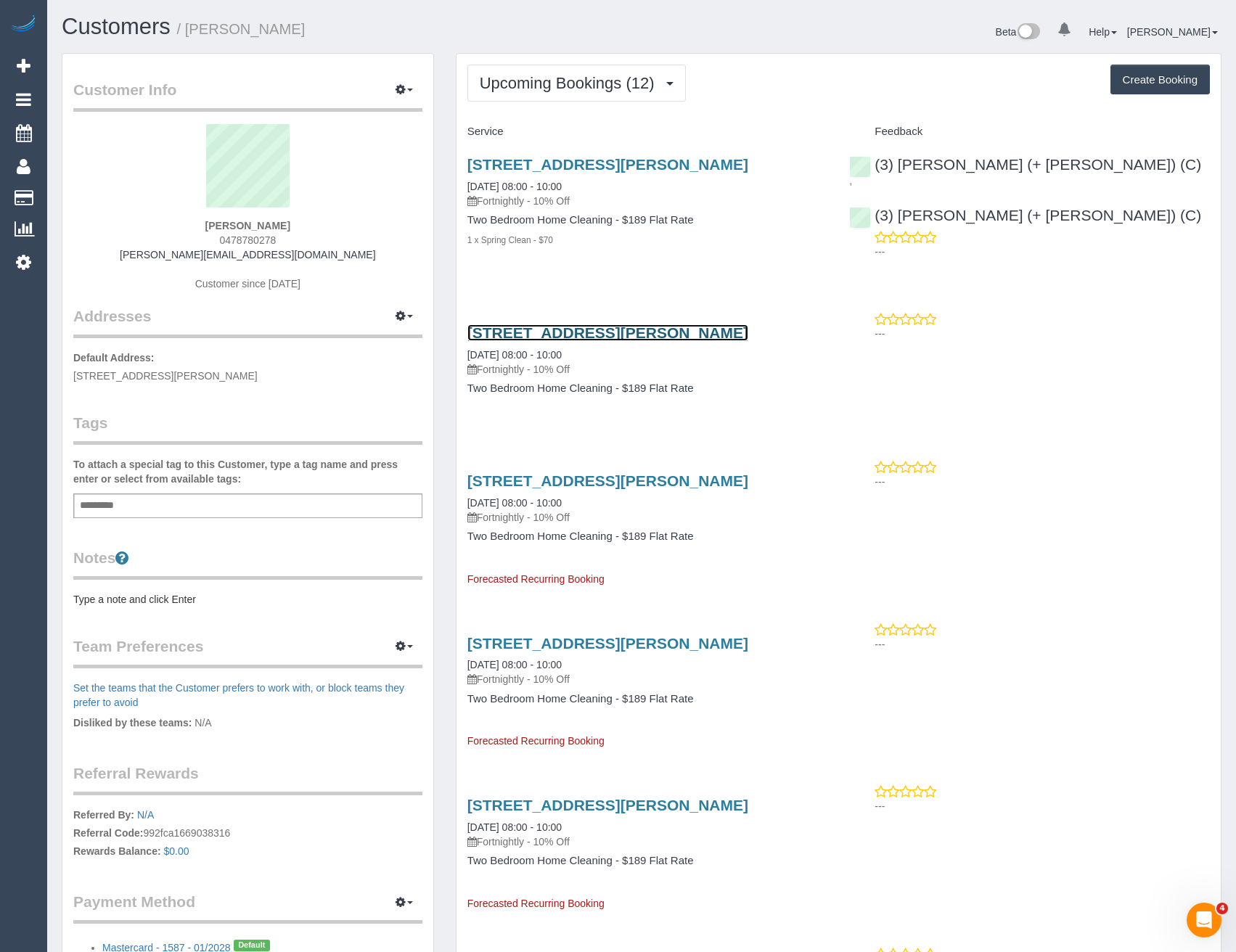
click at [713, 335] on link "325 Collins Street, 1202c, Melbourne, VIC 3000" at bounding box center [607, 332] width 281 height 17
click at [568, 88] on span "Upcoming Bookings (12)" at bounding box center [570, 83] width 182 height 18
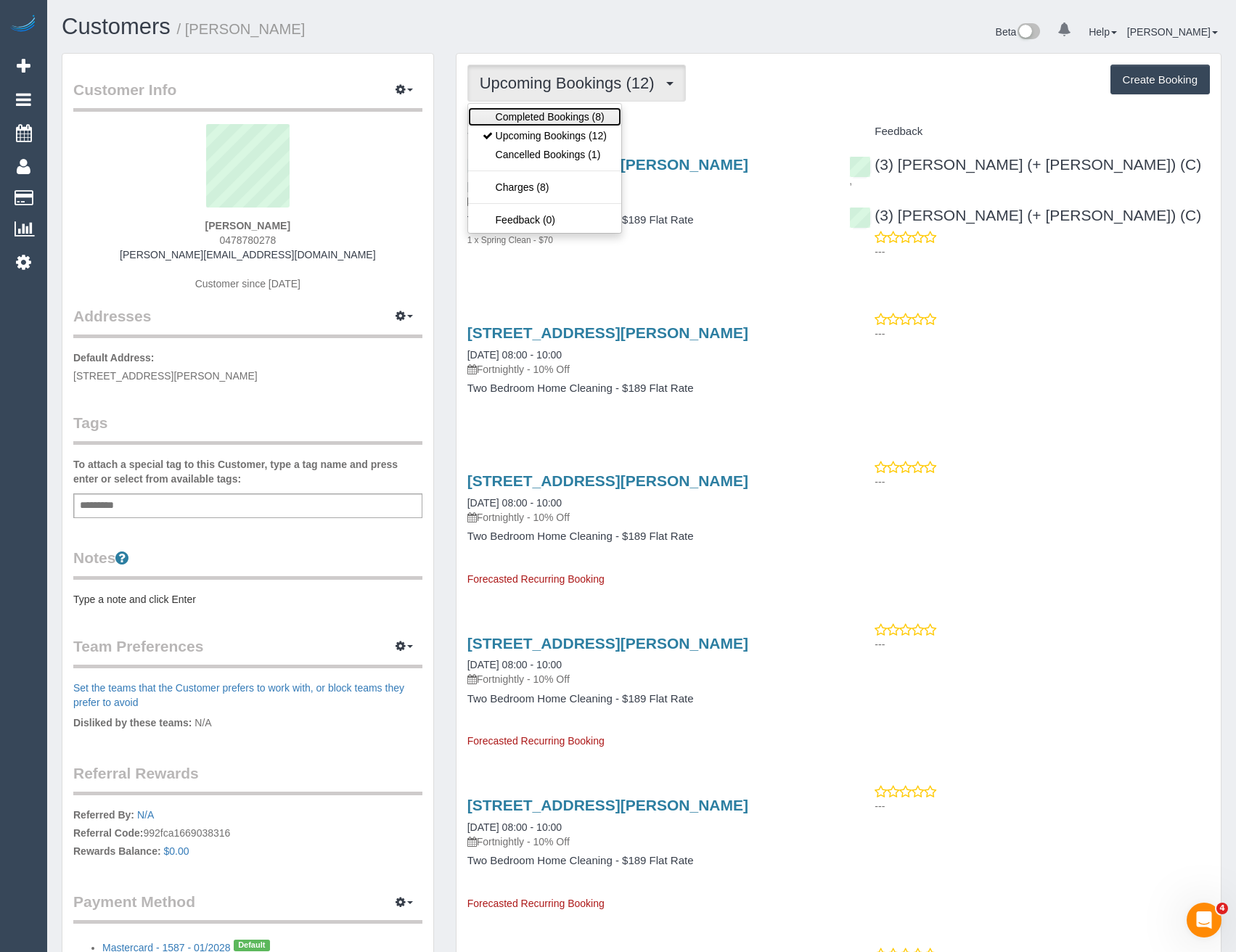
click at [548, 116] on link "Completed Bookings (8)" at bounding box center [545, 117] width 153 height 19
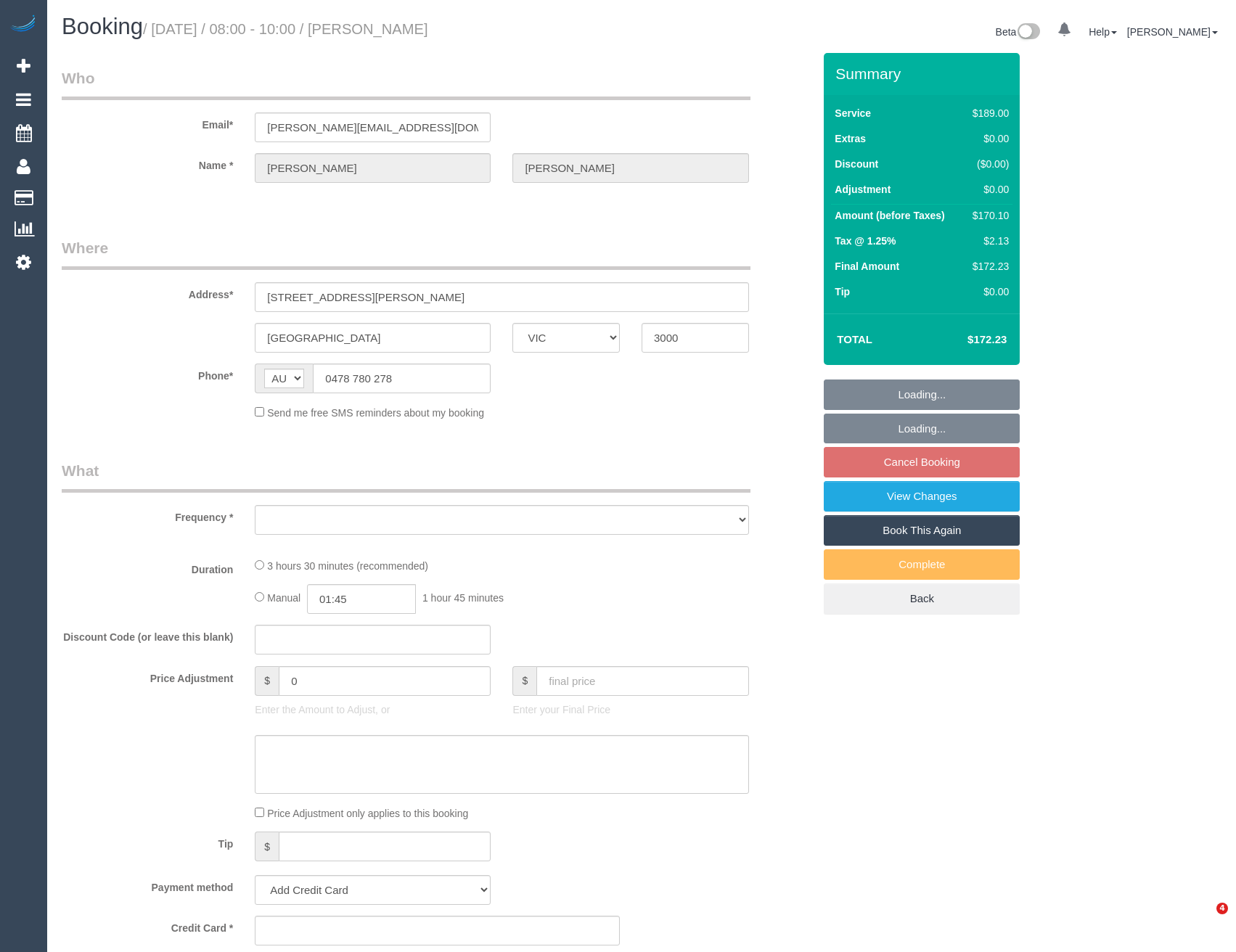
select select "VIC"
select select "string:stripe-pm_1RTbV82GScqysDRV0FI9GcPg"
select select "number:27"
select select "number:14"
select select "number:18"
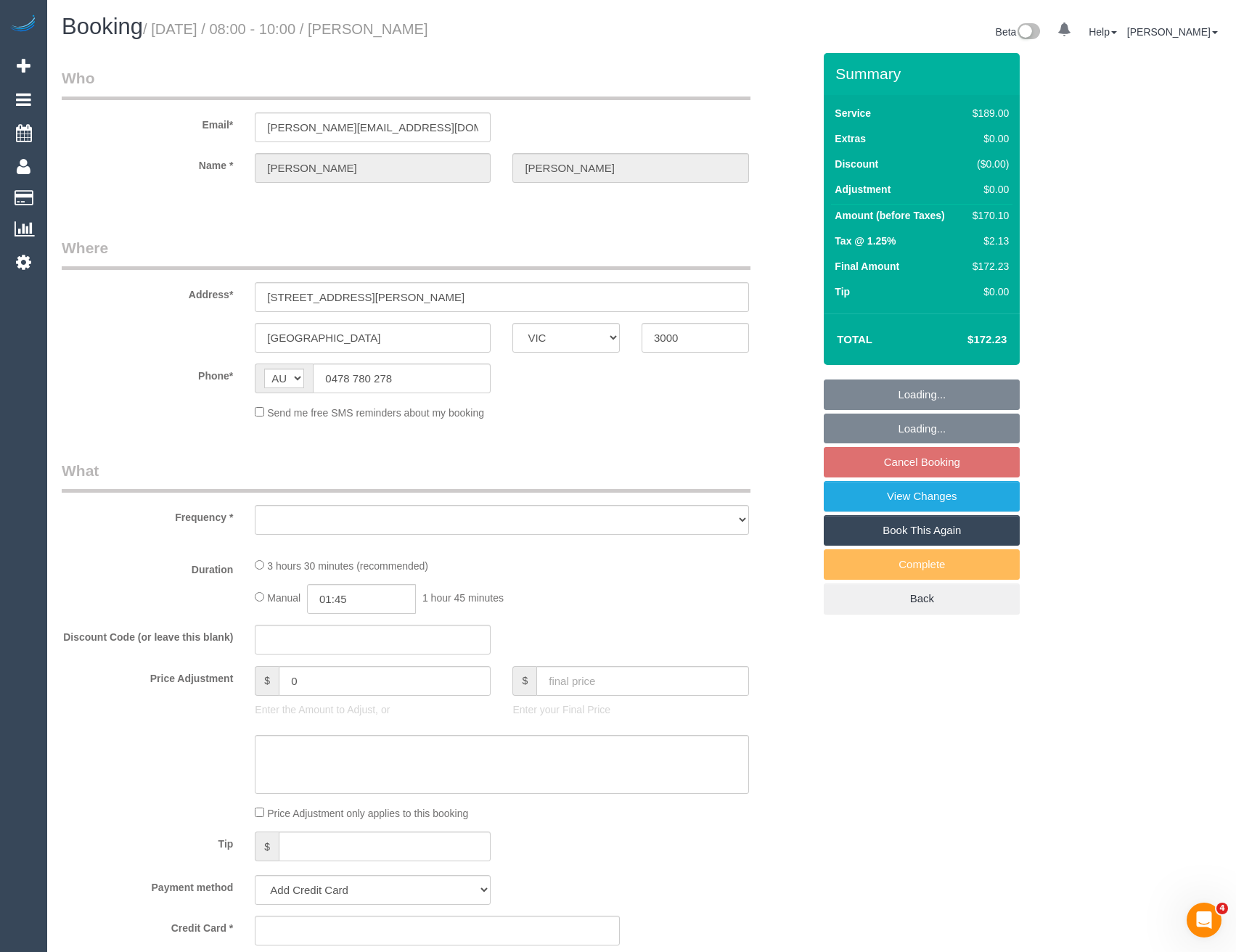
select select "number:25"
select select "number:34"
select select "number:26"
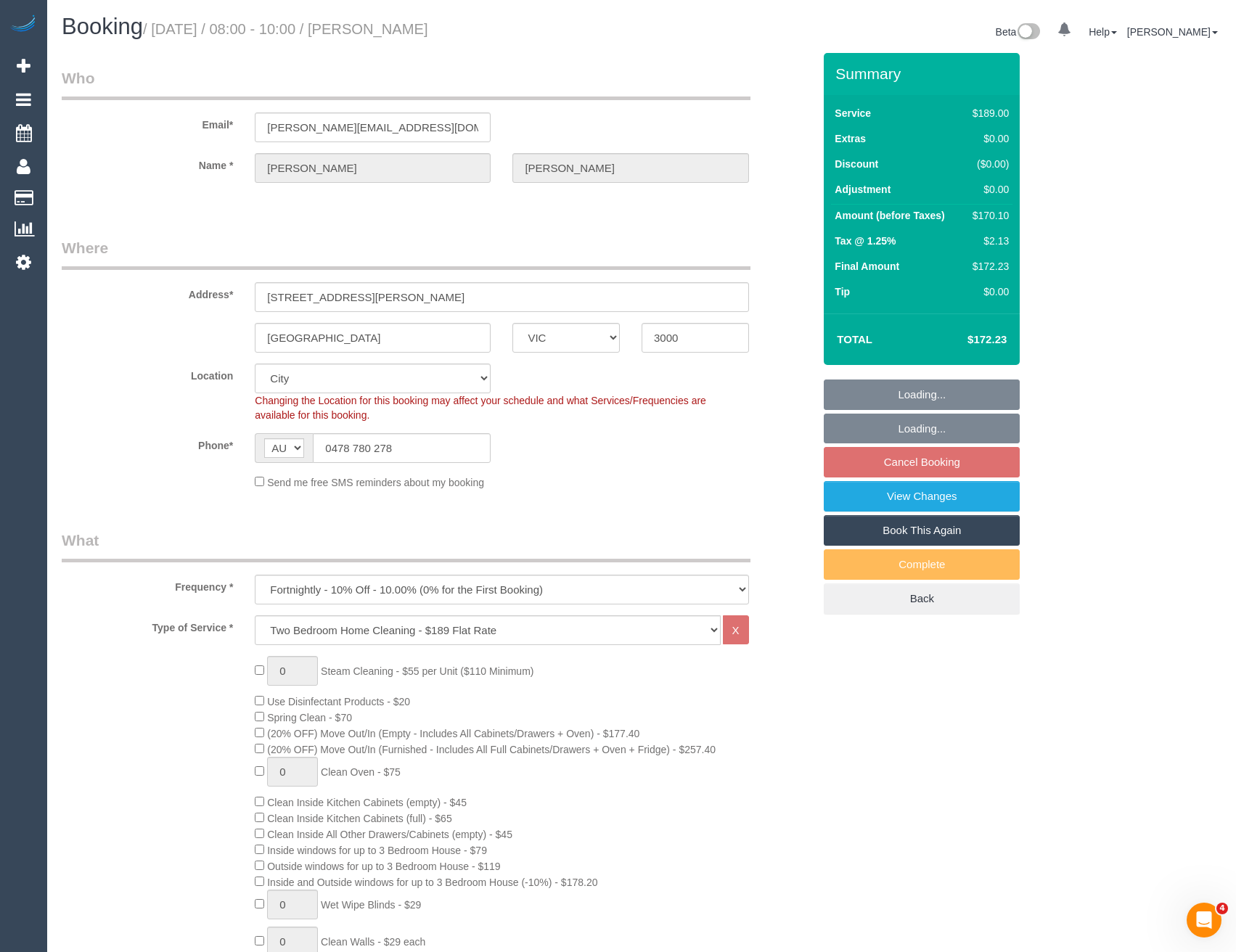
select select "object:777"
select select "spot2"
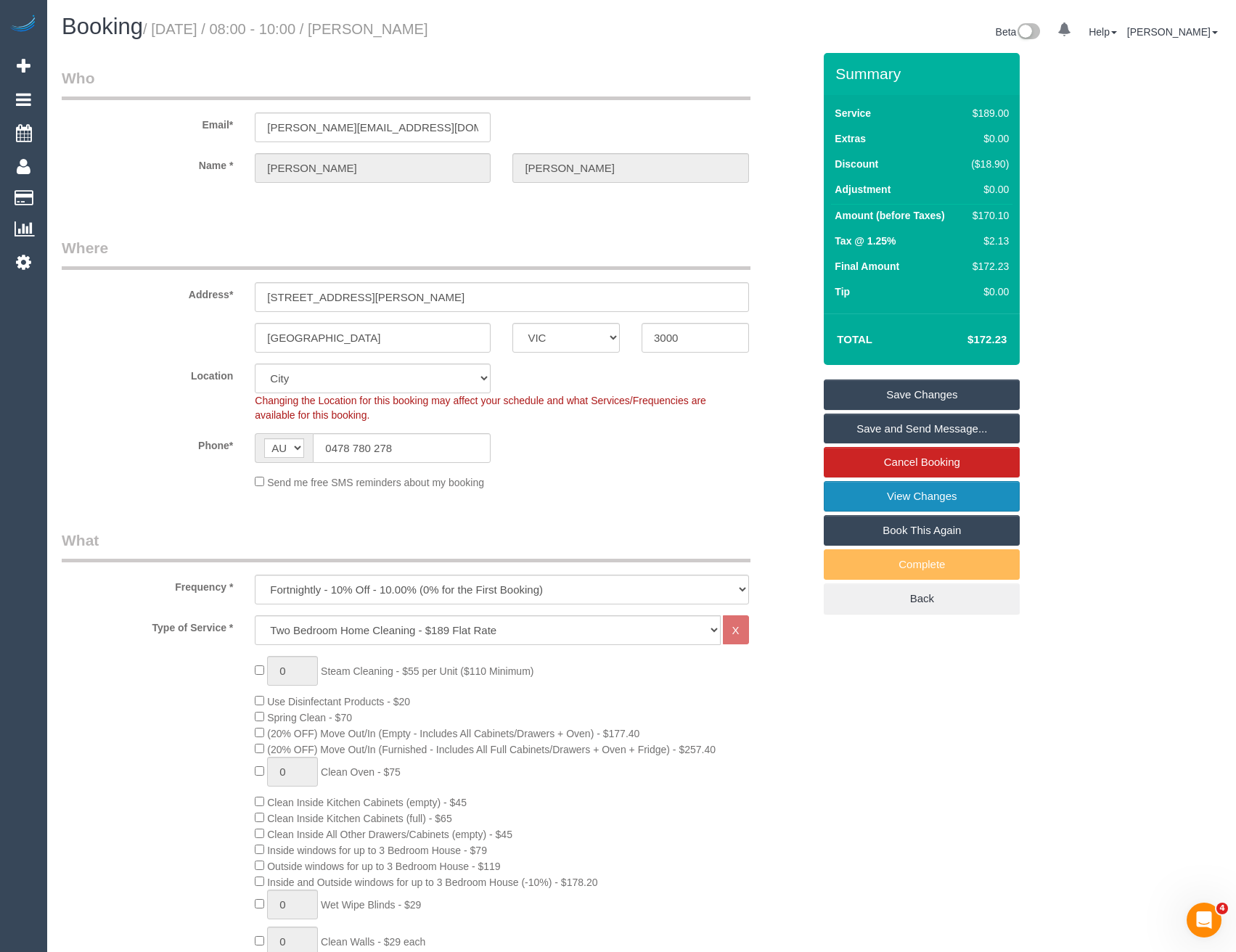
click at [923, 495] on link "View Changes" at bounding box center [922, 496] width 196 height 30
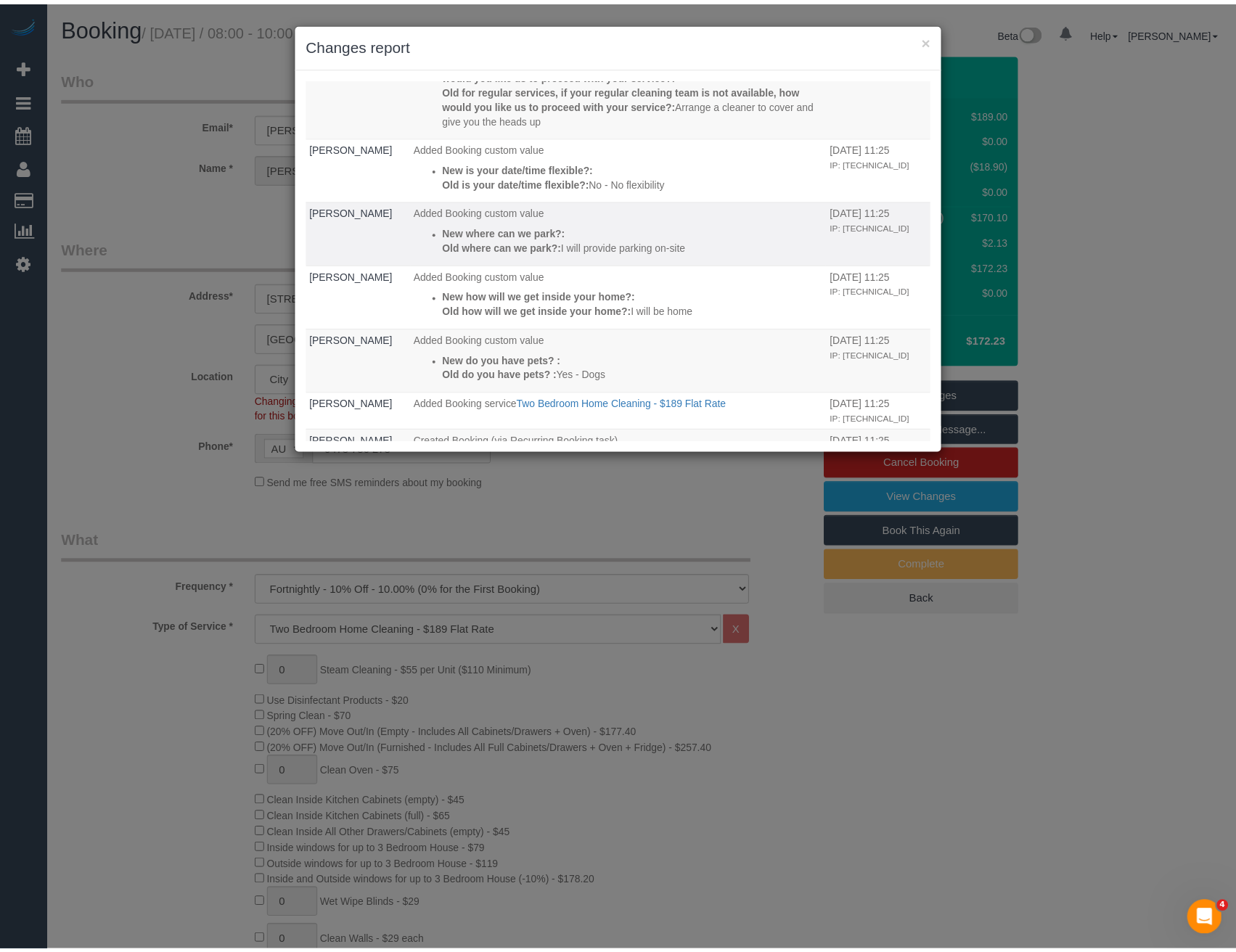
scroll to position [210, 0]
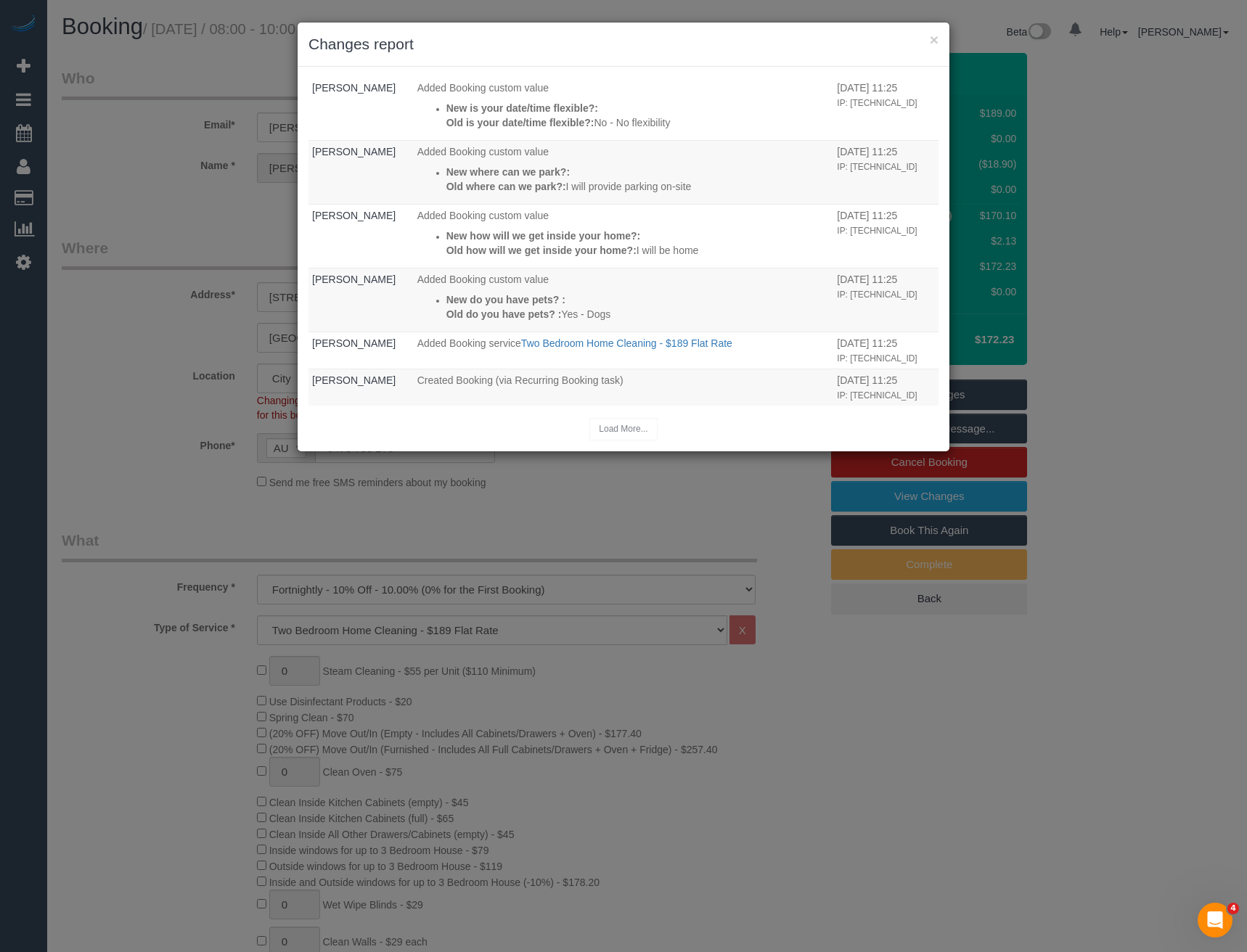
click at [556, 508] on div "× Changes report Who What When Bronie Bryant Added Booking custom value New whe…" at bounding box center [624, 476] width 1247 height 952
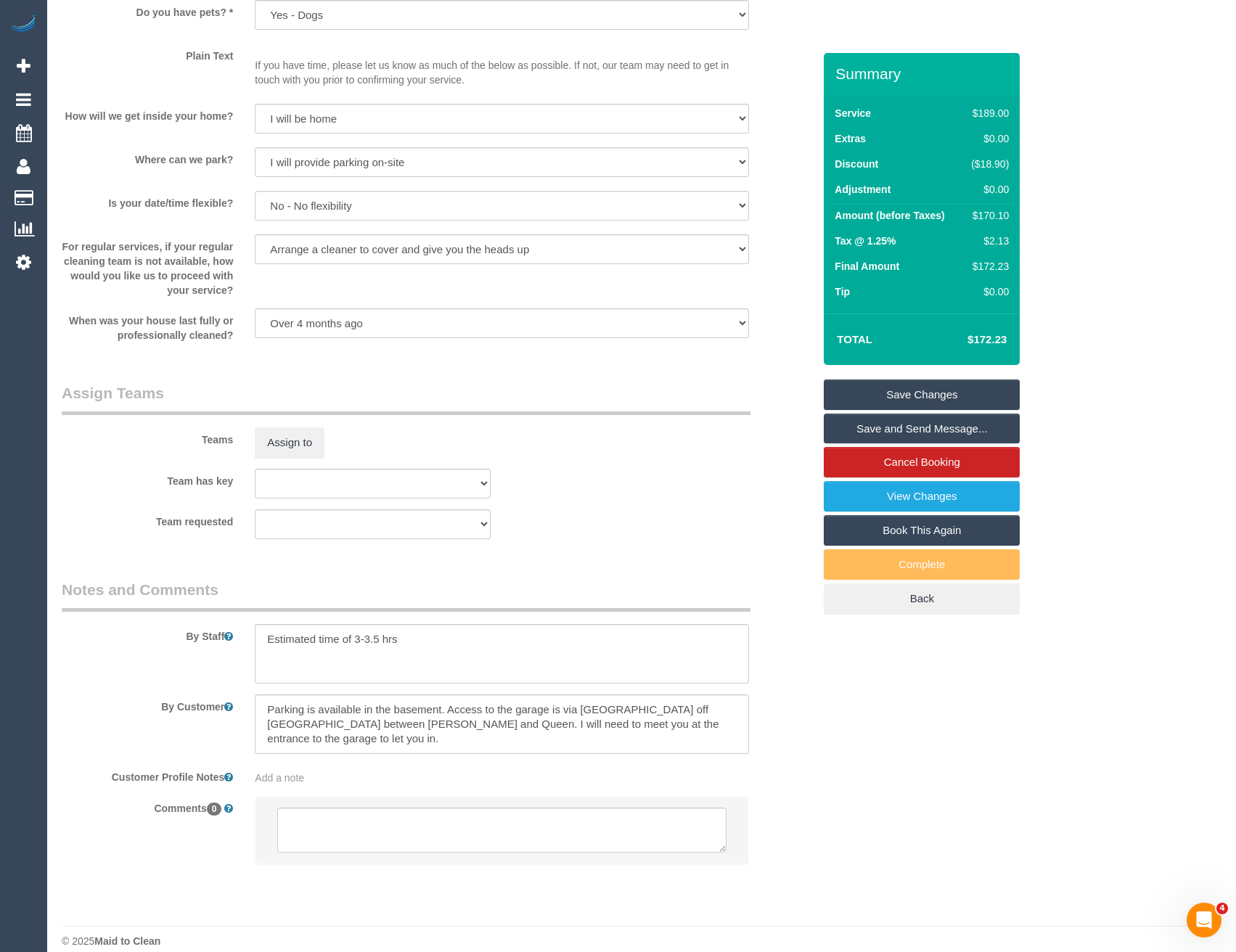
scroll to position [1867, 0]
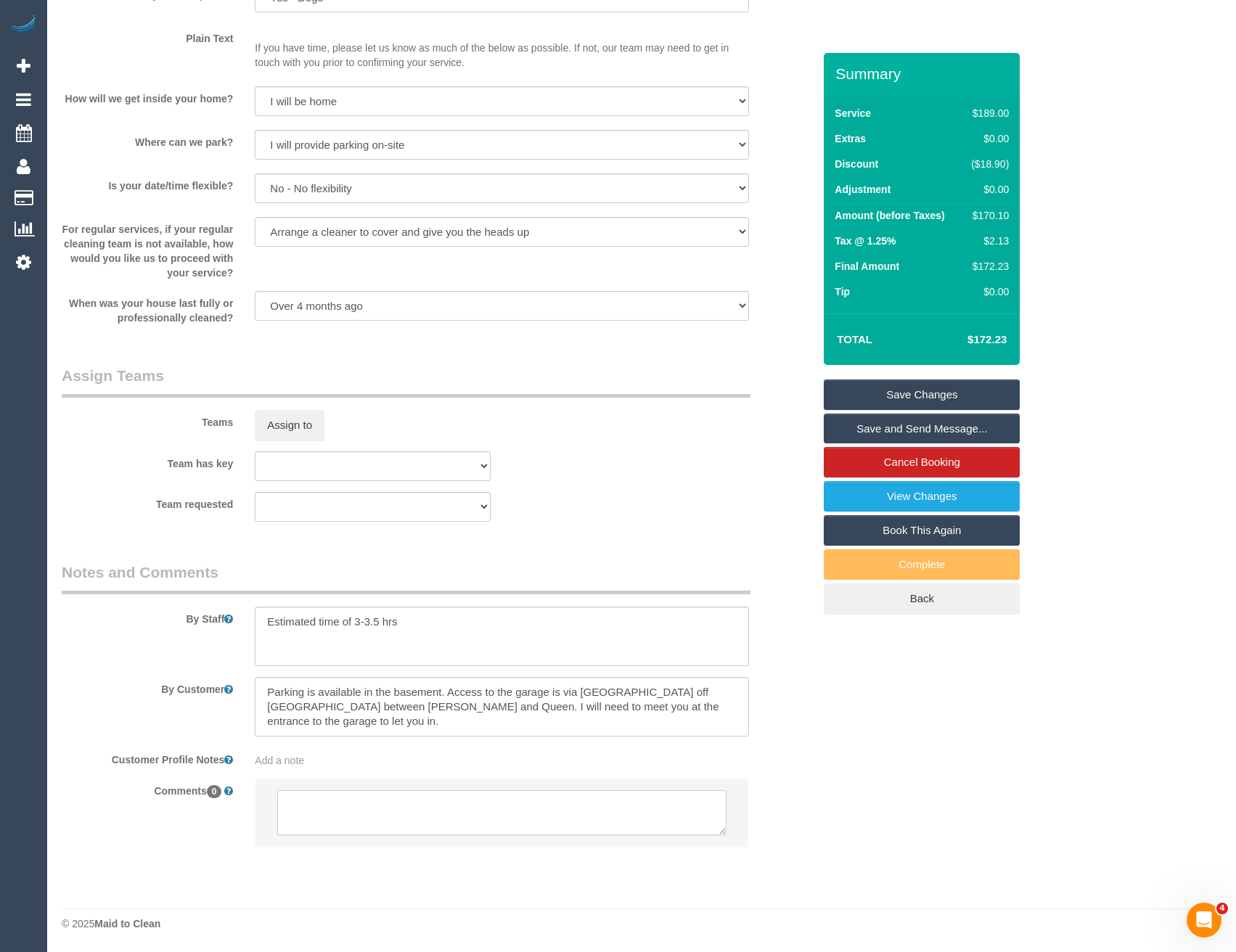
drag, startPoint x: 362, startPoint y: 816, endPoint x: 371, endPoint y: 816, distance: 9.0
click at [362, 816] on textarea at bounding box center [501, 812] width 449 height 45
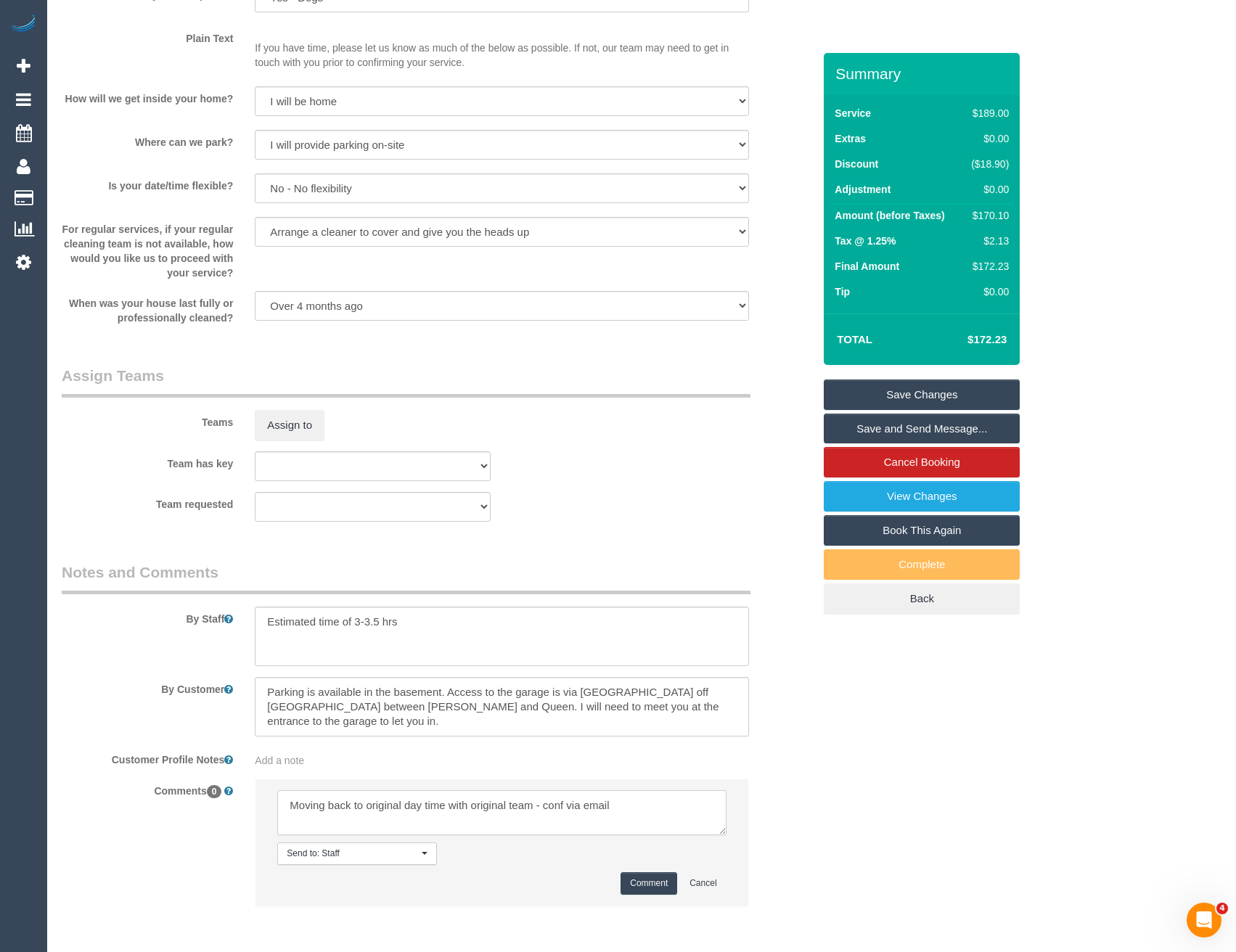
type textarea "Moving back to original day time with original team - conf via email"
click at [640, 882] on button "Comment" at bounding box center [649, 883] width 57 height 23
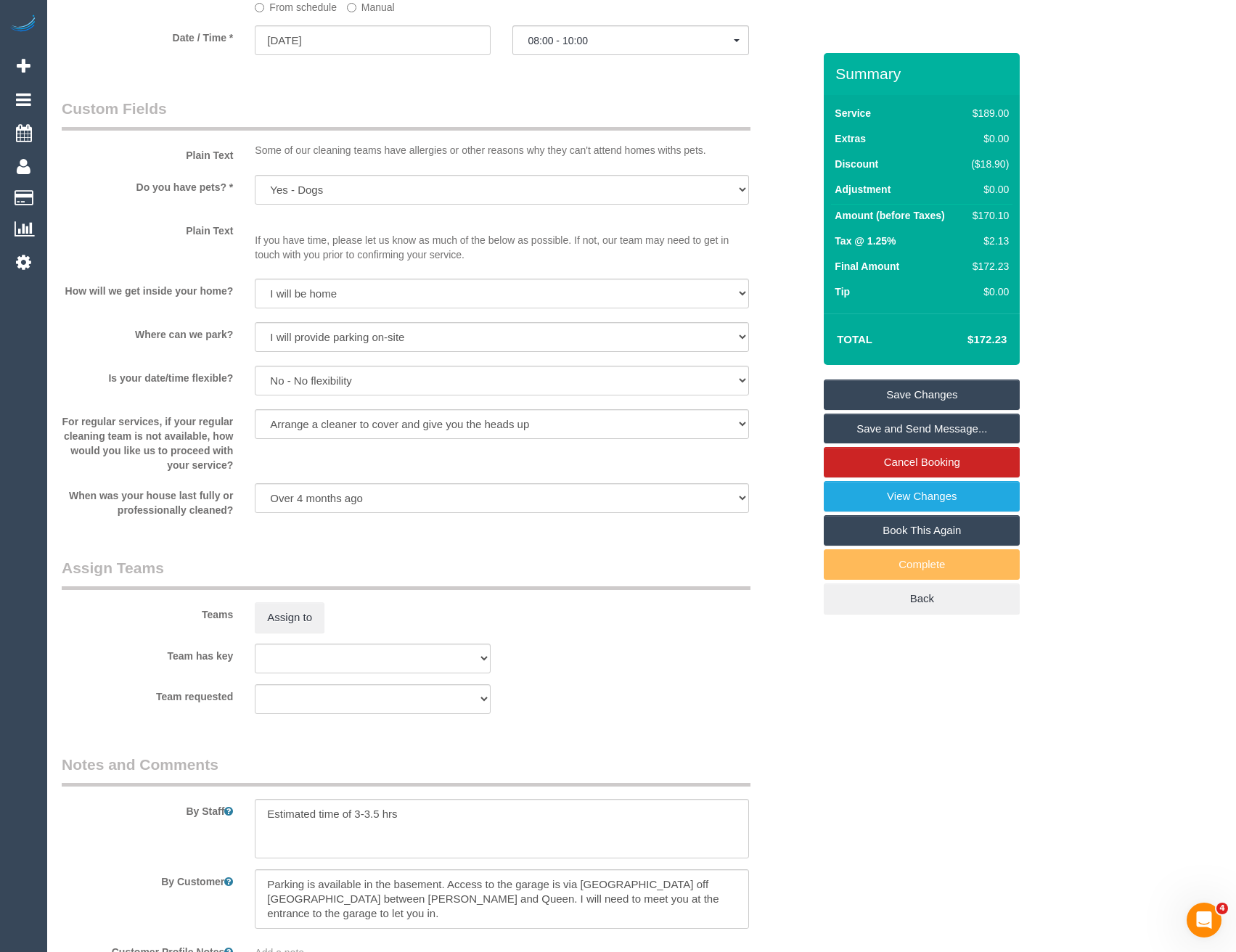
scroll to position [1794, 0]
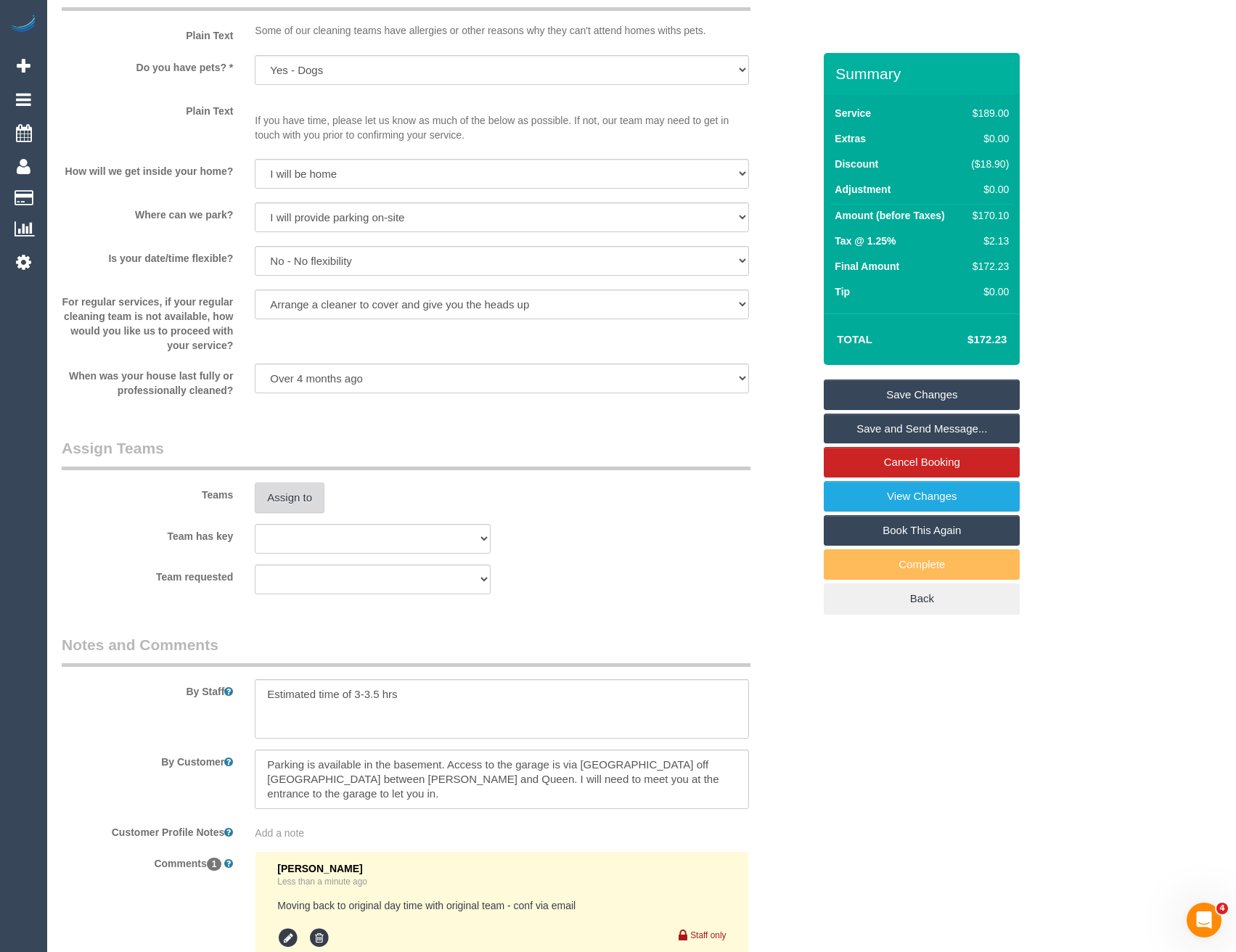
click at [296, 503] on button "Assign to" at bounding box center [290, 497] width 70 height 30
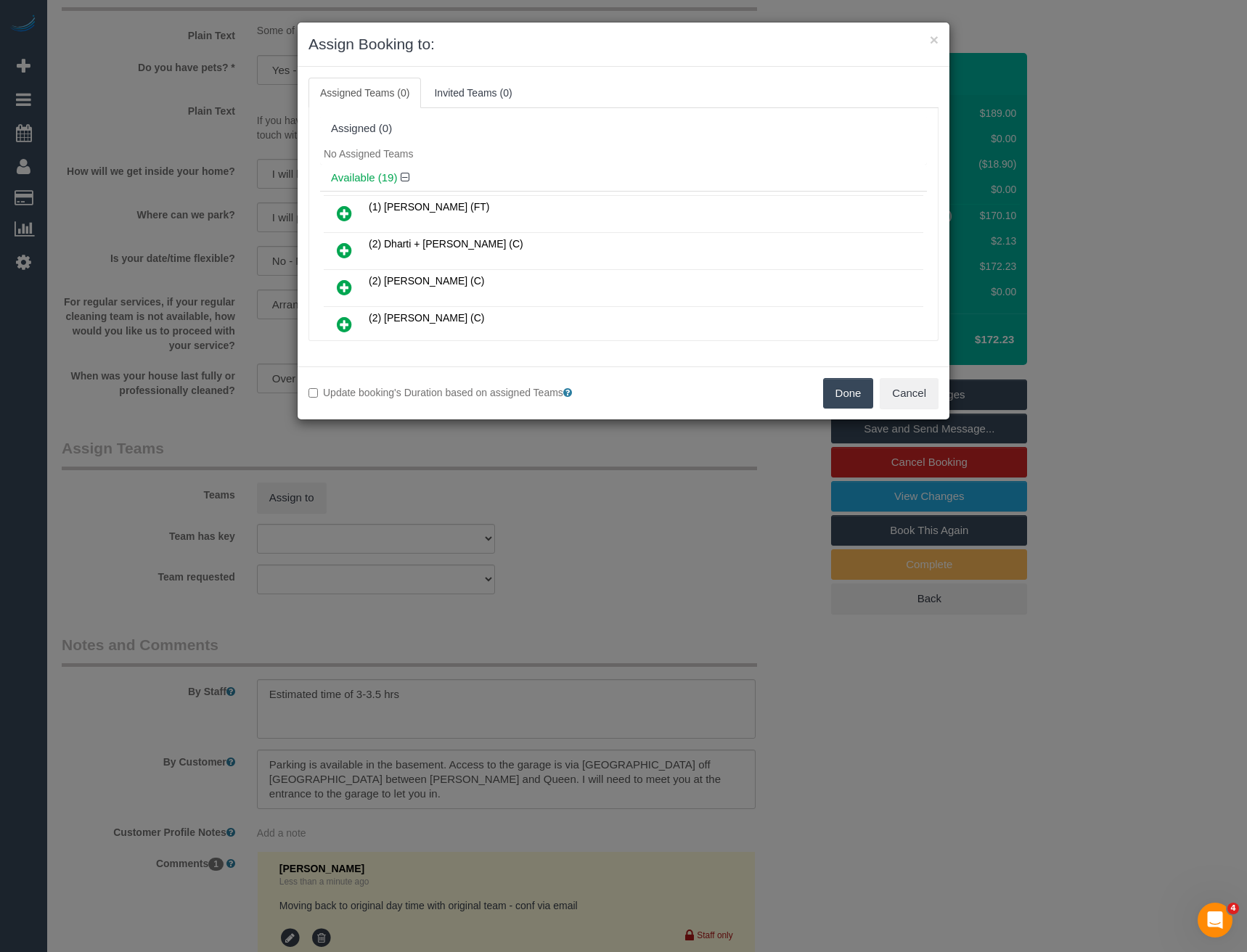
click at [421, 721] on div "× Assign Booking to: Assigned Teams (0) Invited Teams (0) Assigned (0) No Assig…" at bounding box center [624, 476] width 1247 height 952
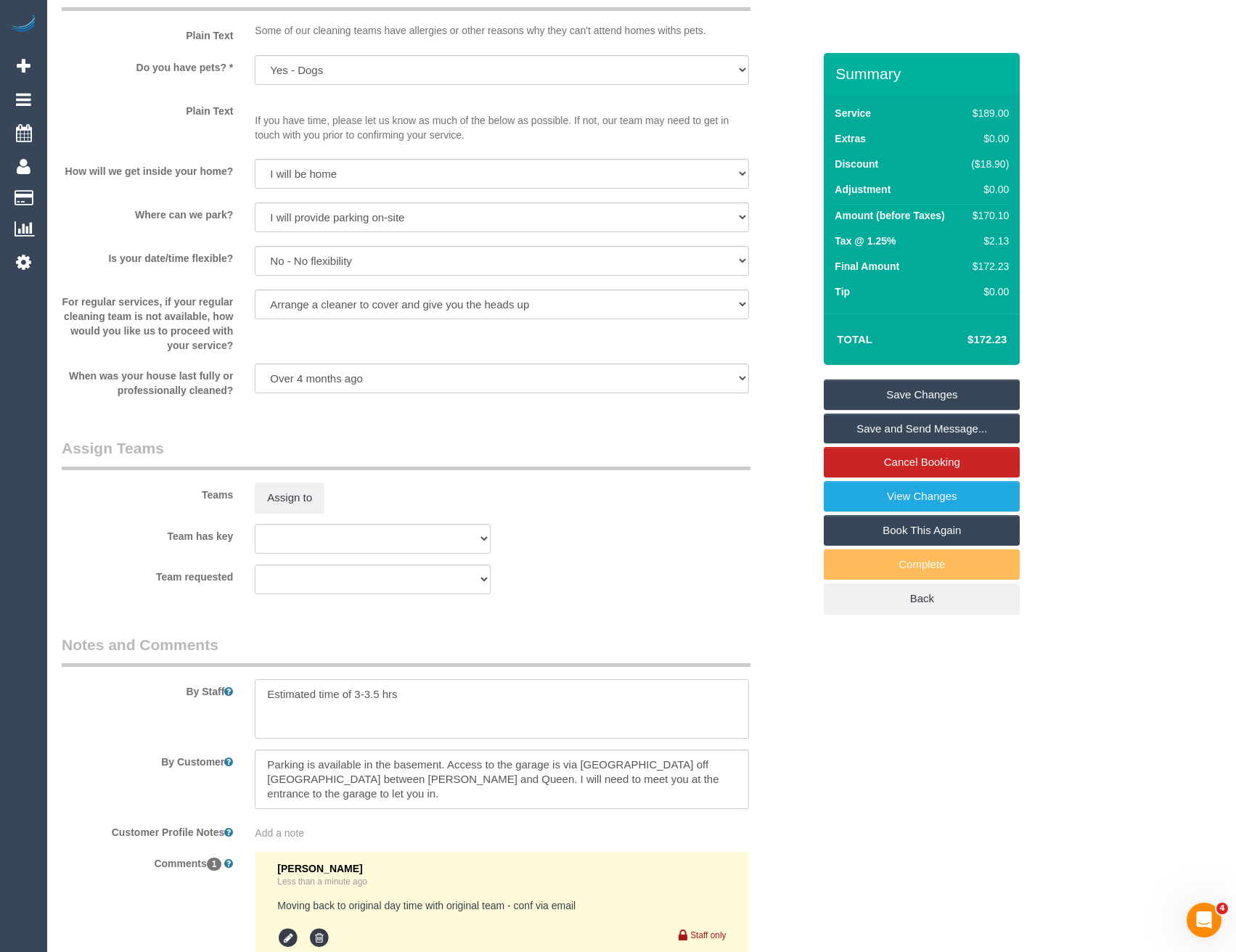
click at [378, 691] on textarea at bounding box center [502, 709] width 494 height 60
type textarea "Estimated time of 2.5-3 hrs"
click at [293, 483] on button "Assign to" at bounding box center [290, 497] width 70 height 30
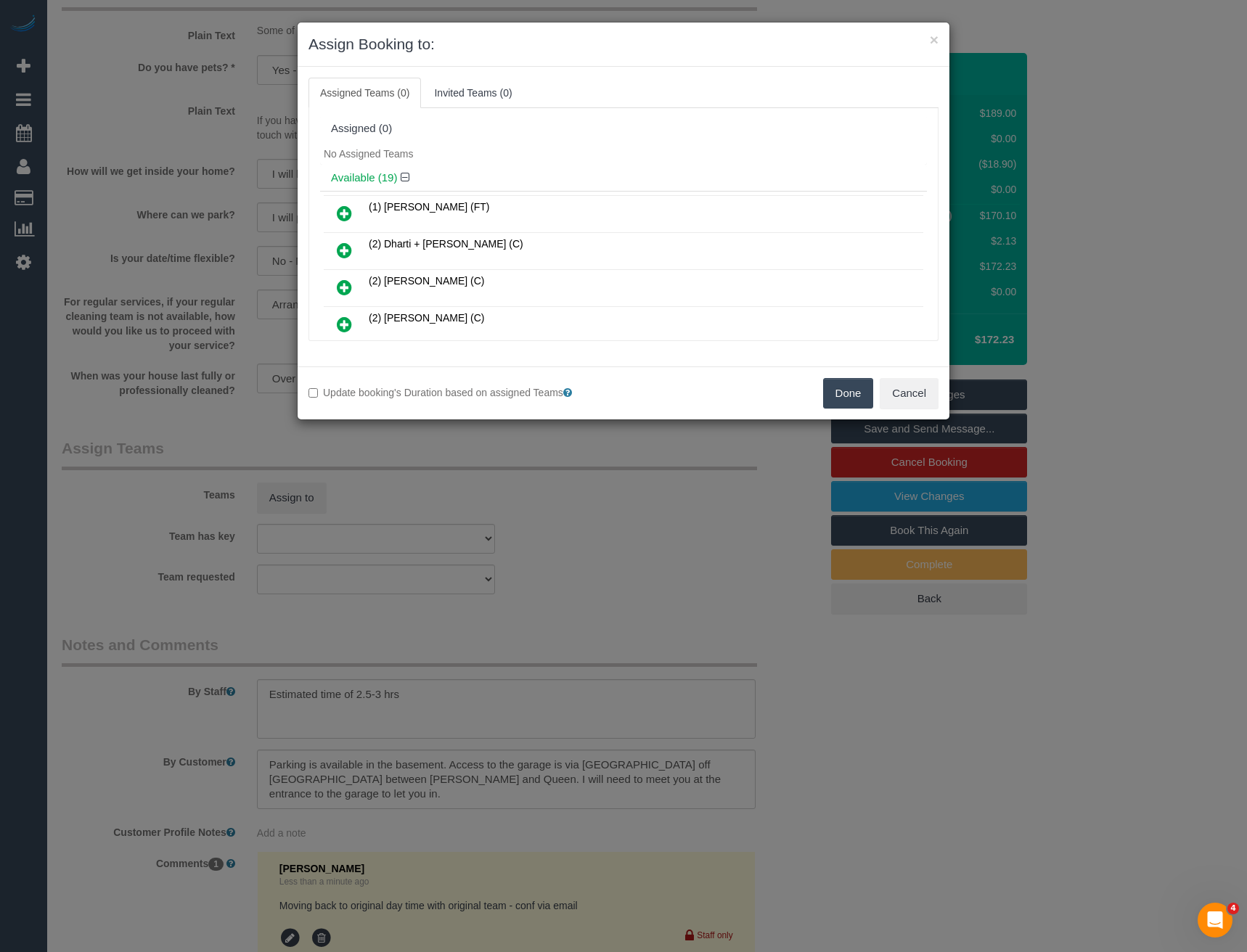
click at [450, 510] on div "× Assign Booking to: Assigned Teams (0) Invited Teams (0) Assigned (0) No Assig…" at bounding box center [624, 476] width 1247 height 952
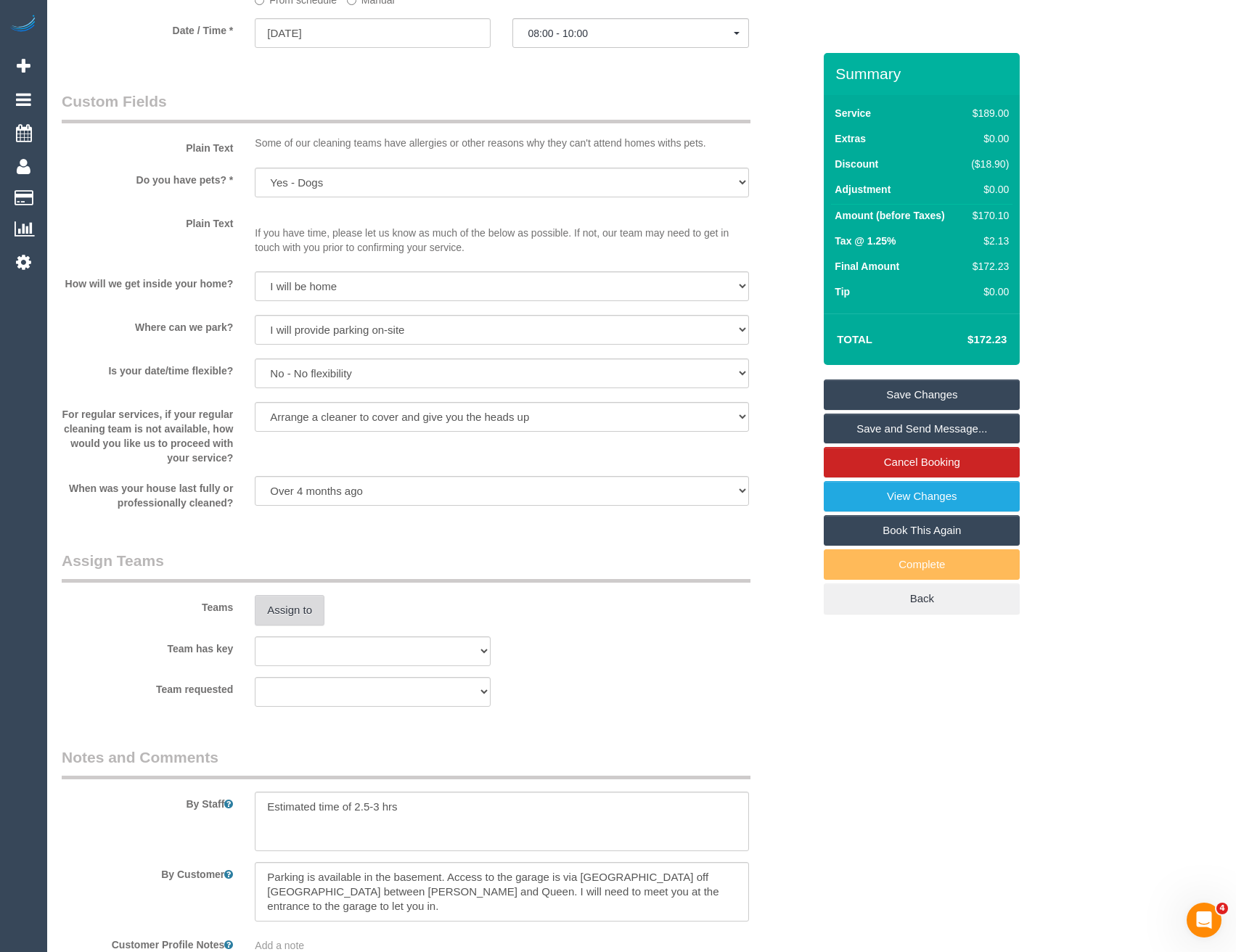
scroll to position [1432, 0]
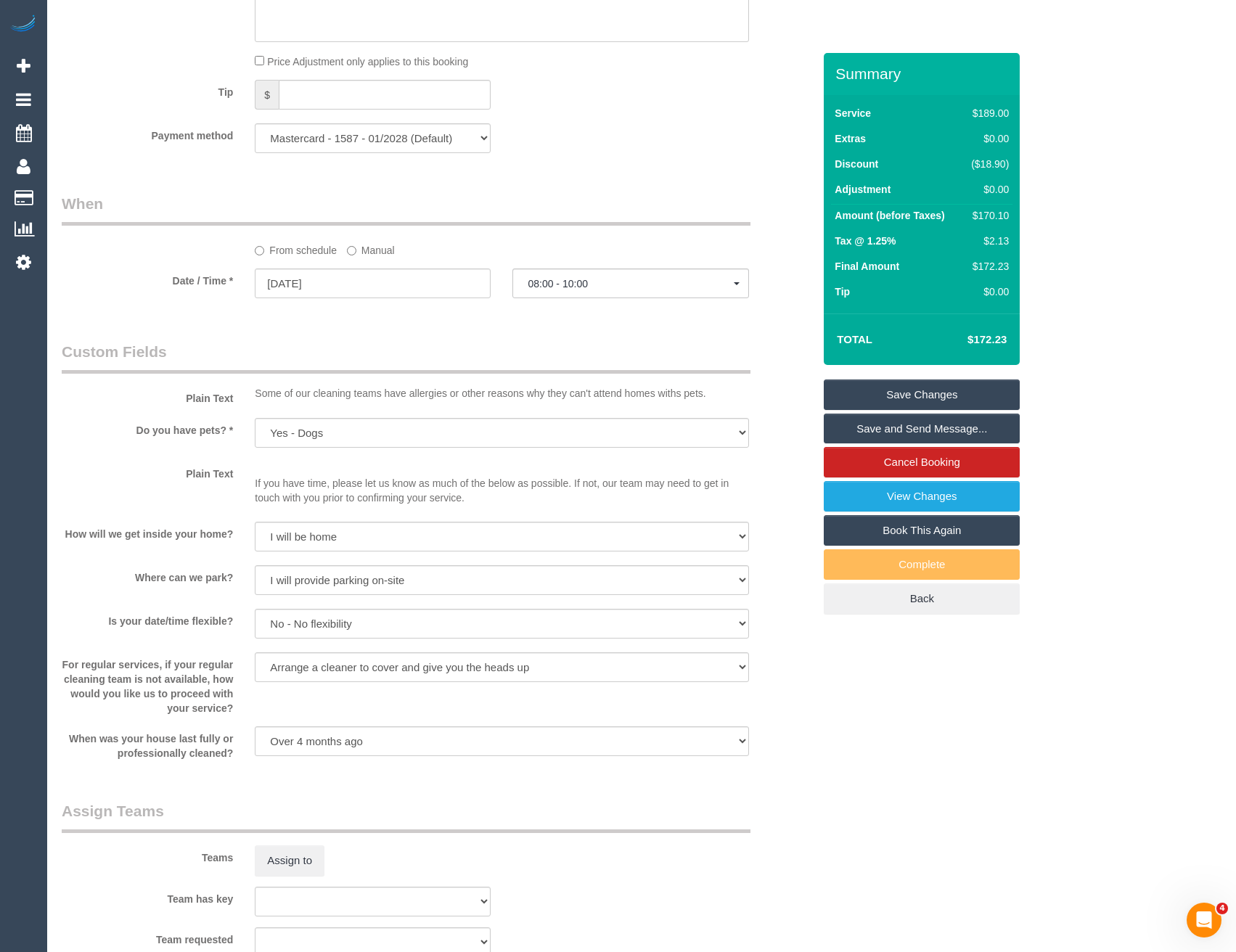
click at [359, 255] on label "Manual" at bounding box center [371, 248] width 48 height 20
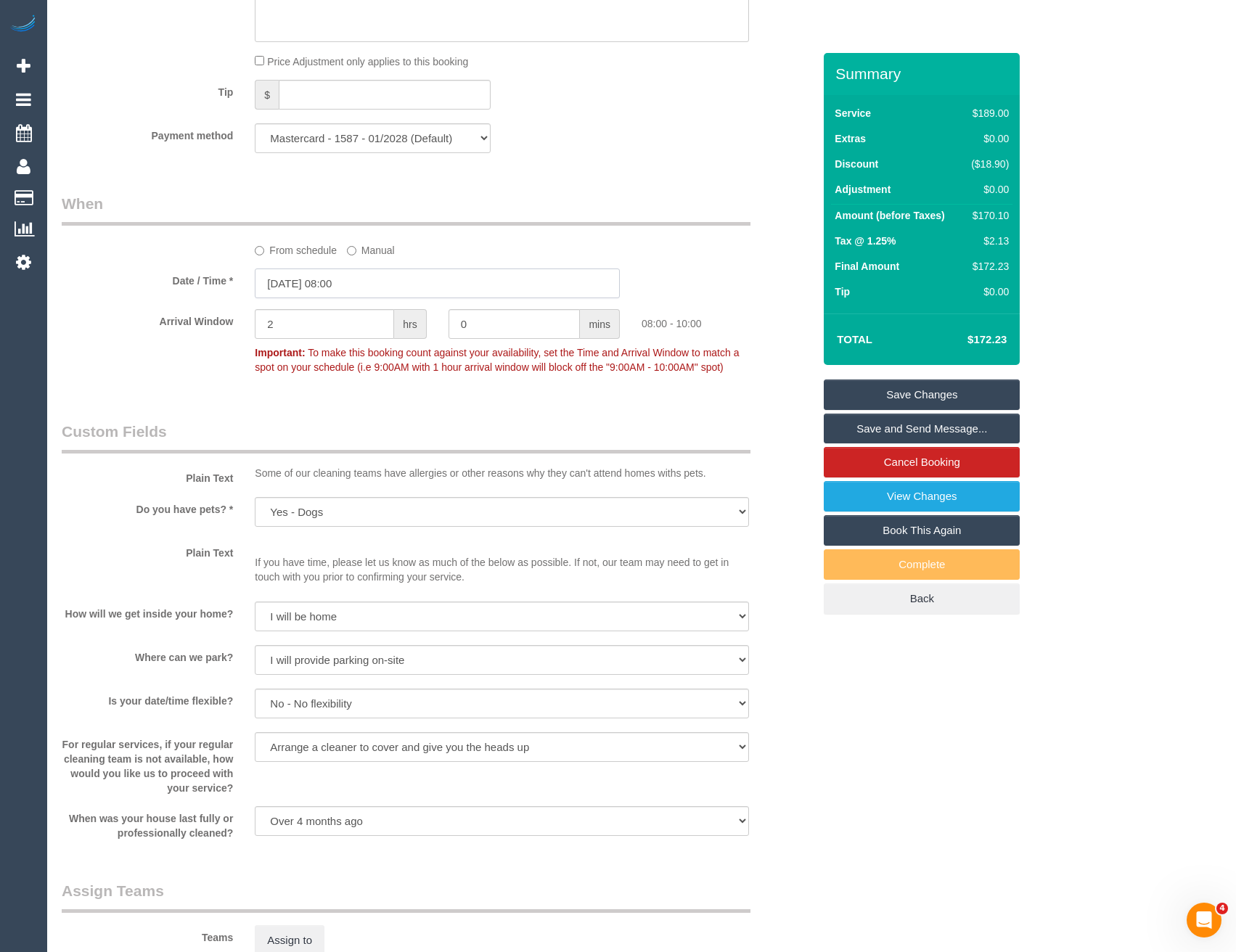
click at [366, 281] on input "24/10/2025 08:00" at bounding box center [437, 283] width 365 height 29
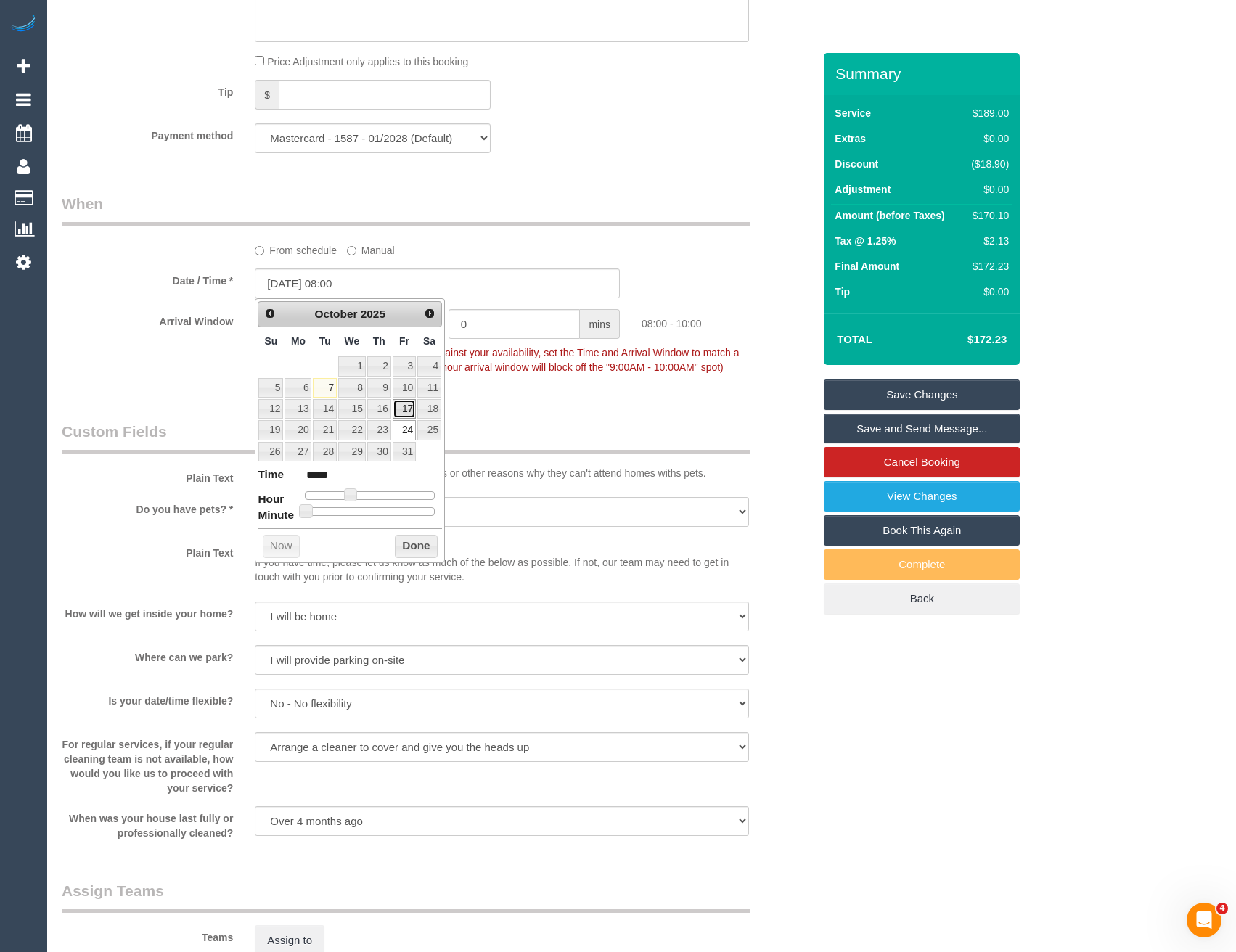
click at [403, 410] on link "17" at bounding box center [405, 409] width 24 height 20
type input "17/10/2025 09:00"
type input "*****"
type input "17/10/2025 10:00"
type input "*****"
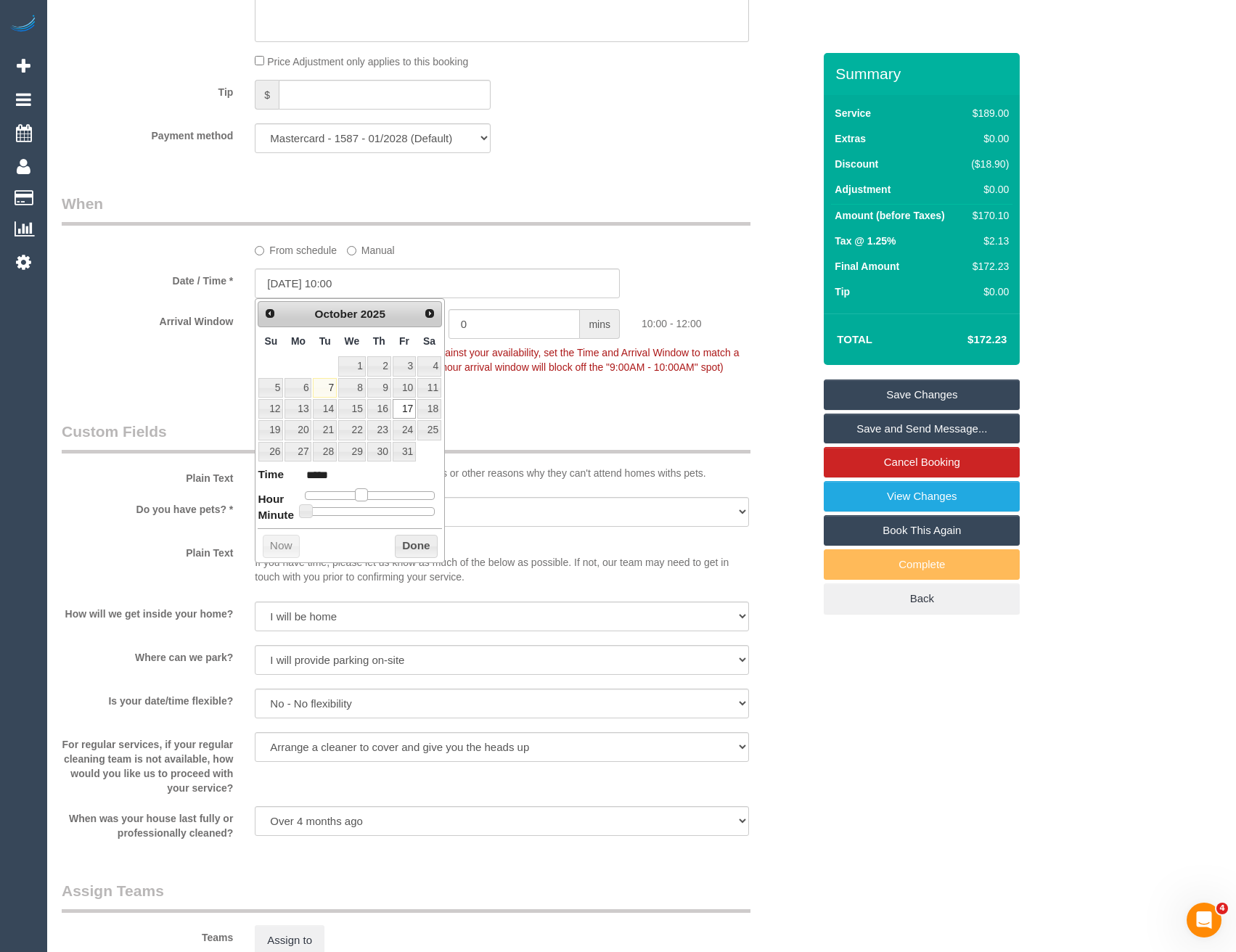
drag, startPoint x: 348, startPoint y: 494, endPoint x: 357, endPoint y: 495, distance: 9.1
click at [357, 495] on span at bounding box center [362, 495] width 13 height 13
click at [405, 548] on button "Done" at bounding box center [416, 547] width 43 height 24
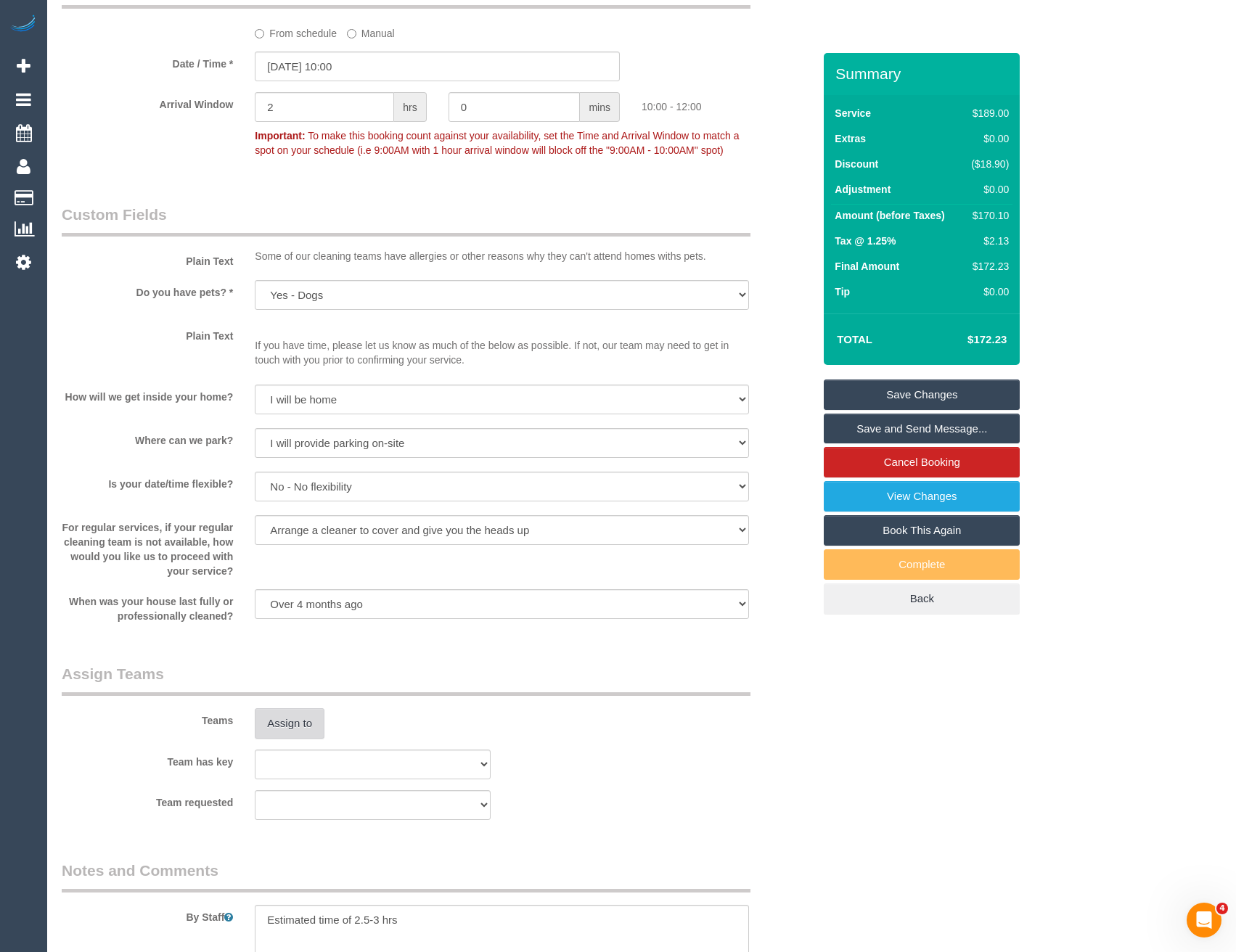
scroll to position [1649, 0]
click at [308, 727] on button "Assign to" at bounding box center [290, 722] width 70 height 30
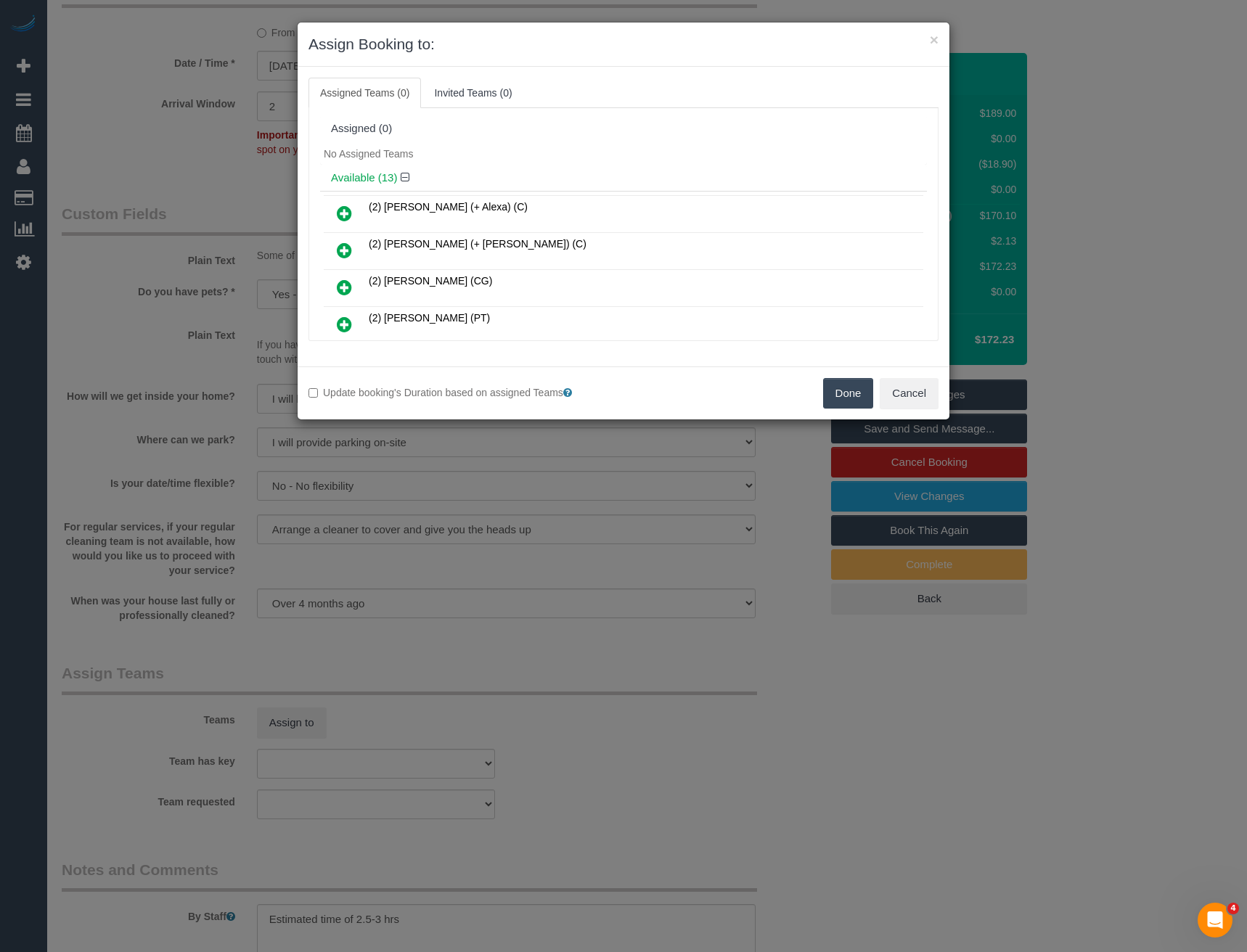
click at [343, 214] on icon at bounding box center [344, 214] width 15 height 18
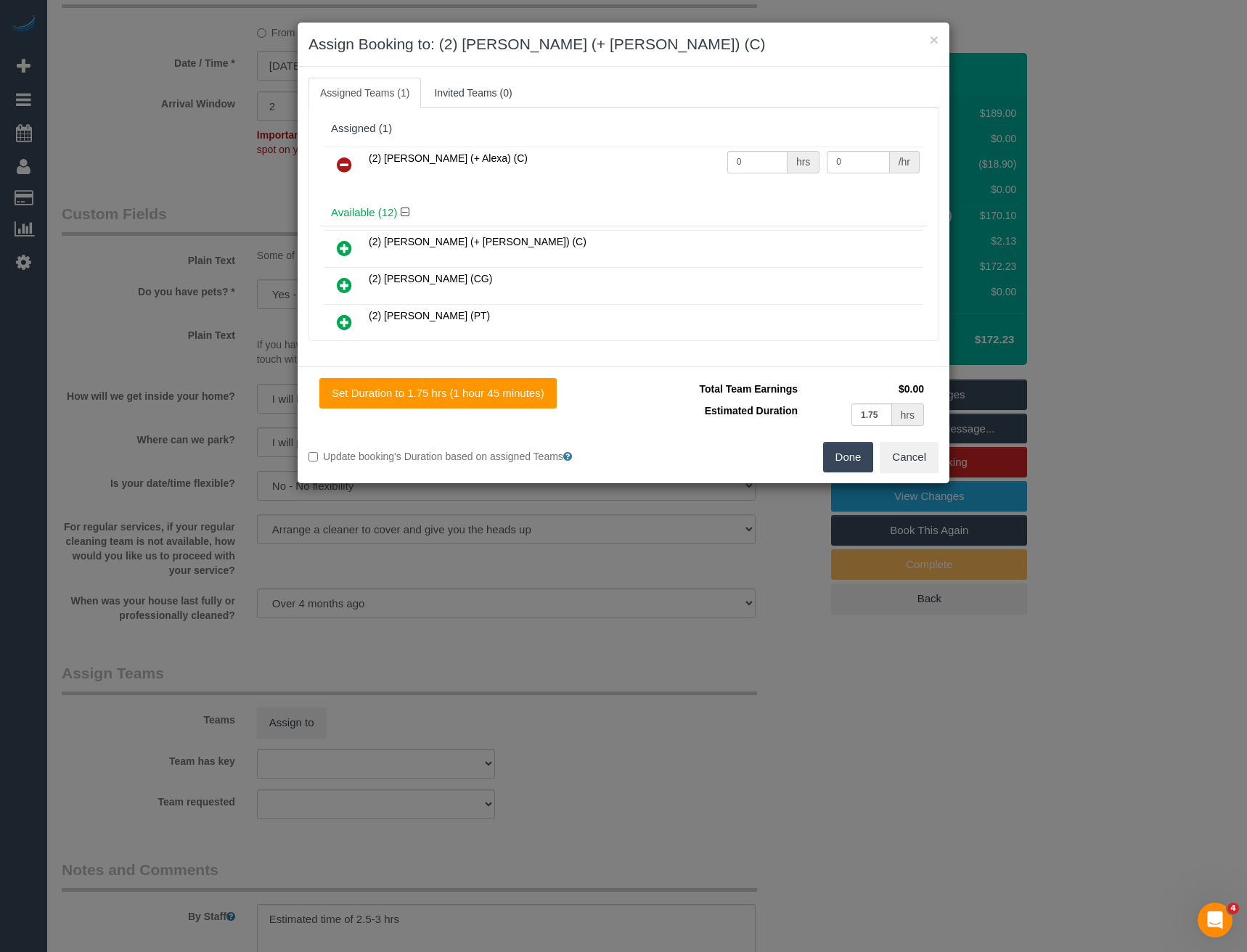
click at [347, 246] on icon at bounding box center [344, 248] width 15 height 18
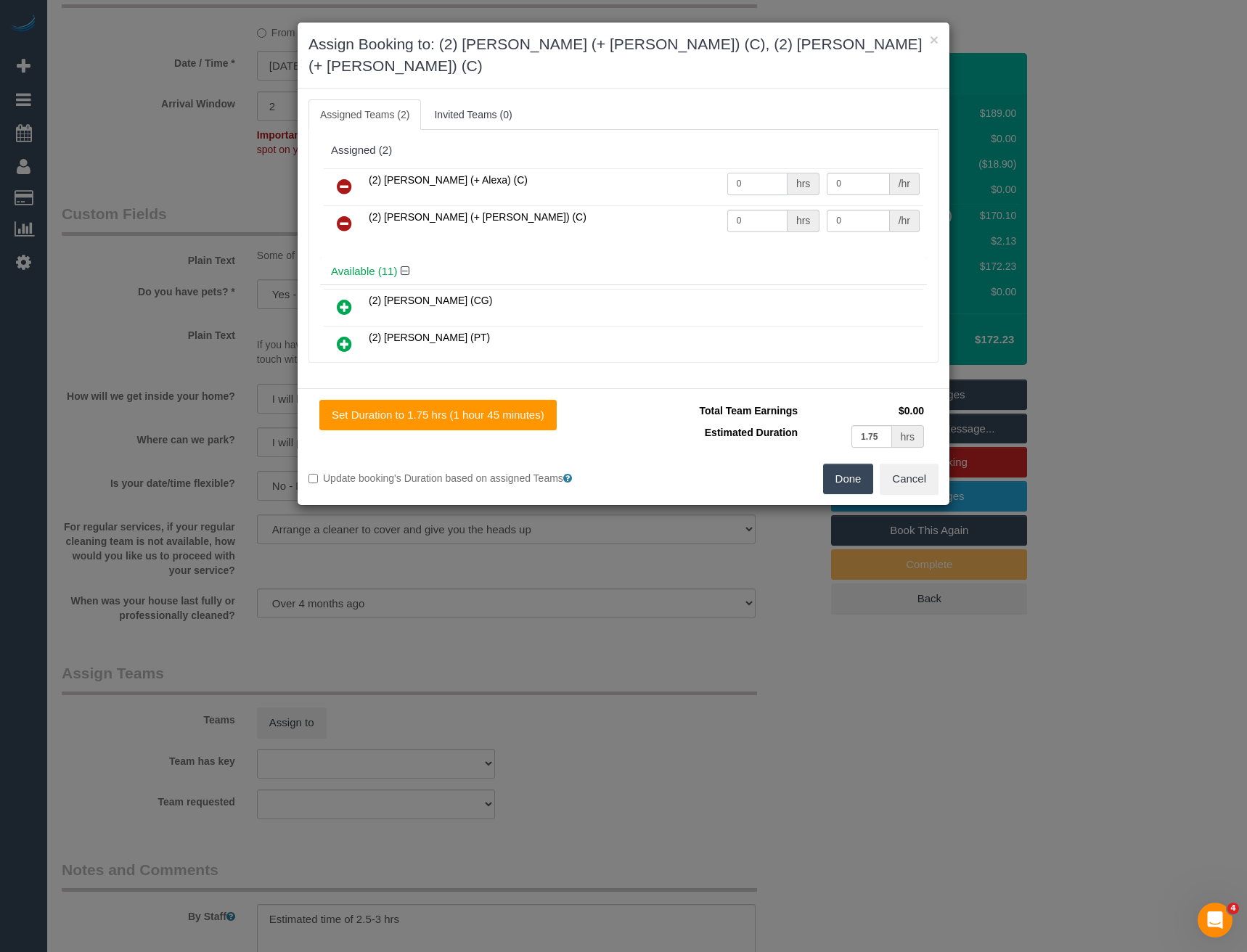
drag, startPoint x: 741, startPoint y: 167, endPoint x: 681, endPoint y: 174, distance: 60.4
click at [683, 175] on tr "(2) Alejandro (+ Alexa) (C) 0 hrs 0 /hr" at bounding box center [623, 186] width 599 height 37
type input "1"
type input "55"
drag, startPoint x: 758, startPoint y: 203, endPoint x: 627, endPoint y: 209, distance: 131.1
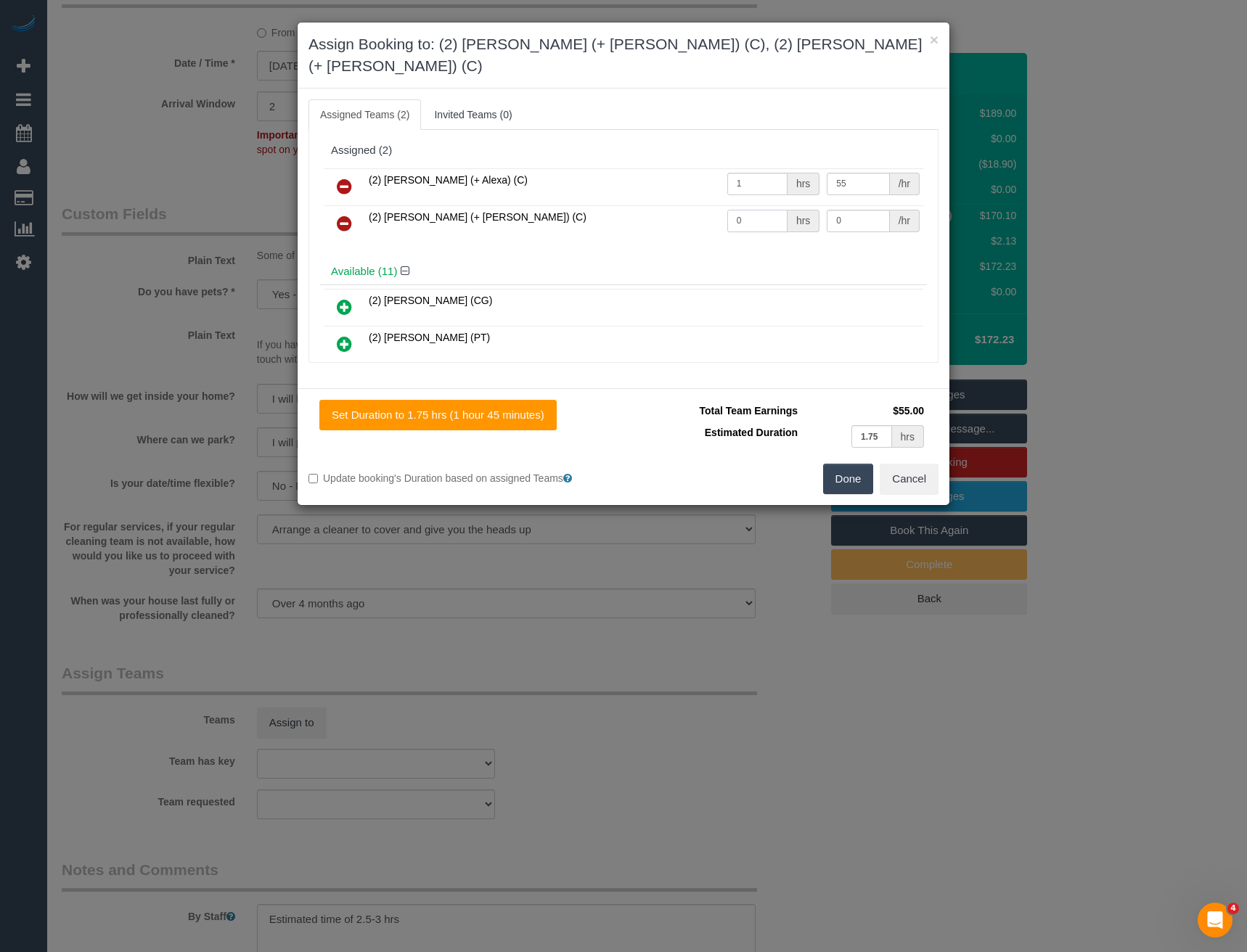
click at [658, 209] on tr "(2) Alexa (+ Alejandro) (C) 0 hrs 0 /hr" at bounding box center [623, 224] width 599 height 37
type input "1"
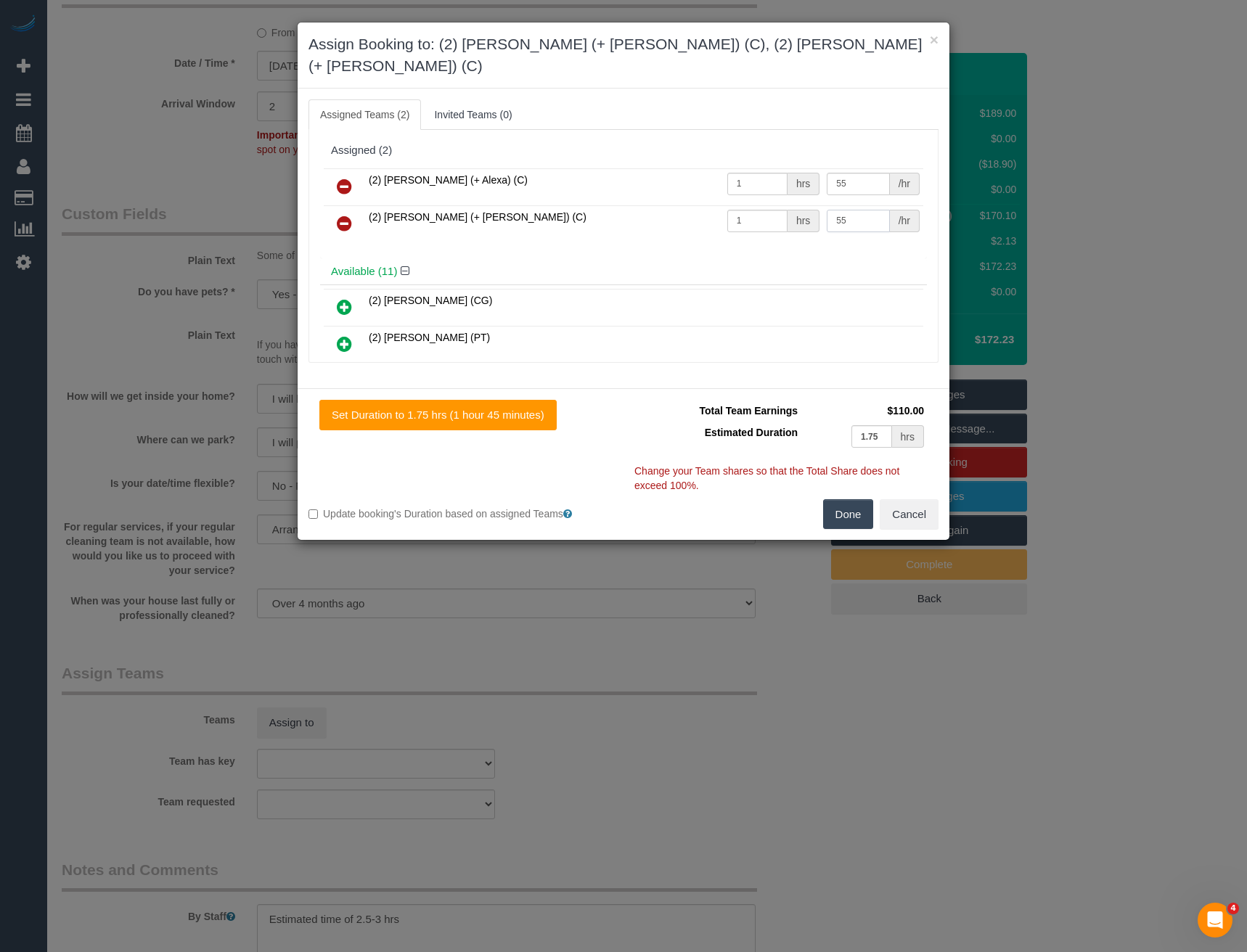
type input "55"
click at [865, 502] on button "Done" at bounding box center [848, 514] width 51 height 30
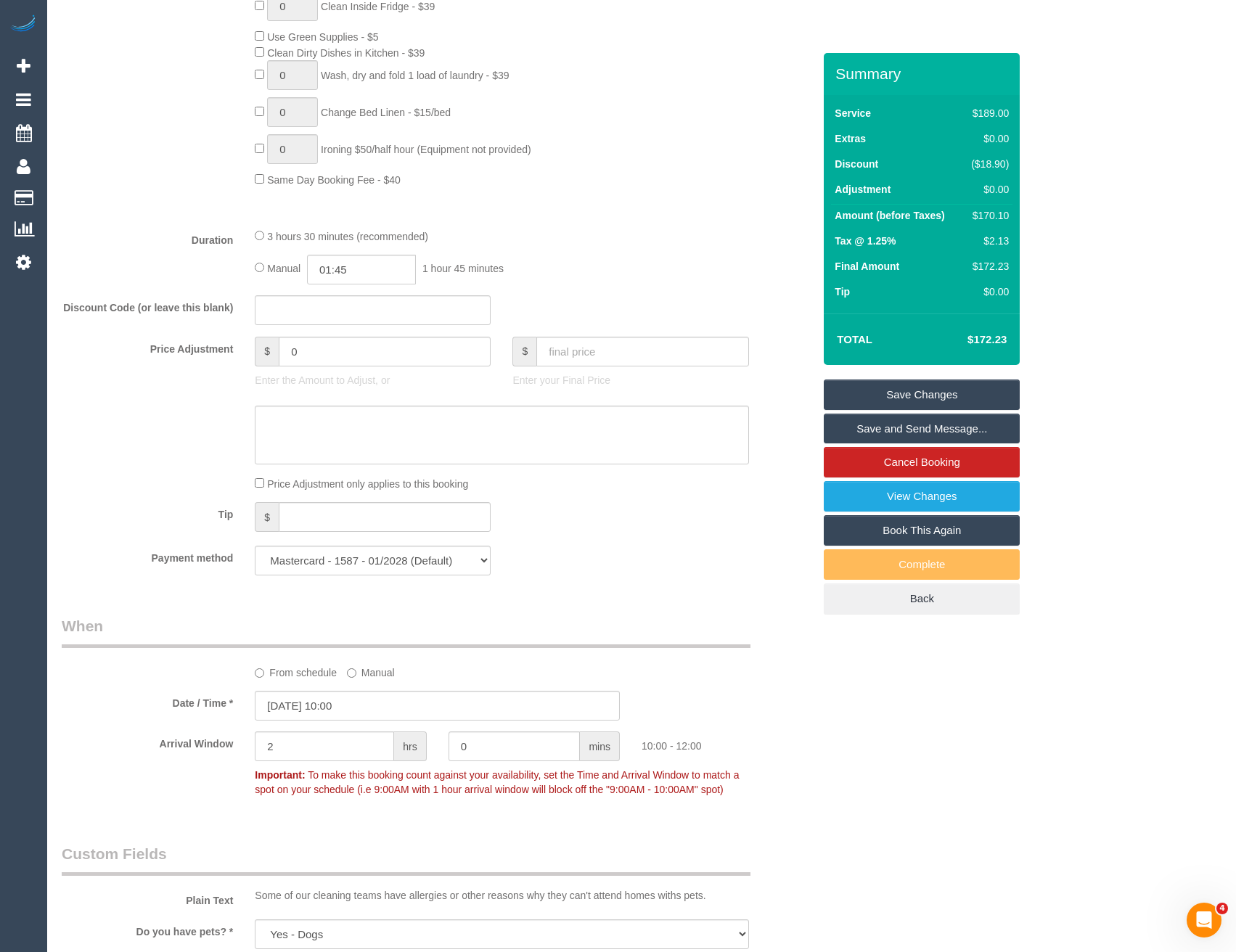
scroll to position [996, 0]
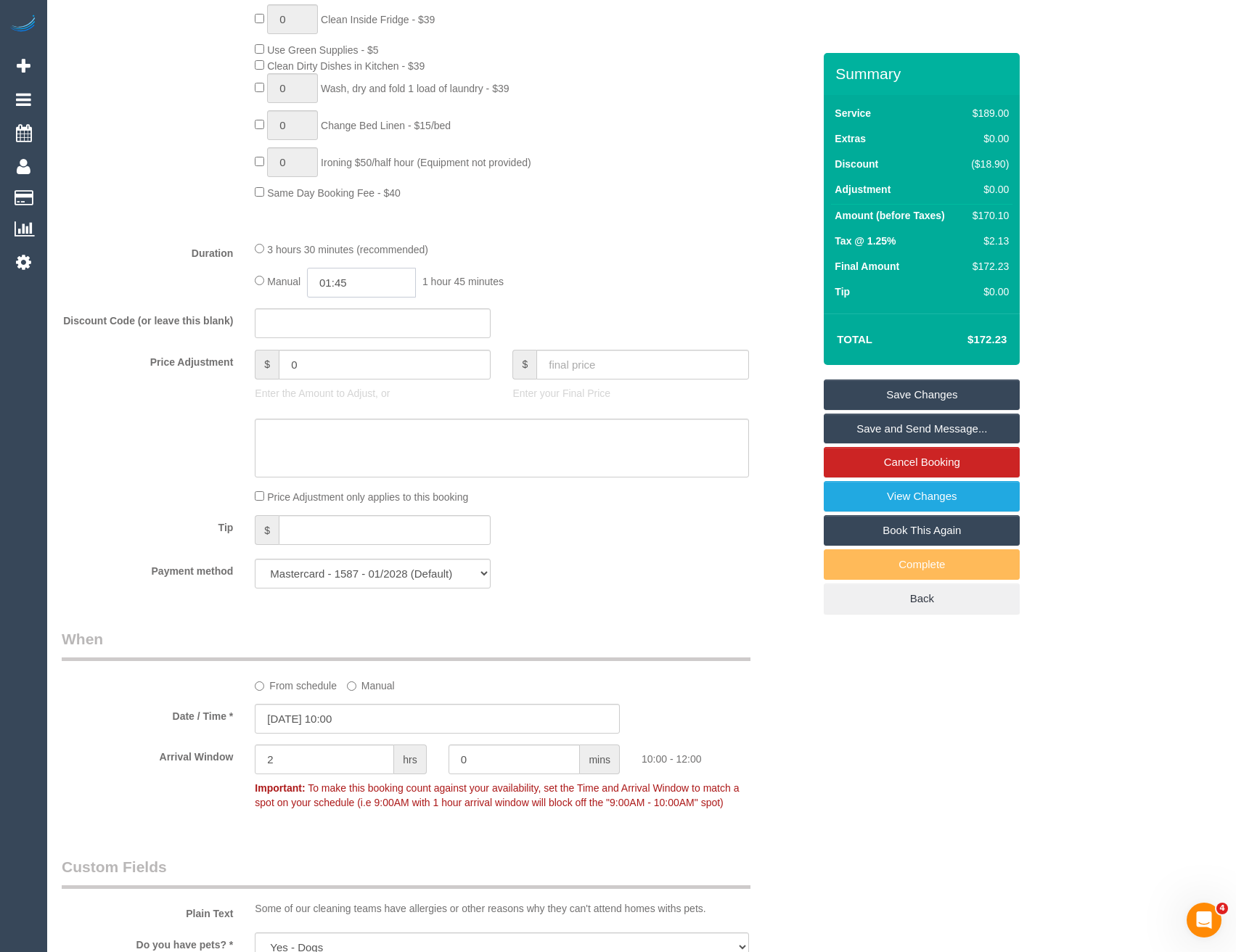
click at [353, 276] on input "01:45" at bounding box center [362, 282] width 109 height 29
type input "01:30"
click at [346, 360] on li "01:30" at bounding box center [346, 365] width 65 height 19
click at [555, 323] on div "Discount Code (or leave this blank)" at bounding box center [437, 323] width 773 height 30
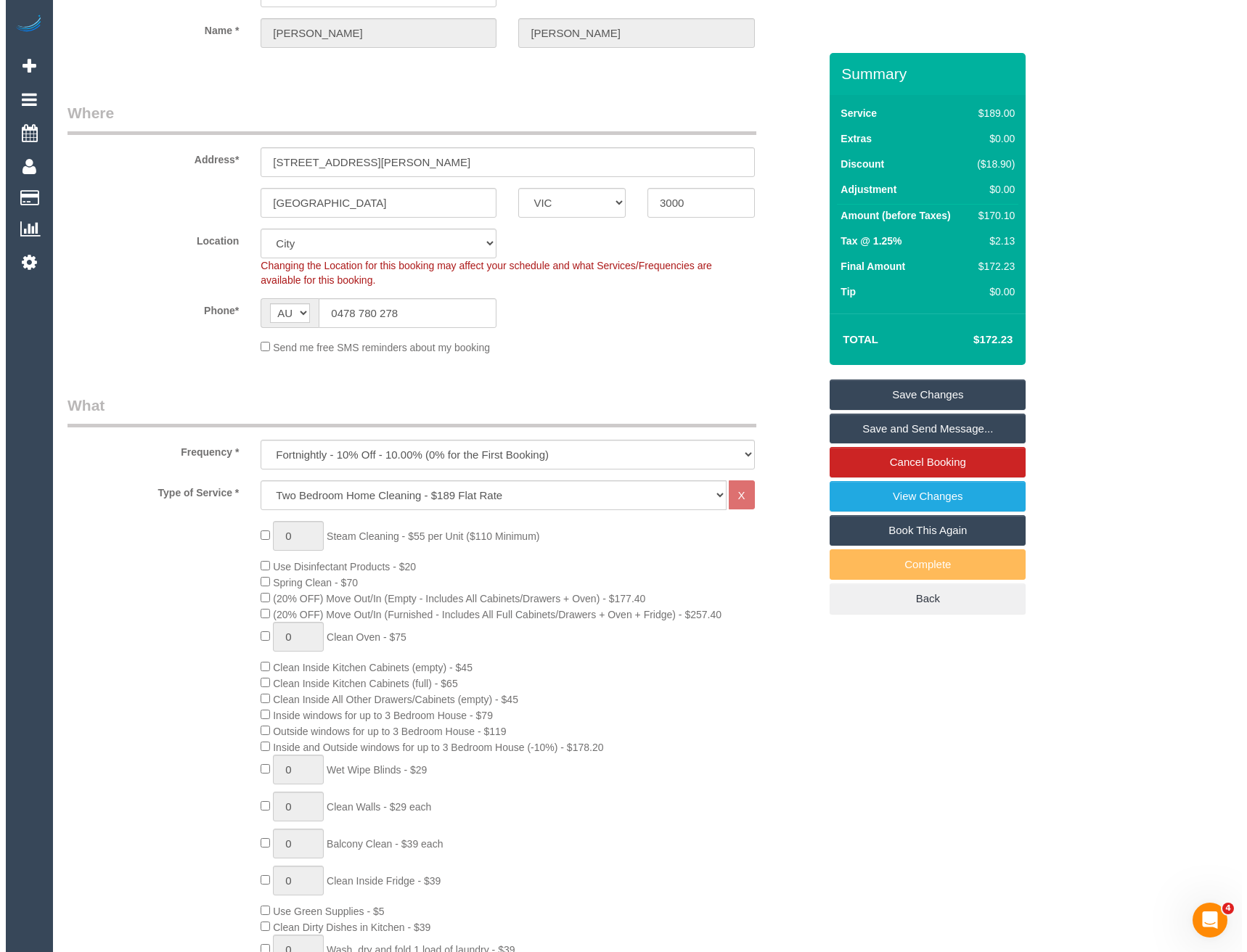
scroll to position [0, 0]
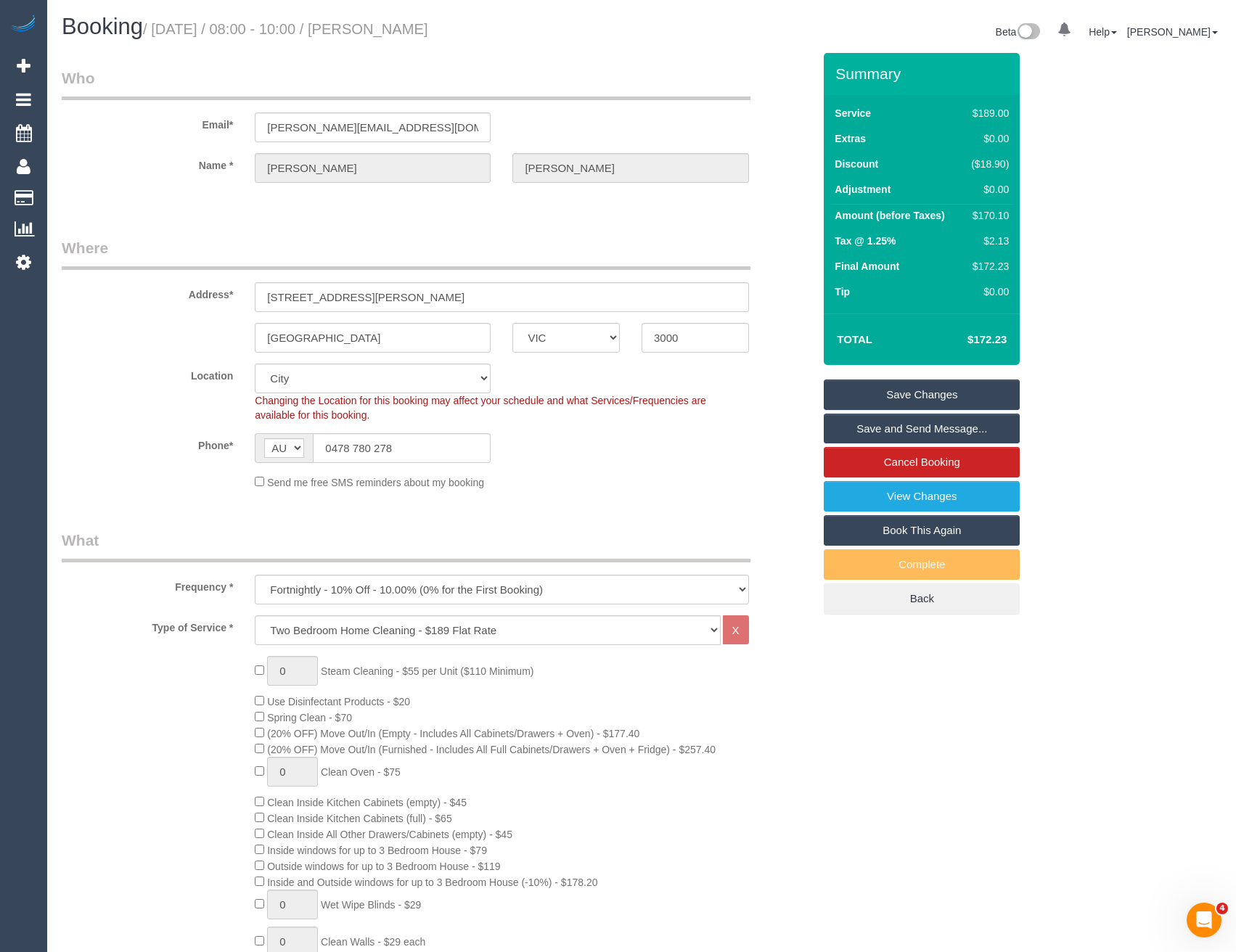
click at [869, 426] on link "Save and Send Message..." at bounding box center [922, 428] width 196 height 30
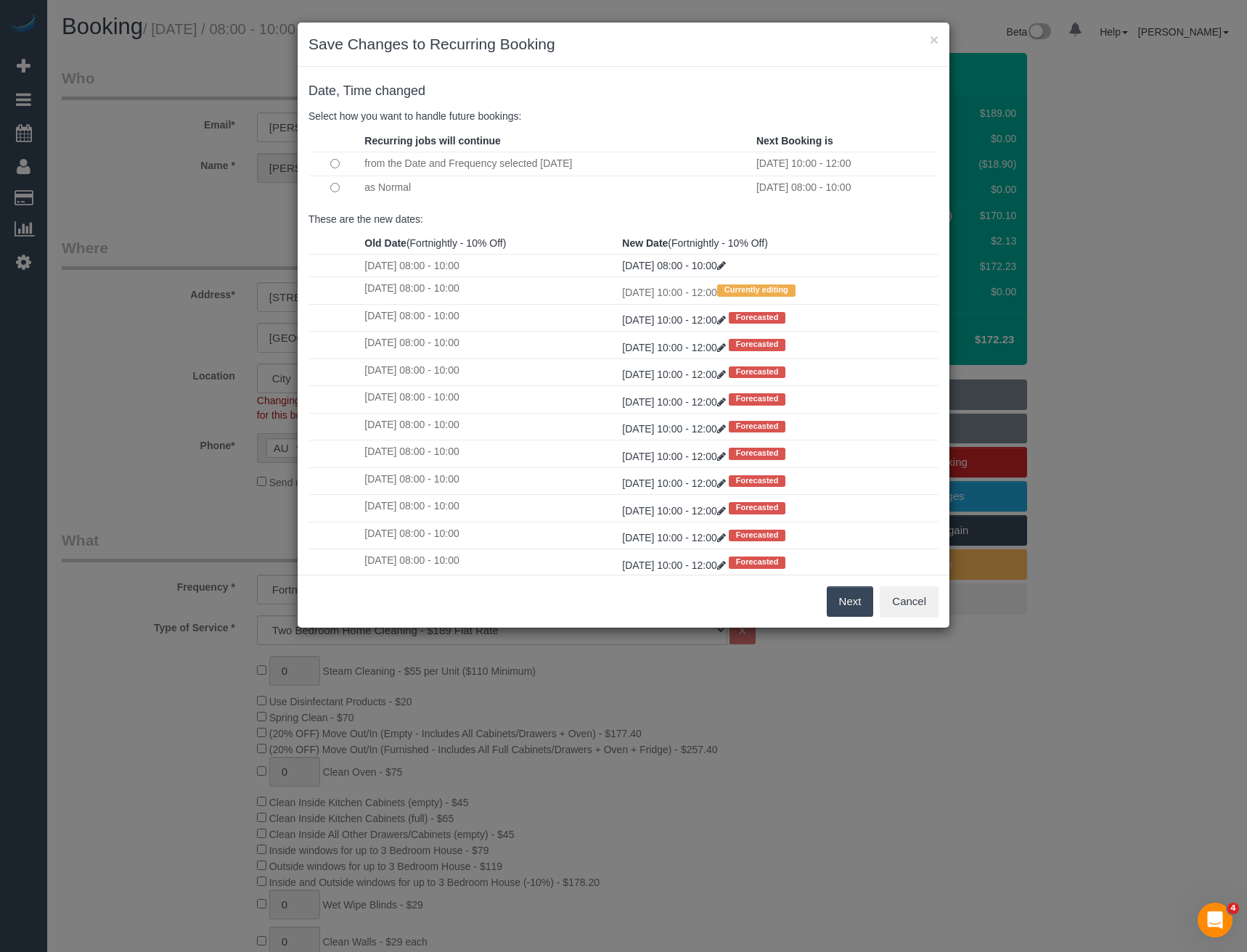
click at [852, 604] on button "Next" at bounding box center [850, 601] width 47 height 30
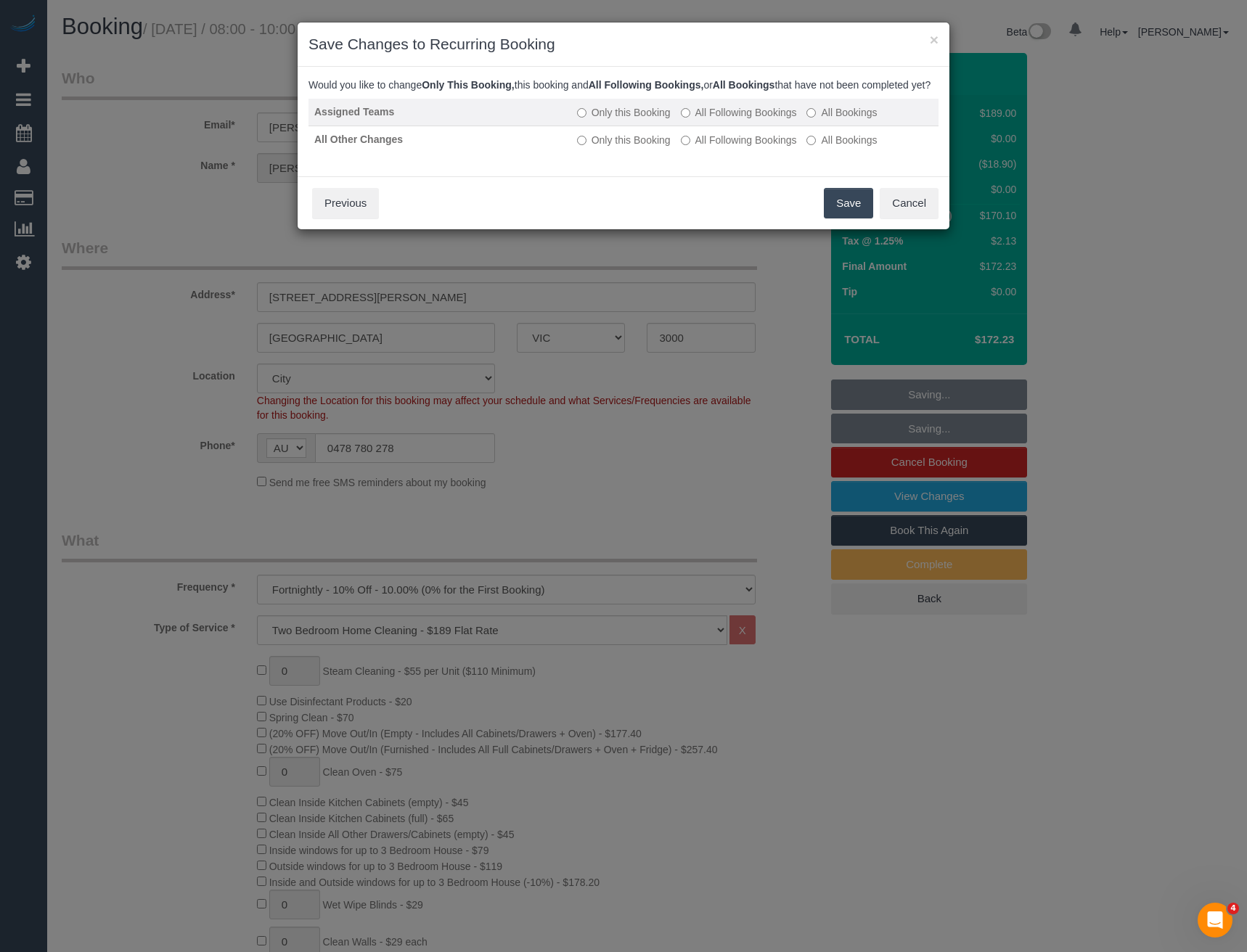
click at [698, 119] on label "All Following Bookings" at bounding box center [739, 113] width 116 height 15
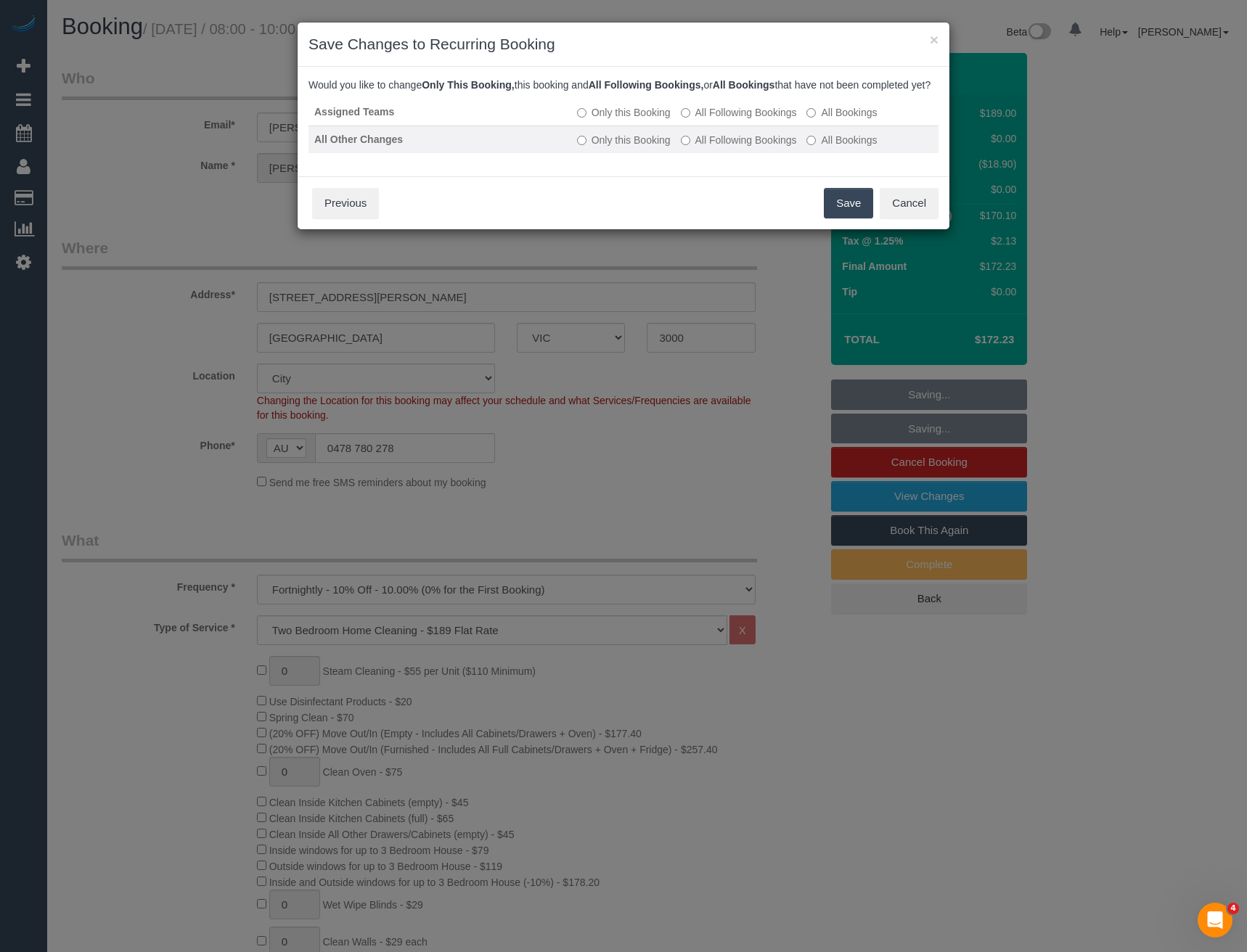
click at [705, 147] on label "All Following Bookings" at bounding box center [739, 140] width 116 height 15
click at [847, 218] on button "Save" at bounding box center [848, 203] width 49 height 30
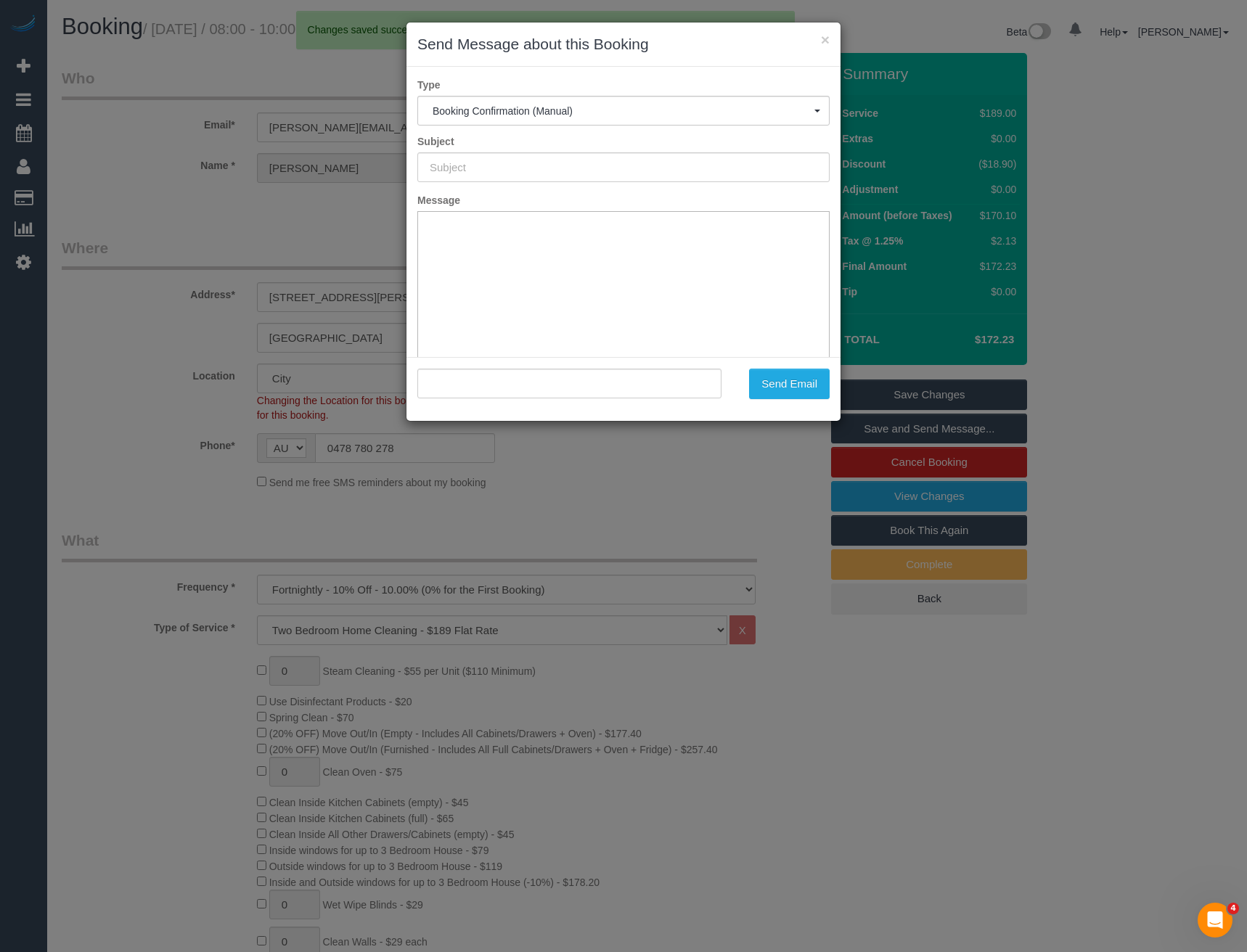
type input "Booking Confirmed"
type input ""Kerri Nicholl" <kerri.tabarcea@gmail.com>"
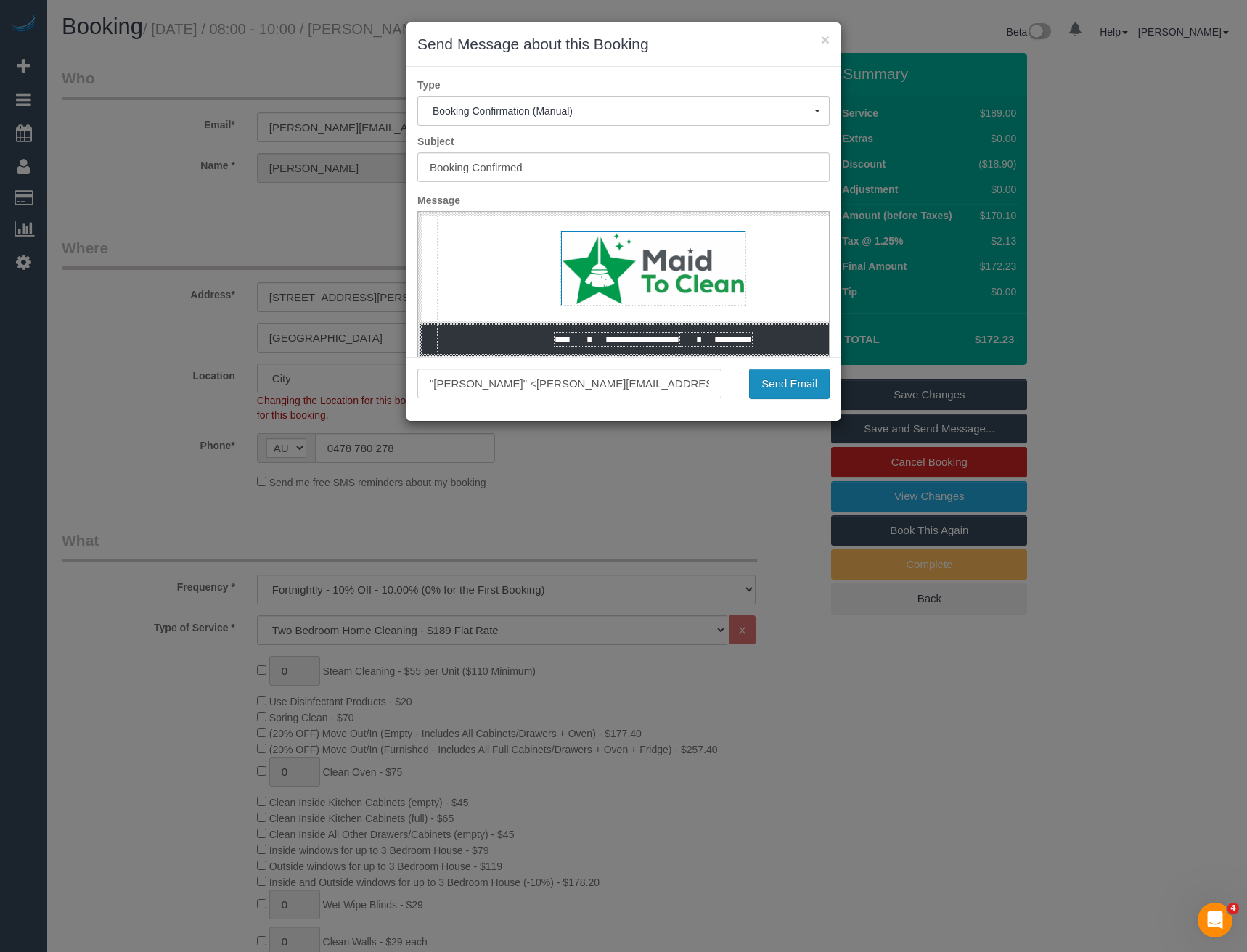
click at [773, 385] on button "Send Email" at bounding box center [789, 383] width 80 height 30
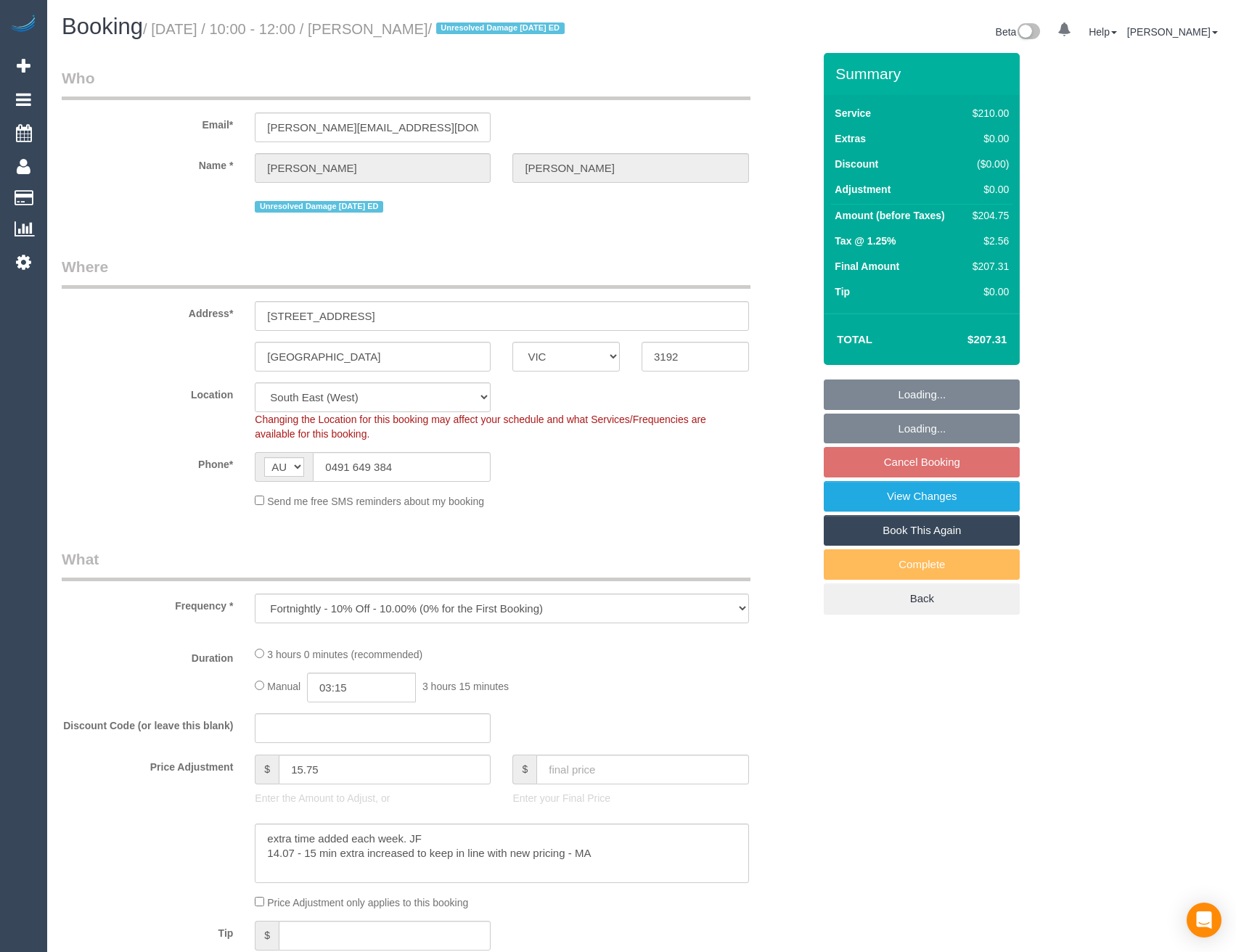
select select "VIC"
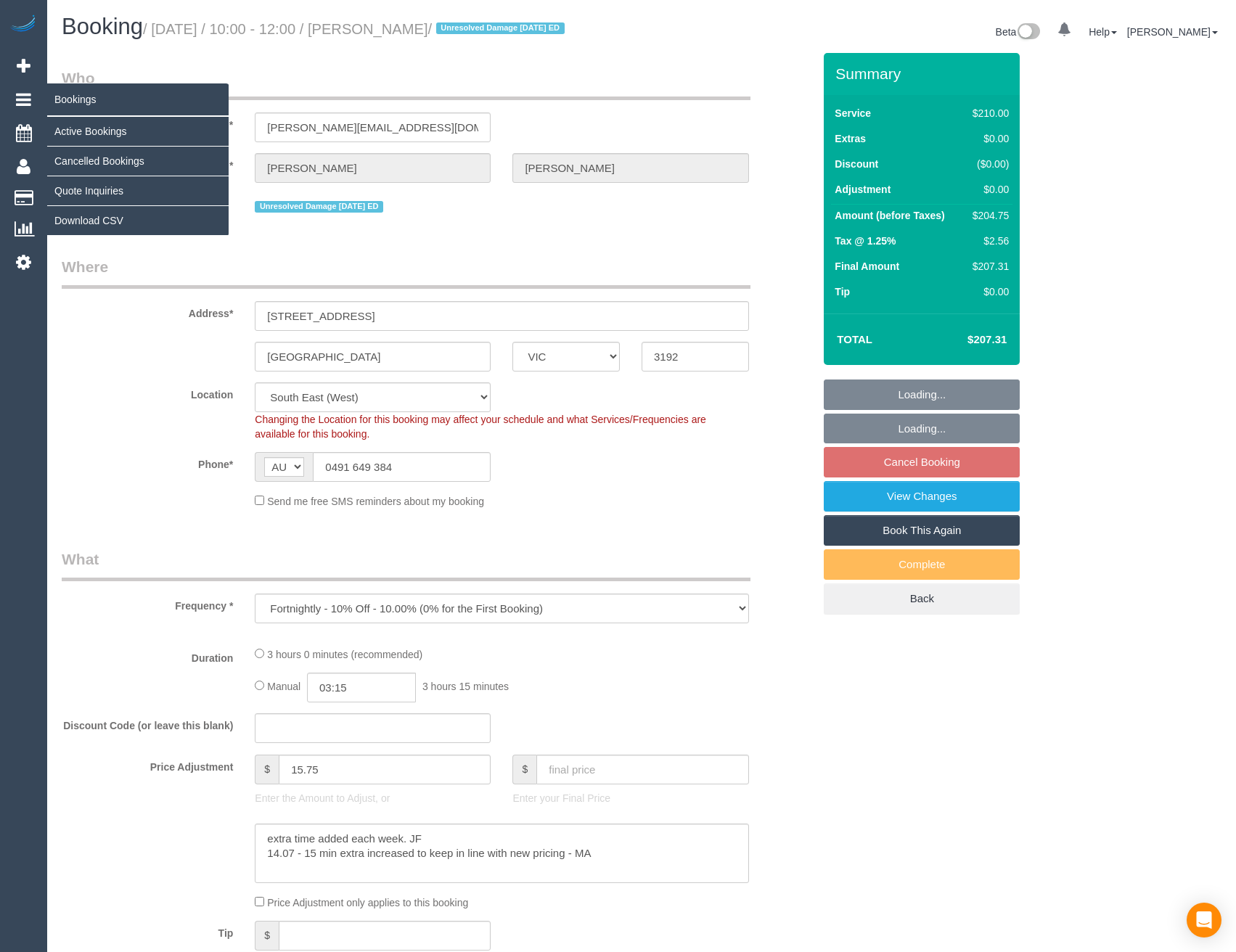
select select "object:741"
select select "180"
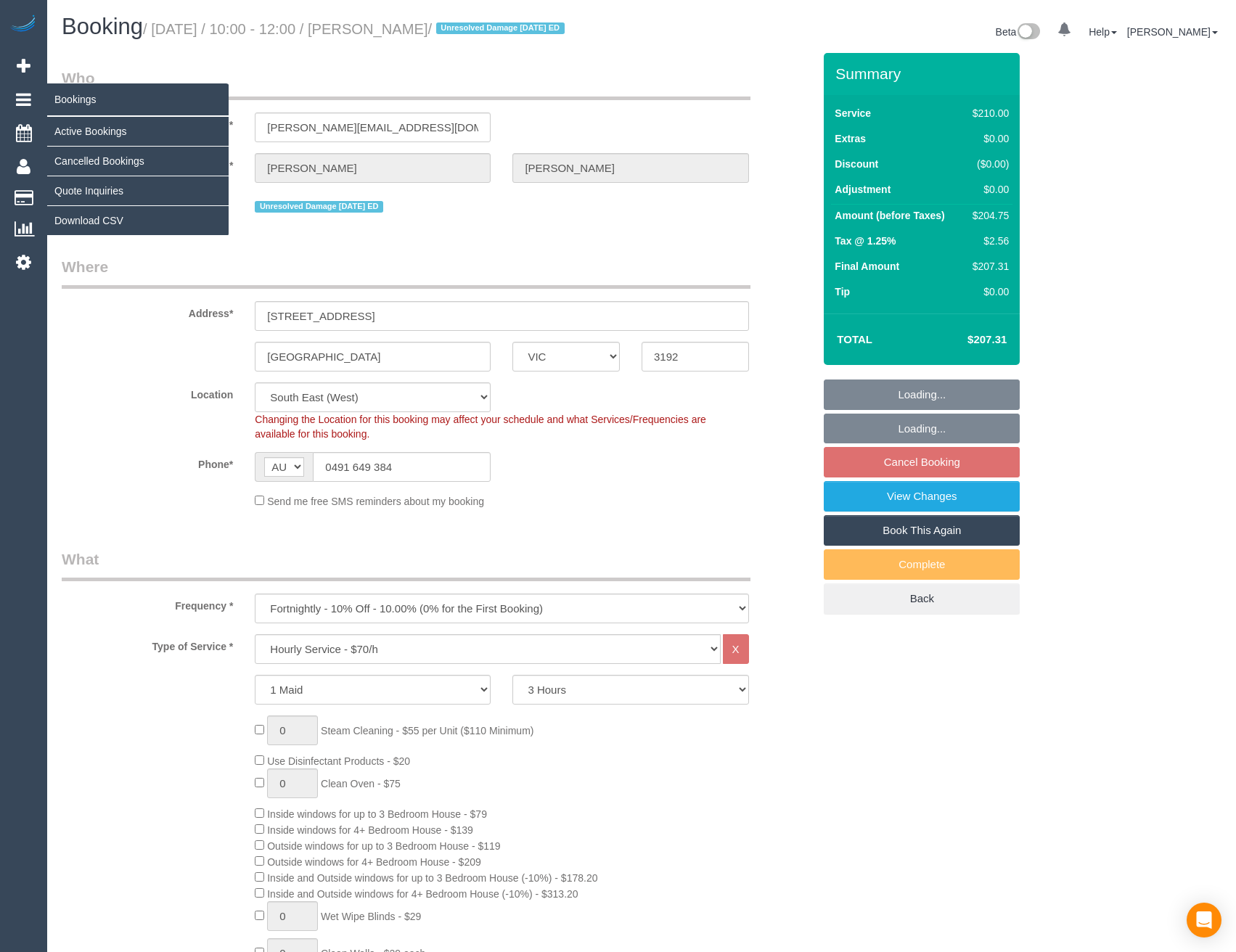
select select "number:27"
select select "number:14"
select select "number:19"
select select "number:22"
select select "number:11"
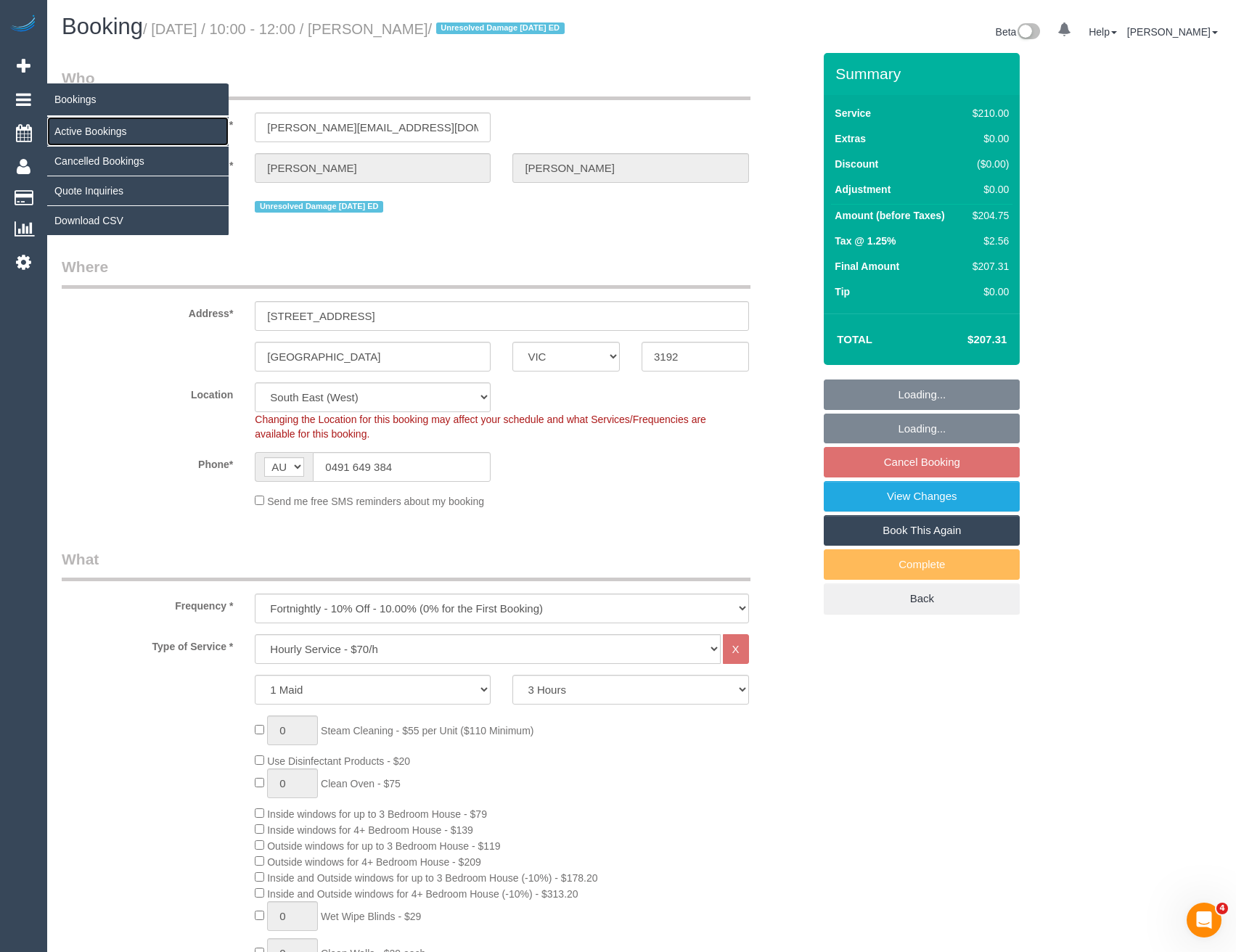
click at [81, 133] on link "Active Bookings" at bounding box center [138, 131] width 181 height 29
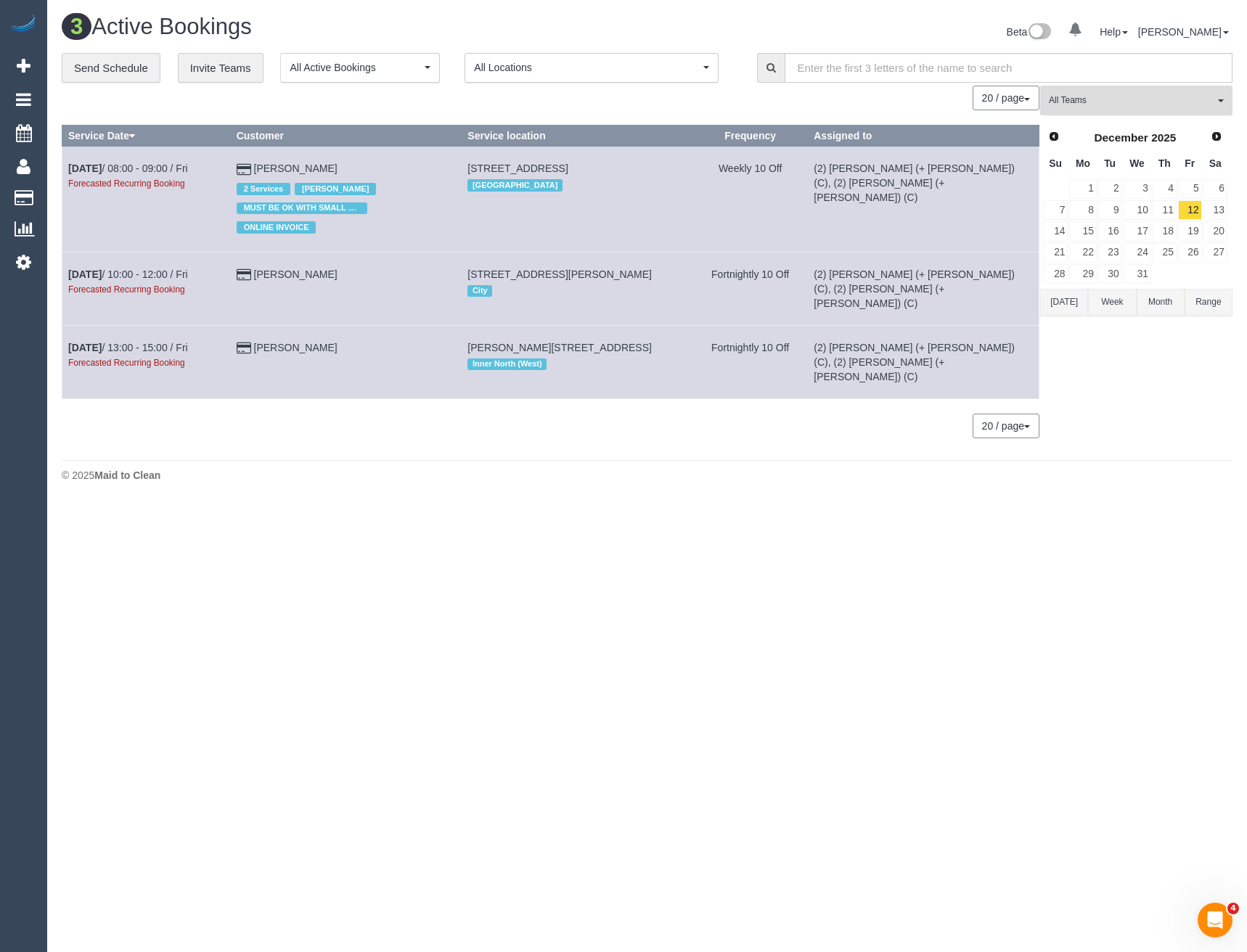
click at [1128, 104] on span "All Teams" at bounding box center [1131, 100] width 166 height 13
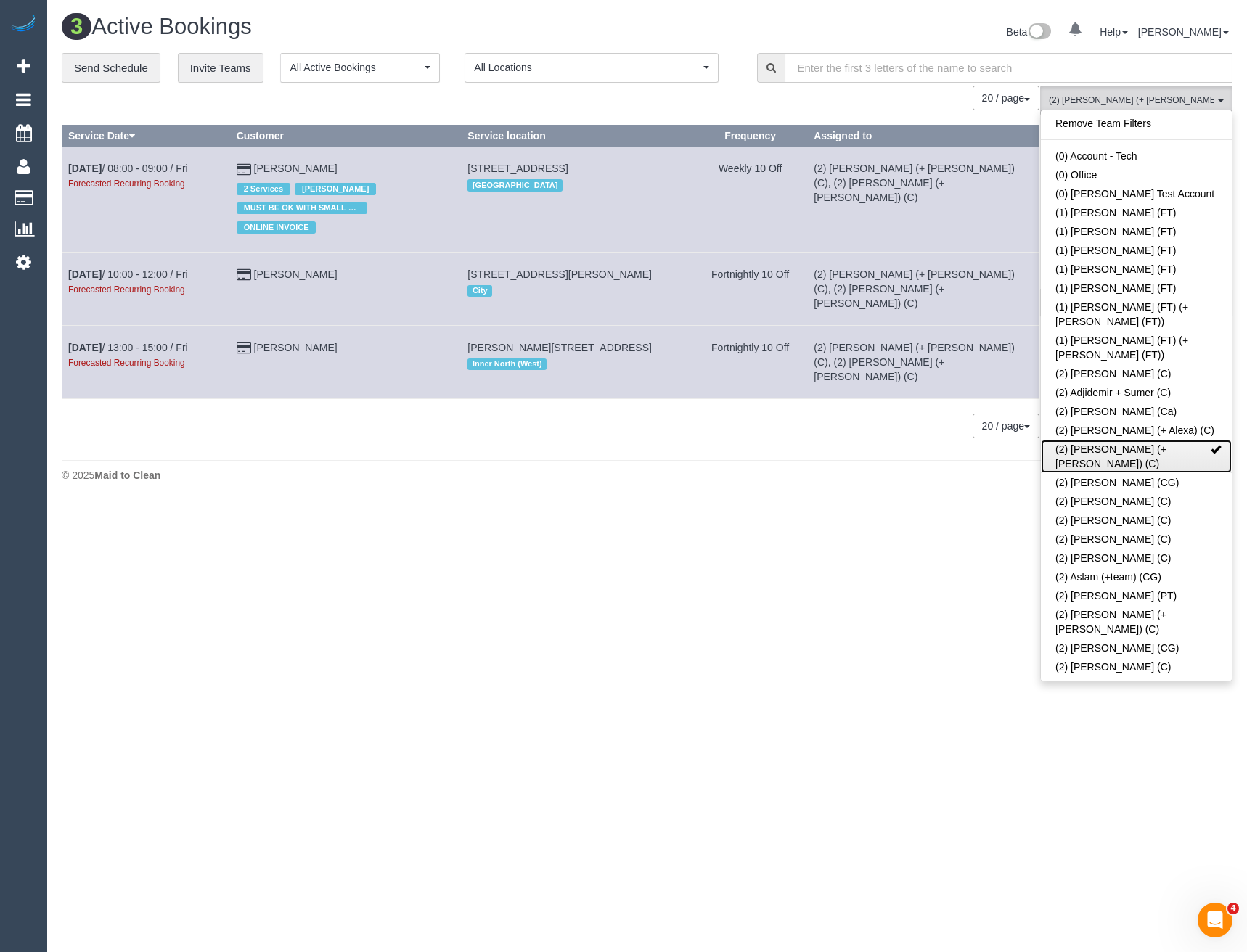
click at [1110, 440] on link "(2) [PERSON_NAME] (+ [PERSON_NAME]) (C)" at bounding box center [1136, 456] width 191 height 33
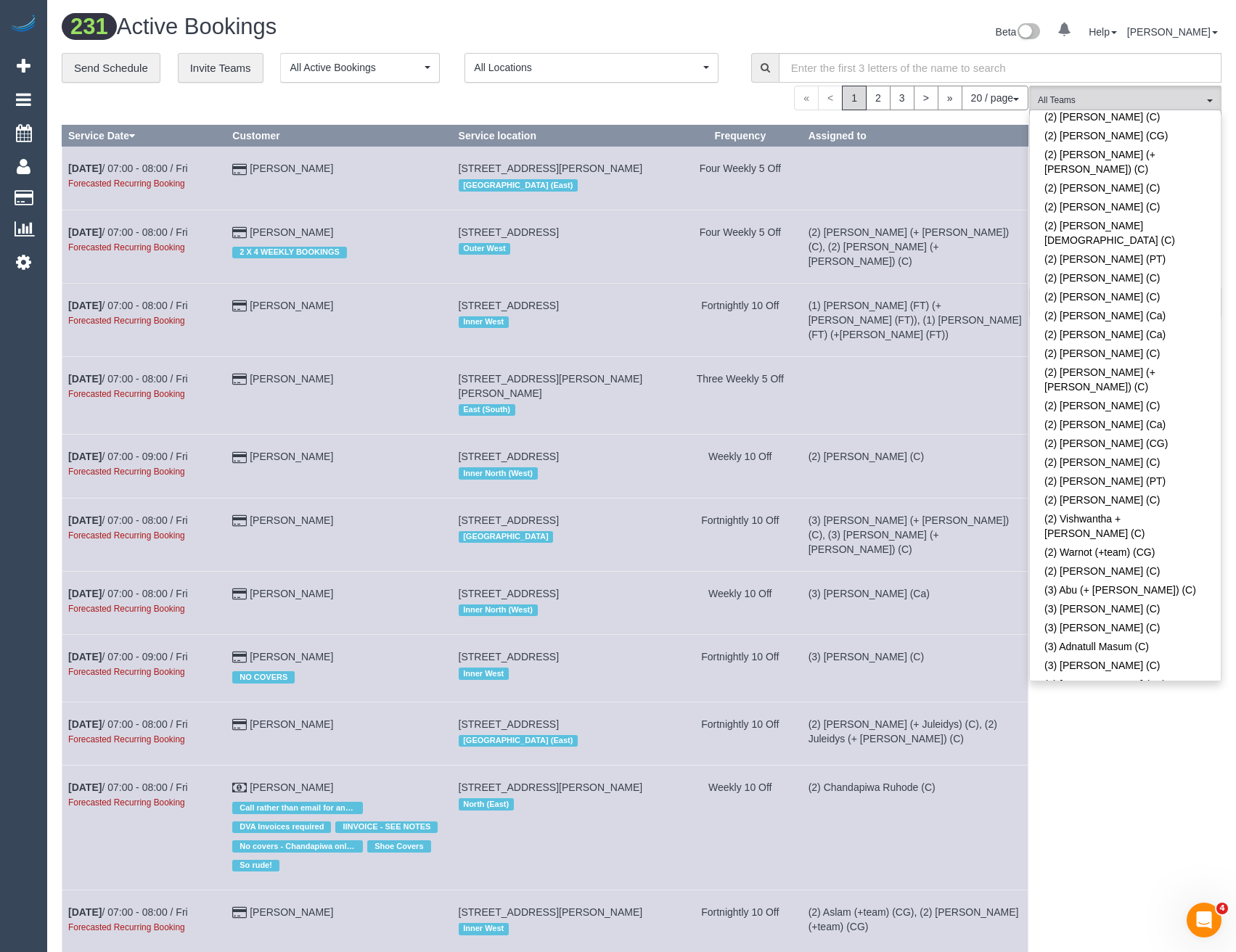
scroll to position [1379, 0]
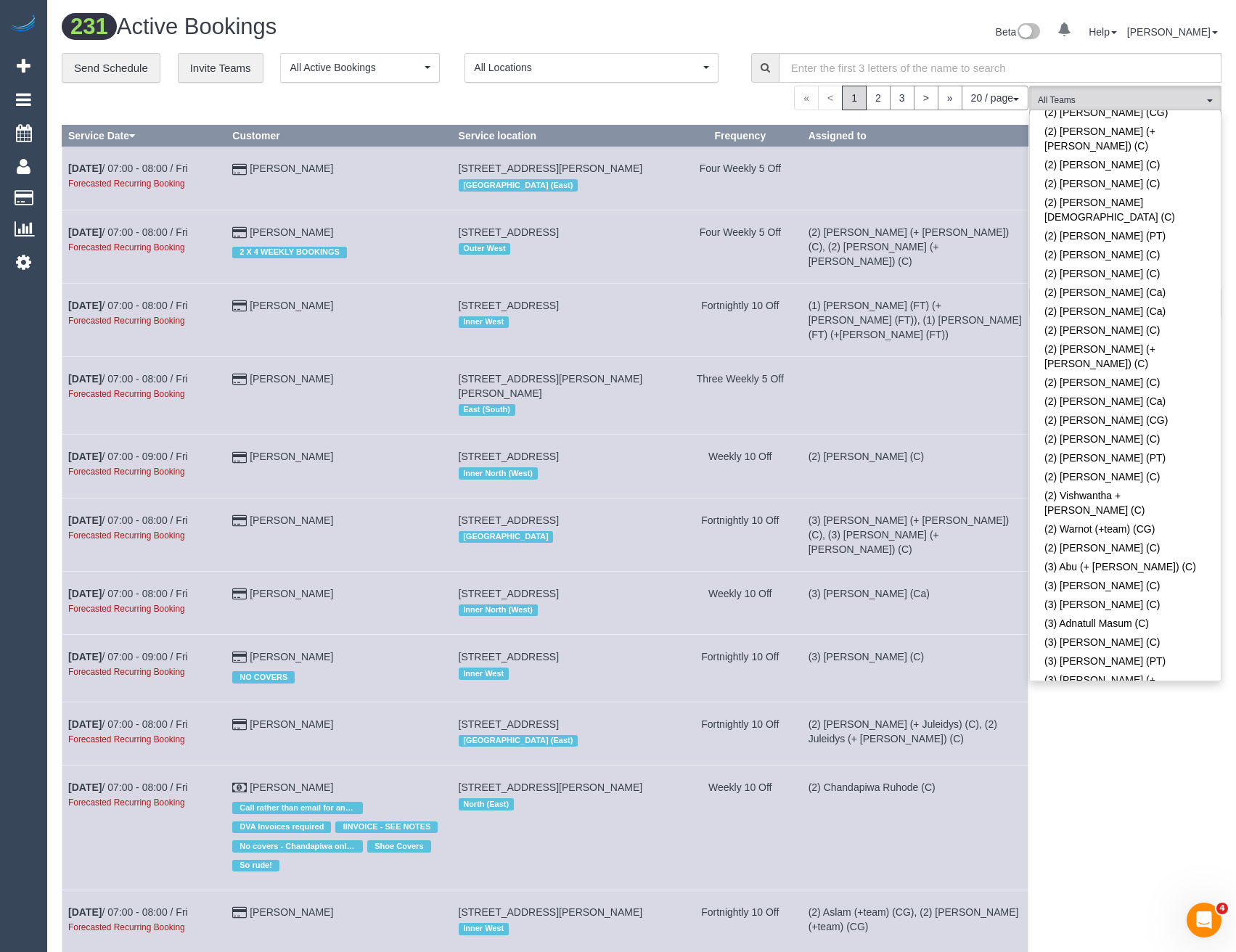
click at [1107, 951] on link "(3) Barun Chand (C)" at bounding box center [1125, 965] width 191 height 19
click at [1117, 739] on div "(3) Barun Chand (C) All Teams Remove Team Filters (0) Account - Tech (0) Office…" at bounding box center [1125, 836] width 192 height 1502
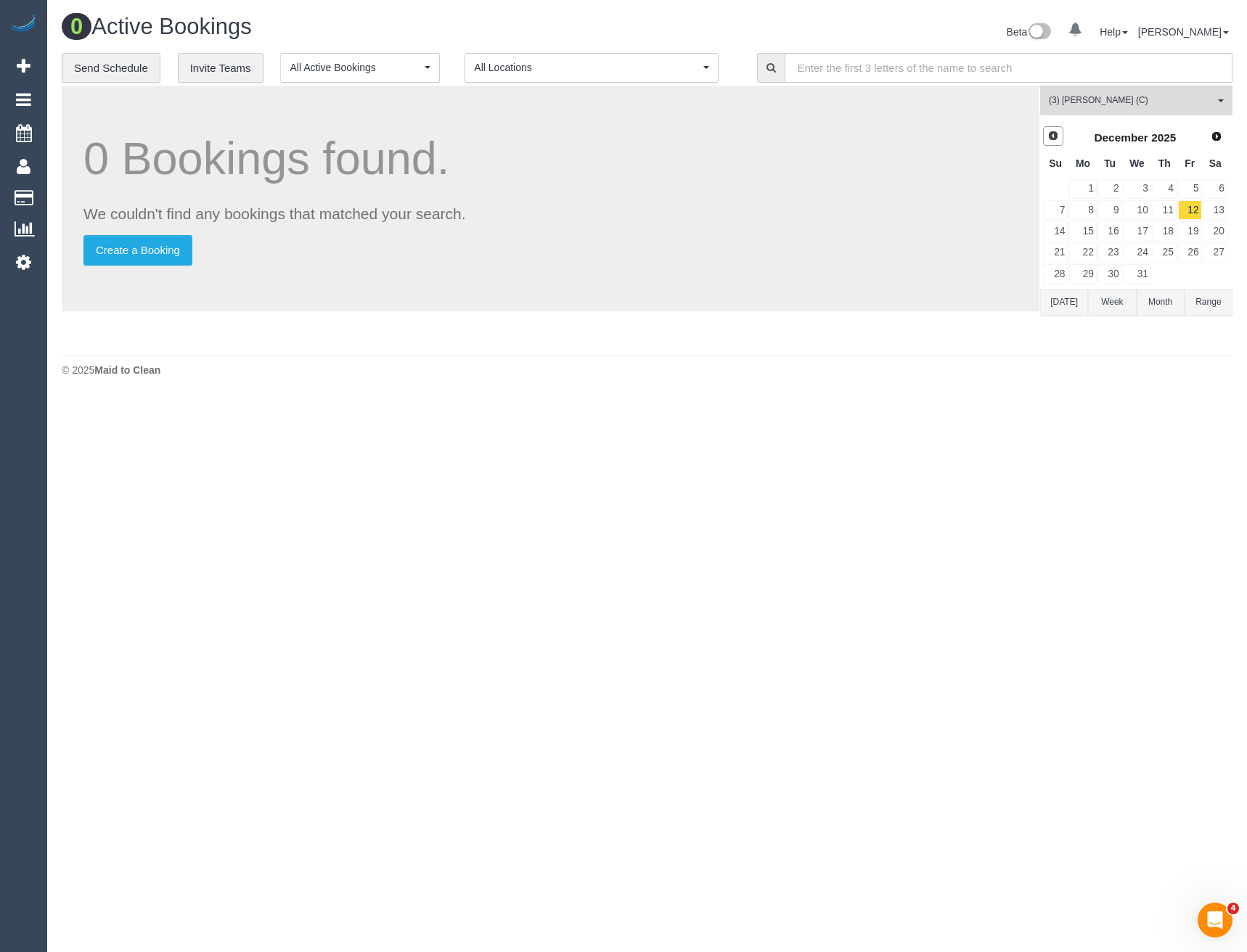
click at [1060, 136] on link "Prev" at bounding box center [1053, 136] width 21 height 21
click at [1083, 230] on link "13" at bounding box center [1083, 231] width 27 height 20
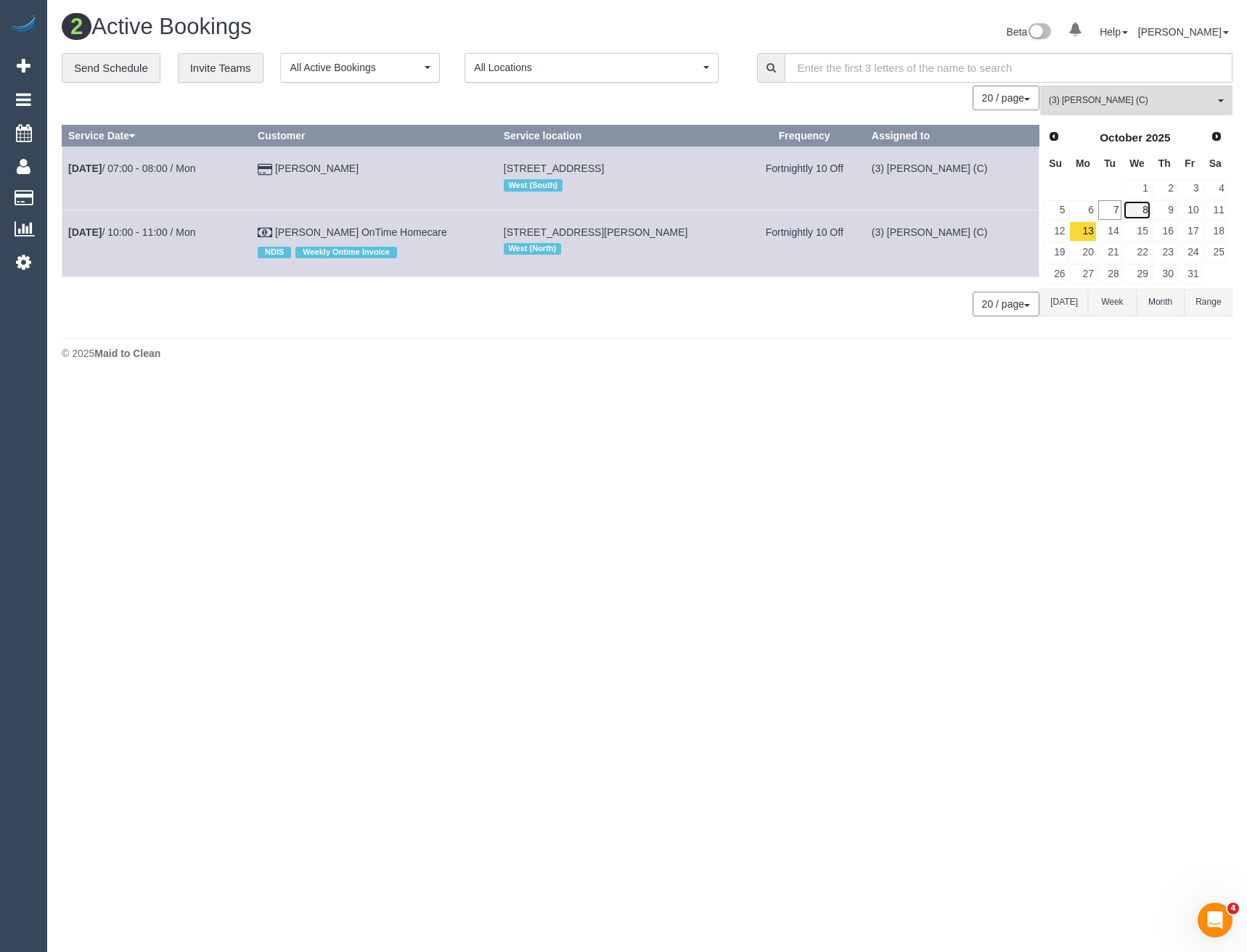
click at [1134, 214] on link "8" at bounding box center [1136, 210] width 27 height 20
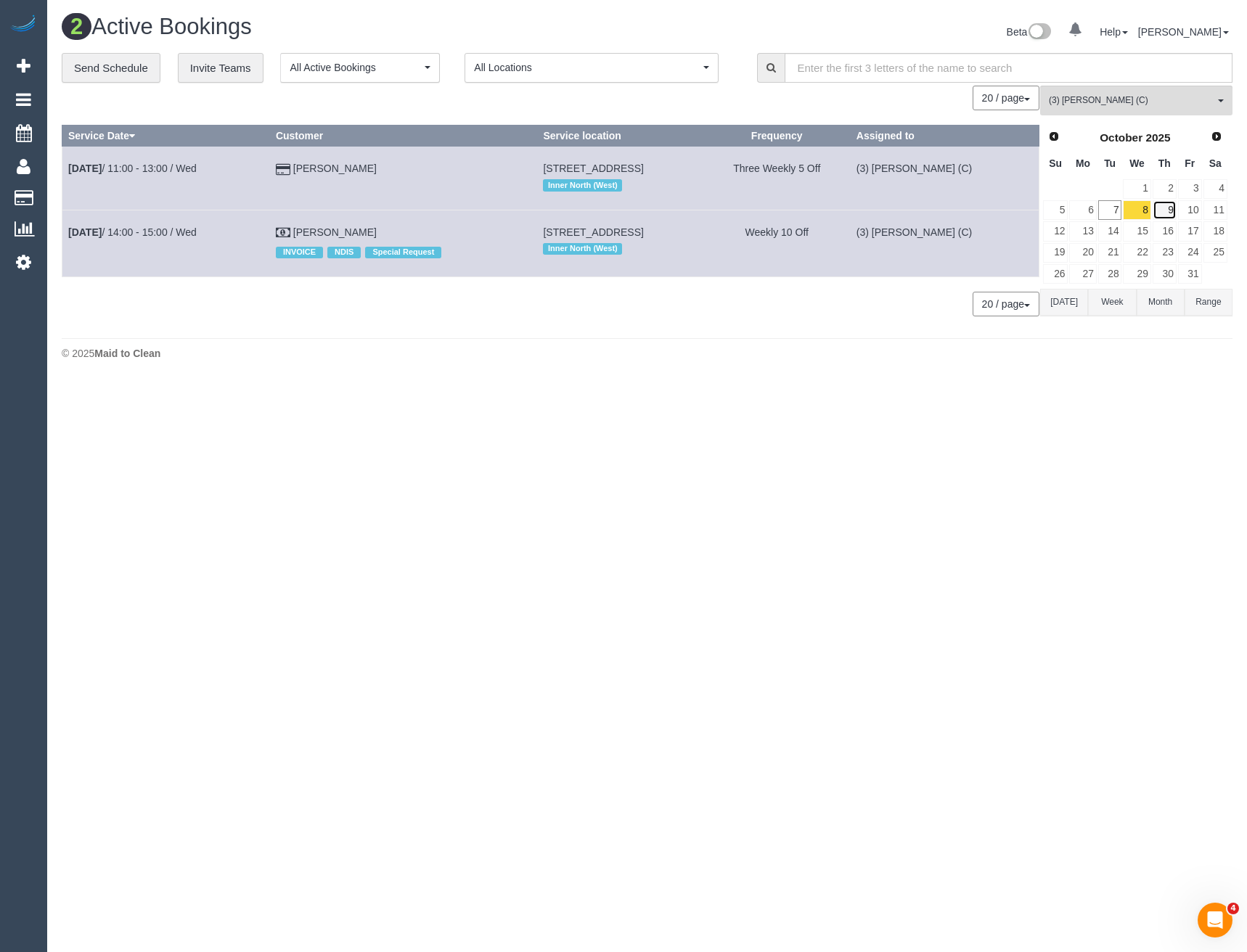
click at [1159, 210] on link "9" at bounding box center [1164, 210] width 24 height 20
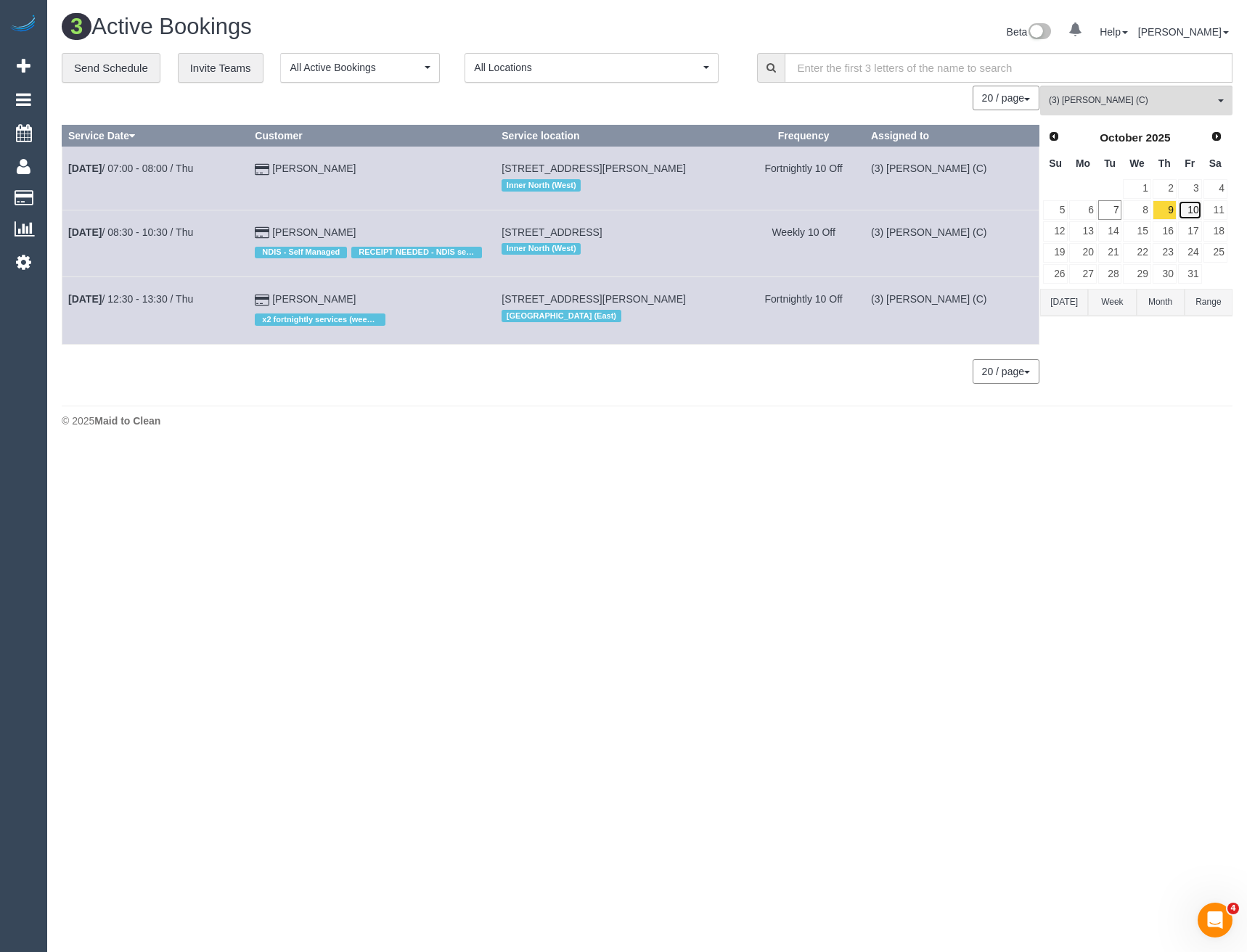
click at [1185, 213] on link "10" at bounding box center [1190, 210] width 24 height 20
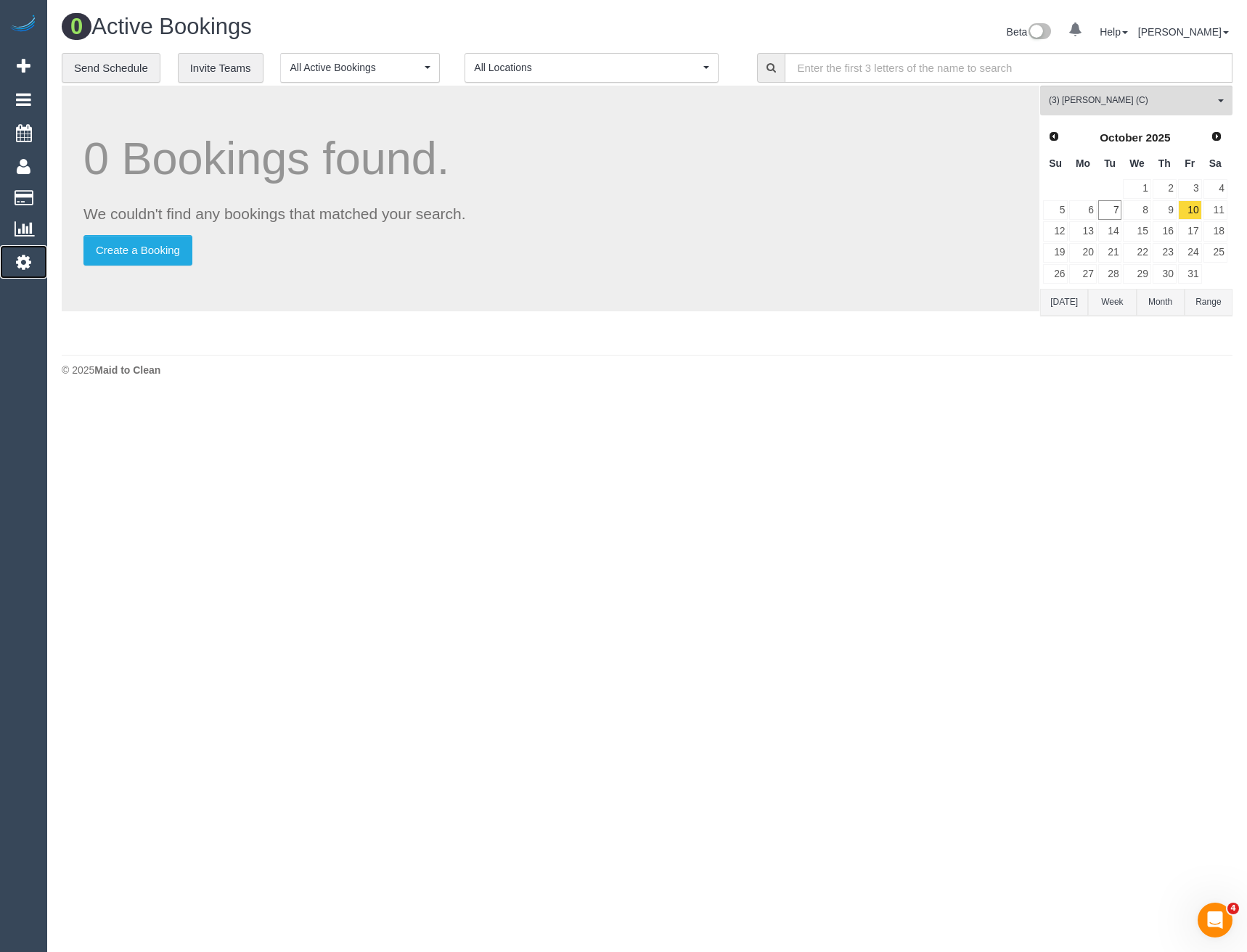
click at [30, 266] on icon at bounding box center [24, 262] width 15 height 18
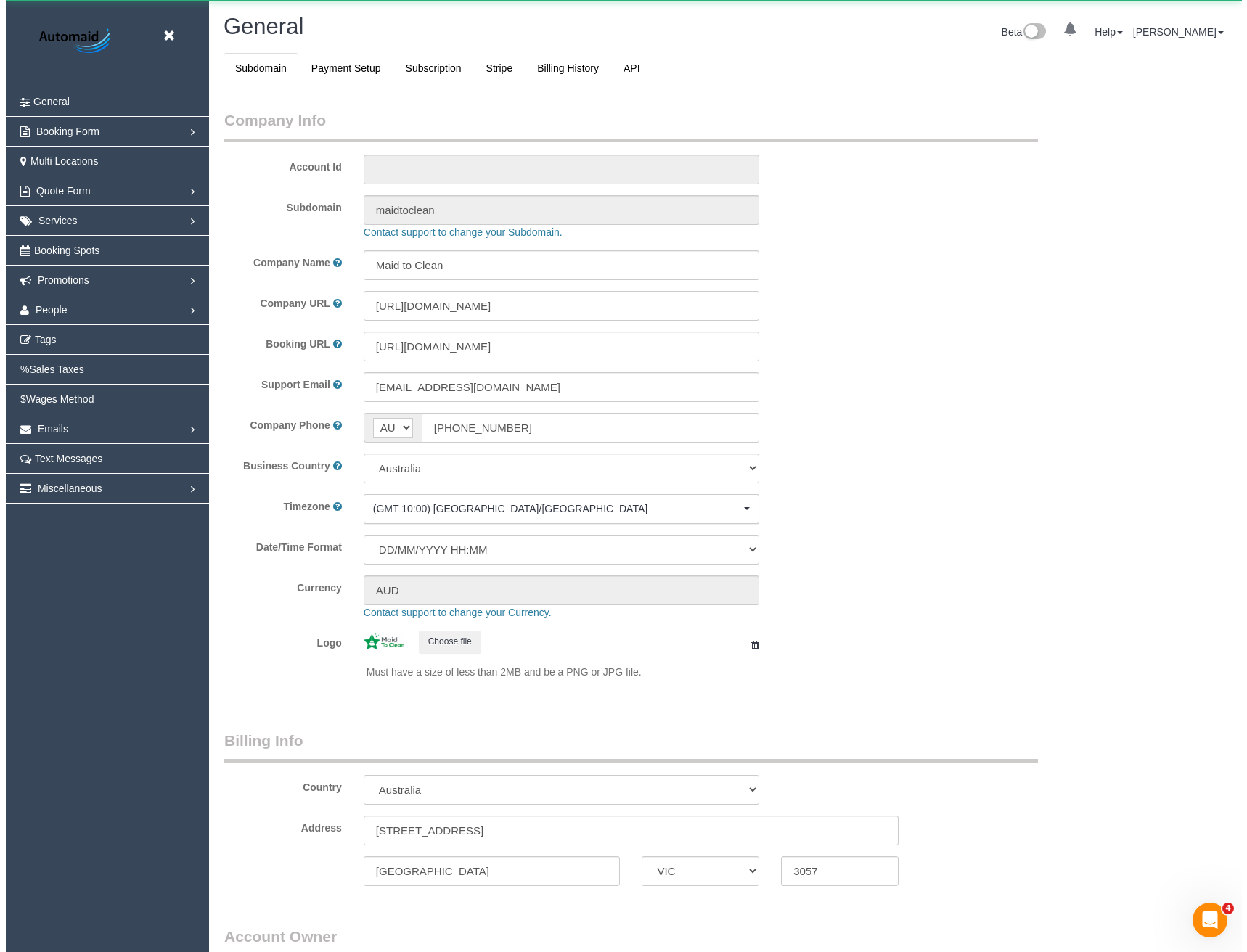
scroll to position [3317, 1236]
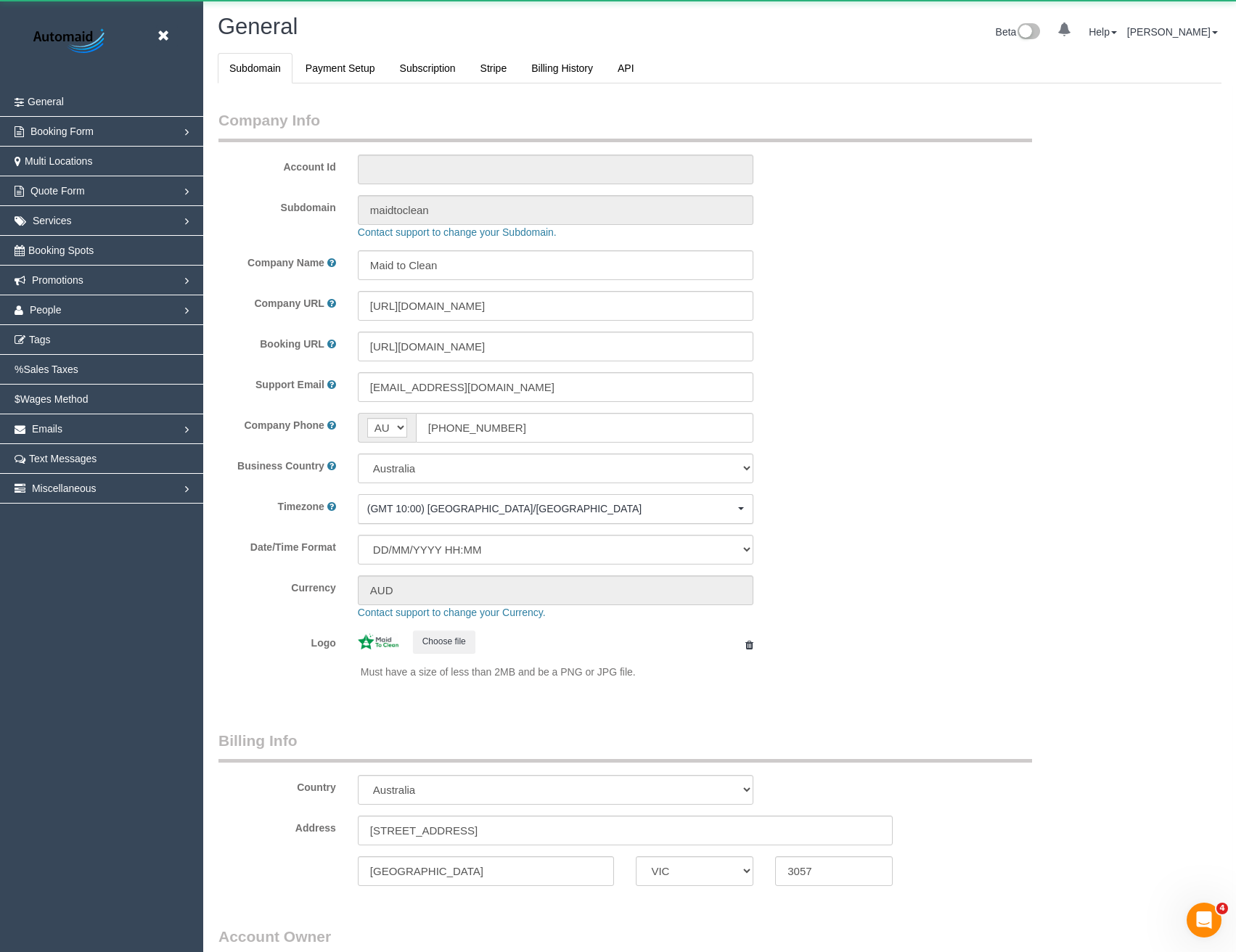
select select "1"
click at [112, 319] on link "People" at bounding box center [102, 309] width 203 height 29
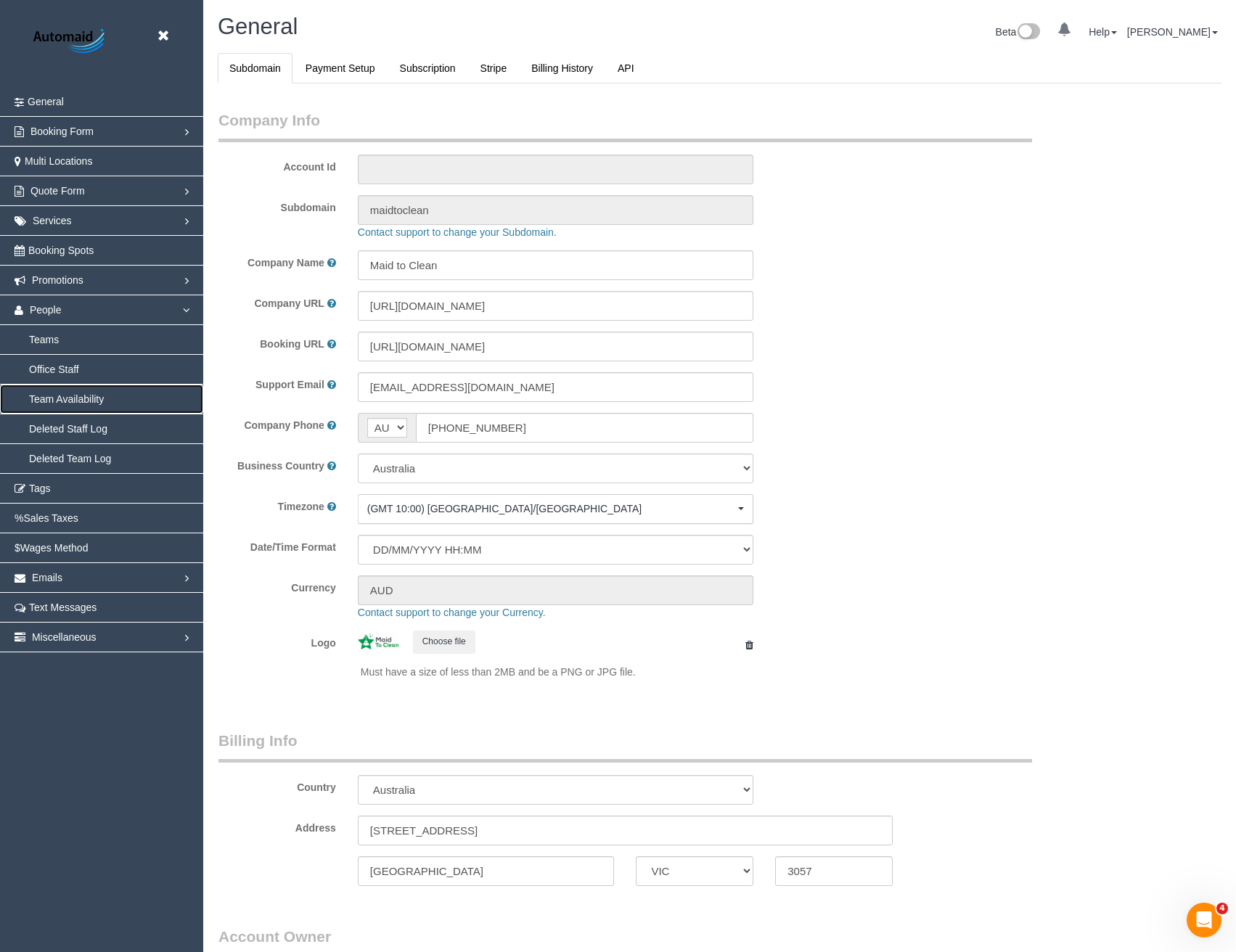
click at [85, 391] on link "Team Availability" at bounding box center [102, 399] width 203 height 29
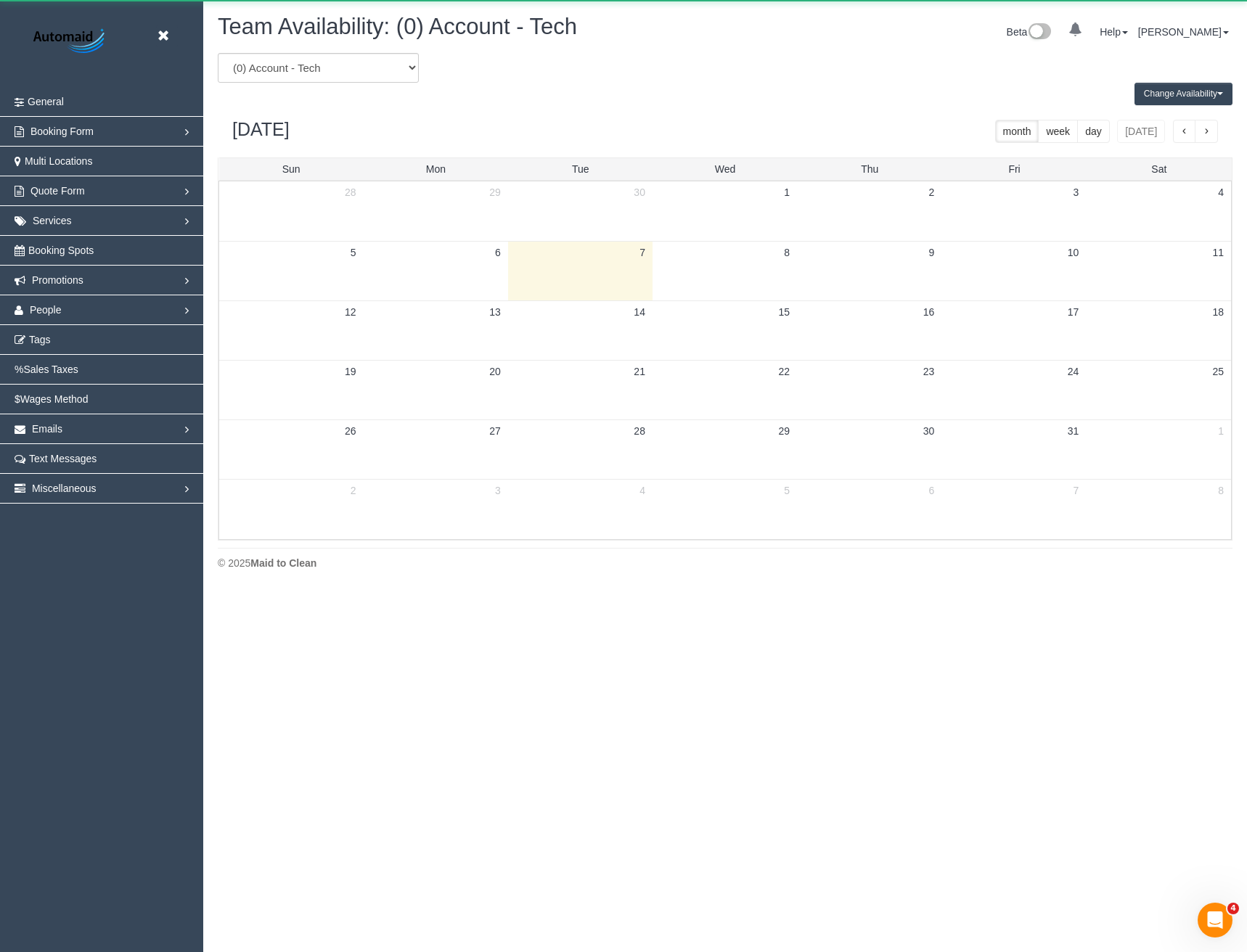
scroll to position [591, 1247]
click at [273, 60] on select "(0) Account - Tech (0) Office (0) Raunak Test Account (1) Debbie Brodjanac (FT)…" at bounding box center [318, 68] width 201 height 29
select select "number:104592"
click at [217, 53] on select "(0) Account - Tech (0) Office (0) Raunak Test Account (1) Debbie Brodjanac (FT)…" at bounding box center [318, 68] width 201 height 29
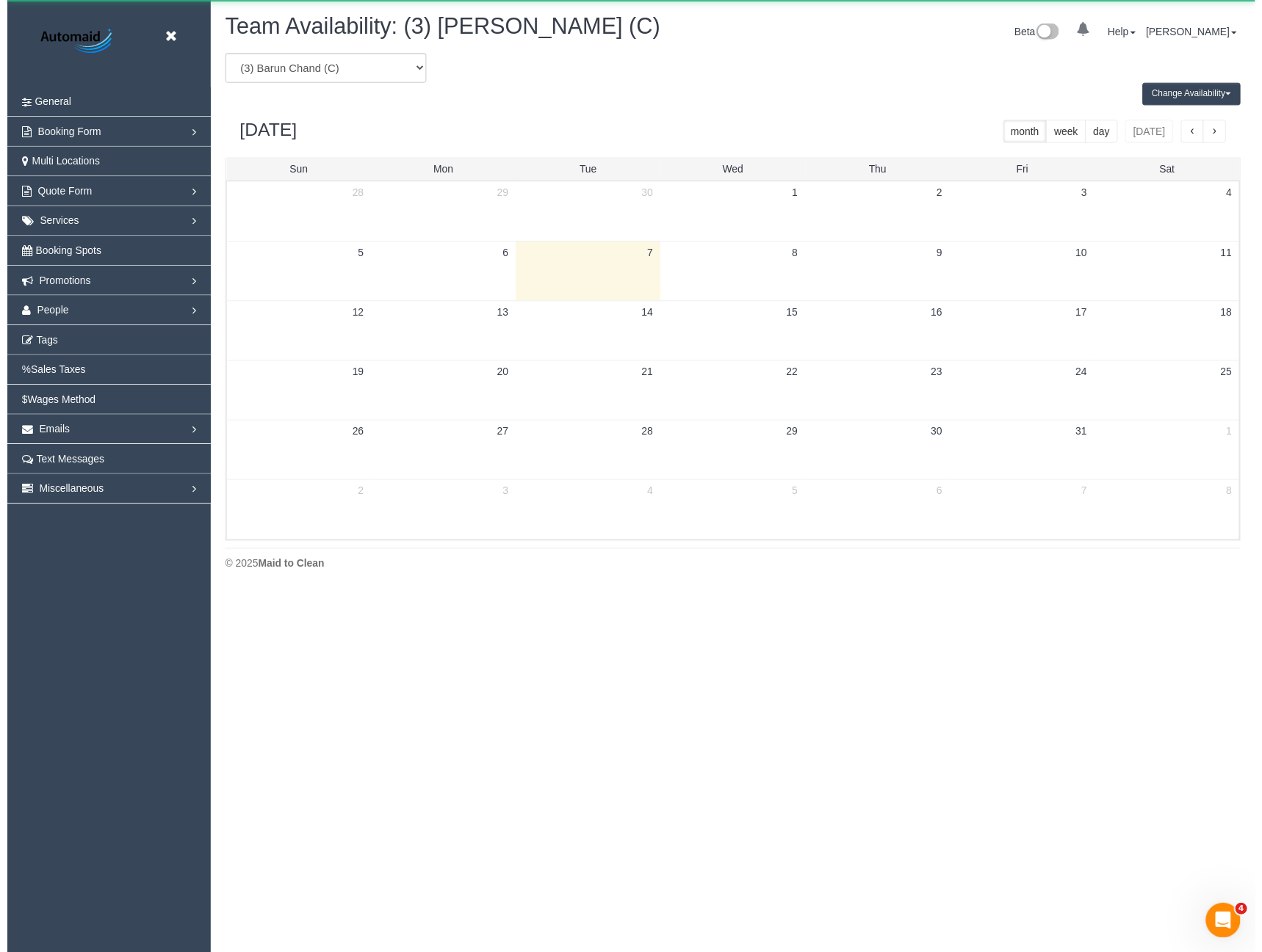
scroll to position [72816, 72189]
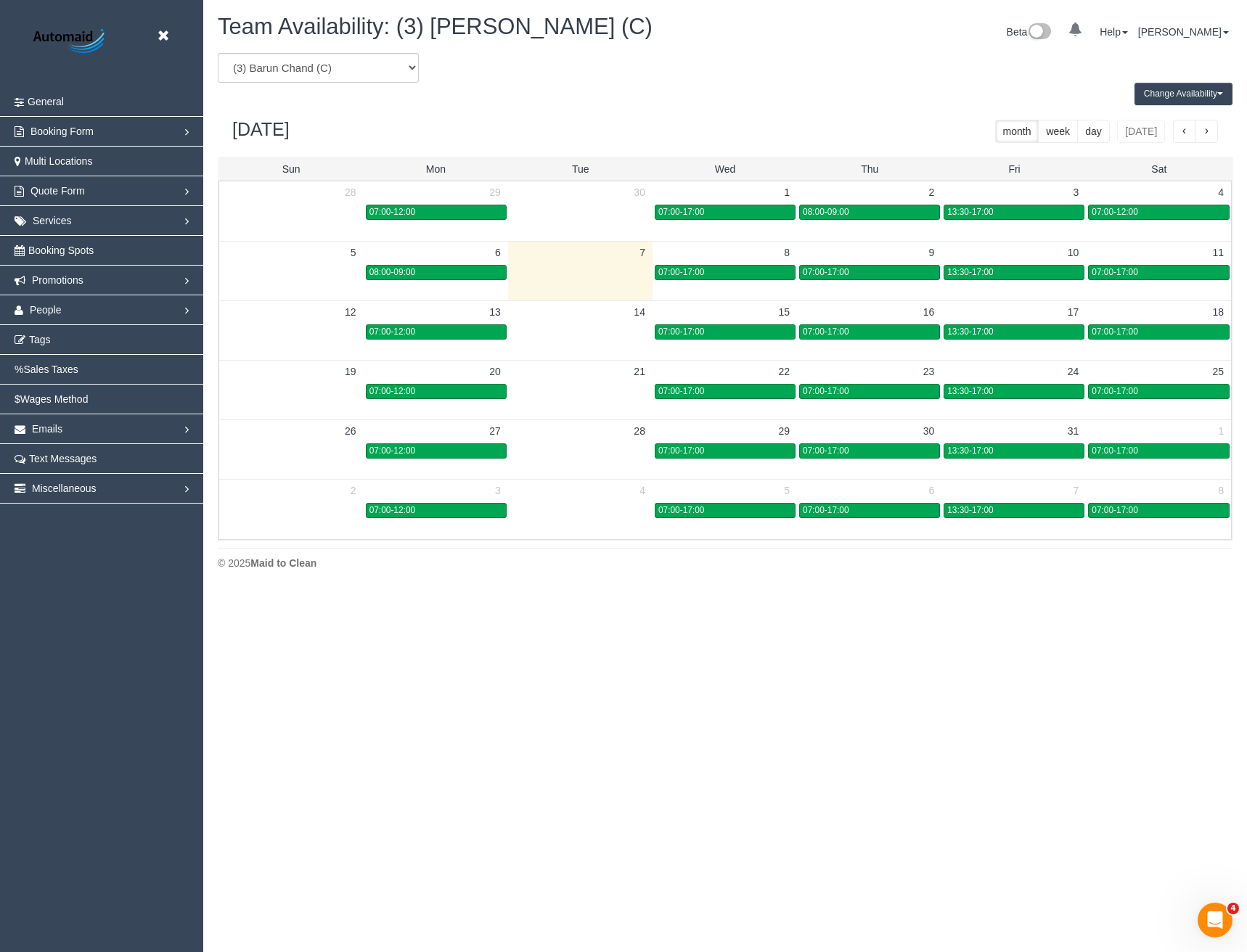
click at [1153, 95] on button "Change Availability" at bounding box center [1183, 94] width 98 height 23
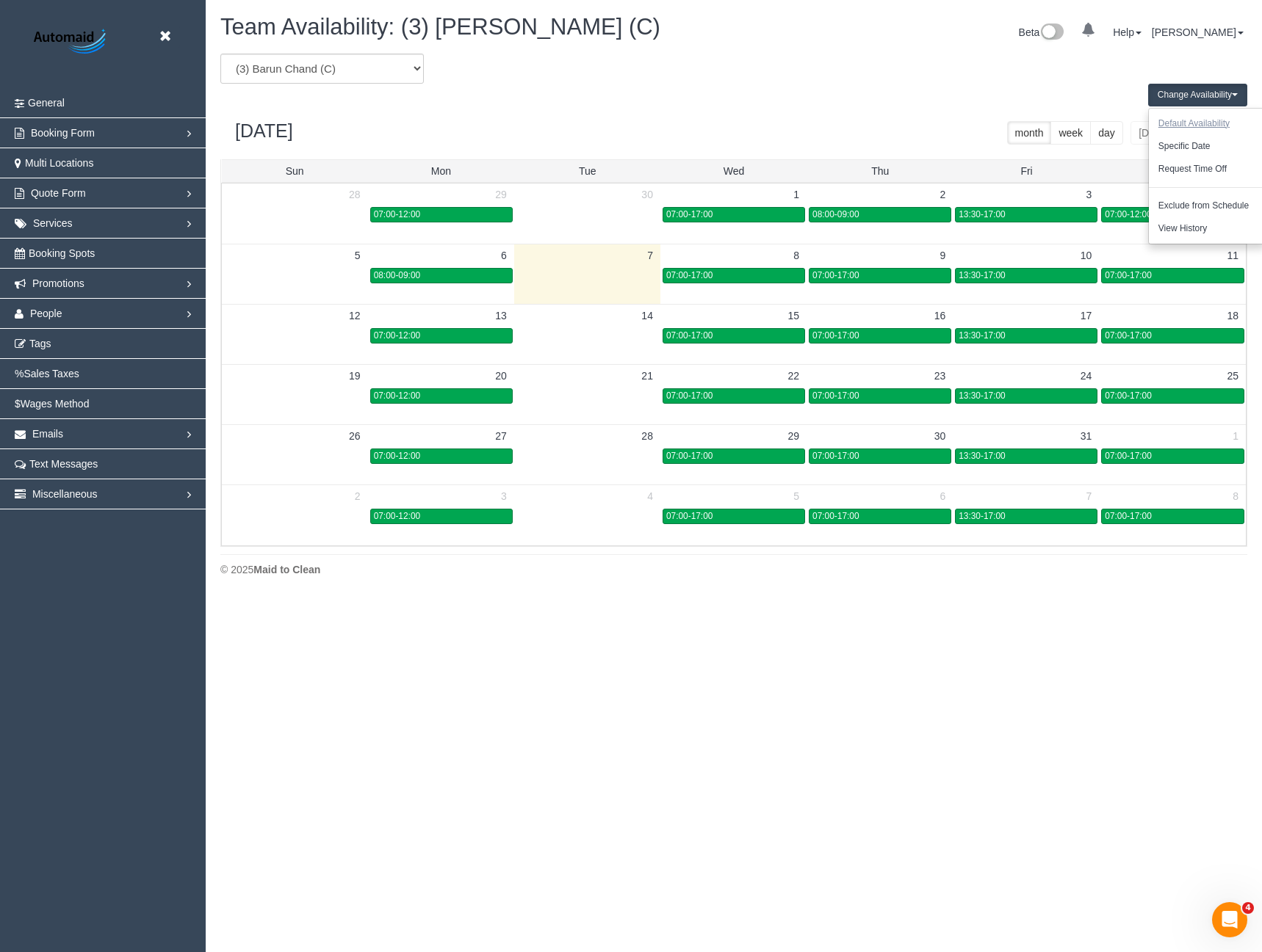
click at [1176, 113] on button "Default Availability" at bounding box center [1193, 124] width 90 height 23
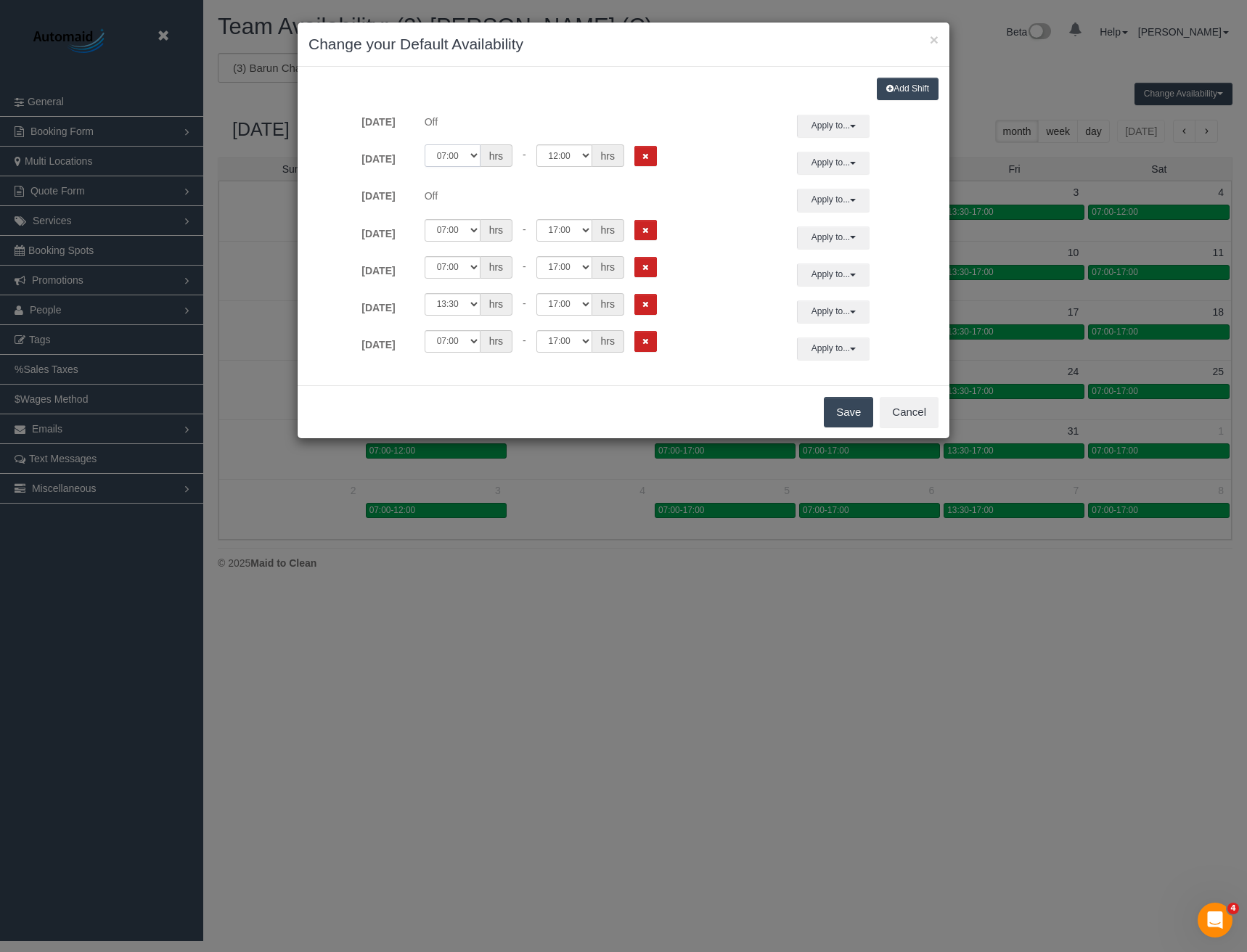
click at [453, 152] on select "00:00 00:05 00:10 00:15 00:20 00:25 00:30 00:35 00:40 00:45 00:50 00:55 01:00 0…" at bounding box center [453, 155] width 56 height 23
select select "string:08:00"
click at [425, 144] on select "00:00 00:05 00:10 00:15 00:20 00:25 00:30 00:35 00:40 00:45 00:50 00:55 01:00 0…" at bounding box center [453, 155] width 56 height 23
click at [551, 157] on select "00:00 00:05 00:10 00:15 00:20 00:25 00:30 00:35 00:40 00:45 00:50 00:55 01:00 0…" at bounding box center [565, 155] width 56 height 23
select select "string:09:00"
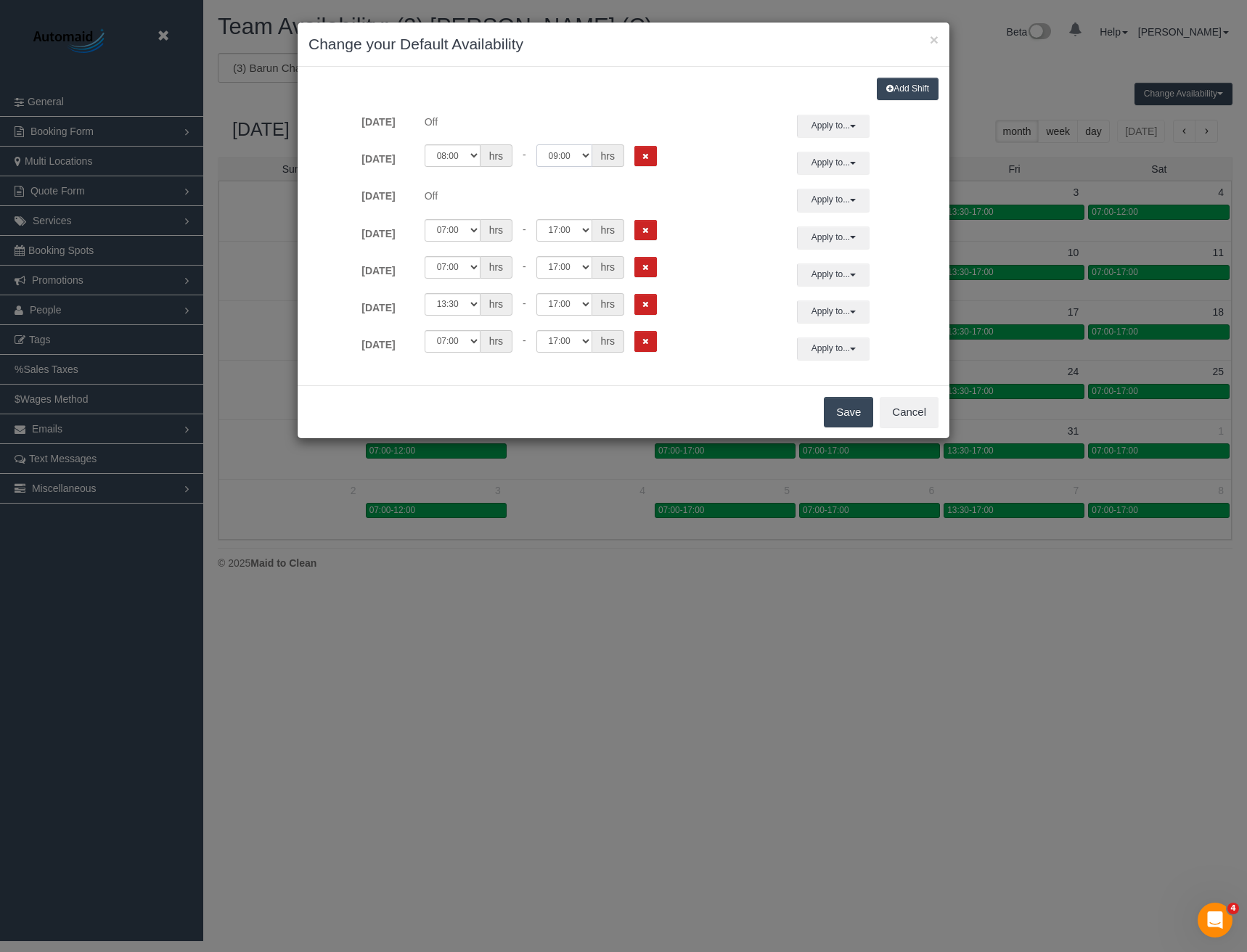
click at [537, 144] on select "00:00 00:05 00:10 00:15 00:20 00:25 00:30 00:35 00:40 00:45 00:50 00:55 01:00 0…" at bounding box center [565, 155] width 56 height 23
click at [814, 174] on button "Apply to..." at bounding box center [833, 163] width 72 height 23
click at [847, 371] on button "Apply" at bounding box center [856, 374] width 36 height 21
click at [832, 412] on button "Save" at bounding box center [848, 412] width 49 height 30
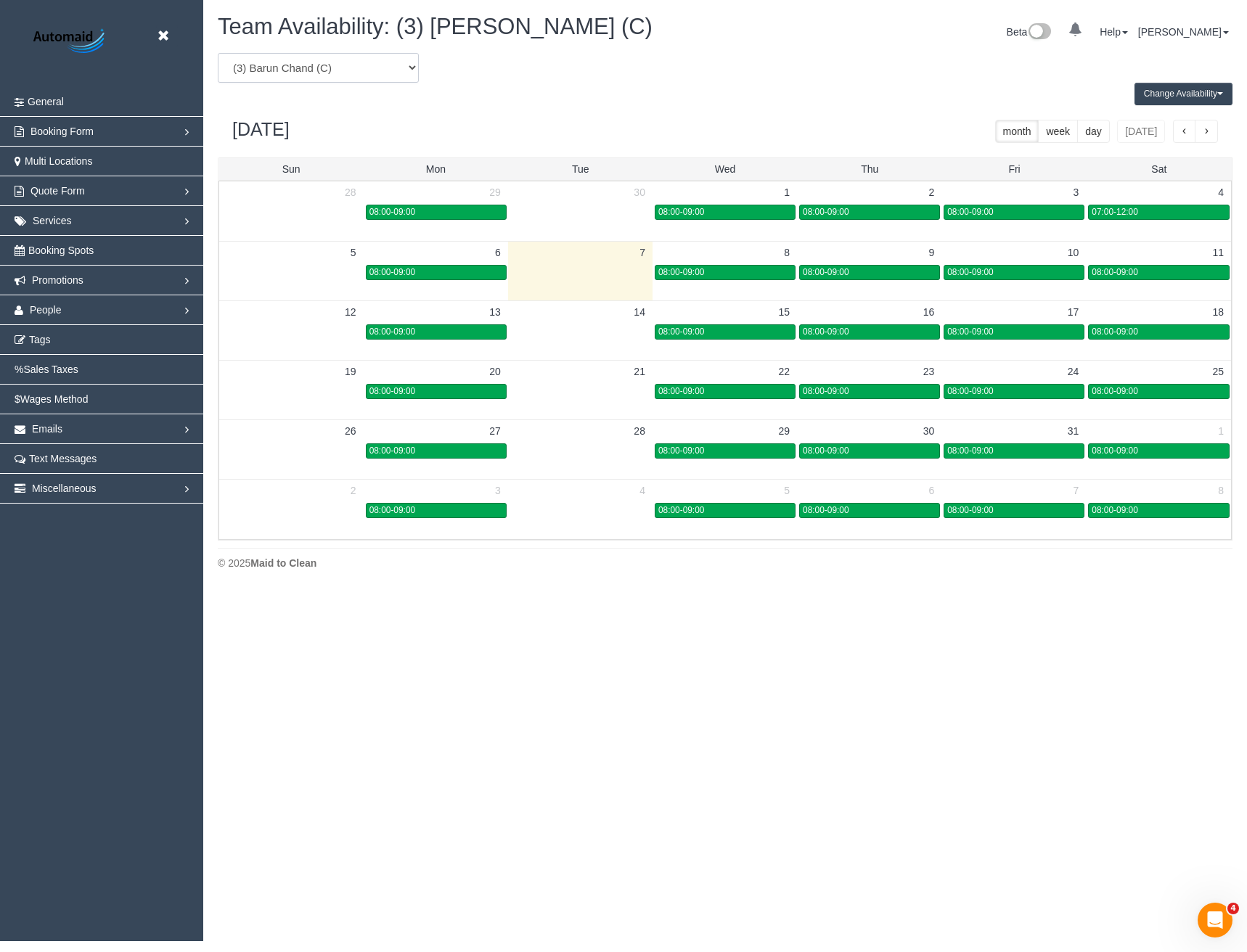
click at [310, 74] on select "(0) Account - Tech (0) Office (0) Raunak Test Account (1) Debbie Brodjanac (FT)…" at bounding box center [318, 68] width 201 height 29
click at [217, 53] on select "(0) Account - Tech (0) Office (0) Raunak Test Account (1) Debbie Brodjanac (FT)…" at bounding box center [318, 68] width 201 height 29
click at [276, 89] on div "Change Availability Default Availability Specific Date Request Time Off Exclude…" at bounding box center [725, 94] width 1036 height 23
click at [274, 80] on select "(0) Account - Tech (0) Office (0) Raunak Test Account (1) Debbie Brodjanac (FT)…" at bounding box center [318, 68] width 201 height 29
select select "number:95420"
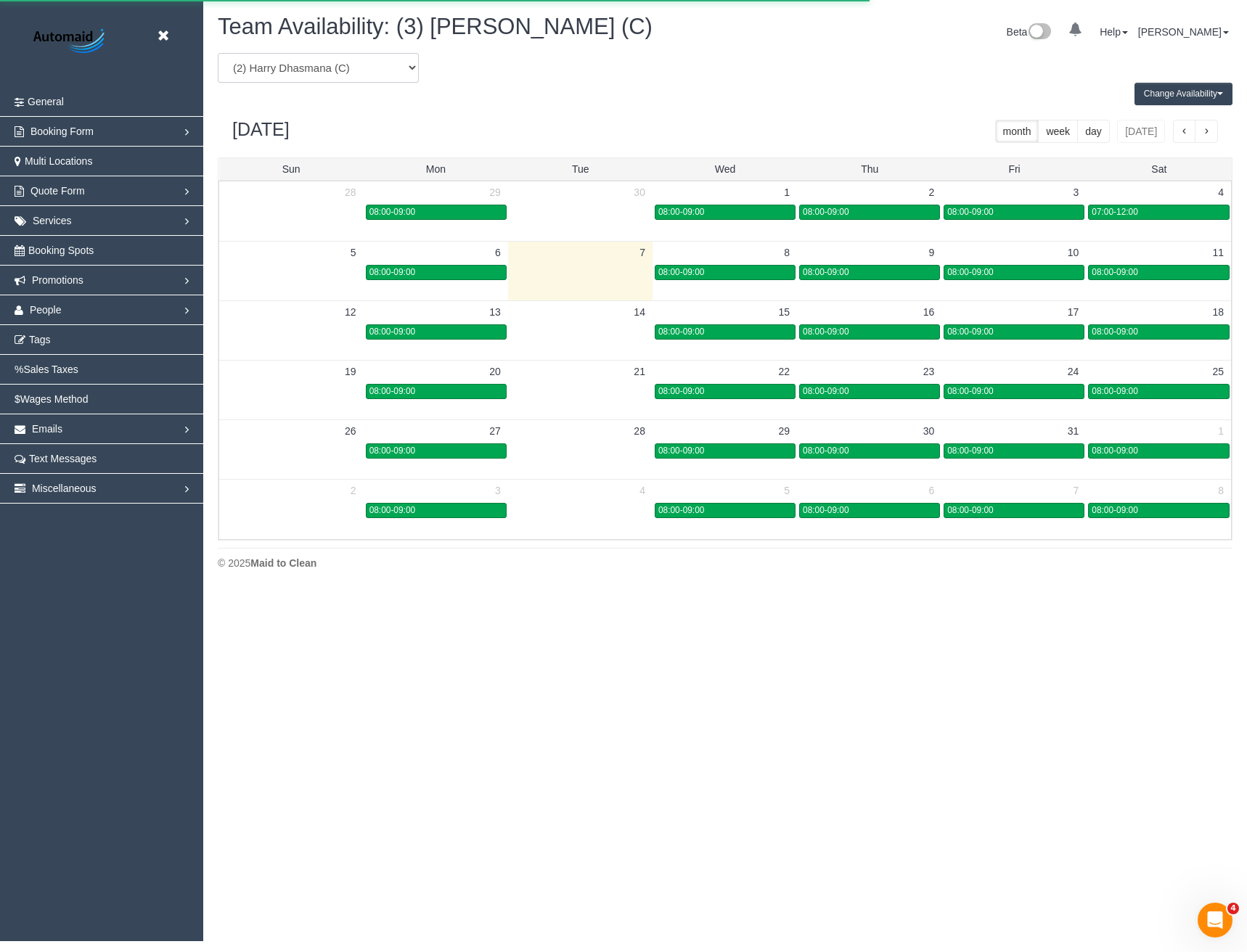
click at [217, 53] on select "(0) Account - Tech (0) Office (0) Raunak Test Account (1) Debbie Brodjanac (FT)…" at bounding box center [318, 68] width 201 height 29
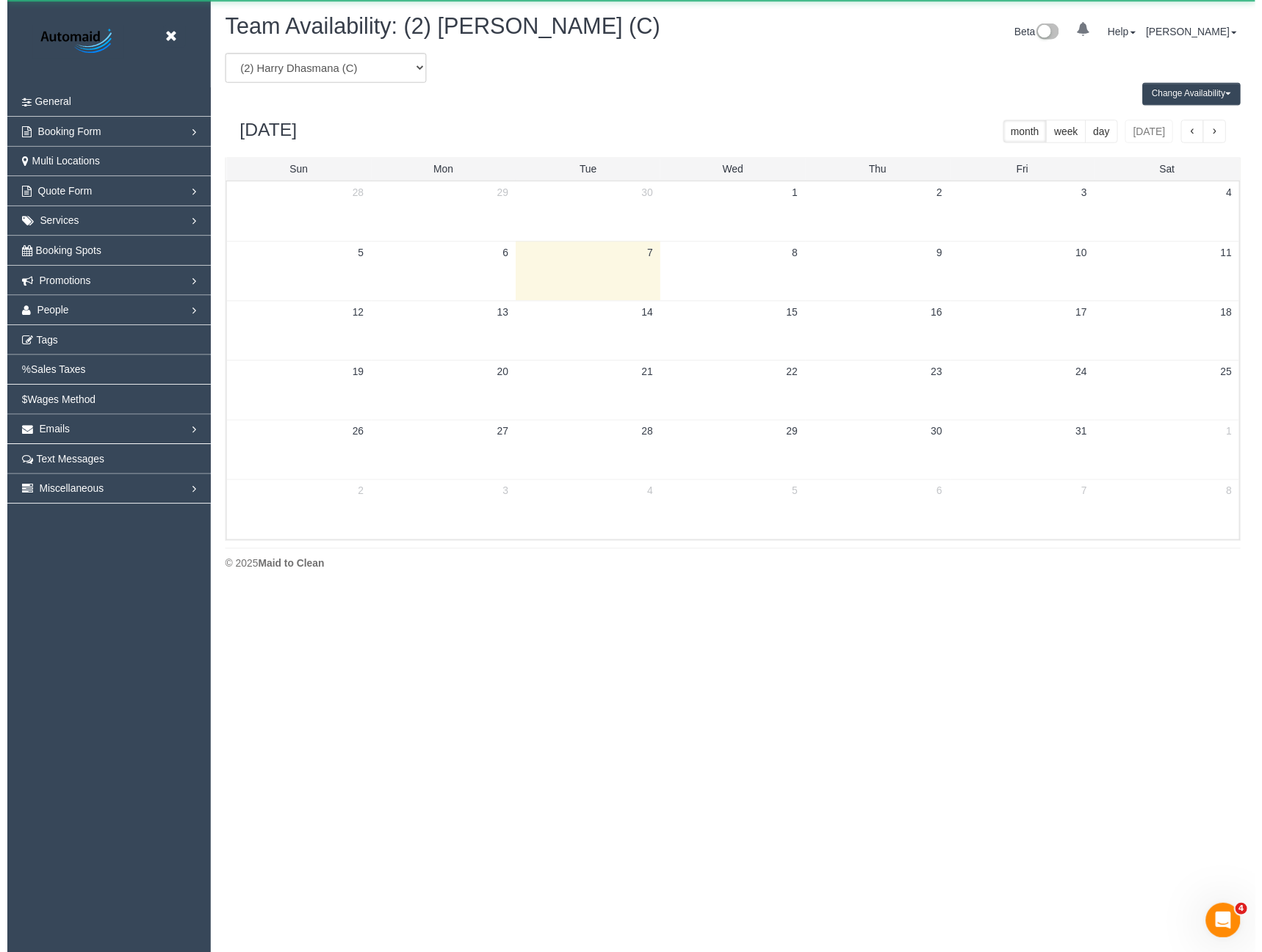
scroll to position [72816, 72189]
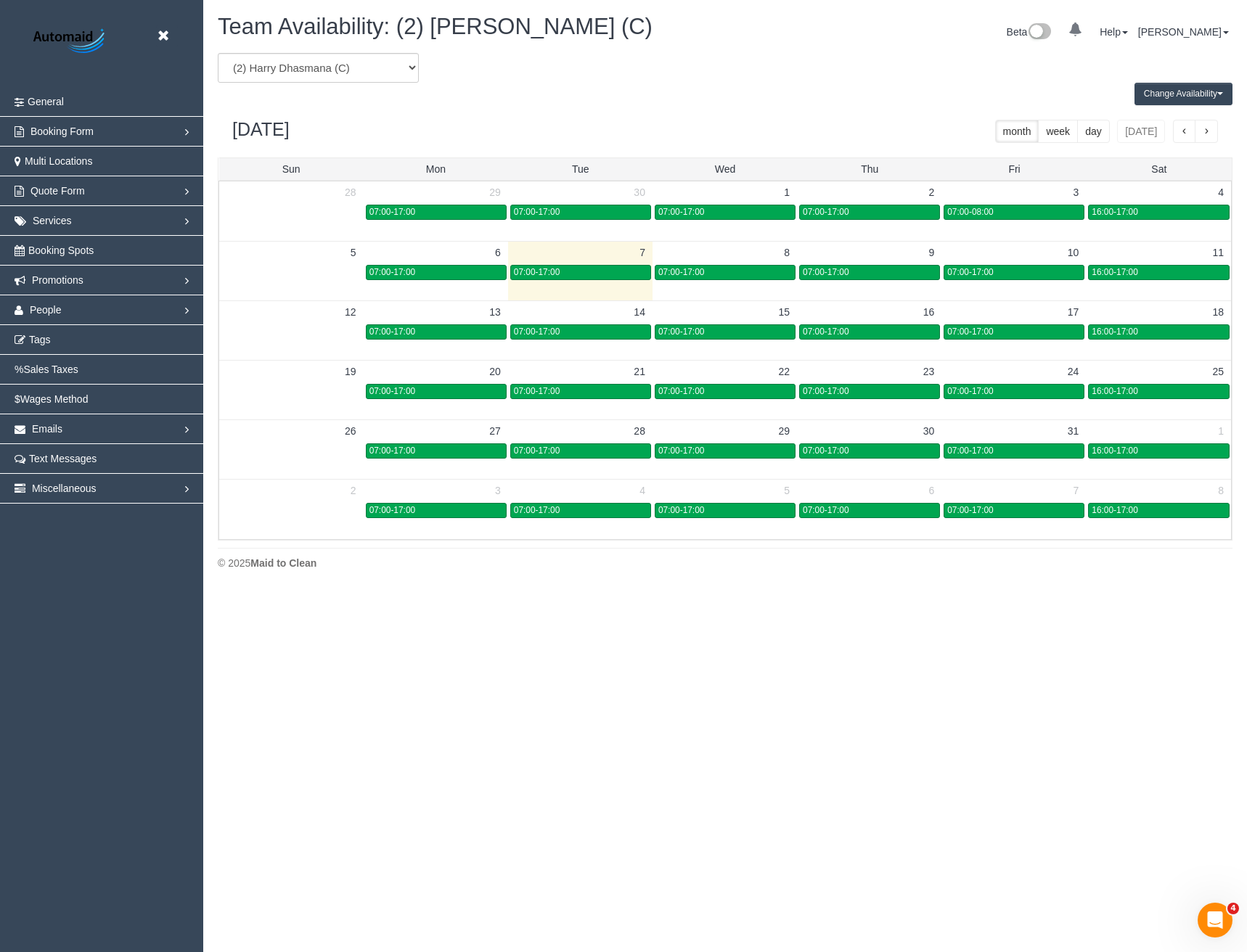
click at [1154, 89] on button "Change Availability" at bounding box center [1183, 94] width 98 height 23
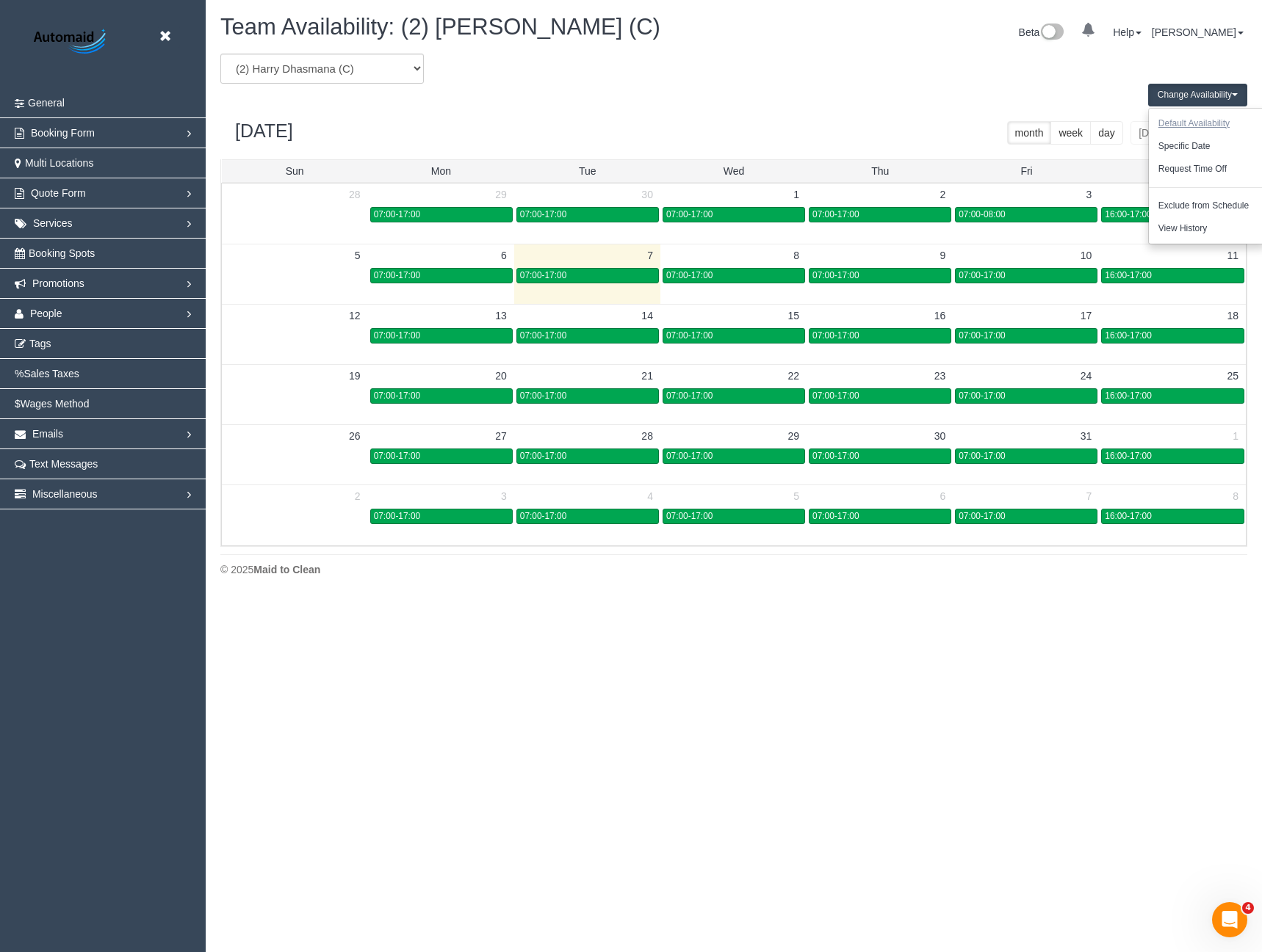
click at [1178, 118] on button "Default Availability" at bounding box center [1193, 124] width 90 height 23
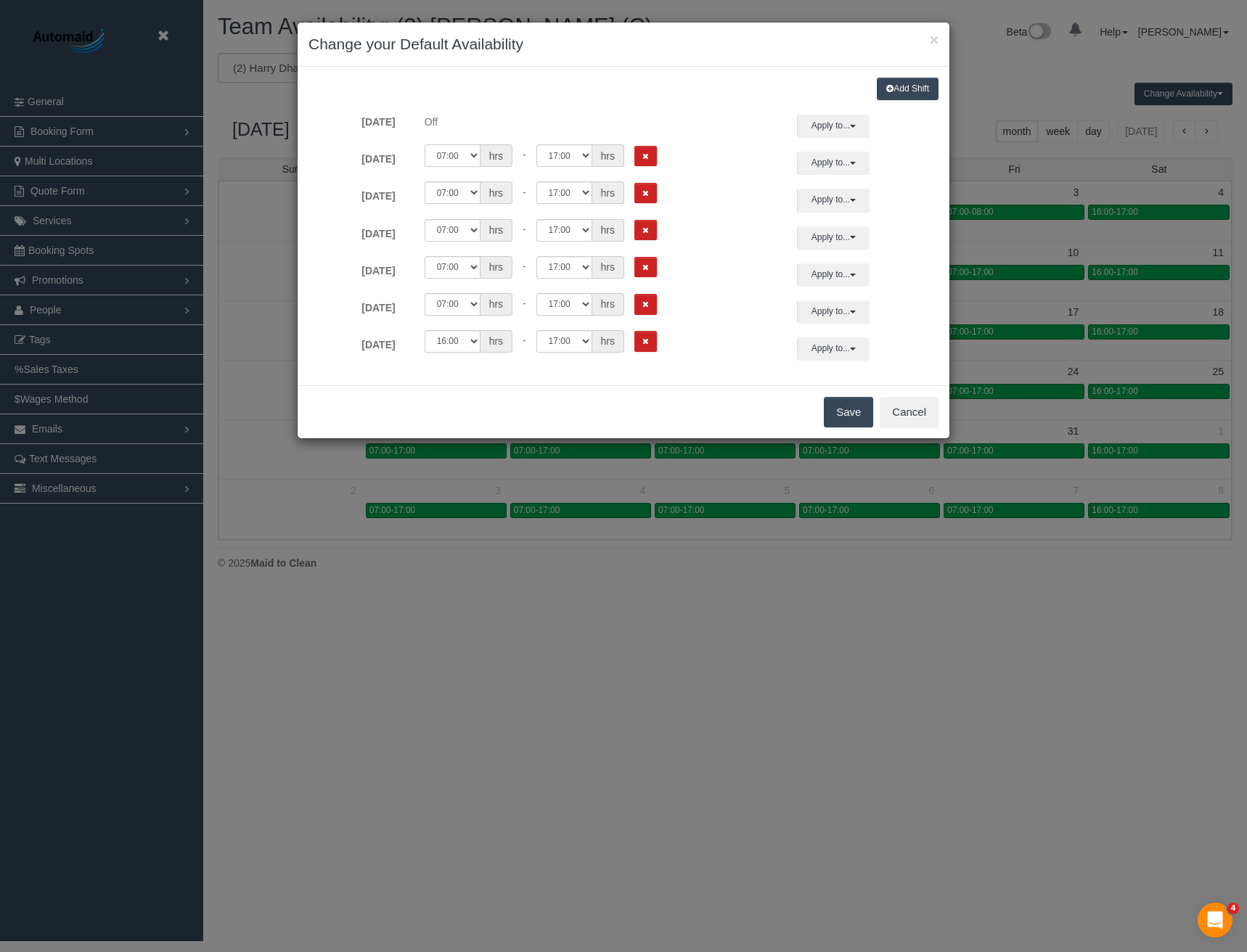
click at [453, 153] on select "00:00 00:05 00:10 00:15 00:20 00:25 00:30 00:35 00:40 00:45 00:50 00:55 01:00 0…" at bounding box center [453, 155] width 56 height 23
select select "string:08:00"
click at [425, 144] on select "00:00 00:05 00:10 00:15 00:20 00:25 00:30 00:35 00:40 00:45 00:50 00:55 01:00 0…" at bounding box center [453, 155] width 56 height 23
click at [553, 164] on select "00:00 00:05 00:10 00:15 00:20 00:25 00:30 00:35 00:40 00:45 00:50 00:55 01:00 0…" at bounding box center [565, 155] width 56 height 23
select select "string:09:00"
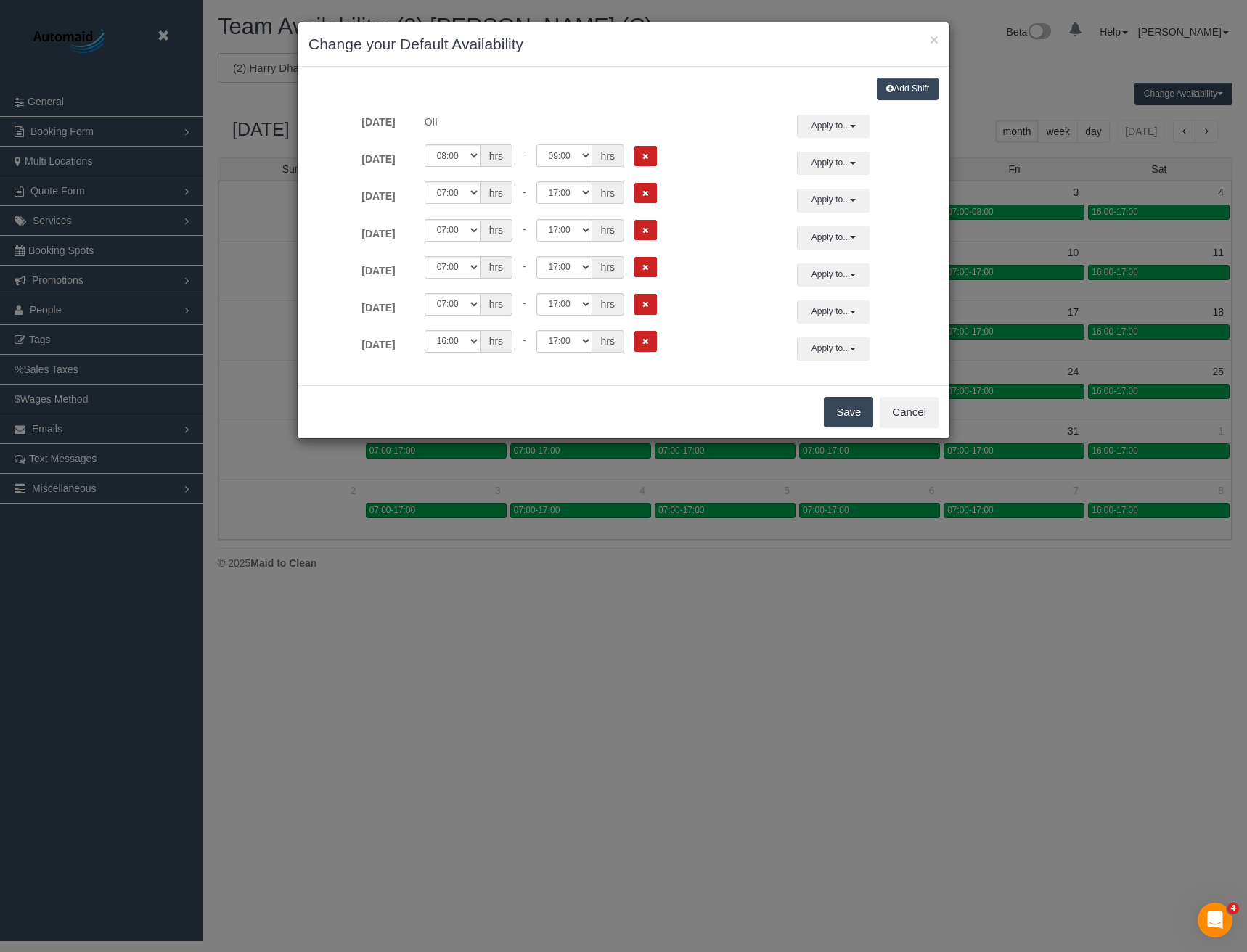
click at [537, 144] on select "00:00 00:05 00:10 00:15 00:20 00:25 00:30 00:35 00:40 00:45 00:50 00:55 01:00 0…" at bounding box center [565, 155] width 56 height 23
click at [833, 162] on button "Apply to..." at bounding box center [833, 163] width 72 height 23
click at [845, 377] on button "Apply" at bounding box center [856, 374] width 36 height 21
click at [839, 410] on button "Save" at bounding box center [848, 412] width 49 height 30
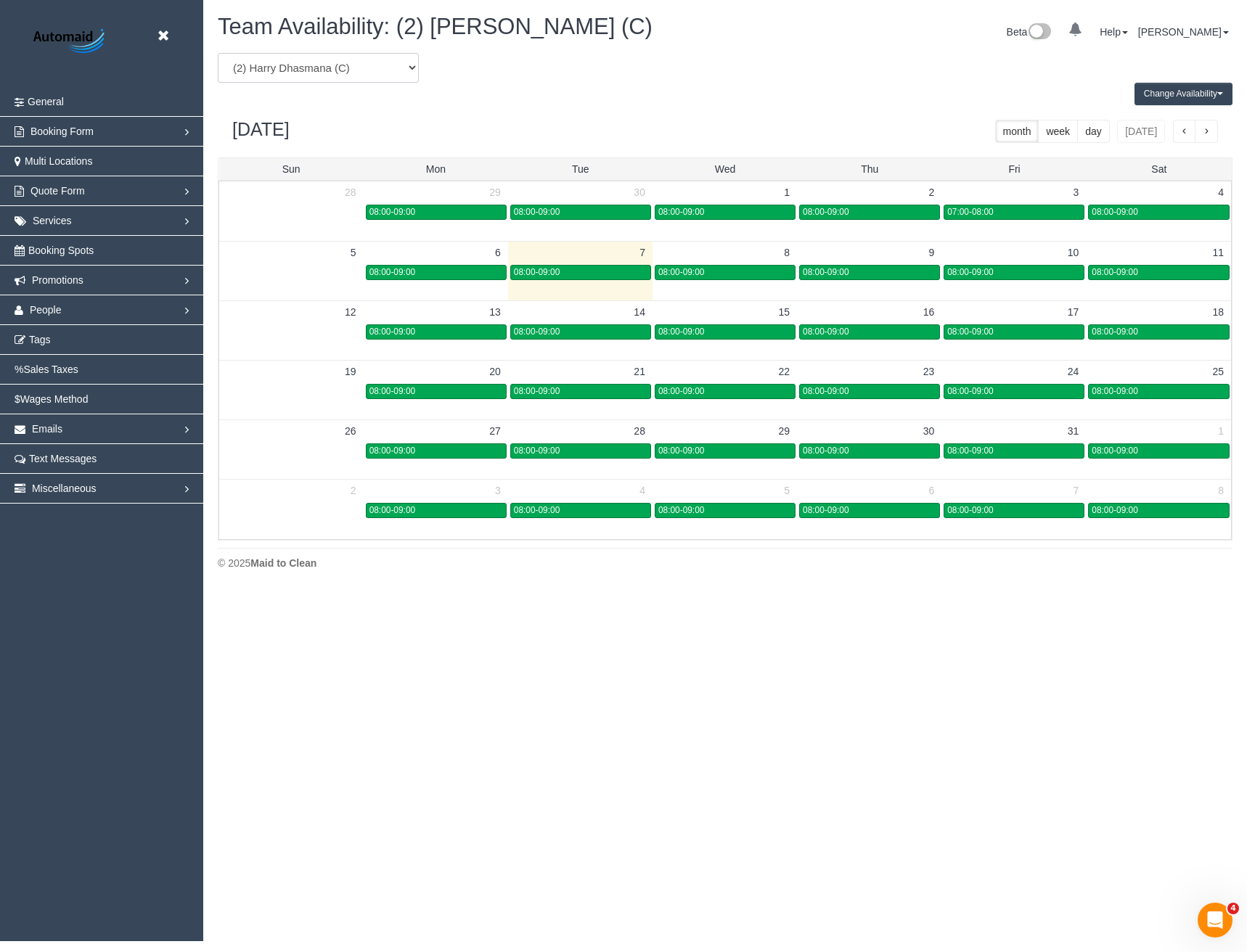
click at [368, 75] on select "(0) Account - Tech (0) Office (0) Raunak Test Account (1) Debbie Brodjanac (FT)…" at bounding box center [318, 68] width 201 height 29
select select "number:30260"
click at [217, 53] on select "(0) Account - Tech (0) Office (0) Raunak Test Account (1) Debbie Brodjanac (FT)…" at bounding box center [318, 68] width 201 height 29
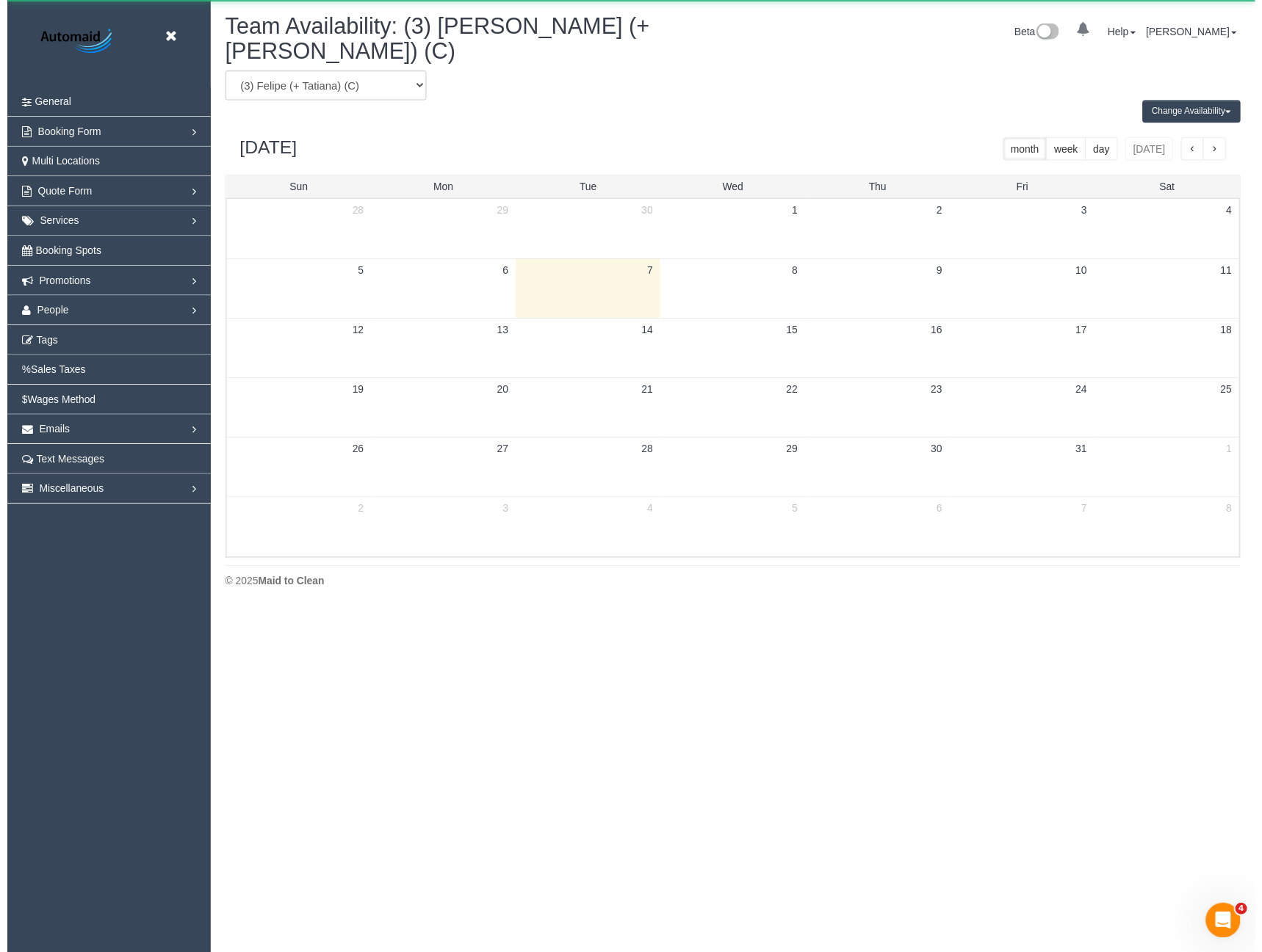
scroll to position [72816, 72189]
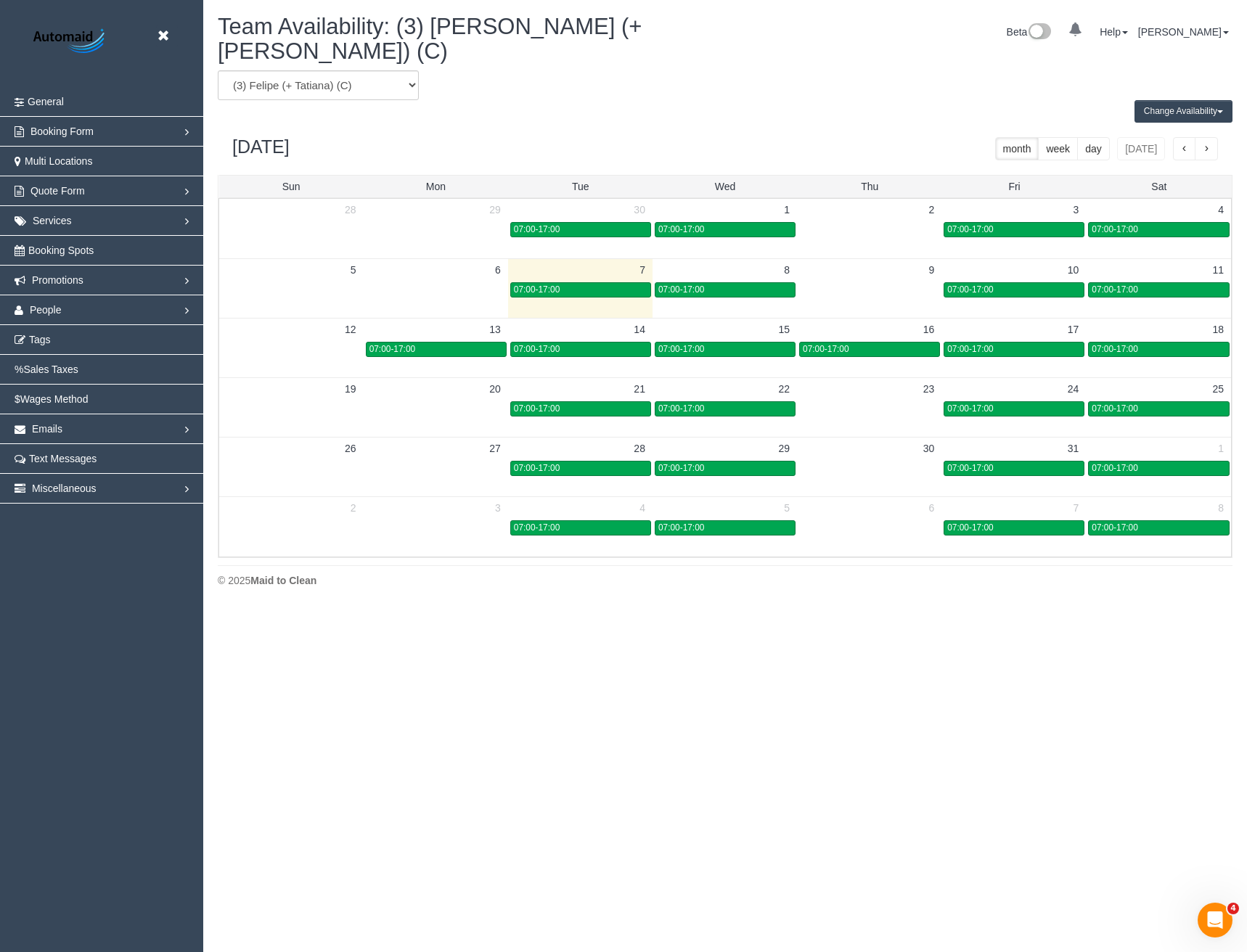
click at [1183, 100] on button "Change Availability" at bounding box center [1183, 111] width 98 height 23
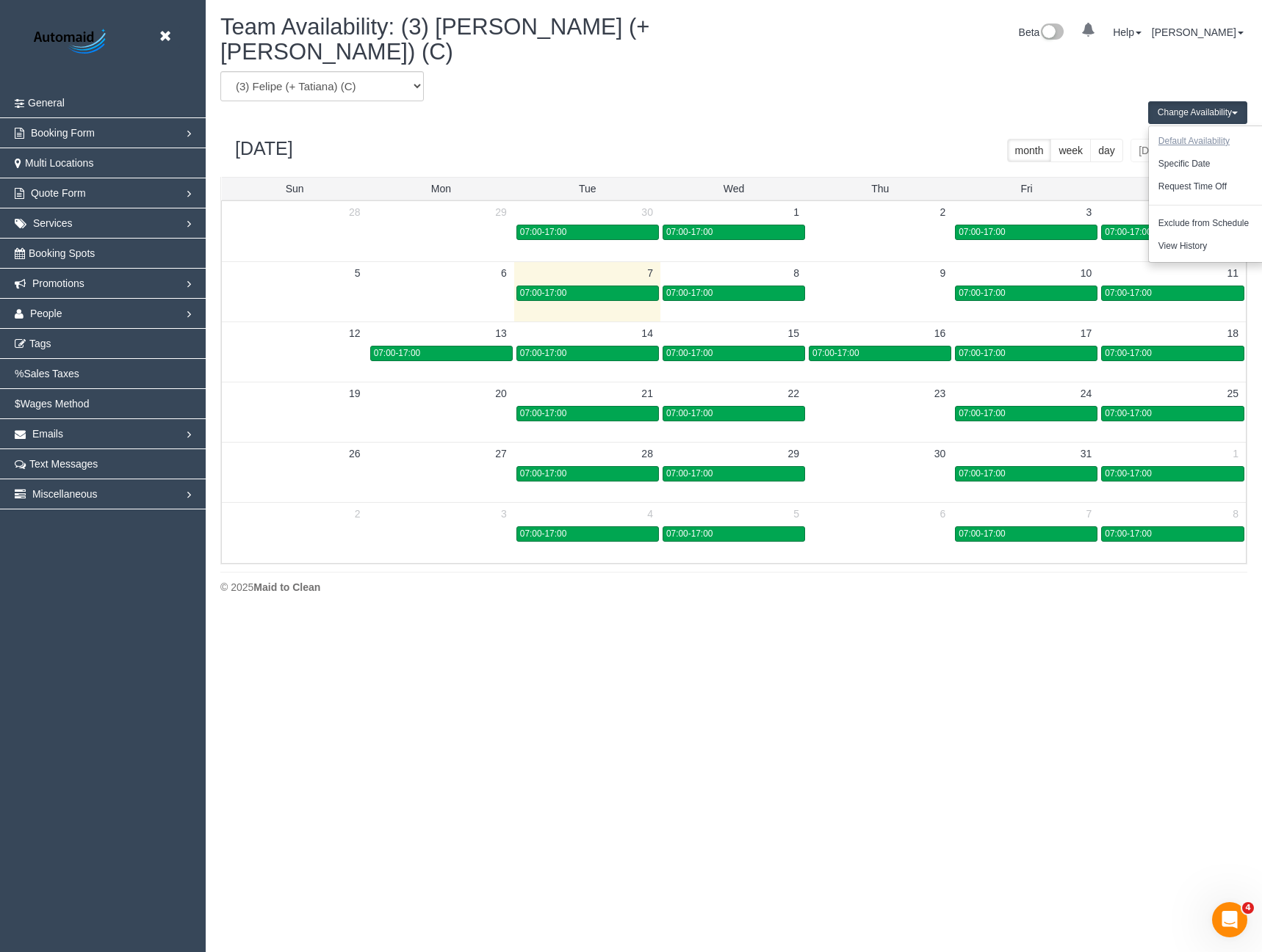
click at [1202, 130] on button "Default Availability" at bounding box center [1193, 141] width 90 height 23
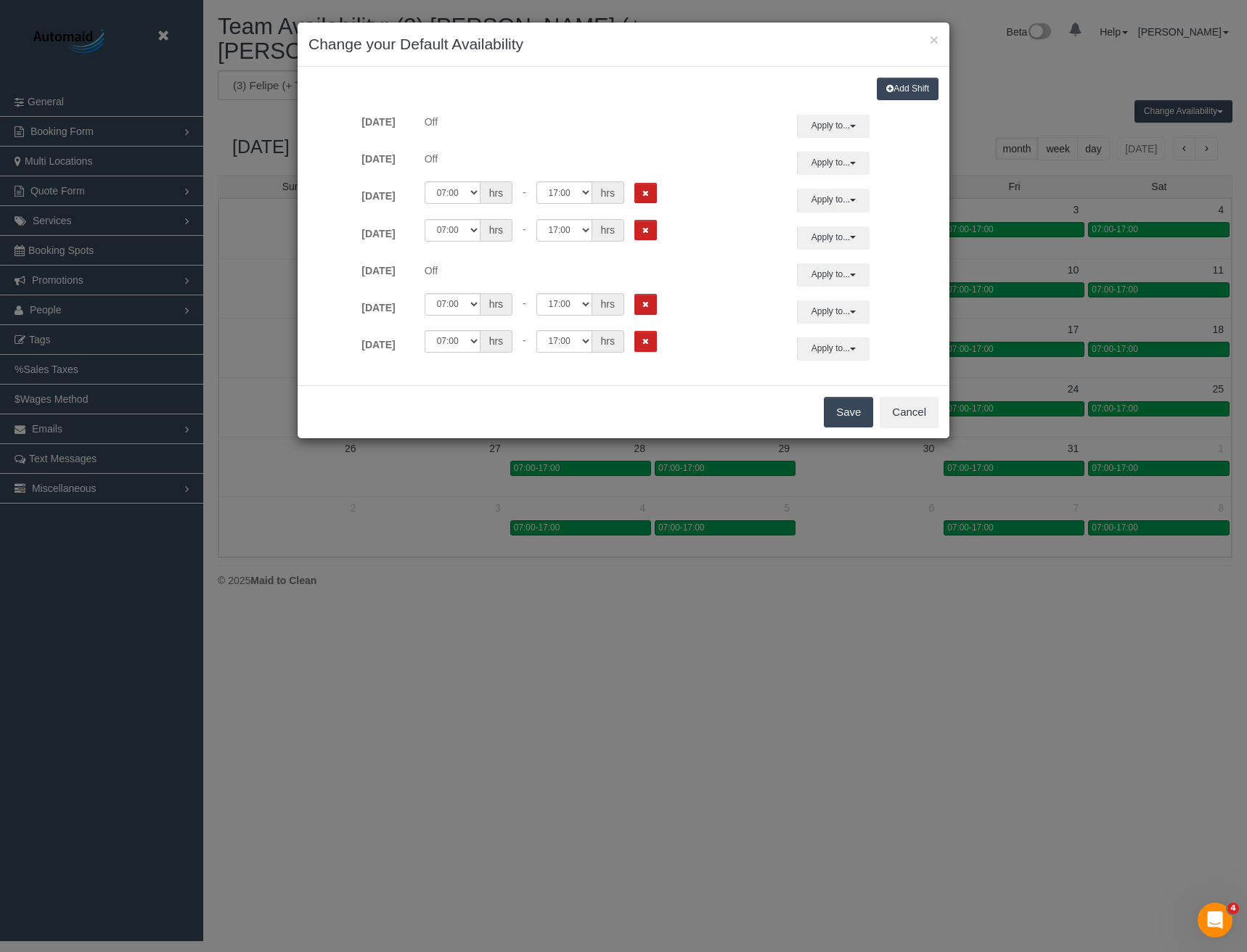
click at [828, 713] on div "× Change your Default Availability Add Shift Sunday Off Apply to... All Sunday …" at bounding box center [624, 476] width 1247 height 952
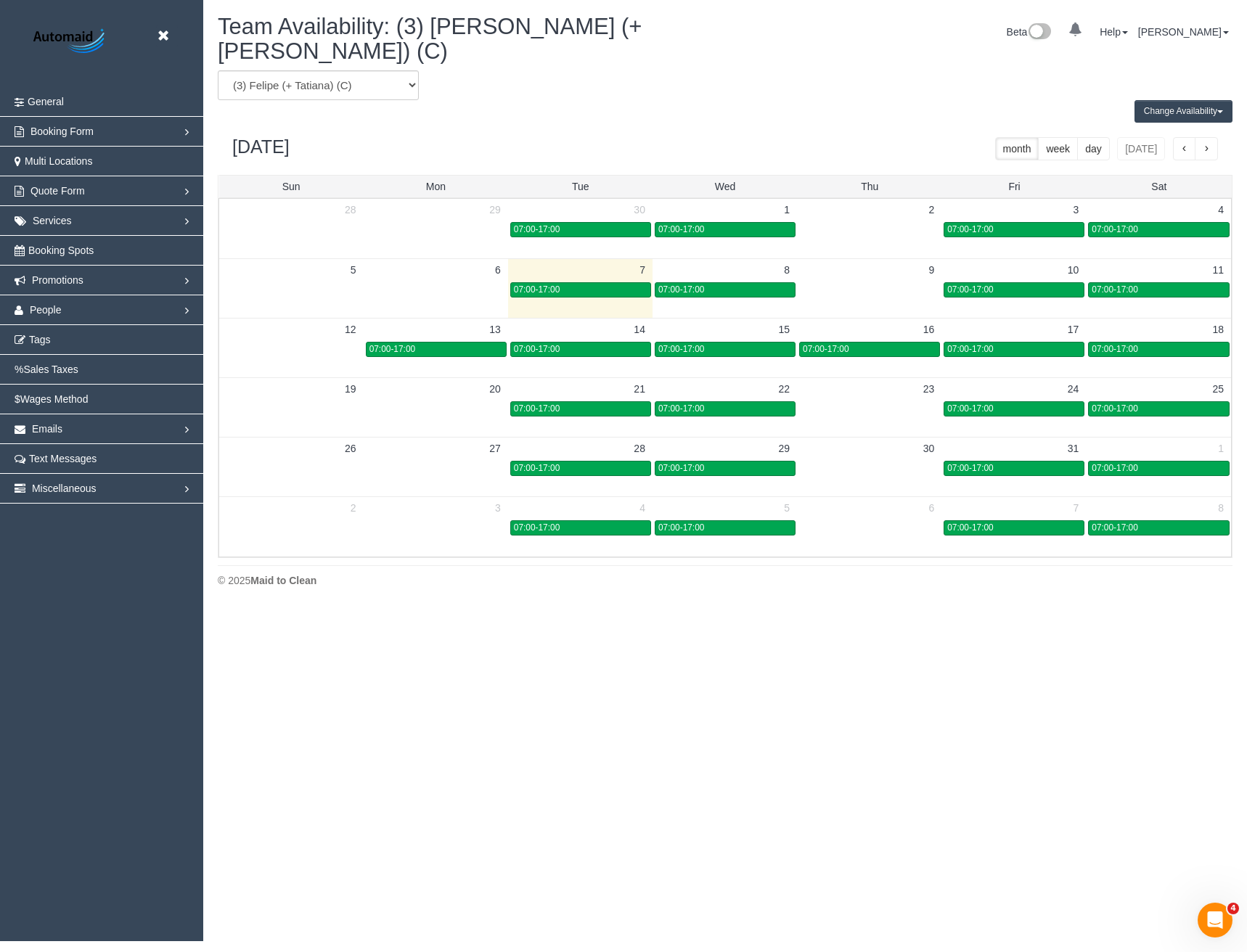
click at [1191, 100] on button "Change Availability" at bounding box center [1183, 111] width 98 height 23
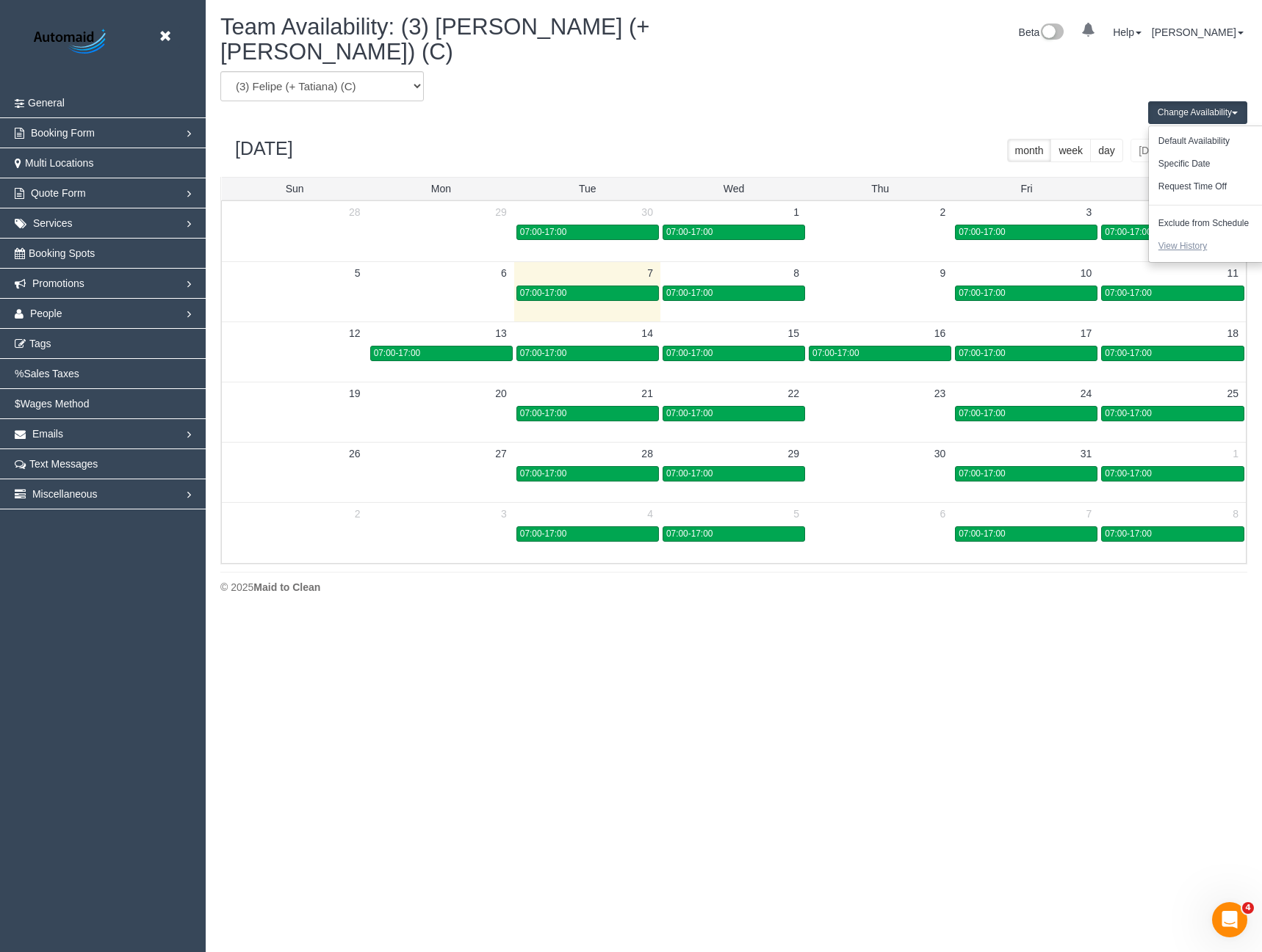
click at [1191, 235] on button "View History" at bounding box center [1182, 246] width 68 height 23
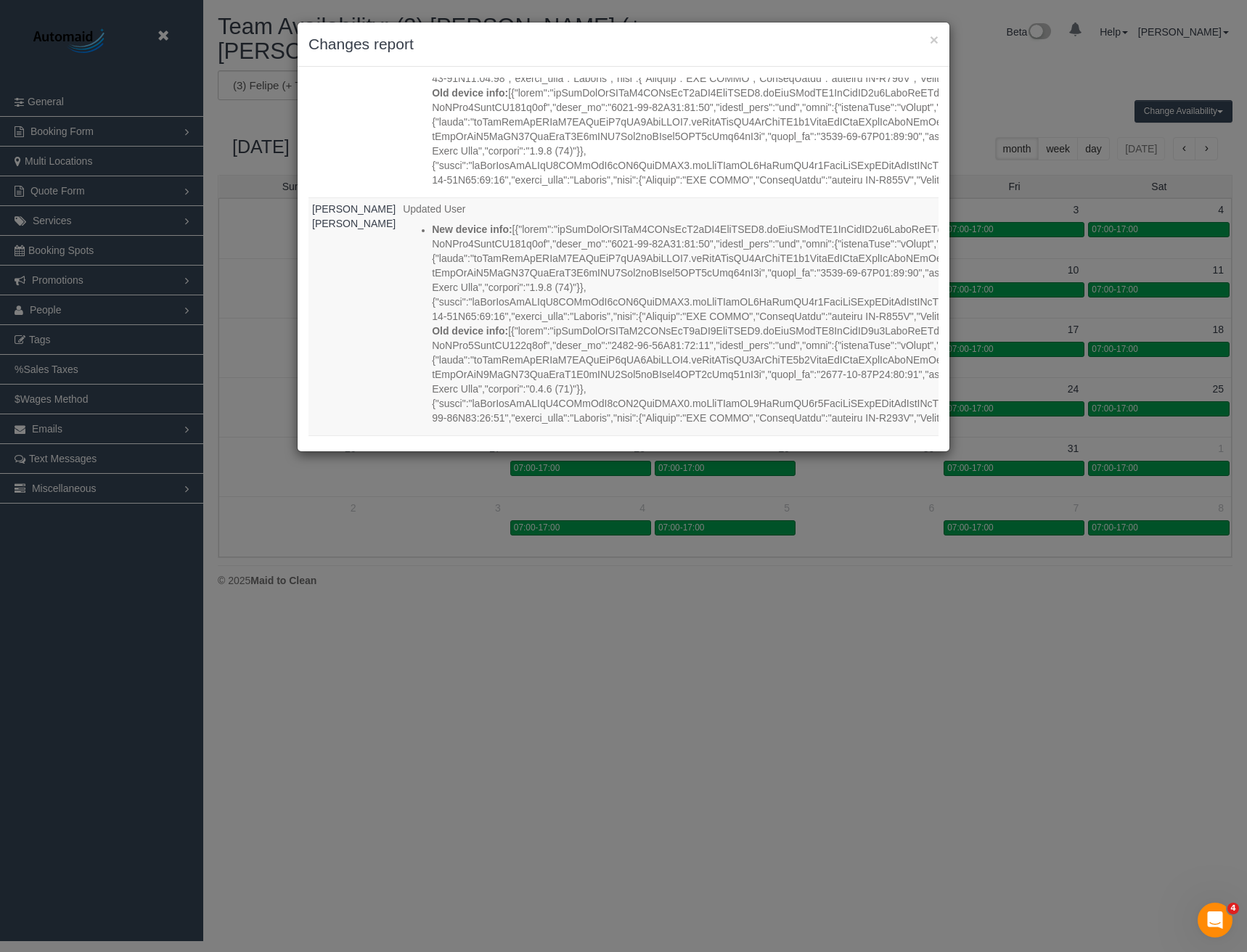
scroll to position [3628, 0]
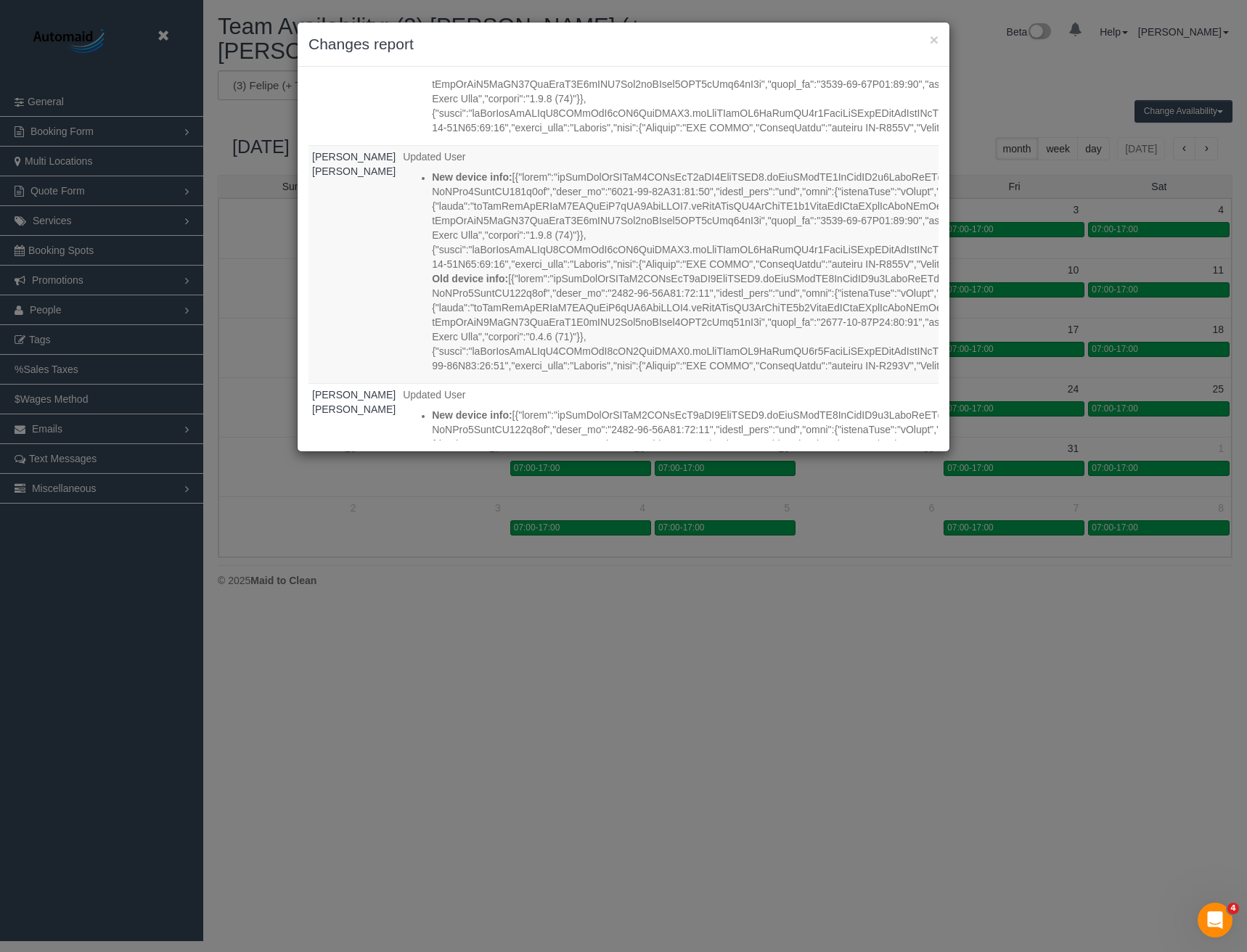
click at [476, 620] on div "× Changes report Who What When Jorge Felipe Tovar Báez Updated User New device …" at bounding box center [624, 476] width 1247 height 952
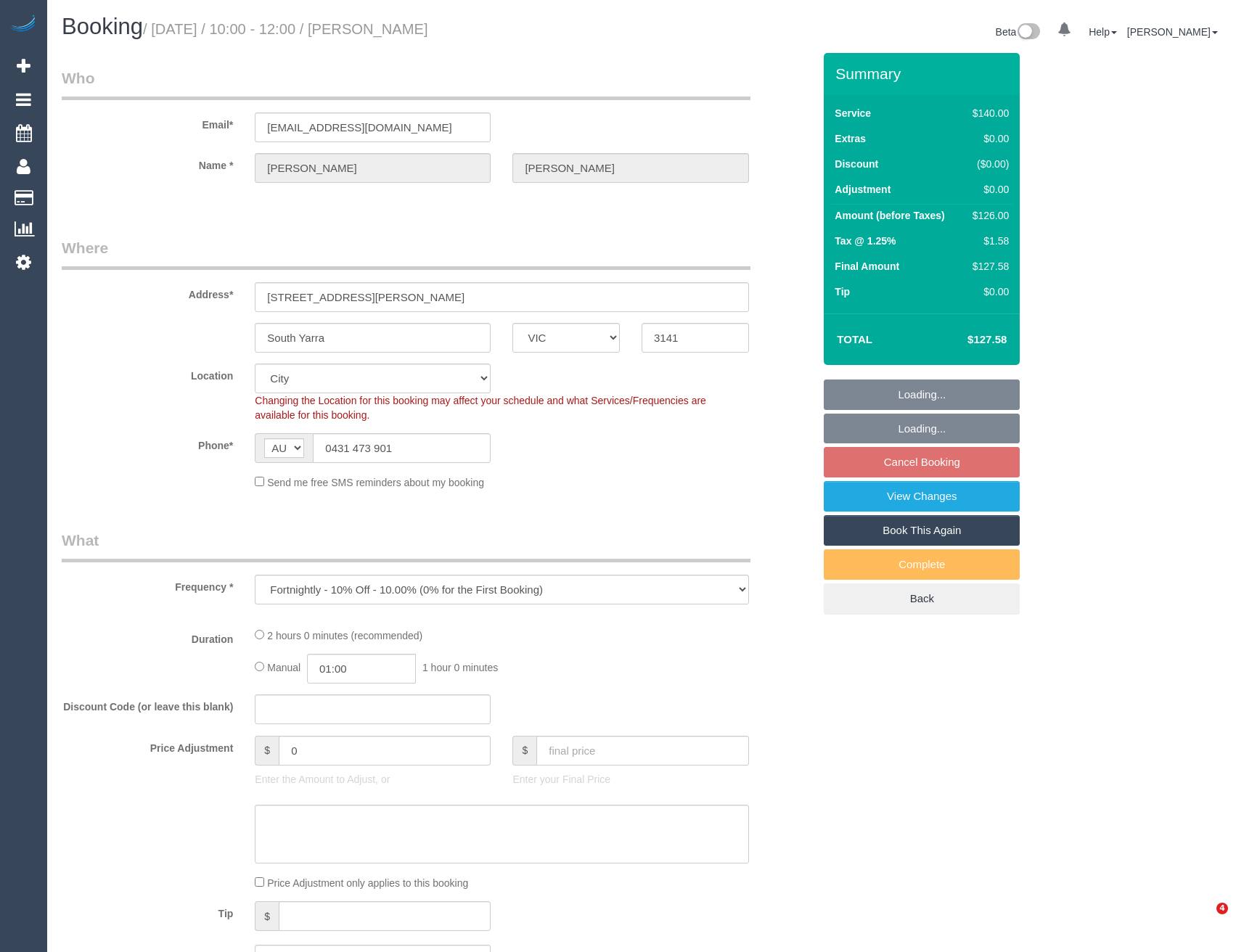
select select "VIC"
select select "object:861"
click at [24, 253] on icon at bounding box center [24, 262] width 15 height 18
select select "string:stripe-pm_1OA8mh2GScqysDRVQEhLO3P1"
select select "number:27"
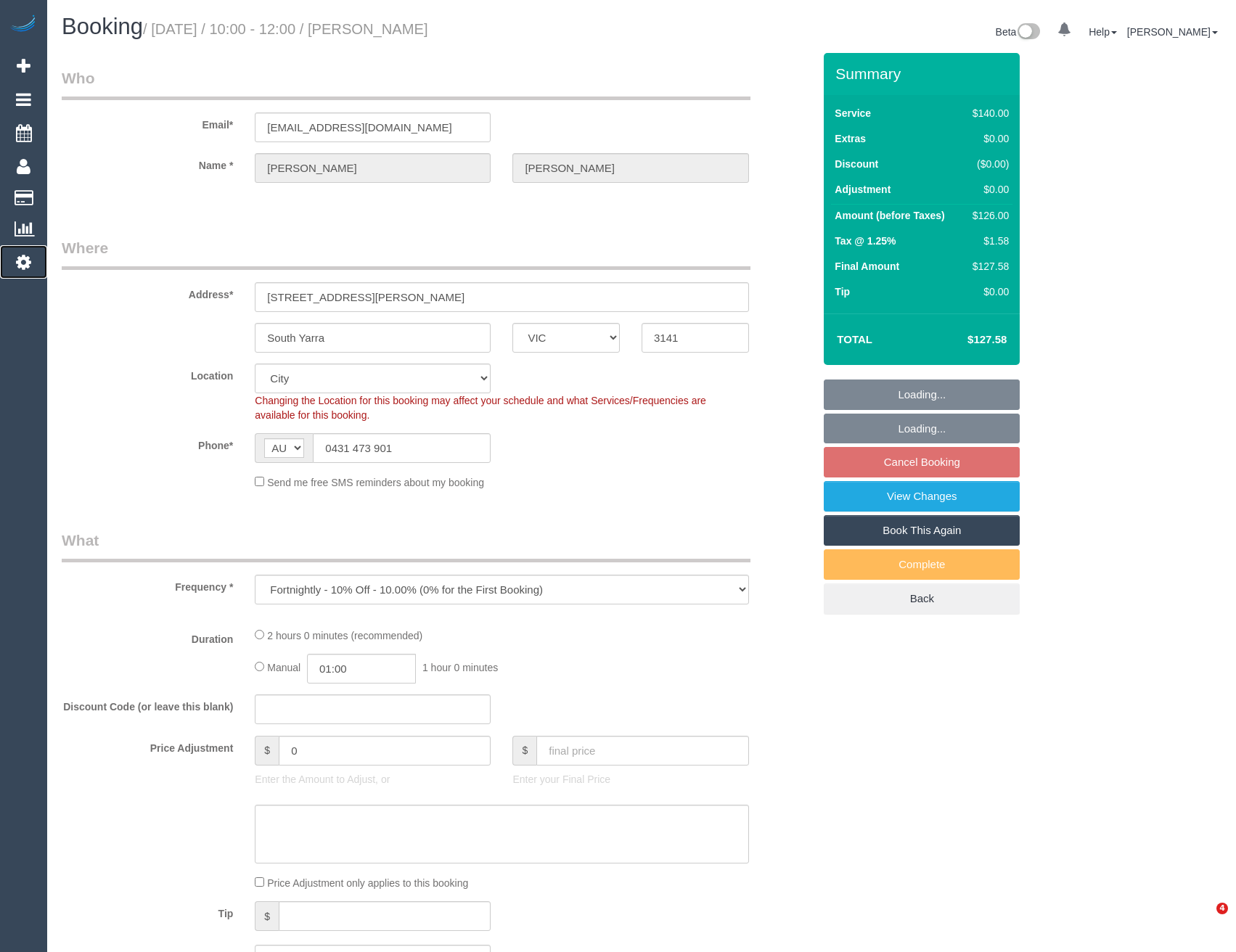
select select "number:16"
select select "number:21"
select select "number:24"
select select "number:34"
select select "number:13"
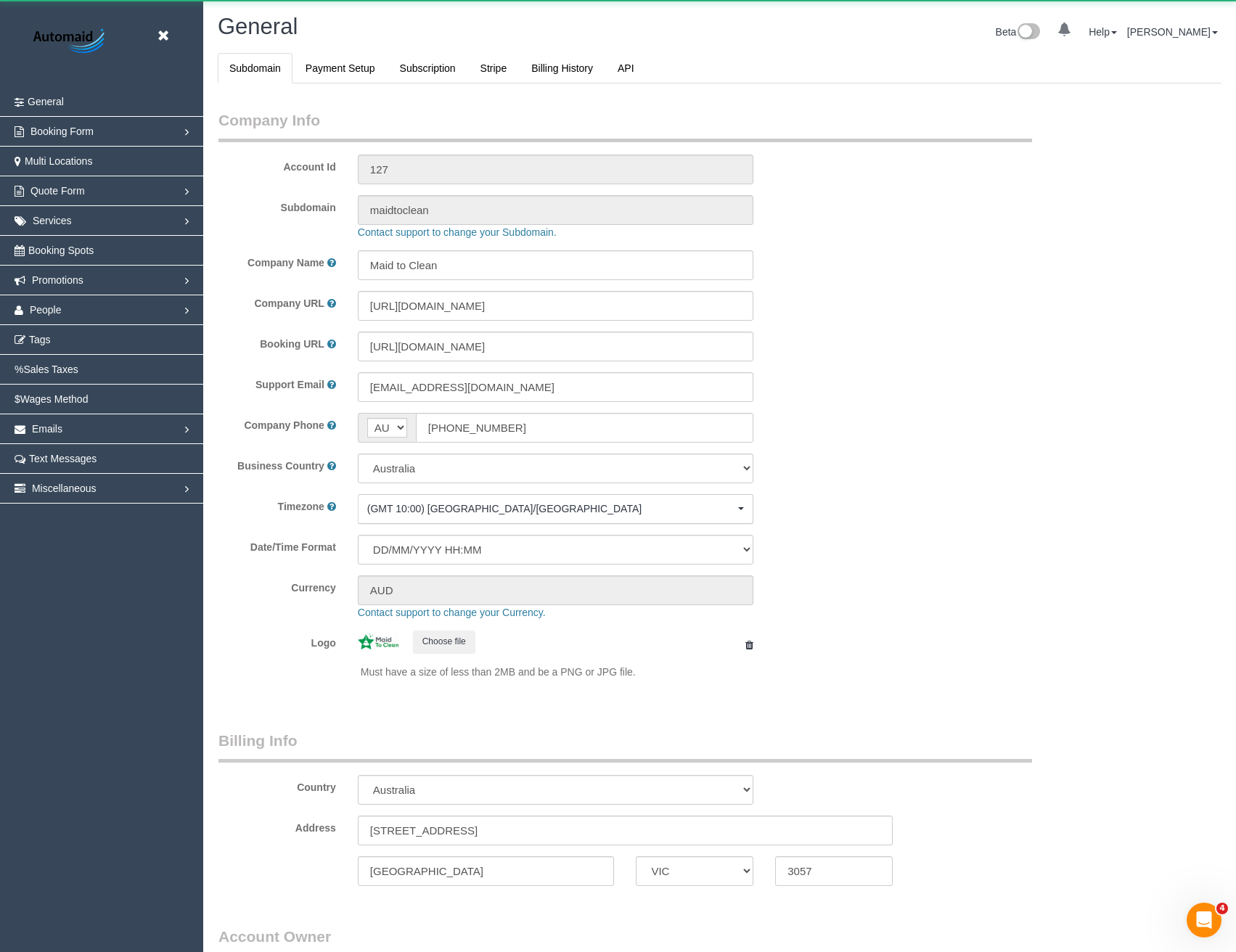
scroll to position [69245, 71345]
click at [172, 33] on link at bounding box center [167, 36] width 22 height 22
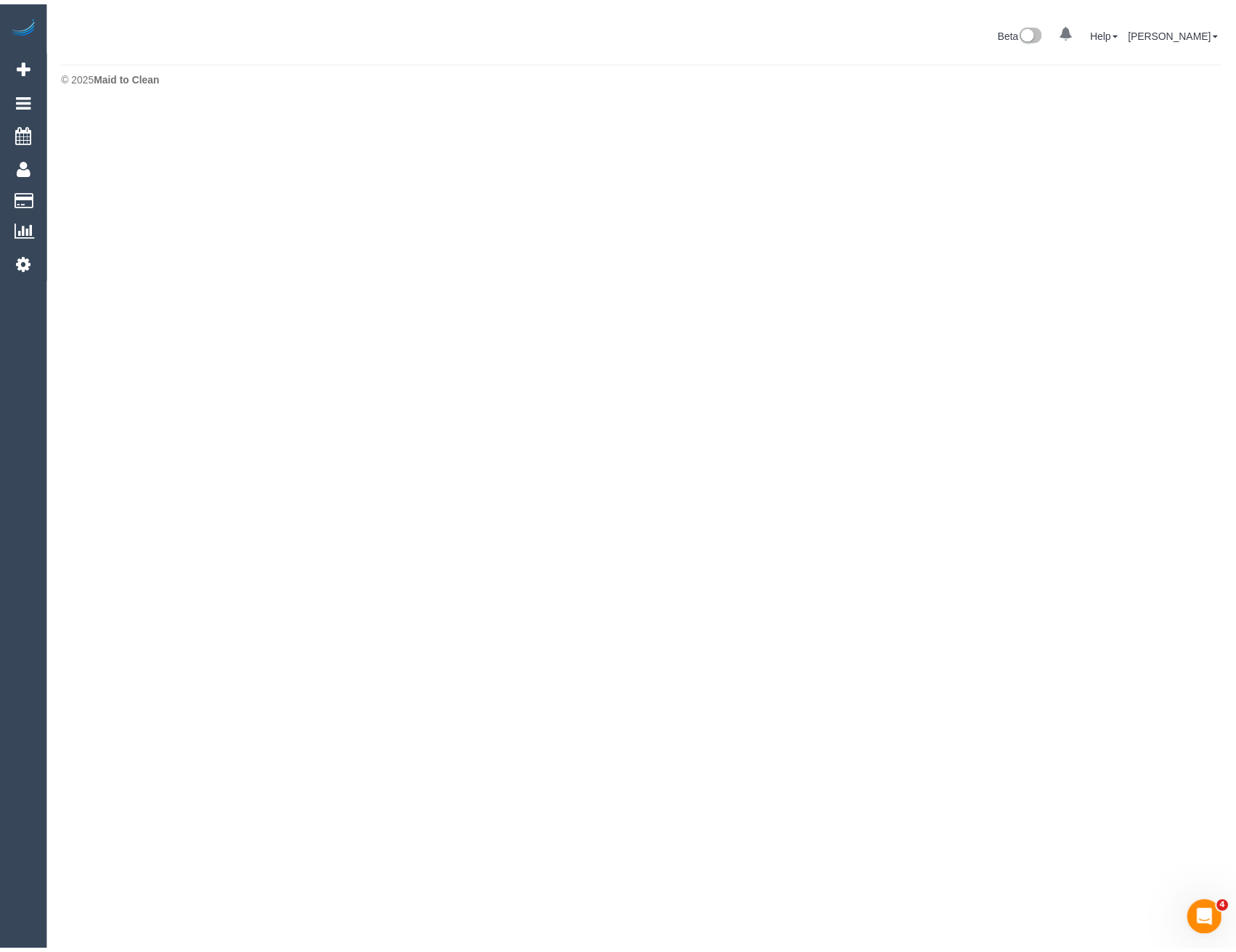
scroll to position [72458, 71334]
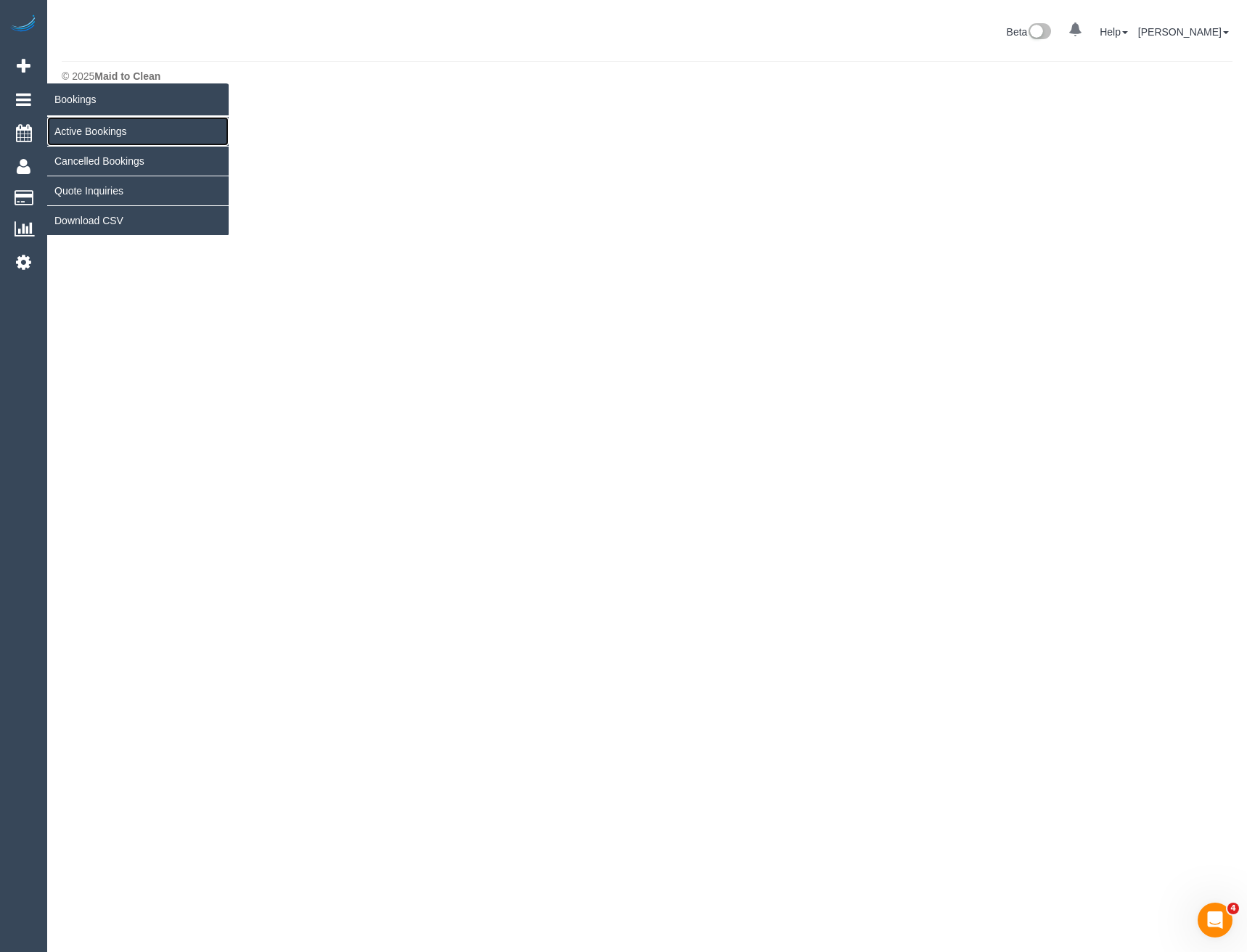
click at [74, 130] on link "Active Bookings" at bounding box center [138, 131] width 181 height 29
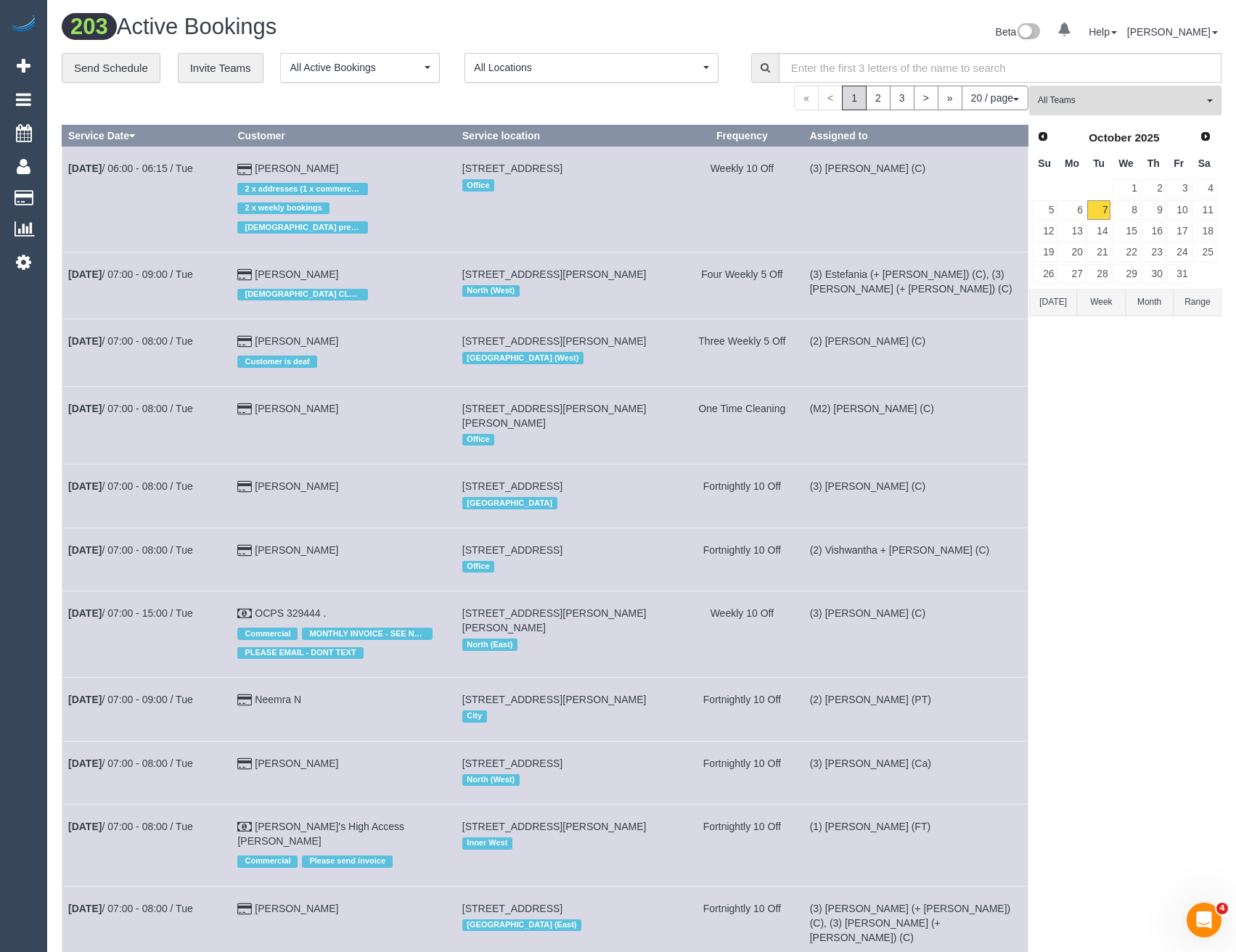
click at [1104, 103] on span "All Teams" at bounding box center [1120, 100] width 166 height 13
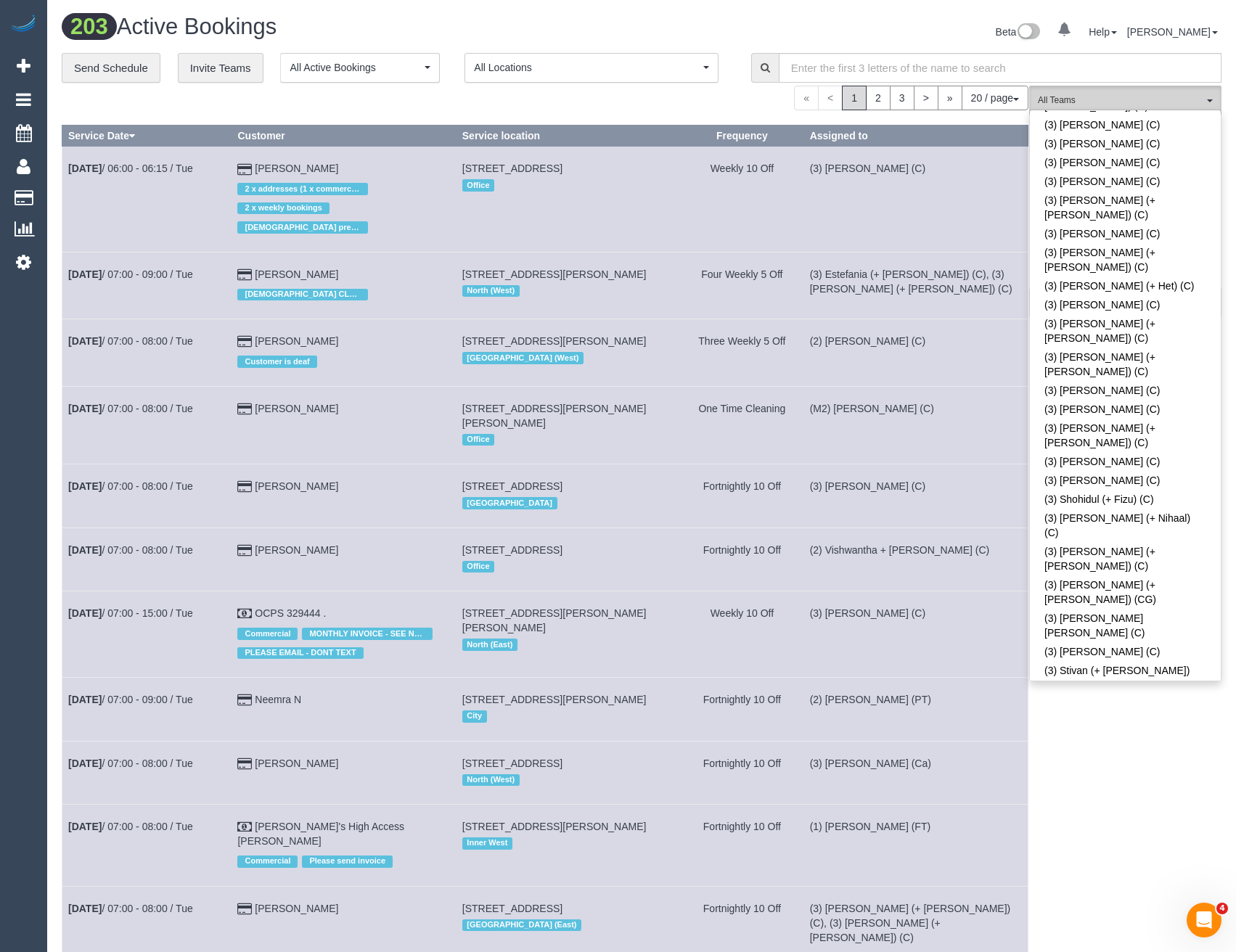
scroll to position [3700, 0]
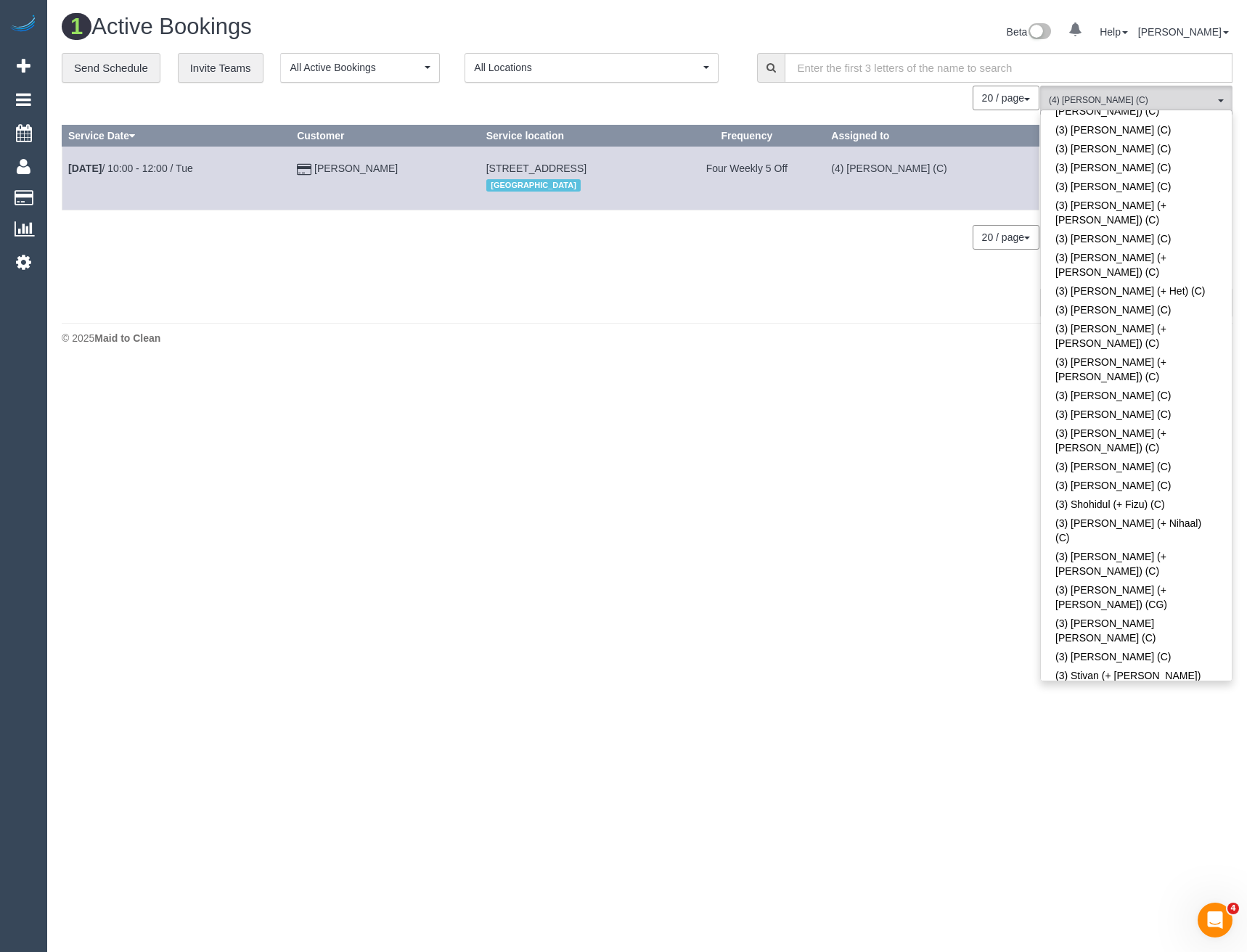
drag, startPoint x: 1106, startPoint y: 799, endPoint x: 1107, endPoint y: 786, distance: 13.0
click at [1106, 798] on body "0 Beta Your Notifications You have 0 alerts Add Booking Bookings Active Booking…" at bounding box center [624, 476] width 1247 height 952
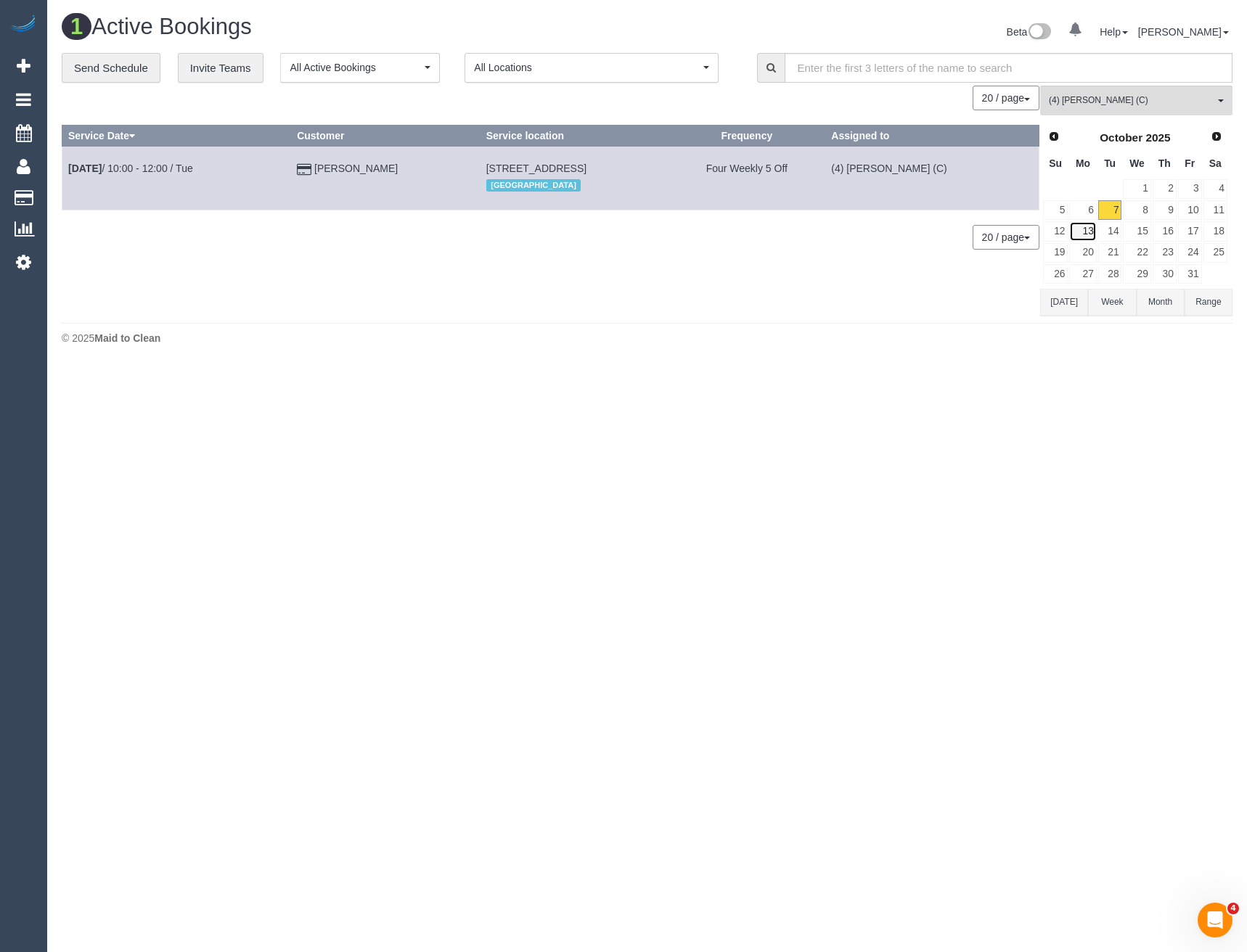
click at [1080, 227] on link "13" at bounding box center [1083, 231] width 27 height 20
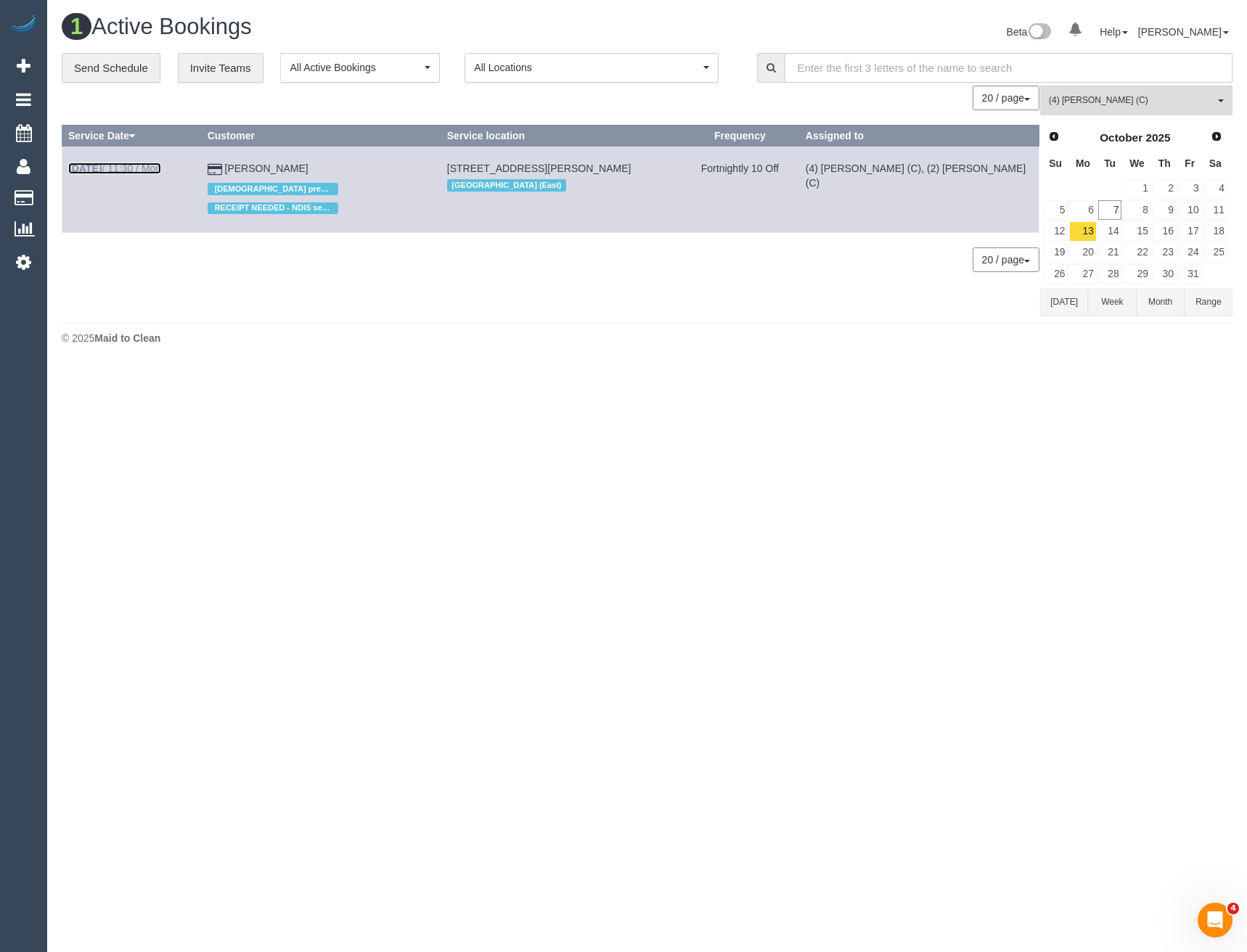
click at [140, 164] on link "Oct 13th / 11:30 / Mon" at bounding box center [115, 169] width 93 height 12
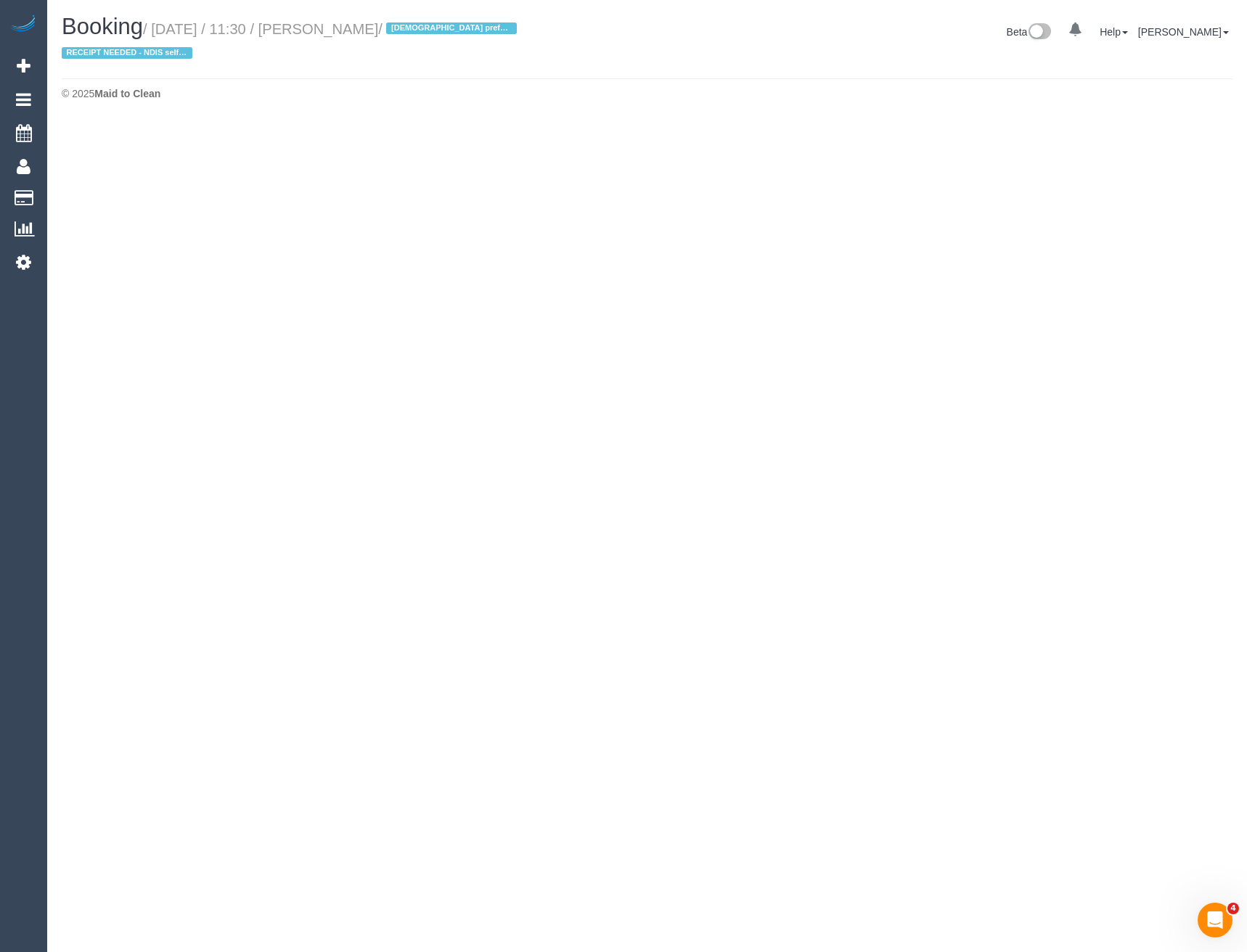
select select "VIC"
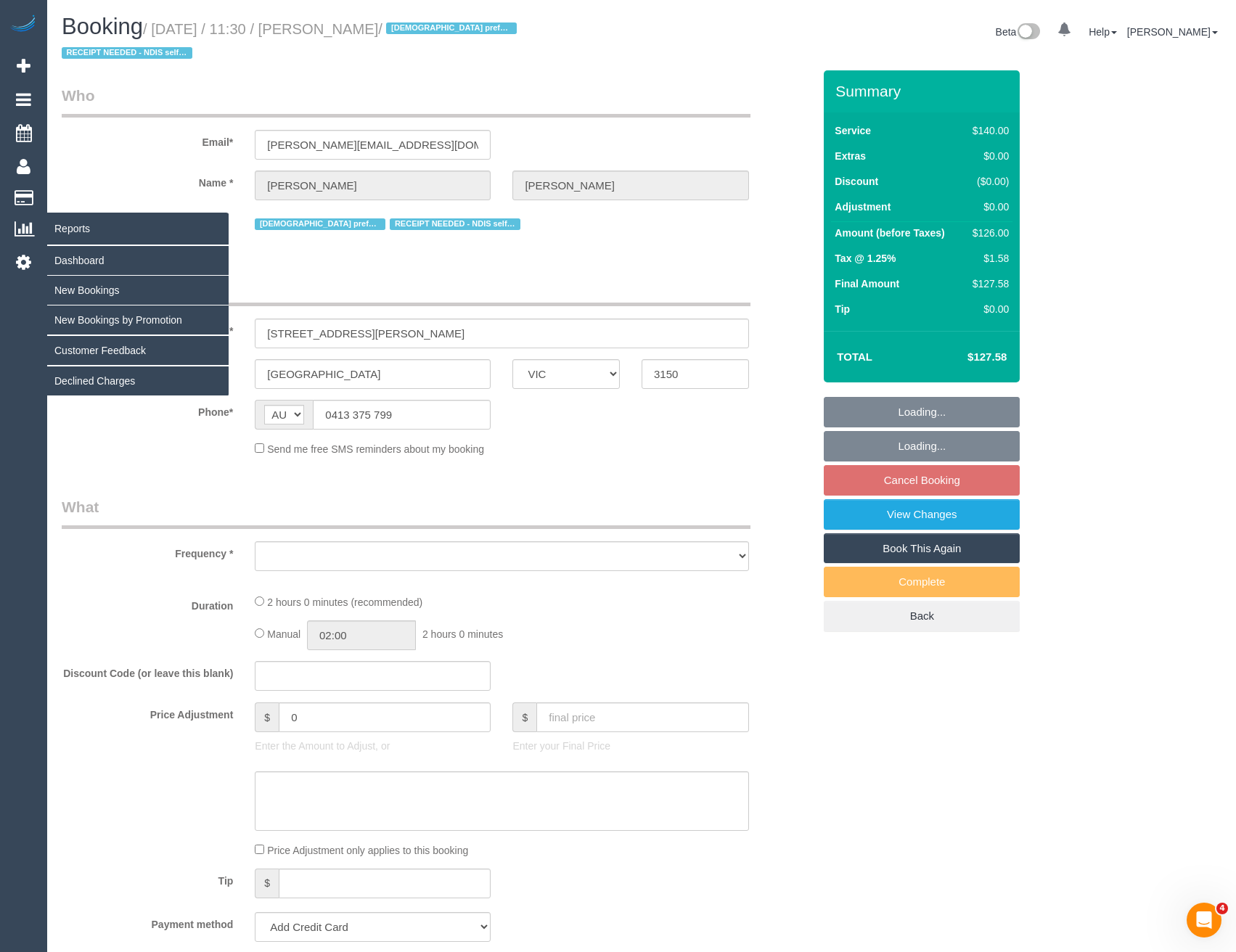
select select "string:stripe-pm_1S7Pfz2GScqysDRVJBX9gj0W"
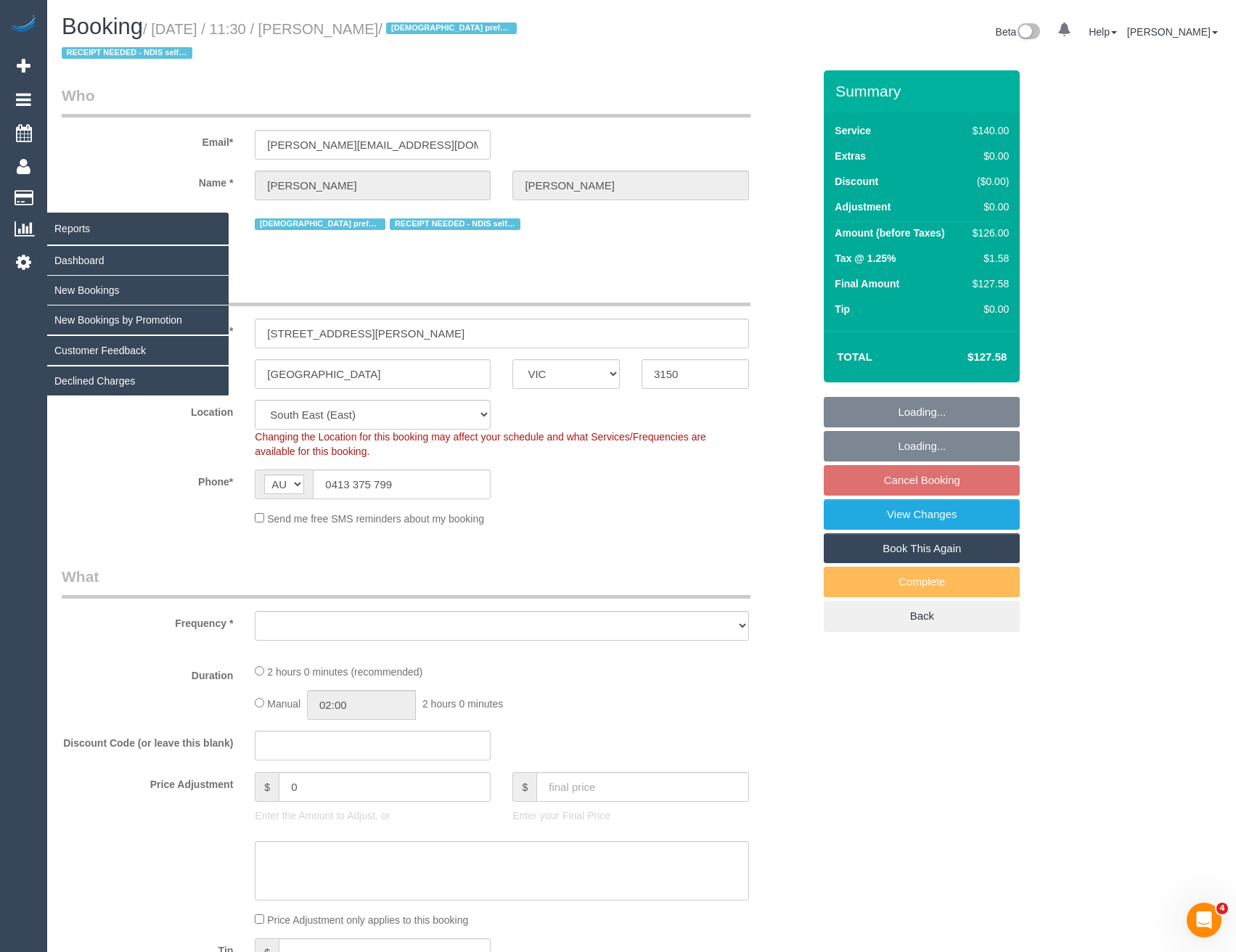
select select "object:3676"
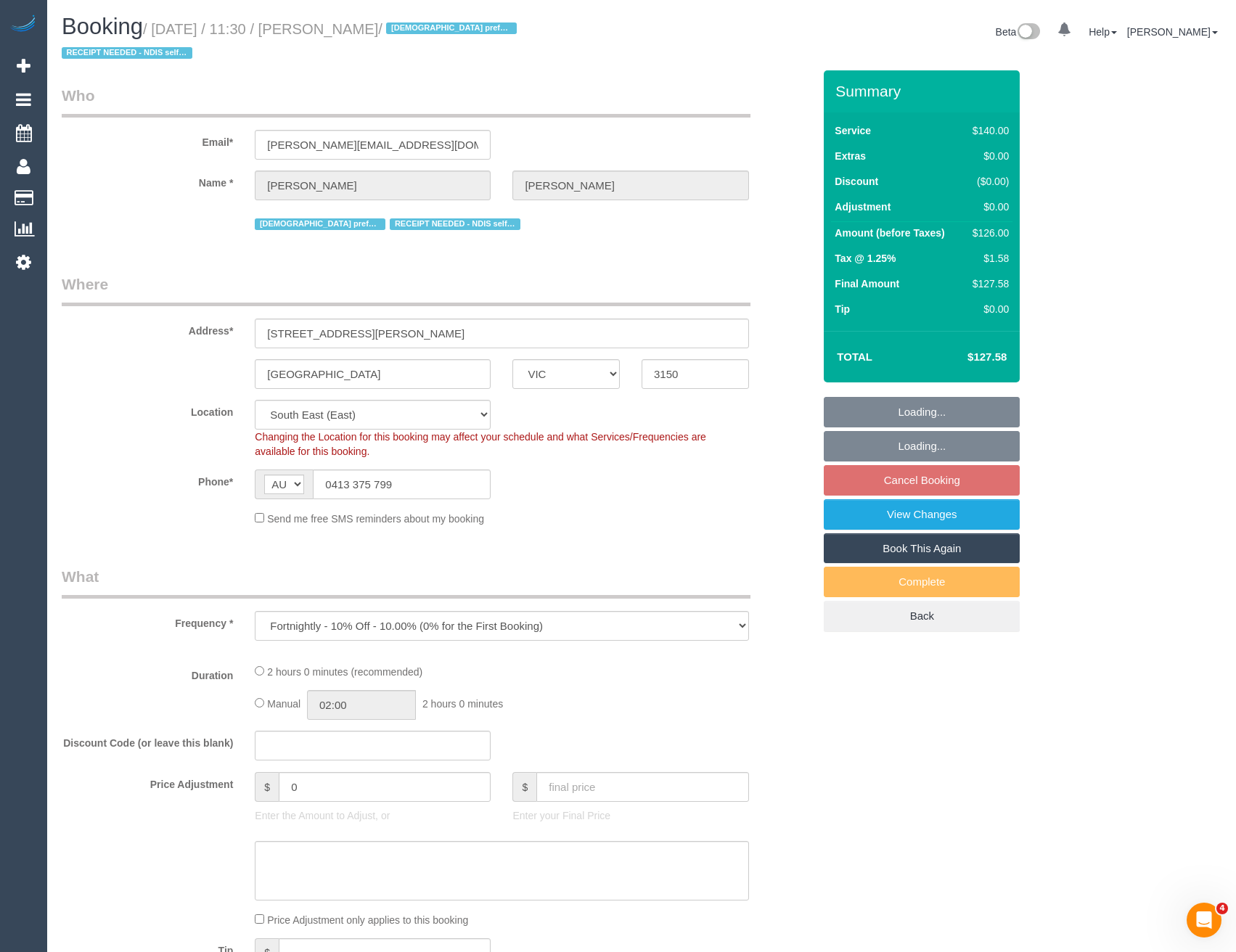
select select "number:28"
select select "number:14"
select select "number:19"
select select "number:36"
select select "number:35"
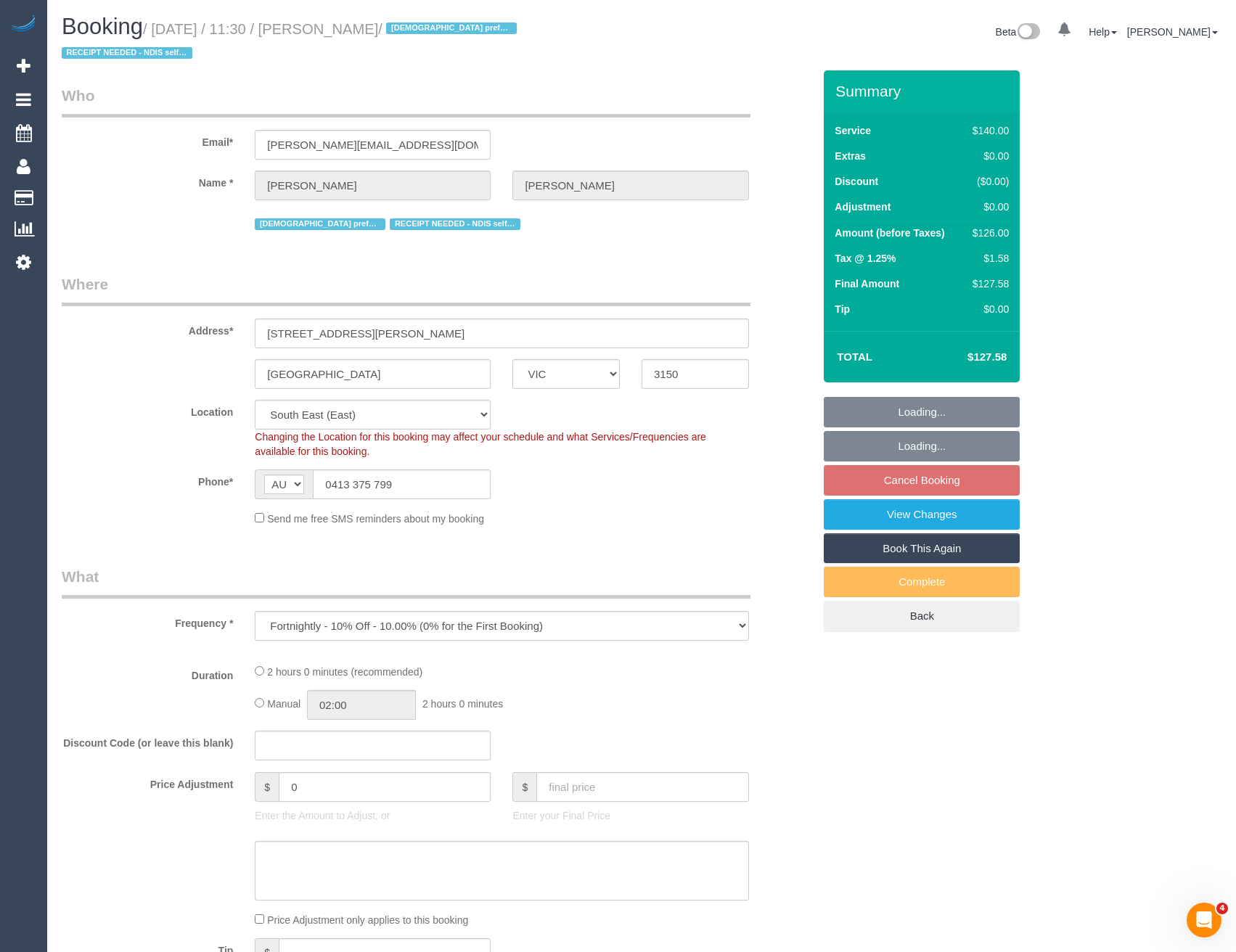
select select "number:11"
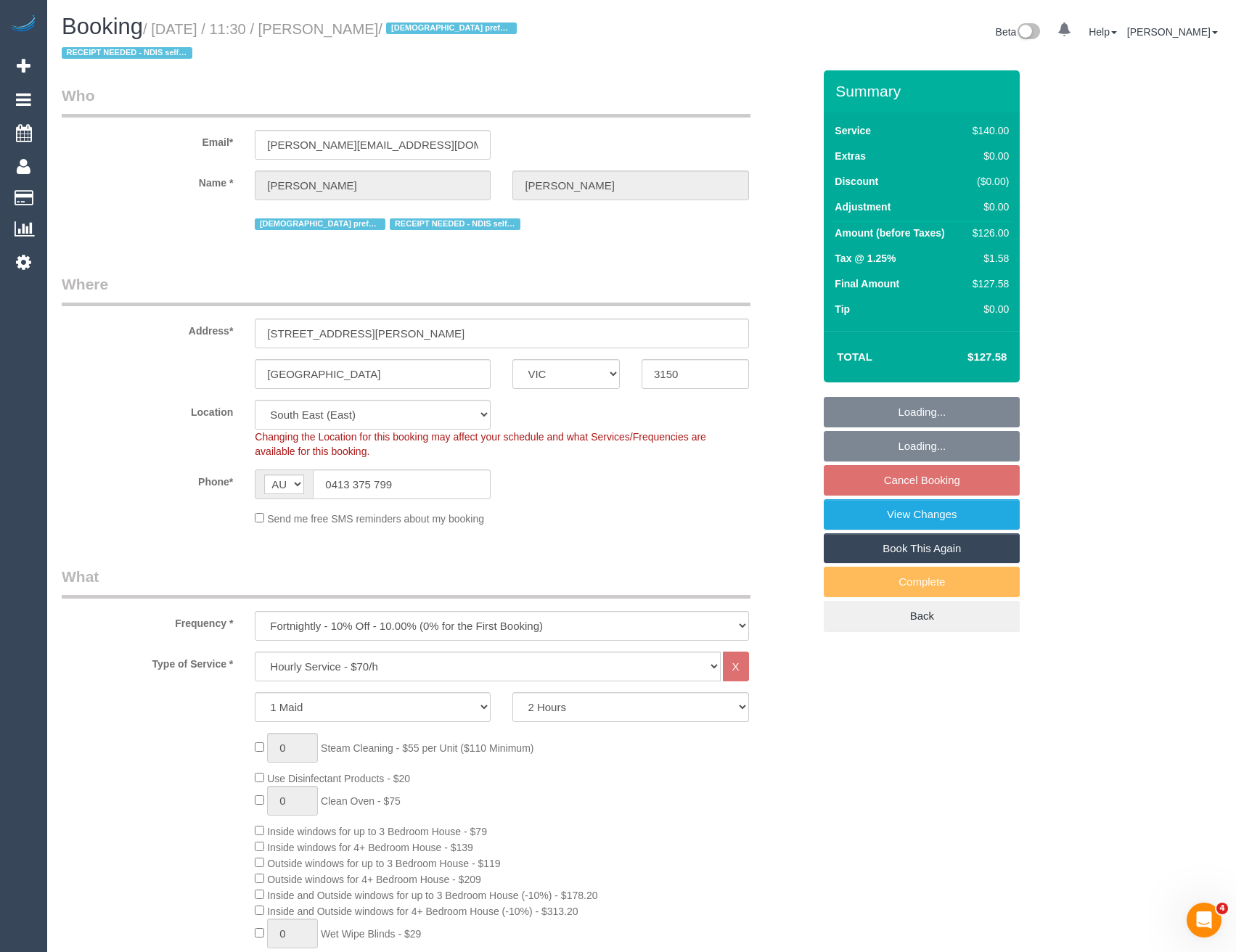
select select "object:4547"
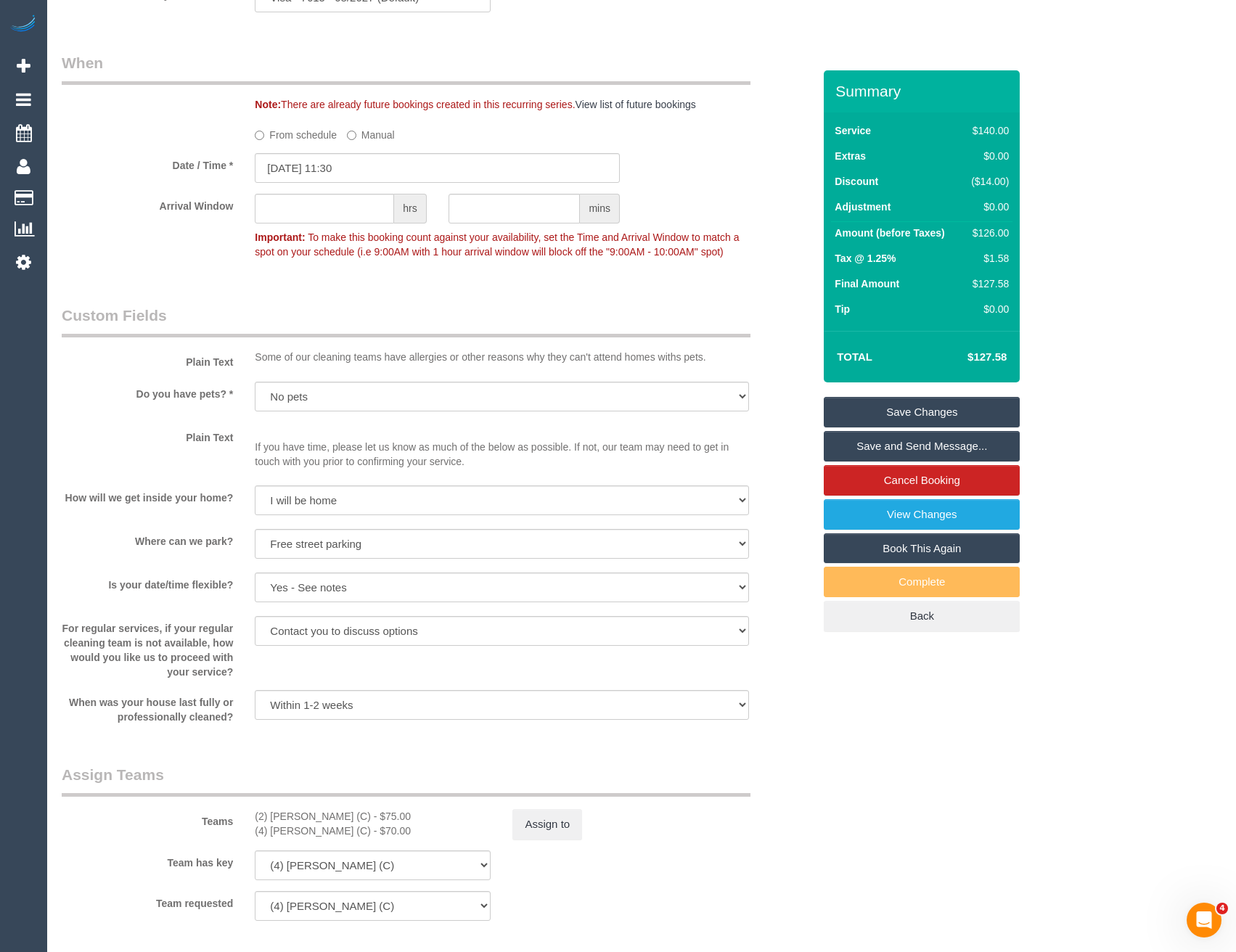
scroll to position [1814, 0]
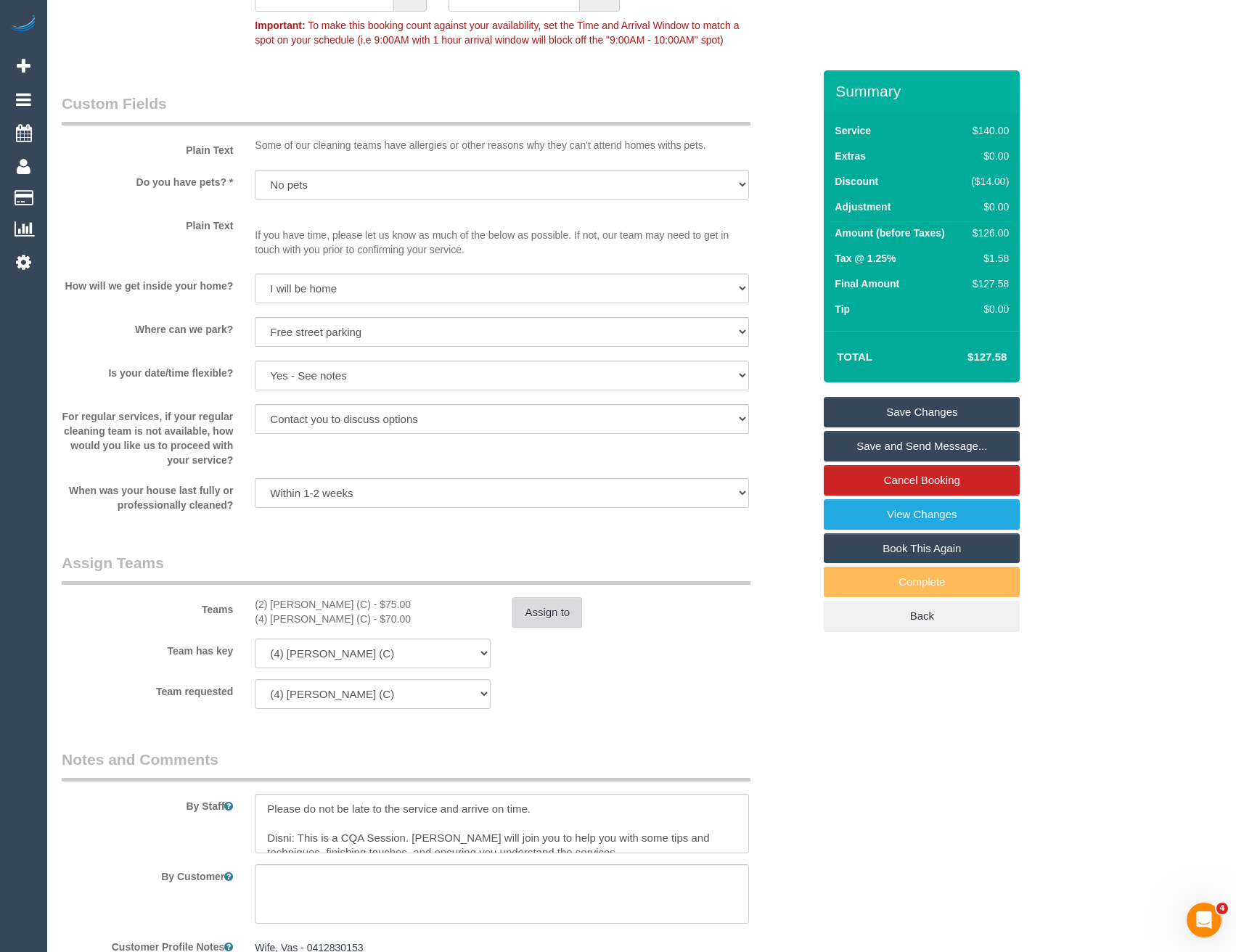
click at [556, 618] on button "Assign to" at bounding box center [547, 612] width 70 height 30
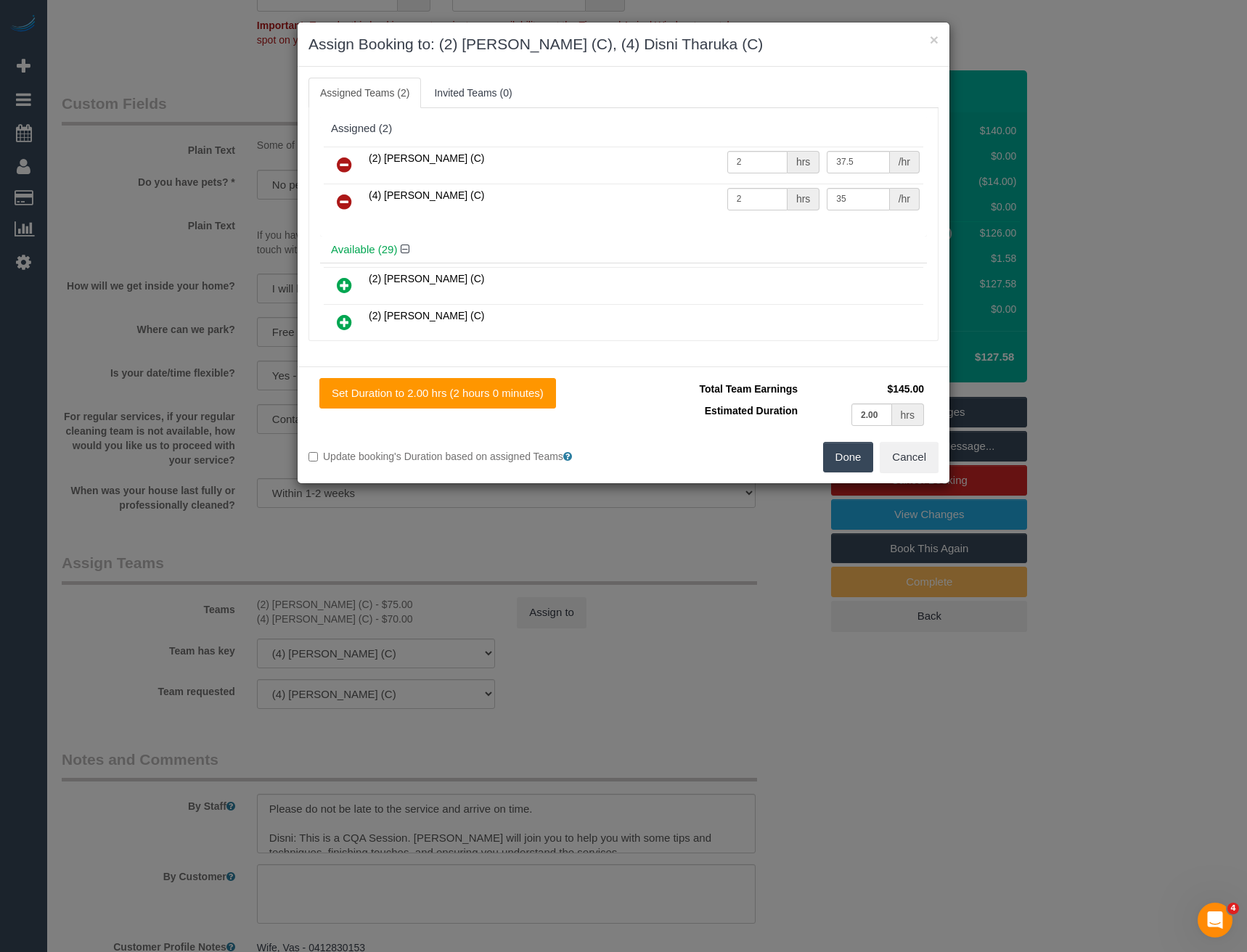
click at [598, 687] on div "× Assign Booking to: (2) Roumany Gergis (C), (4) Disni Tharuka (C) Assigned Tea…" at bounding box center [624, 476] width 1247 height 952
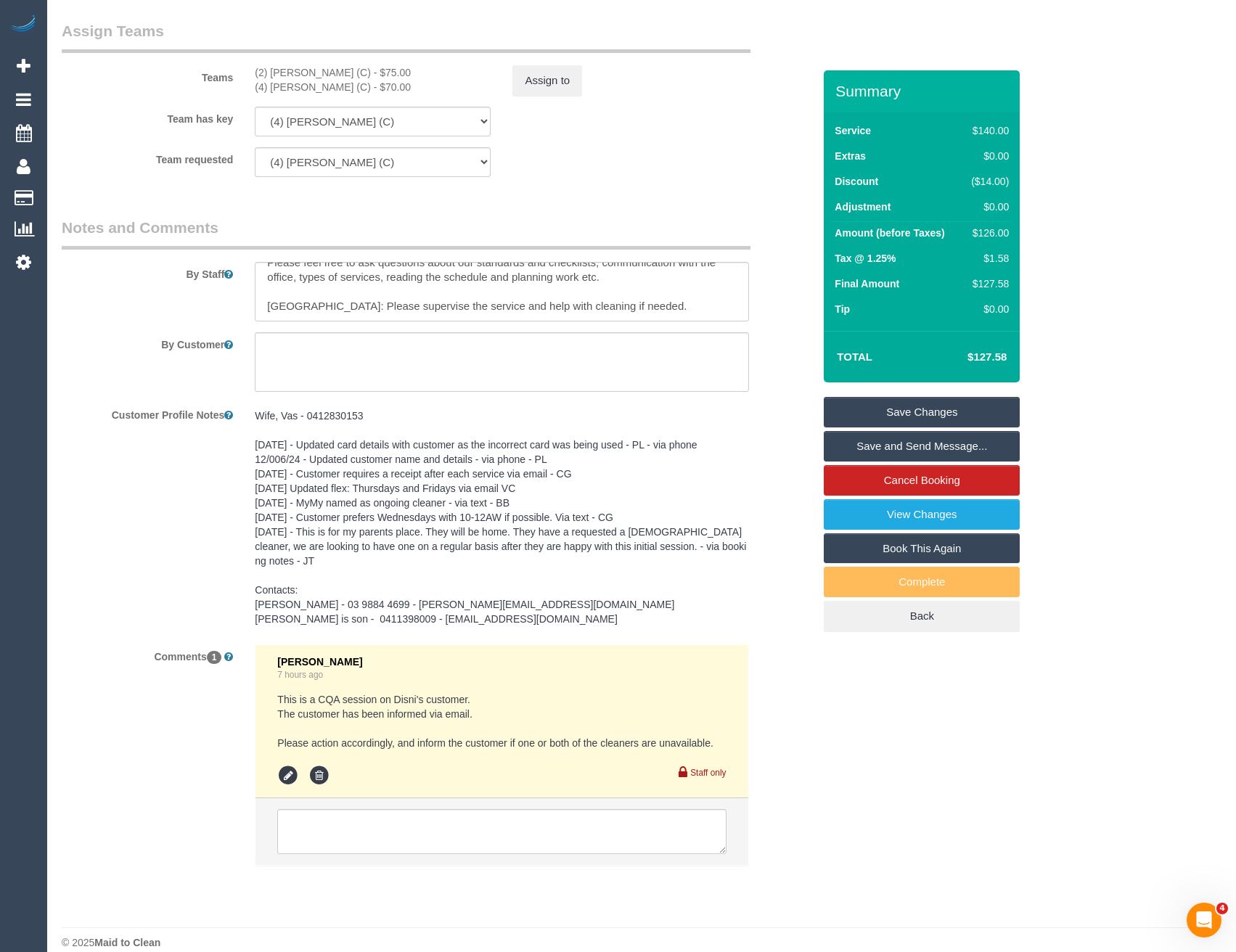
scroll to position [2351, 0]
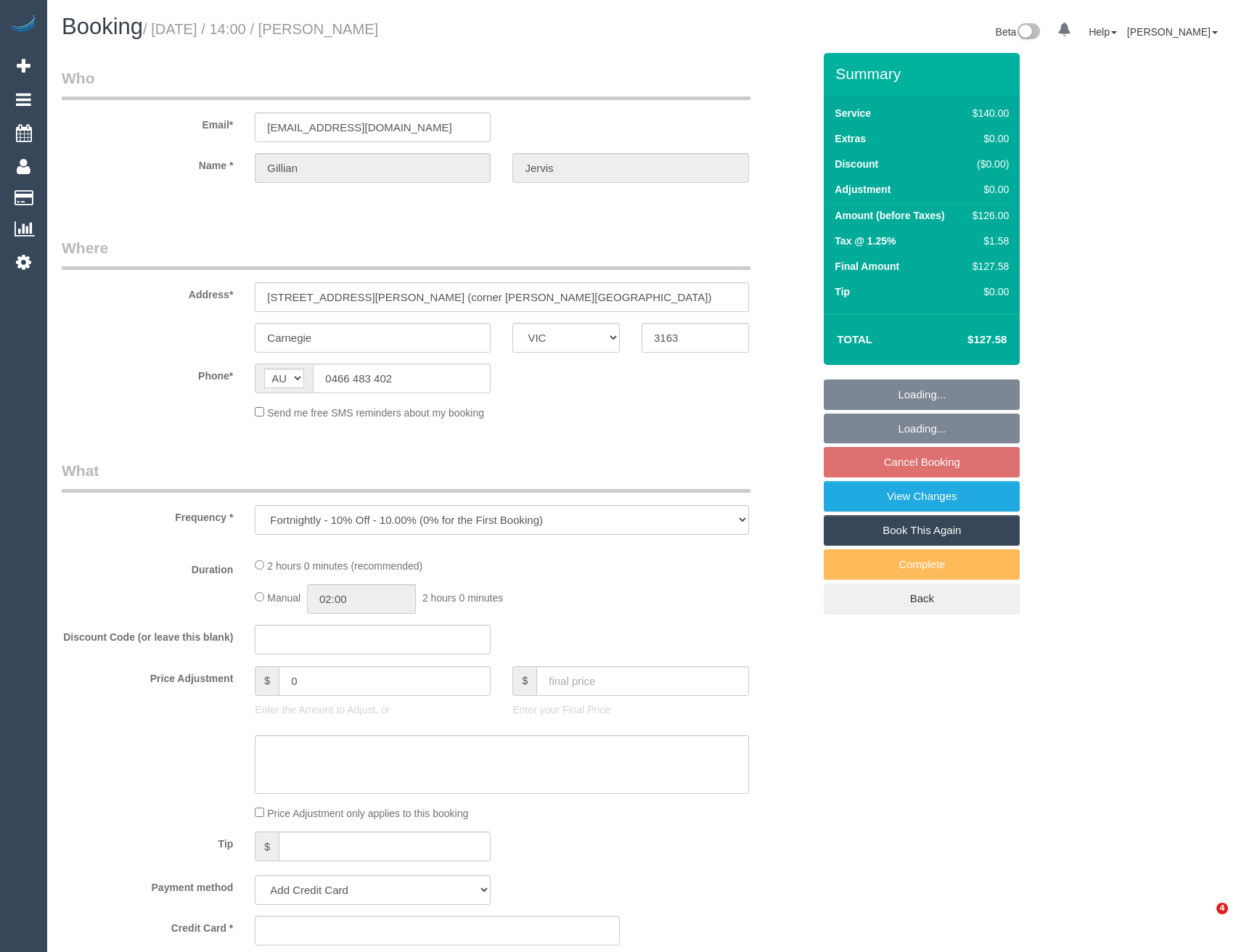
select select "VIC"
select select "string:stripe-pm_1QCEkH2GScqysDRVEeZf6qZ4"
select select "number:29"
select select "number:16"
select select "number:19"
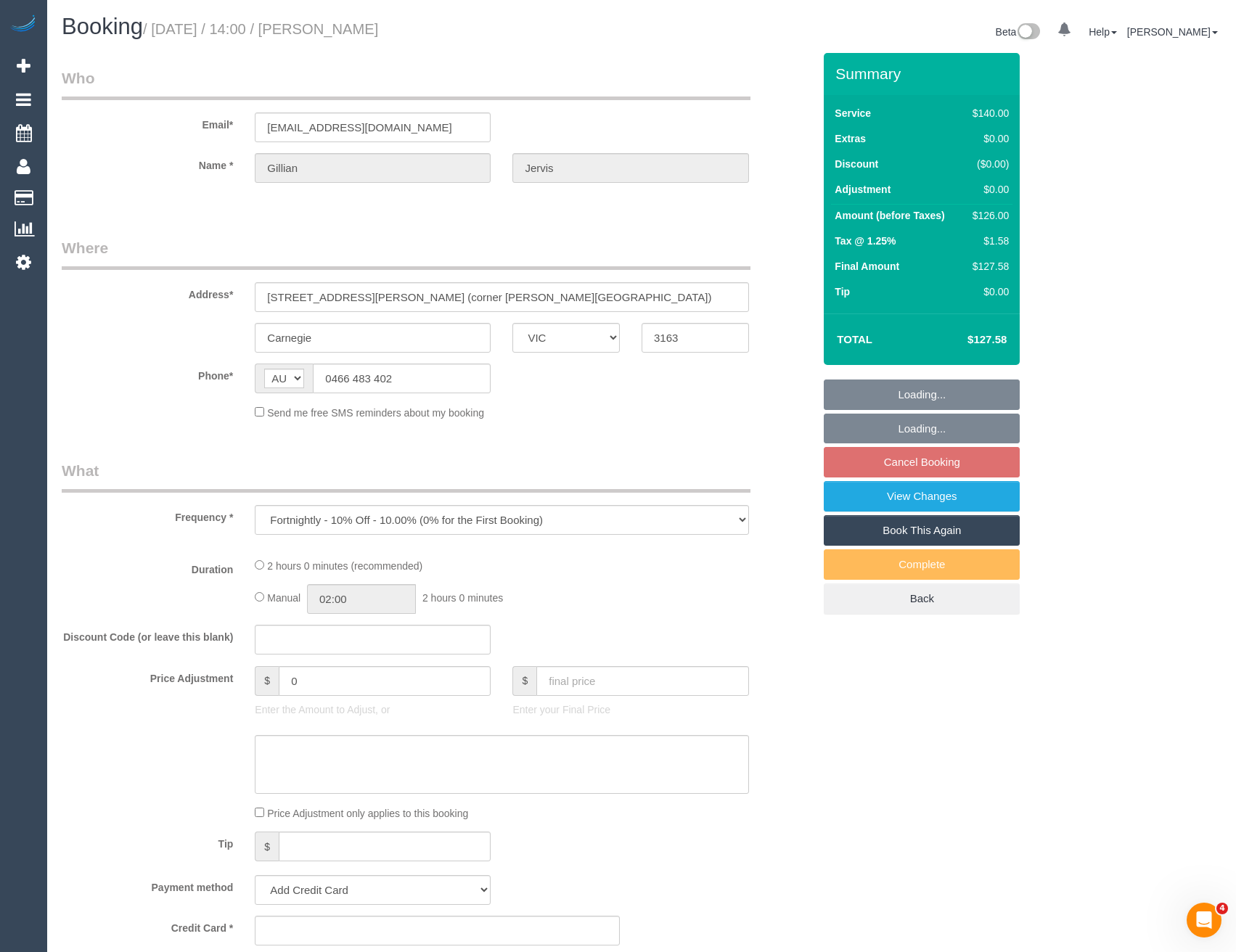
select select "number:36"
select select "number:35"
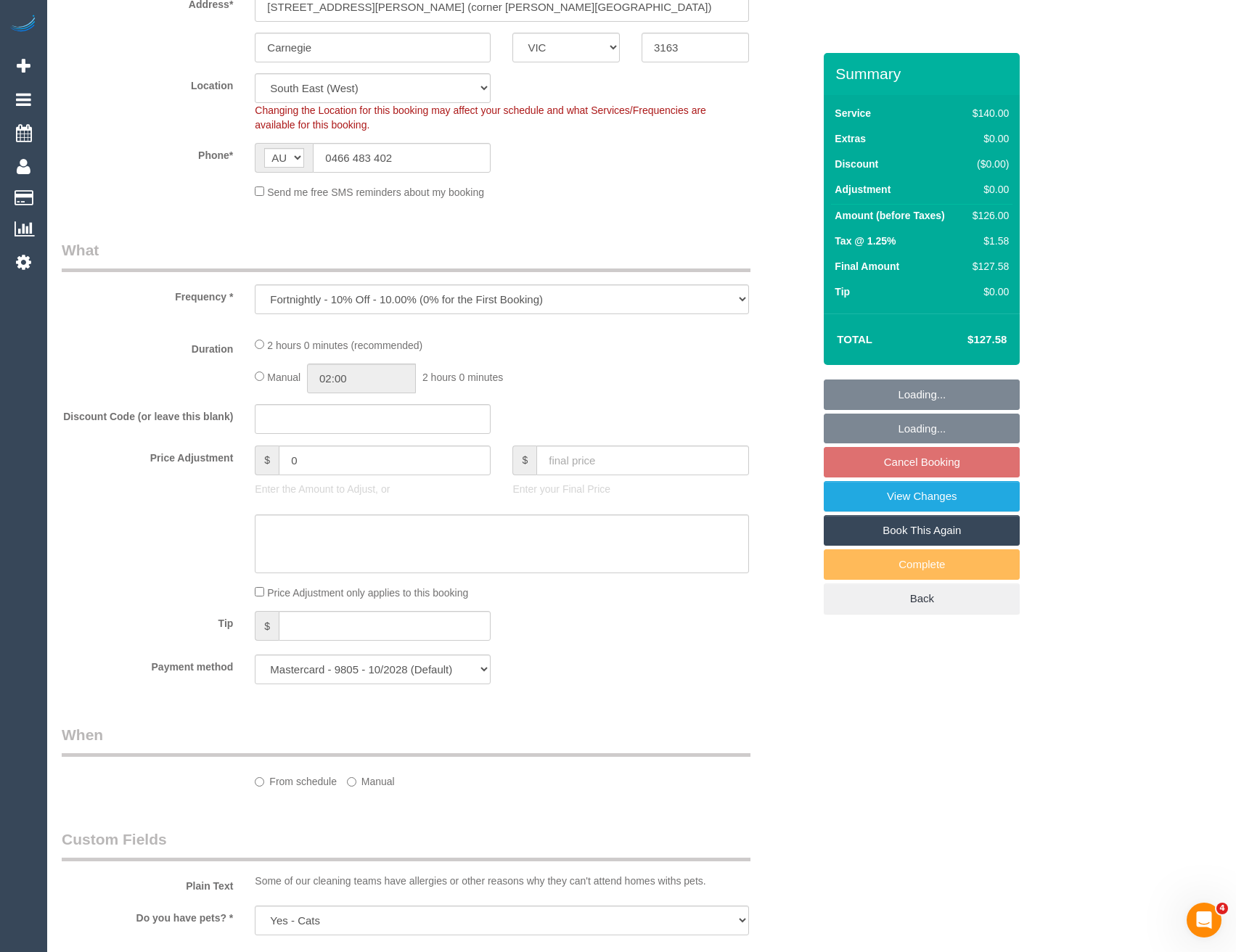
select select "object:882"
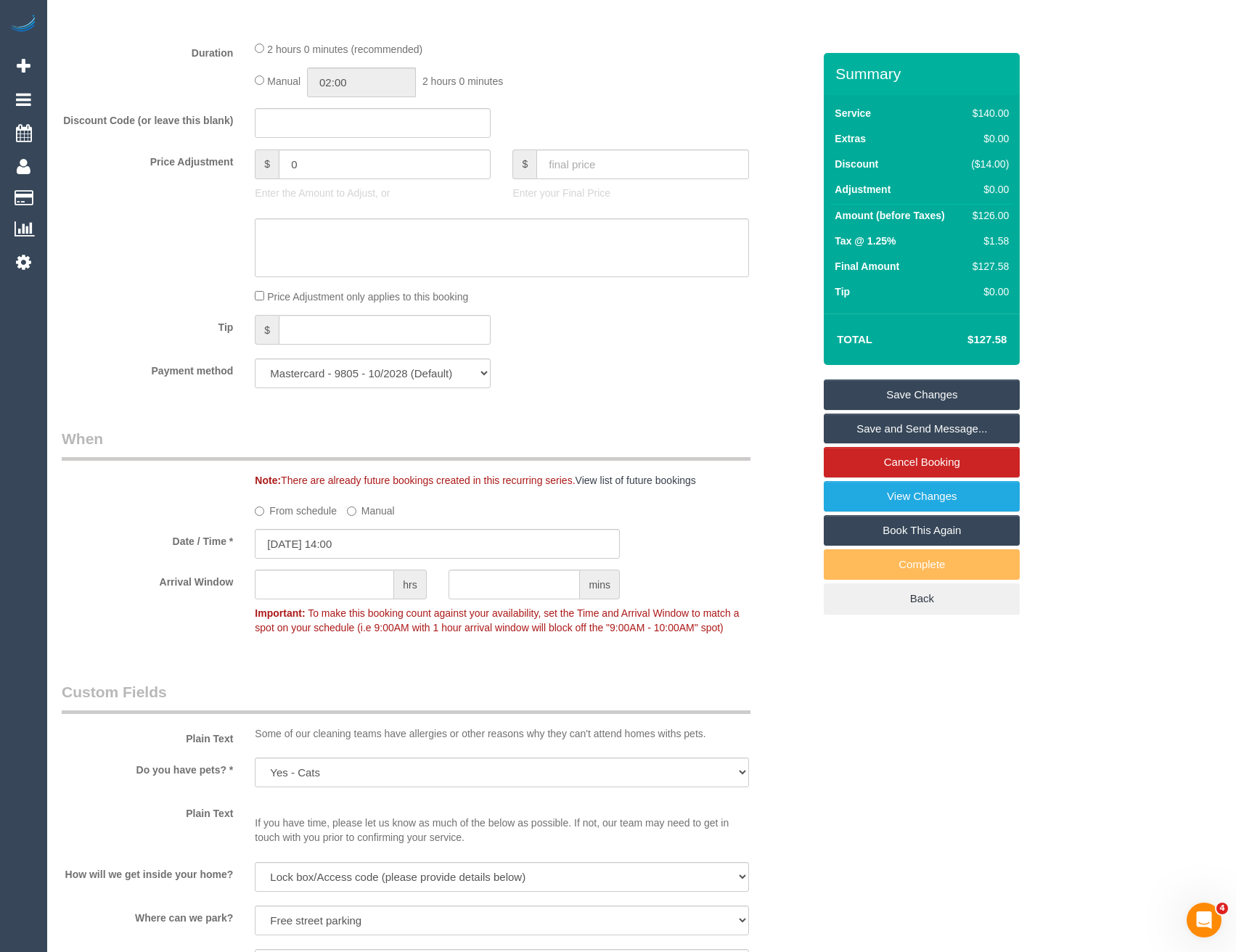
scroll to position [1161, 0]
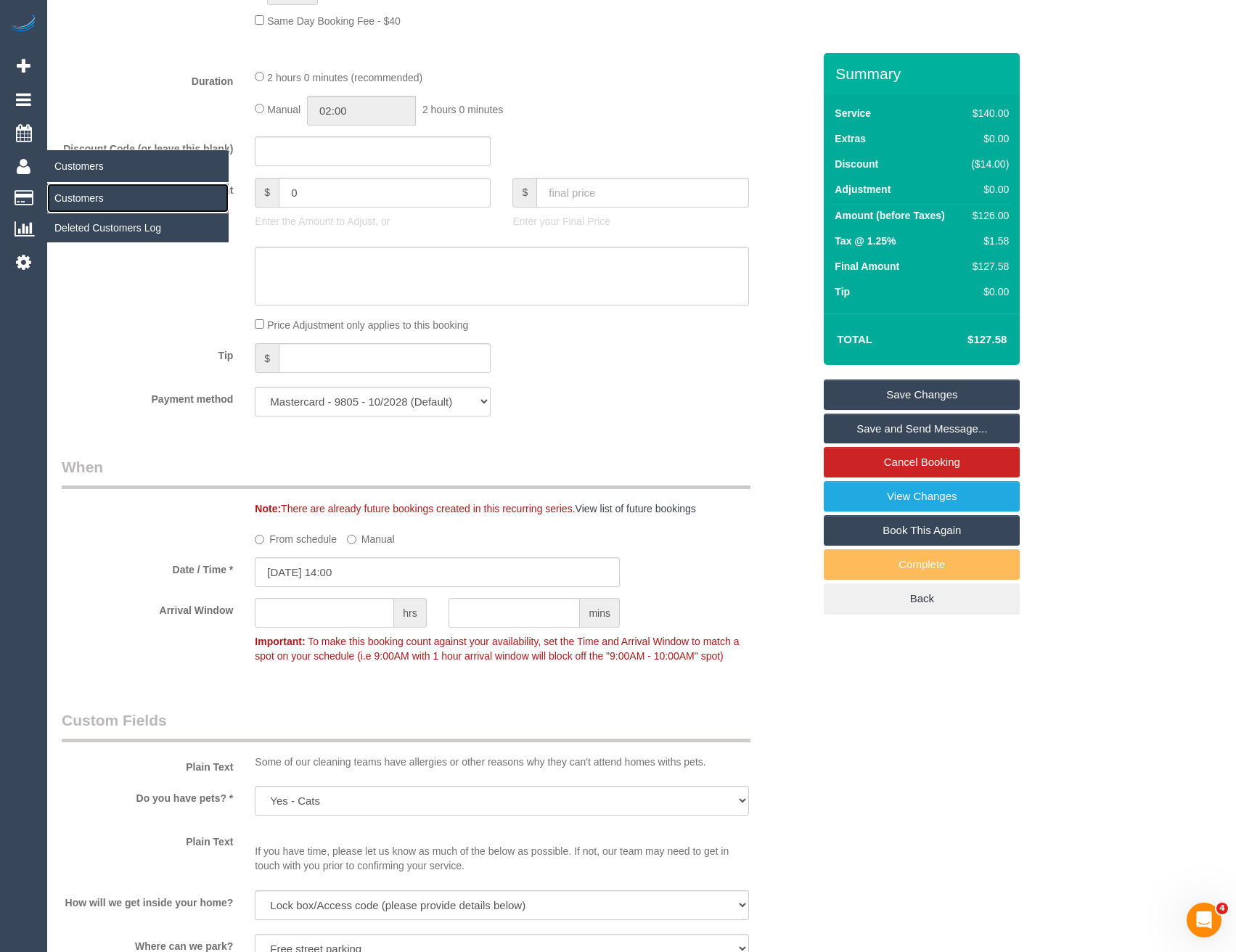
click at [77, 201] on link "Customers" at bounding box center [138, 197] width 181 height 29
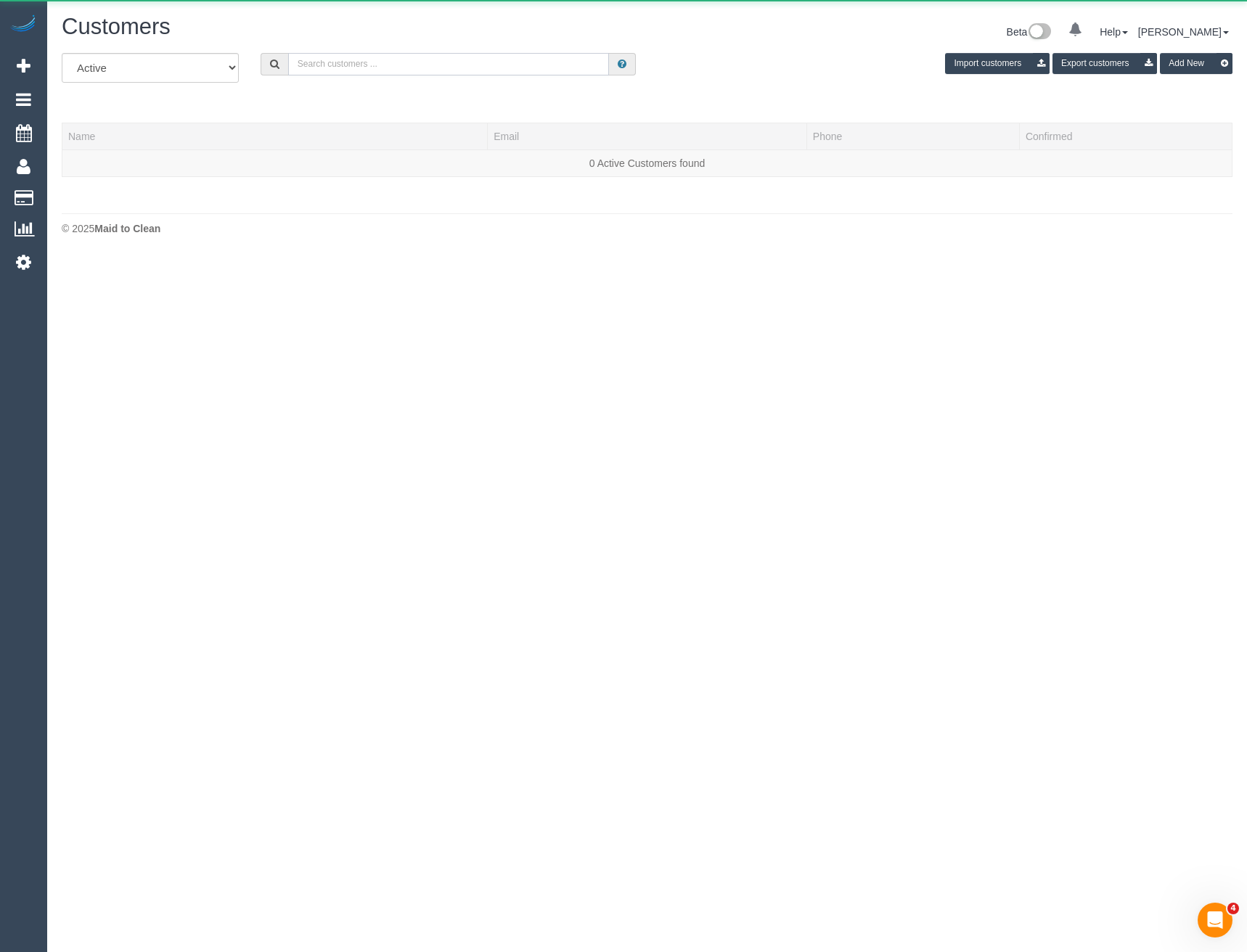
click at [365, 65] on input "text" at bounding box center [449, 64] width 321 height 23
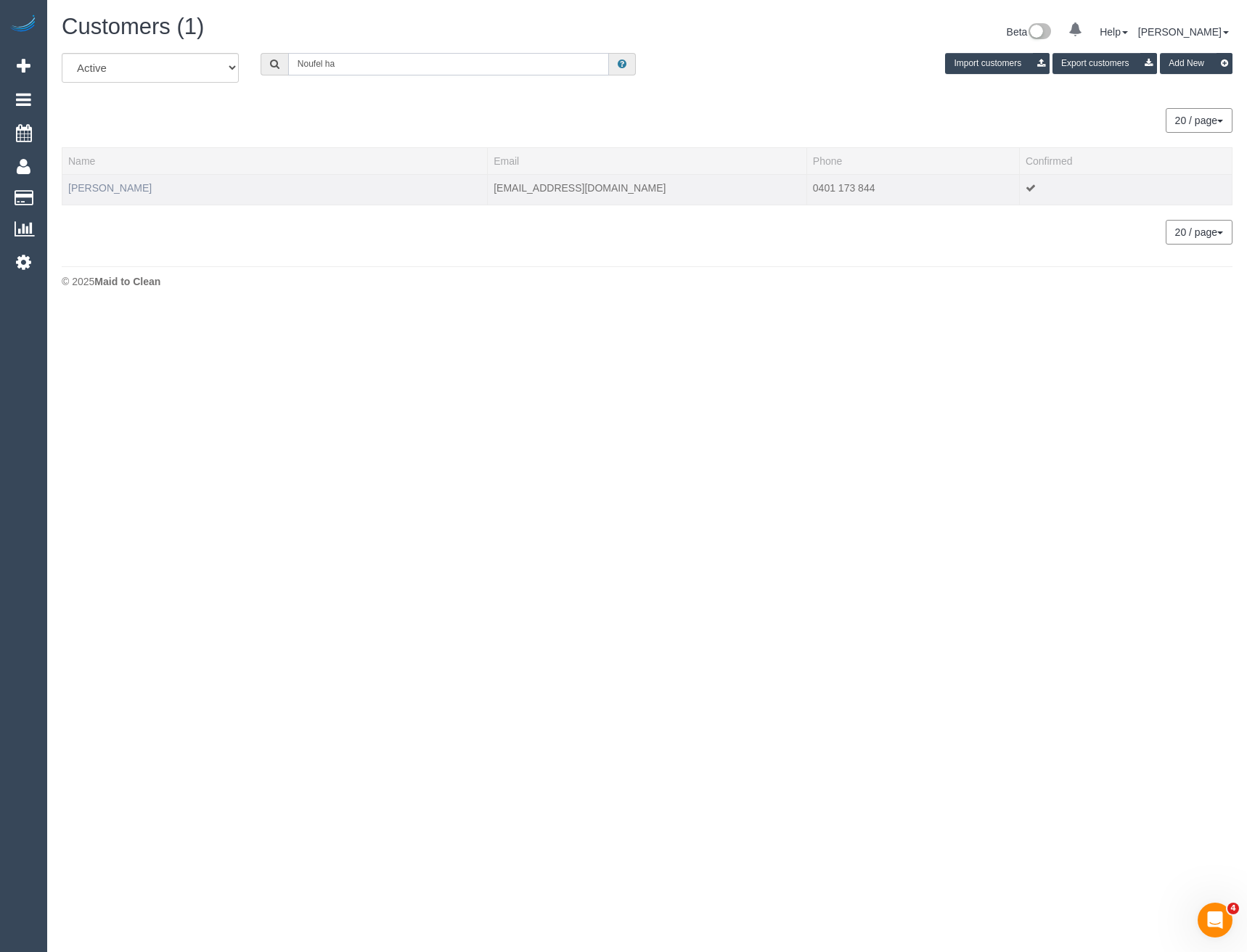
type input "Noufel ha"
click at [103, 183] on link "[PERSON_NAME]" at bounding box center [110, 188] width 83 height 12
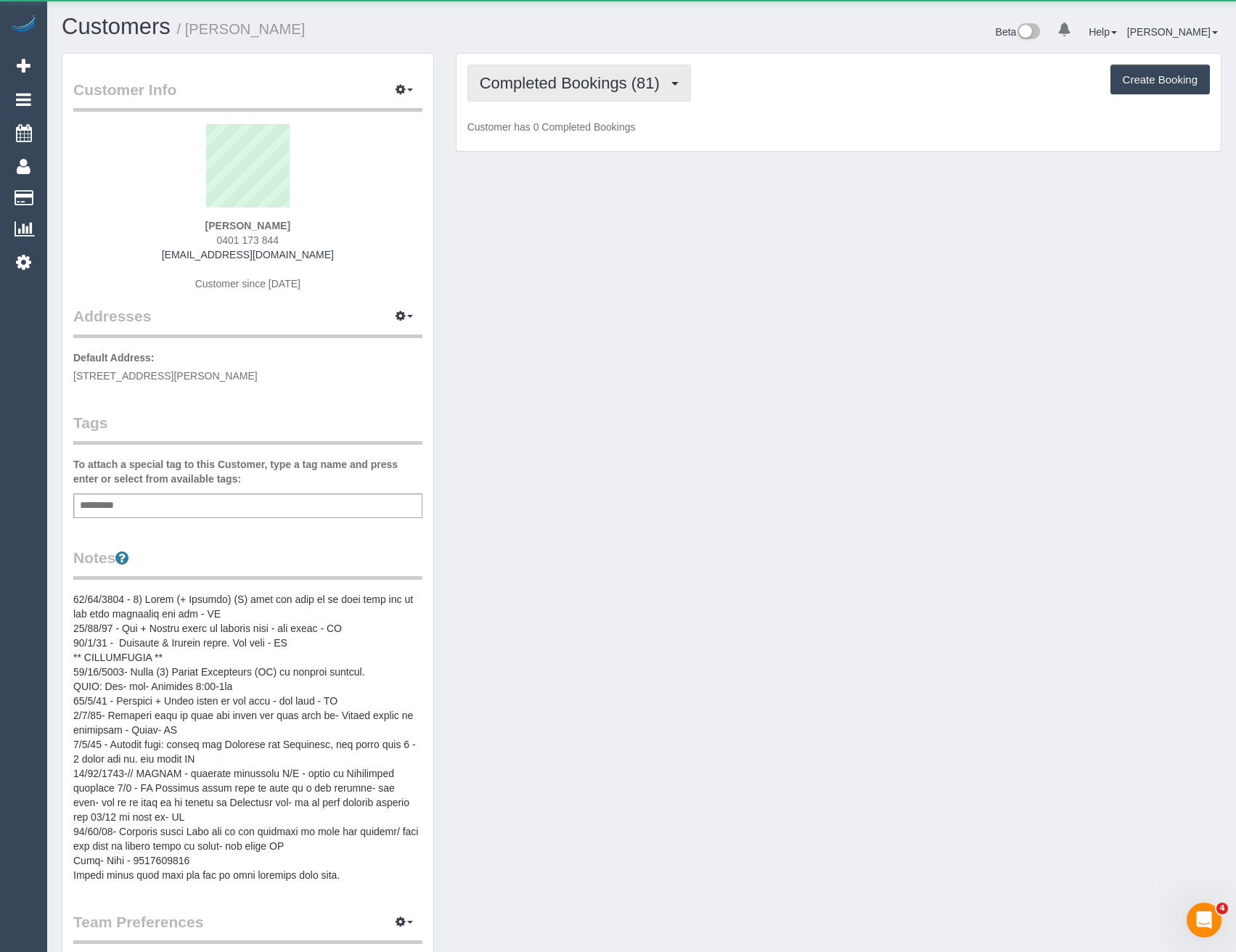
click at [619, 77] on span "Completed Bookings (81)" at bounding box center [573, 83] width 187 height 18
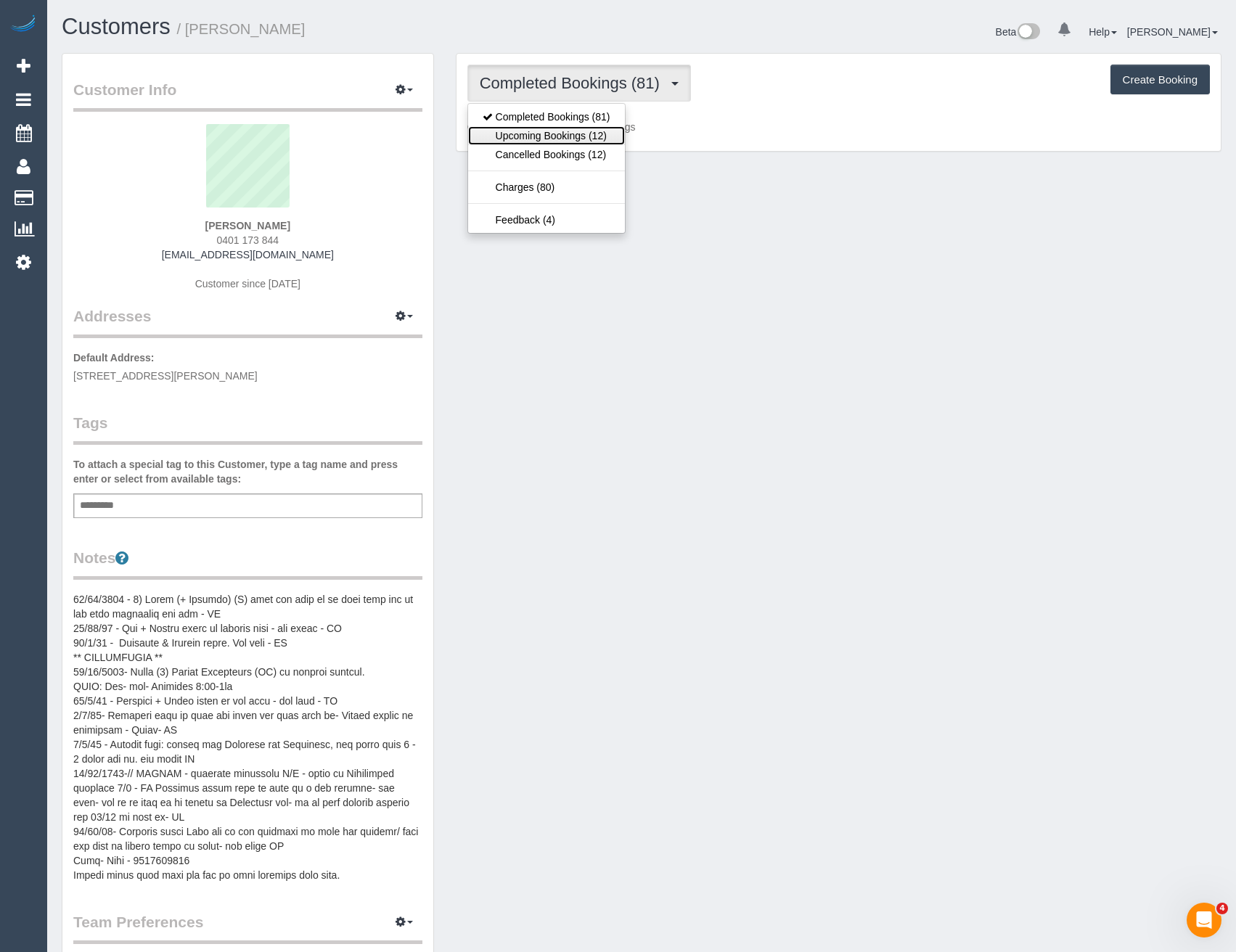
click at [597, 131] on link "Upcoming Bookings (12)" at bounding box center [546, 136] width 157 height 19
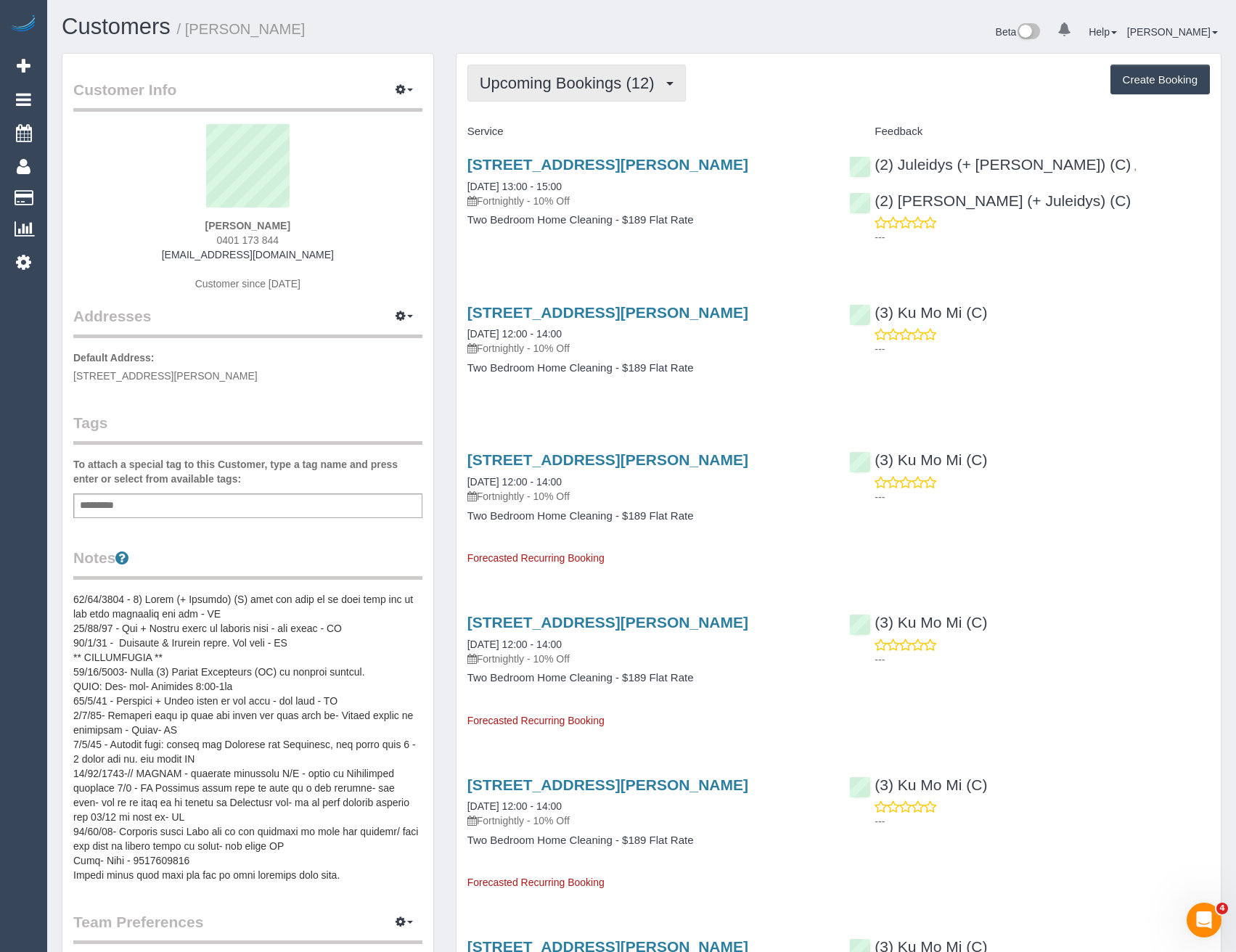
click at [589, 91] on span "Upcoming Bookings (12)" at bounding box center [570, 83] width 182 height 18
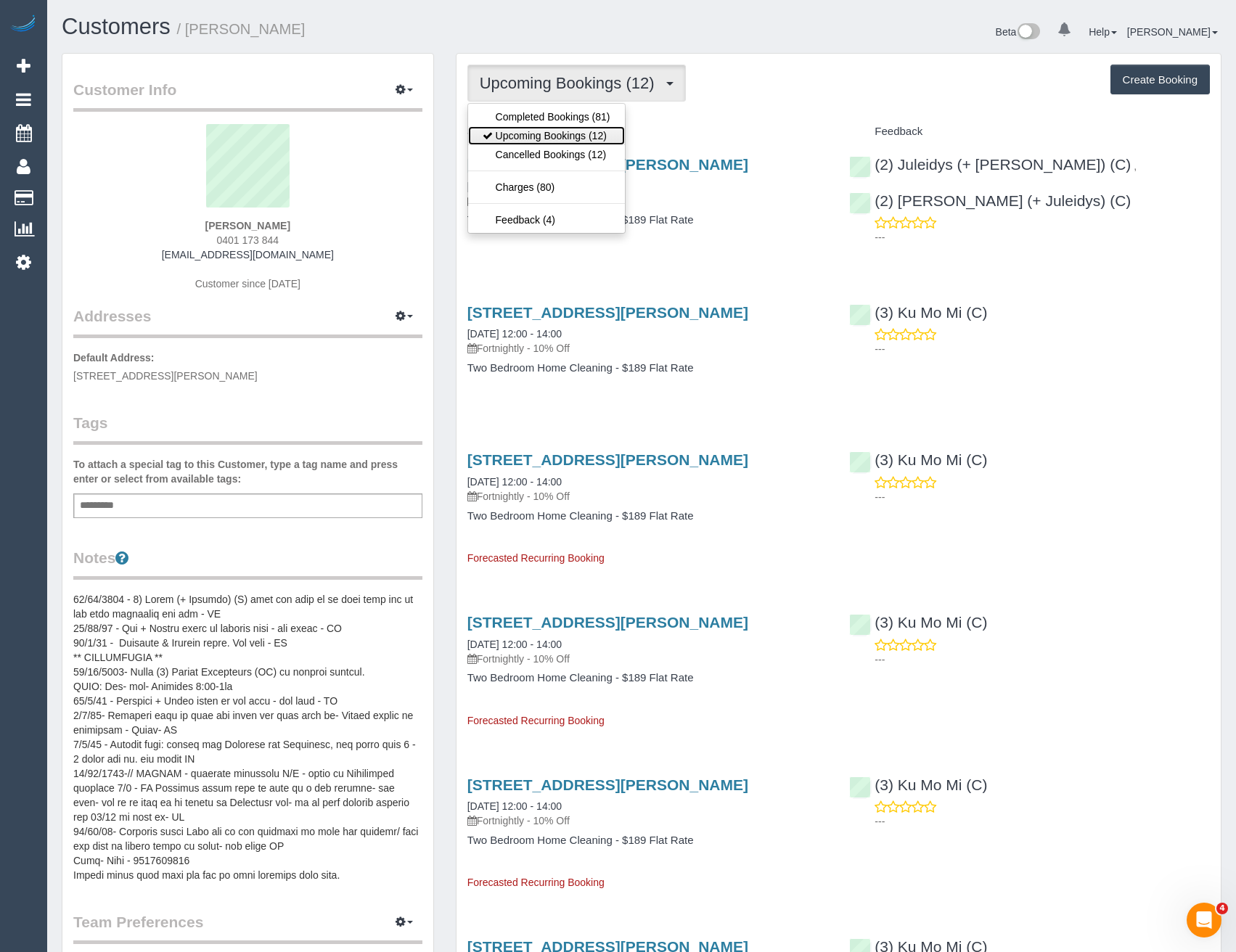
click at [583, 140] on link "Upcoming Bookings (12)" at bounding box center [546, 136] width 157 height 19
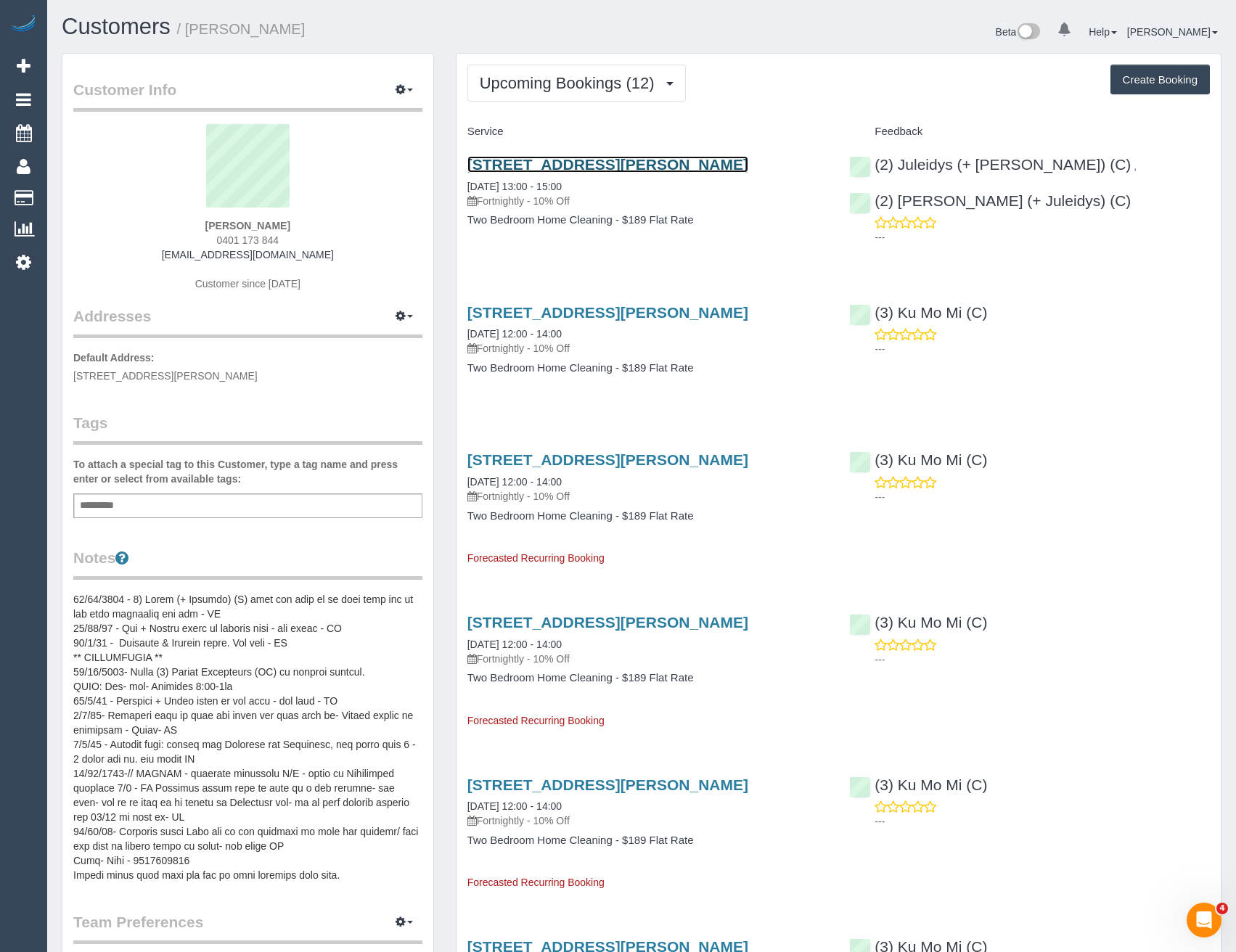
click at [748, 165] on link "[STREET_ADDRESS][PERSON_NAME]" at bounding box center [607, 164] width 281 height 17
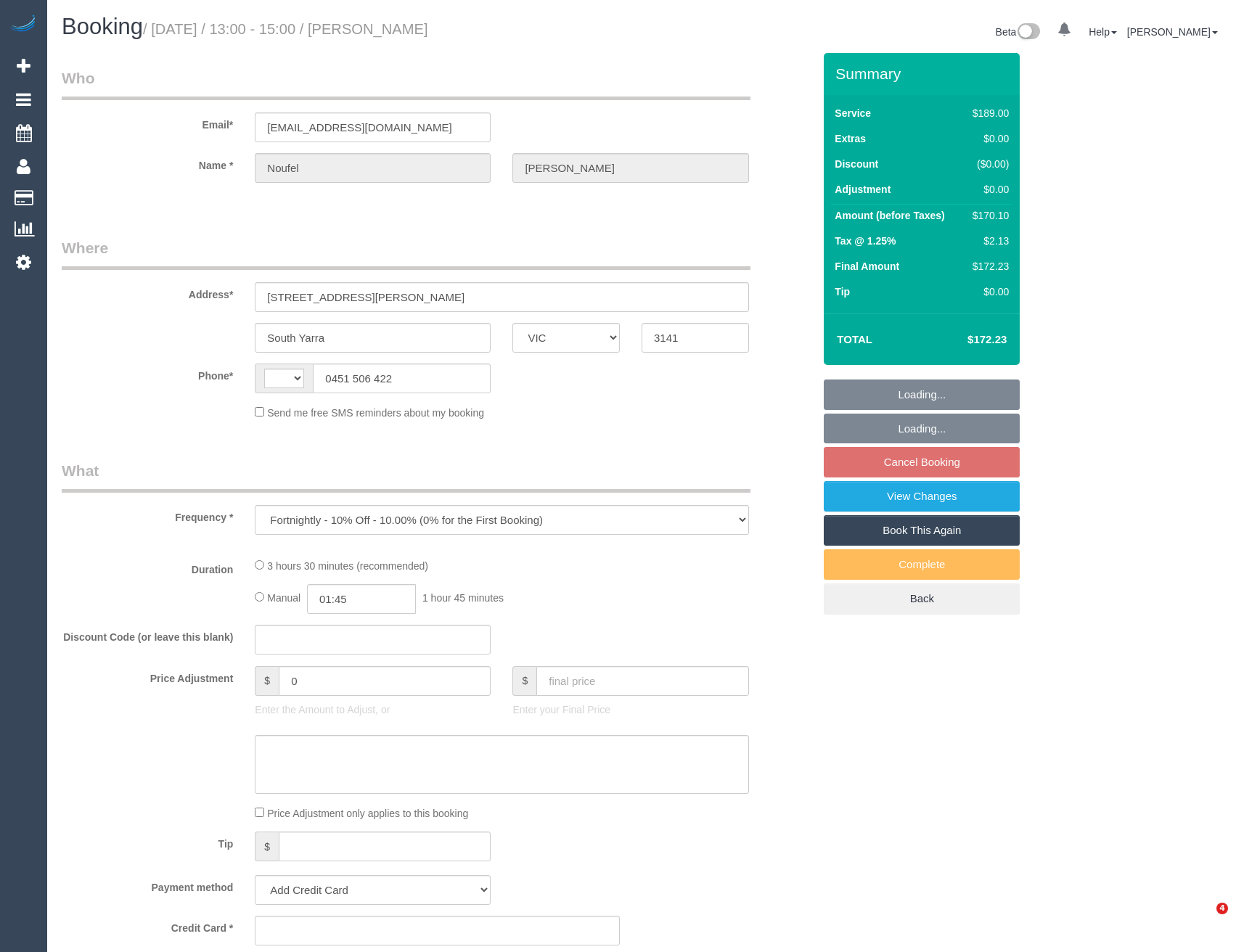
select select "VIC"
select select "string:AU"
select select "string:stripe-pm_1KER6j2GScqysDRV312GU8GU"
select select "number:28"
select select "number:14"
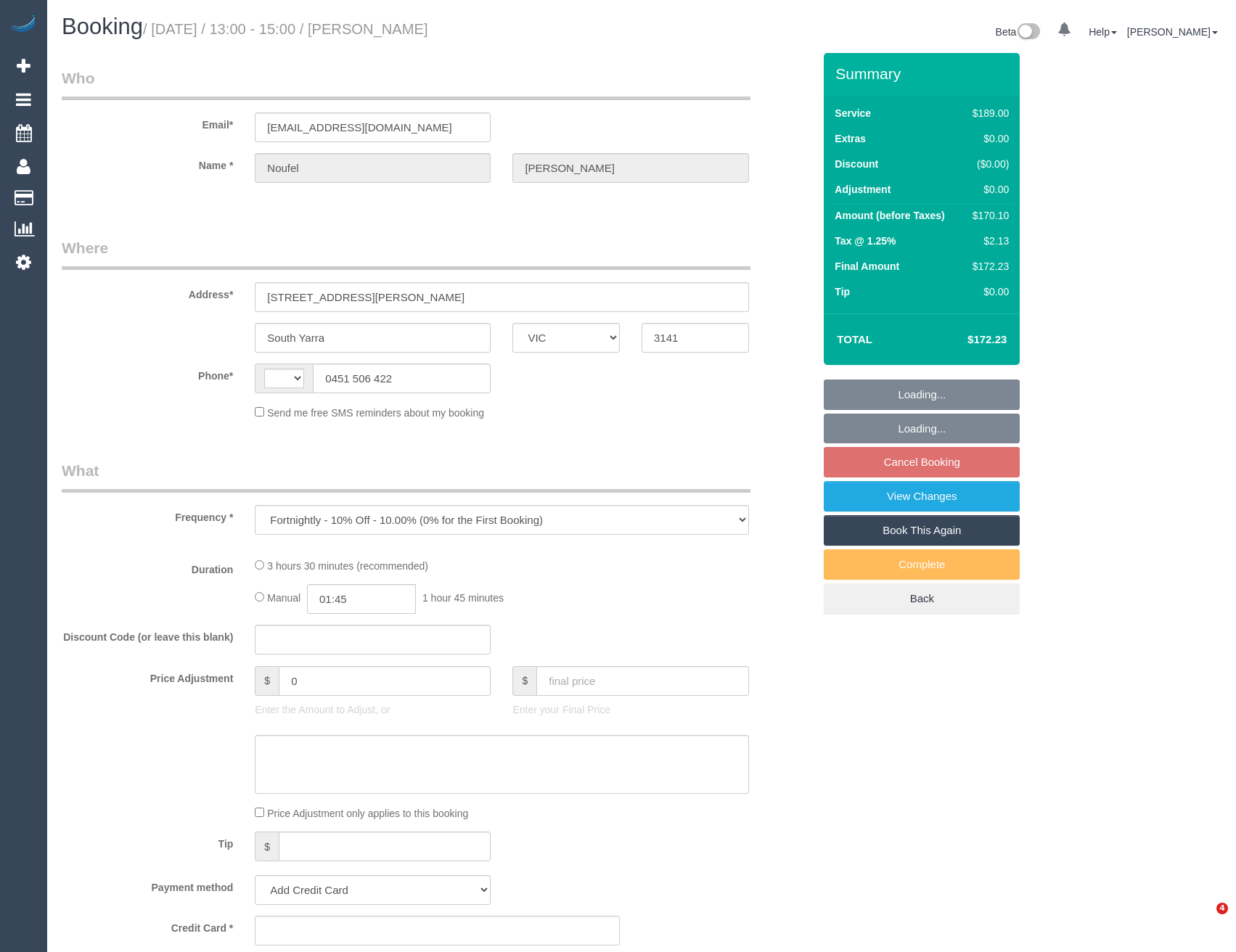
select select "number:18"
select select "number:22"
select select "number:26"
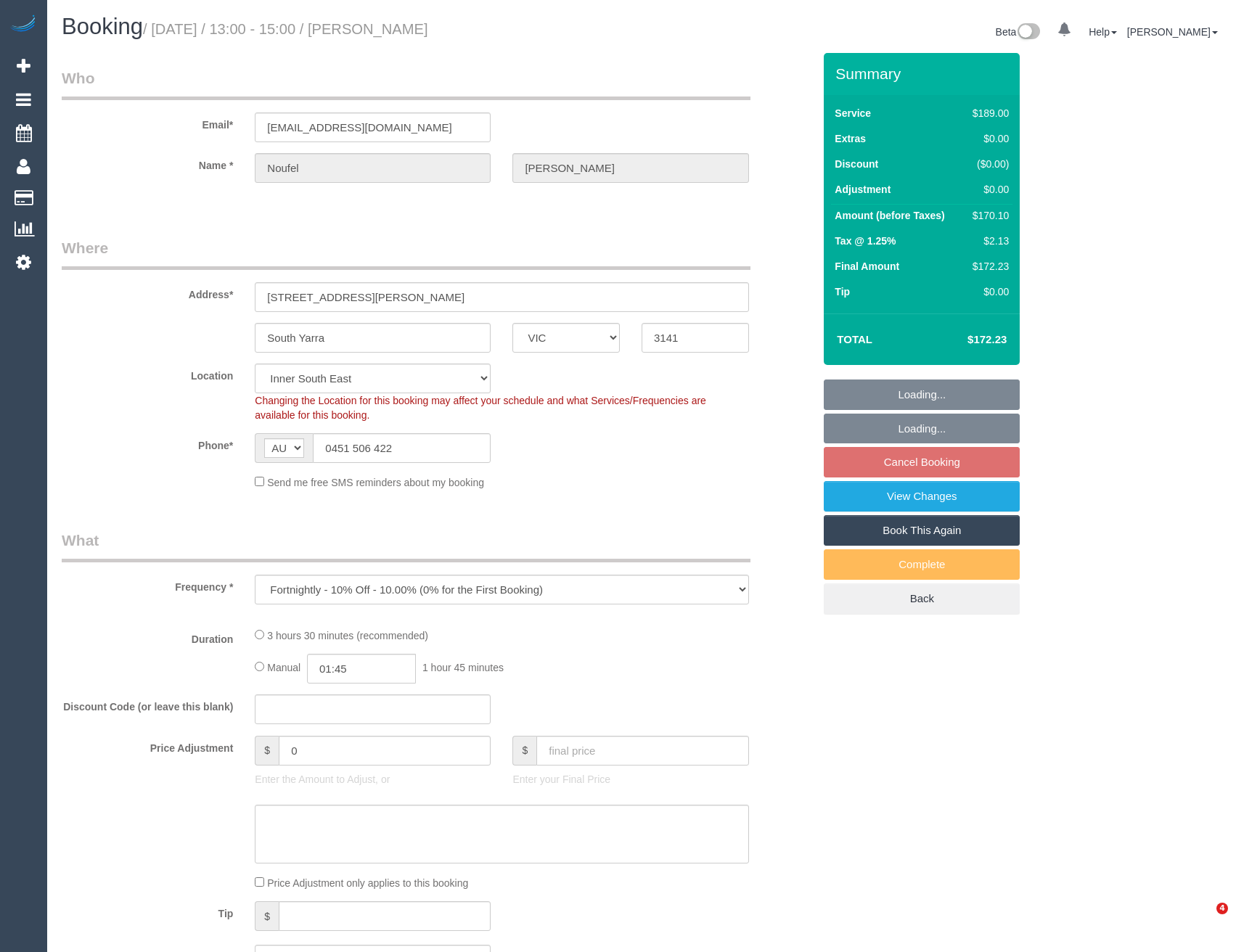
select select "object:778"
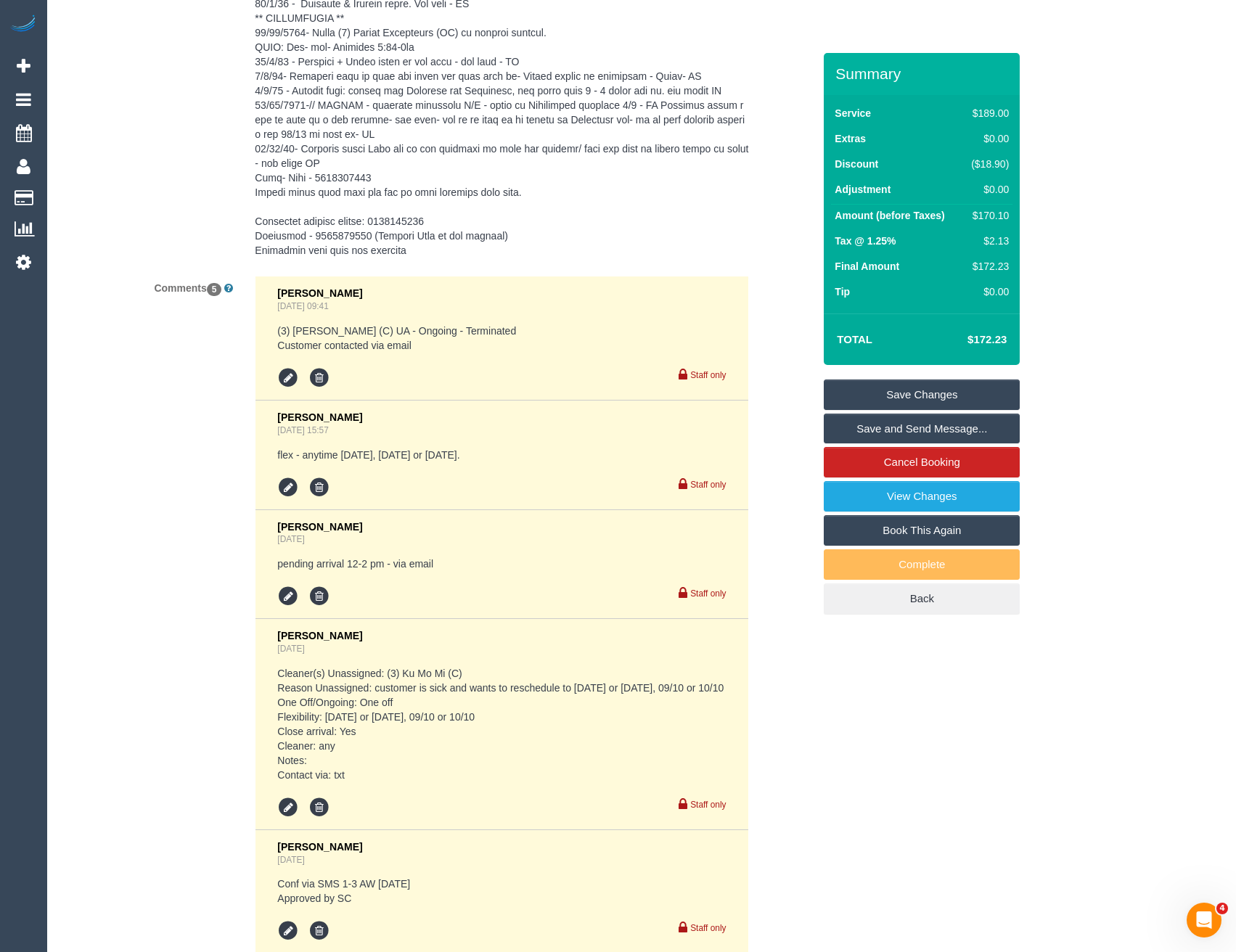
scroll to position [2946, 0]
